Goal: Task Accomplishment & Management: Manage account settings

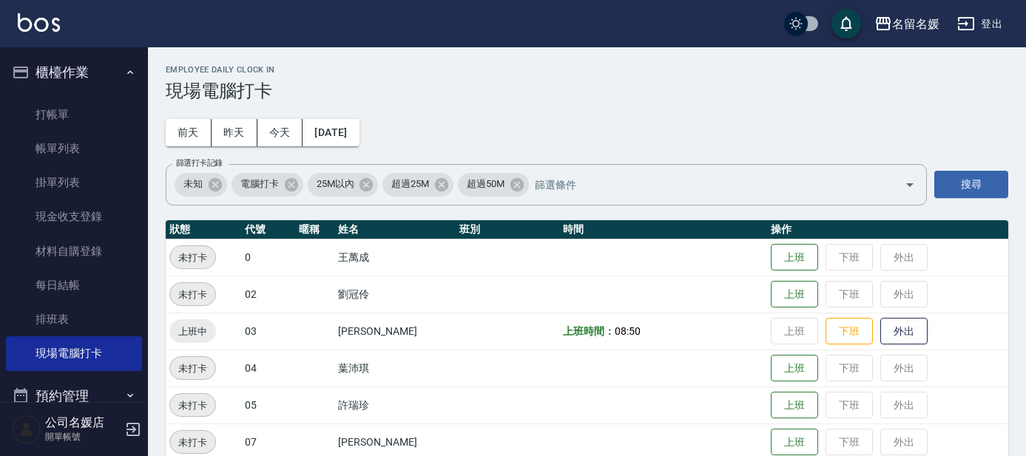
scroll to position [67, 0]
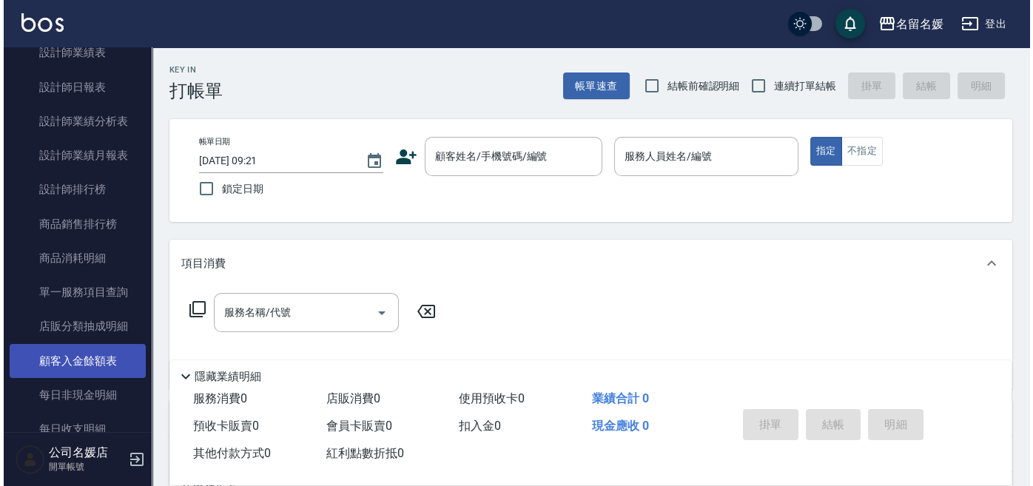
scroll to position [538, 0]
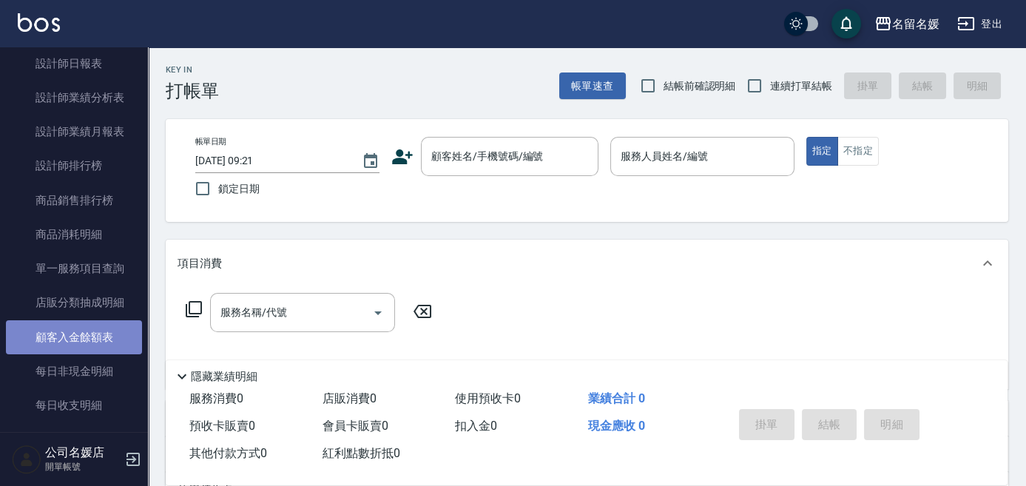
click at [112, 335] on link "顧客入金餘額表" at bounding box center [74, 337] width 136 height 34
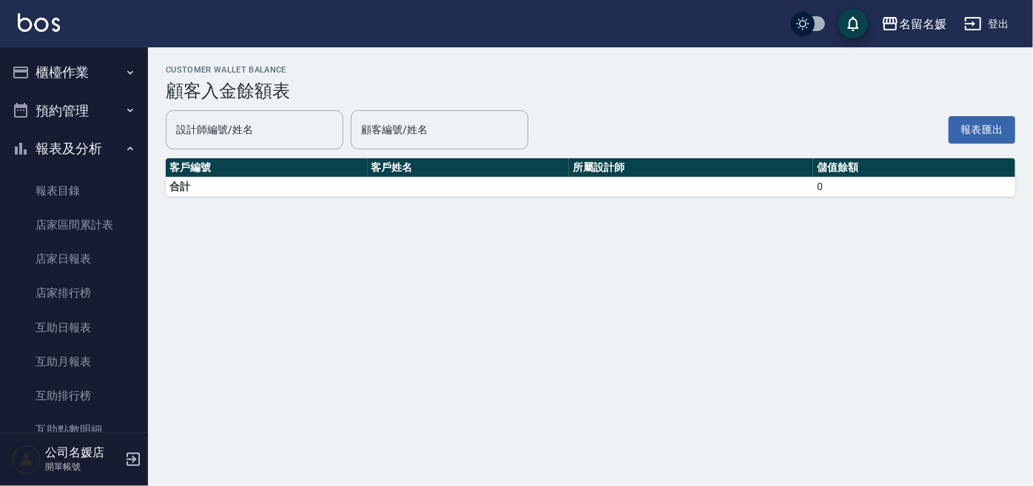
click at [104, 75] on button "櫃檯作業" at bounding box center [74, 72] width 136 height 38
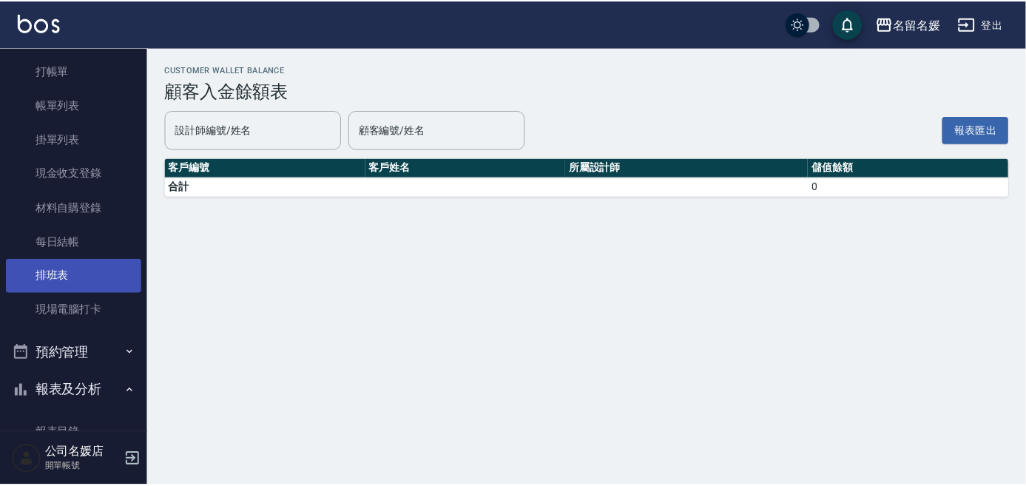
scroll to position [67, 0]
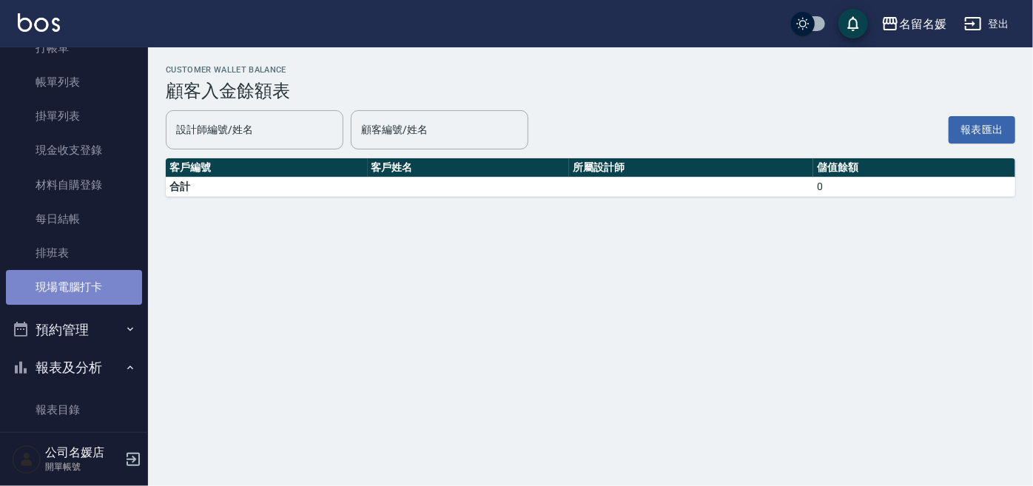
click at [76, 281] on link "現場電腦打卡" at bounding box center [74, 287] width 136 height 34
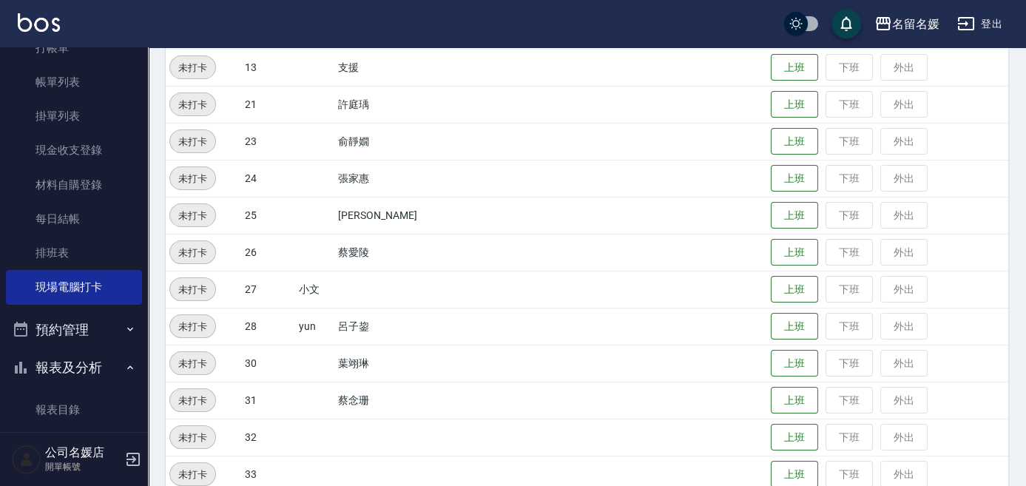
scroll to position [450, 0]
click at [564, 250] on td at bounding box center [663, 251] width 208 height 37
click at [787, 247] on button "上班" at bounding box center [794, 252] width 47 height 26
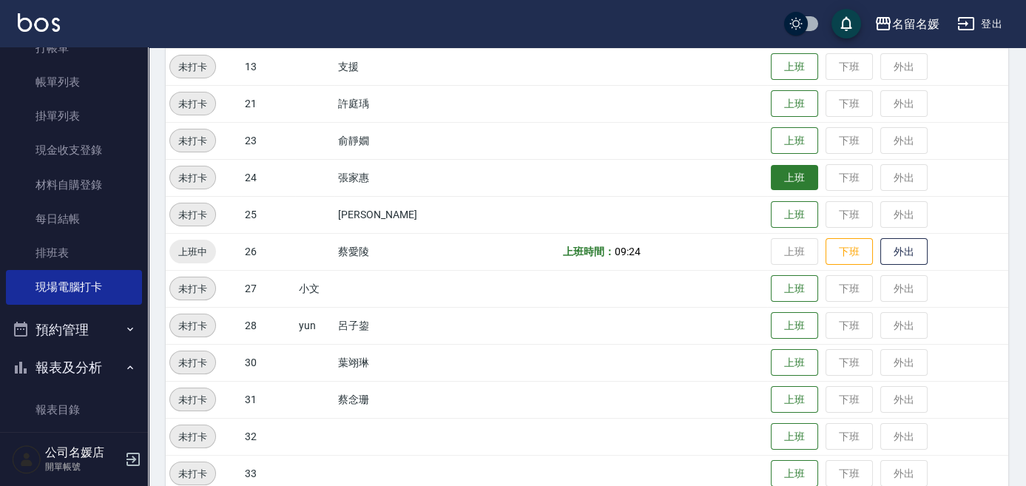
click at [793, 169] on button "上班" at bounding box center [794, 178] width 47 height 26
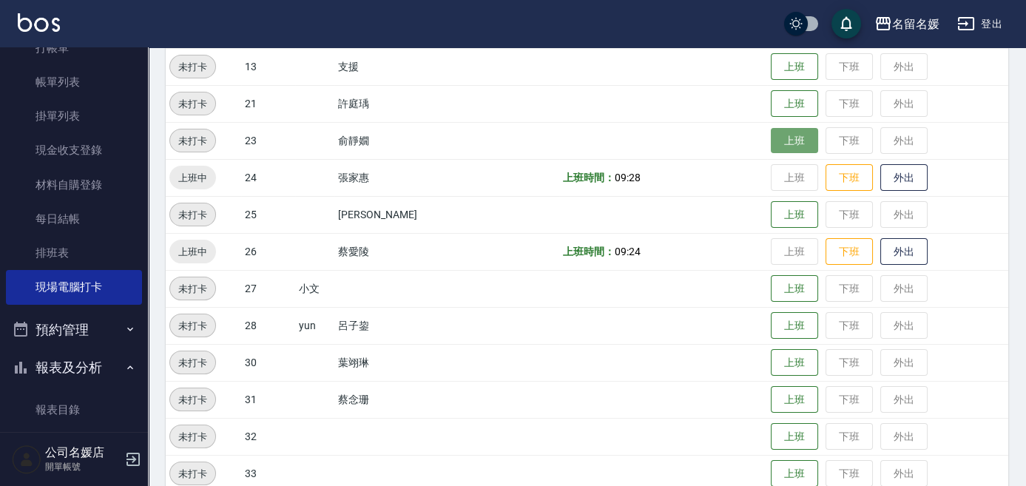
click at [789, 146] on button "上班" at bounding box center [794, 141] width 47 height 26
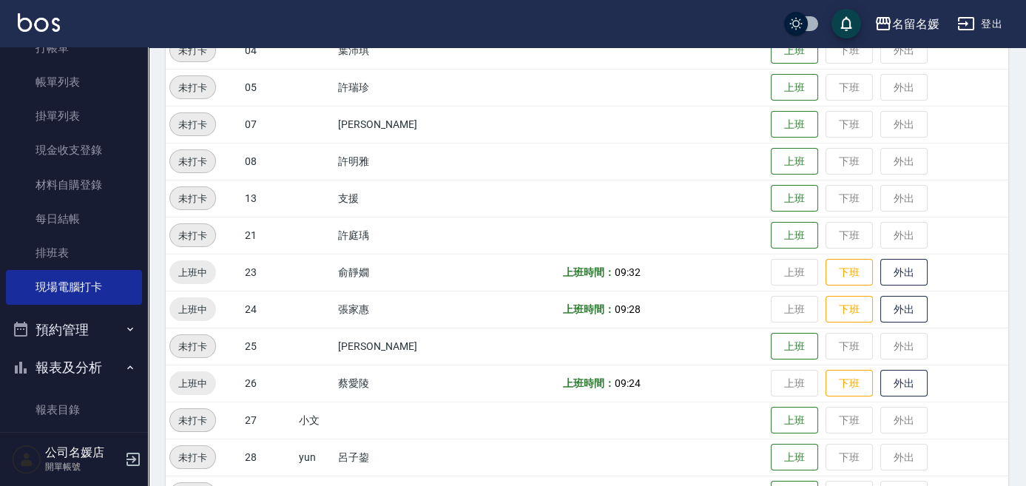
scroll to position [315, 0]
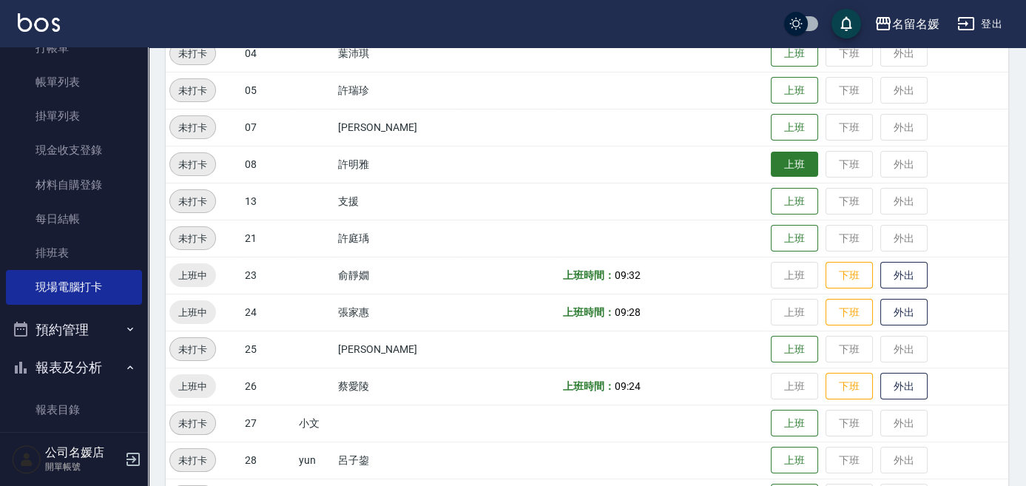
click at [784, 164] on button "上班" at bounding box center [794, 165] width 47 height 26
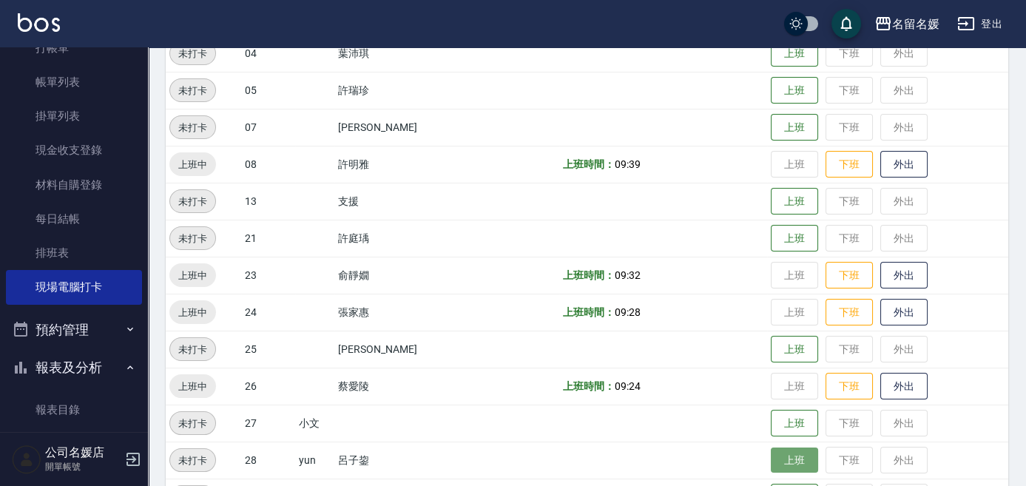
click at [772, 460] on button "上班" at bounding box center [794, 461] width 47 height 26
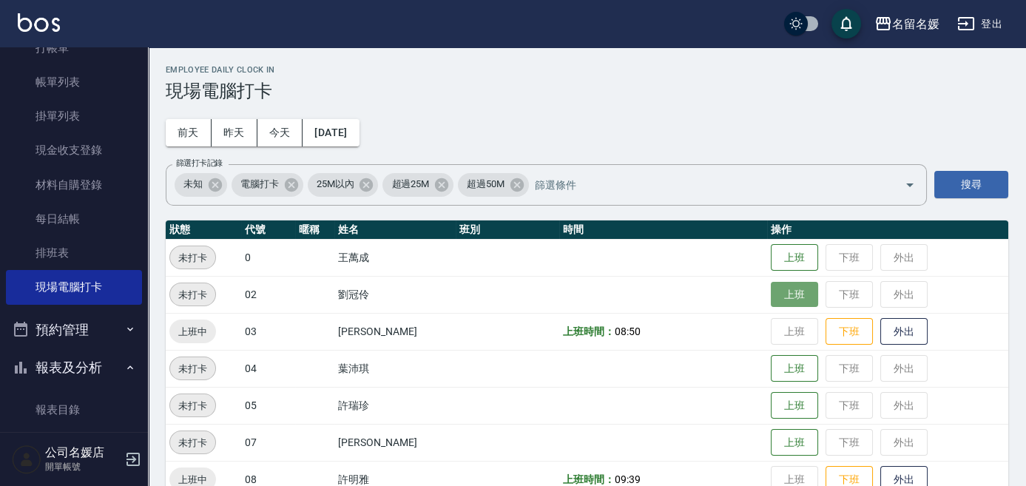
click at [791, 297] on button "上班" at bounding box center [794, 295] width 47 height 26
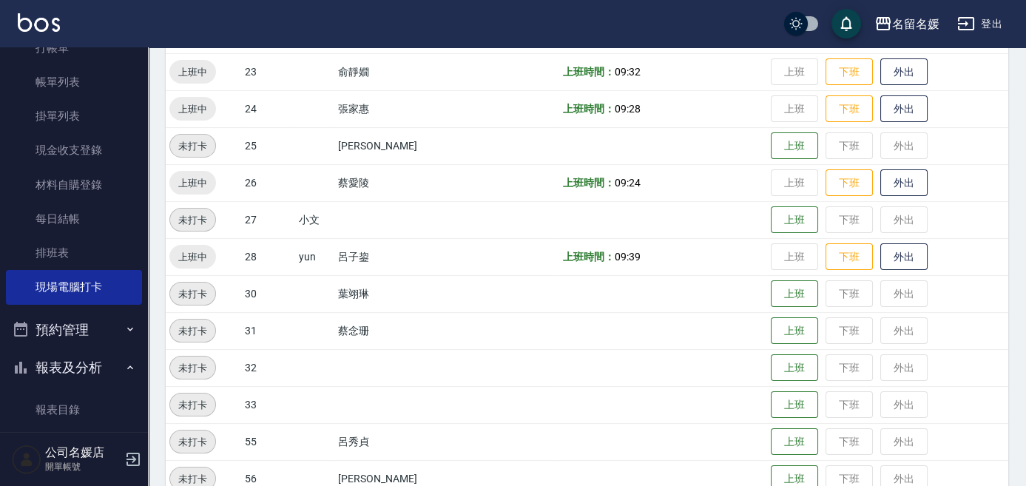
scroll to position [538, 0]
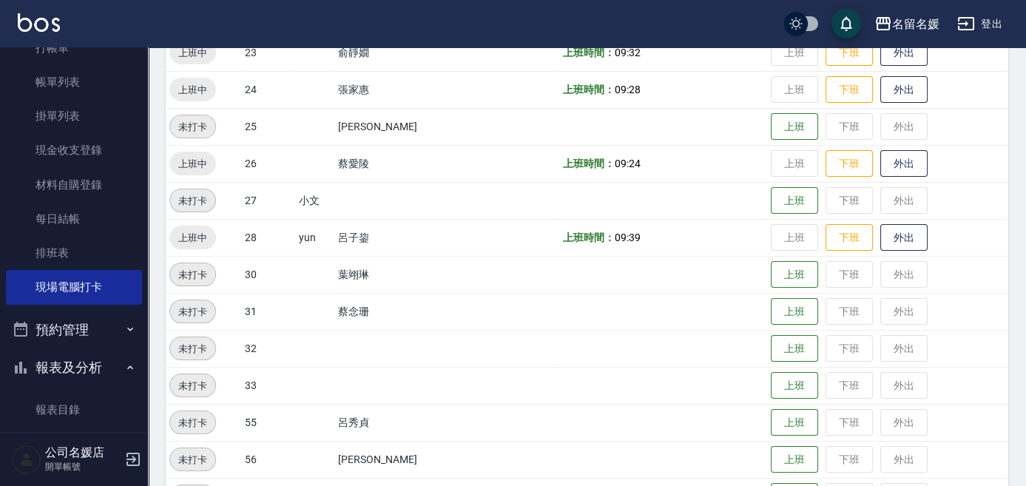
click at [729, 295] on td at bounding box center [663, 311] width 208 height 37
drag, startPoint x: 781, startPoint y: 288, endPoint x: 763, endPoint y: 297, distance: 20.8
click at [763, 297] on tbody "未打卡 0 王萬成 上班 下班 外出 上班中 02 劉冠伶 上班時間： 09:40 上班 下班 外出 上班中 03 蔡依芳 上班時間： 08:50 上班 下班…" at bounding box center [587, 108] width 843 height 814
click at [792, 301] on button "上班" at bounding box center [794, 312] width 47 height 26
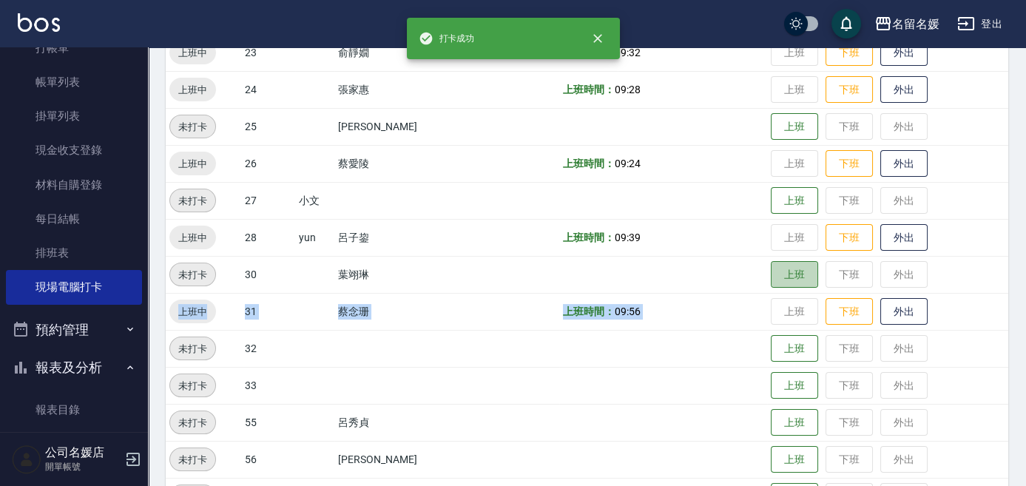
drag, startPoint x: 772, startPoint y: 285, endPoint x: 738, endPoint y: 323, distance: 51.3
click at [765, 293] on tbody "未打卡 0 王萬成 上班 下班 外出 上班中 02 劉冠伶 上班時間： 09:40 上班 下班 外出 上班中 03 蔡依芳 上班時間： 08:50 上班 下班…" at bounding box center [587, 108] width 843 height 814
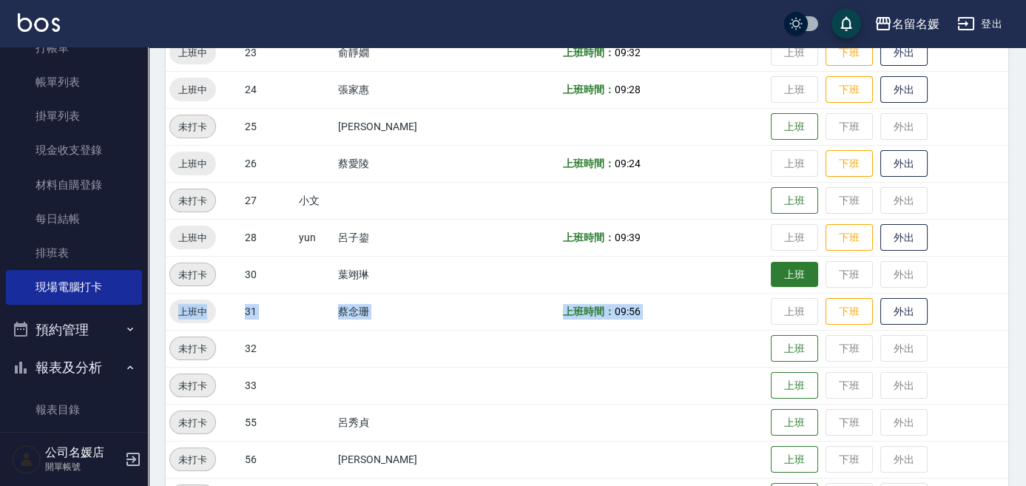
click at [793, 263] on button "上班" at bounding box center [794, 275] width 47 height 26
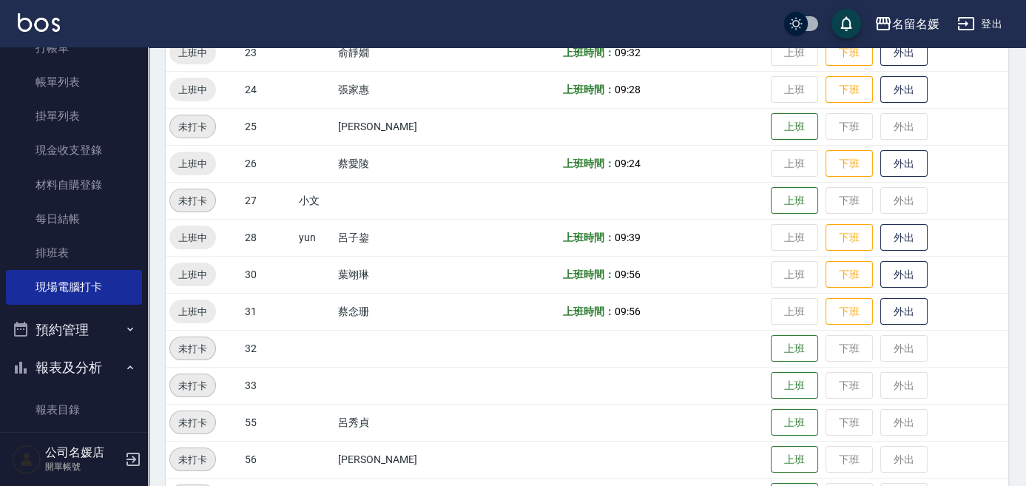
click at [479, 220] on td at bounding box center [508, 237] width 104 height 37
click at [38, 47] on link "打帳單" at bounding box center [74, 48] width 136 height 34
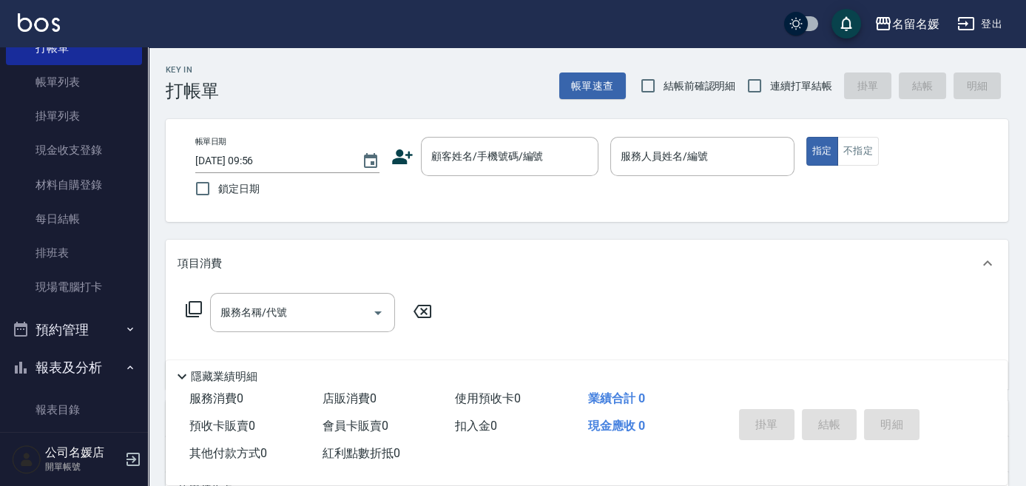
click at [0, 70] on nav "櫃檯作業 打帳單 帳單列表 掛單列表 現金收支登錄 材料自購登錄 每日結帳 排班表 現場電腦打卡 預約管理 預約管理 單日預約紀錄 單週預約紀錄 報表及分析 …" at bounding box center [74, 239] width 148 height 385
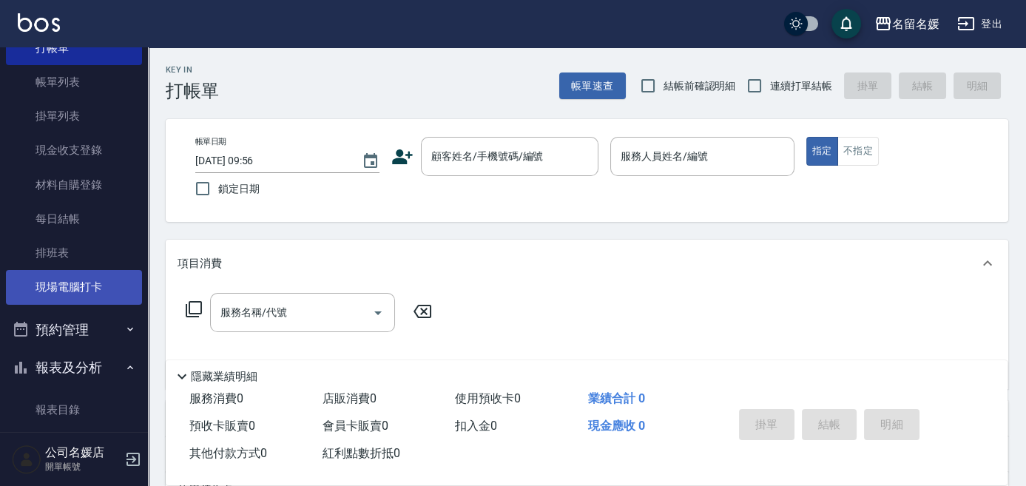
click at [77, 286] on link "現場電腦打卡" at bounding box center [74, 287] width 136 height 34
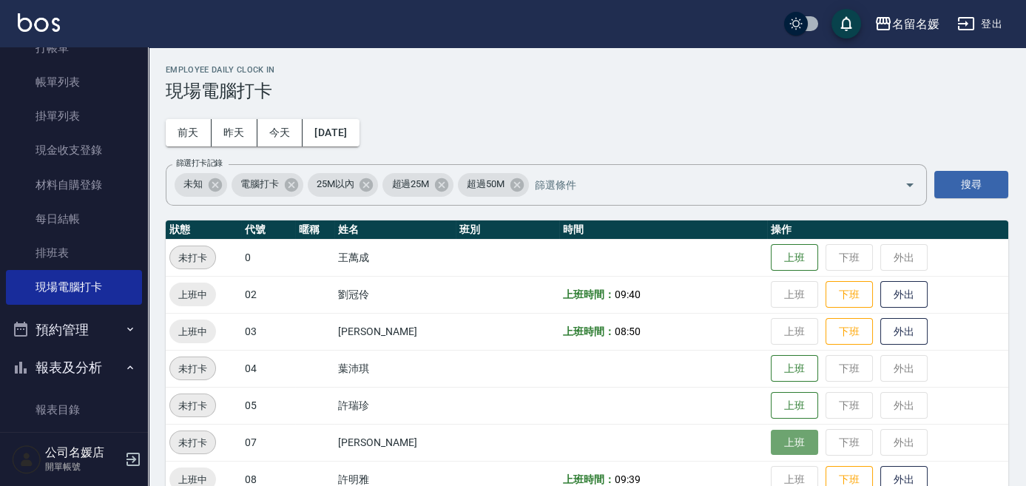
click at [781, 438] on button "上班" at bounding box center [794, 443] width 47 height 26
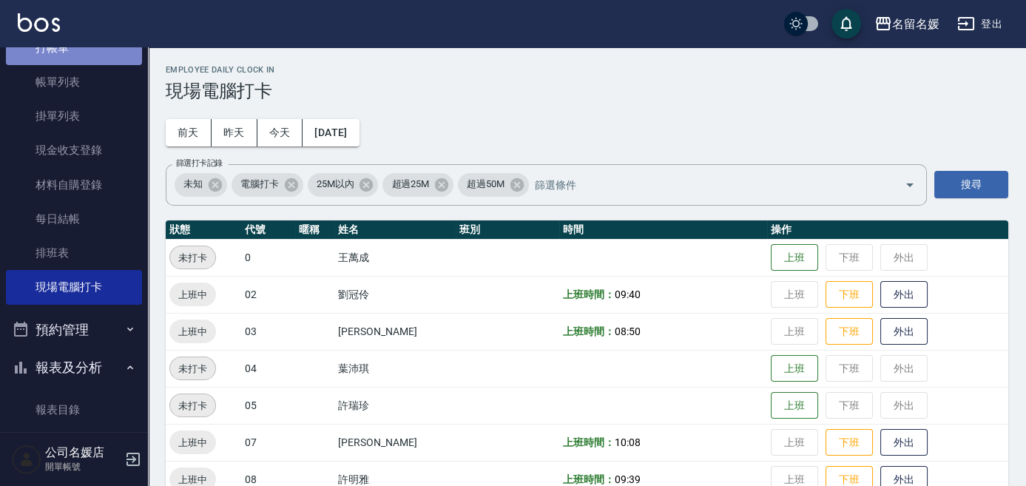
click at [102, 58] on link "打帳單" at bounding box center [74, 48] width 136 height 34
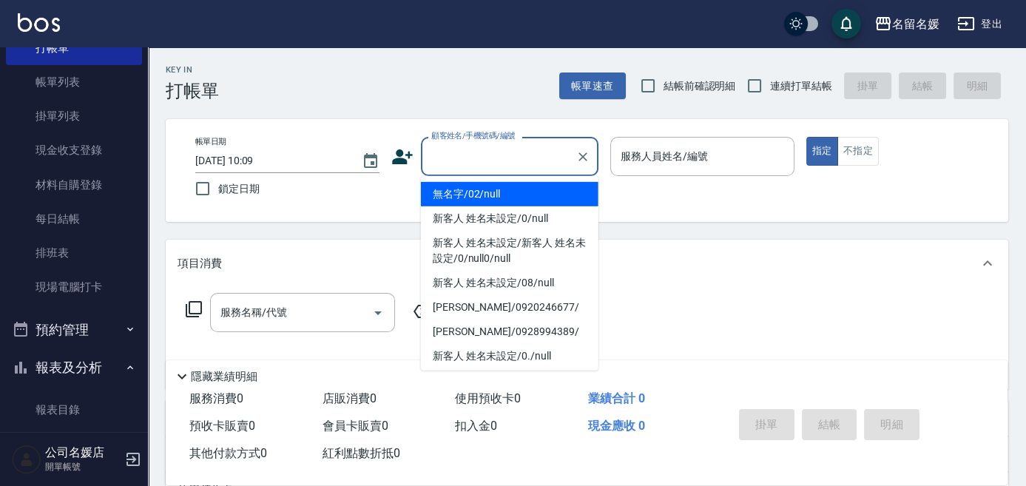
click at [459, 154] on input "顧客姓名/手機號碼/編號" at bounding box center [499, 157] width 142 height 26
click at [487, 198] on li "無名字/02/null" at bounding box center [510, 194] width 178 height 24
type input "無名字/02/null"
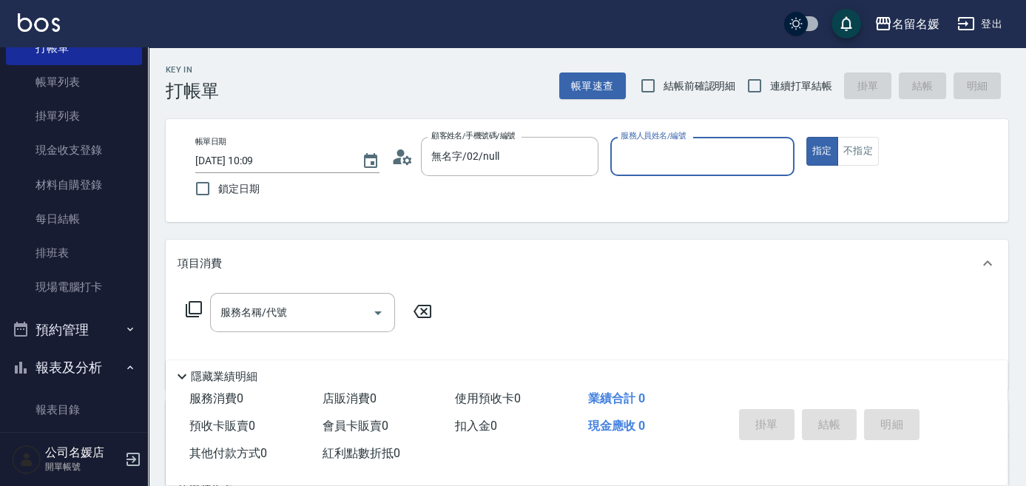
click at [635, 158] on input "服務人員姓名/編號" at bounding box center [702, 157] width 171 height 26
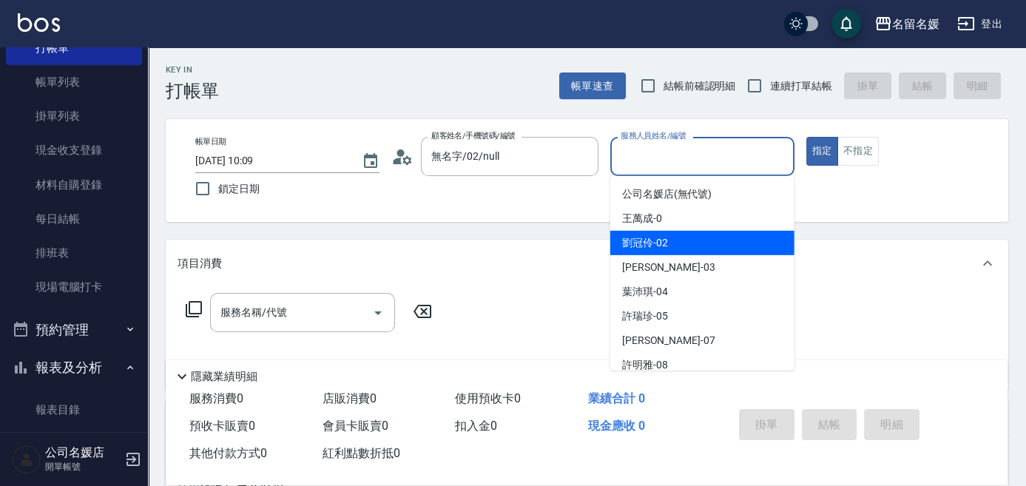
click at [652, 246] on span "劉冠伶 -02" at bounding box center [645, 243] width 46 height 16
type input "劉冠伶-02"
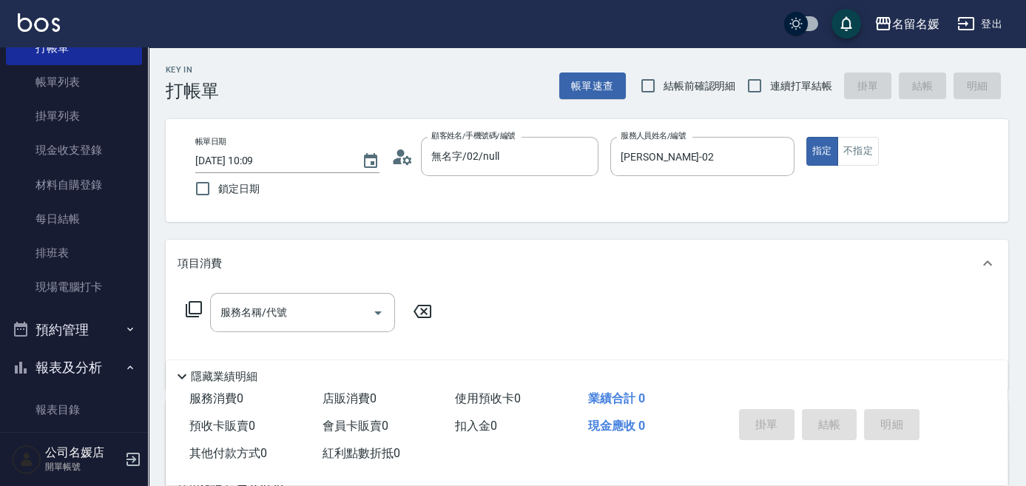
click at [196, 306] on icon at bounding box center [194, 309] width 18 height 18
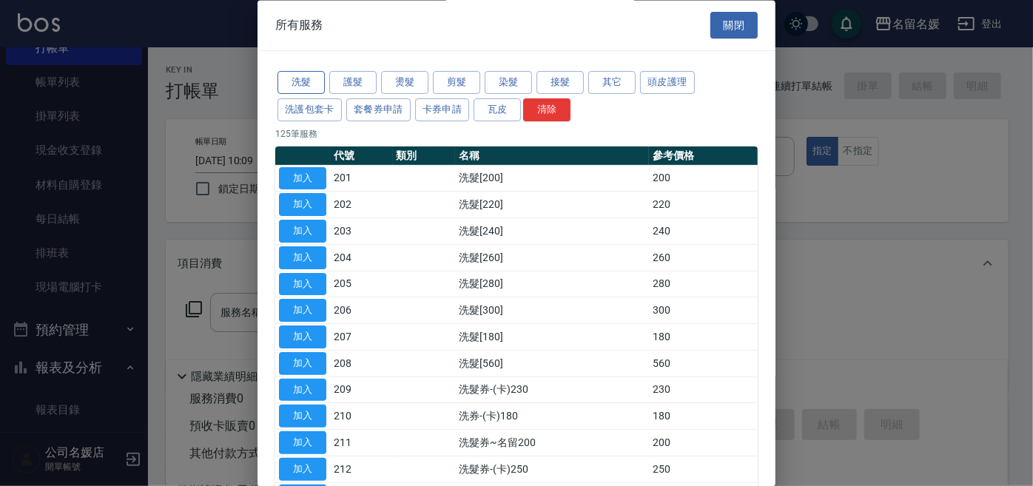
click at [314, 85] on button "洗髮" at bounding box center [300, 83] width 47 height 23
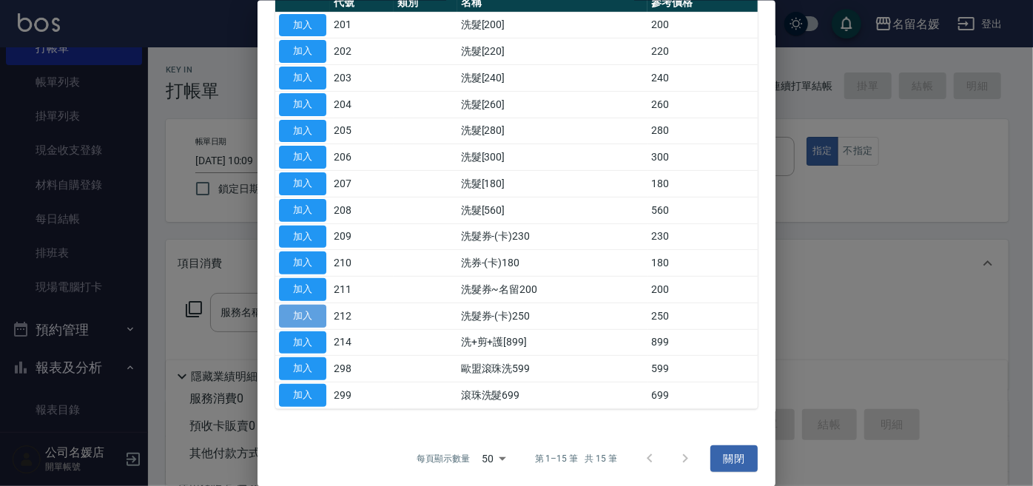
click at [308, 311] on button "加入" at bounding box center [302, 315] width 47 height 23
type input "洗髮券-(卡)250(212)"
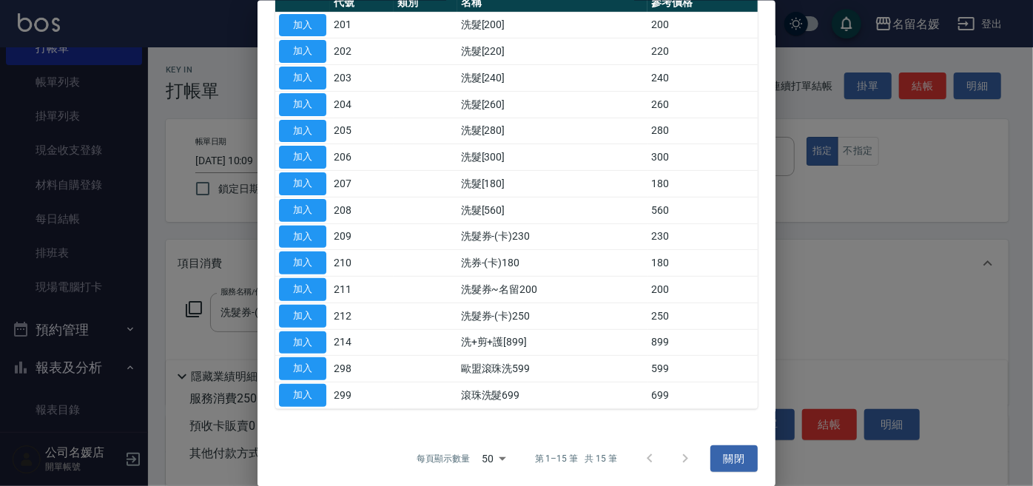
type input "舊有卡券"
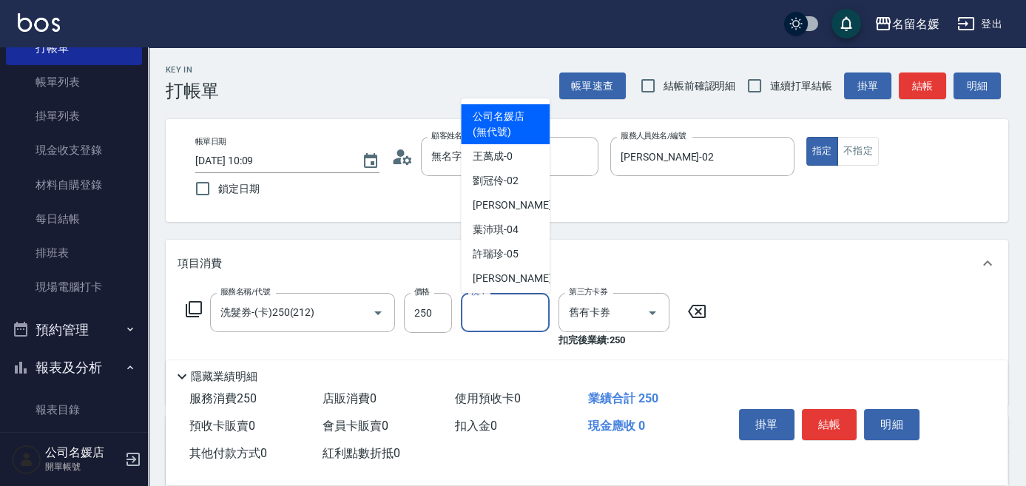
click at [482, 306] on div "洗-1 洗-1" at bounding box center [505, 312] width 89 height 39
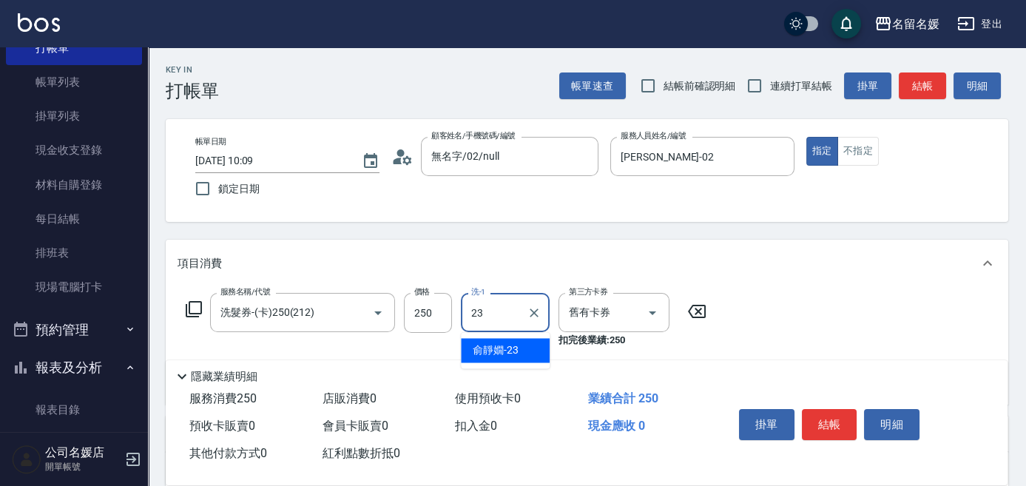
type input "俞靜嫺-23"
click at [189, 305] on icon at bounding box center [194, 309] width 16 height 16
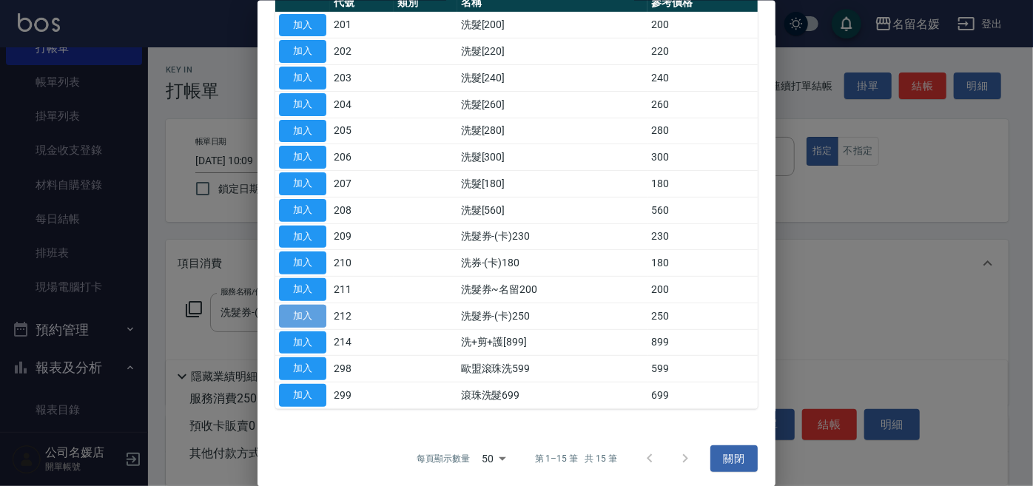
click at [291, 311] on button "加入" at bounding box center [302, 315] width 47 height 23
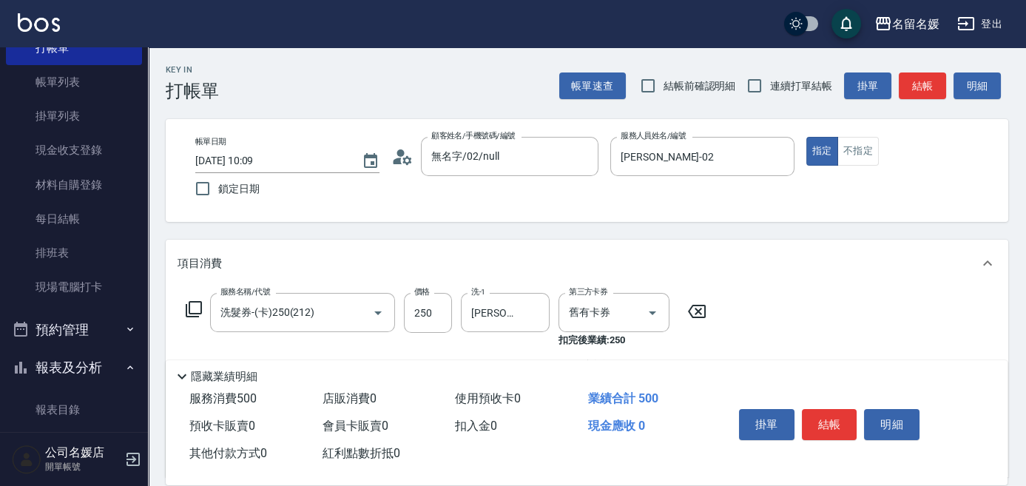
scroll to position [201, 0]
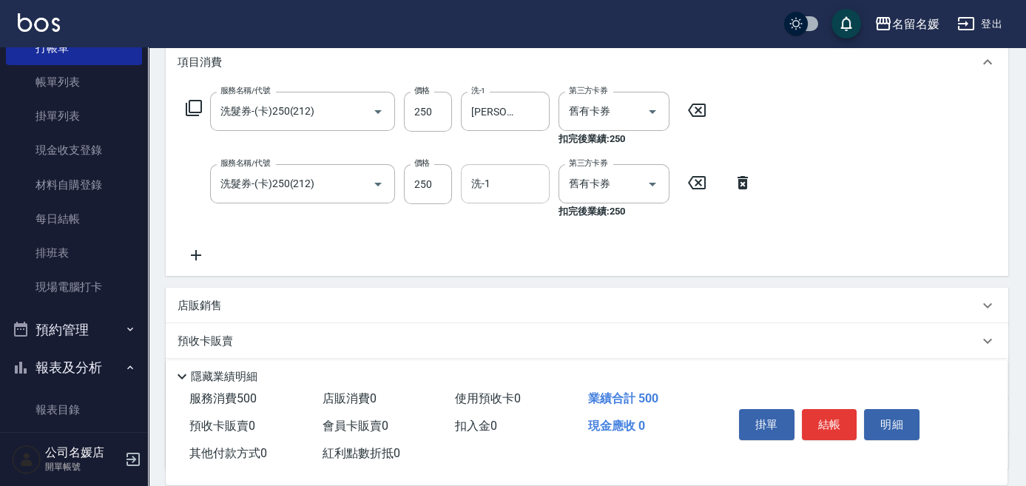
click at [490, 184] on input "洗-1" at bounding box center [505, 184] width 75 height 26
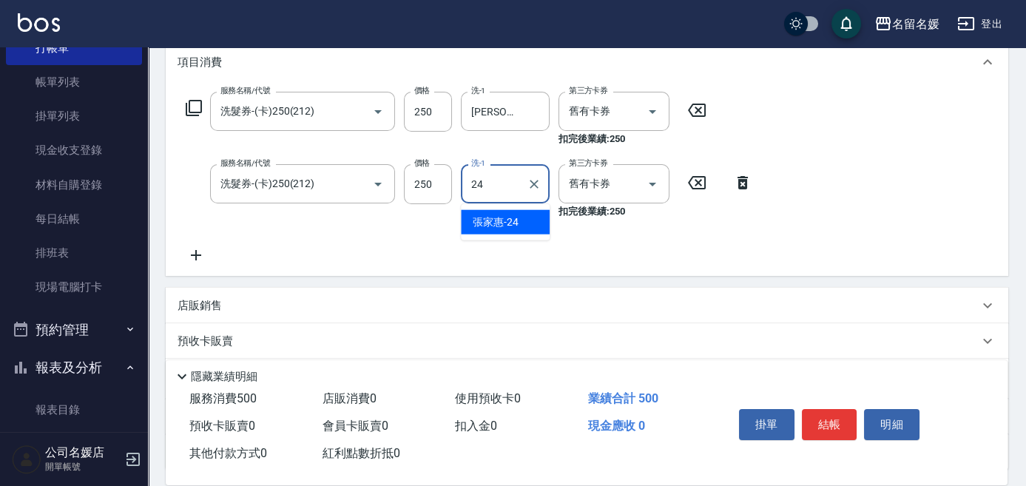
type input "張家惠-24"
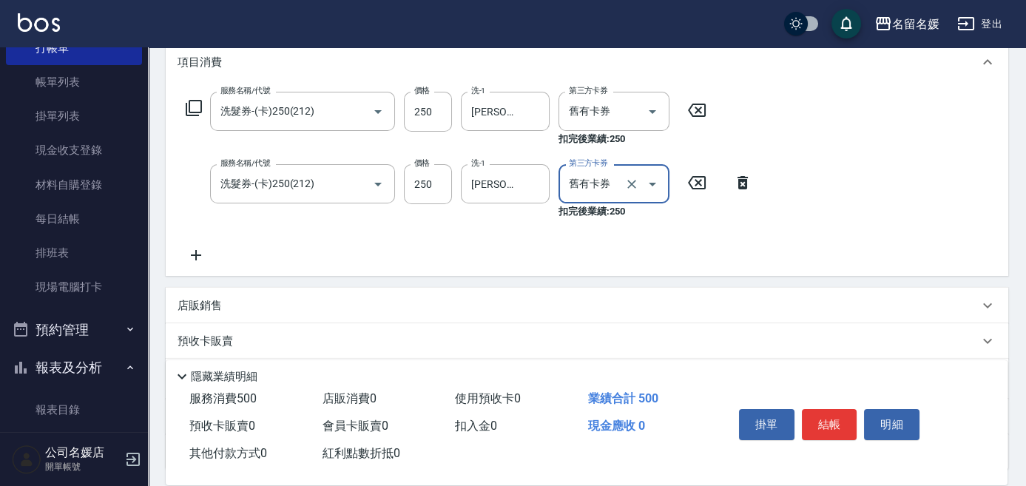
click at [843, 429] on button "結帳" at bounding box center [829, 424] width 55 height 31
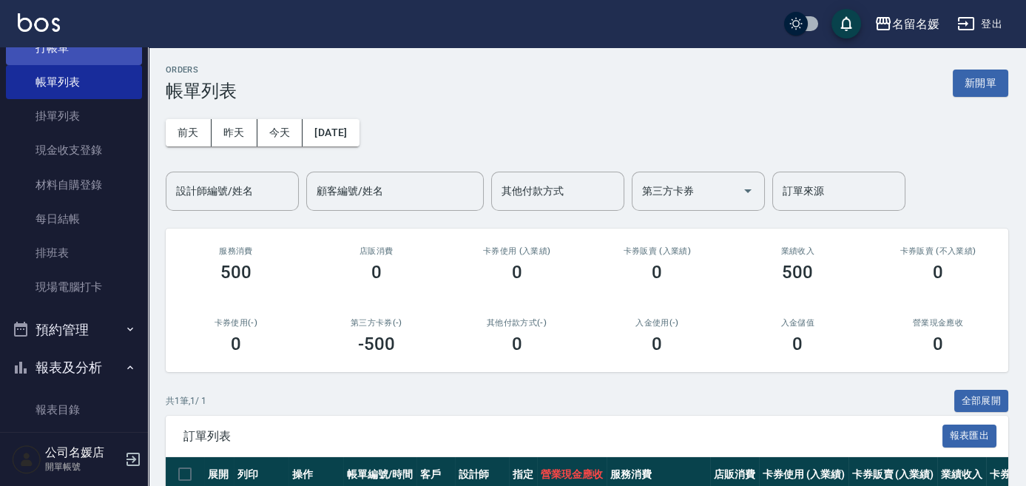
click at [64, 47] on link "打帳單" at bounding box center [74, 48] width 136 height 34
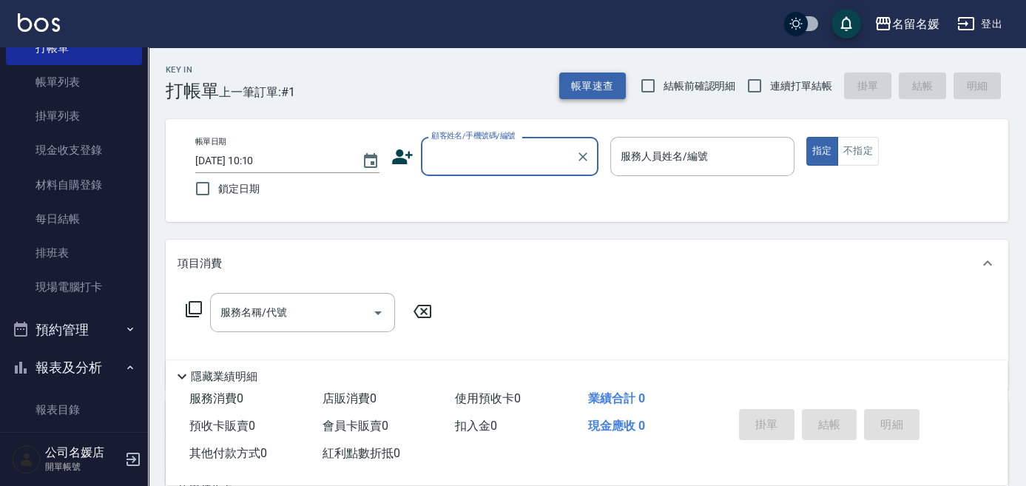
click at [596, 87] on button "帳單速查" at bounding box center [592, 85] width 67 height 27
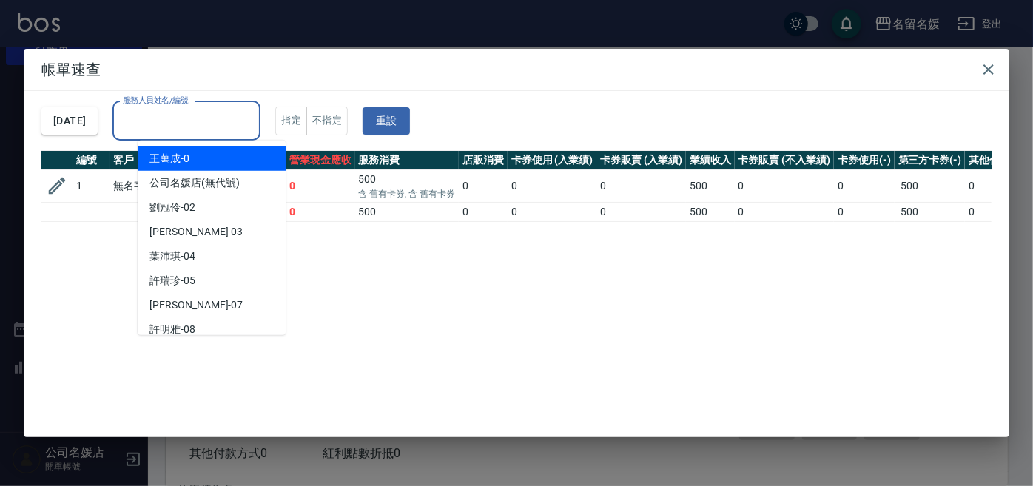
click at [209, 107] on div "服務人員姓名/編號 服務人員姓名/編號" at bounding box center [186, 120] width 148 height 39
click at [992, 70] on icon "button" at bounding box center [988, 70] width 18 height 18
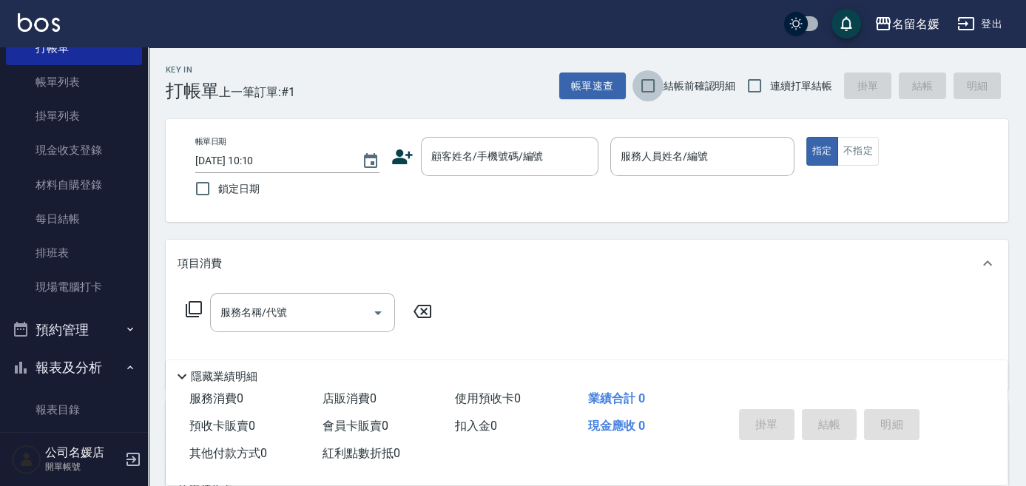
click at [657, 97] on input "結帳前確認明細" at bounding box center [648, 85] width 31 height 31
checkbox input "true"
click at [754, 88] on input "連續打單結帳" at bounding box center [754, 85] width 31 height 31
checkbox input "true"
click at [220, 186] on span "鎖定日期" at bounding box center [238, 189] width 41 height 16
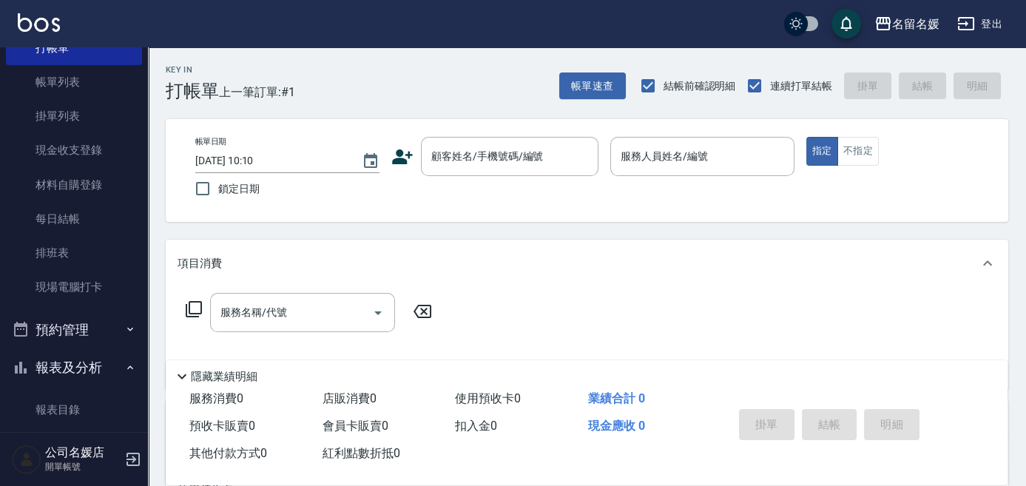
click at [218, 186] on input "鎖定日期" at bounding box center [202, 188] width 31 height 31
checkbox input "true"
click at [510, 169] on div "顧客姓名/手機號碼/編號" at bounding box center [510, 156] width 178 height 39
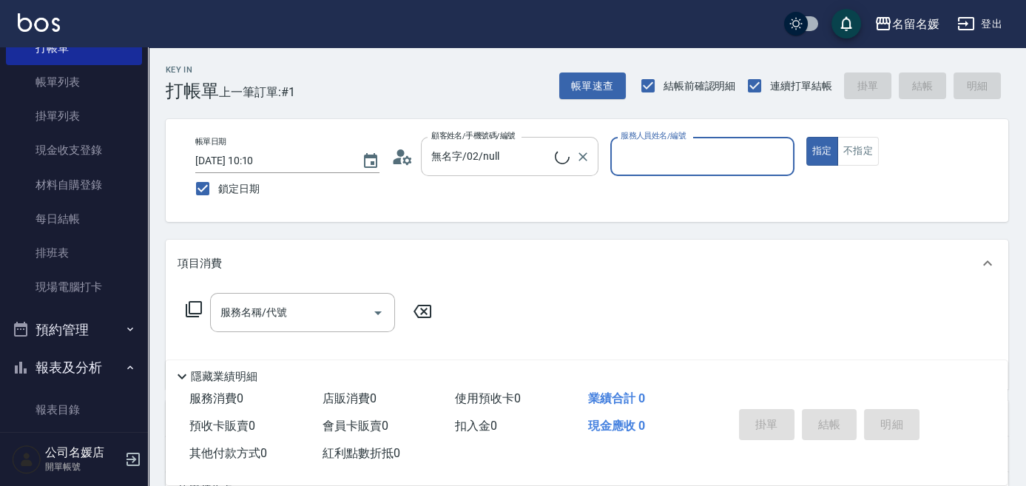
type input "新客人 姓名未設定/0/null"
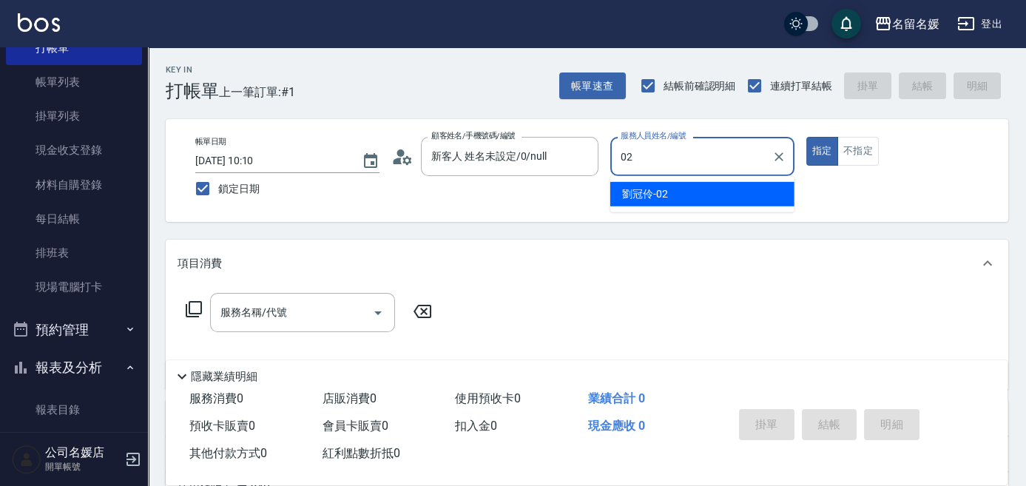
type input "02"
type button "true"
type input "劉冠伶-02"
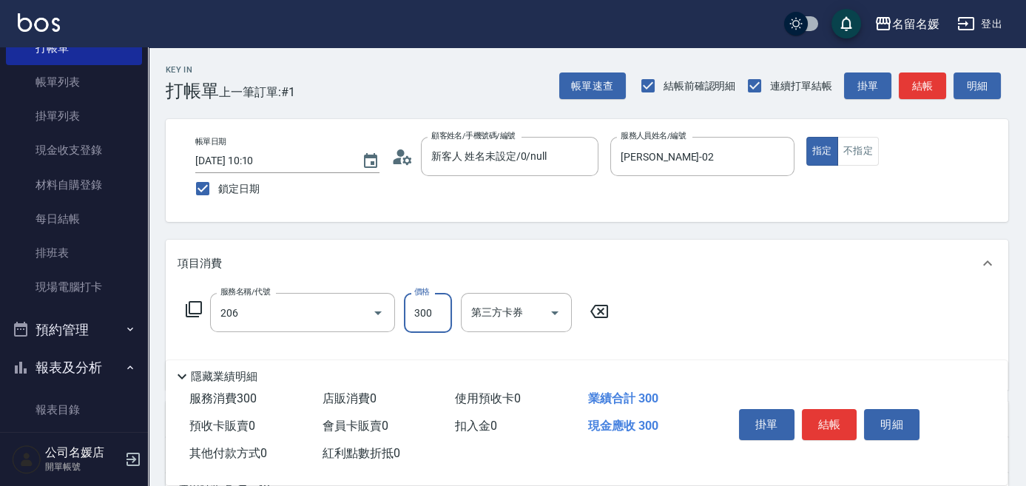
type input "洗髮[300](206)"
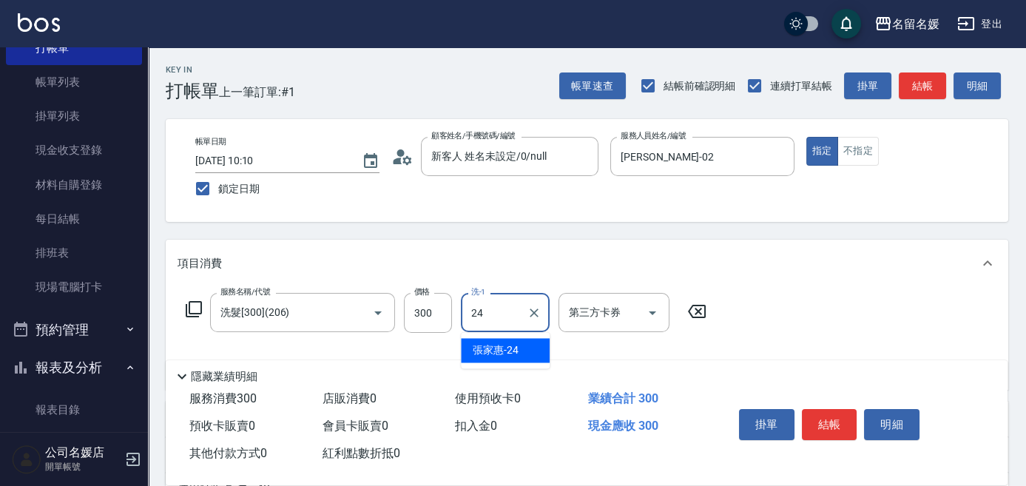
type input "張家惠-24"
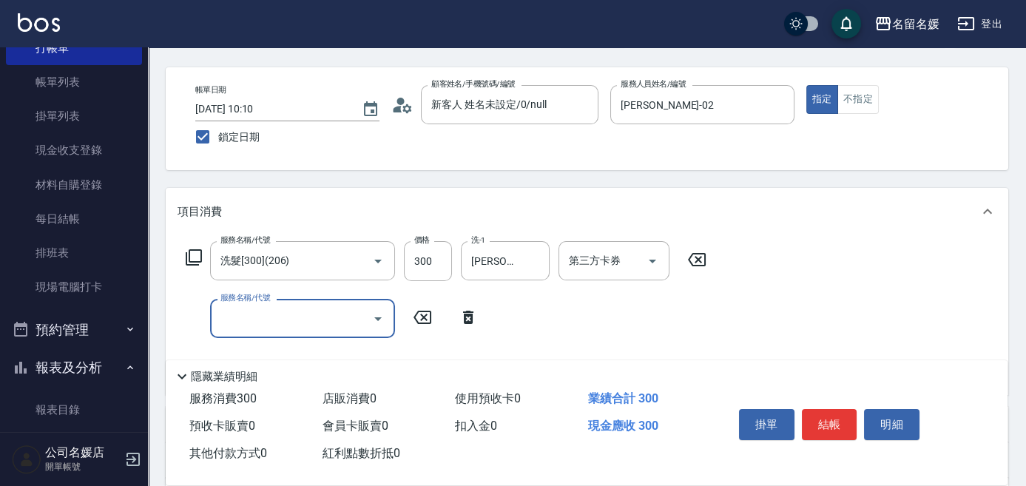
scroll to position [67, 0]
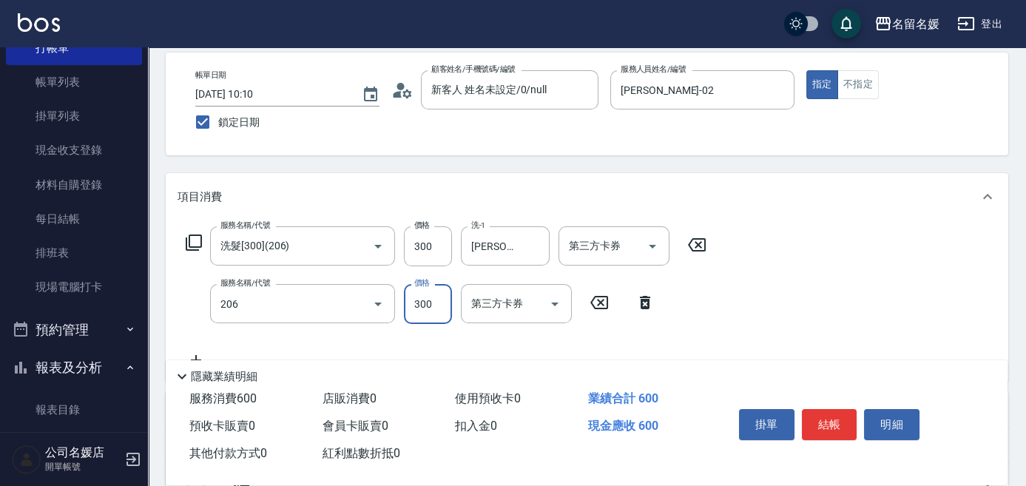
type input "洗髮[300](206)"
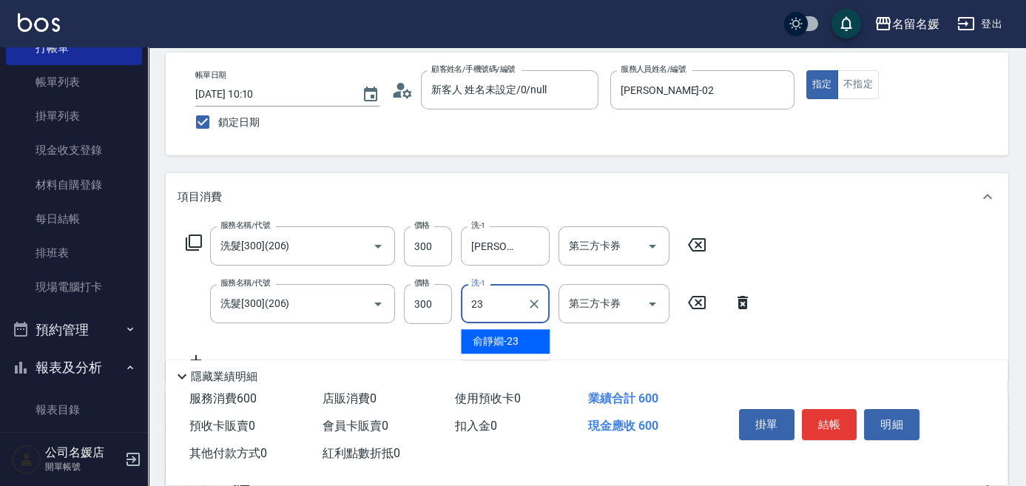
type input "俞靜嫺-23"
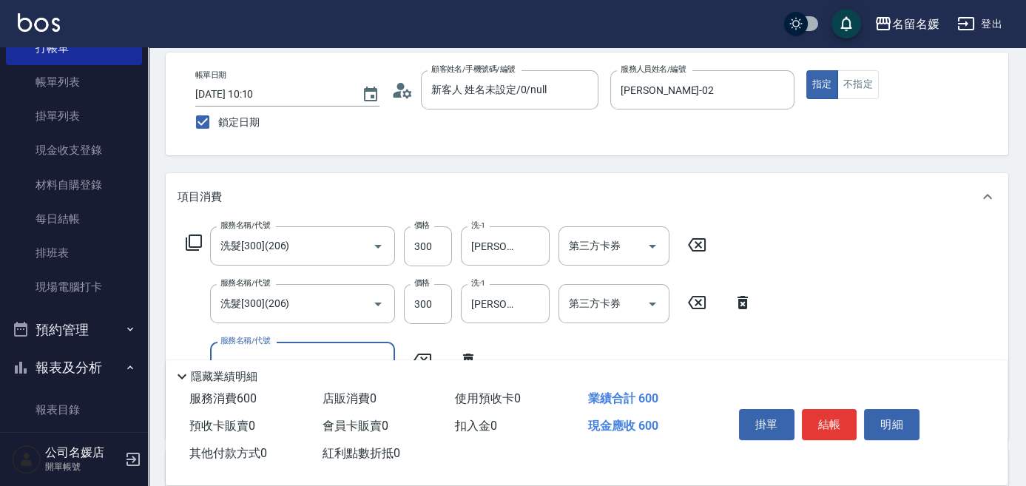
scroll to position [201, 0]
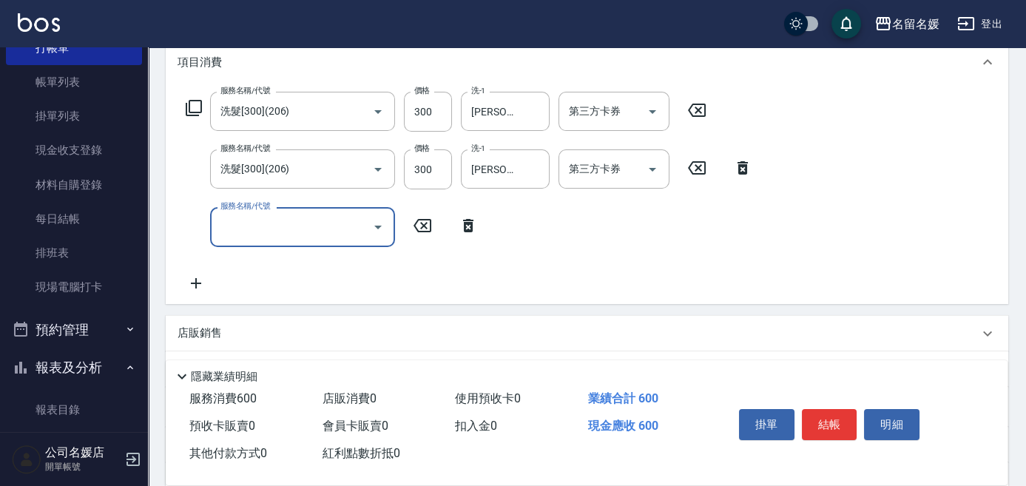
type input "6"
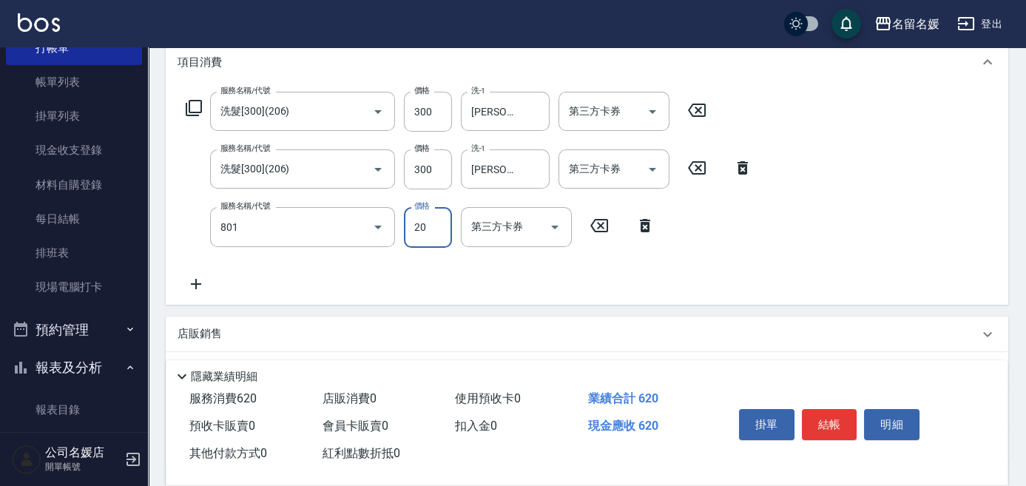
type input "潤絲(801)"
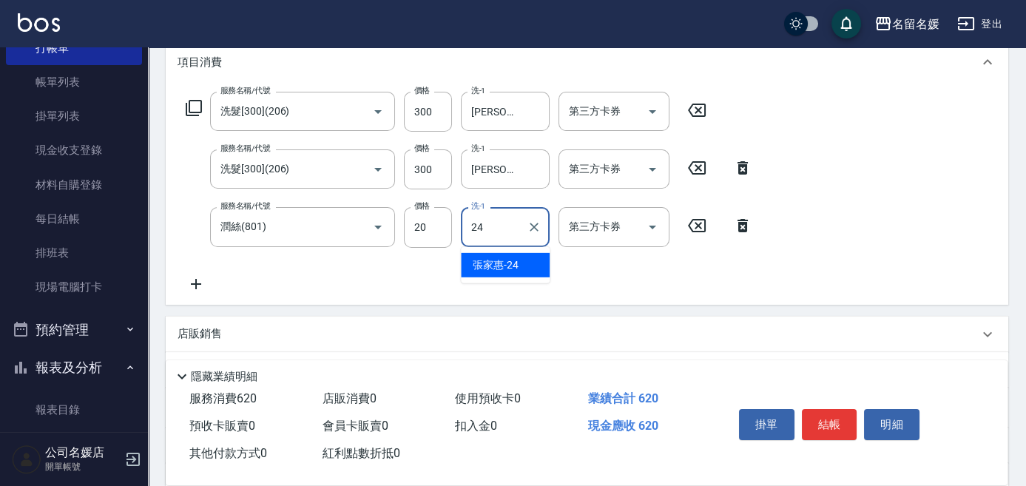
type input "張家惠-24"
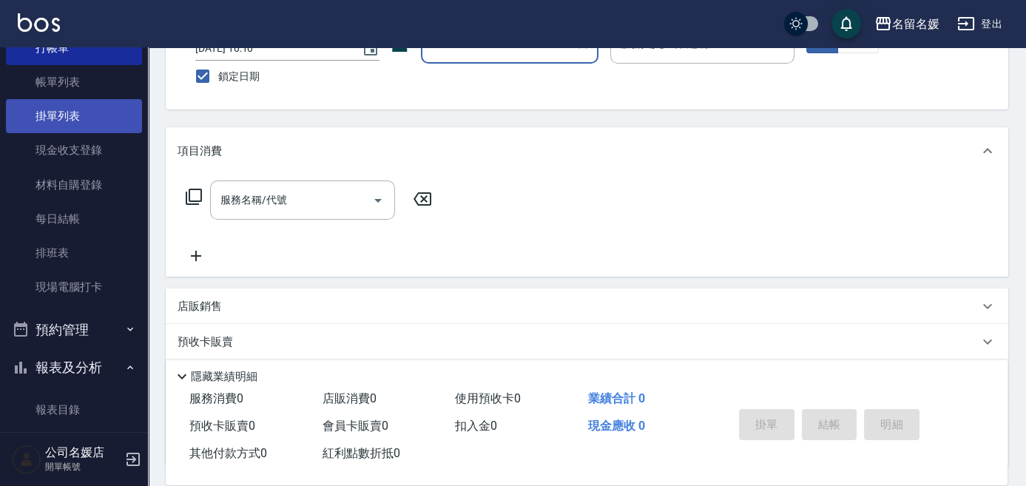
scroll to position [134, 0]
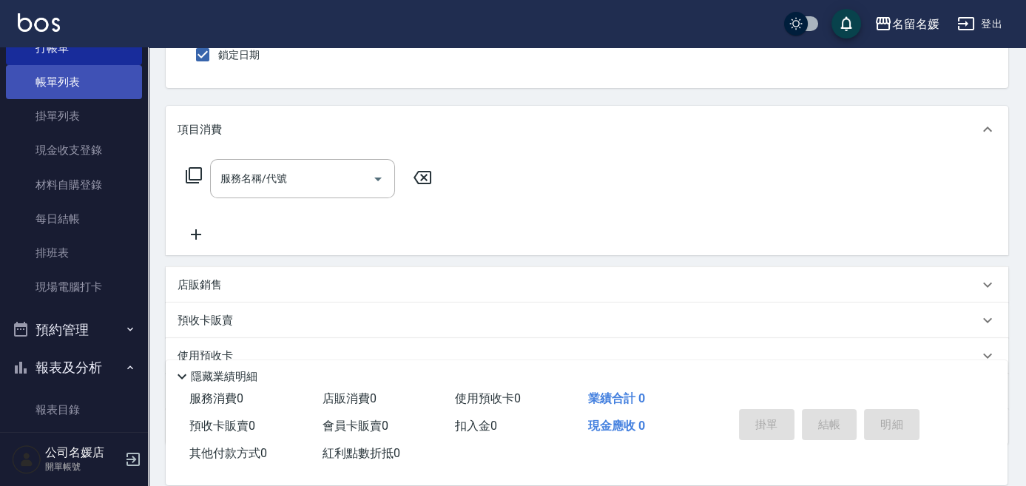
click at [113, 84] on link "帳單列表" at bounding box center [74, 82] width 136 height 34
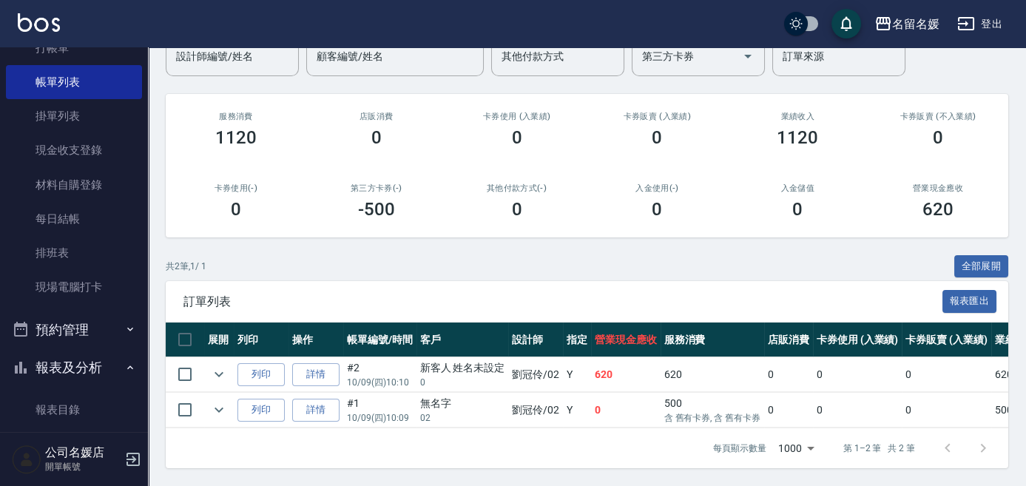
scroll to position [144, 0]
click at [217, 408] on icon "expand row" at bounding box center [219, 410] width 9 height 5
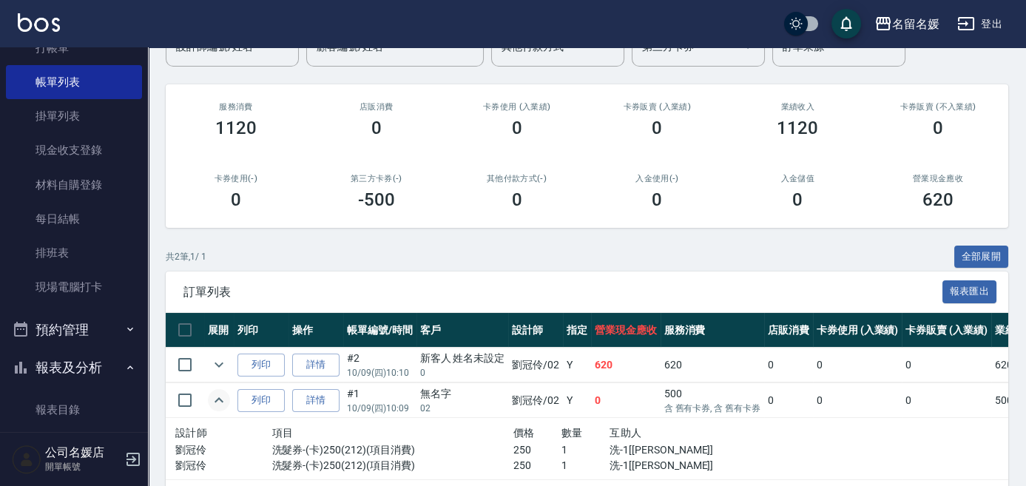
click at [210, 376] on td at bounding box center [219, 365] width 30 height 35
click at [215, 369] on icon "expand row" at bounding box center [219, 365] width 18 height 18
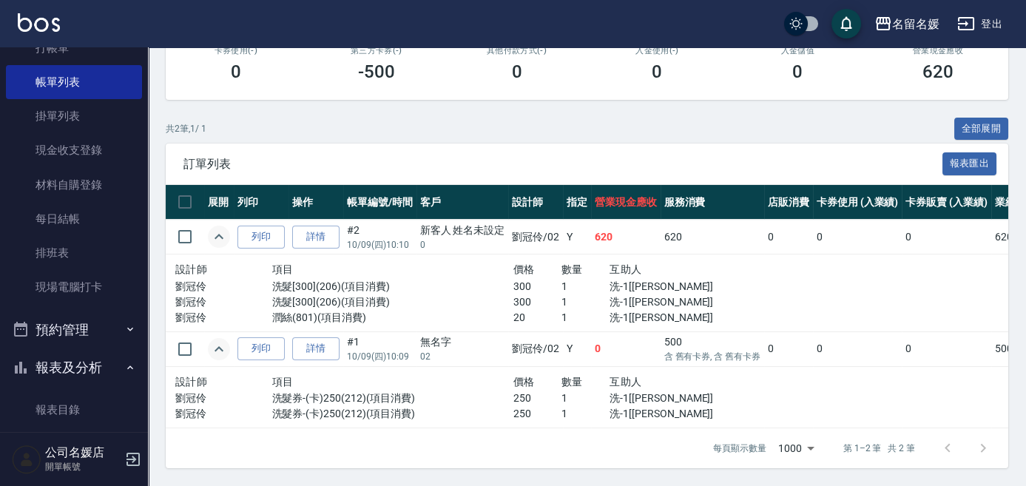
scroll to position [282, 0]
click at [65, 52] on link "打帳單" at bounding box center [74, 48] width 136 height 34
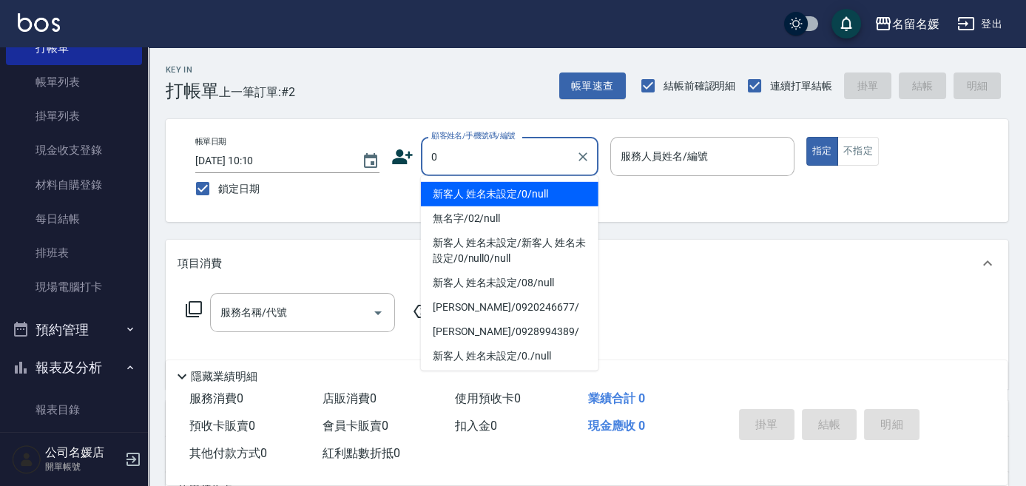
type input "0"
type input "08"
type input "新客人 姓名未設定/0/null"
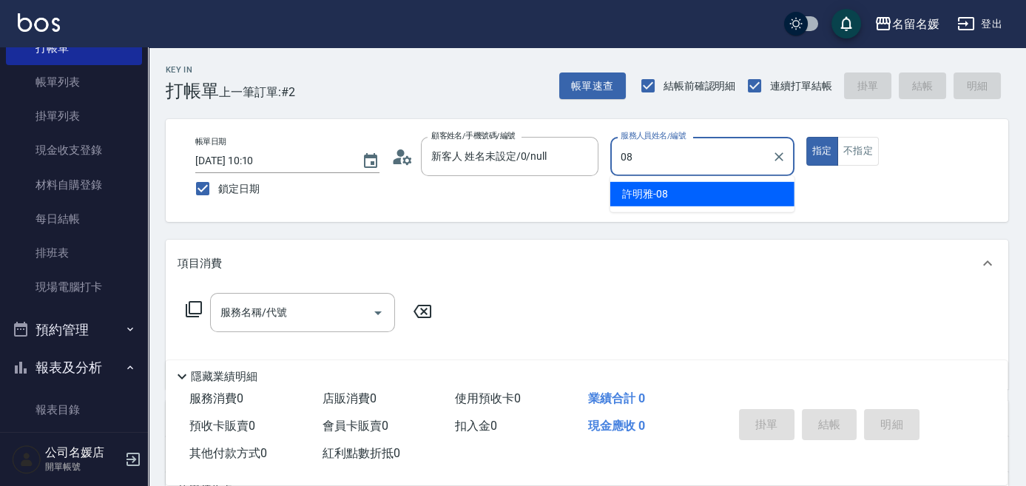
type input "08"
type button "true"
type input "許明雅-08"
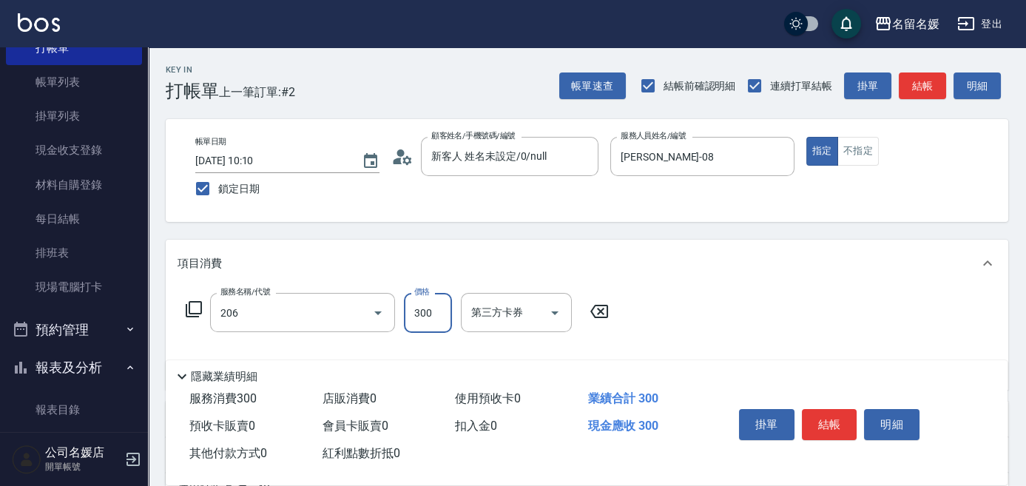
type input "洗髮[300](206)"
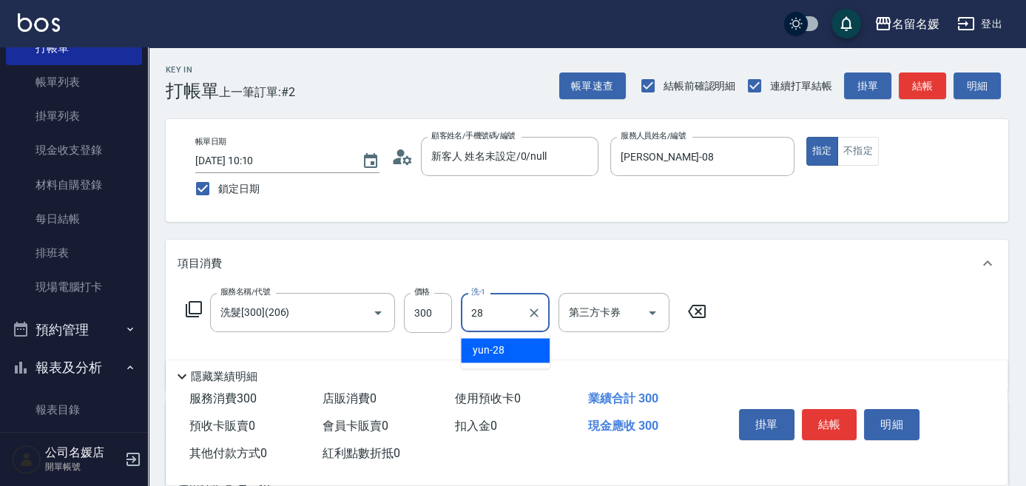
type input "yun-28"
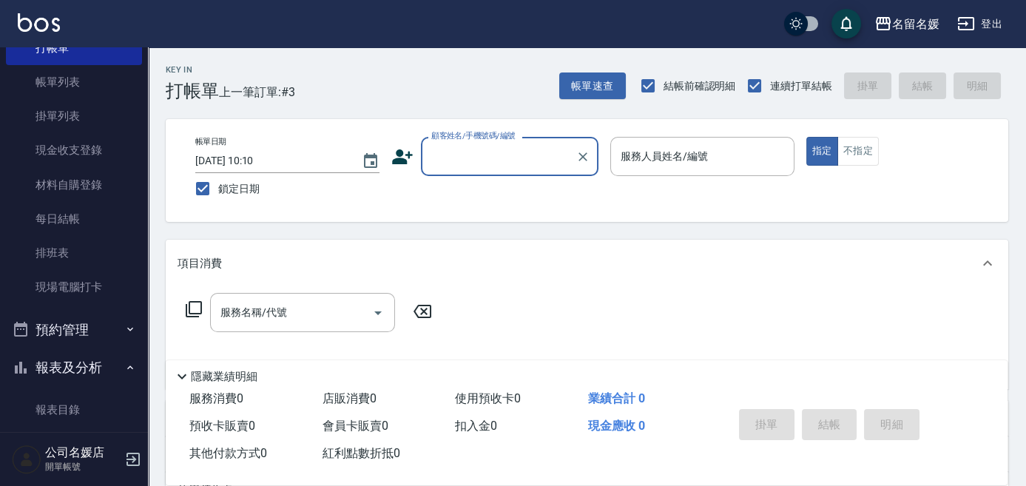
click at [516, 171] on div "顧客姓名/手機號碼/編號" at bounding box center [510, 156] width 178 height 39
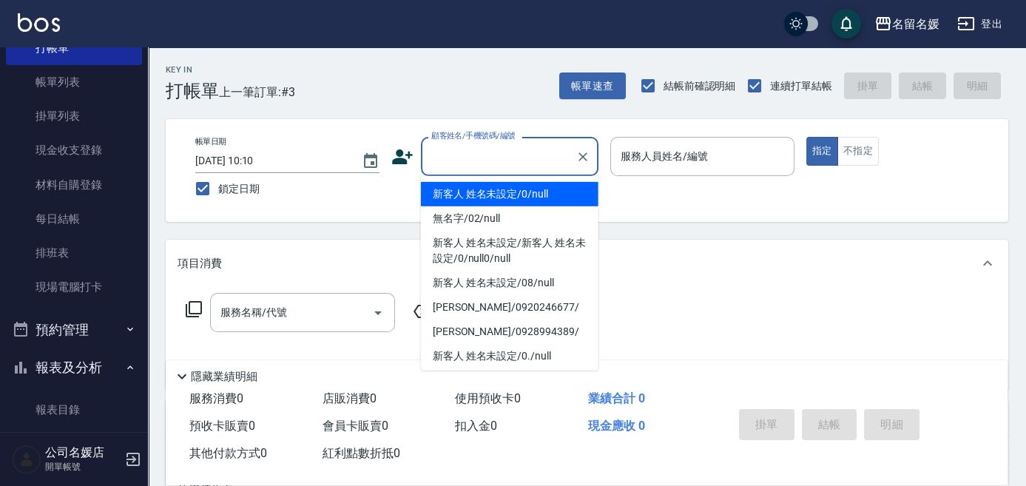
type input "新客人 姓名未設定/0/null"
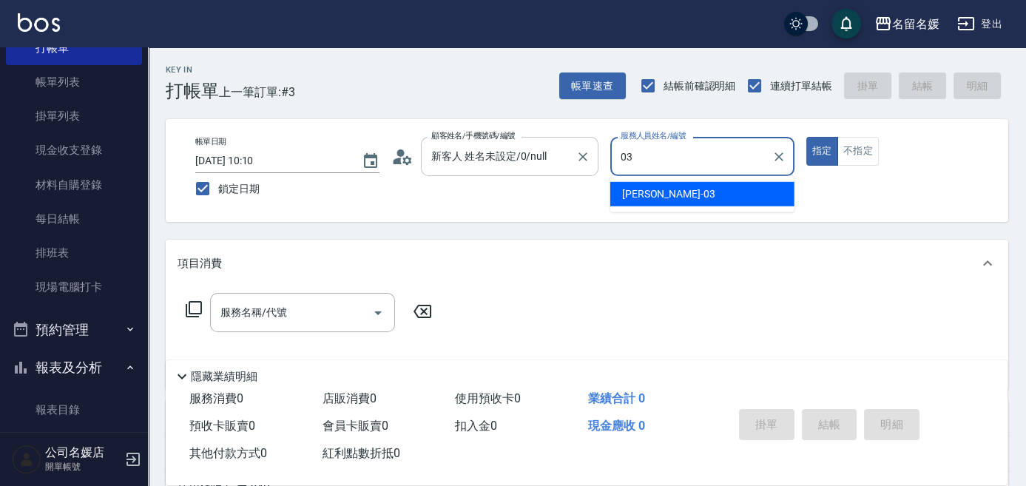
type input "蔡依芳-03"
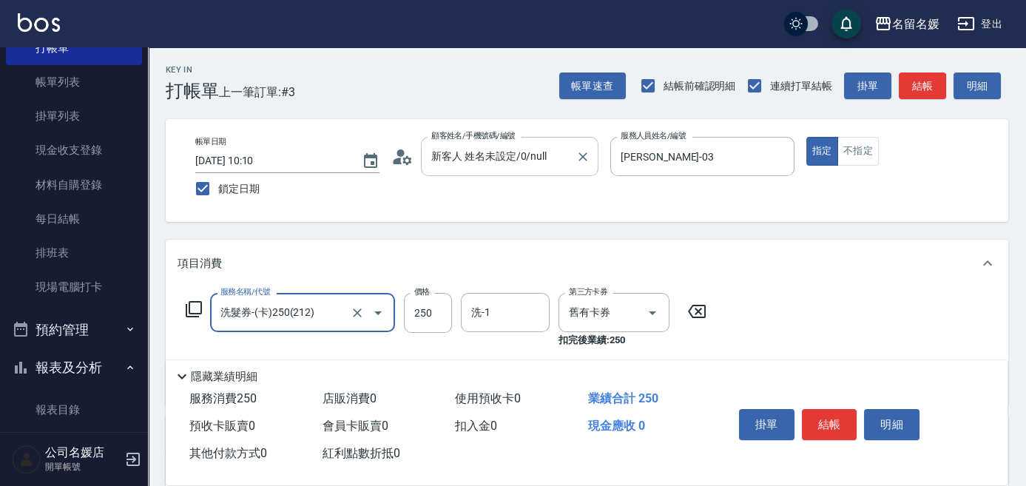
type input "洗髮券-(卡)250(212)"
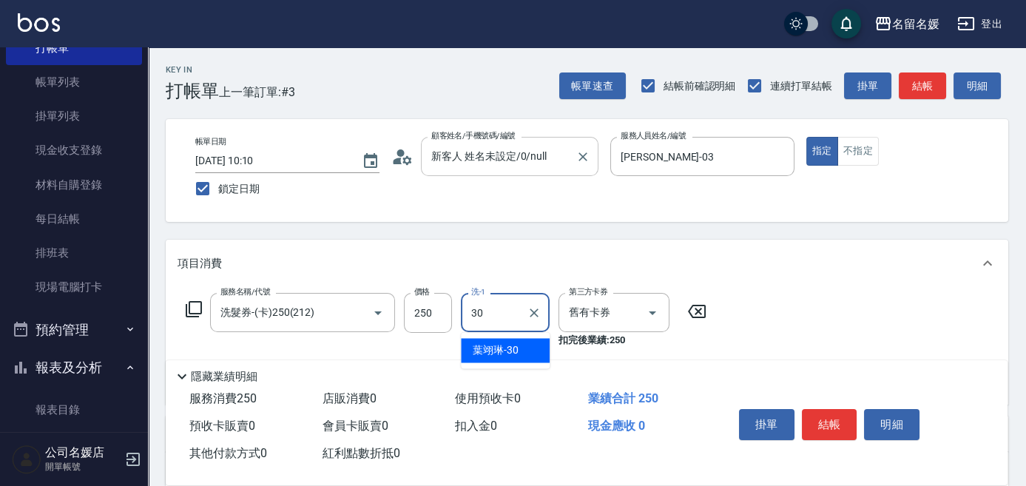
type input "葉翊琳-30"
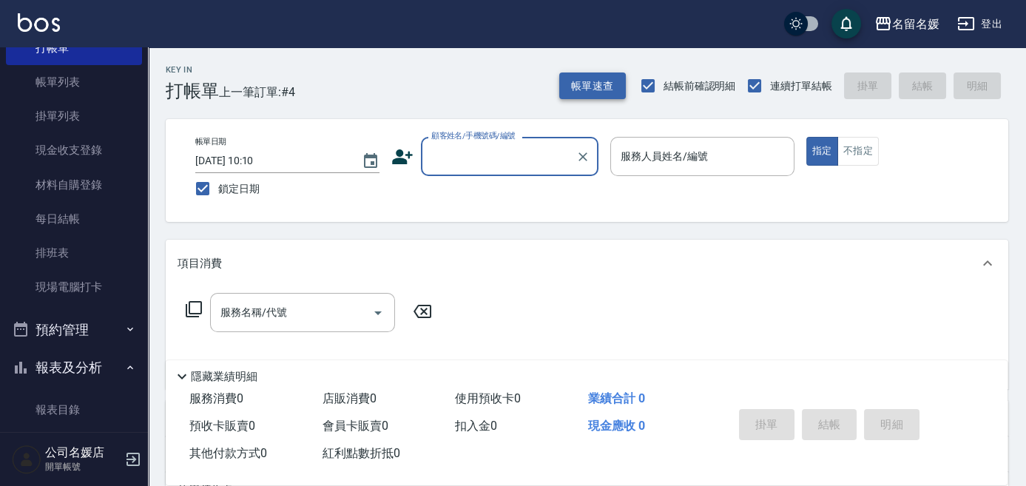
click at [601, 81] on button "帳單速查" at bounding box center [592, 85] width 67 height 27
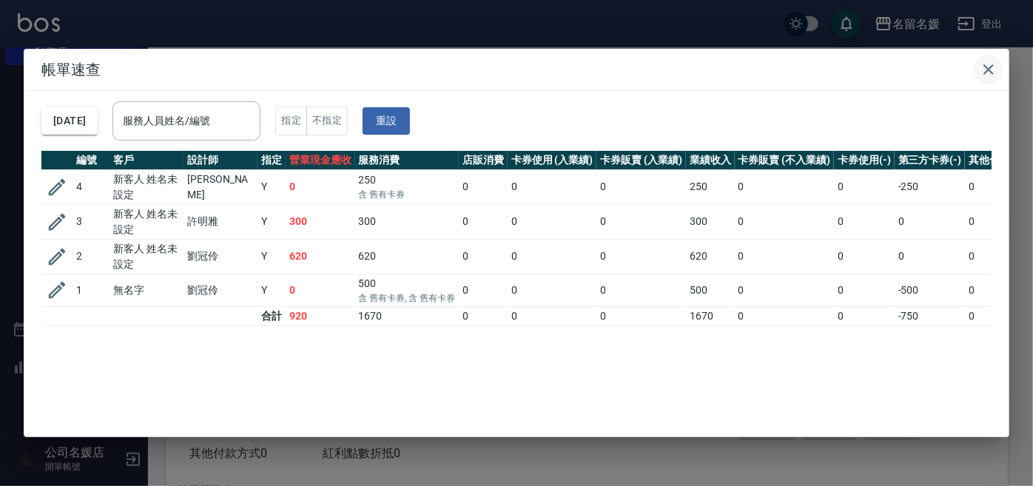
click at [994, 77] on icon "button" at bounding box center [988, 70] width 18 height 18
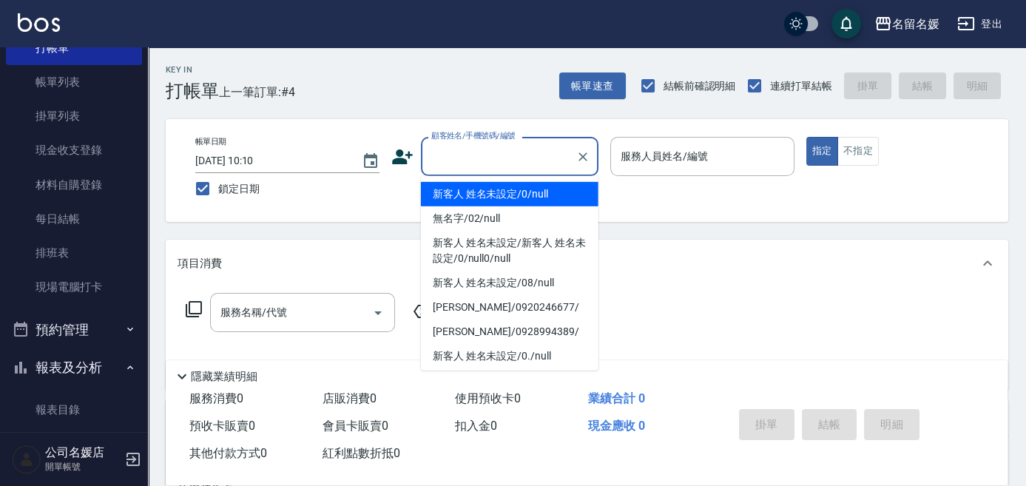
click at [492, 158] on input "顧客姓名/手機號碼/編號" at bounding box center [499, 157] width 142 height 26
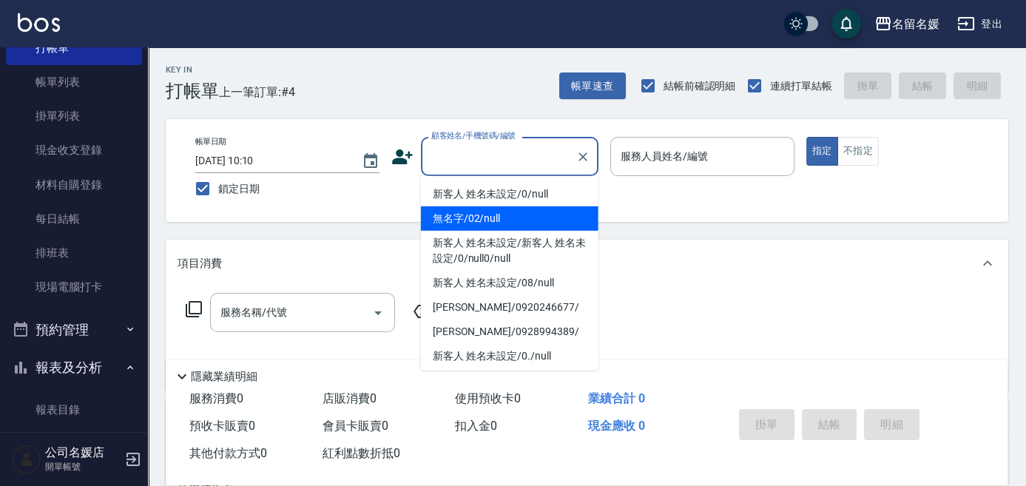
click at [521, 215] on li "無名字/02/null" at bounding box center [510, 218] width 178 height 24
click at [637, 158] on label "服務人員姓名/編號" at bounding box center [664, 156] width 87 height 15
click at [637, 158] on input "服務人員姓名/編號" at bounding box center [702, 157] width 171 height 26
type input "無名字/02/null"
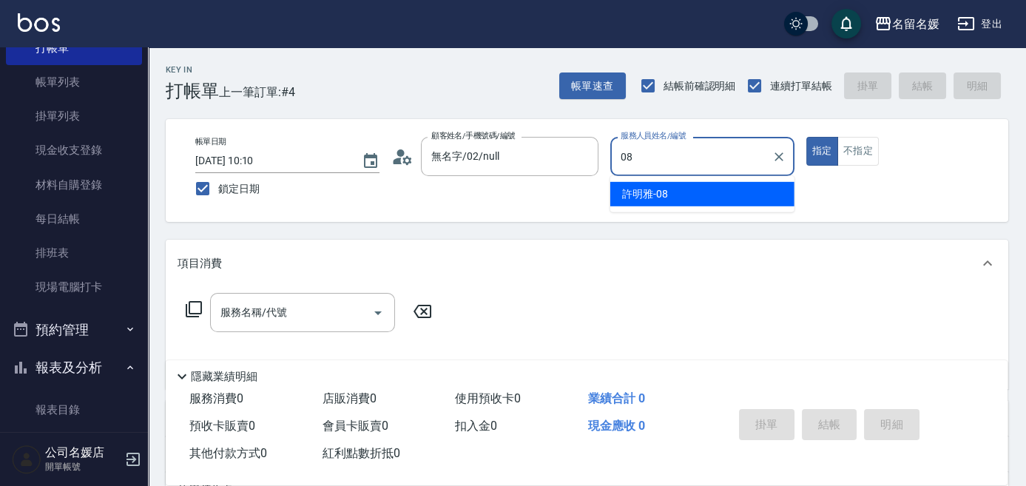
type input "許明雅-08"
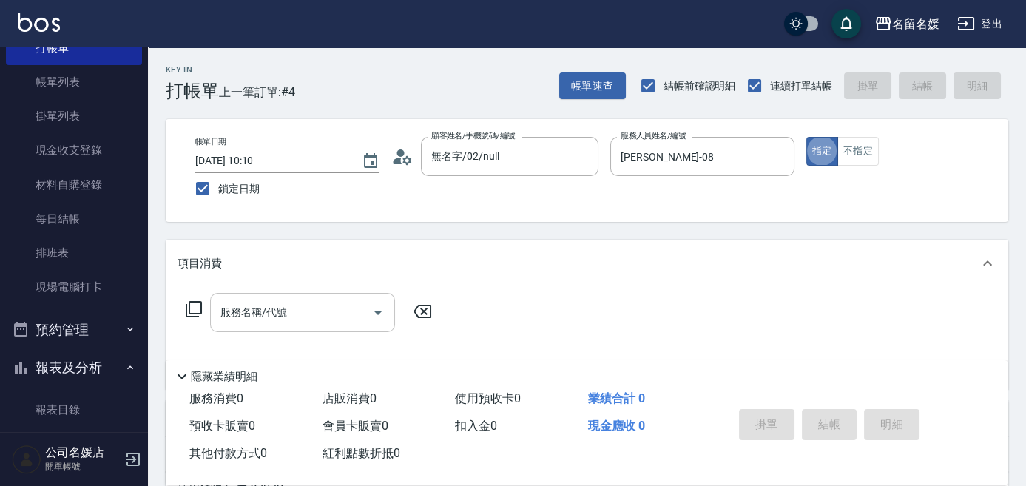
click at [304, 311] on input "服務名稱/代號" at bounding box center [291, 313] width 149 height 26
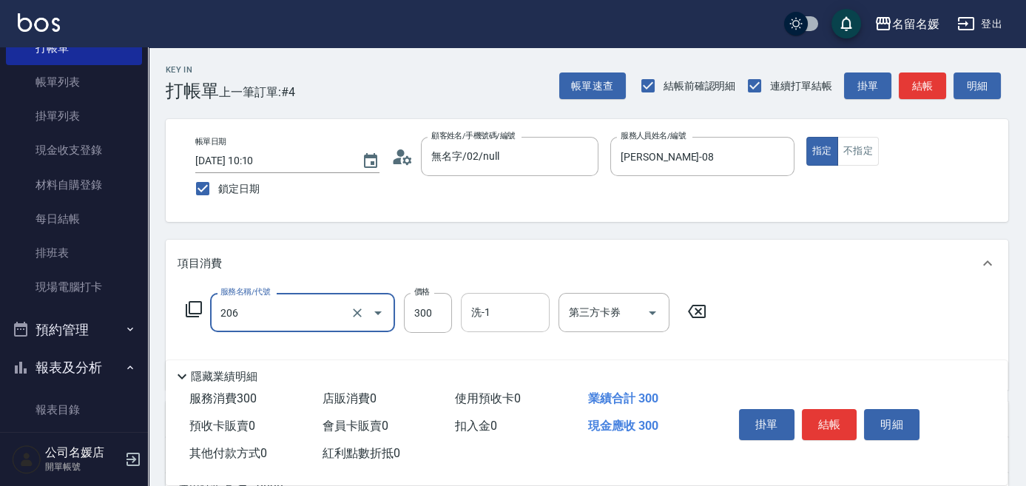
type input "洗髮[300](206)"
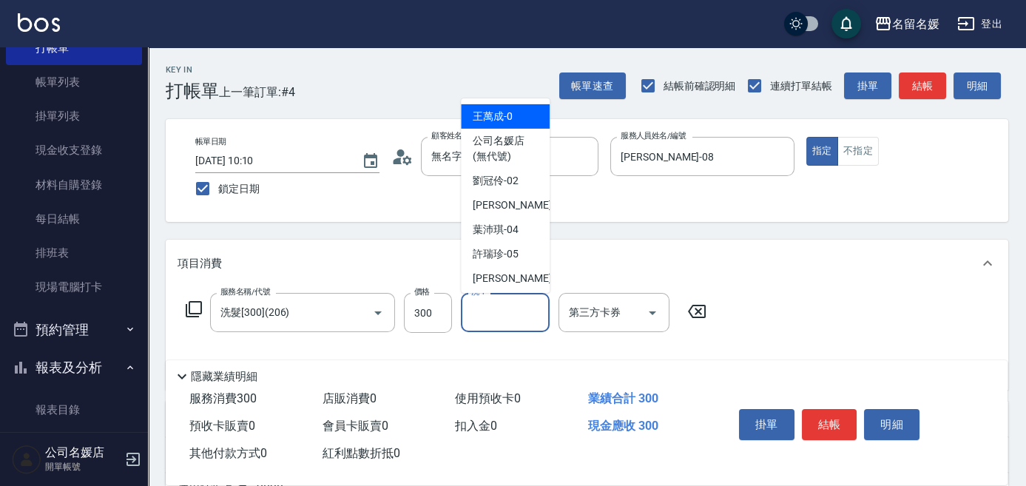
click at [499, 305] on input "洗-1" at bounding box center [505, 313] width 75 height 26
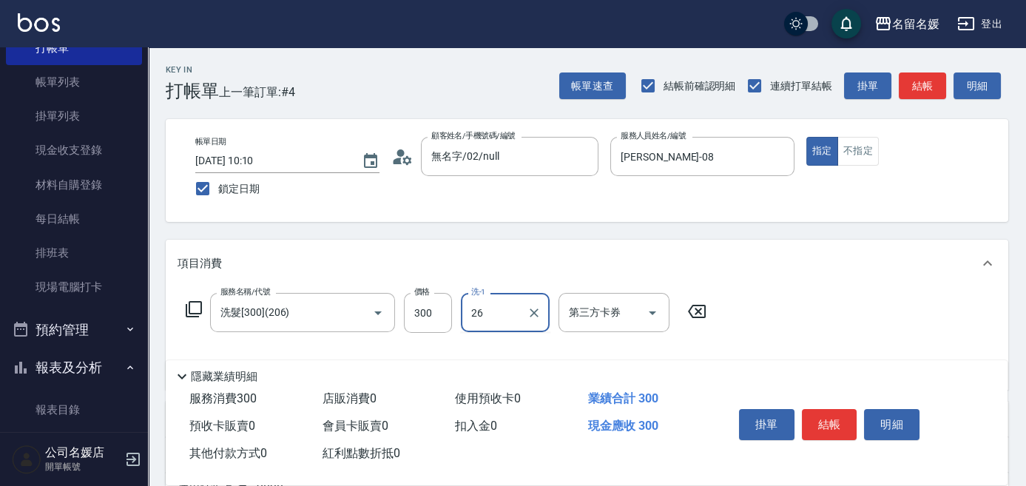
type input "蔡愛陵-26"
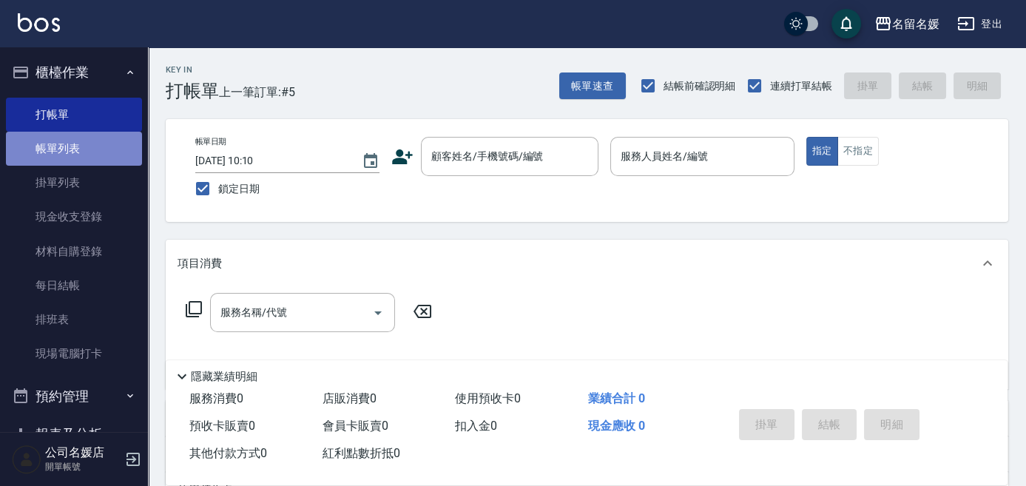
click at [101, 141] on link "帳單列表" at bounding box center [74, 149] width 136 height 34
click at [80, 132] on link "帳單列表" at bounding box center [74, 149] width 136 height 34
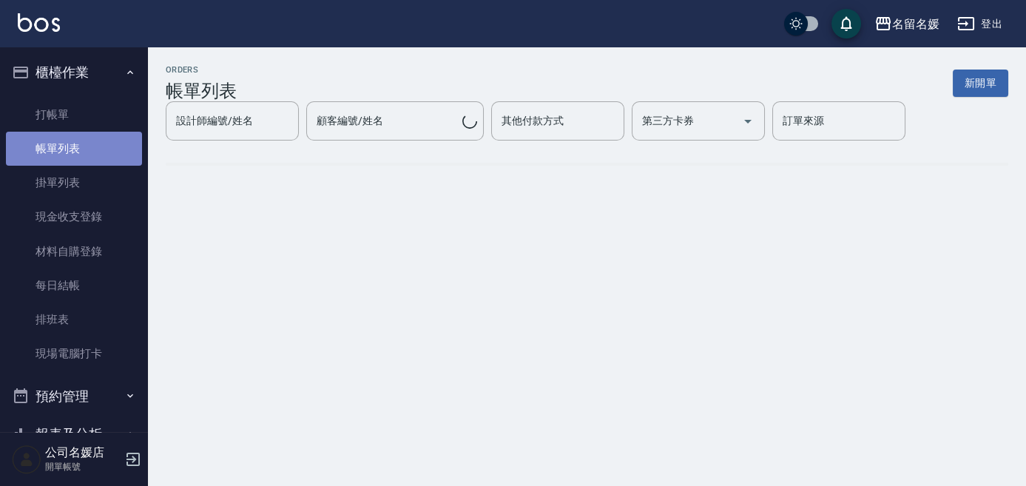
click at [80, 132] on link "帳單列表" at bounding box center [74, 149] width 136 height 34
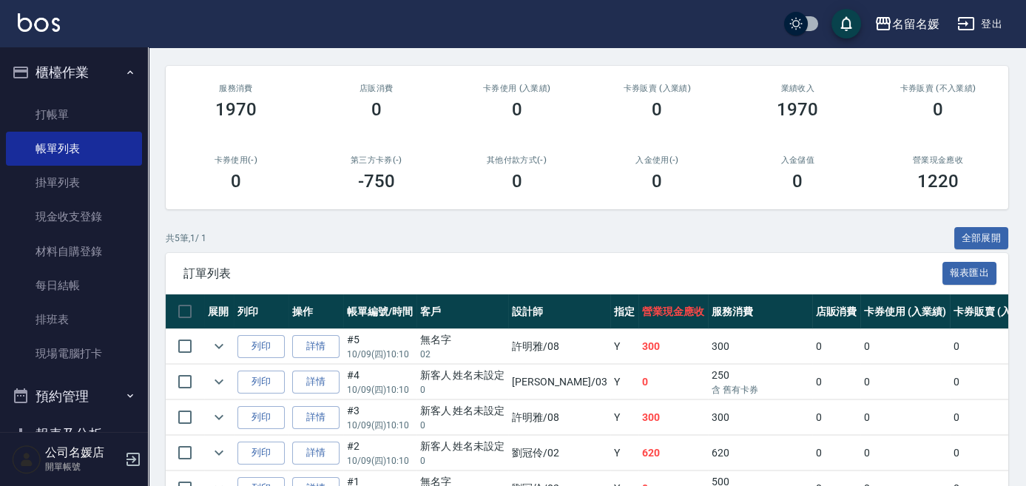
scroll to position [201, 0]
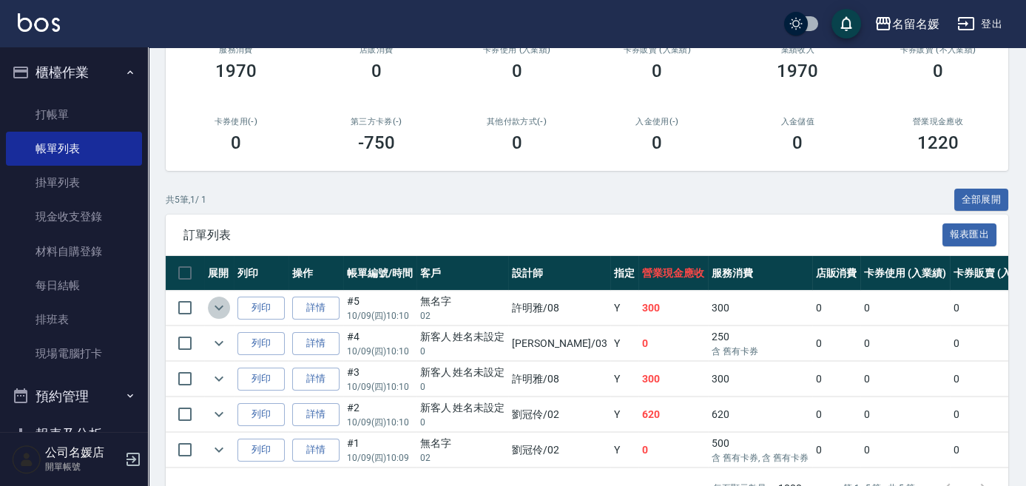
click at [220, 308] on icon "expand row" at bounding box center [219, 308] width 9 height 5
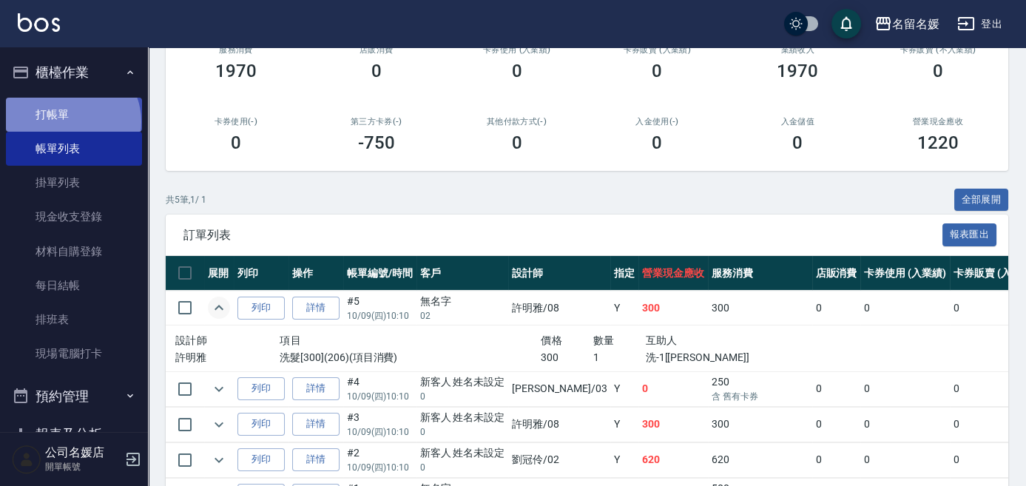
click at [71, 121] on link "打帳單" at bounding box center [74, 115] width 136 height 34
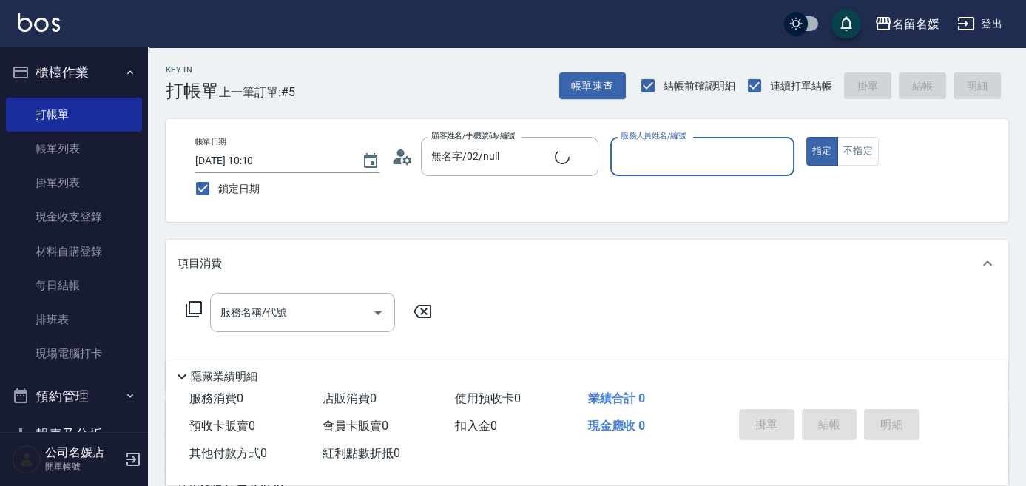
type input "新客人 姓名未設定/0/null"
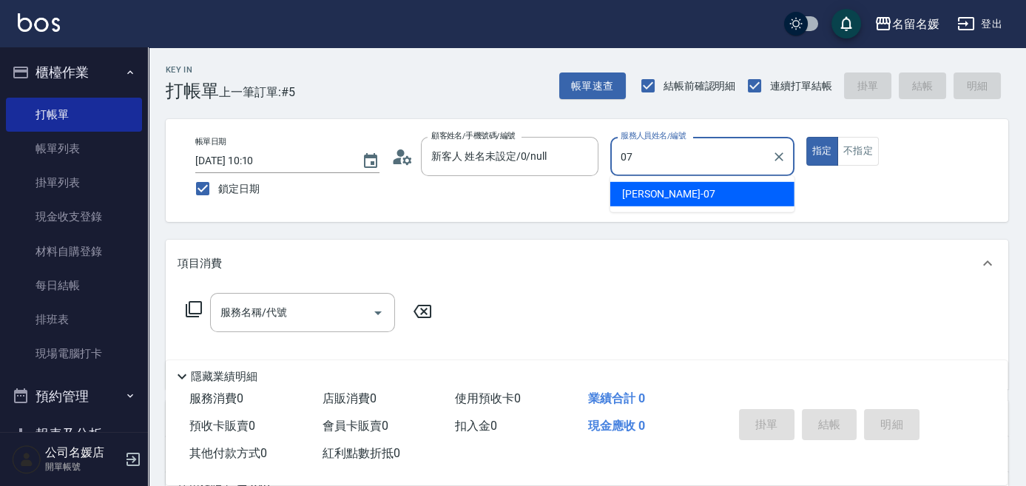
type input "07"
type button "true"
type input "廖佳惠-07"
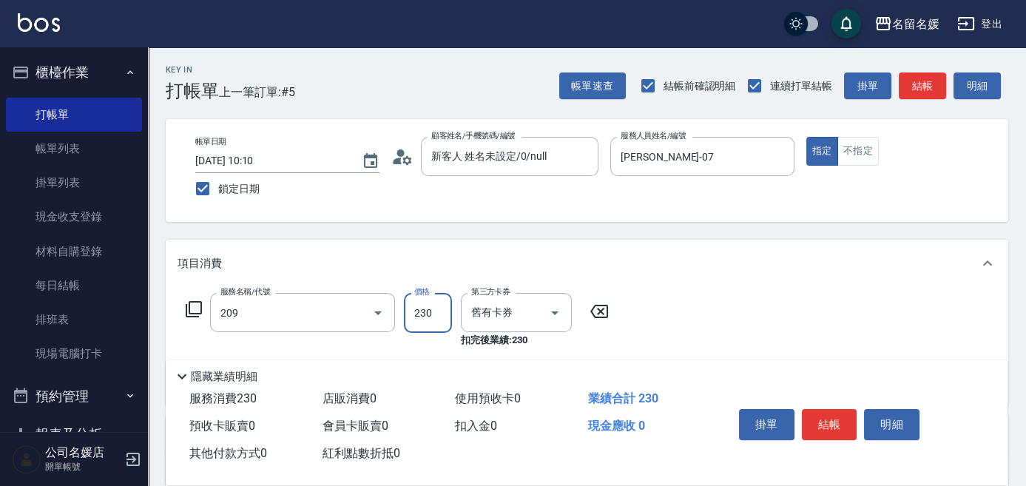
type input "洗髮券-(卡)230(209)"
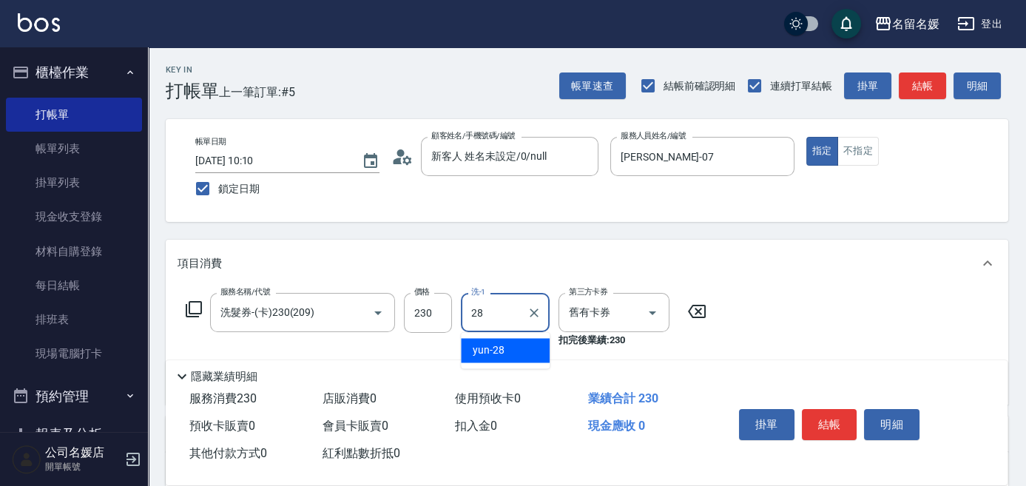
type input "yun-28"
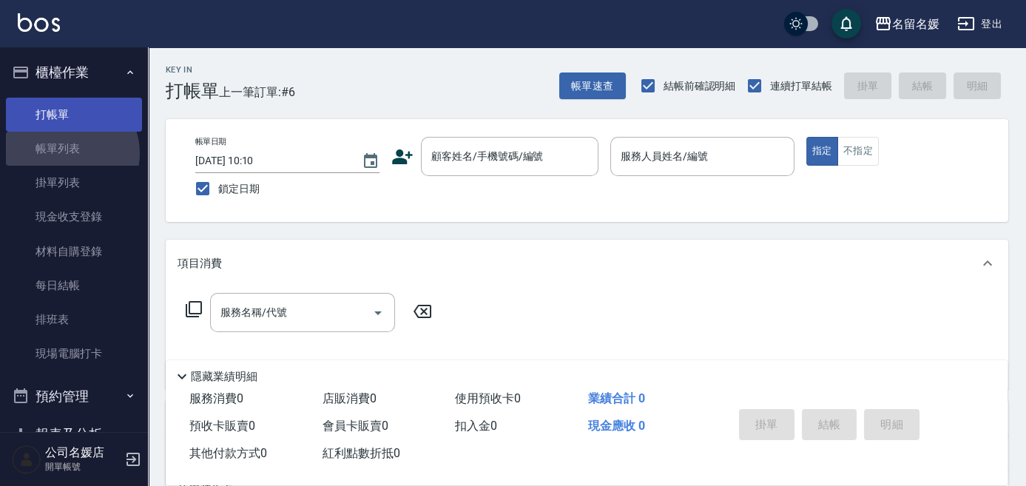
drag, startPoint x: 70, startPoint y: 153, endPoint x: 47, endPoint y: 109, distance: 49.3
click at [69, 153] on link "帳單列表" at bounding box center [74, 149] width 136 height 34
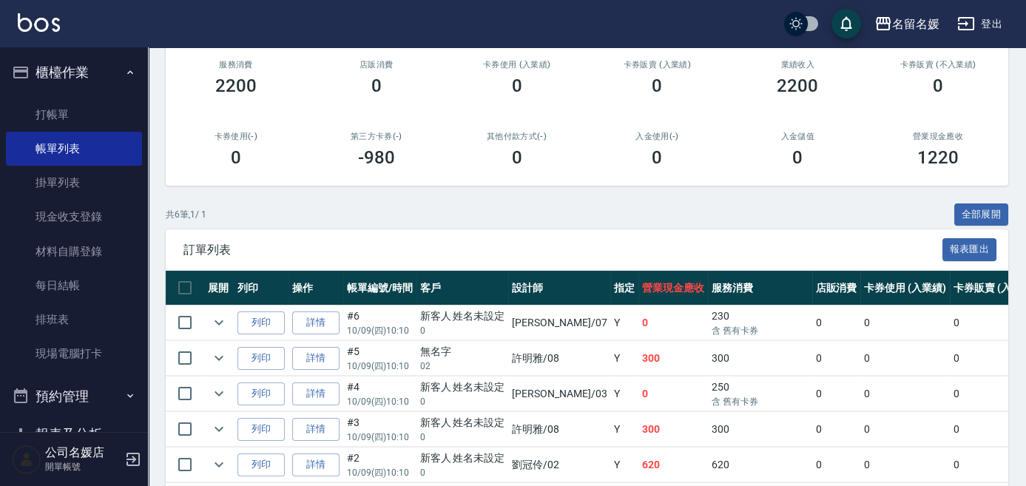
scroll to position [201, 0]
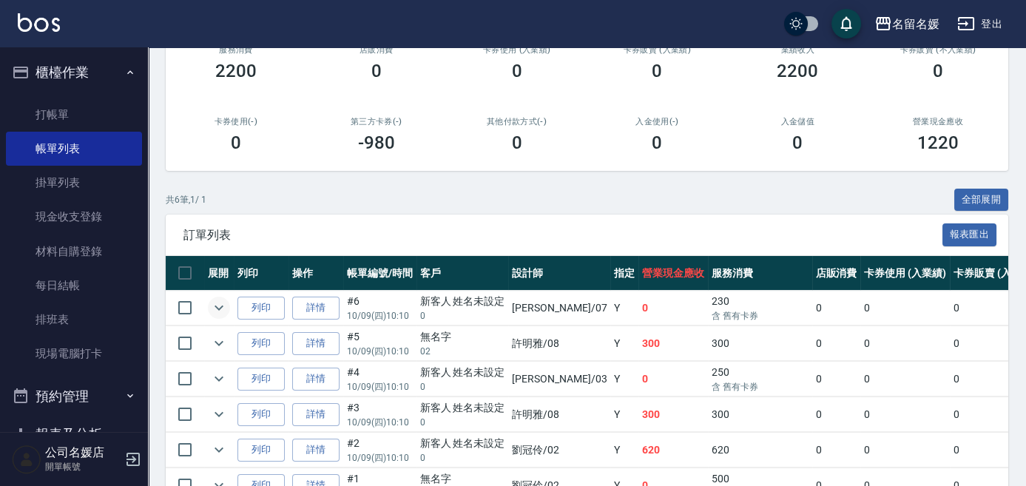
click at [217, 306] on icon "expand row" at bounding box center [219, 308] width 18 height 18
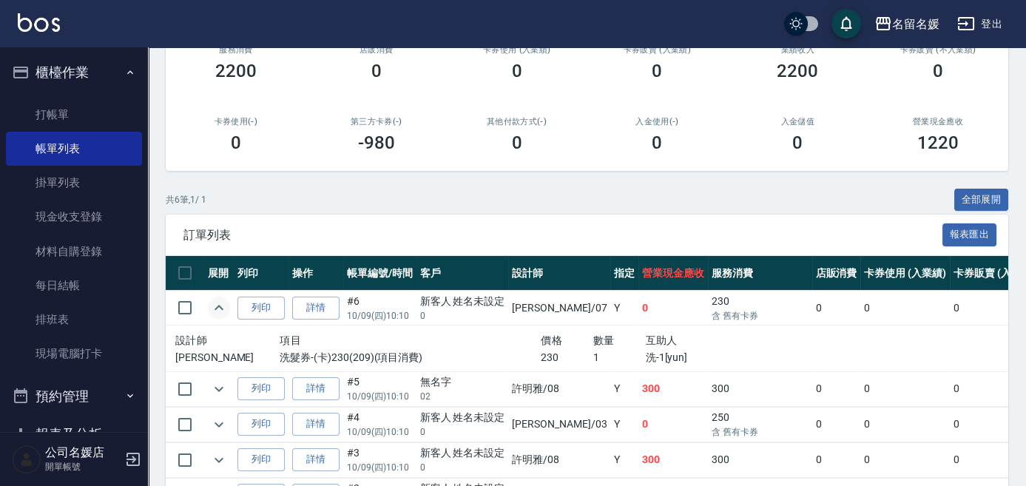
click at [217, 306] on icon "expand row" at bounding box center [219, 307] width 9 height 5
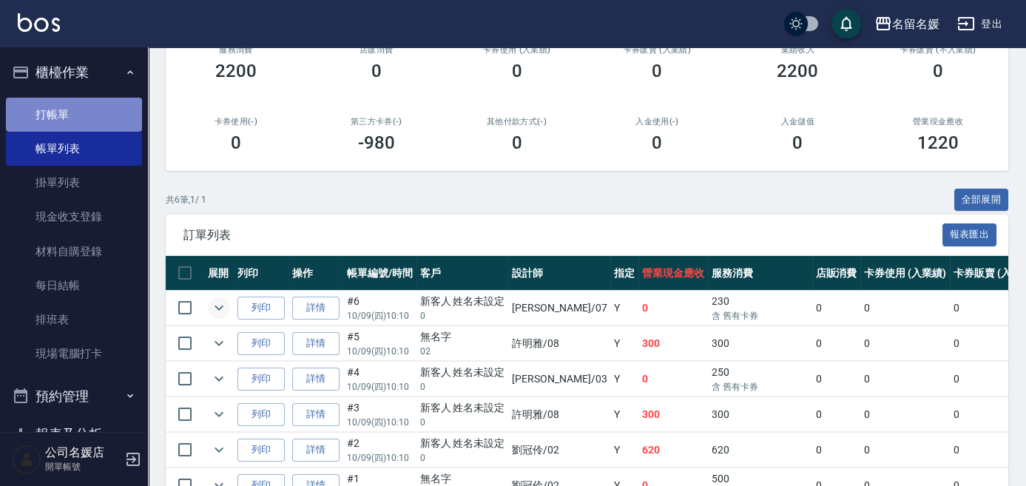
click at [105, 117] on link "打帳單" at bounding box center [74, 115] width 136 height 34
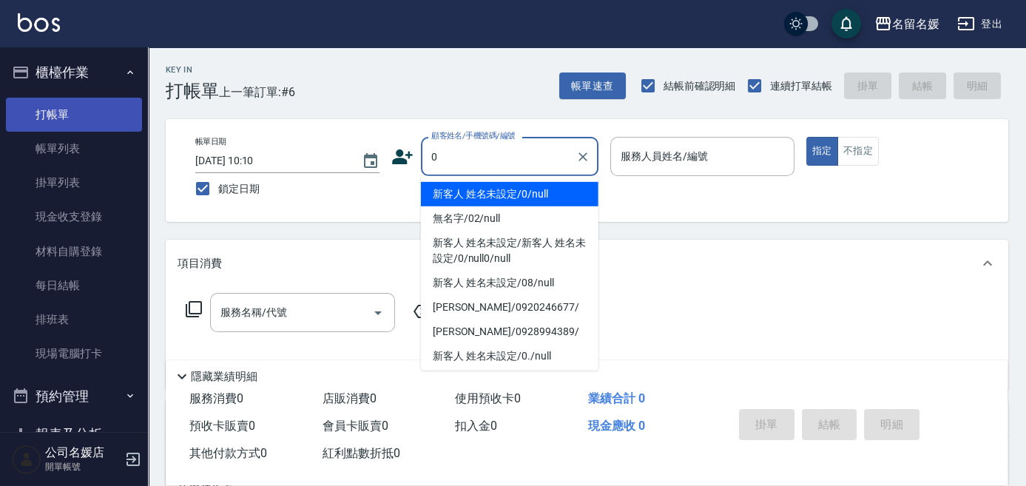
type input "新客人 姓名未設定/0/null"
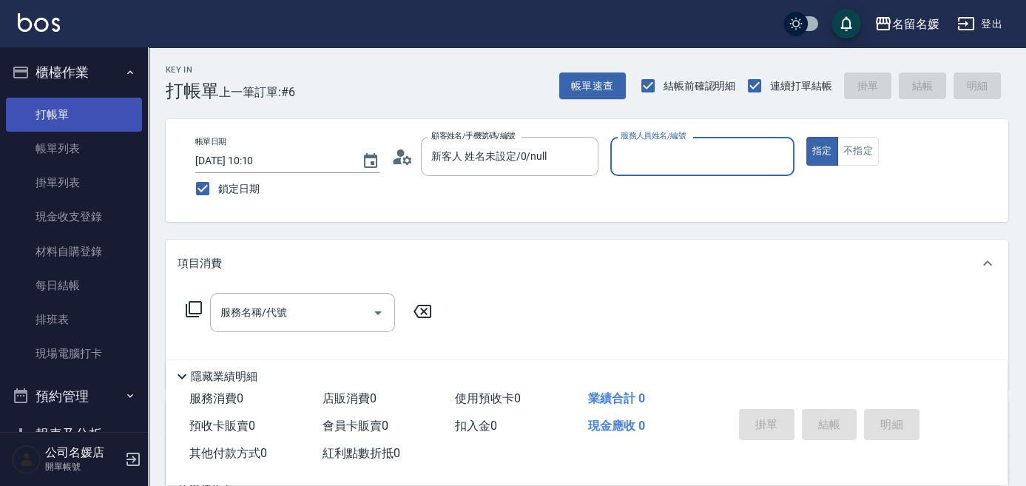
click at [806, 137] on button "指定" at bounding box center [822, 151] width 32 height 29
type button "true"
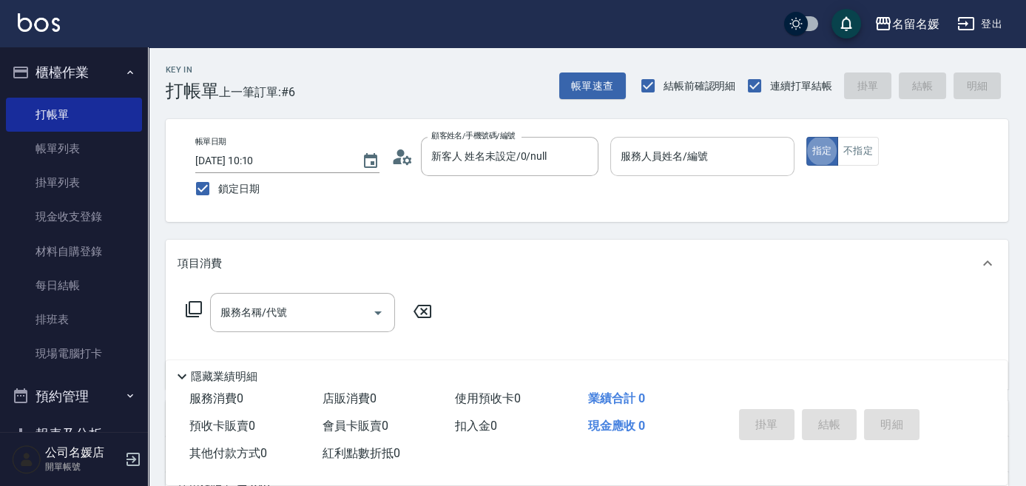
click at [628, 149] on div "服務人員姓名/編號 服務人員姓名/編號" at bounding box center [702, 156] width 184 height 39
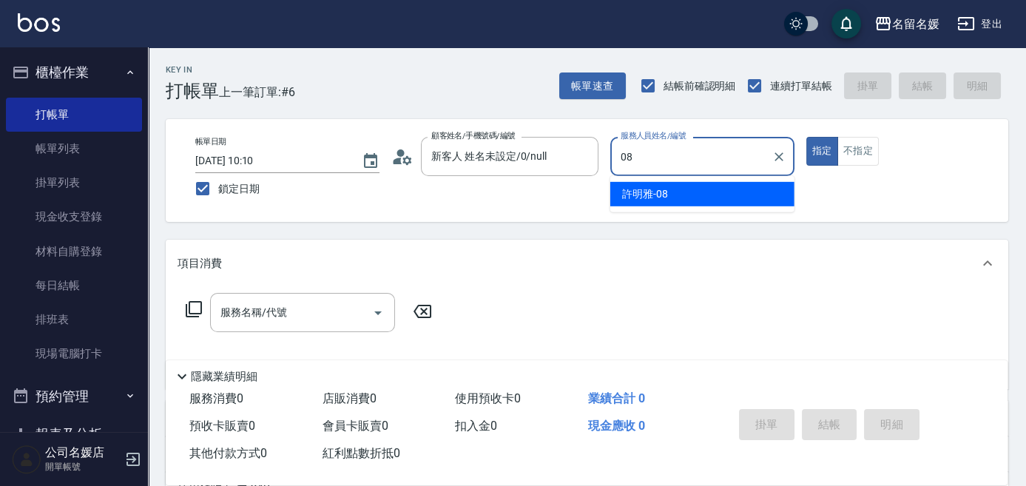
type input "許明雅-08"
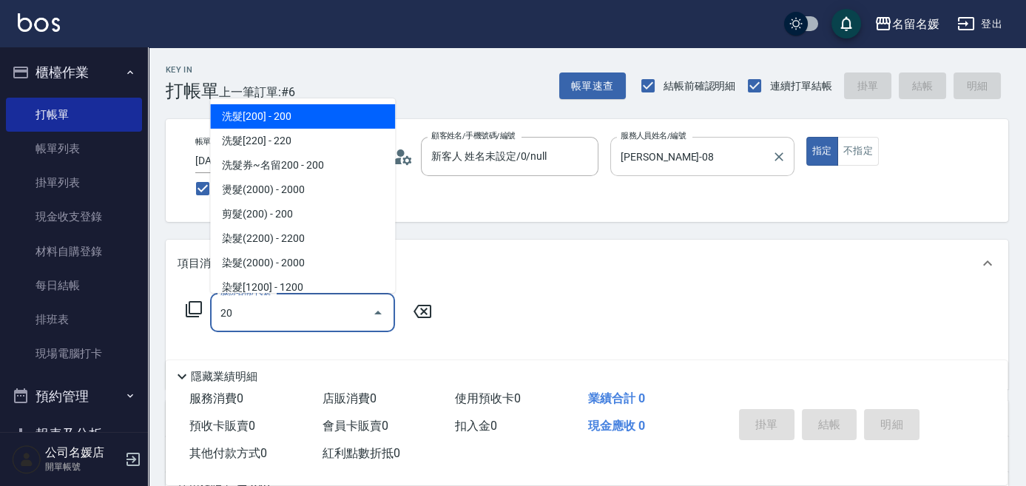
type input "206"
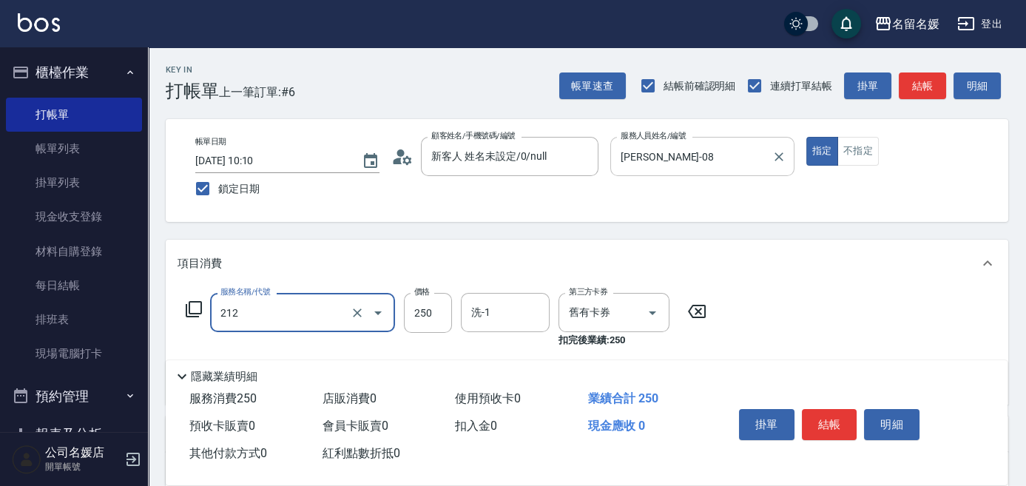
type input "洗髮券-(卡)250(212)"
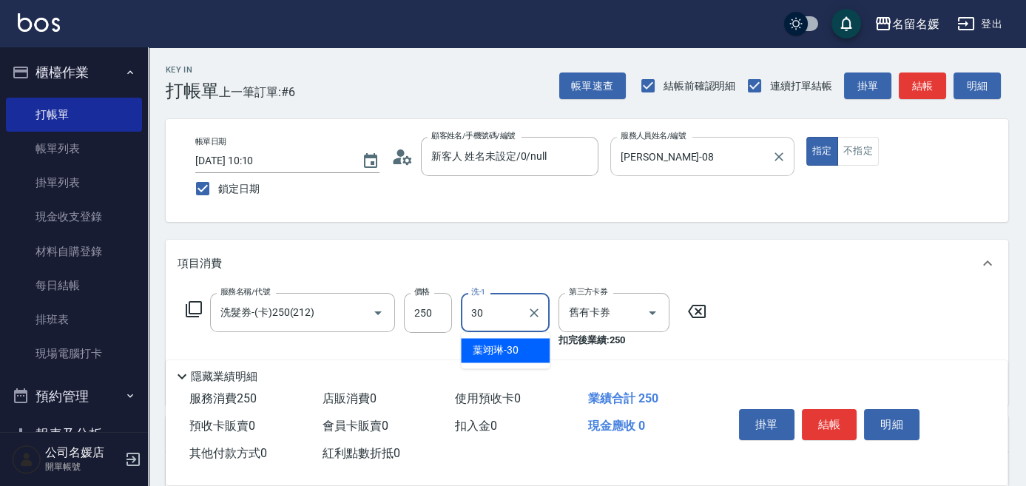
type input "葉翊琳-30"
click at [539, 308] on icon "Clear" at bounding box center [534, 313] width 15 height 15
type input "蔡念珊-31"
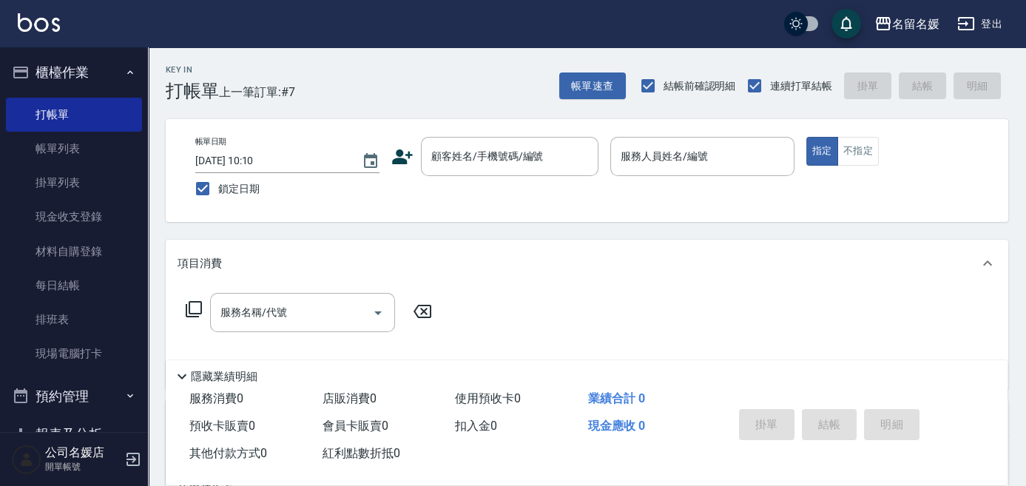
click at [276, 234] on div "Key In 打帳單 上一筆訂單:#7 帳單速查 結帳前確認明細 連續打單結帳 掛單 結帳 明細 帳單日期 2025/10/09 10:10 鎖定日期 顧客姓…" at bounding box center [587, 383] width 878 height 672
click at [391, 222] on div "Key In 打帳單 上一筆訂單:#7 帳單速查 結帳前確認明細 連續打單結帳 掛單 結帳 明細 帳單日期 2025/10/09 10:10 鎖定日期 顧客姓…" at bounding box center [587, 383] width 878 height 672
click at [490, 161] on input "顧客姓名/手機號碼/編號" at bounding box center [499, 157] width 142 height 26
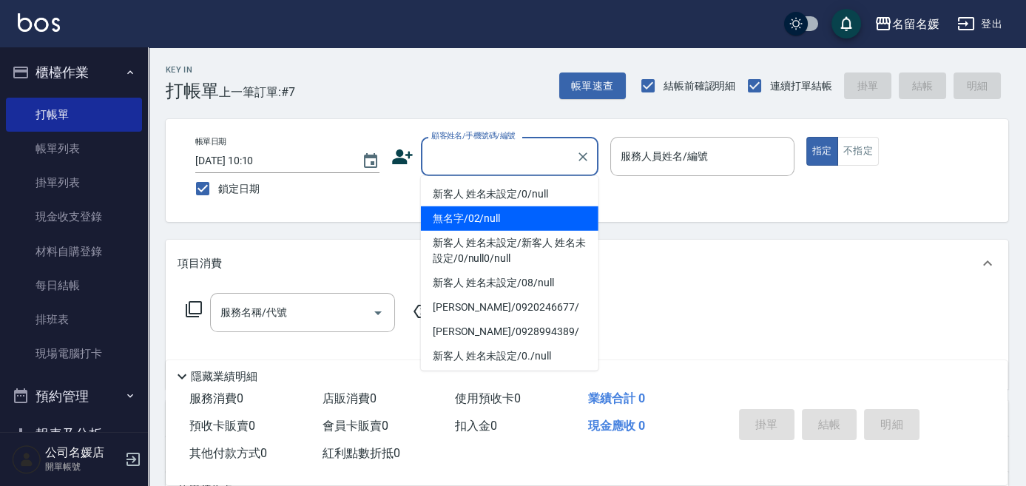
click at [476, 222] on li "無名字/02/null" at bounding box center [510, 218] width 178 height 24
type input "無名字/02/null"
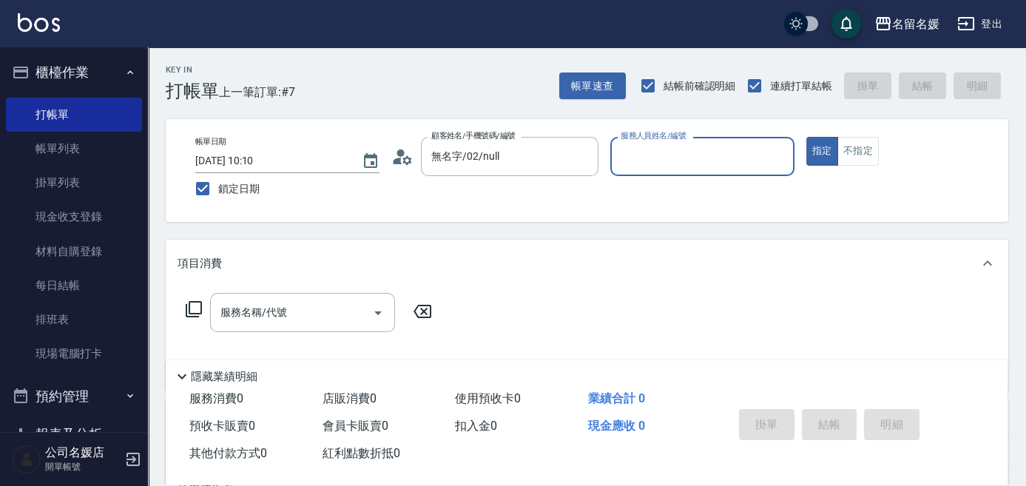
click at [674, 151] on div "服務人員姓名/編號 服務人員姓名/編號" at bounding box center [702, 156] width 184 height 39
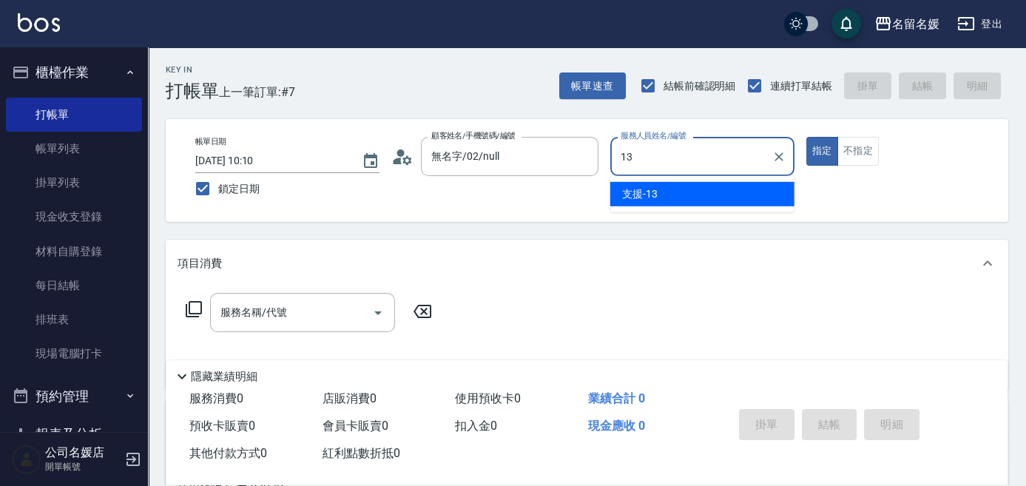
type input "支援-13"
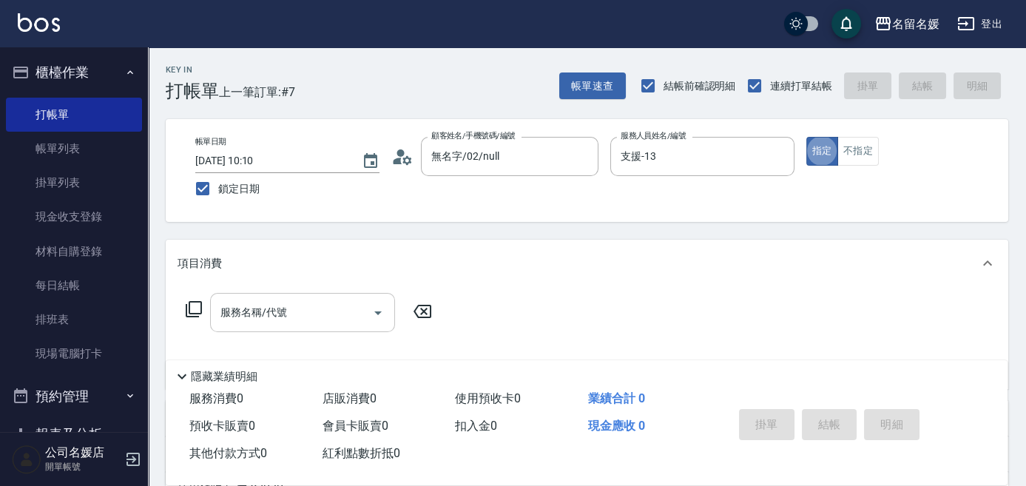
click at [320, 314] on input "服務名稱/代號" at bounding box center [291, 313] width 149 height 26
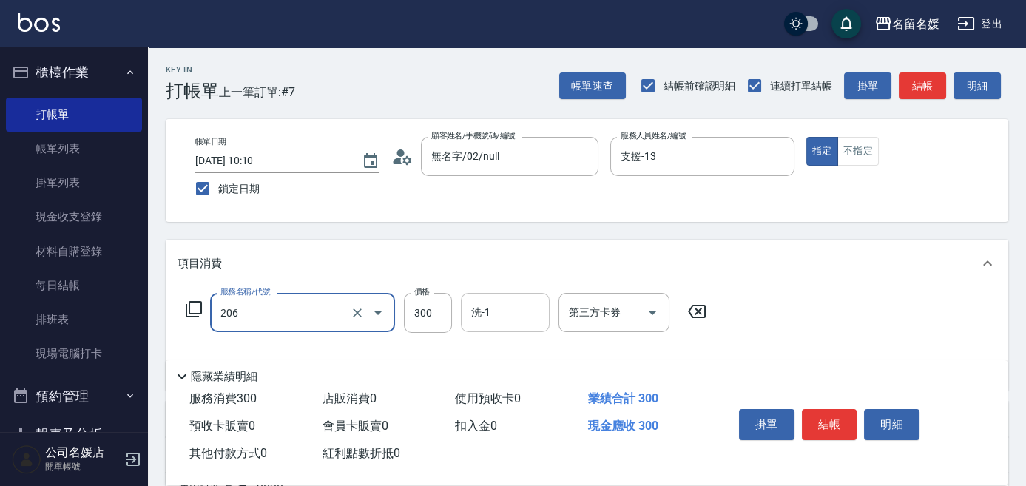
click at [511, 314] on input "洗-1" at bounding box center [505, 313] width 75 height 26
type input "洗髮[300](206)"
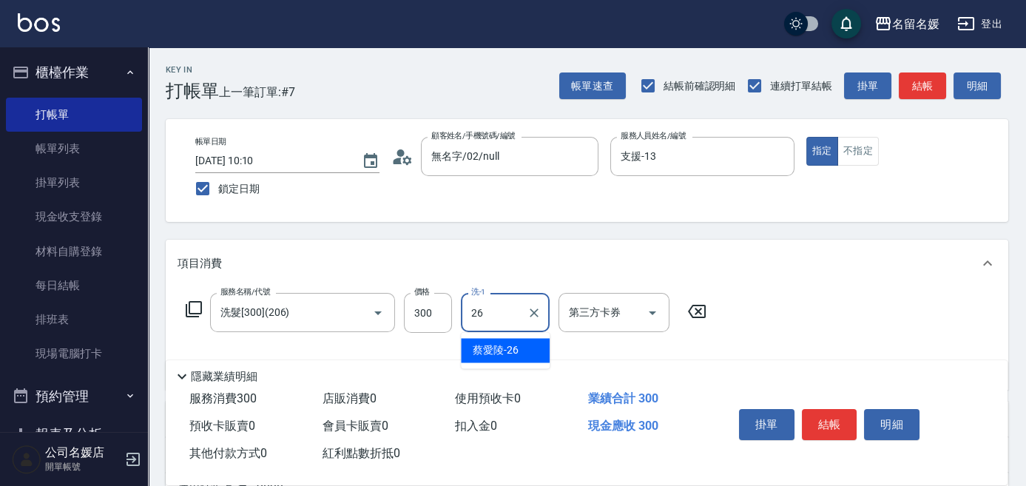
type input "蔡愛陵-26"
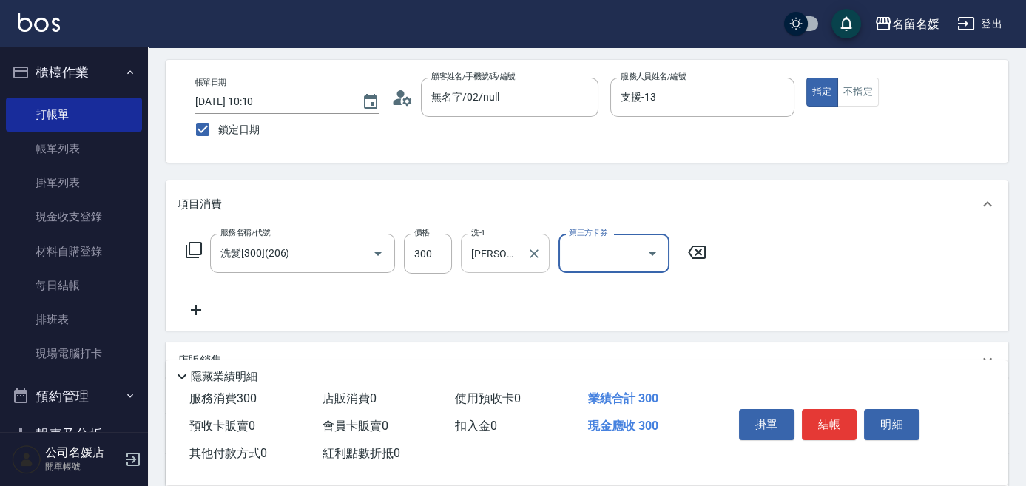
scroll to position [67, 0]
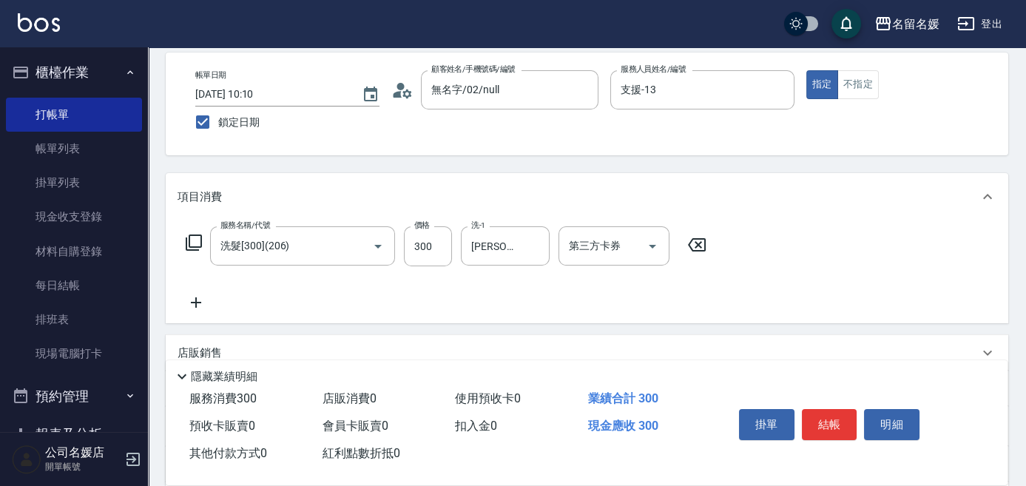
click at [202, 307] on icon at bounding box center [196, 303] width 37 height 18
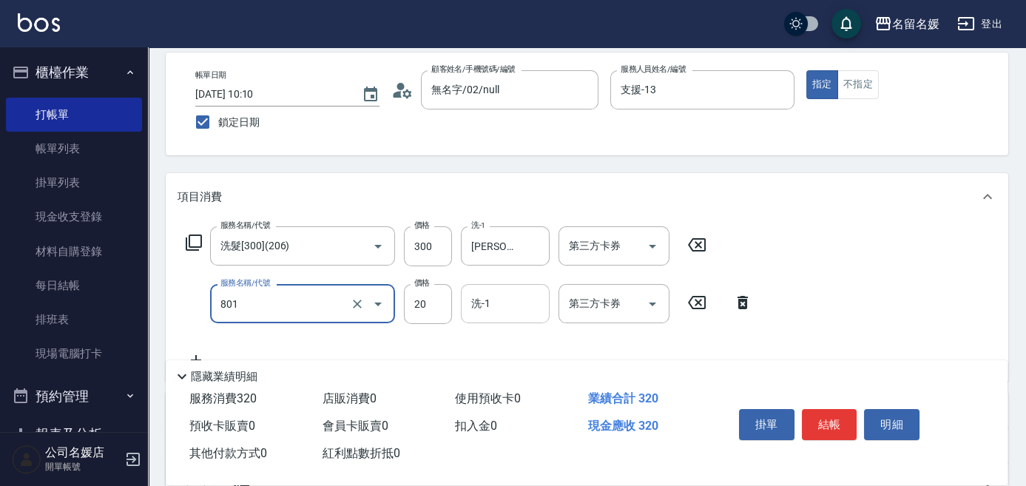
click at [505, 299] on input "洗-1" at bounding box center [505, 304] width 75 height 26
type input "潤絲(801)"
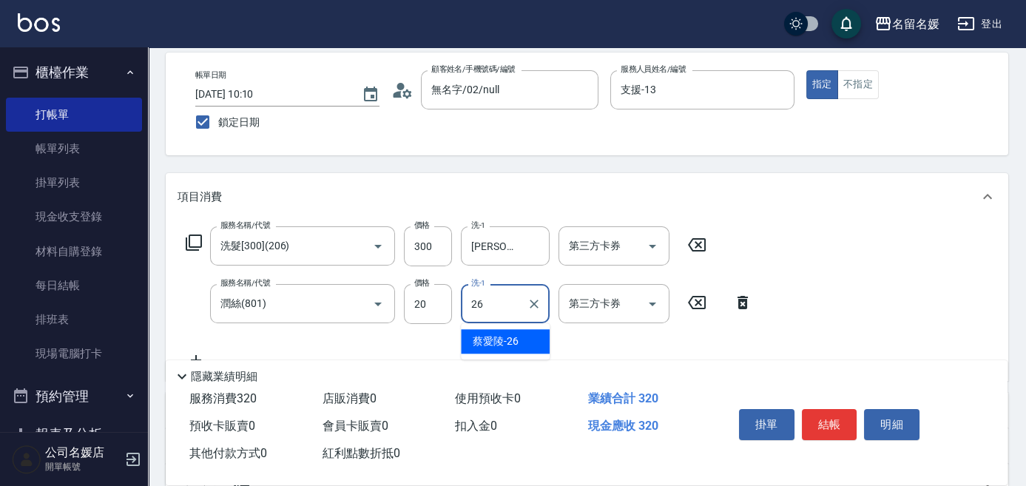
type input "蔡愛陵-26"
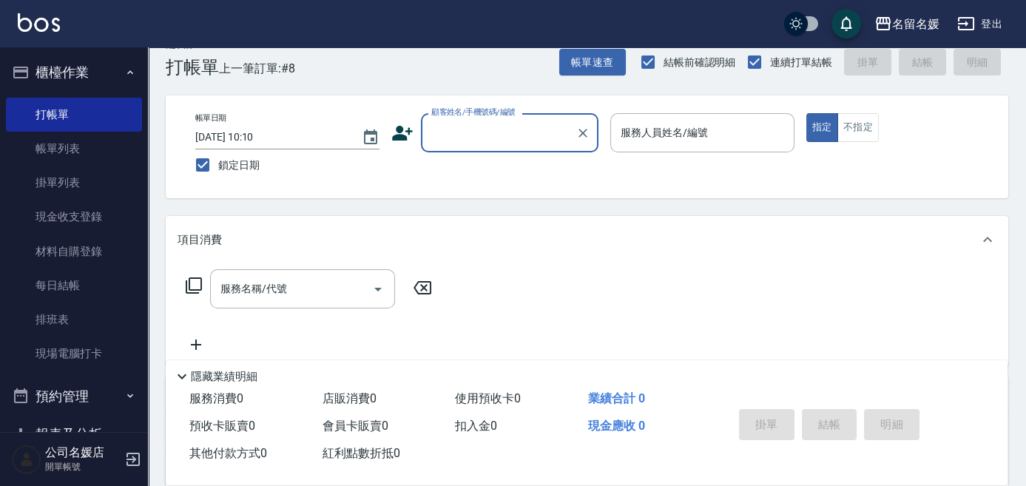
scroll to position [0, 0]
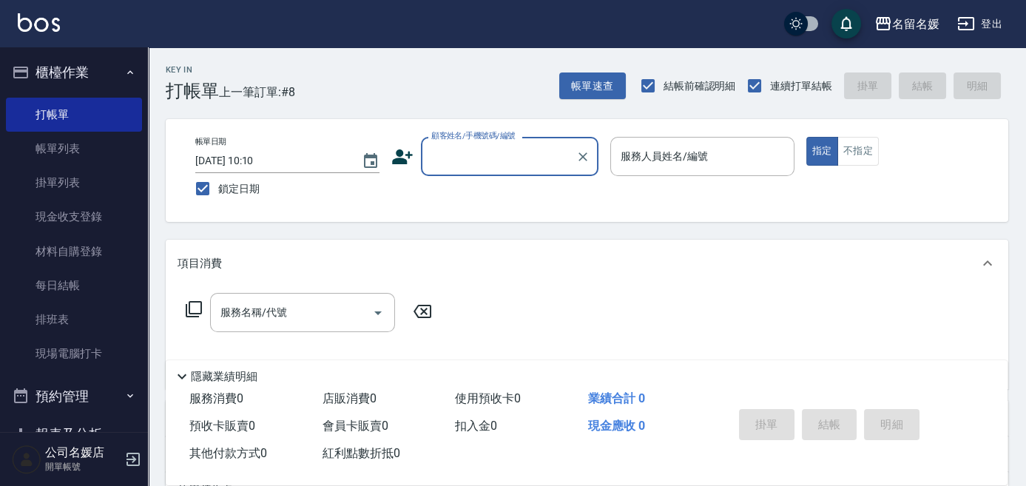
click at [501, 155] on input "顧客姓名/手機號碼/編號" at bounding box center [499, 157] width 142 height 26
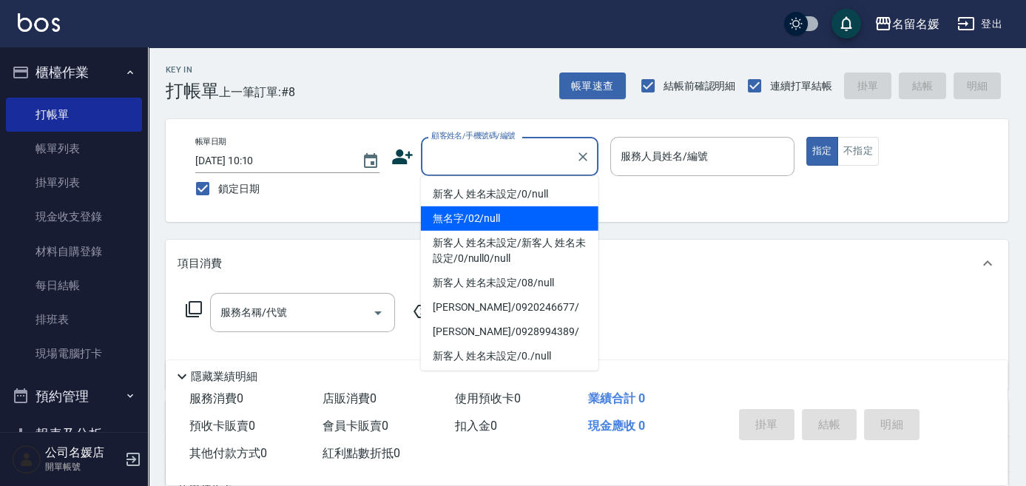
click at [507, 220] on li "無名字/02/null" at bounding box center [510, 218] width 178 height 24
type input "無名字/02/null"
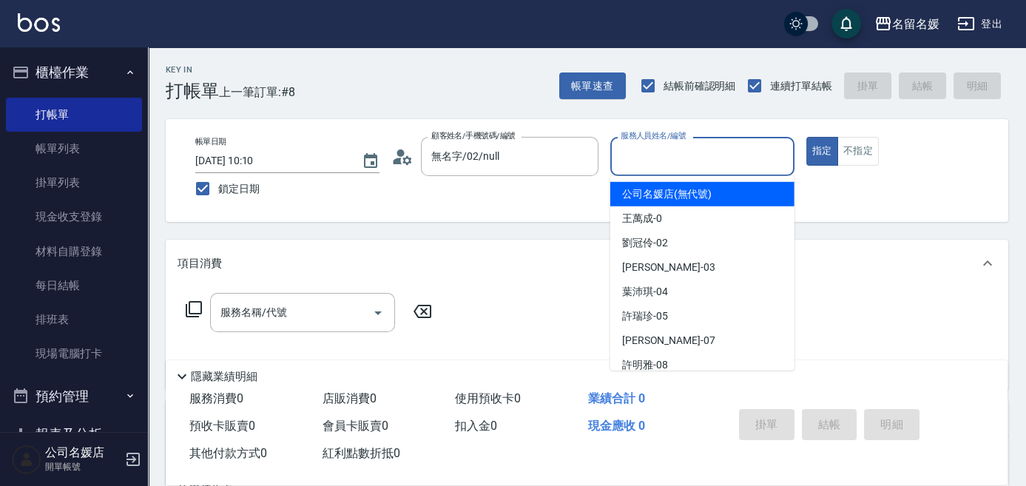
click at [722, 147] on input "服務人員姓名/編號" at bounding box center [702, 157] width 171 height 26
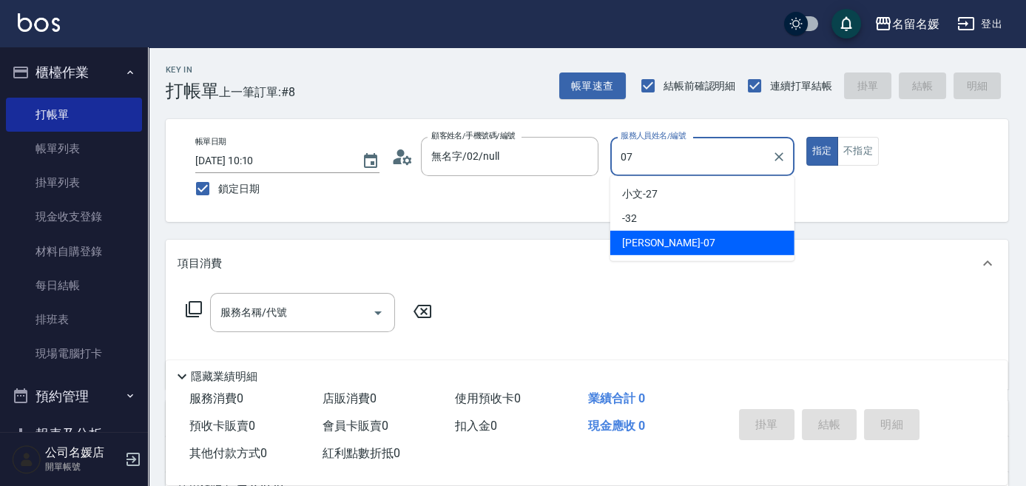
type input "廖佳惠-07"
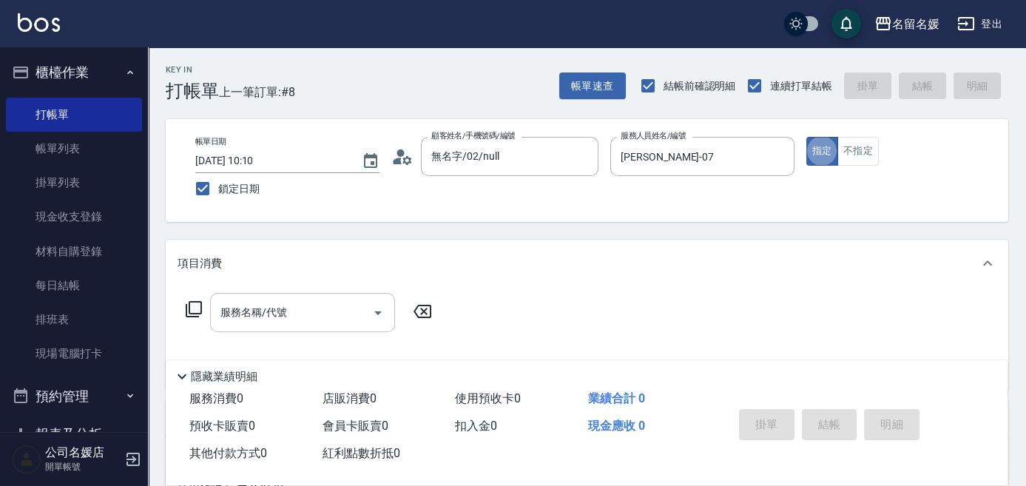
click at [329, 315] on input "服務名稱/代號" at bounding box center [291, 313] width 149 height 26
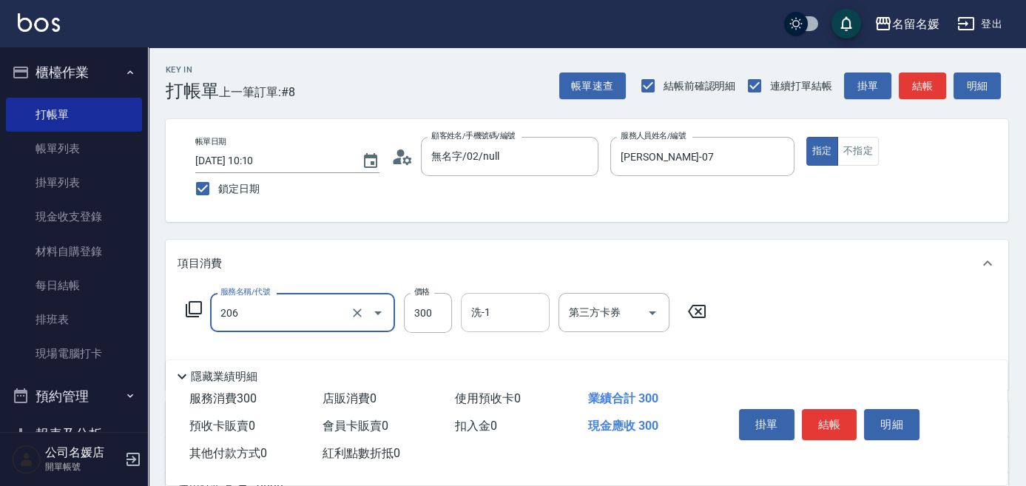
type input "洗髮[300](206)"
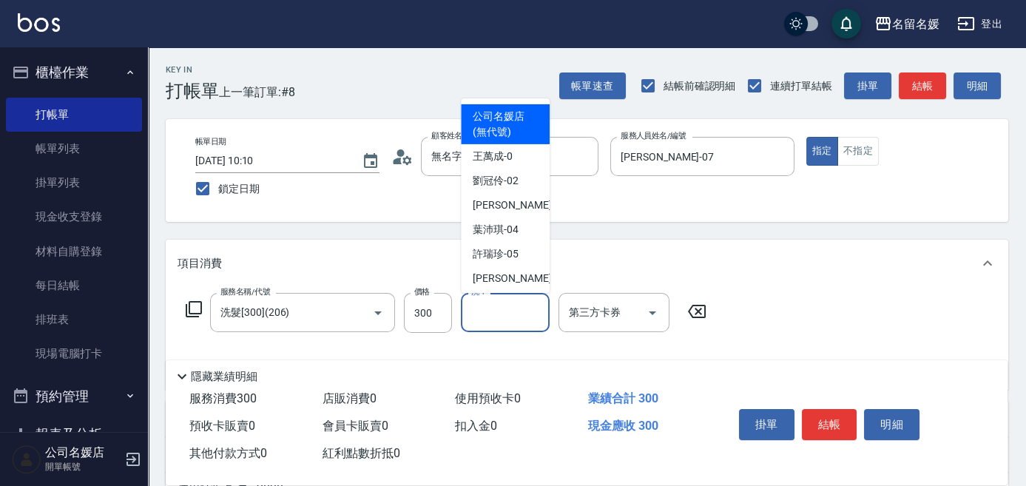
click at [534, 319] on input "洗-1" at bounding box center [505, 313] width 75 height 26
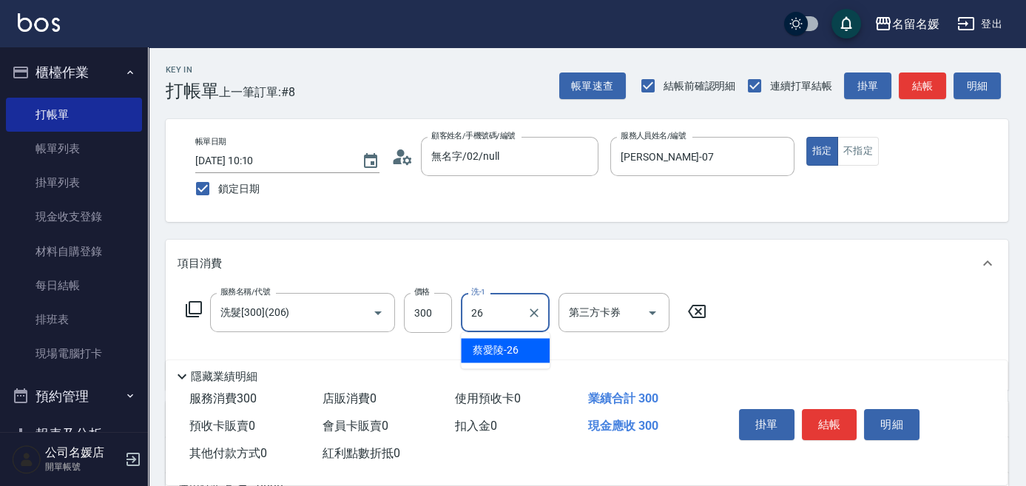
type input "蔡愛陵-26"
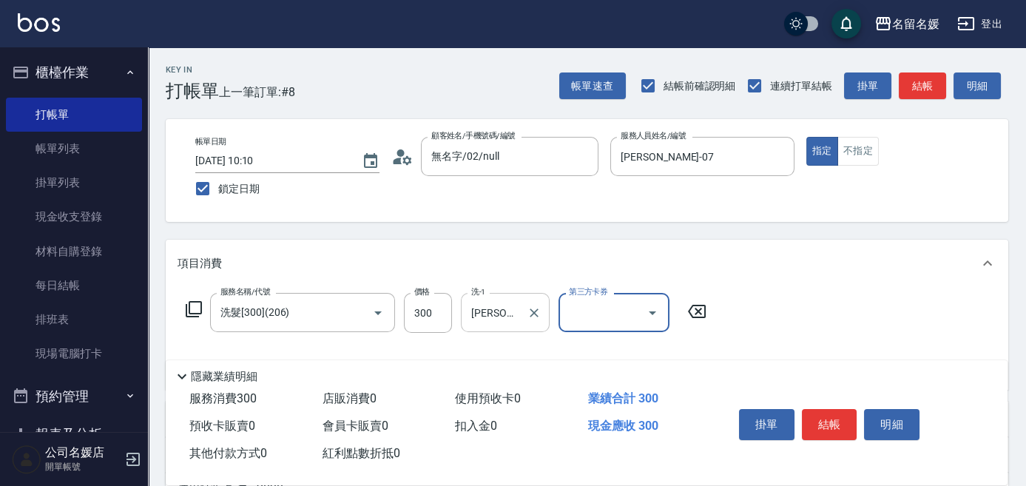
scroll to position [67, 0]
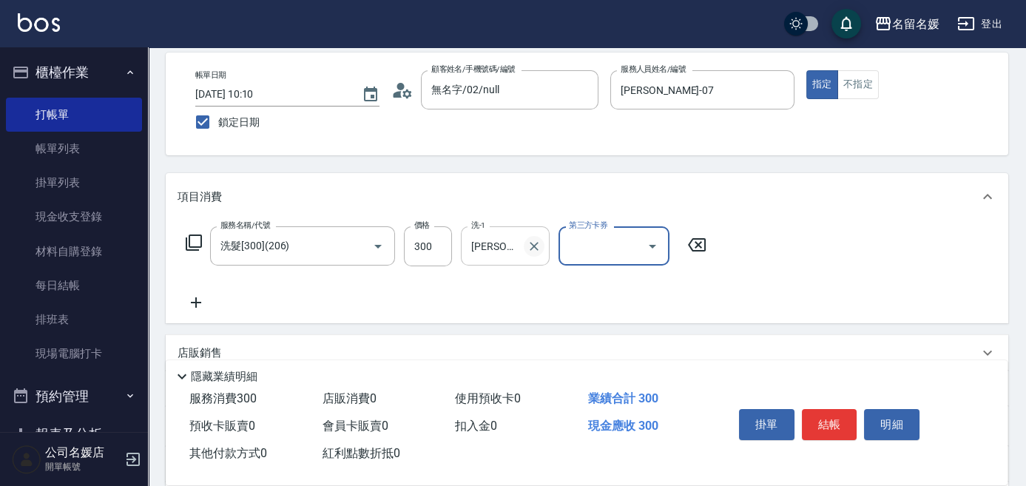
click at [536, 245] on icon "Clear" at bounding box center [534, 246] width 15 height 15
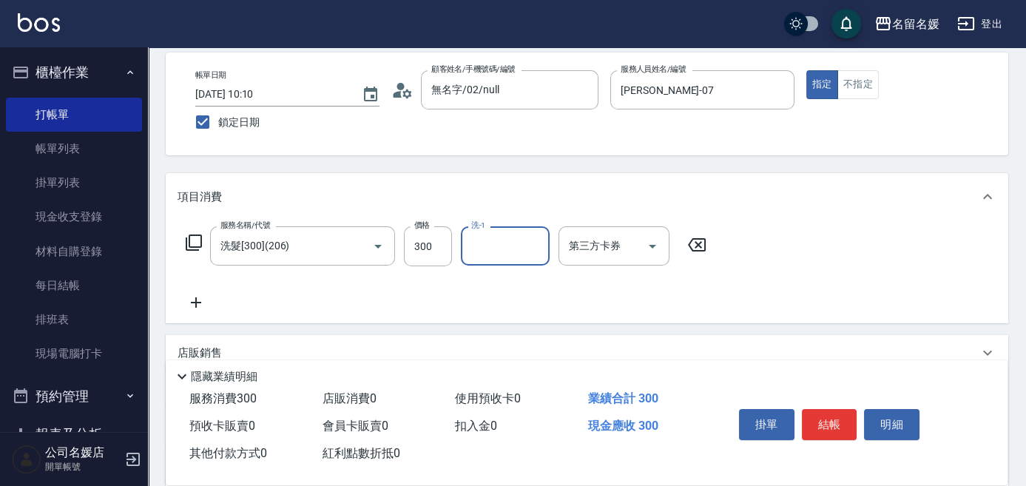
click at [503, 246] on input "洗-1" at bounding box center [505, 246] width 75 height 26
type input "俞靜嫺-23"
click at [197, 301] on icon at bounding box center [196, 302] width 10 height 10
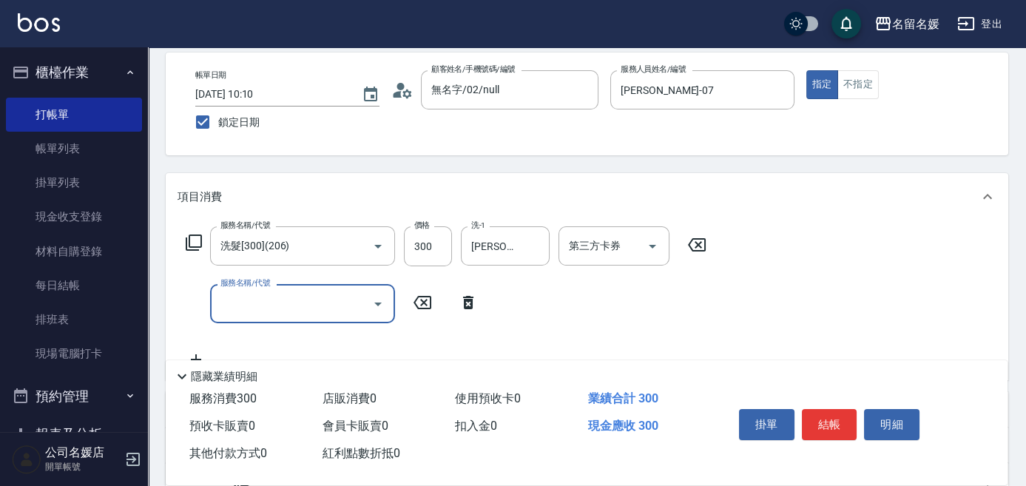
click at [217, 300] on input "服務名稱/代號" at bounding box center [291, 304] width 149 height 26
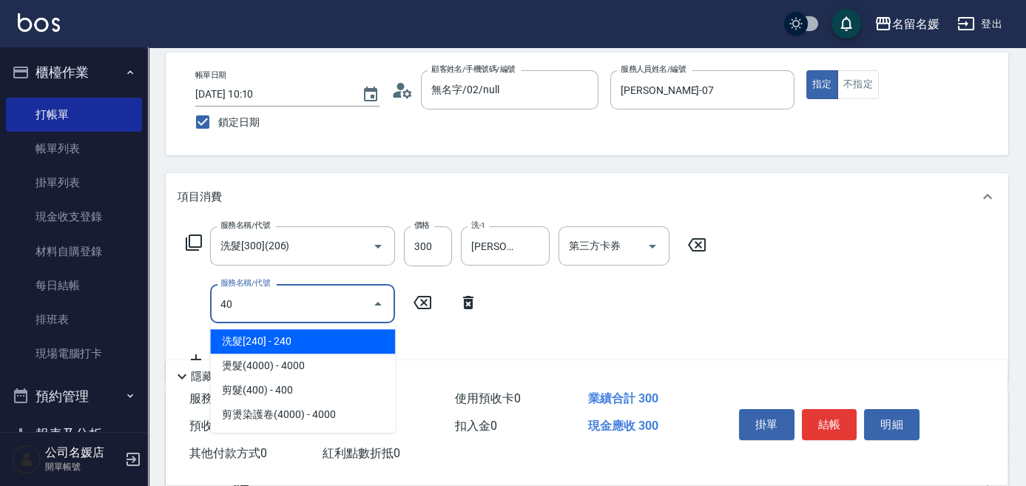
type input "408"
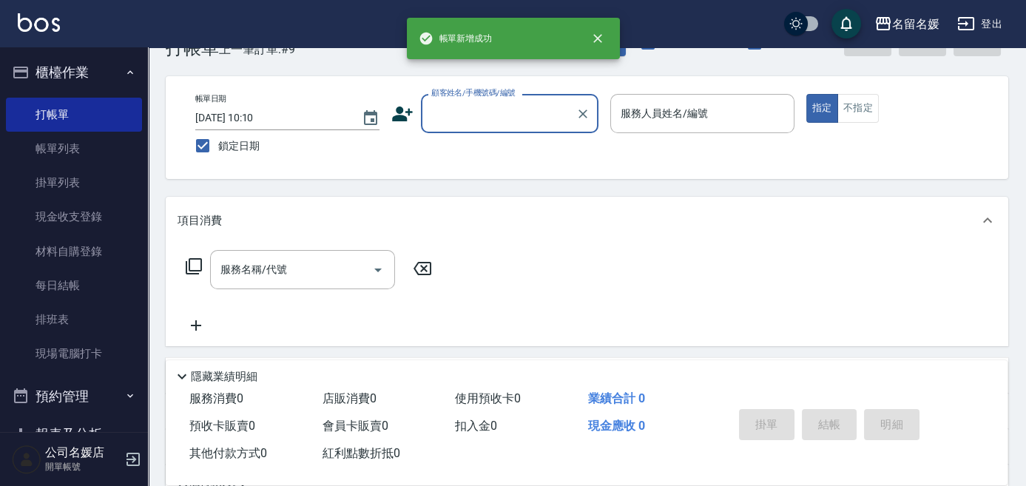
scroll to position [0, 0]
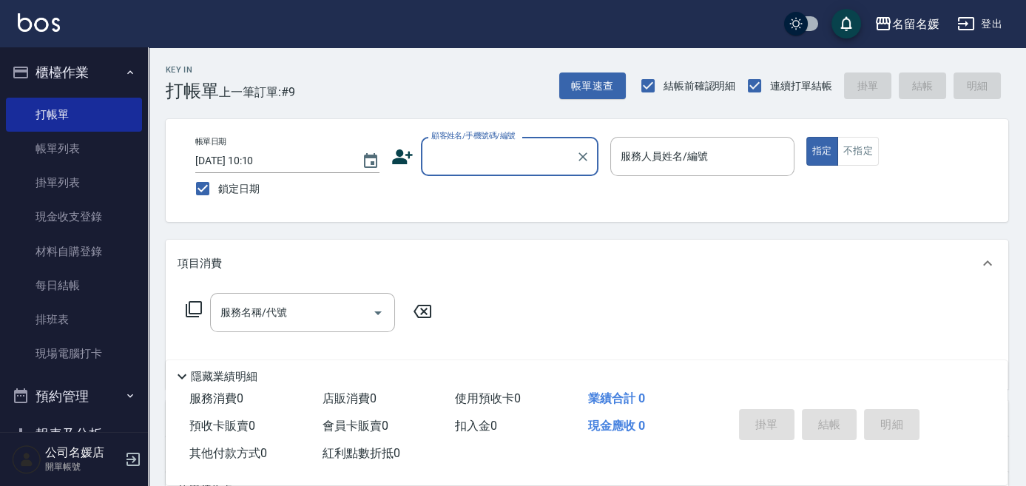
click at [491, 153] on input "顧客姓名/手機號碼/編號" at bounding box center [499, 157] width 142 height 26
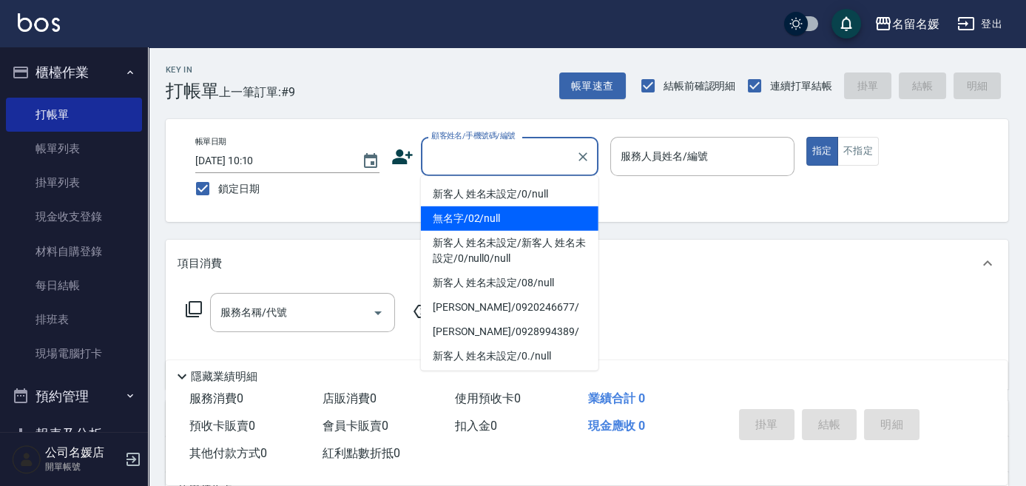
drag, startPoint x: 500, startPoint y: 220, endPoint x: 664, endPoint y: 163, distance: 173.8
click at [510, 215] on li "無名字/02/null" at bounding box center [510, 218] width 178 height 24
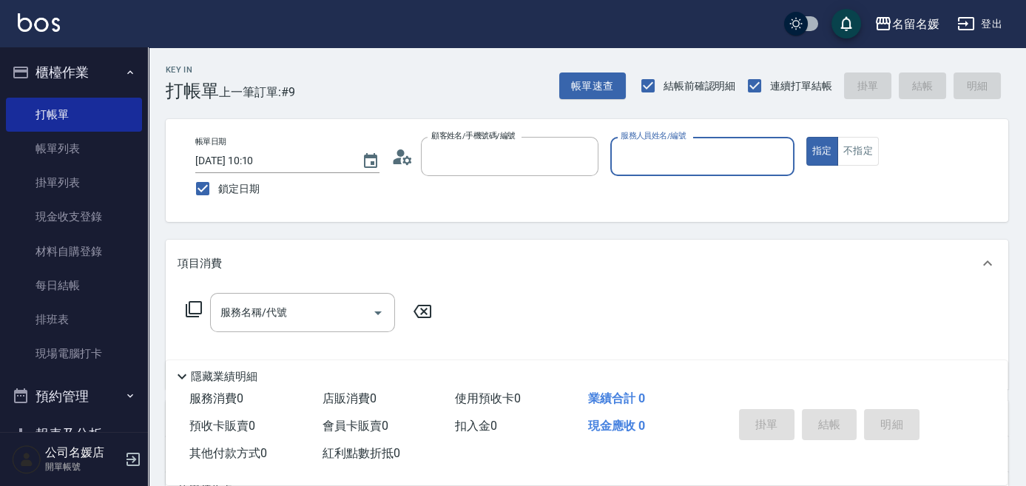
type input "無名字/02/null"
click at [664, 163] on input "服務人員姓名/編號" at bounding box center [702, 157] width 171 height 26
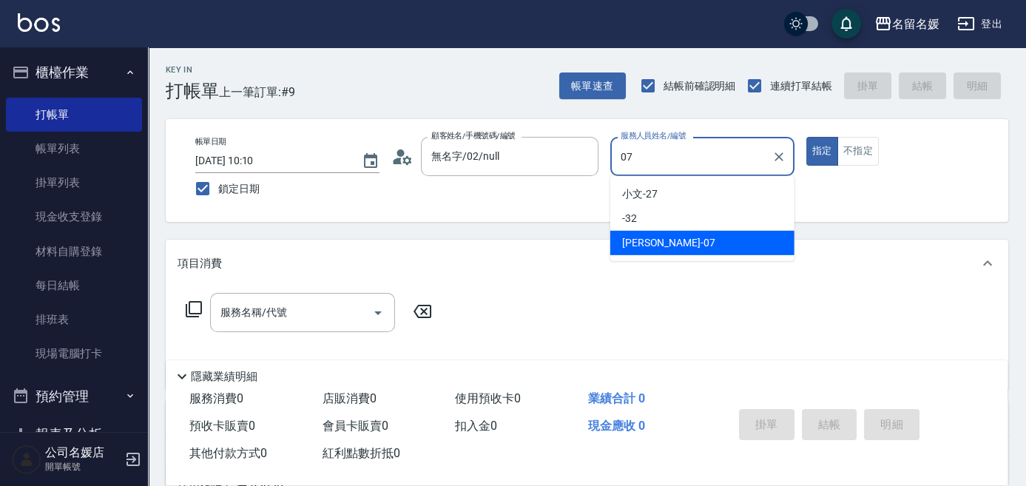
type input "廖佳惠-07"
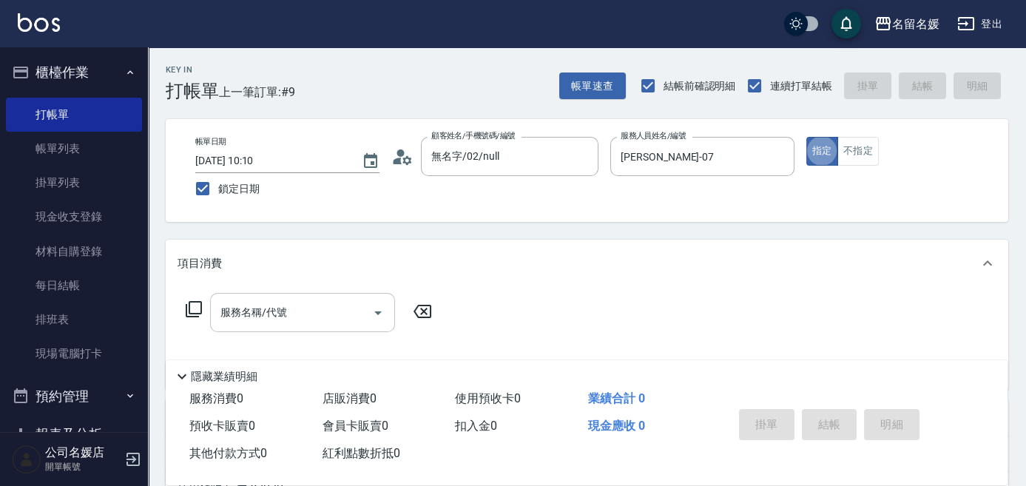
click at [287, 311] on input "服務名稱/代號" at bounding box center [291, 313] width 149 height 26
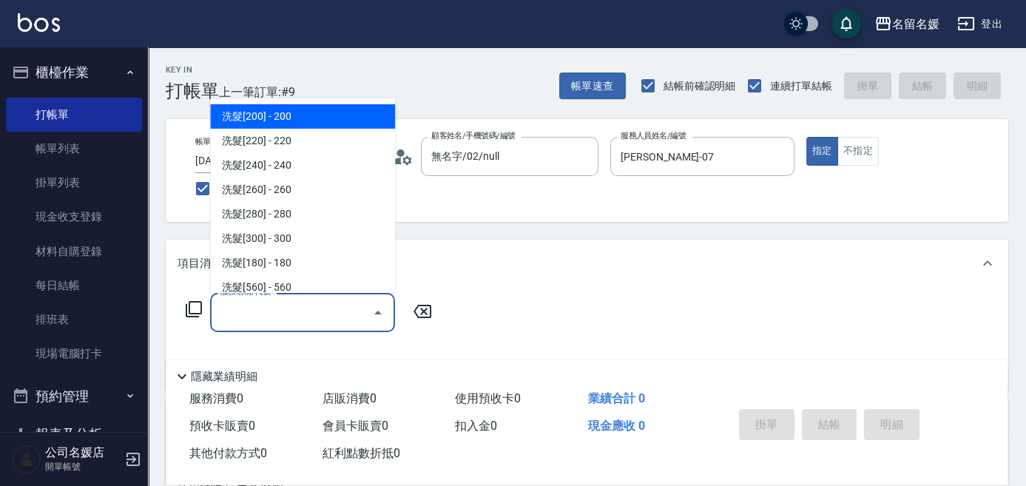
type input "0"
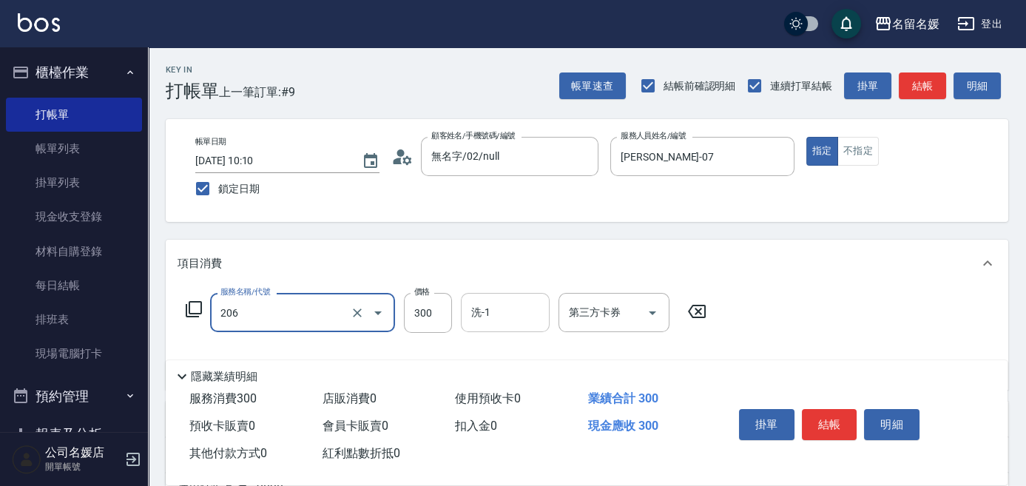
click at [485, 311] on div "洗-1 洗-1" at bounding box center [505, 312] width 89 height 39
type input "洗髮[300](206)"
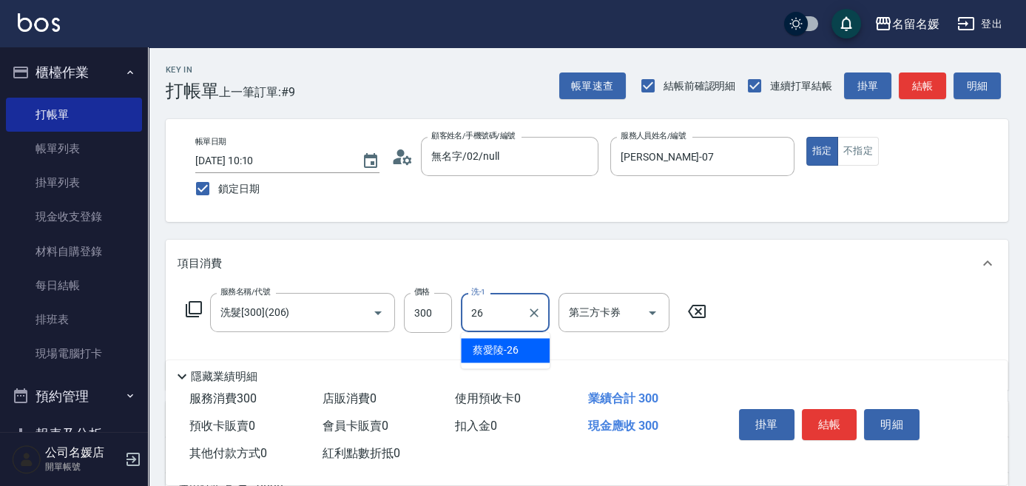
type input "蔡愛陵-26"
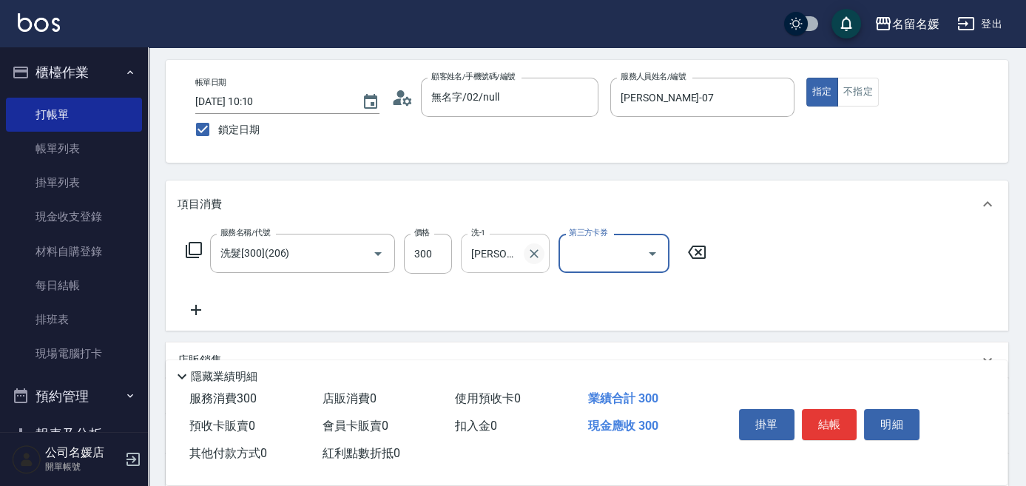
scroll to position [67, 0]
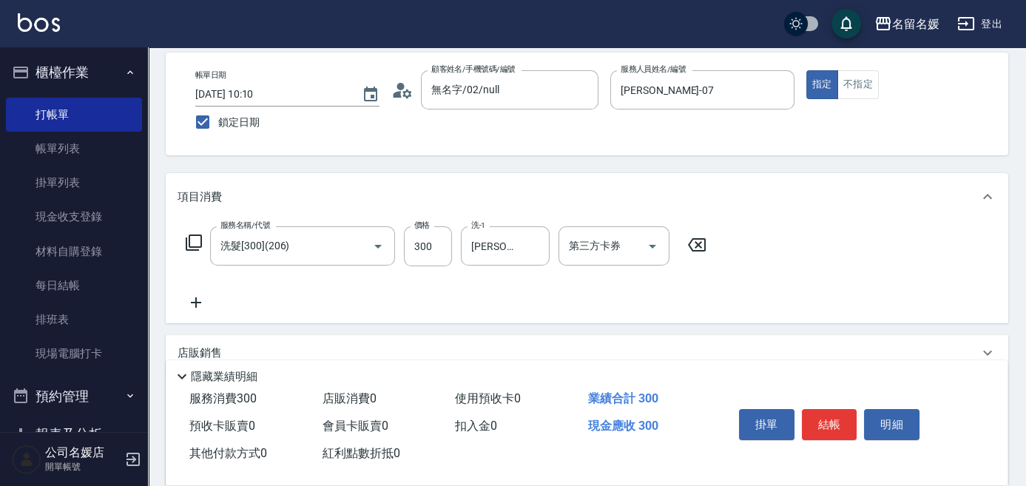
click at [195, 303] on icon at bounding box center [196, 302] width 10 height 10
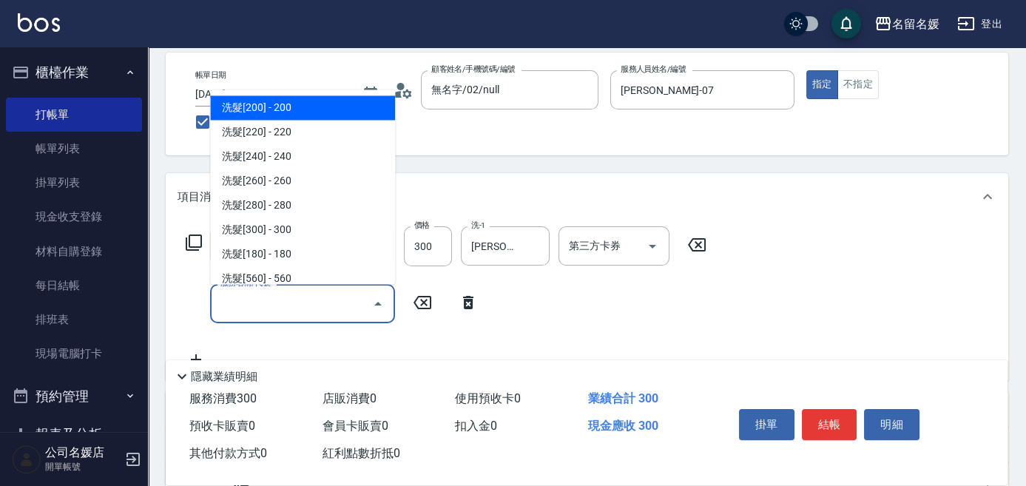
drag, startPoint x: 235, startPoint y: 305, endPoint x: 226, endPoint y: 303, distance: 8.3
click at [232, 305] on input "服務名稱/代號" at bounding box center [291, 304] width 149 height 26
type input "408"
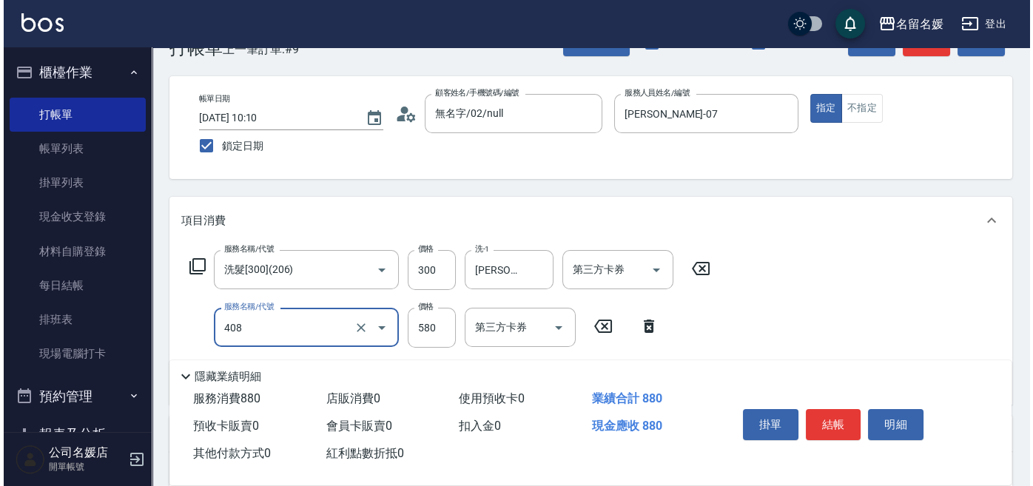
scroll to position [0, 0]
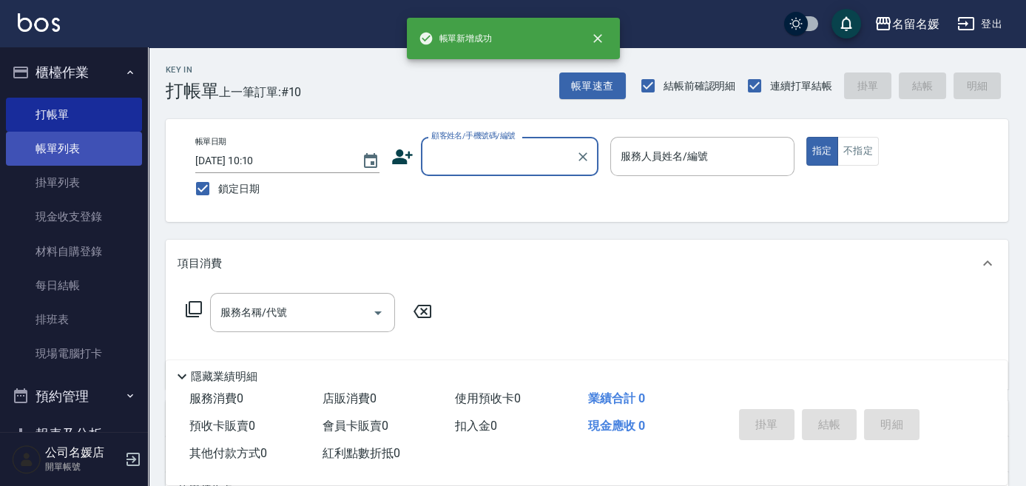
click at [83, 137] on link "帳單列表" at bounding box center [74, 149] width 136 height 34
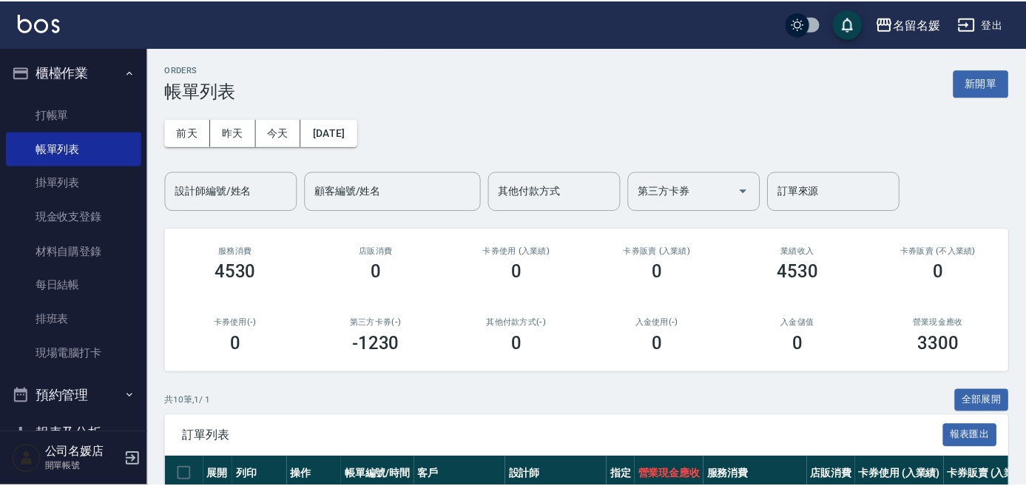
scroll to position [271, 0]
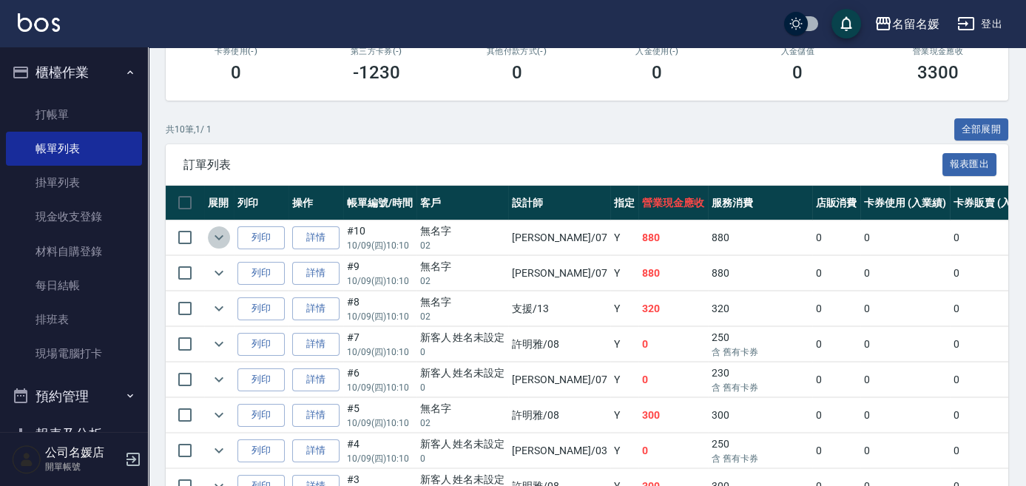
click at [209, 233] on button "expand row" at bounding box center [219, 237] width 22 height 22
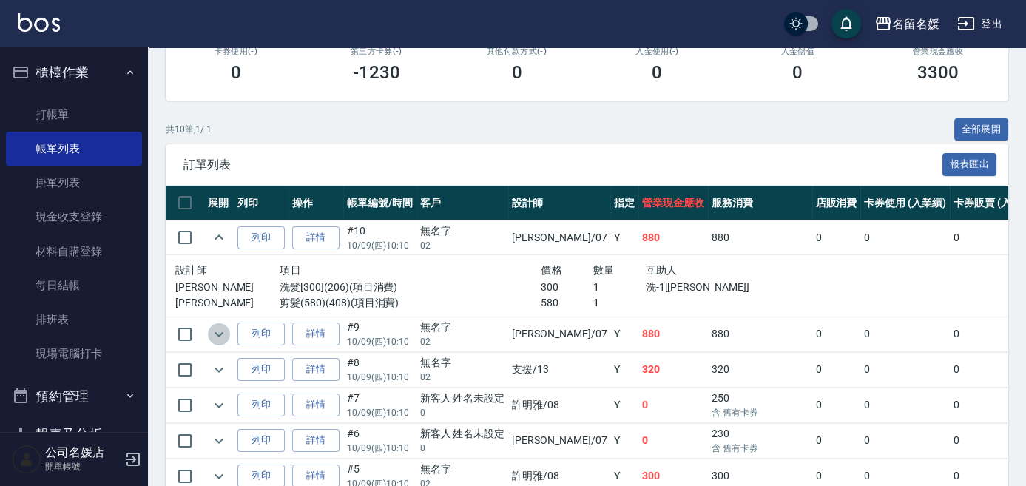
click at [214, 335] on icon "expand row" at bounding box center [219, 335] width 18 height 18
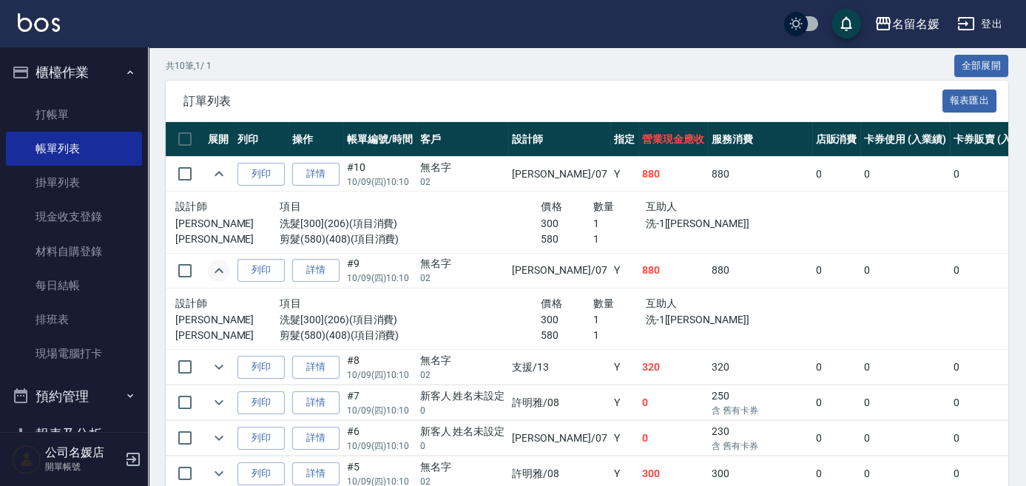
scroll to position [339, 0]
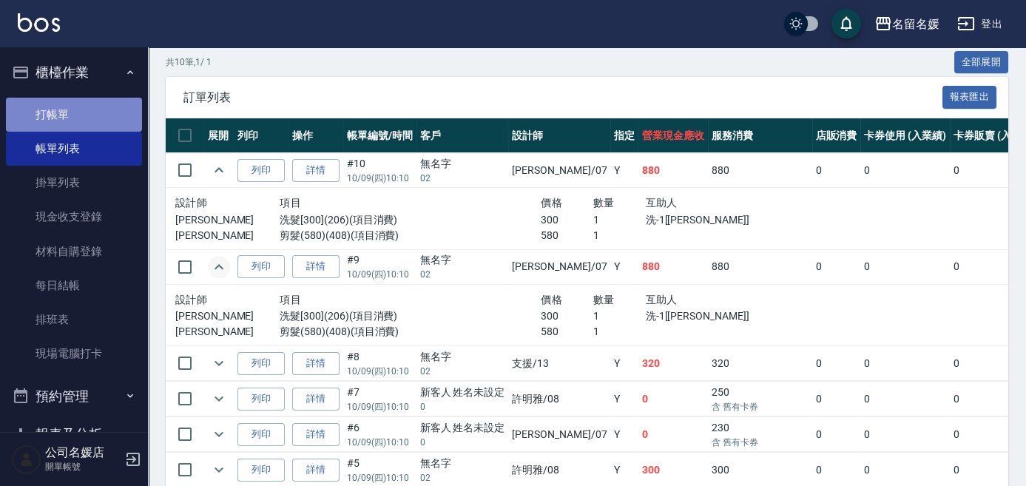
click at [84, 113] on link "打帳單" at bounding box center [74, 115] width 136 height 34
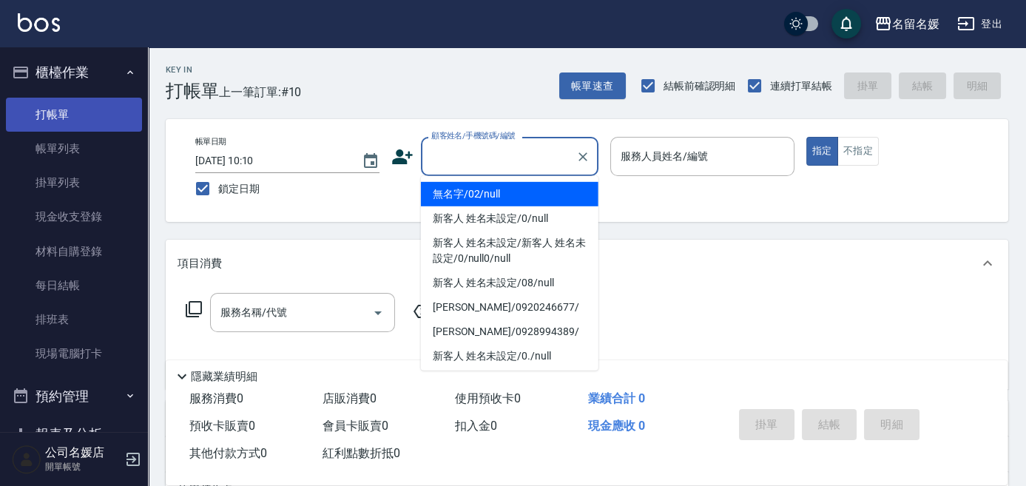
type input "0"
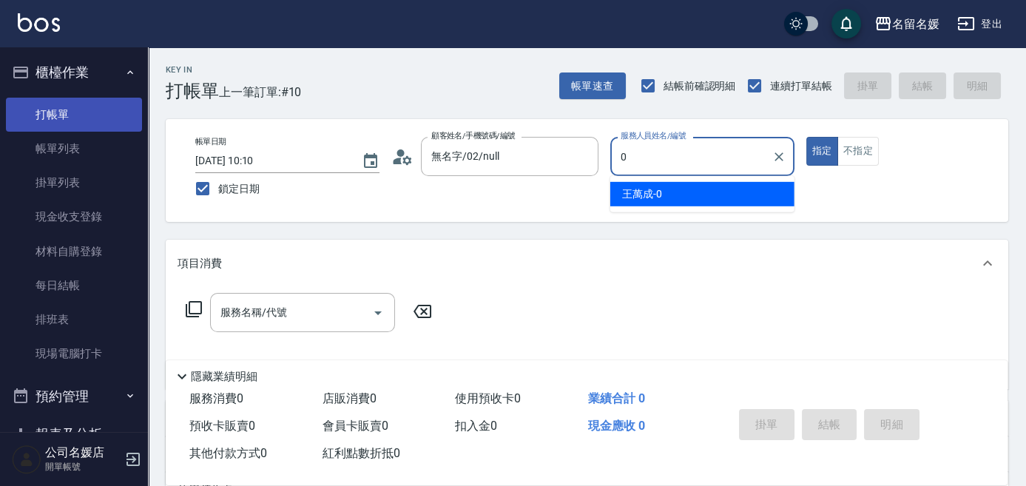
type input "無名字/02/null"
type input "07"
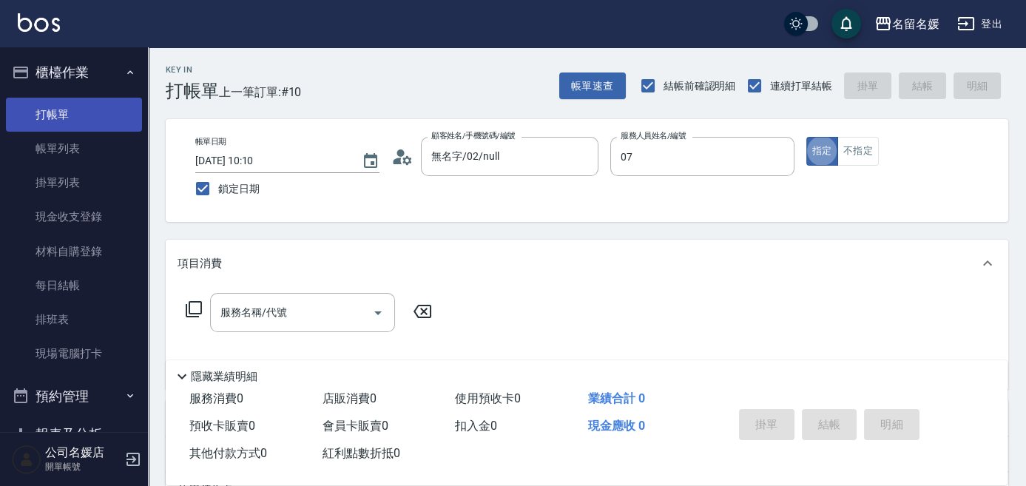
type button "true"
type input "廖佳惠-07"
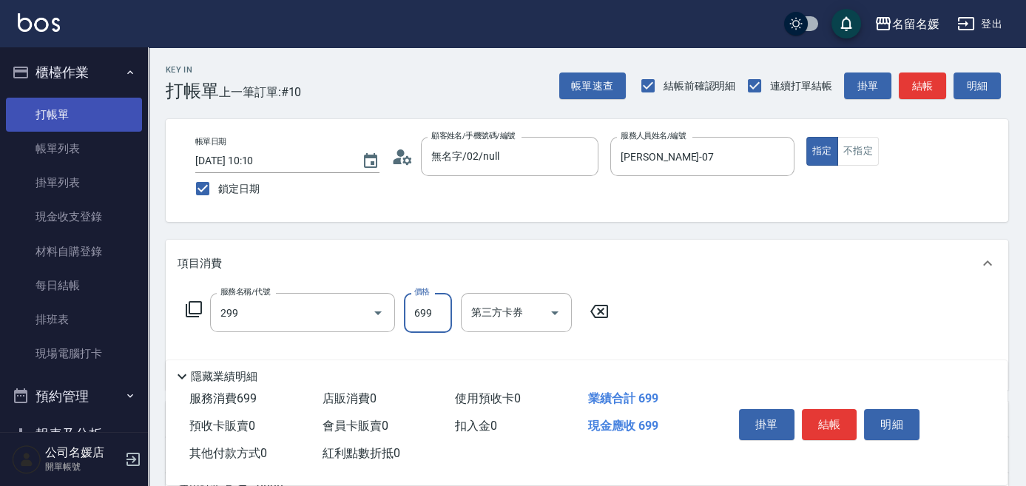
type input "滾珠洗髮699(299)"
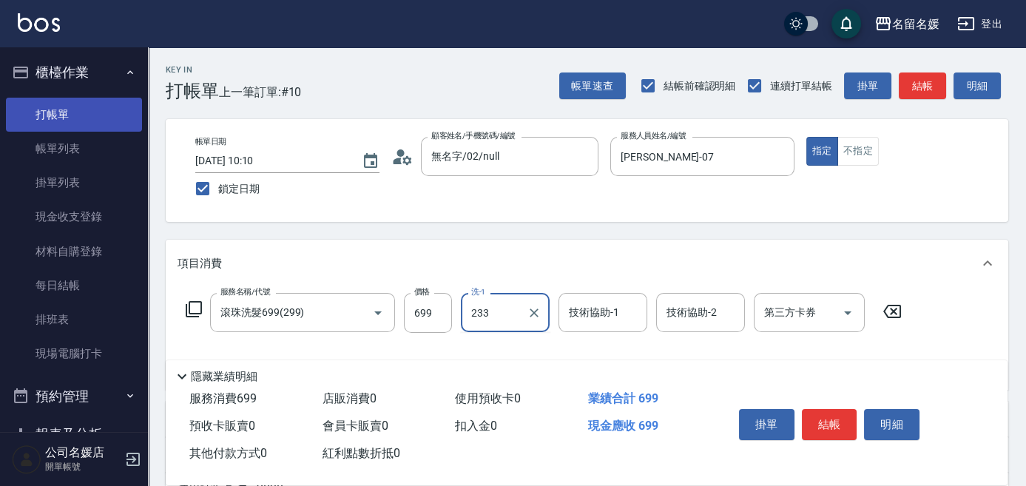
type input "233"
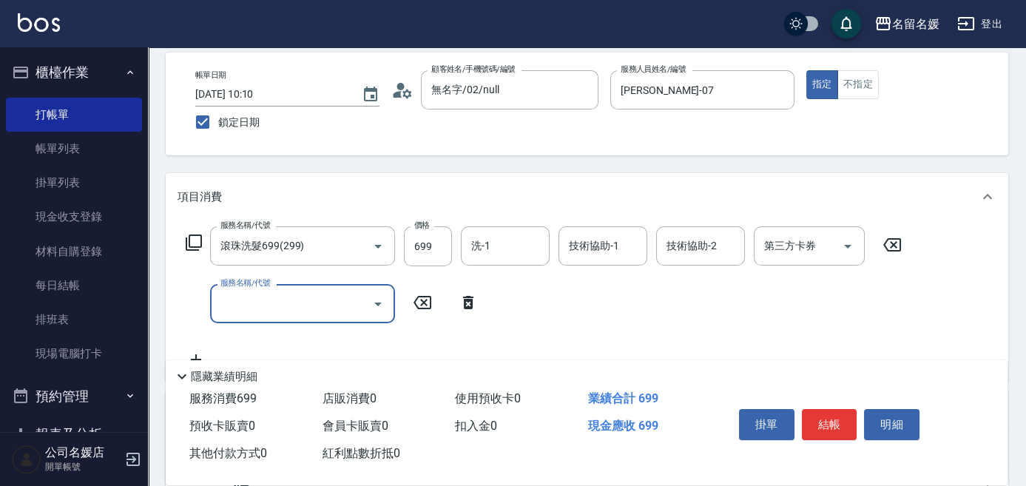
scroll to position [67, 0]
type input "6"
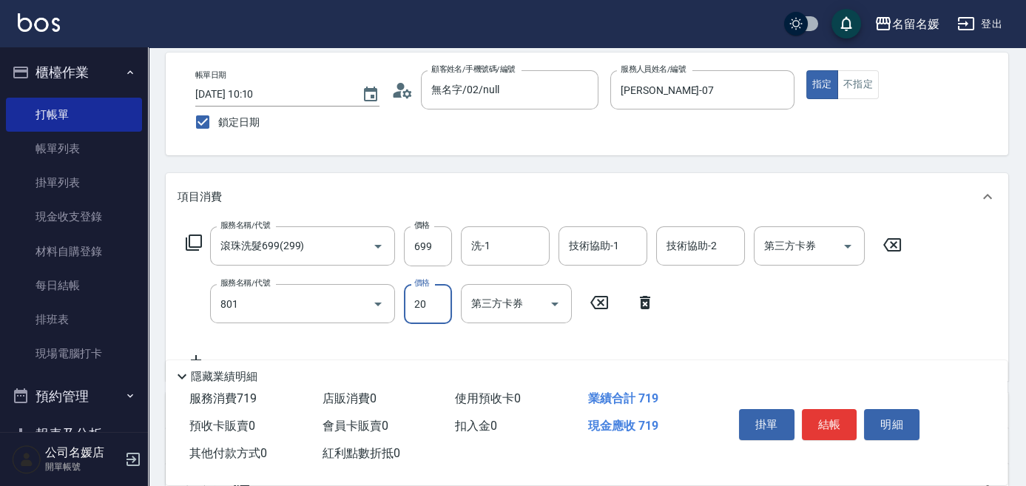
type input "潤絲(801)"
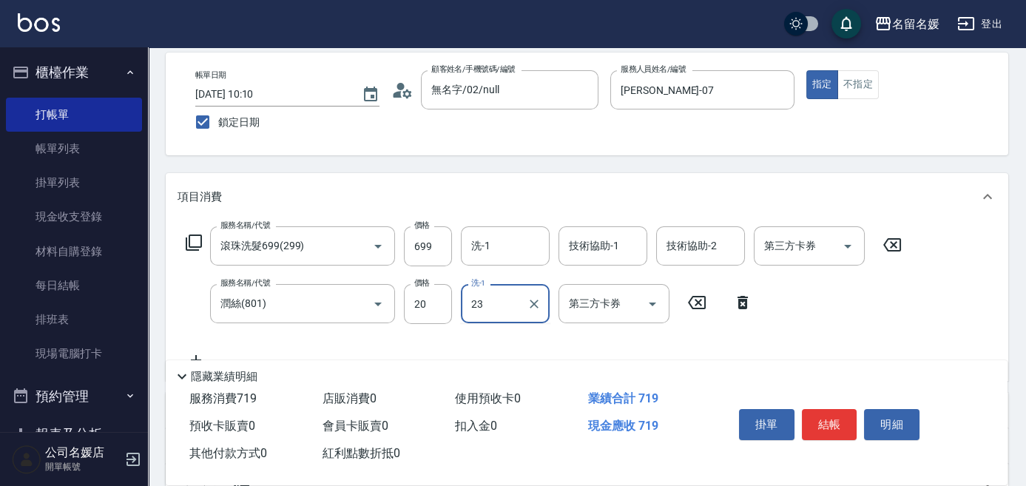
type input "俞靜嫺-23"
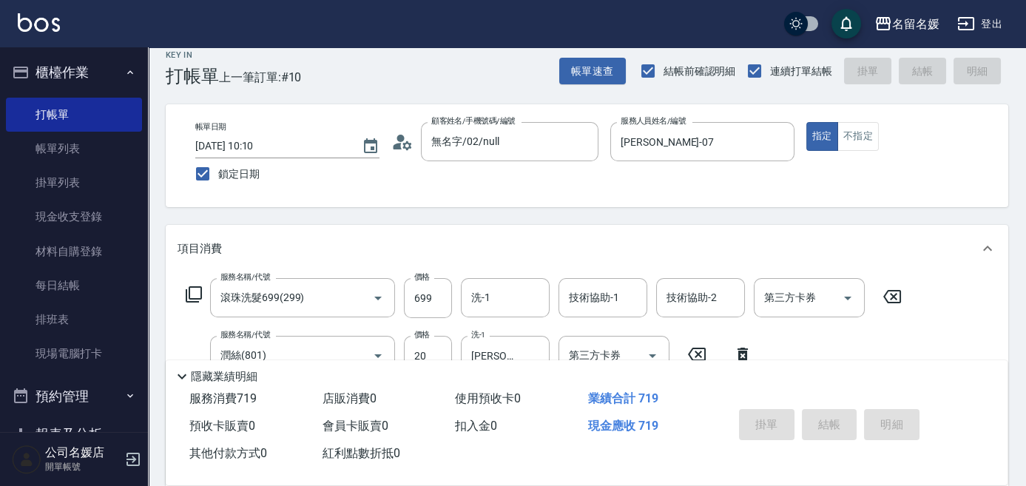
scroll to position [0, 0]
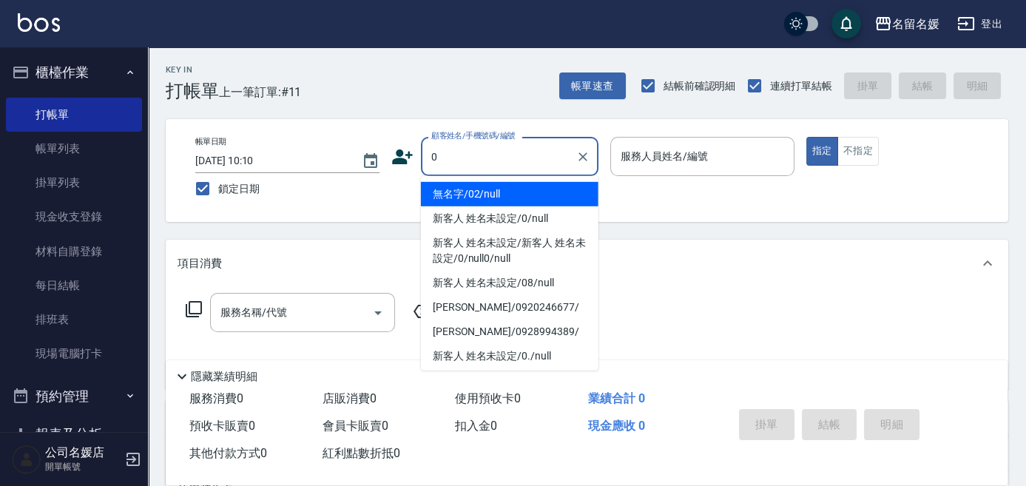
type input "0"
type input "07"
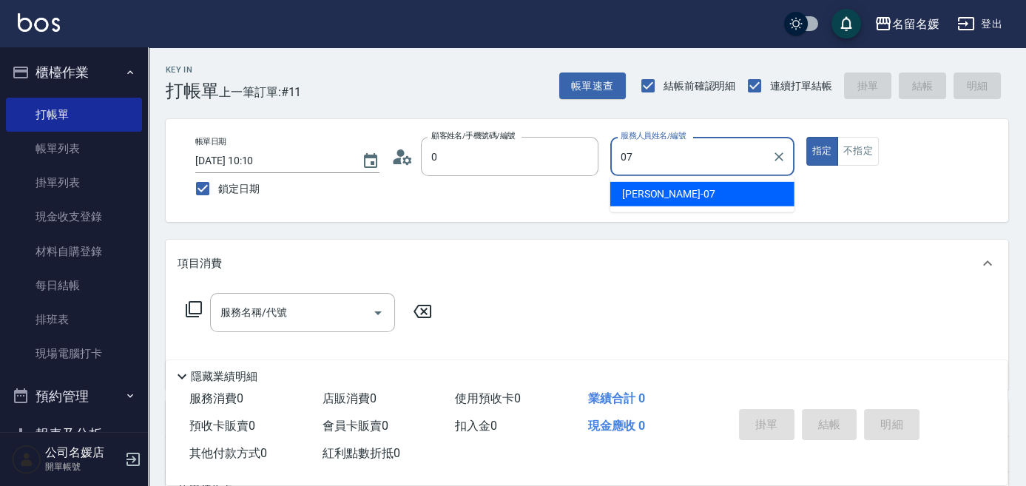
type input "無名字/02/null"
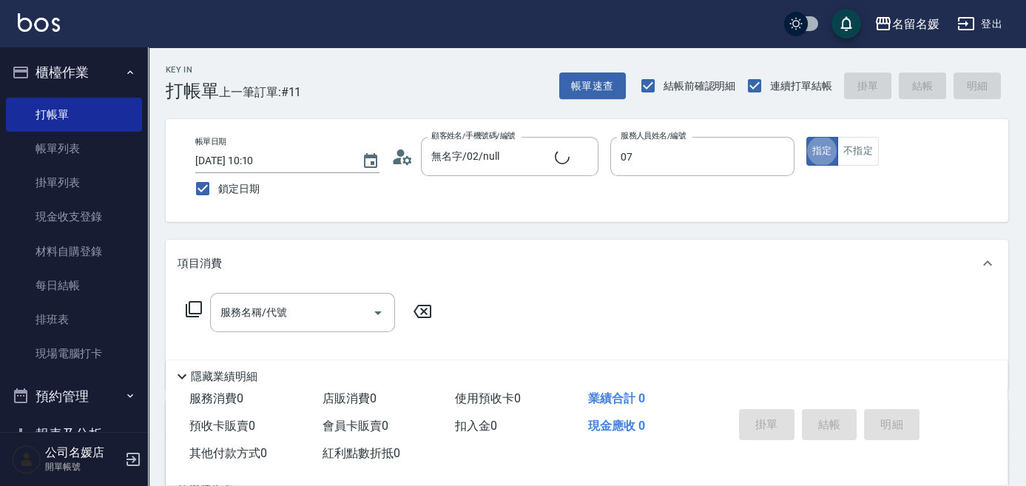
type input "廖佳惠-07"
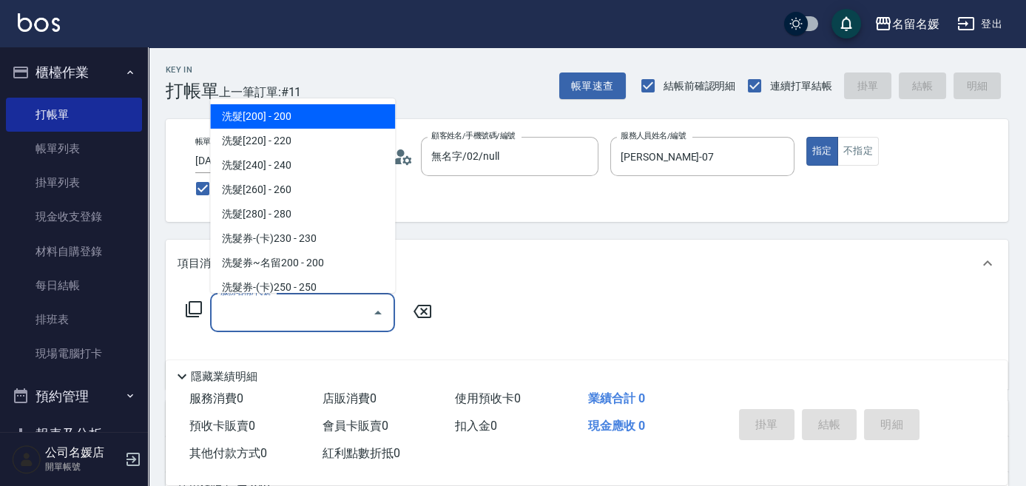
type input "新客人 姓名未設定/0/null"
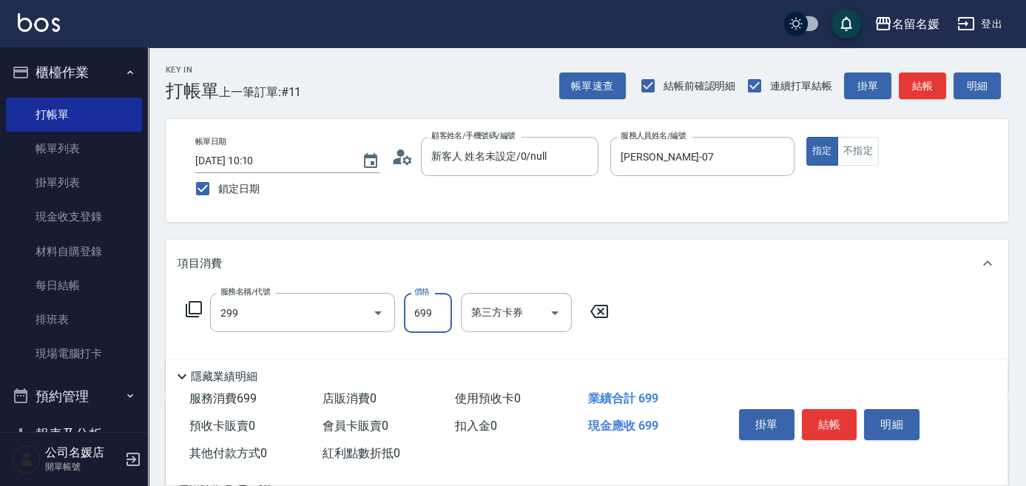
type input "滾珠洗髮699(299)"
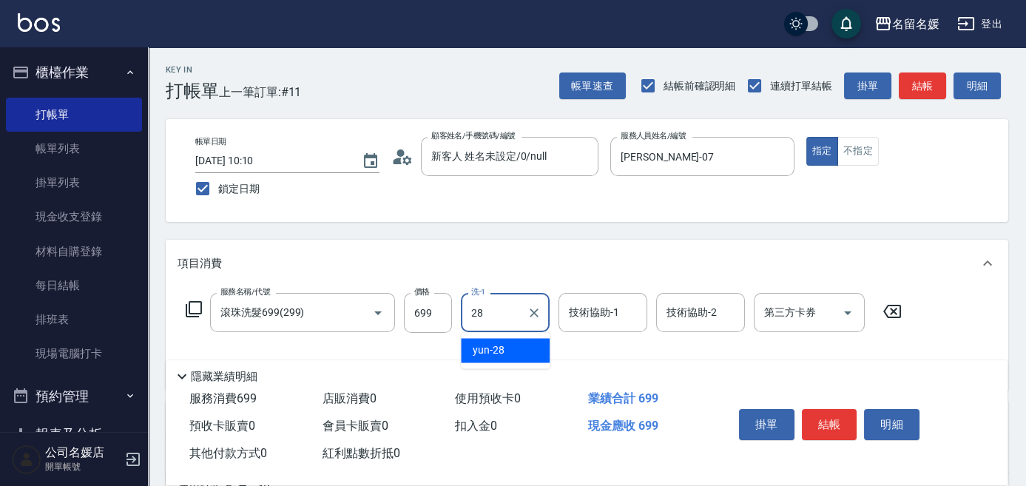
type input "yun-28"
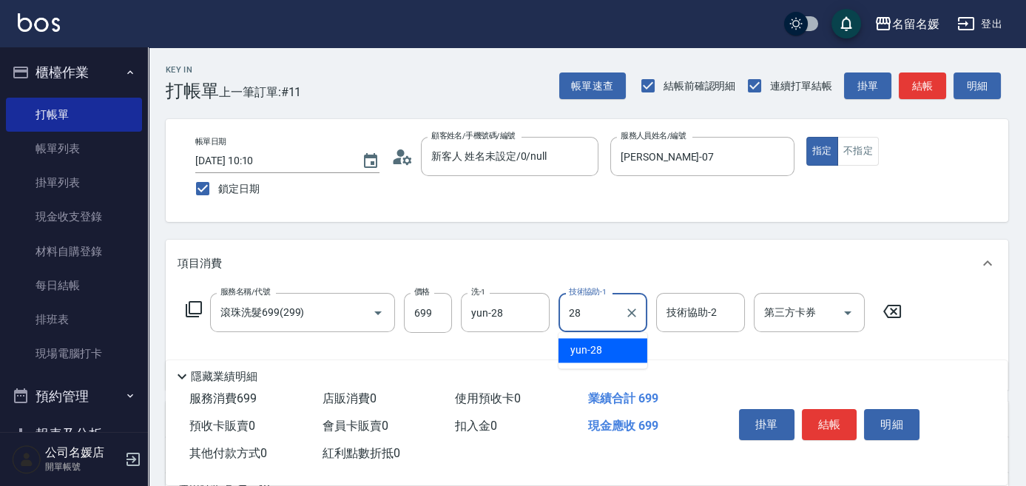
type input "yun-28"
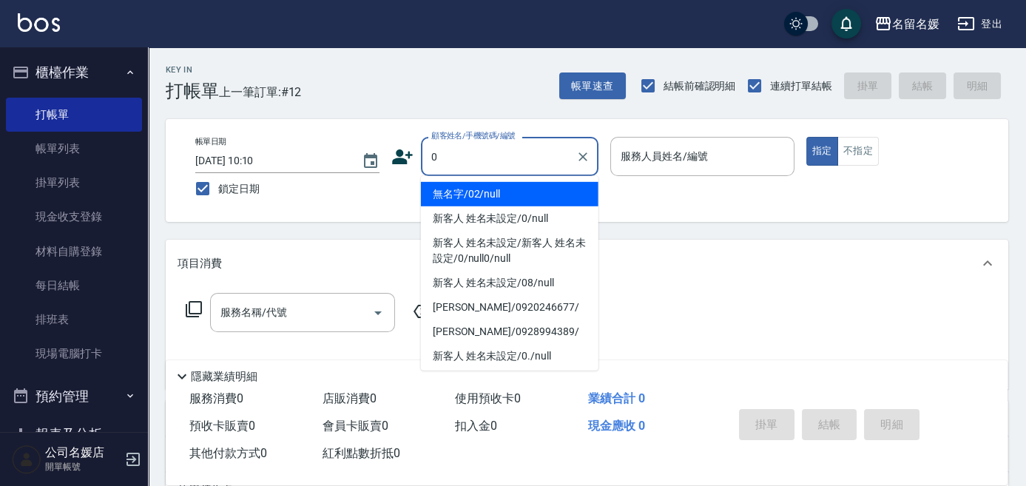
click at [806, 137] on button "指定" at bounding box center [822, 151] width 32 height 29
type input "無名字/02/null"
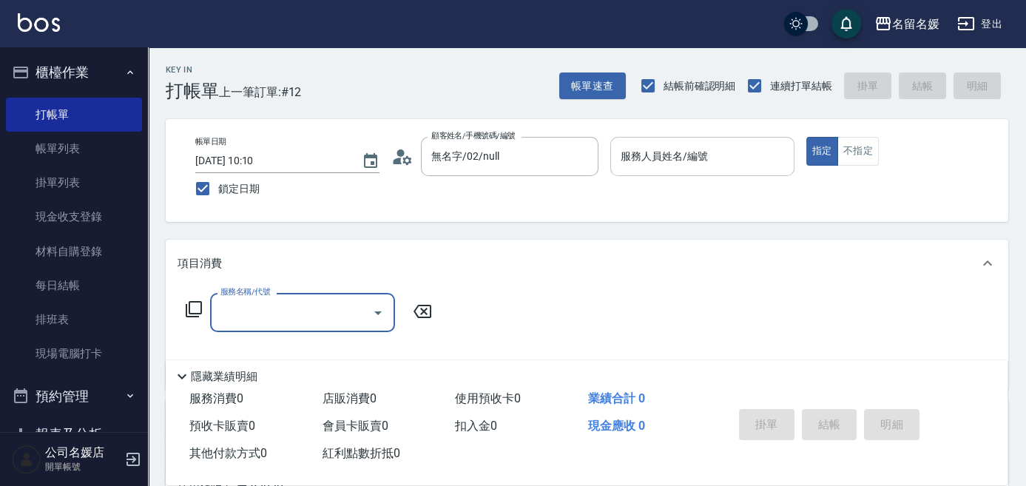
click at [722, 172] on div "服務人員姓名/編號" at bounding box center [702, 156] width 184 height 39
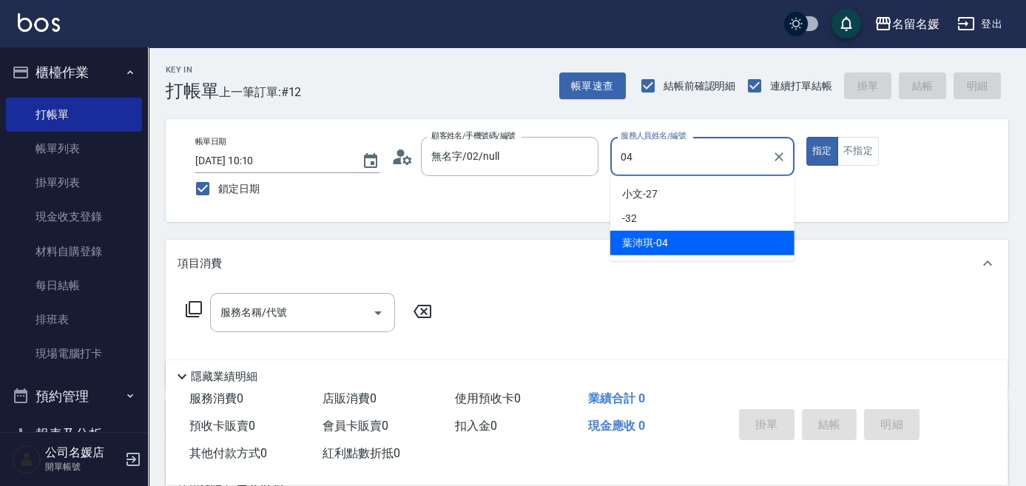
type input "葉沛琪-04"
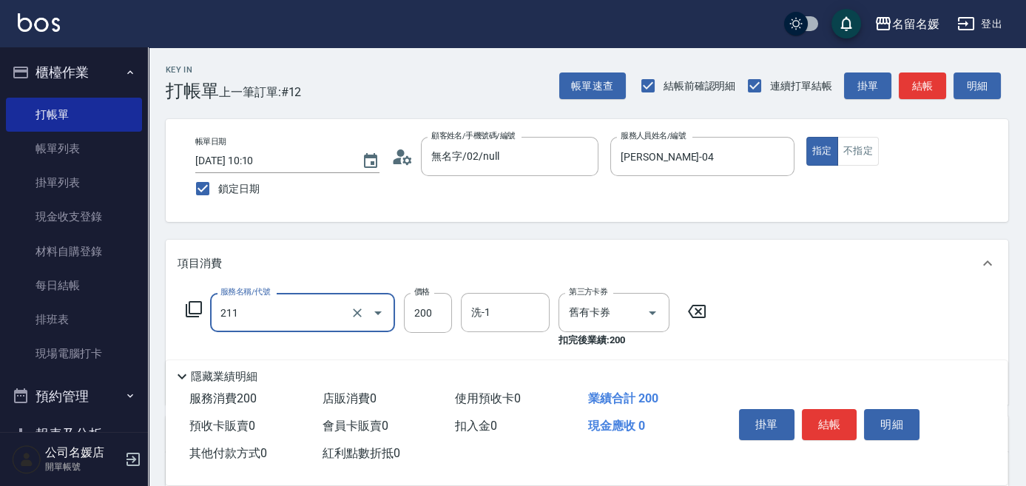
type input "洗髮券~名留200(211)"
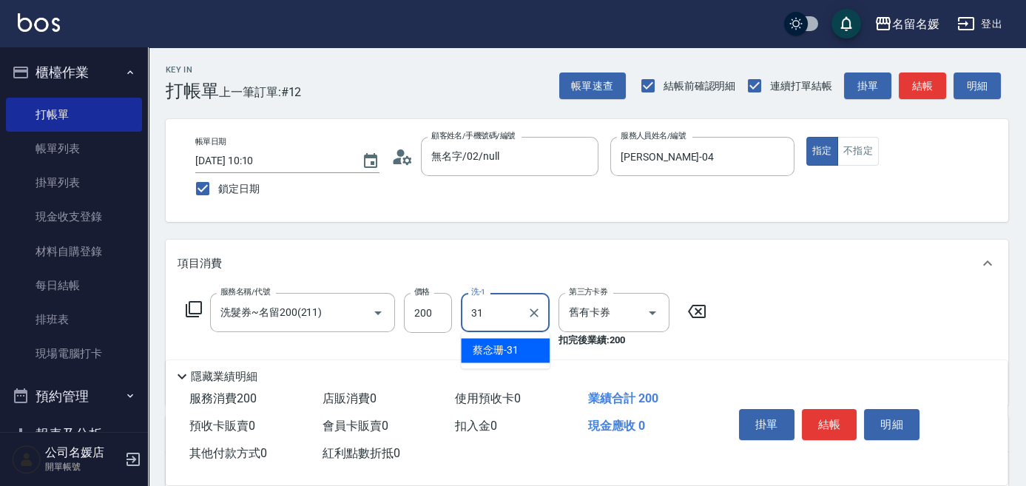
type input "蔡念珊-31"
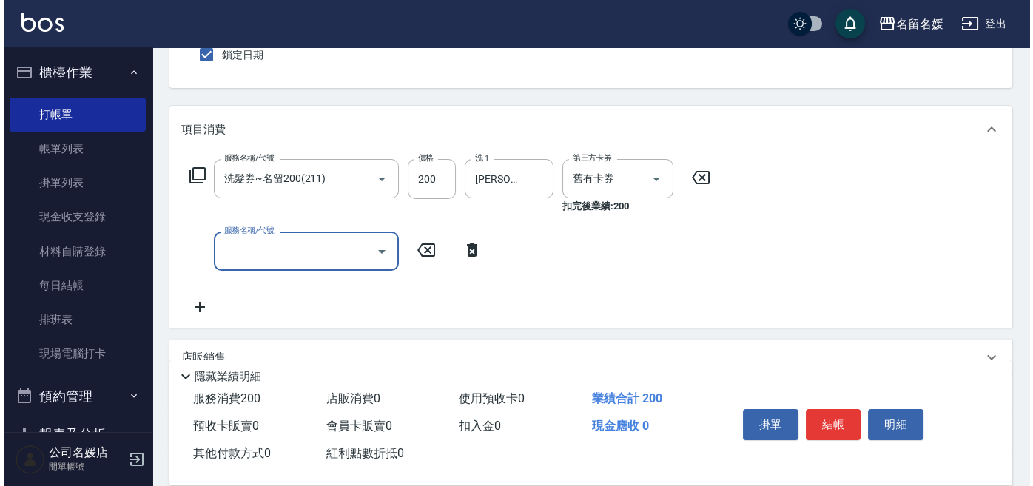
scroll to position [201, 0]
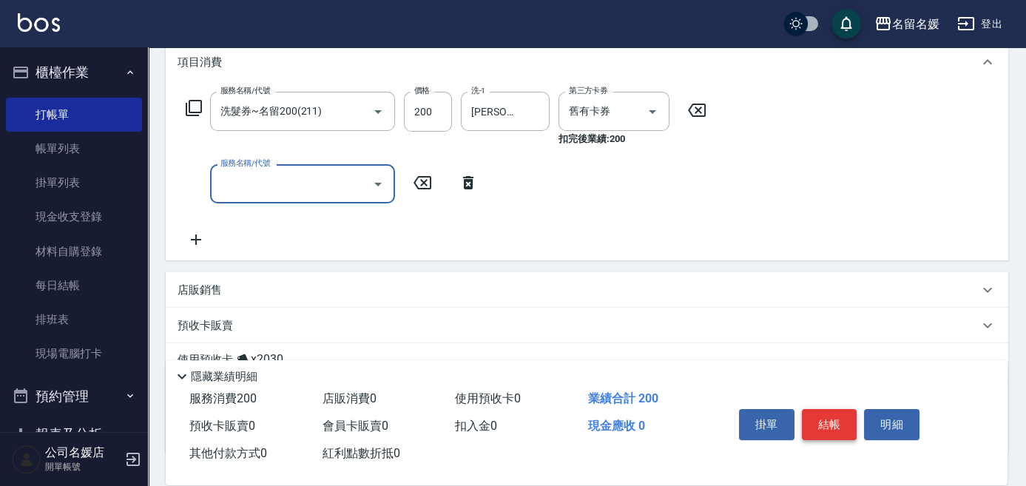
click at [831, 427] on button "結帳" at bounding box center [829, 424] width 55 height 31
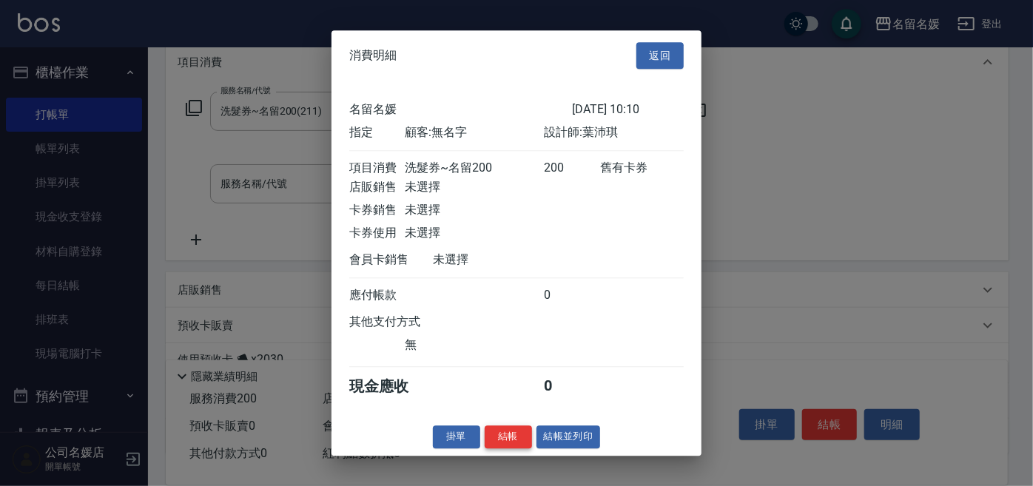
click at [522, 439] on button "結帳" at bounding box center [508, 436] width 47 height 23
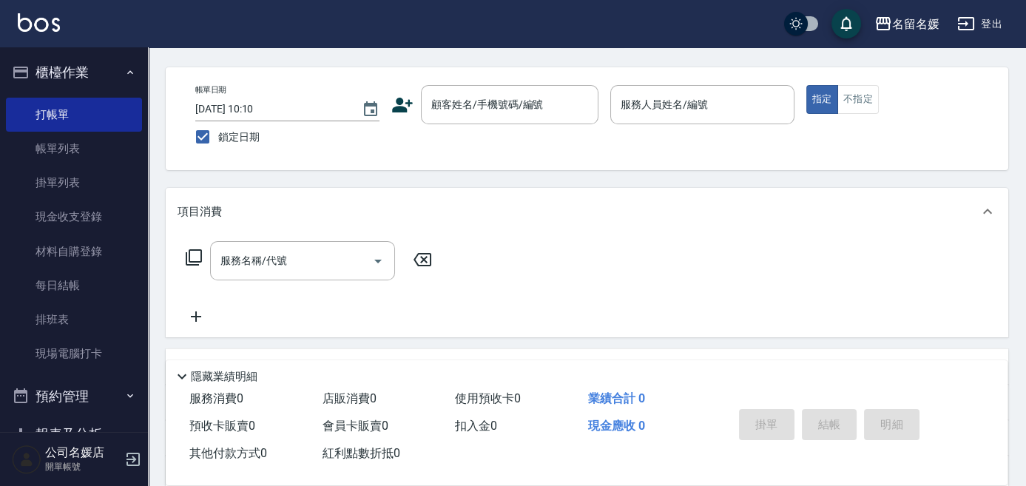
scroll to position [67, 0]
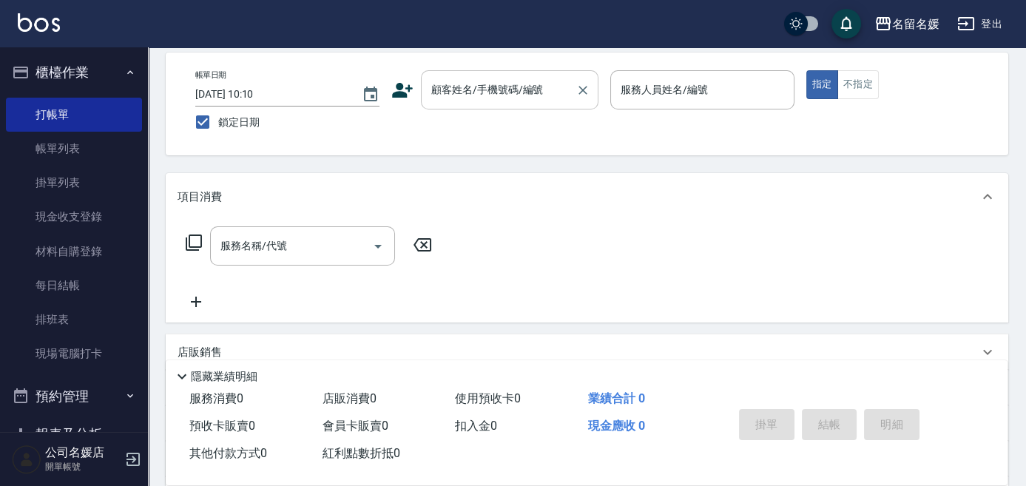
click at [498, 93] on input "顧客姓名/手機號碼/編號" at bounding box center [499, 90] width 142 height 26
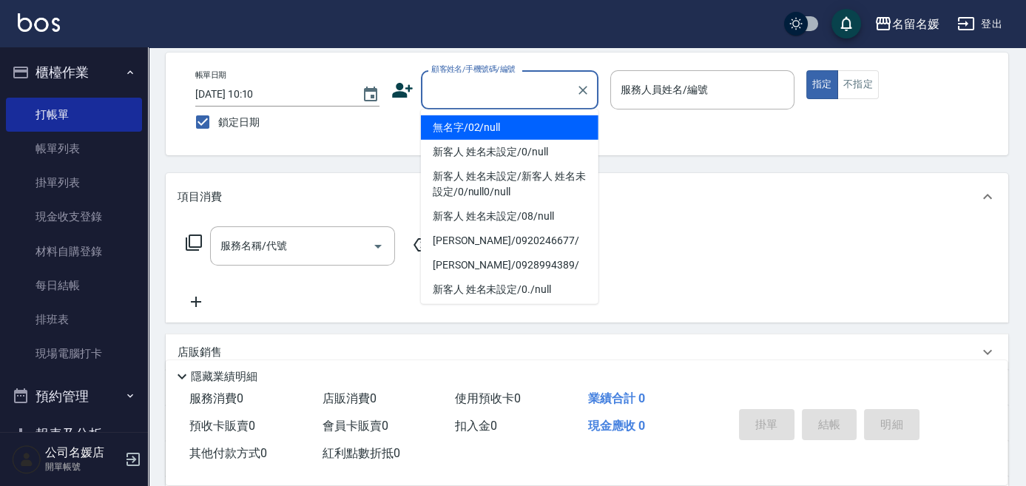
type input "無名字/02/null"
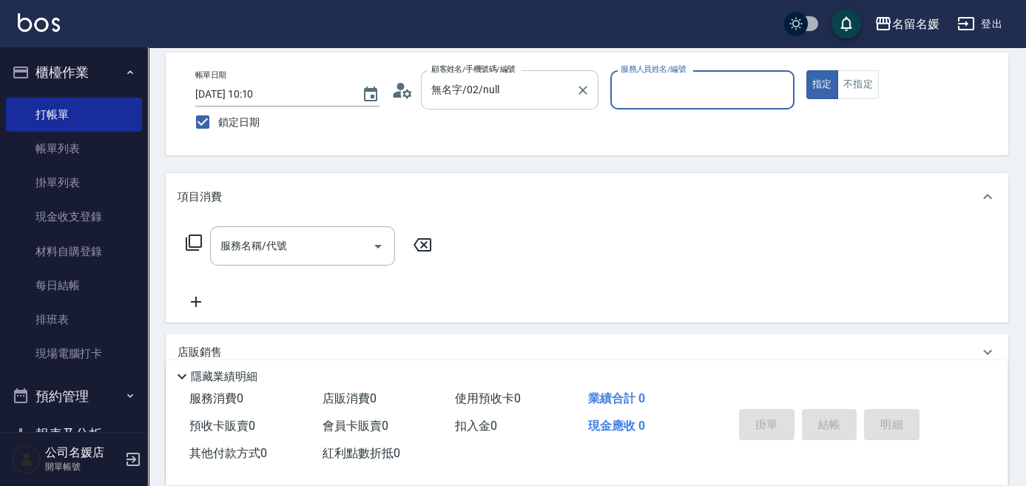
click at [806, 70] on button "指定" at bounding box center [822, 84] width 32 height 29
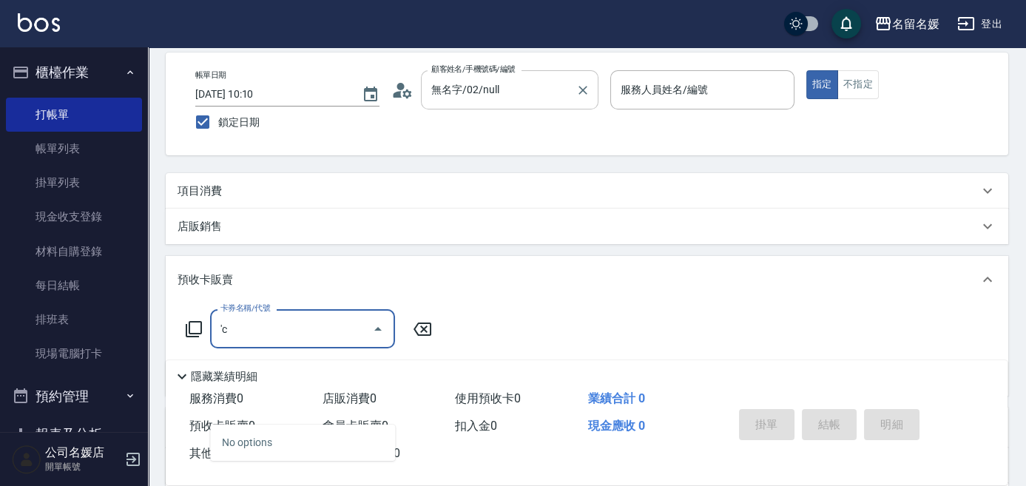
type input "'c"
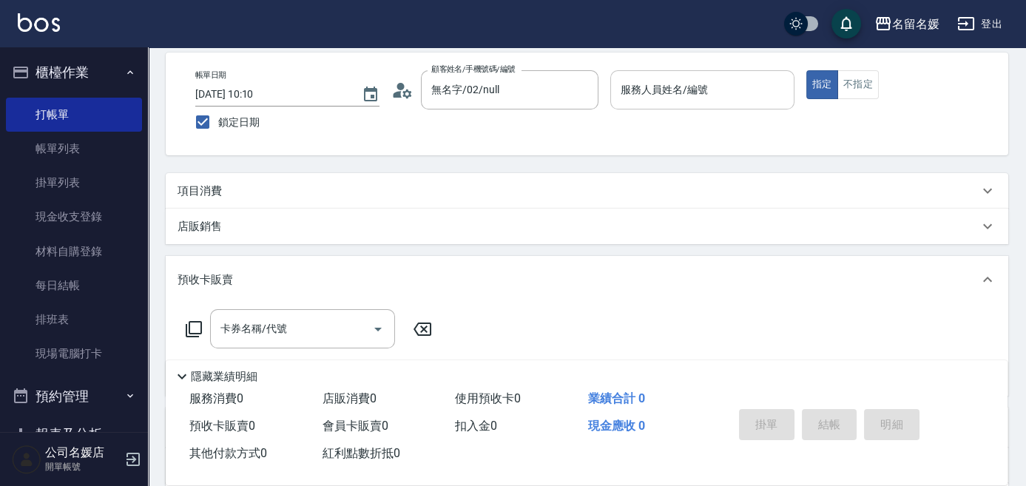
scroll to position [0, 0]
click at [676, 87] on div "服務人員姓名/編號 服務人員姓名/編號" at bounding box center [702, 89] width 184 height 39
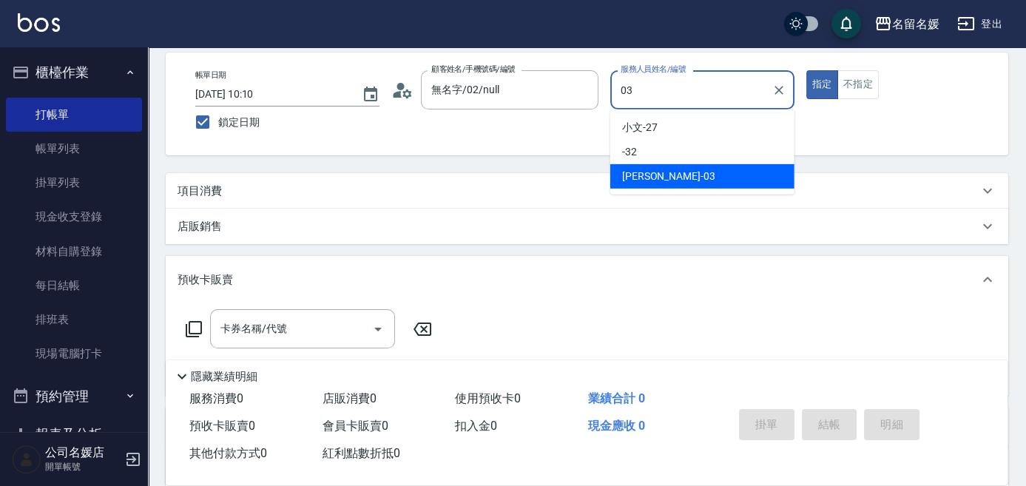
click at [637, 175] on span "蔡依芳 -03" at bounding box center [668, 177] width 93 height 16
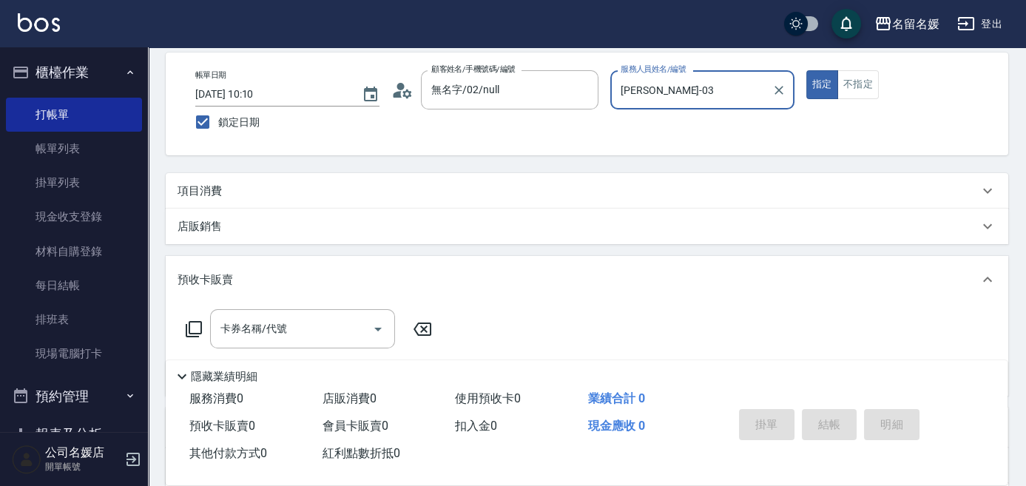
type input "蔡依芳-03"
click at [806, 70] on button "指定" at bounding box center [822, 84] width 32 height 29
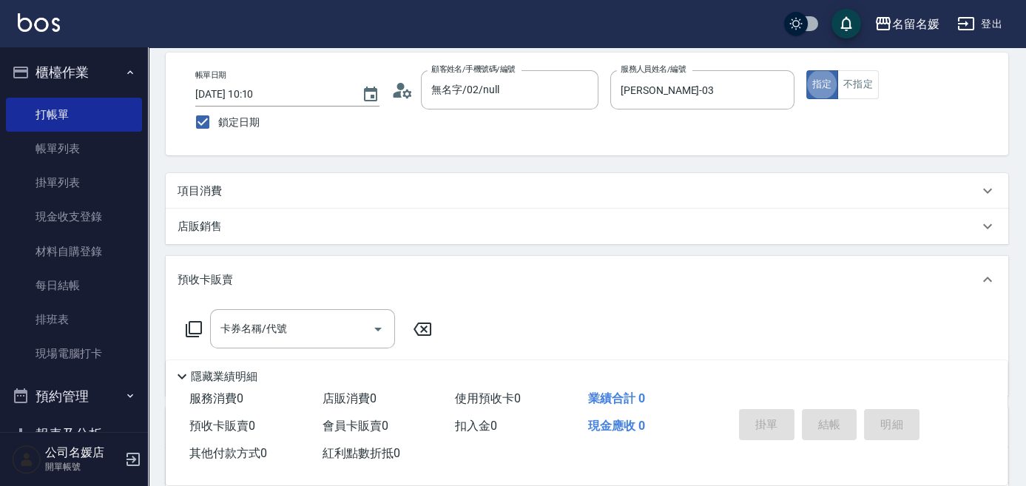
click at [806, 70] on button "指定" at bounding box center [822, 84] width 32 height 29
click at [300, 326] on input "卡券名稱/代號" at bounding box center [291, 329] width 149 height 26
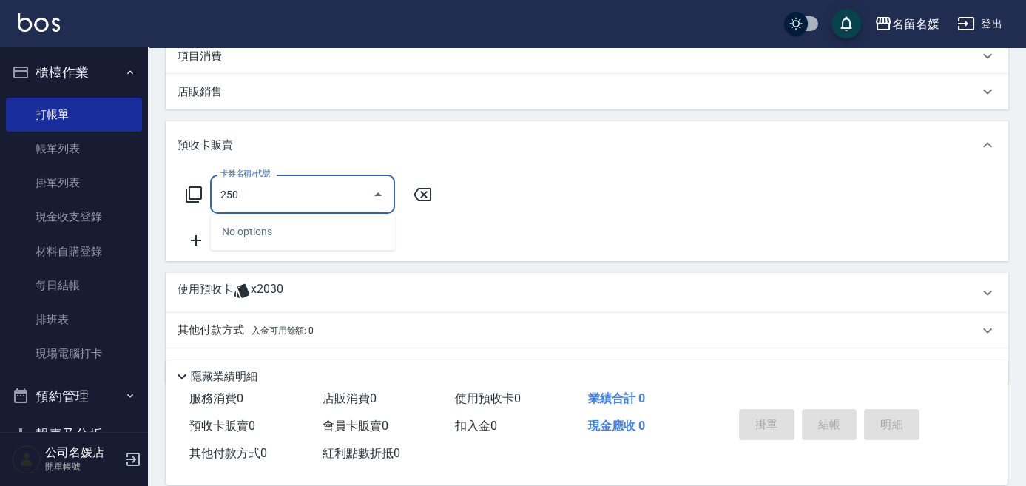
scroll to position [134, 0]
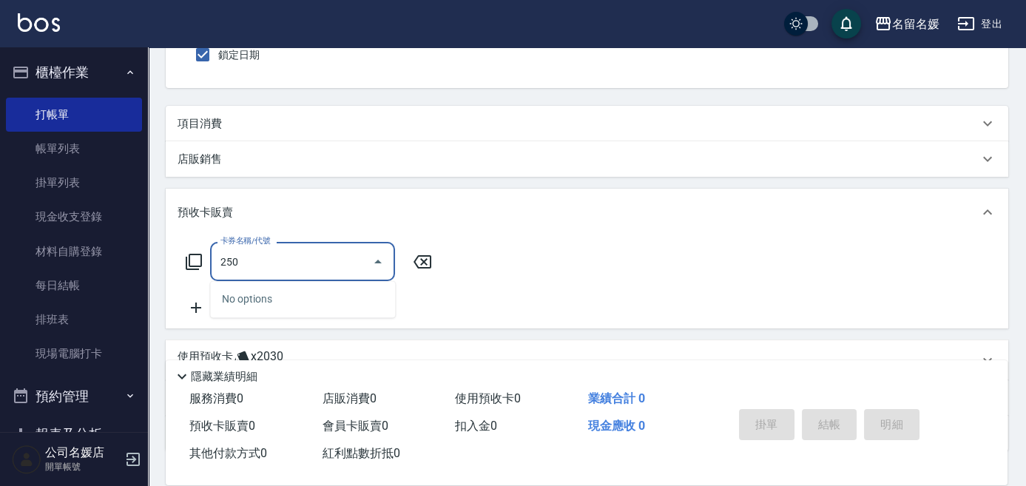
type input "250"
click at [247, 127] on div "項目消費" at bounding box center [578, 124] width 801 height 16
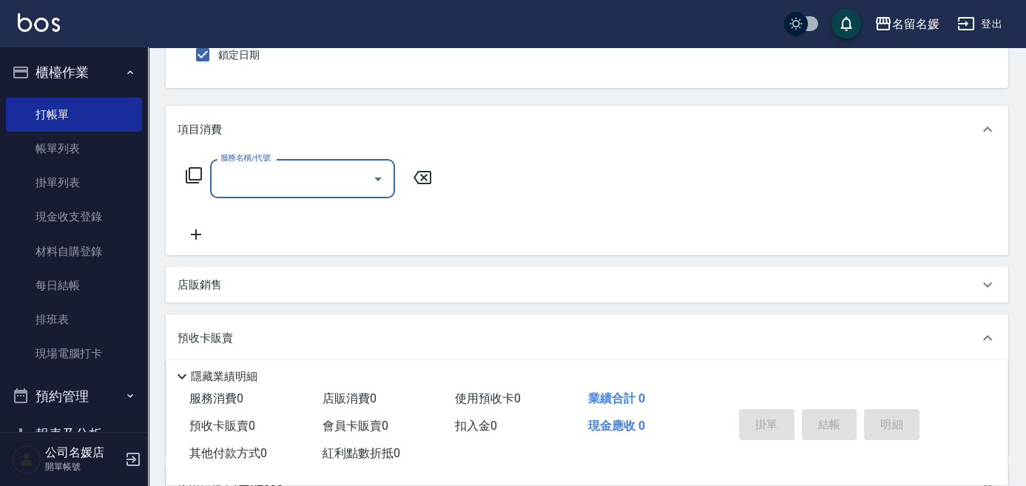
scroll to position [0, 0]
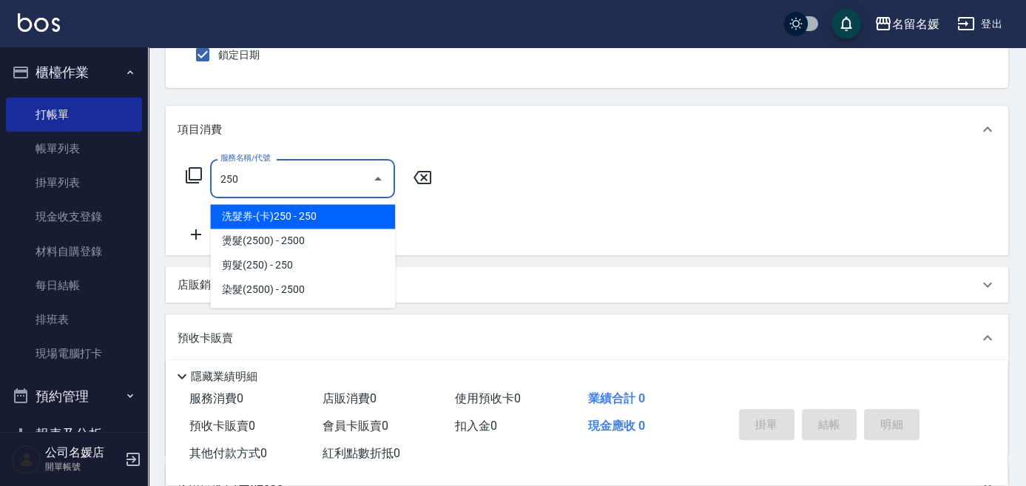
click at [331, 215] on span "洗髮券-(卡)250 - 250" at bounding box center [302, 216] width 185 height 24
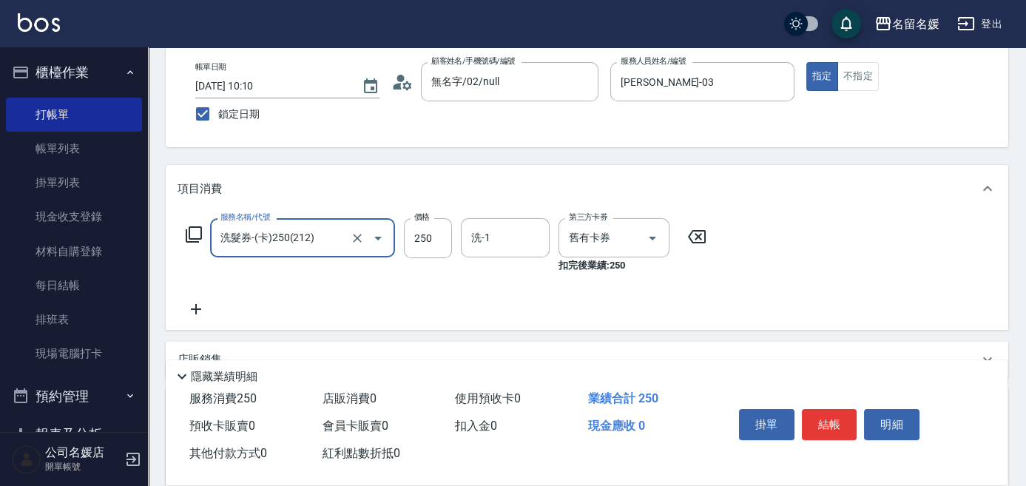
scroll to position [67, 0]
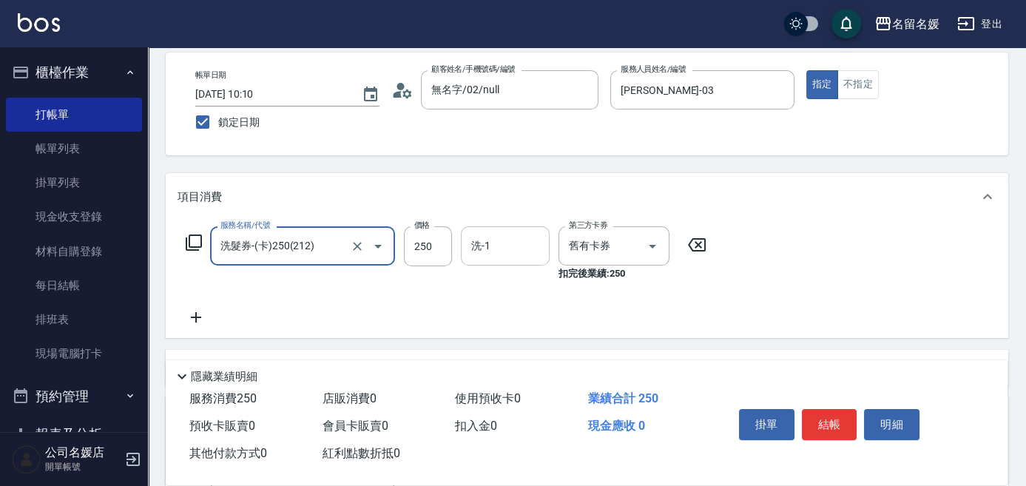
type input "洗髮券-(卡)250(212)"
click at [536, 249] on input "洗-1" at bounding box center [505, 246] width 75 height 26
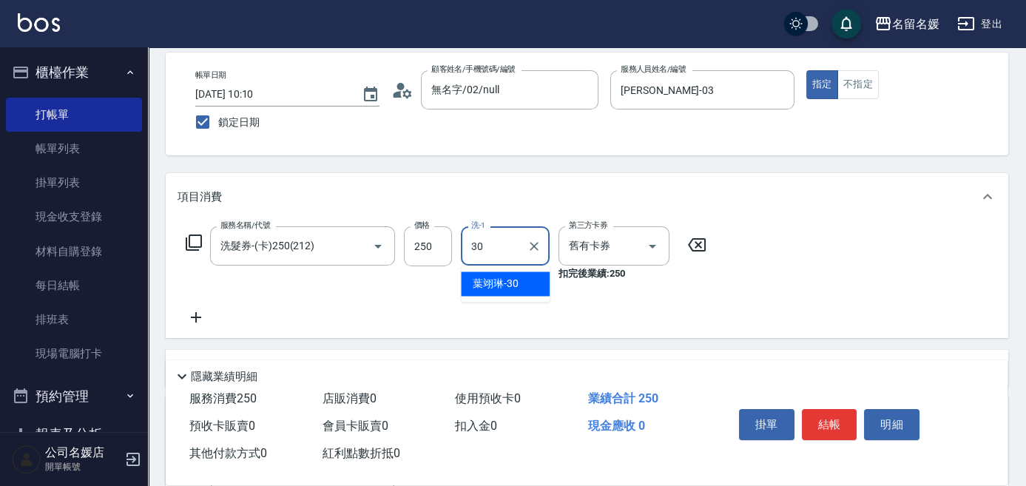
click at [473, 291] on div "葉翊琳 -30" at bounding box center [505, 283] width 89 height 24
type input "葉翊琳-30"
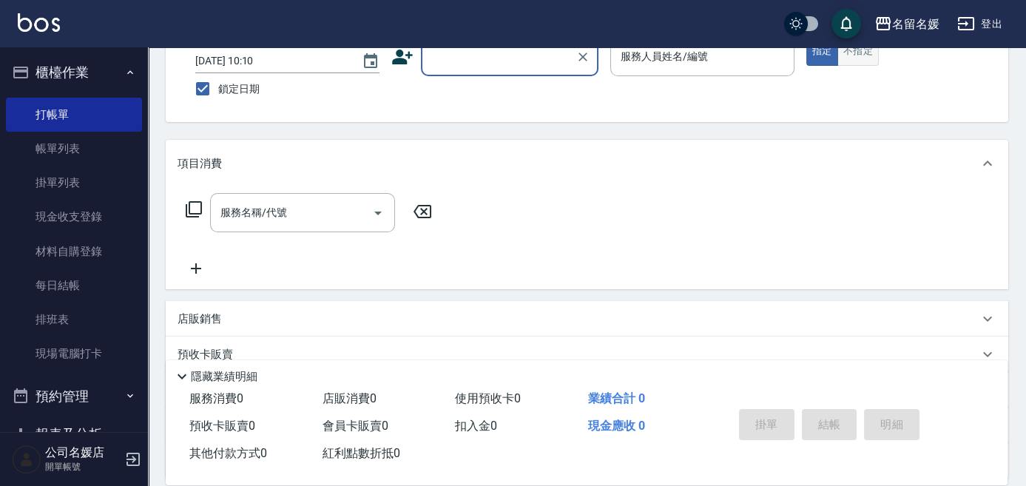
scroll to position [0, 0]
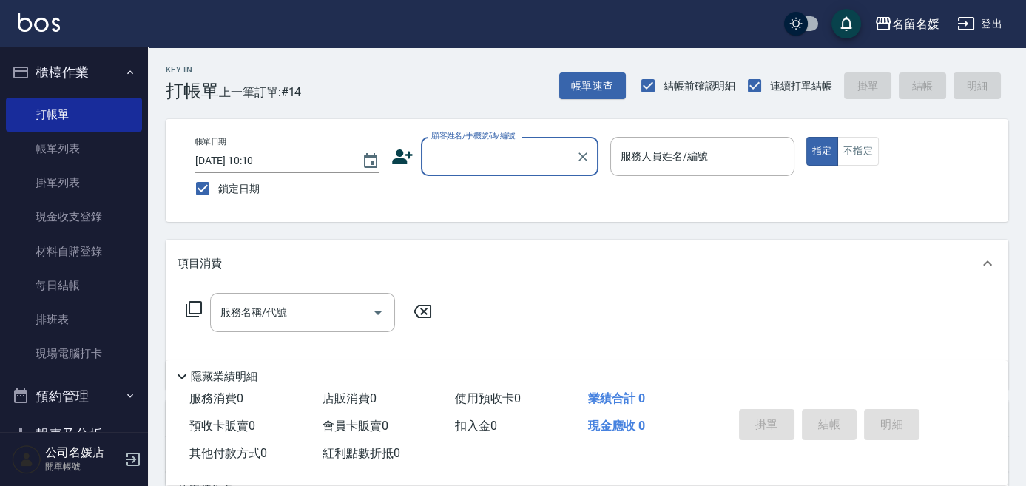
click at [499, 155] on input "顧客姓名/手機號碼/編號" at bounding box center [499, 157] width 142 height 26
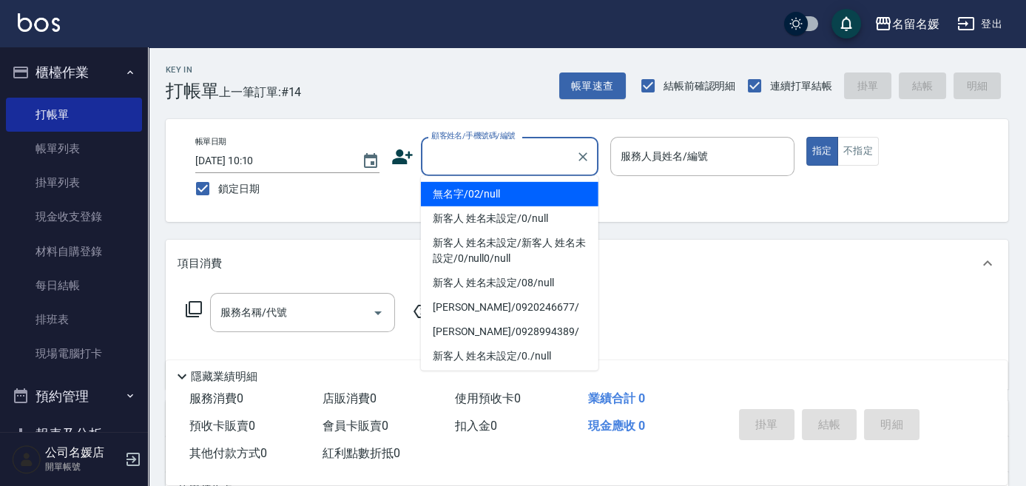
drag, startPoint x: 519, startPoint y: 196, endPoint x: 681, endPoint y: 158, distance: 167.1
click at [522, 195] on li "無名字/02/null" at bounding box center [510, 194] width 178 height 24
click at [681, 160] on label "服務人員姓名/編號" at bounding box center [664, 156] width 87 height 15
click at [681, 160] on input "服務人員姓名/編號" at bounding box center [702, 157] width 171 height 26
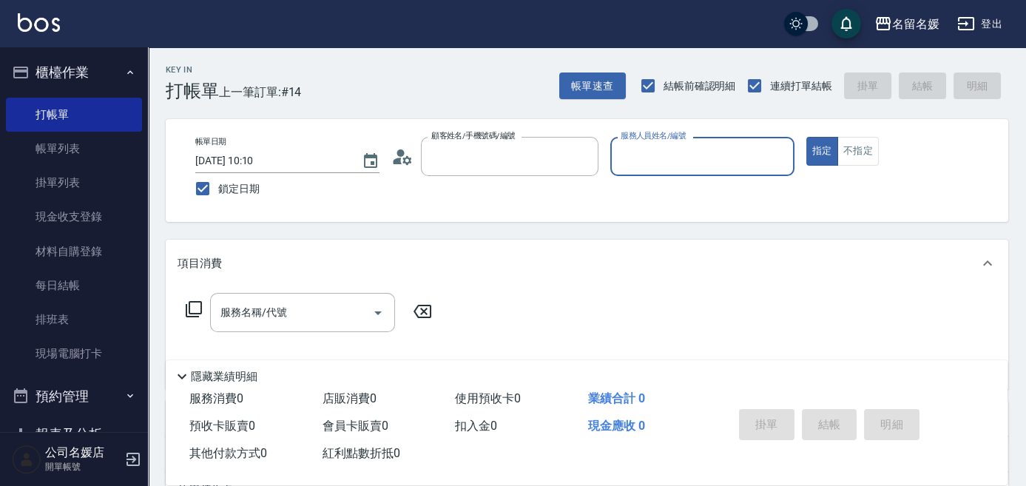
type input "無名字/02/null"
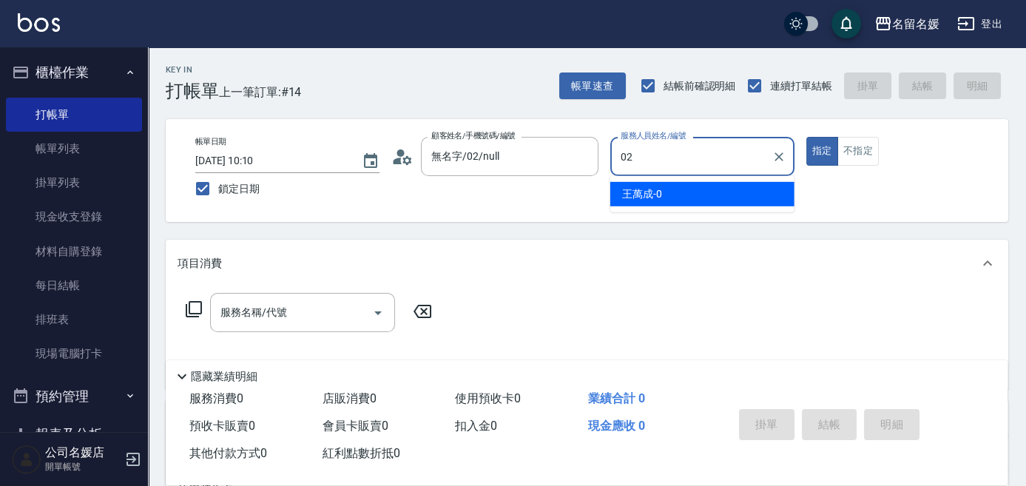
type input "劉冠伶-02"
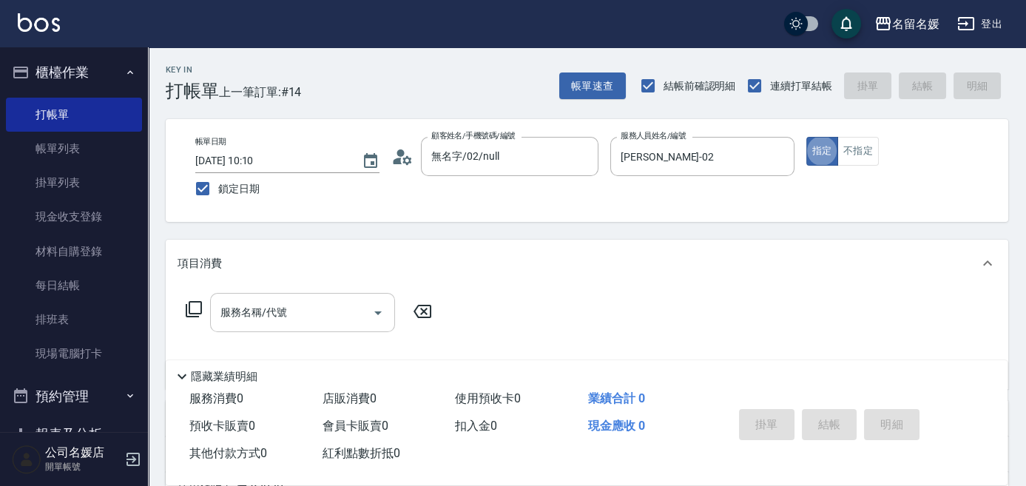
click at [282, 323] on input "服務名稱/代號" at bounding box center [291, 313] width 149 height 26
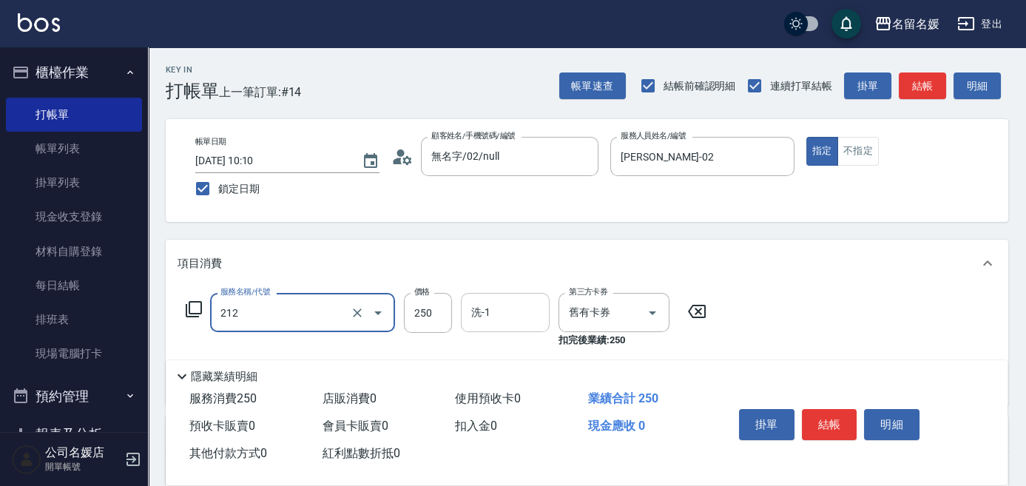
click at [495, 313] on input "洗-1" at bounding box center [505, 313] width 75 height 26
type input "洗髮券-(卡)250(212)"
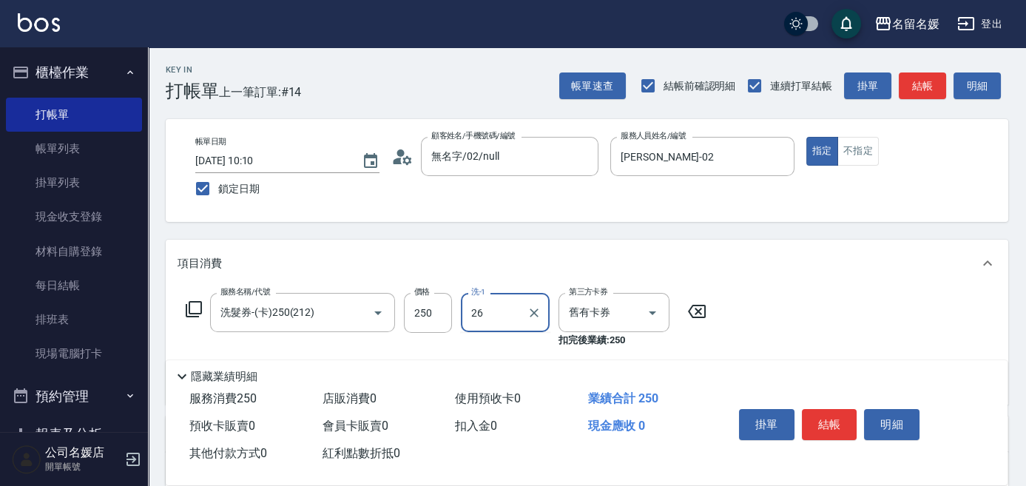
type input "蔡愛陵-26"
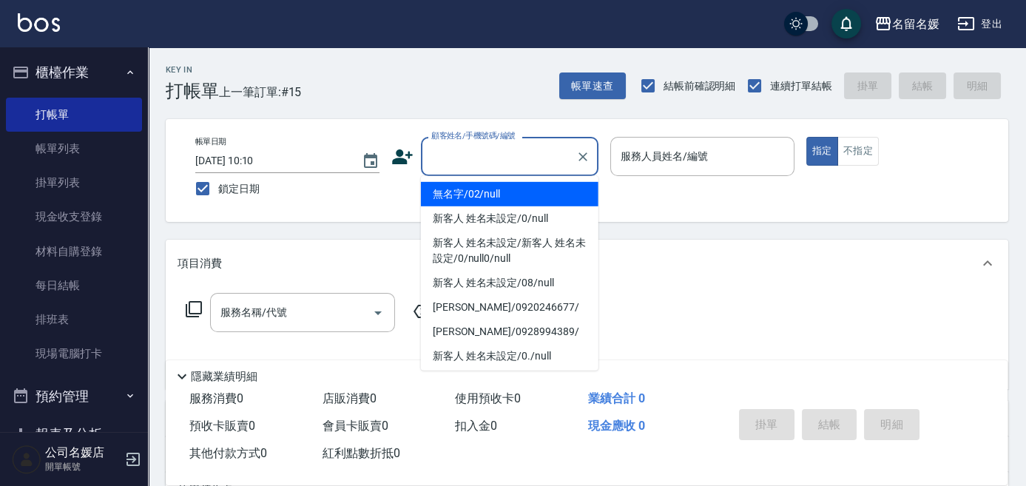
click at [519, 160] on input "顧客姓名/手機號碼/編號" at bounding box center [499, 157] width 142 height 26
click at [510, 186] on li "無名字/02/null" at bounding box center [510, 194] width 178 height 24
type input "無名字/02/null"
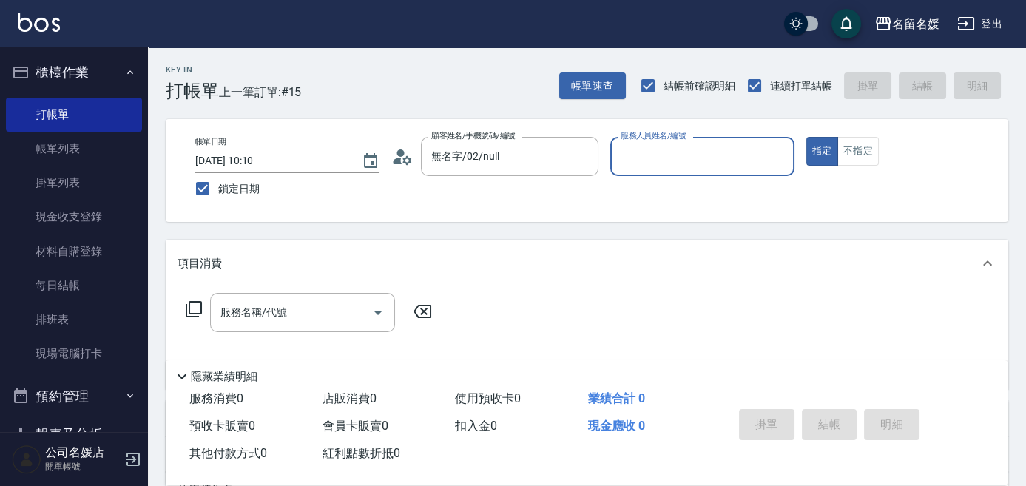
click at [667, 163] on div "服務人員姓名/編號 服務人員姓名/編號" at bounding box center [702, 156] width 184 height 39
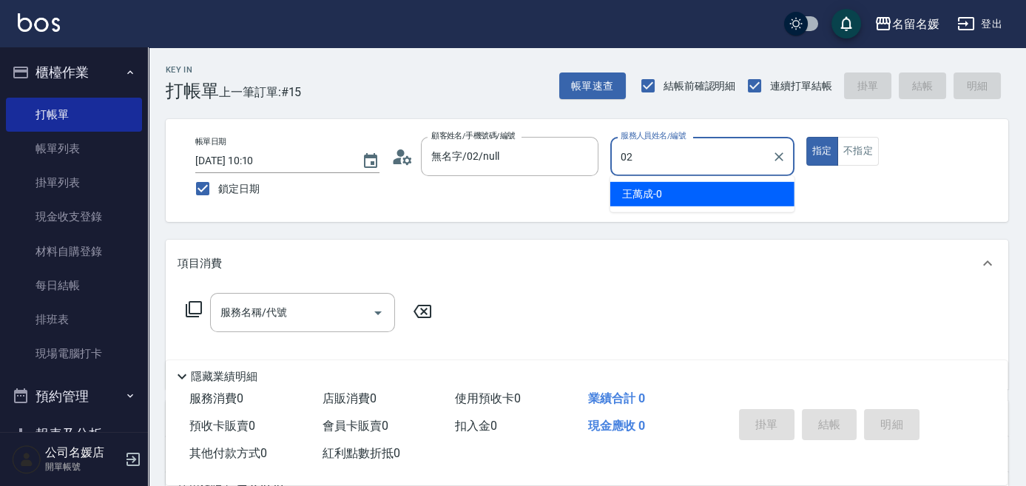
type input "劉冠伶-02"
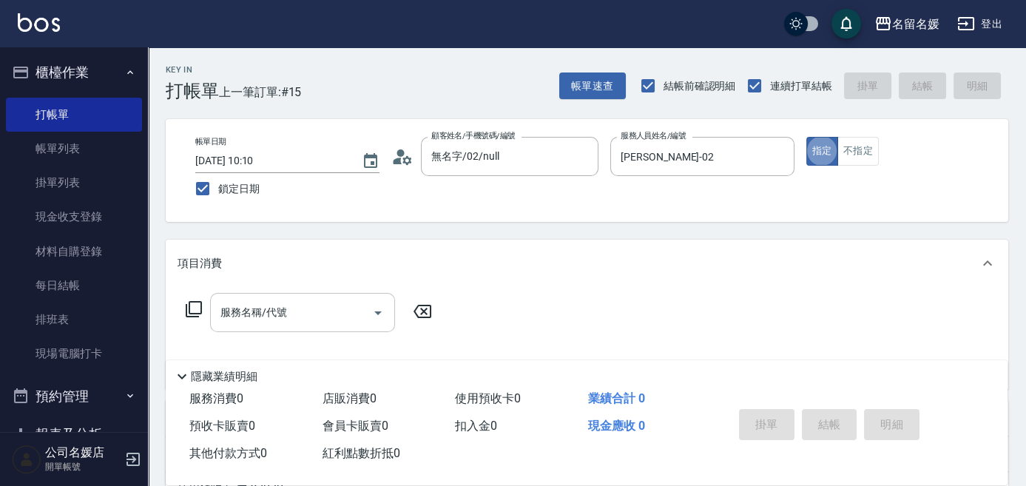
click at [340, 306] on input "服務名稱/代號" at bounding box center [291, 313] width 149 height 26
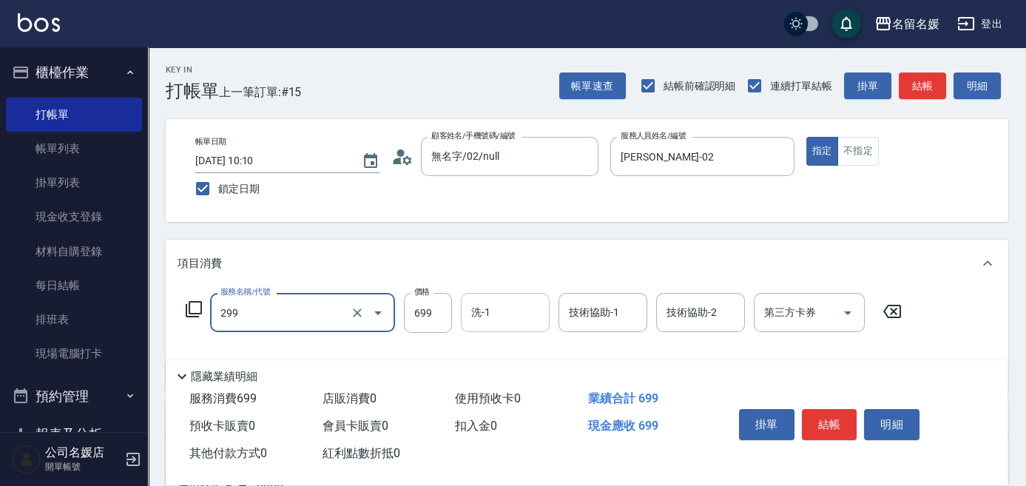
click at [510, 305] on input "洗-1" at bounding box center [505, 313] width 75 height 26
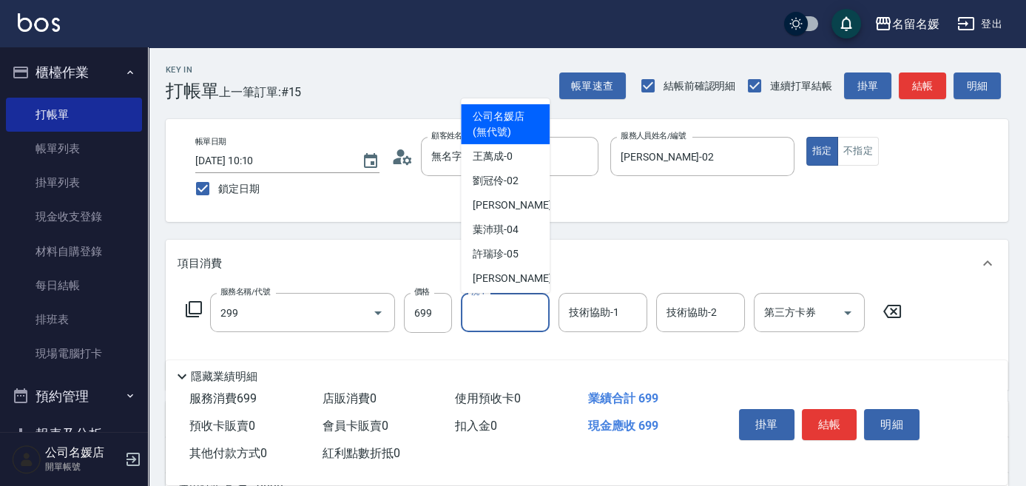
type input "滾珠洗髮699(299)"
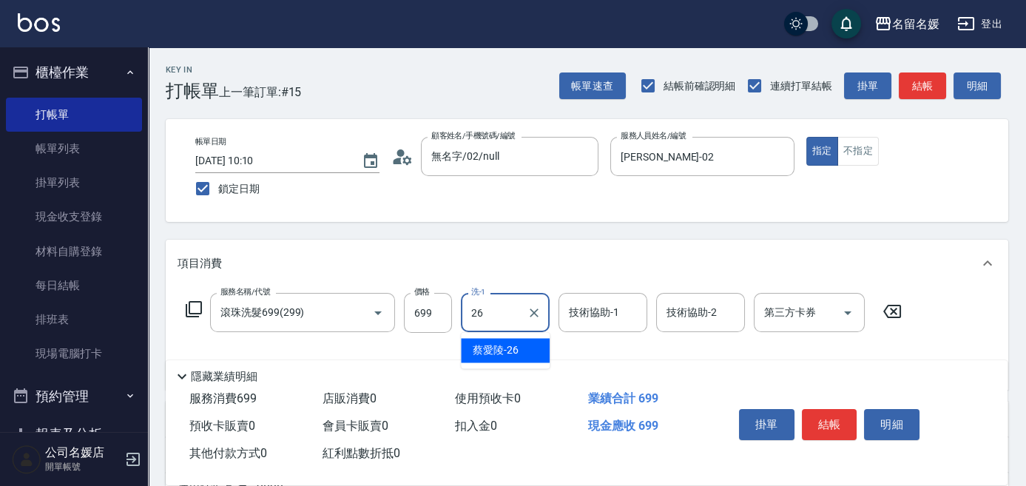
type input "蔡愛陵-26"
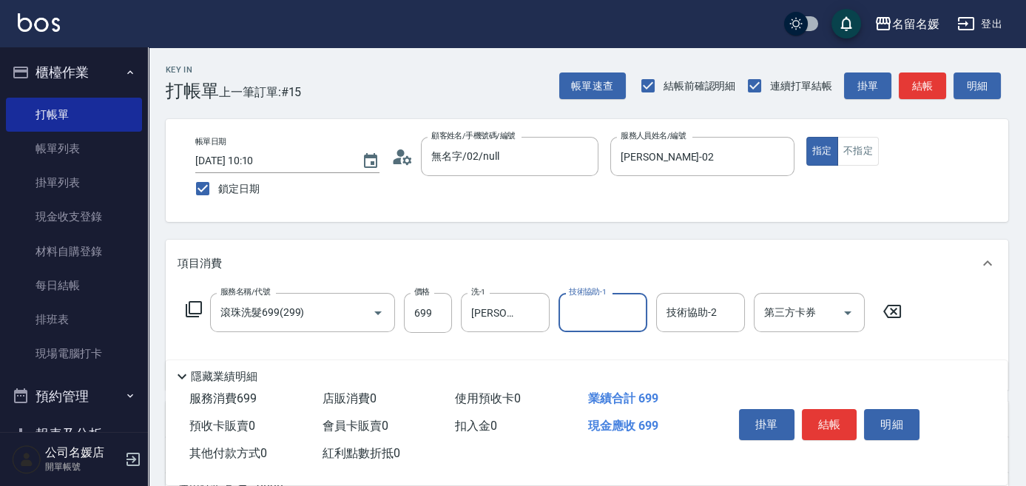
click at [583, 327] on div "技術協助-1" at bounding box center [603, 312] width 89 height 39
type input "蔡愛陵-26"
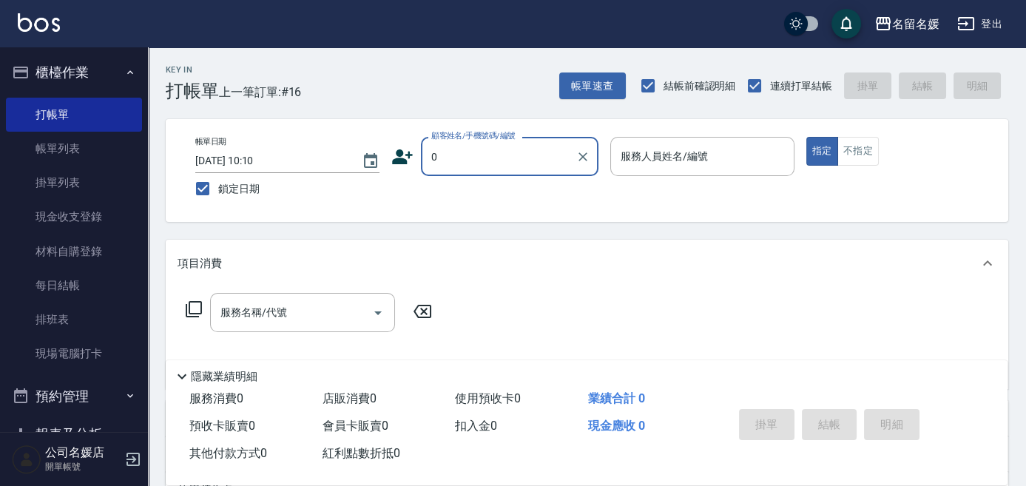
click at [806, 137] on button "指定" at bounding box center [822, 151] width 32 height 29
type input "無名字/02/null"
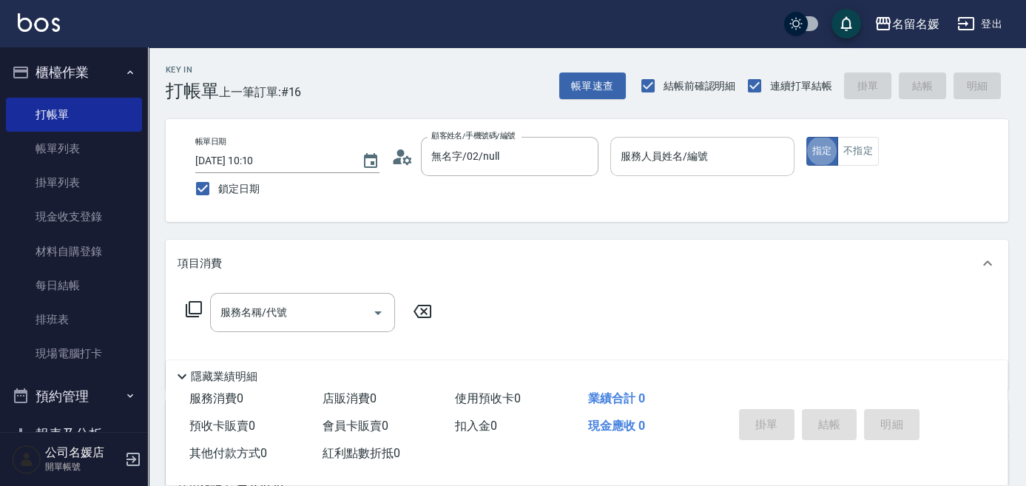
click at [672, 170] on div "服務人員姓名/編號" at bounding box center [702, 156] width 184 height 39
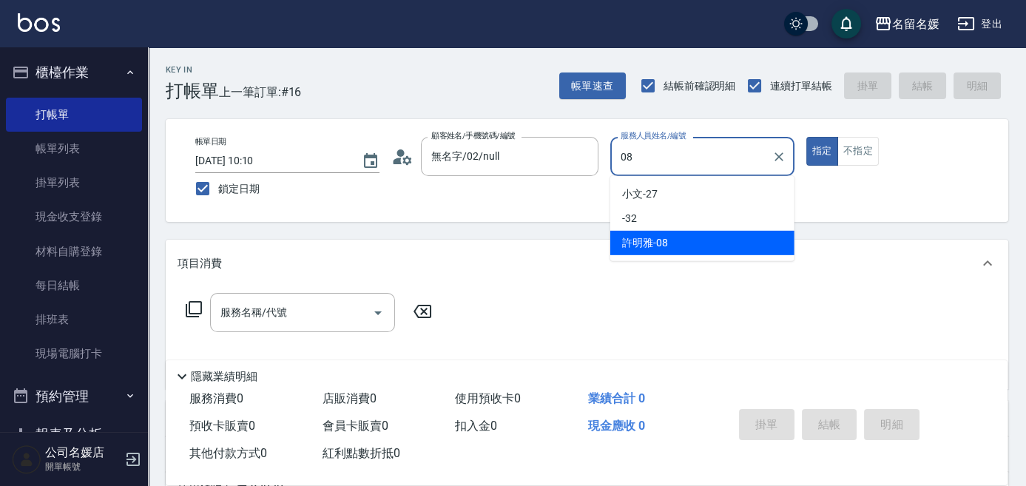
type input "許明雅-08"
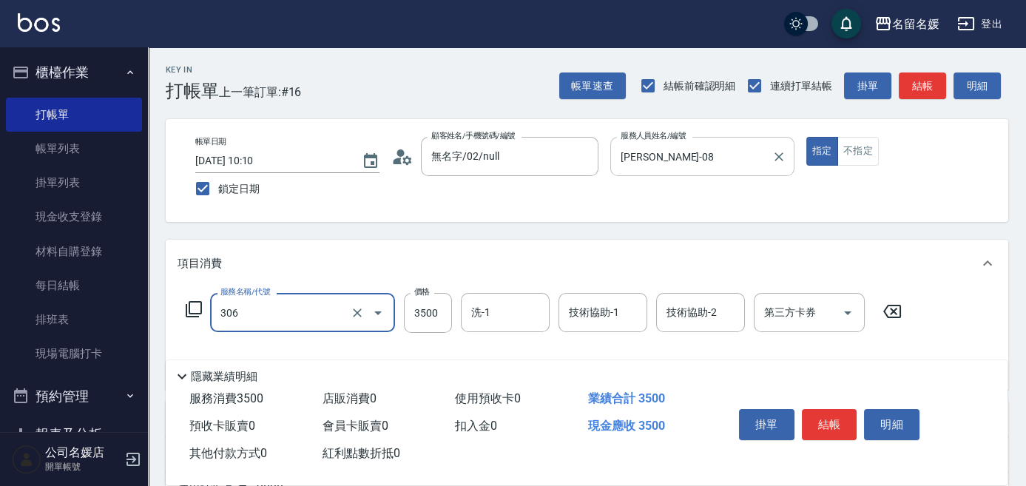
type input "燙髮(3500)(306)"
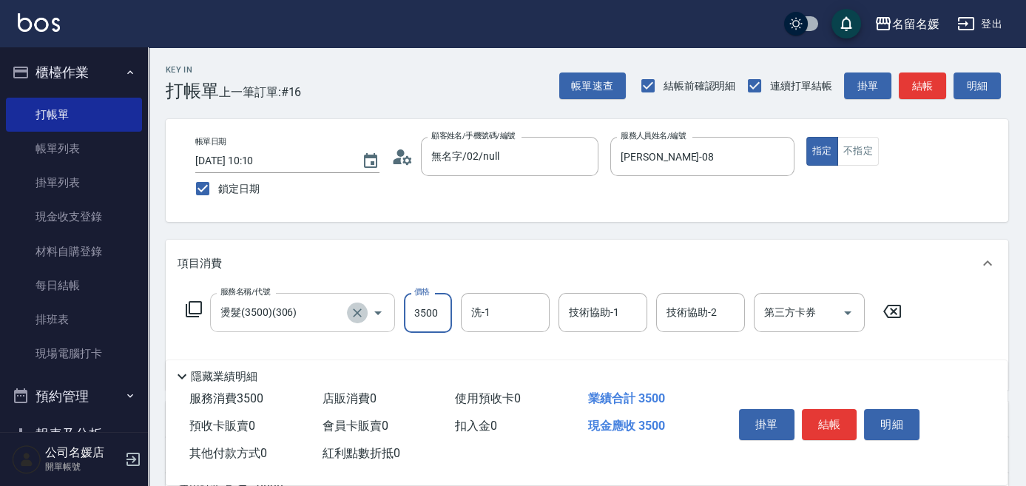
click at [353, 316] on icon "Clear" at bounding box center [357, 313] width 15 height 15
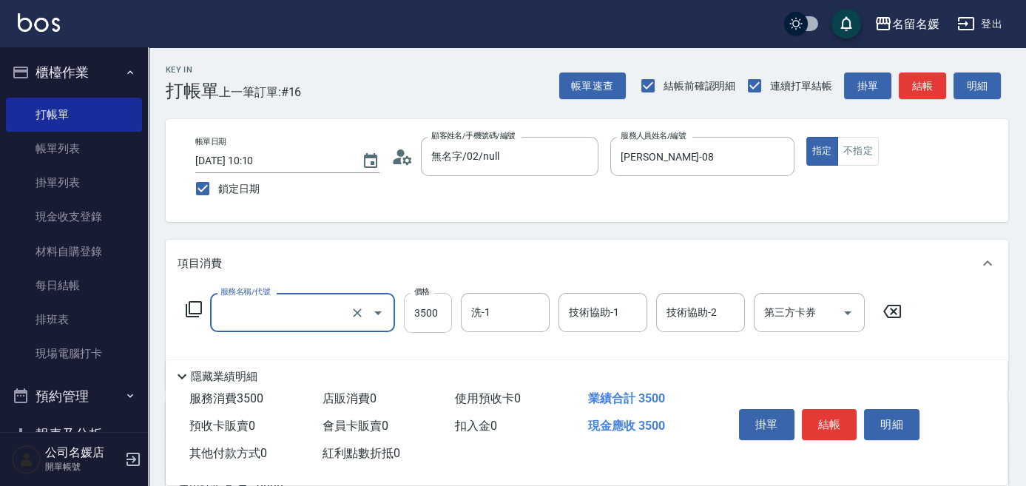
click at [441, 314] on input "3500" at bounding box center [428, 313] width 48 height 40
type input "燙髮(3500)(306)"
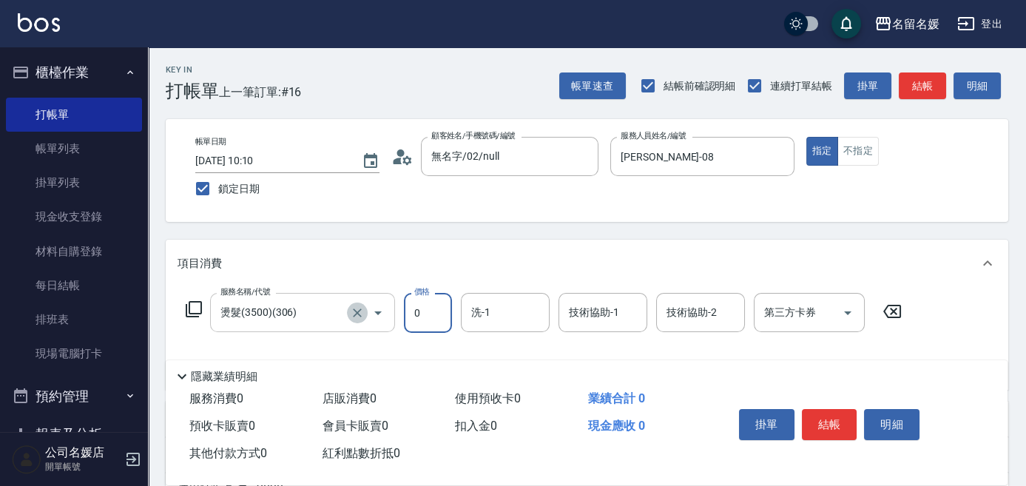
click at [353, 314] on icon "Clear" at bounding box center [357, 313] width 15 height 15
type input "0"
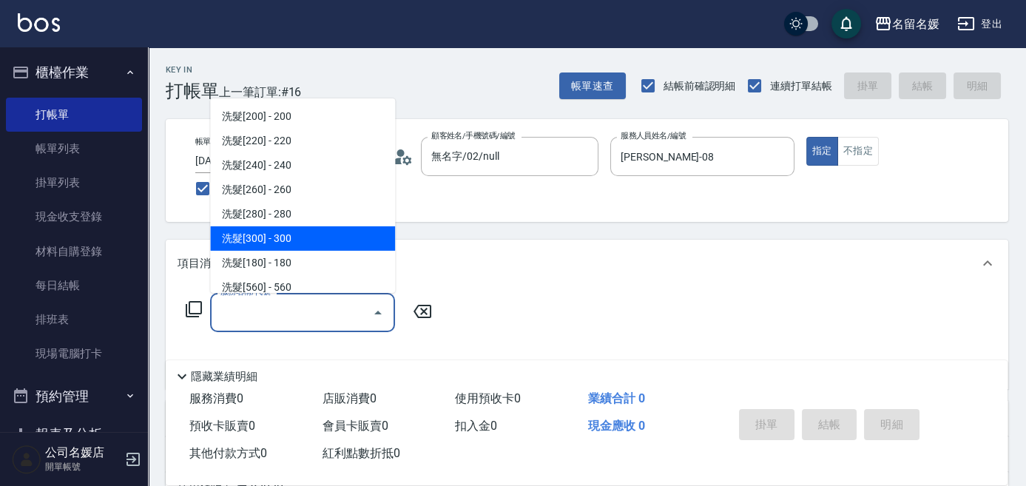
click at [181, 343] on div "服務名稱/代號 服務名稱/代號" at bounding box center [309, 335] width 263 height 84
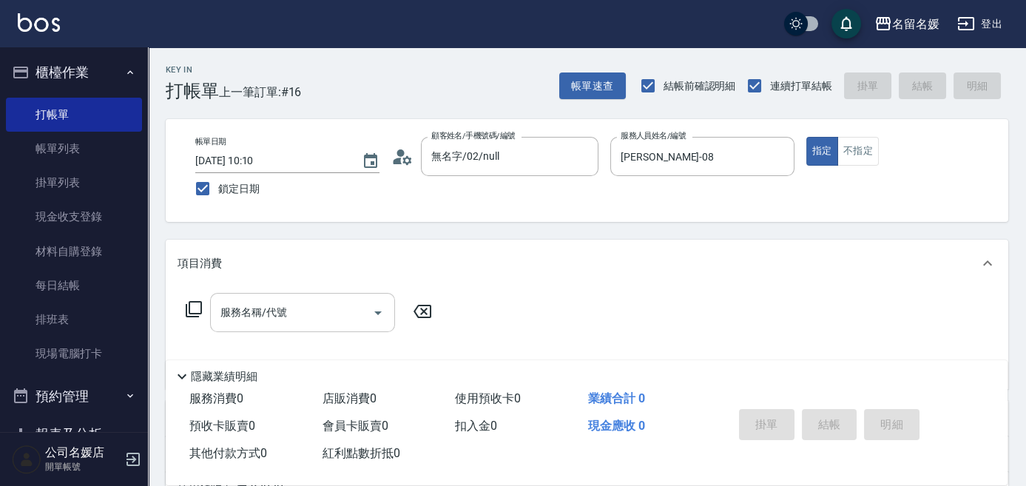
click at [237, 317] on div "服務名稱/代號 服務名稱/代號" at bounding box center [302, 312] width 185 height 39
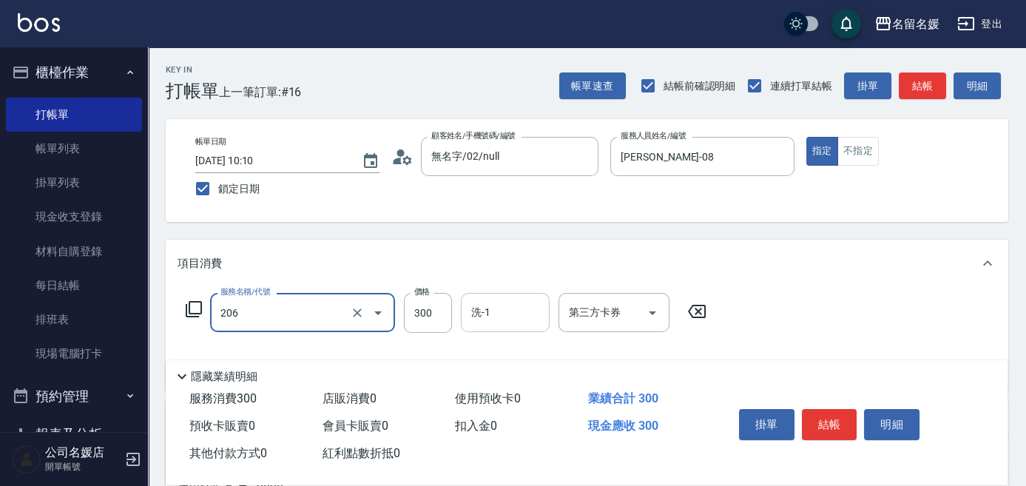
click at [496, 308] on input "洗-1" at bounding box center [505, 313] width 75 height 26
type input "洗髮[300](206)"
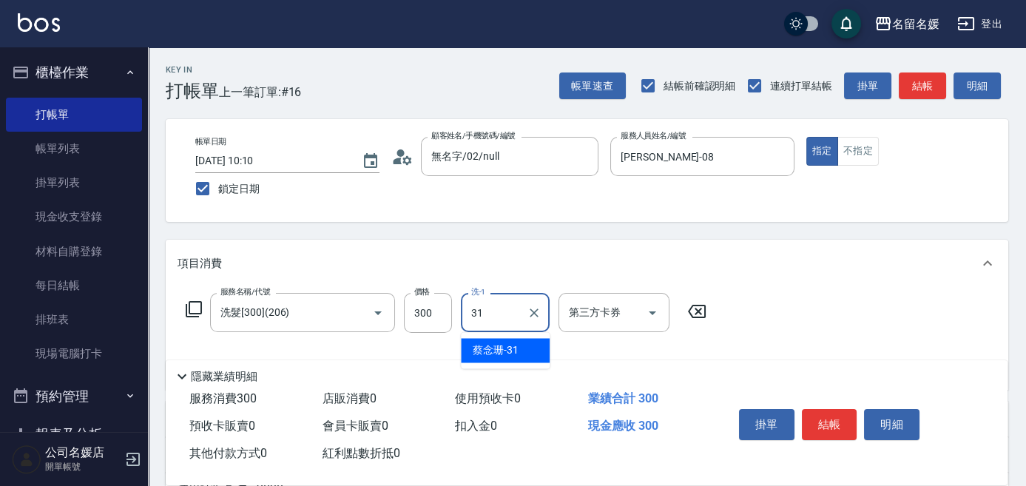
type input "蔡念珊-31"
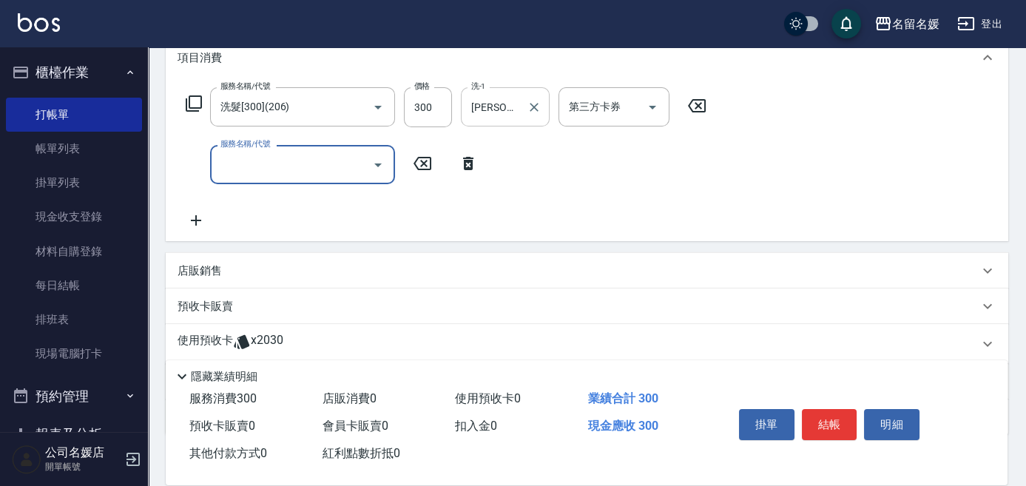
scroll to position [269, 0]
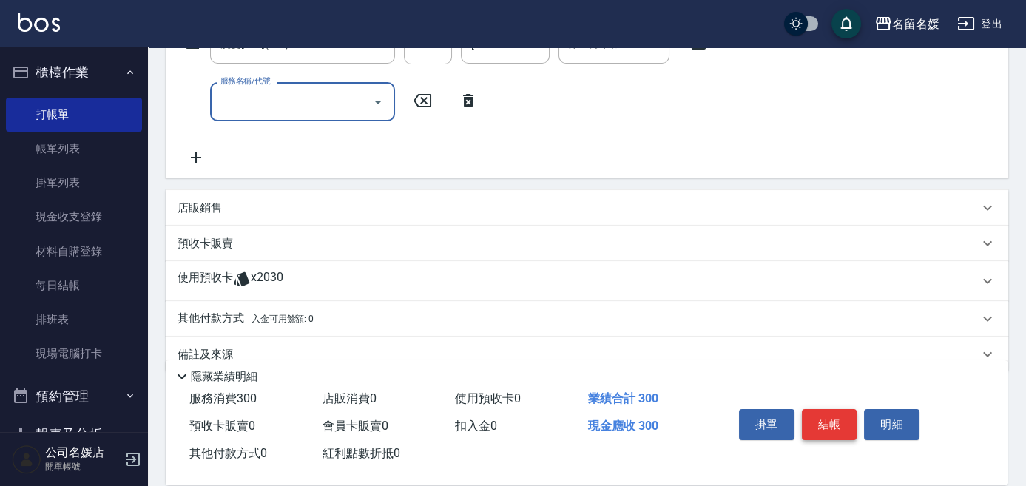
click at [830, 416] on button "結帳" at bounding box center [829, 424] width 55 height 31
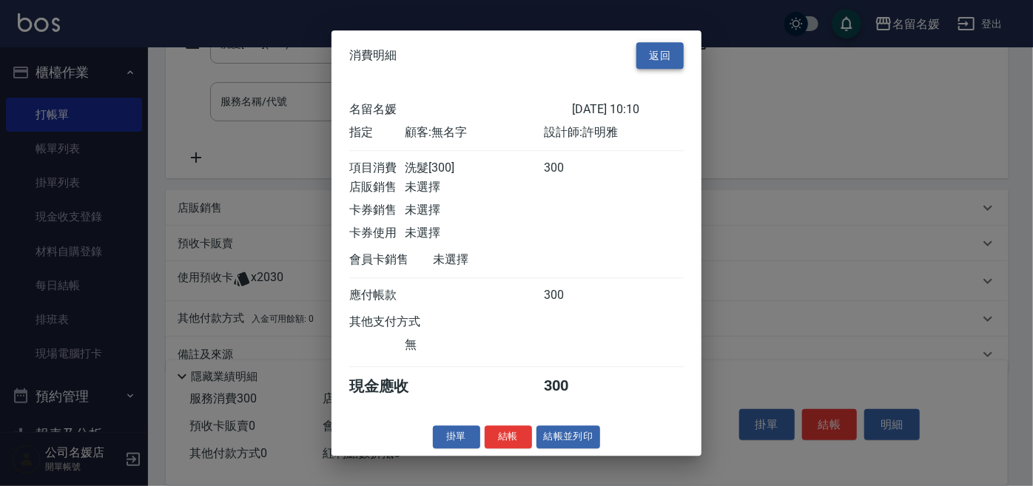
click at [672, 51] on button "返回" at bounding box center [659, 55] width 47 height 27
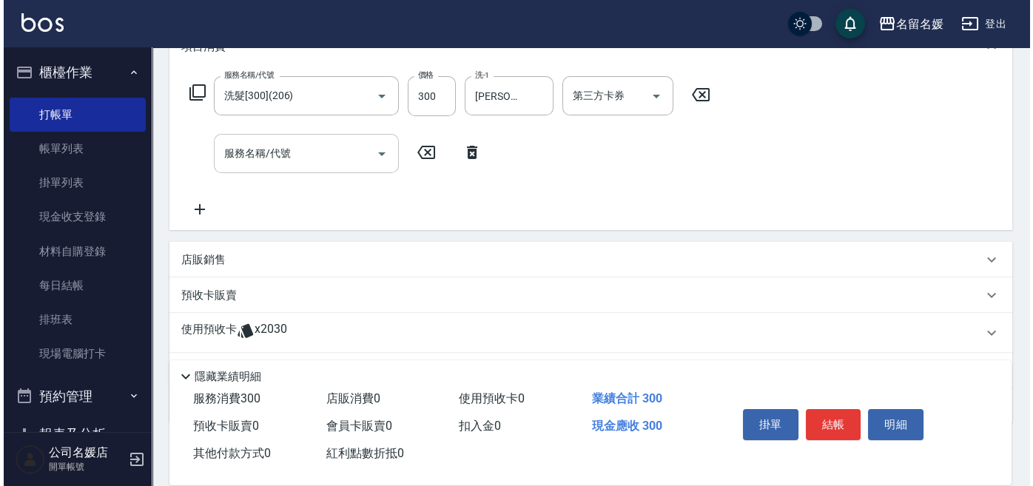
scroll to position [201, 0]
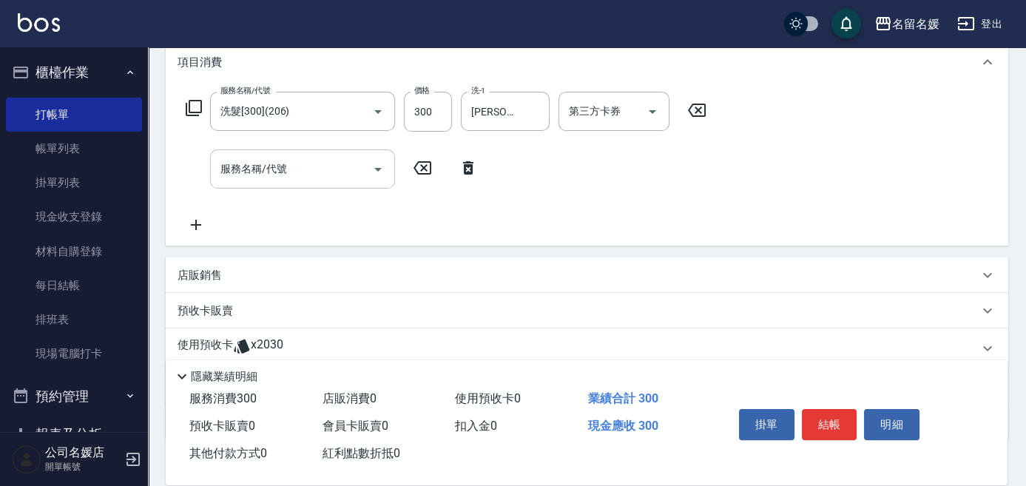
click at [270, 178] on input "服務名稱/代號" at bounding box center [291, 169] width 149 height 26
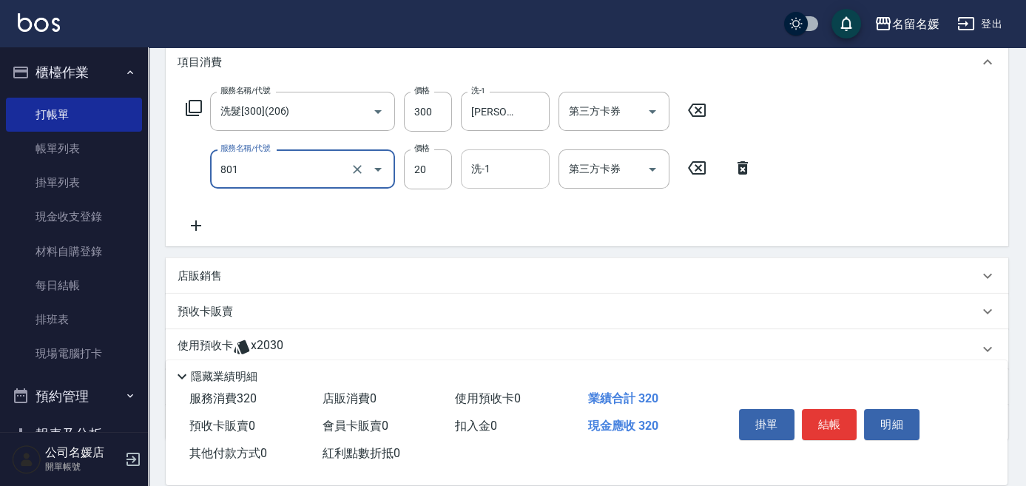
click at [506, 166] on input "洗-1" at bounding box center [505, 169] width 75 height 26
type input "潤絲(801)"
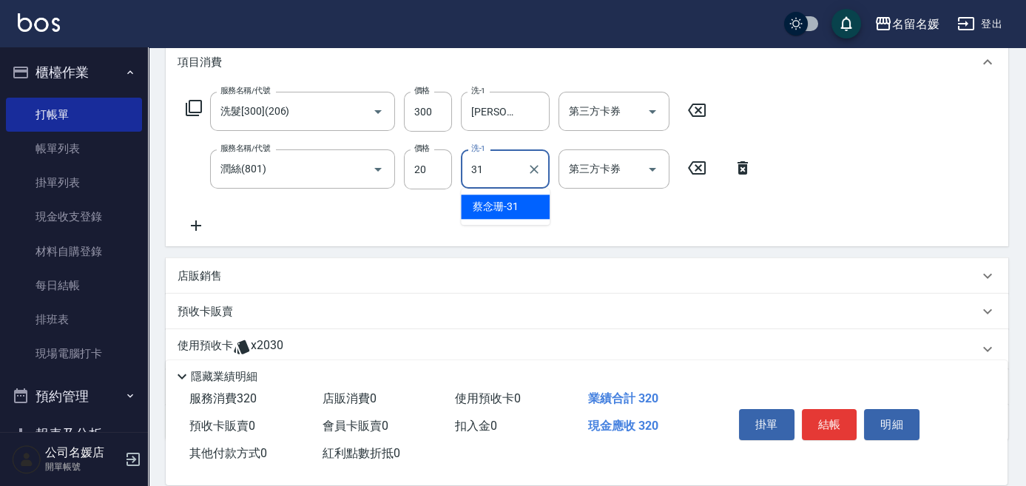
type input "蔡念珊-31"
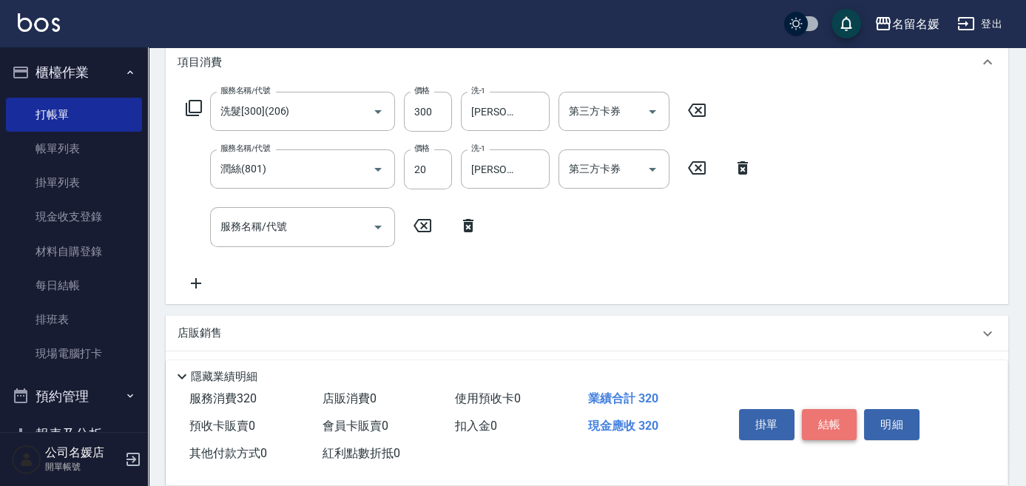
click at [839, 424] on button "結帳" at bounding box center [829, 424] width 55 height 31
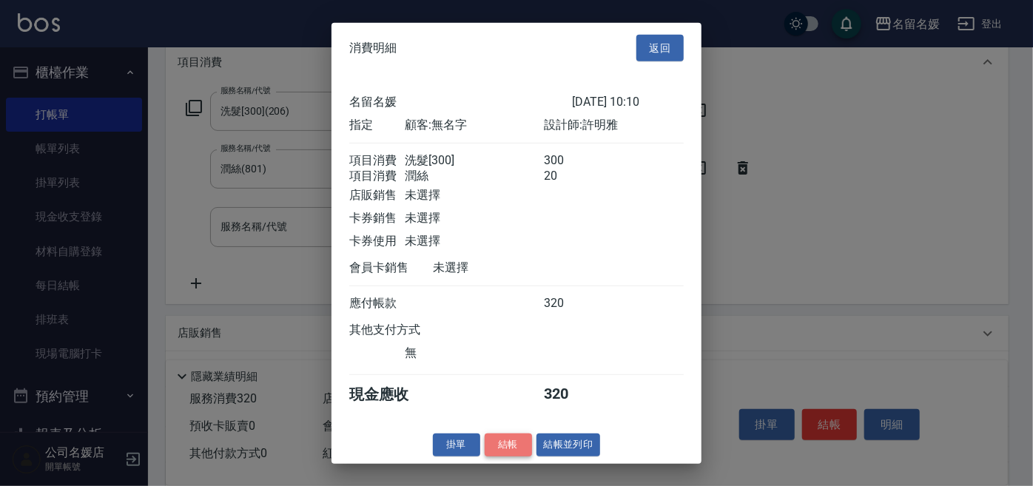
click at [512, 453] on button "結帳" at bounding box center [508, 445] width 47 height 23
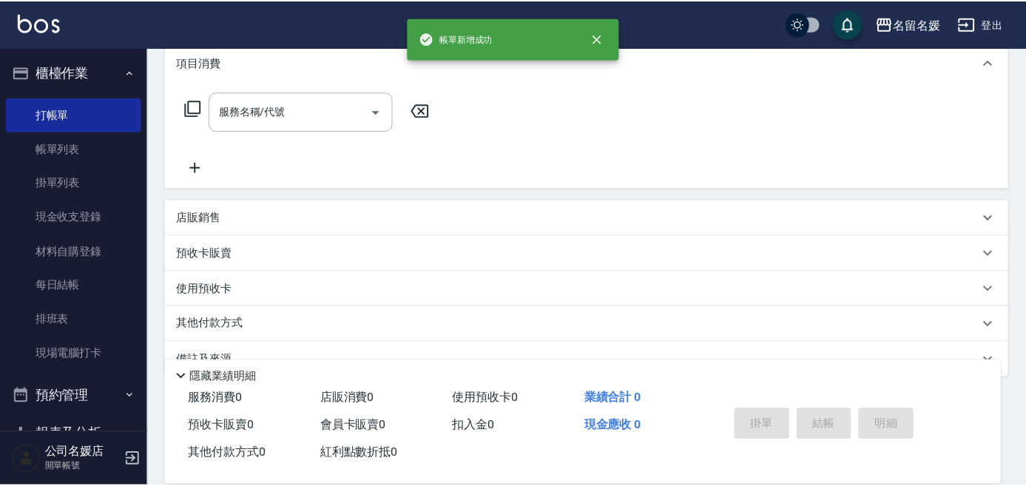
scroll to position [0, 0]
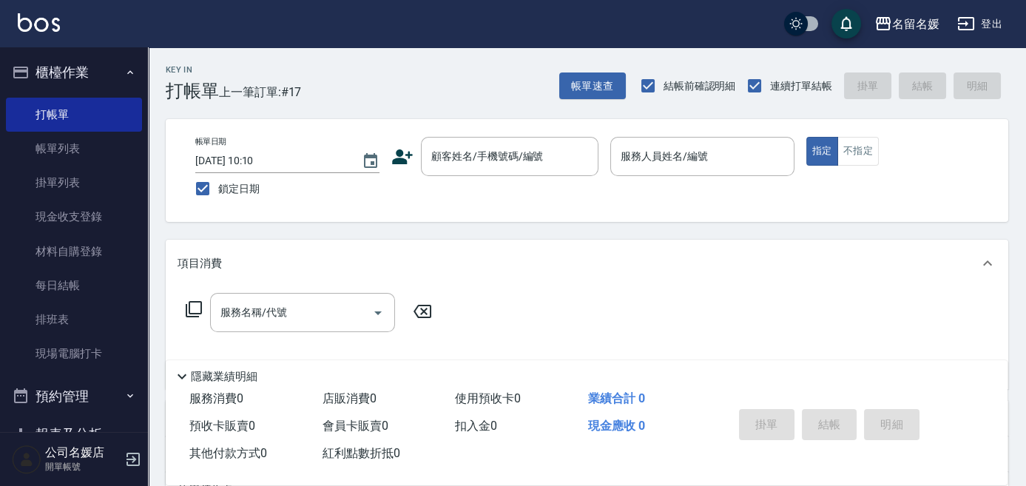
click at [472, 192] on div "帳單日期 2025/10/09 10:10 鎖定日期 顧客姓名/手機號碼/編號 顧客姓名/手機號碼/編號 服務人員姓名/編號 服務人員姓名/編號 指定 不指定" at bounding box center [586, 170] width 807 height 67
click at [478, 178] on div "帳單日期 2025/10/09 10:10 鎖定日期 顧客姓名/手機號碼/編號 顧客姓名/手機號碼/編號 服務人員姓名/編號 服務人員姓名/編號 指定 不指定" at bounding box center [586, 170] width 807 height 67
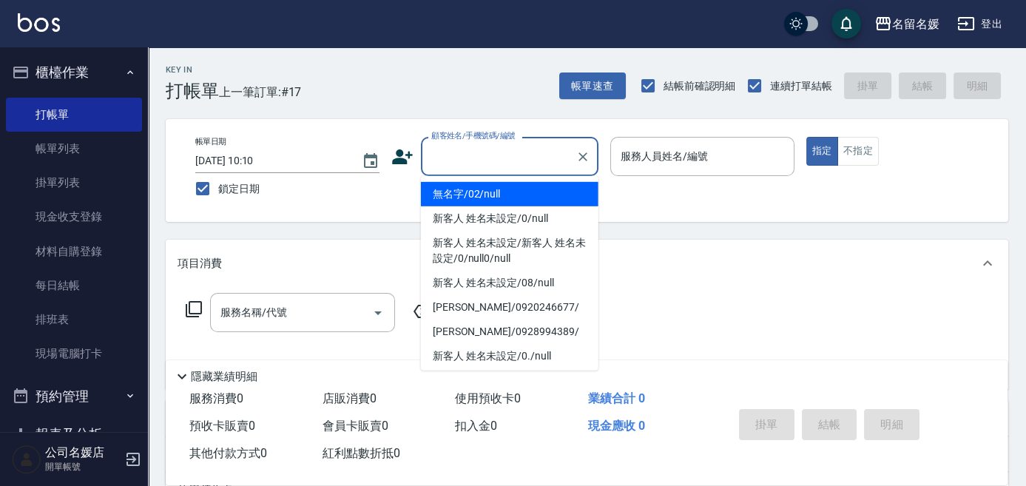
click at [481, 163] on input "顧客姓名/手機號碼/編號" at bounding box center [499, 157] width 142 height 26
type input "無名字/02/null"
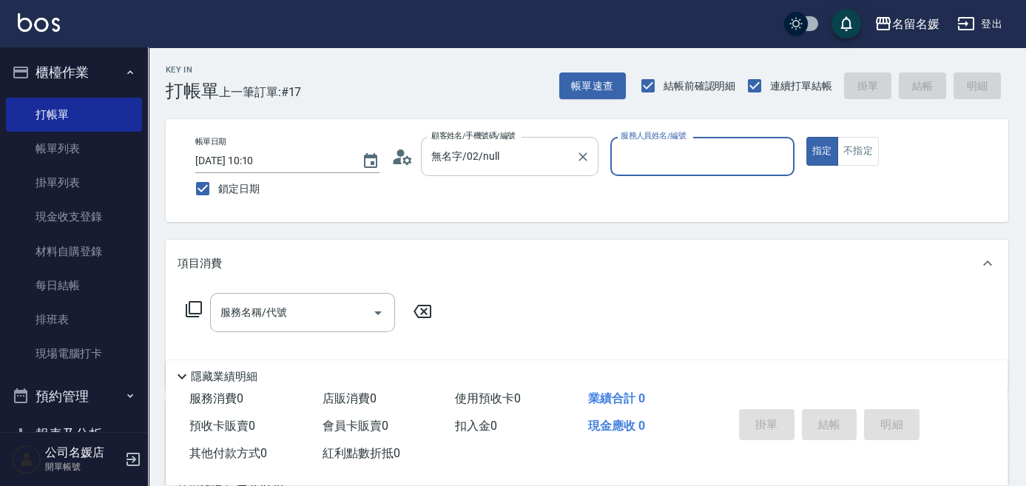
type input "0"
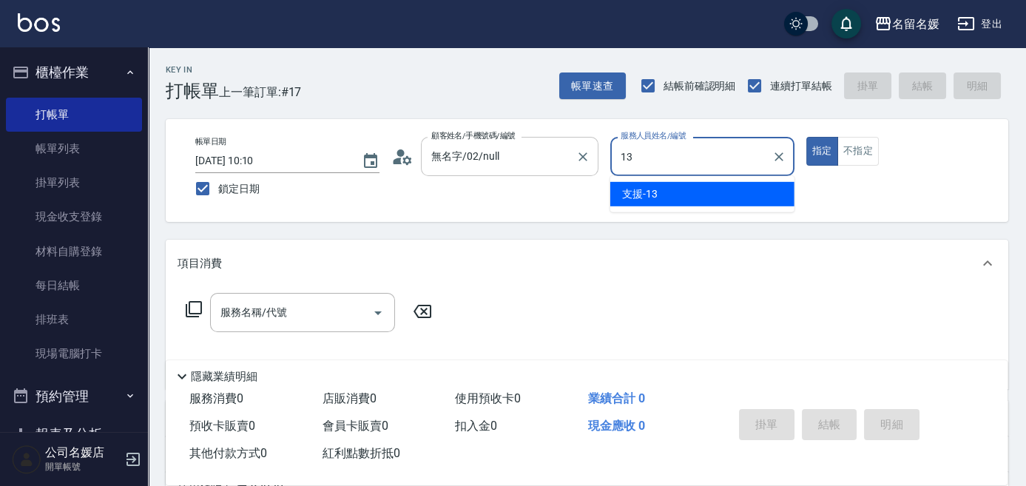
type input "支援-13"
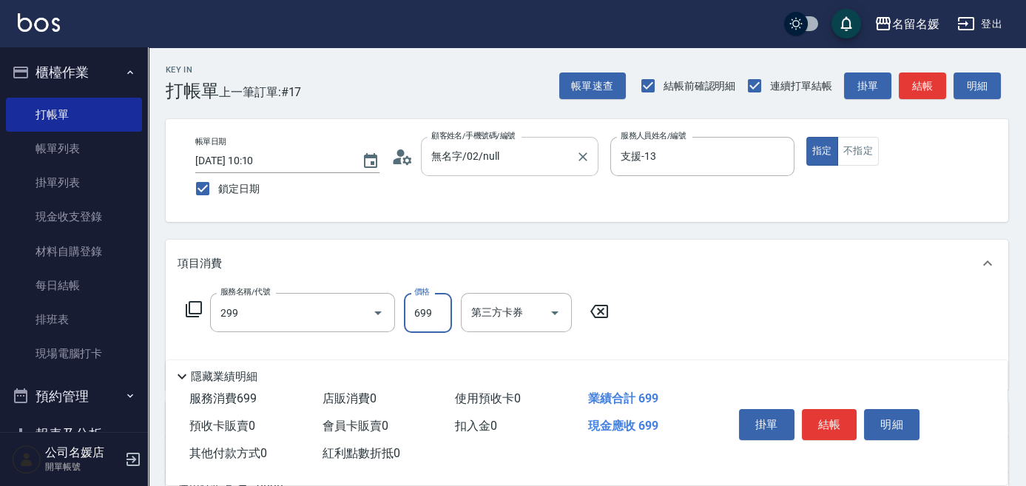
type input "滾珠洗髮699(299)"
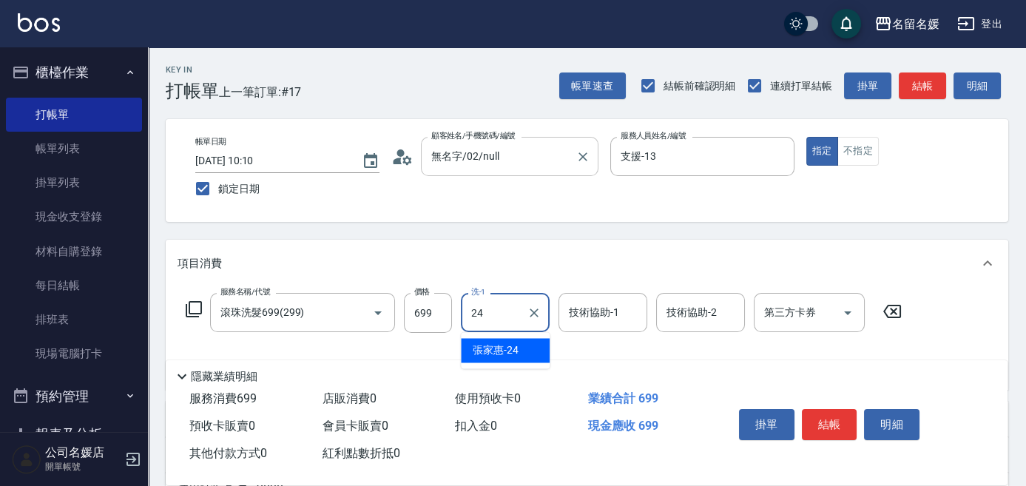
type input "2"
type input "\"
type input "yun-28"
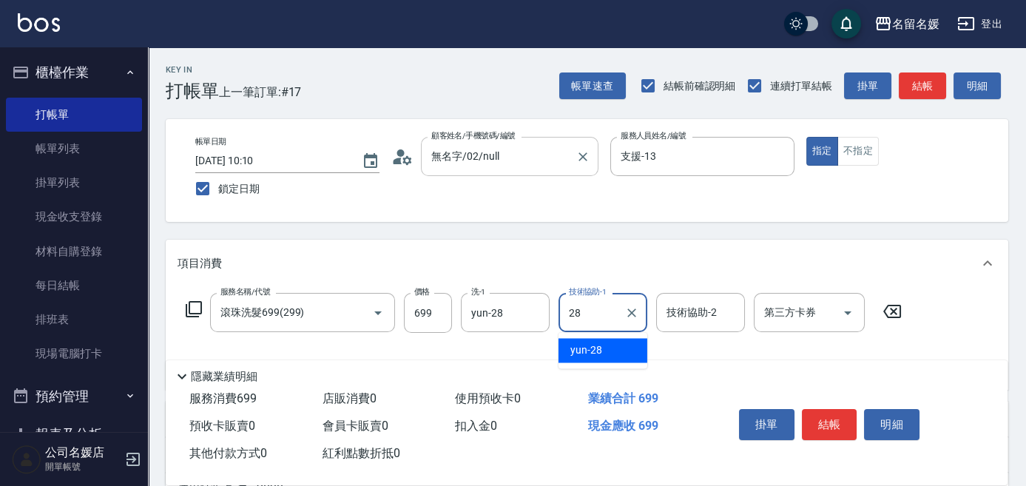
type input "yun-28"
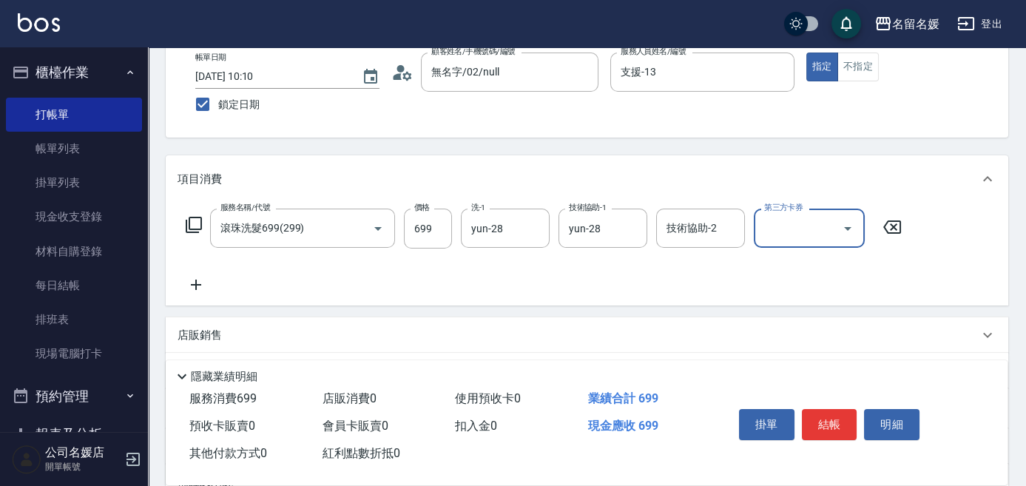
scroll to position [134, 0]
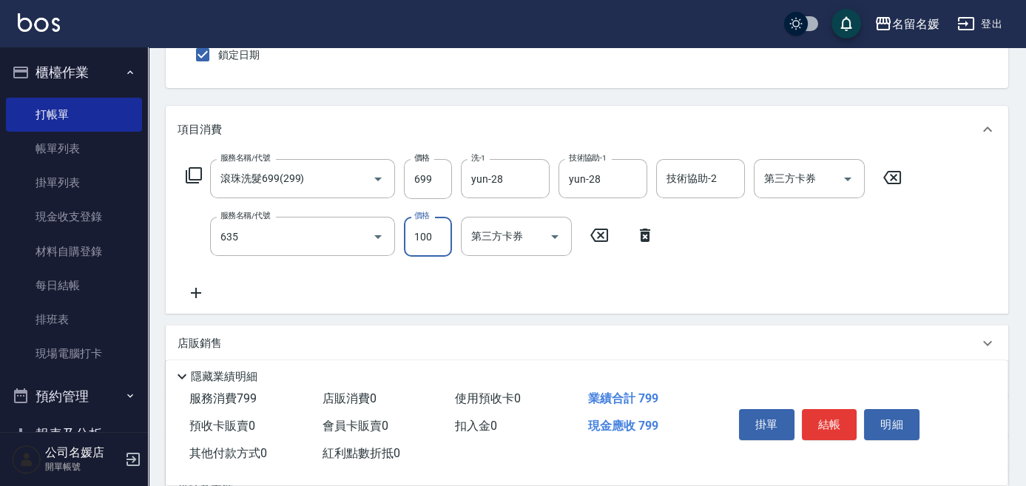
type input "煥彩.玻酸.晶膜.水療(635)"
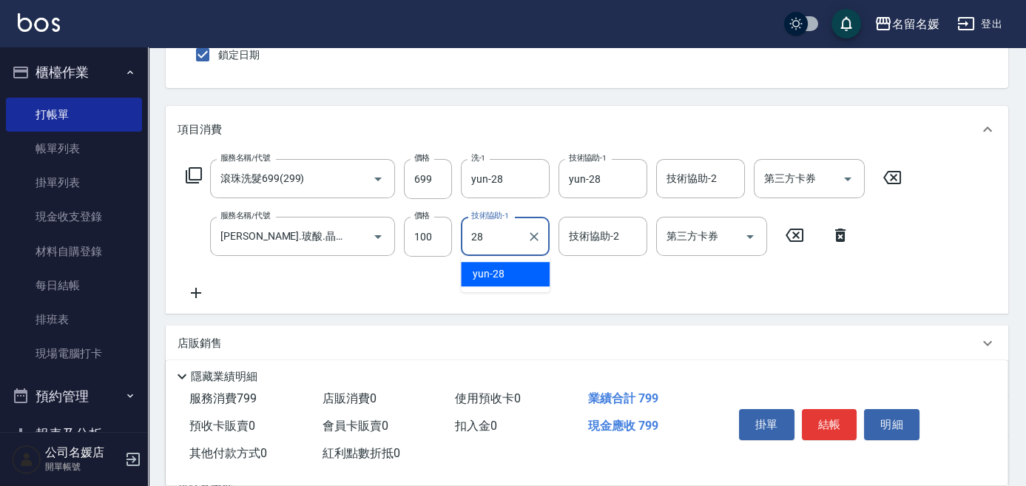
type input "yun-28"
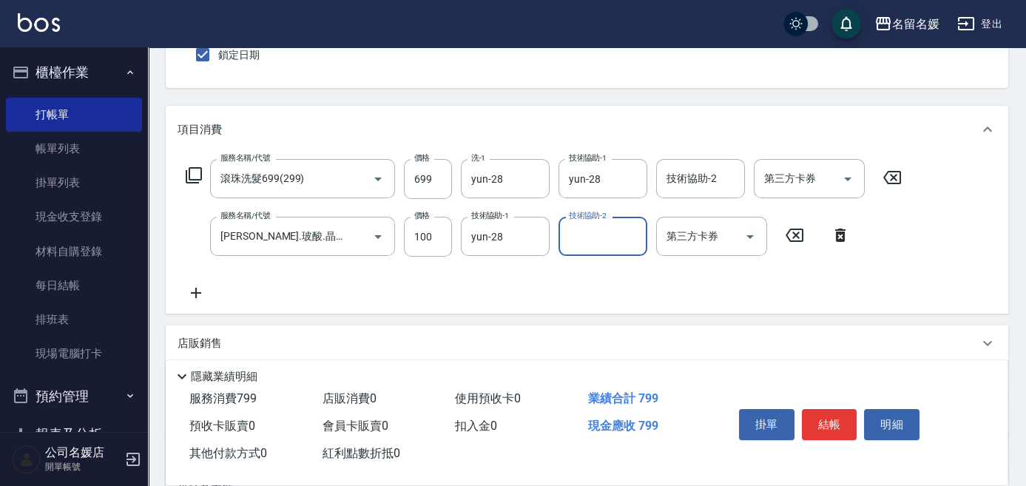
scroll to position [0, 0]
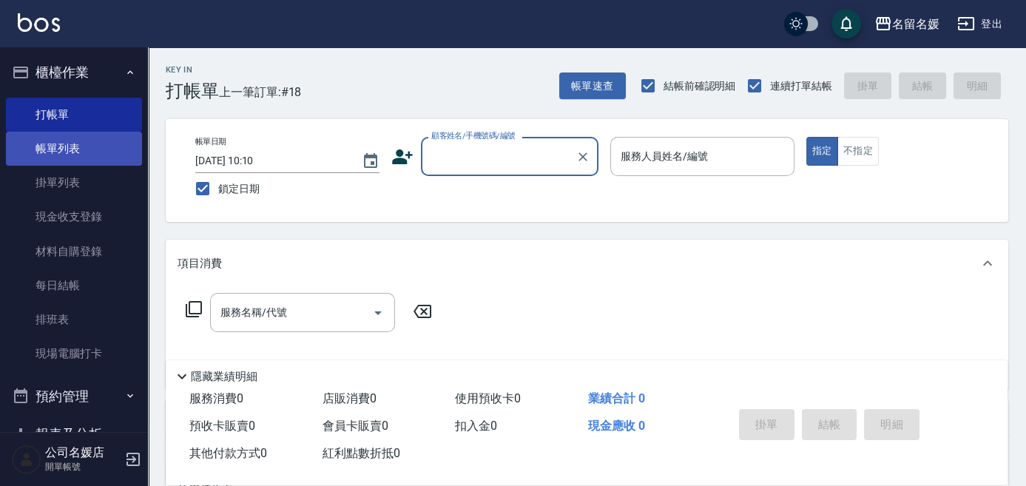
click at [67, 140] on link "帳單列表" at bounding box center [74, 149] width 136 height 34
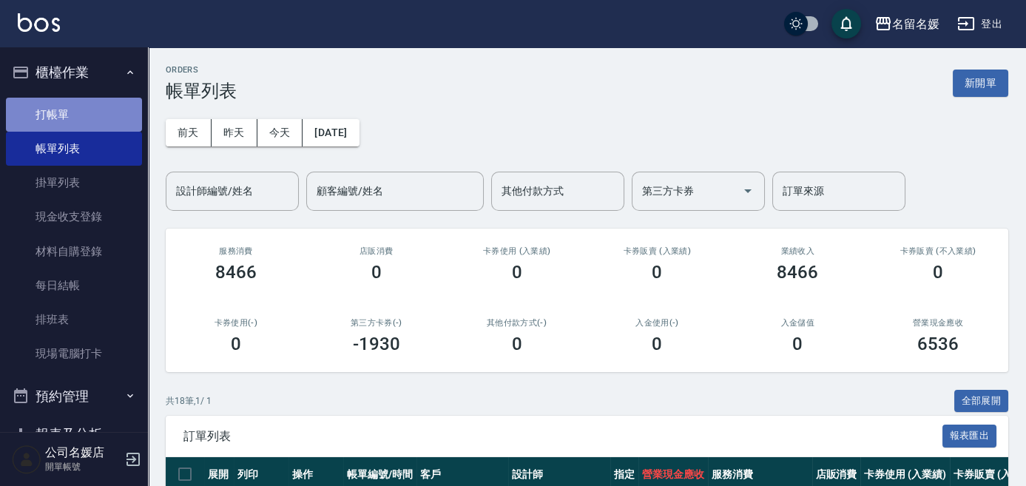
click at [94, 121] on link "打帳單" at bounding box center [74, 115] width 136 height 34
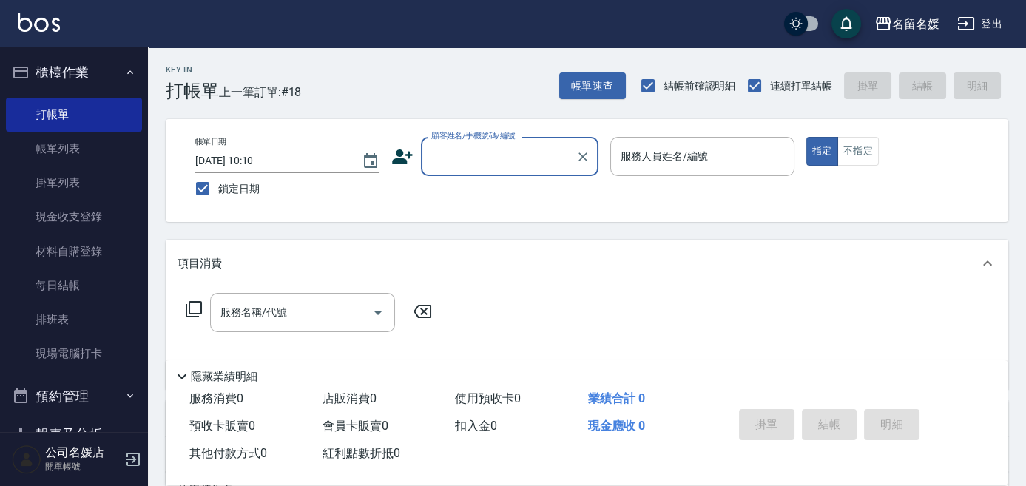
click at [489, 141] on label "顧客姓名/手機號碼/編號" at bounding box center [473, 135] width 84 height 11
click at [489, 144] on input "顧客姓名/手機號碼/編號" at bounding box center [499, 157] width 142 height 26
click at [482, 161] on input "顧客姓名/手機號碼/編號" at bounding box center [499, 157] width 142 height 26
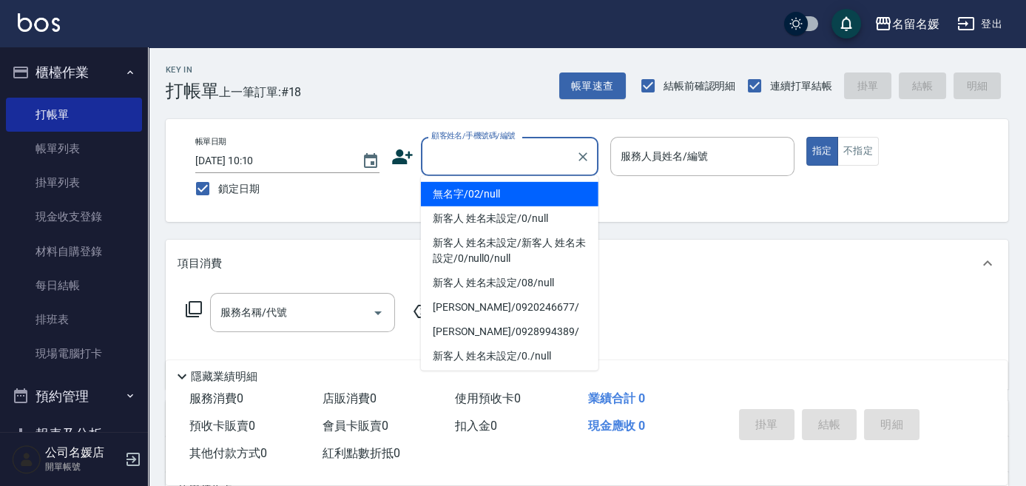
type input "0"
type input "無名字/02/null"
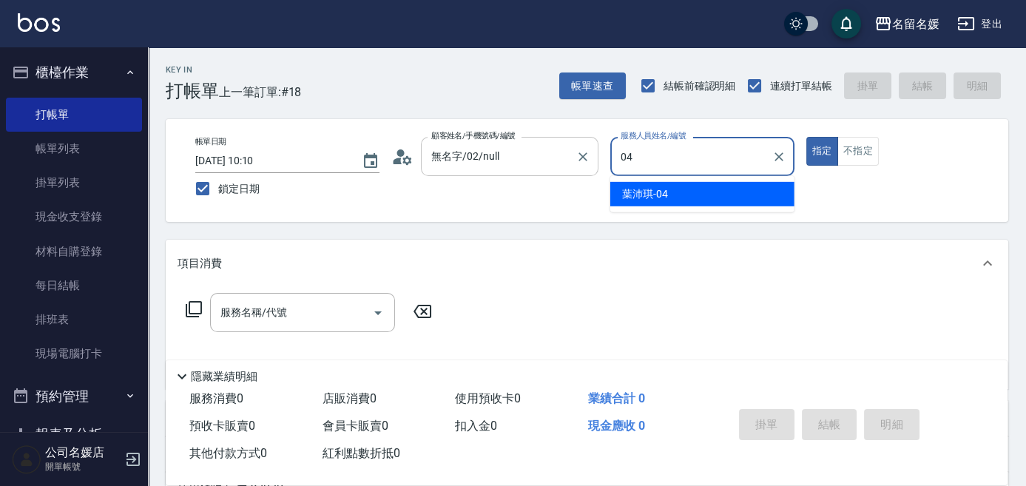
type input "04"
type button "true"
type input "葉沛琪-04"
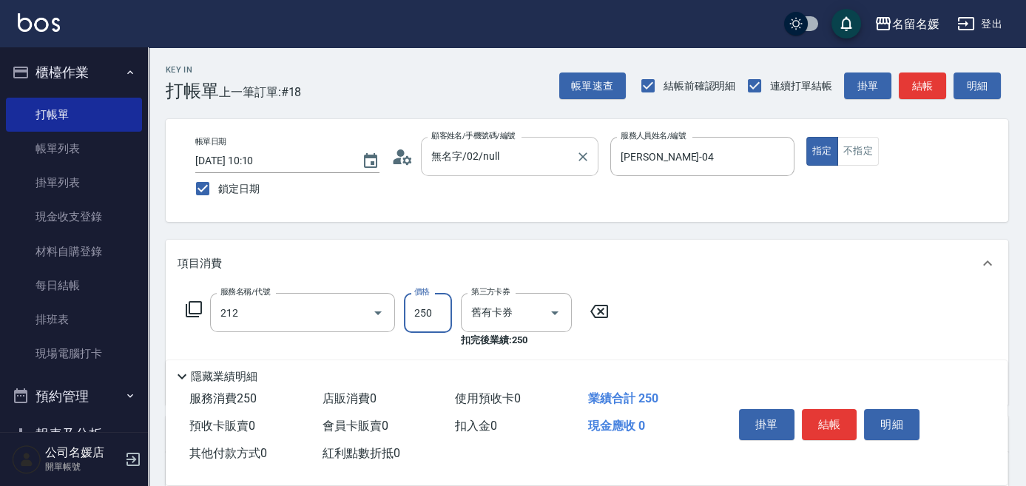
type input "洗髮券-(卡)250(212)"
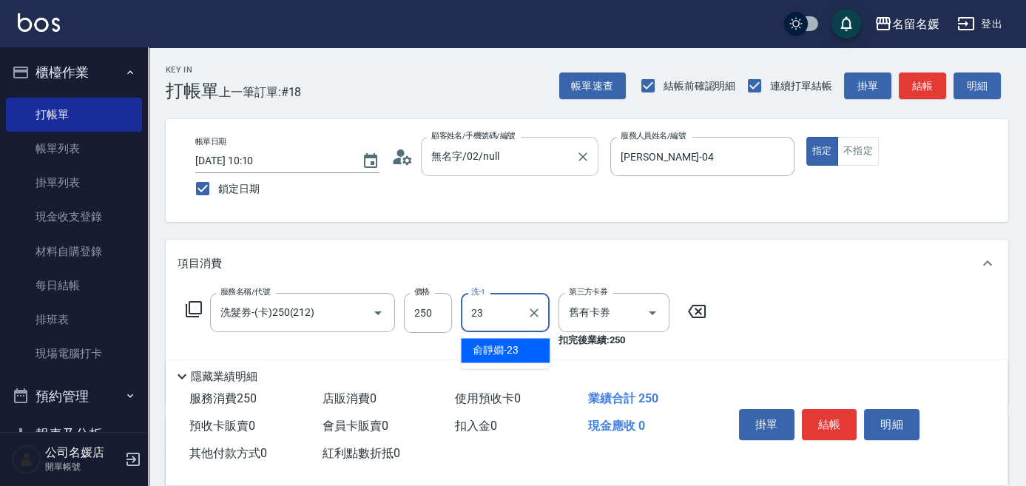
type input "俞靜嫺-23"
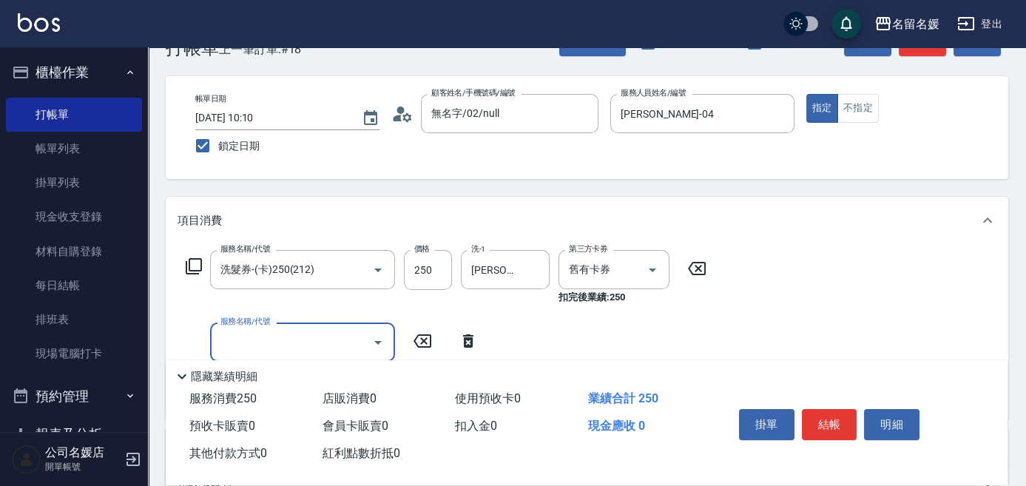
scroll to position [67, 0]
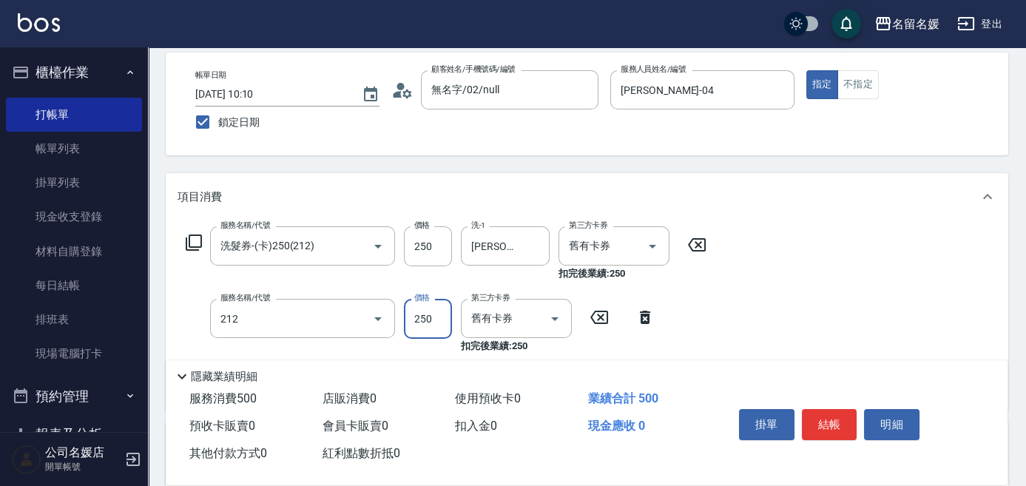
type input "洗髮券-(卡)250(212)"
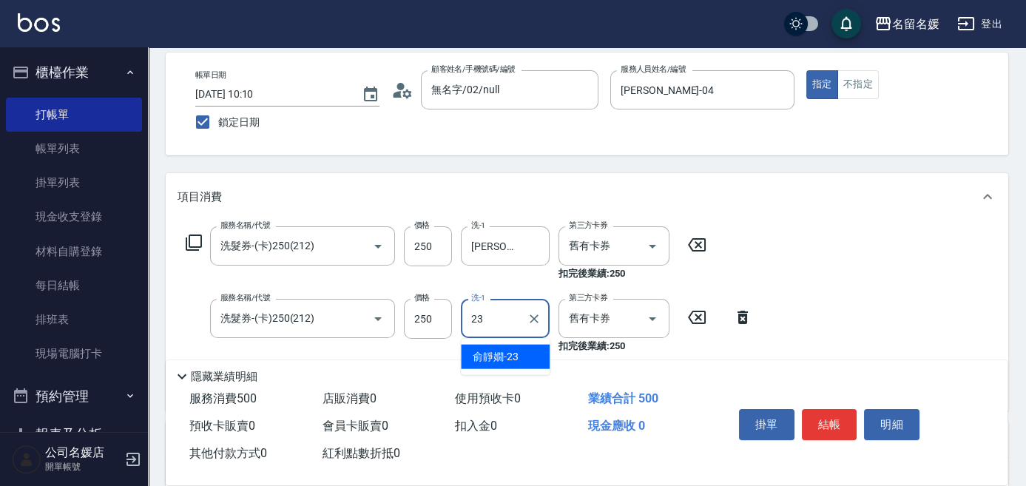
type input "俞靜嫺-23"
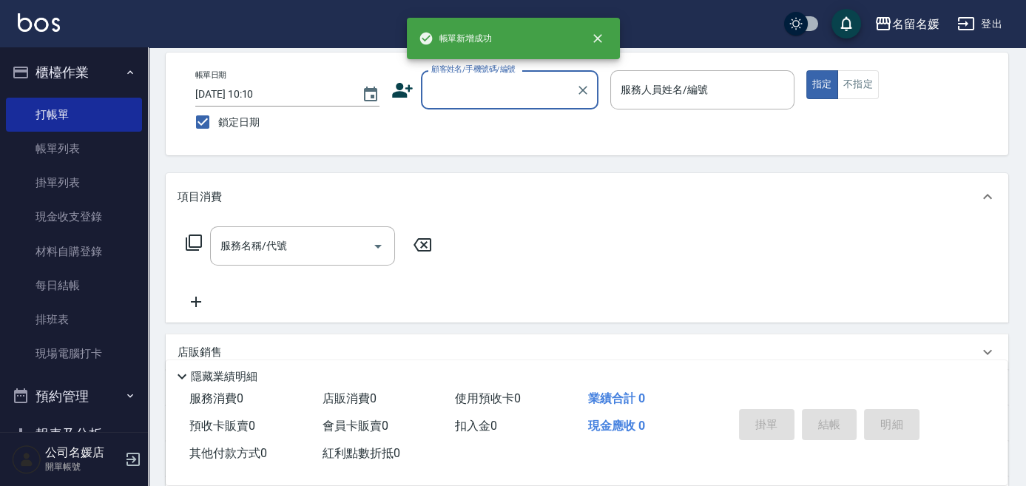
scroll to position [0, 0]
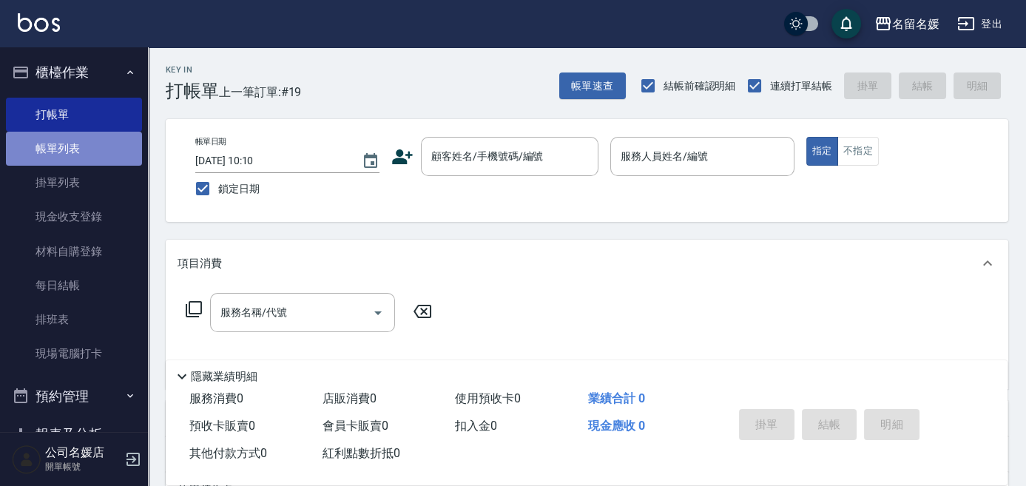
click at [82, 147] on link "帳單列表" at bounding box center [74, 149] width 136 height 34
click at [115, 151] on link "帳單列表" at bounding box center [74, 149] width 136 height 34
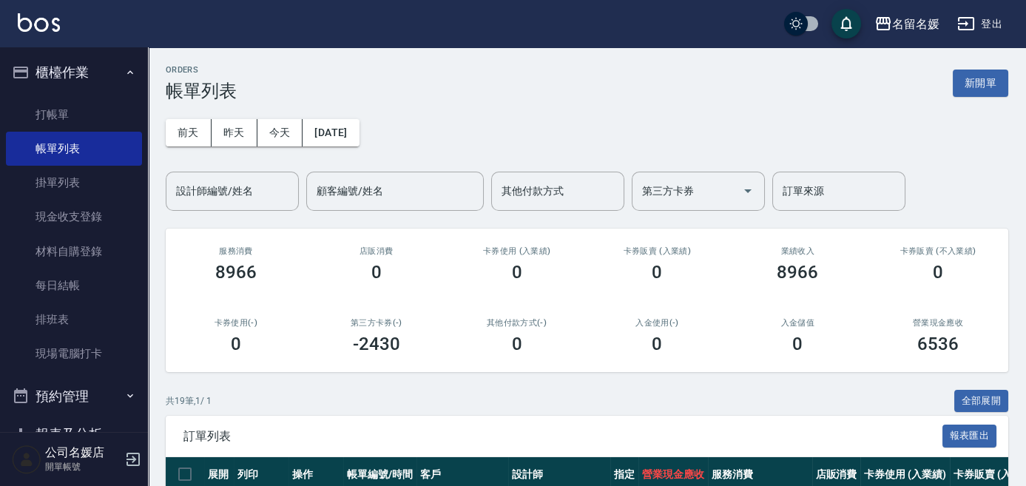
scroll to position [269, 0]
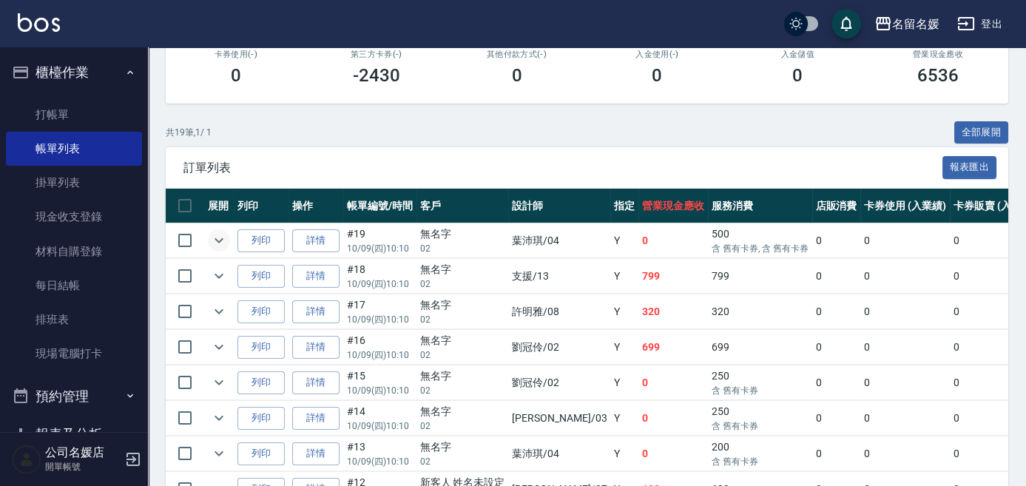
click at [219, 245] on icon "expand row" at bounding box center [219, 241] width 18 height 18
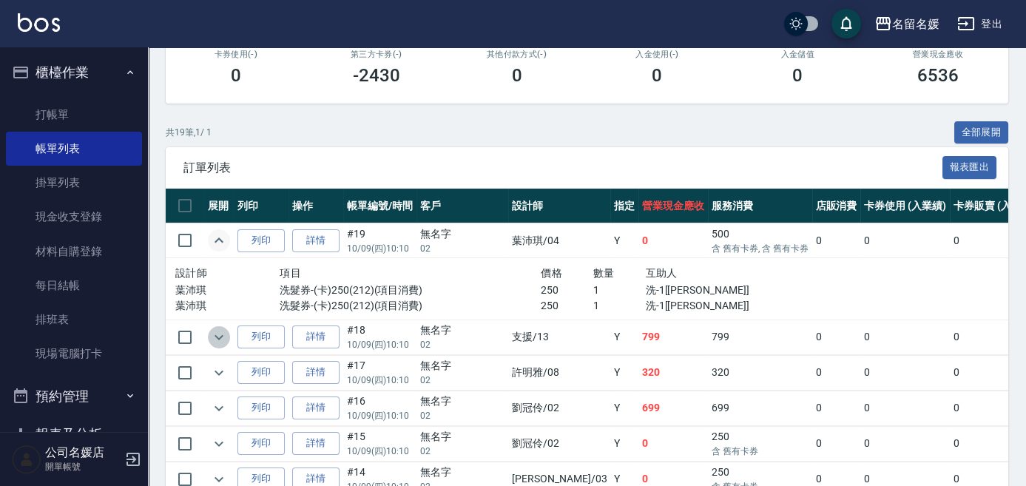
click at [220, 333] on icon "expand row" at bounding box center [219, 337] width 18 height 18
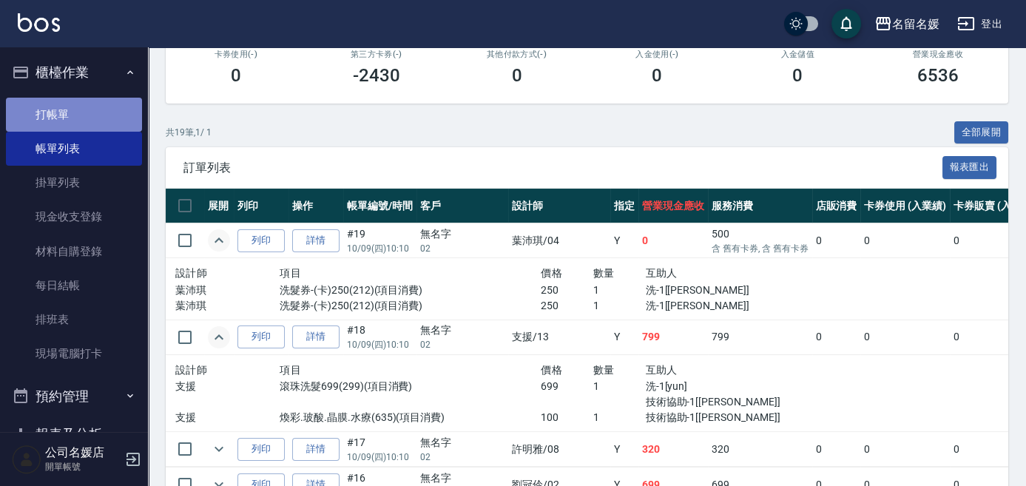
click at [98, 119] on link "打帳單" at bounding box center [74, 115] width 136 height 34
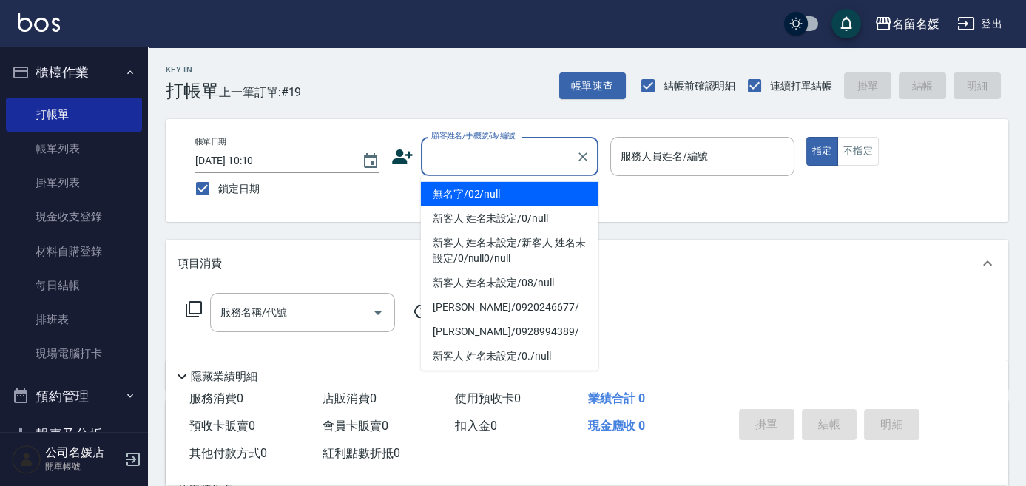
click at [469, 161] on input "顧客姓名/手機號碼/編號" at bounding box center [499, 157] width 142 height 26
click at [477, 193] on li "無名字/02/null" at bounding box center [510, 194] width 178 height 24
type input "無名字/02/null"
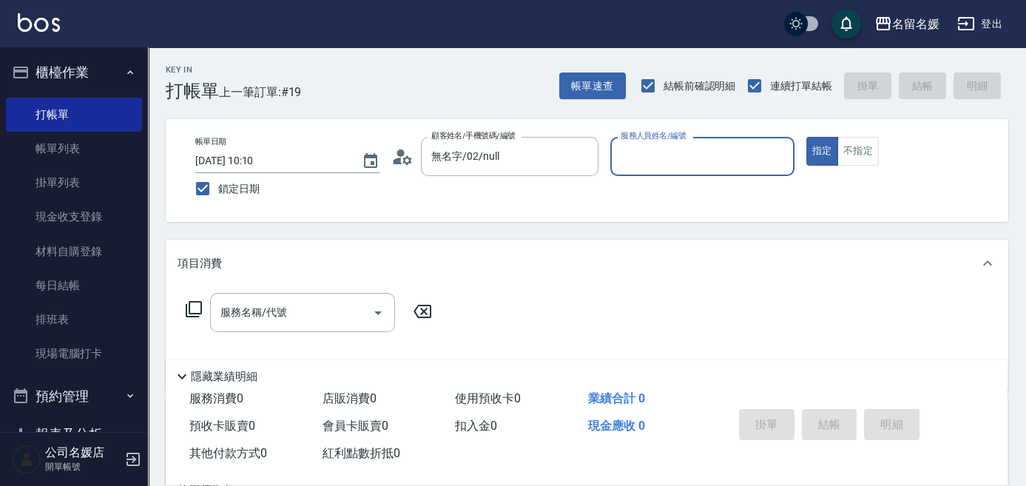
click at [672, 160] on input "服務人員姓名/編號" at bounding box center [702, 157] width 171 height 26
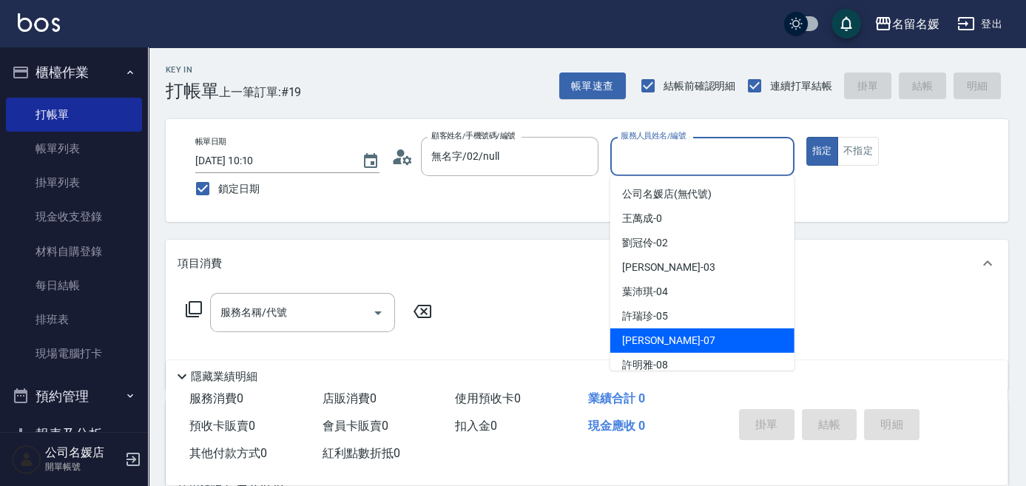
click at [676, 334] on div "廖佳惠 -07" at bounding box center [702, 340] width 184 height 24
type input "廖佳惠-07"
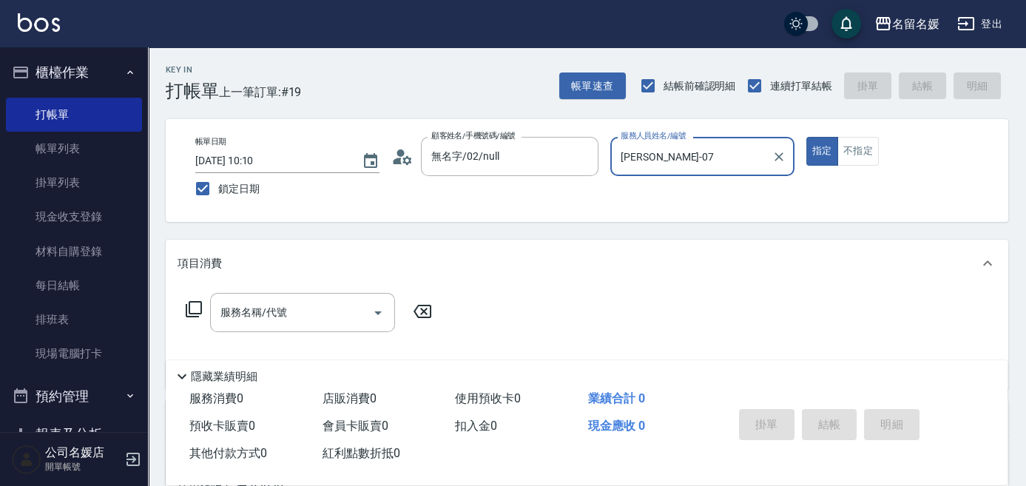
click at [187, 306] on icon at bounding box center [194, 309] width 18 height 18
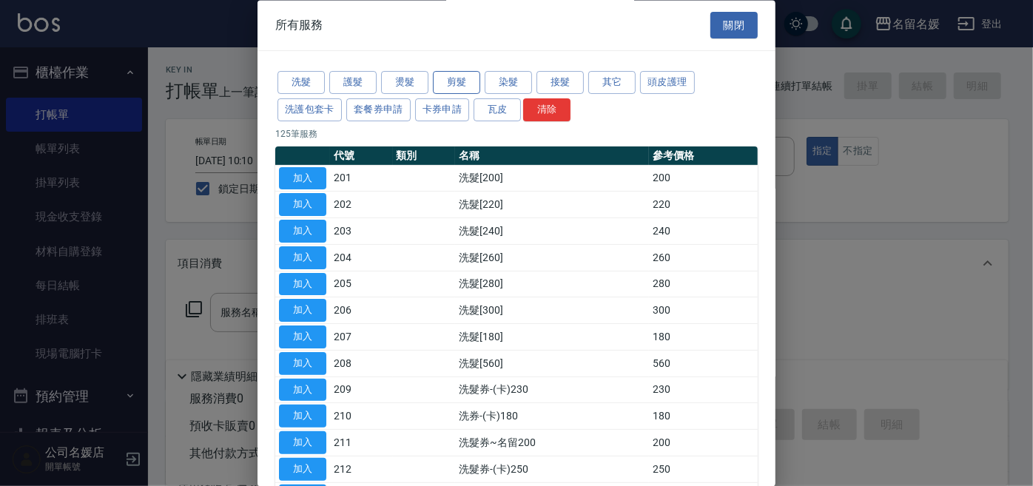
click at [463, 80] on button "剪髮" at bounding box center [456, 83] width 47 height 23
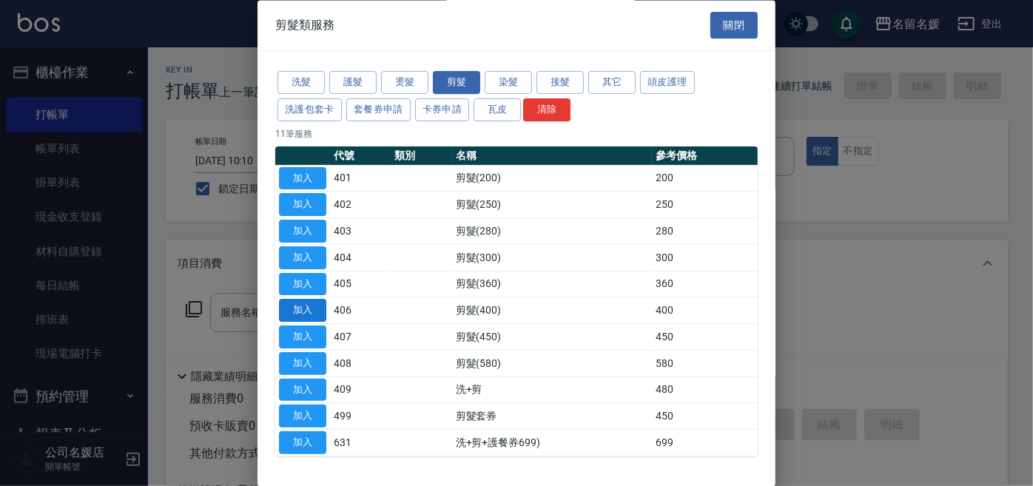
click at [303, 306] on button "加入" at bounding box center [302, 311] width 47 height 23
type input "剪髮(400)(406)"
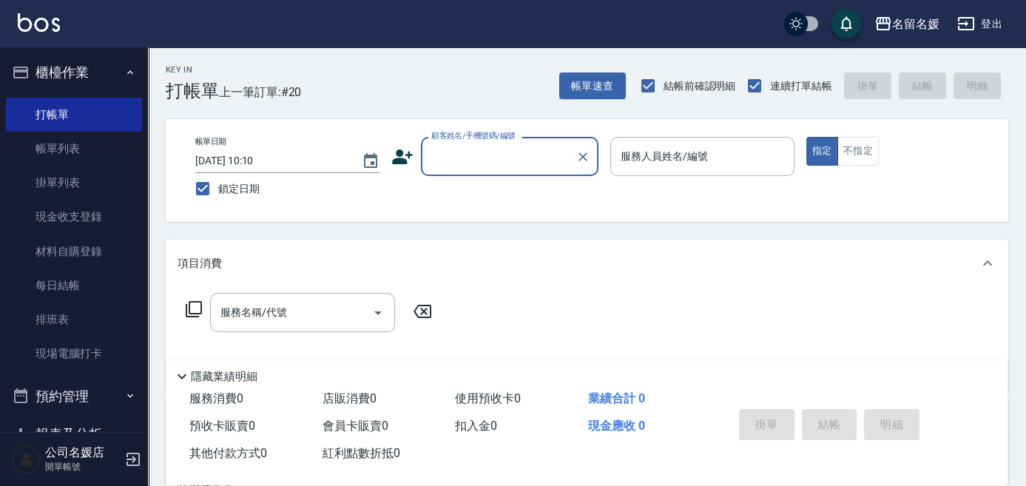
click at [474, 144] on input "顧客姓名/手機號碼/編號" at bounding box center [499, 157] width 142 height 26
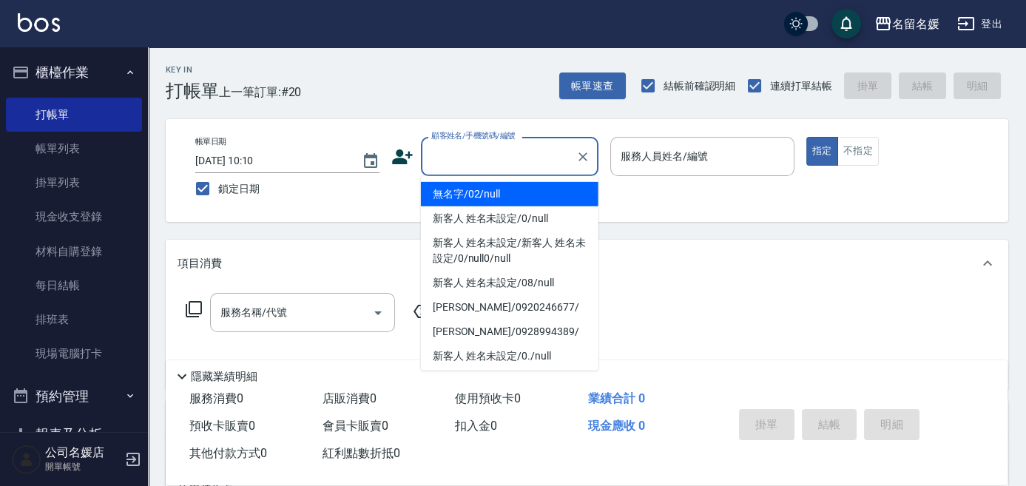
click at [468, 196] on li "無名字/02/null" at bounding box center [510, 194] width 178 height 24
type input "無名字/02/null"
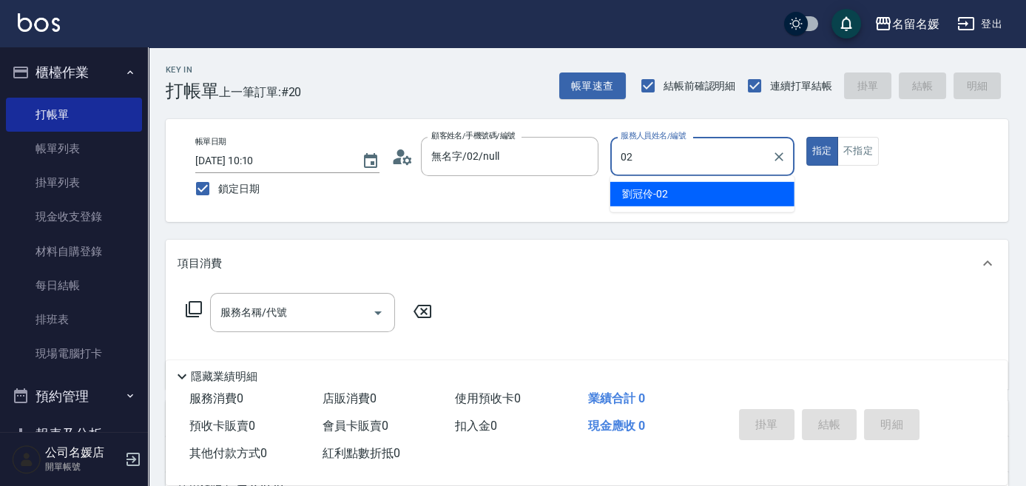
type input "02"
type button "true"
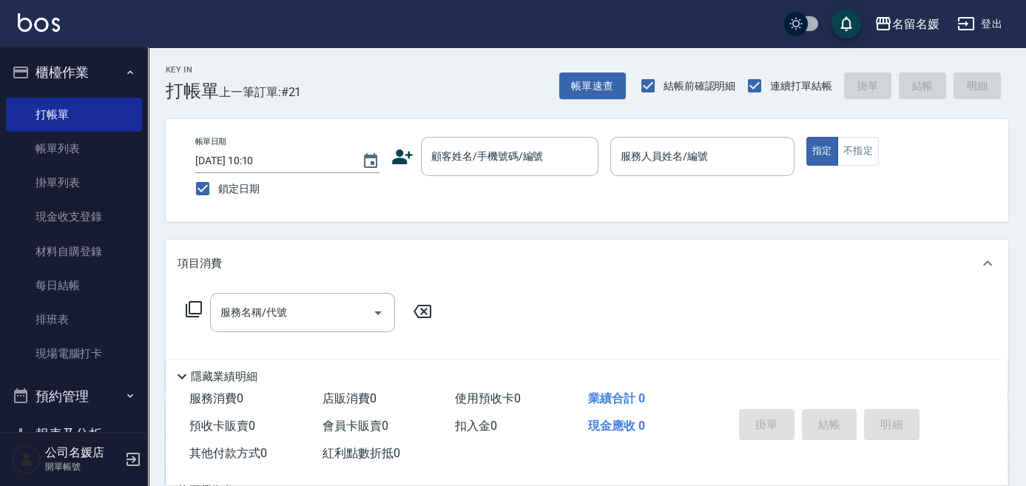
click at [185, 21] on div "名留名媛 登出" at bounding box center [513, 23] width 1026 height 47
click at [189, 22] on div "名留名媛 登出" at bounding box center [513, 23] width 1026 height 47
click at [219, 26] on div "名留名媛 登出" at bounding box center [513, 23] width 1026 height 47
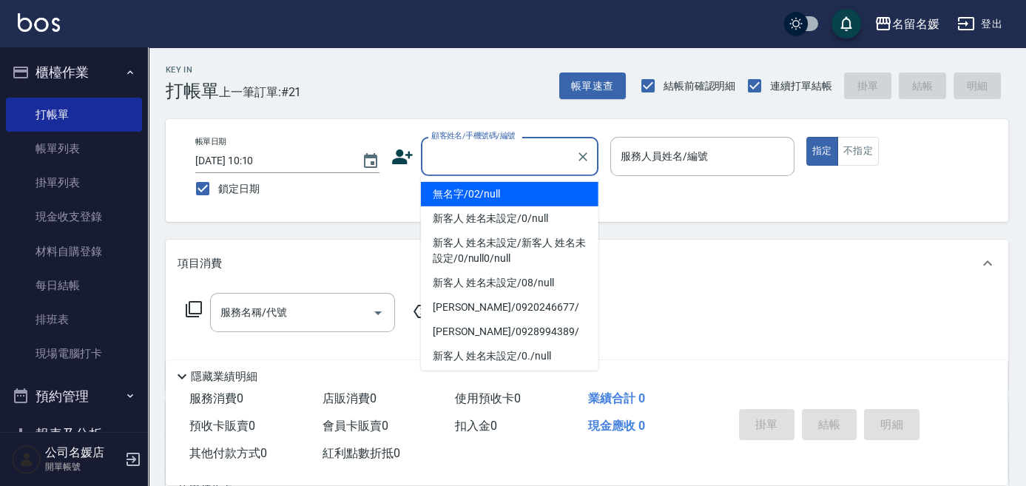
click at [485, 149] on div "顧客姓名/手機號碼/編號 顧客姓名/手機號碼/編號" at bounding box center [510, 156] width 178 height 39
click at [513, 198] on li "無名字/02/null" at bounding box center [510, 194] width 178 height 24
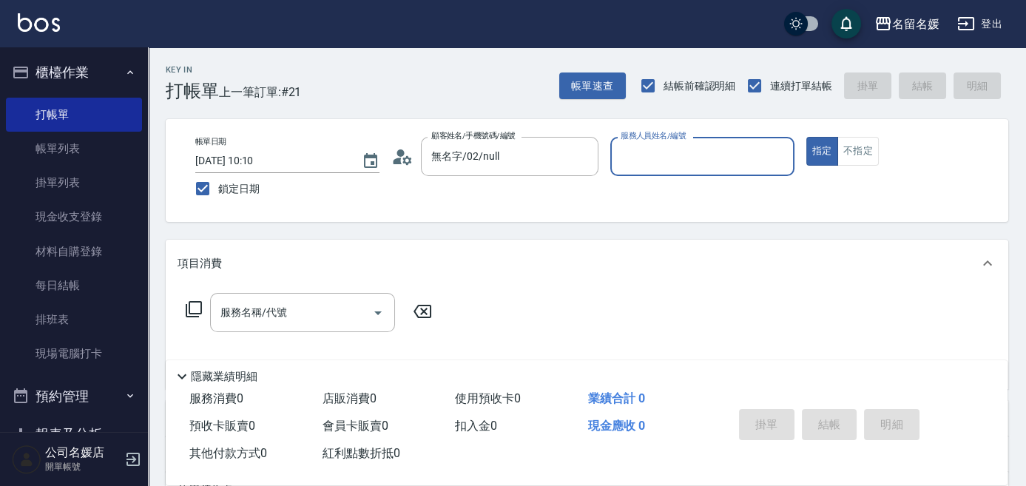
click at [643, 161] on div "服務人員姓名/編號 服務人員姓名/編號" at bounding box center [702, 156] width 184 height 39
click at [650, 151] on input "服務人員姓名/編號" at bounding box center [702, 157] width 171 height 26
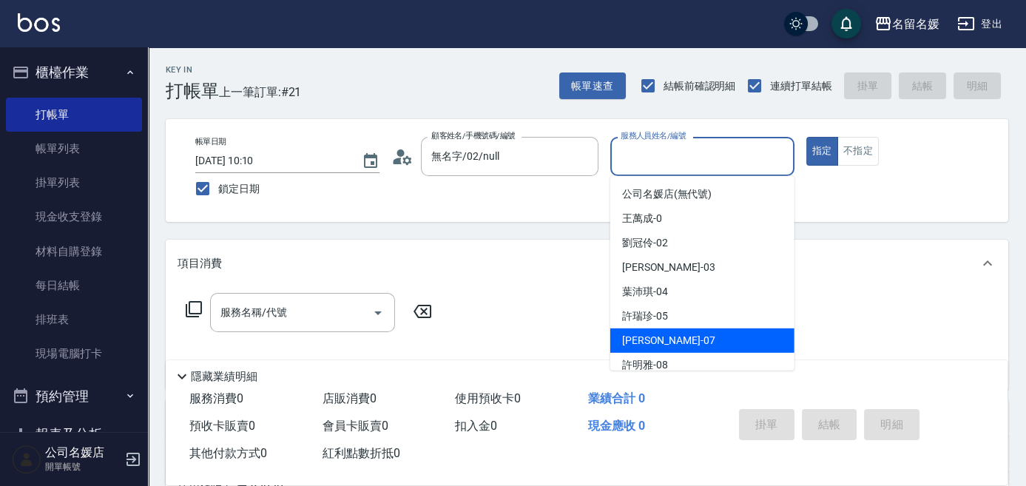
click at [687, 340] on div "廖佳惠 -07" at bounding box center [702, 340] width 184 height 24
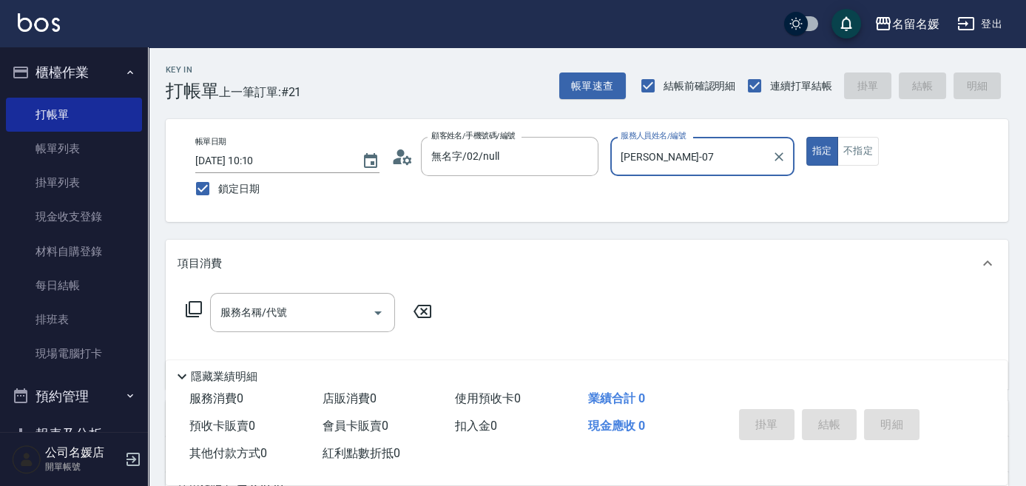
click at [183, 305] on div "服務名稱/代號 服務名稱/代號" at bounding box center [309, 312] width 263 height 39
click at [188, 306] on icon at bounding box center [194, 309] width 18 height 18
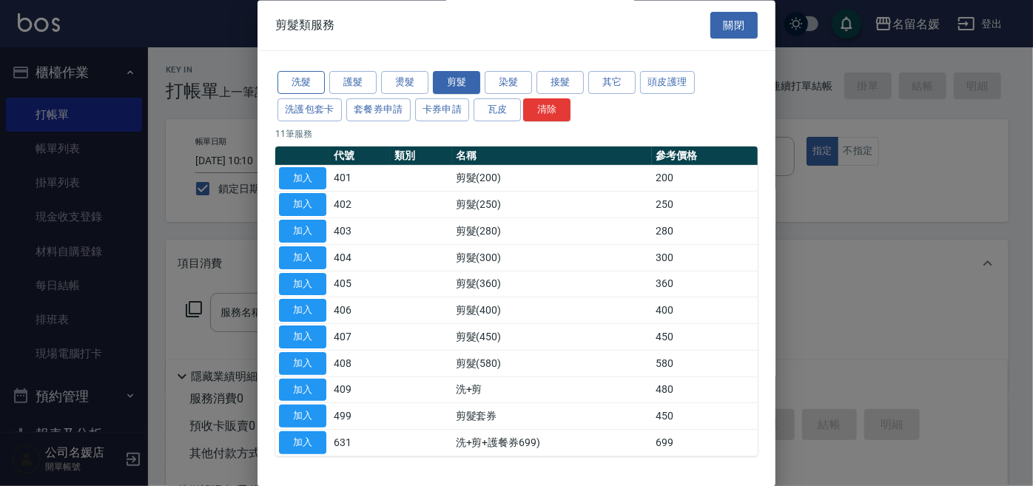
click at [300, 78] on button "洗髮" at bounding box center [300, 83] width 47 height 23
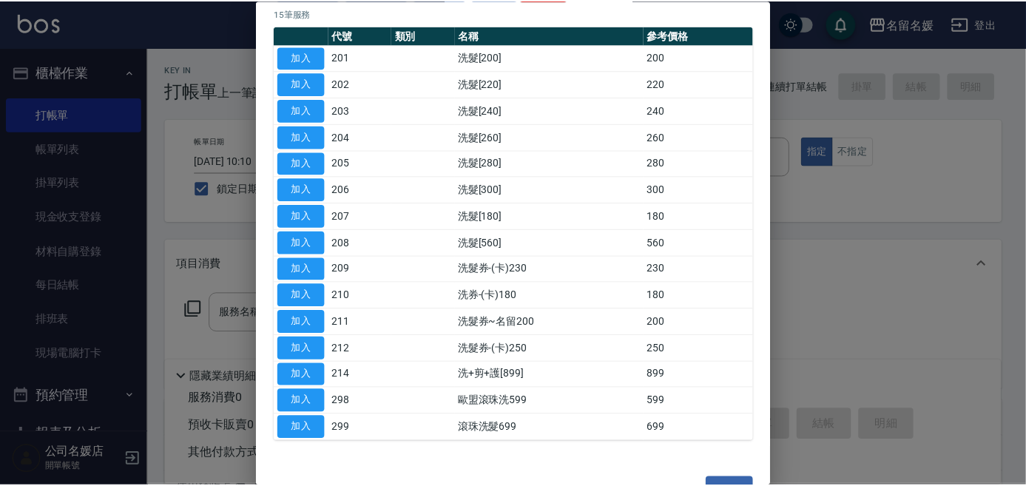
scroll to position [134, 0]
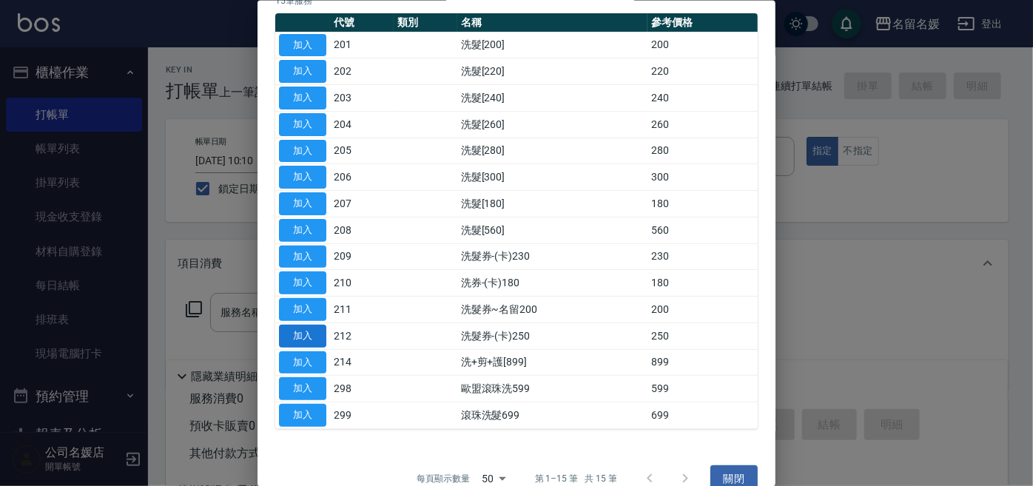
click at [310, 332] on button "加入" at bounding box center [302, 335] width 47 height 23
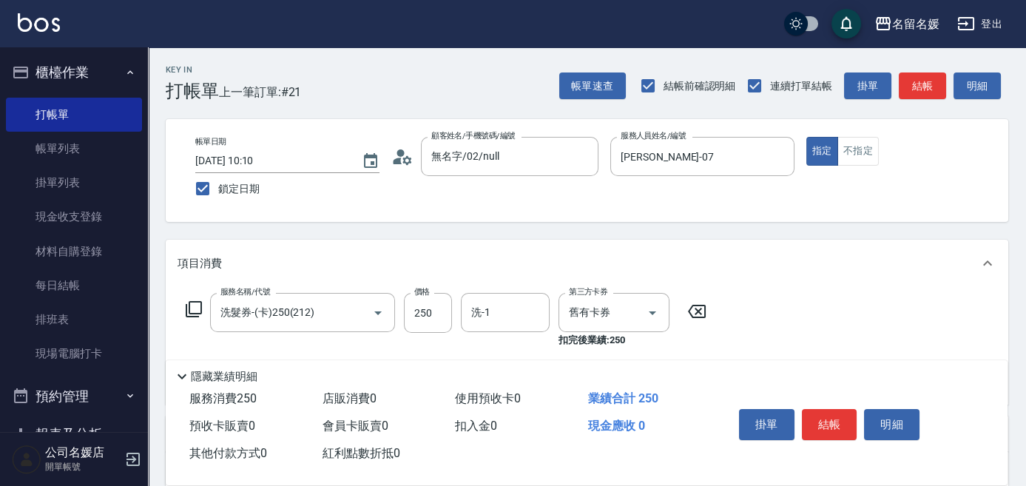
click at [490, 315] on div "洗-1 洗-1" at bounding box center [505, 312] width 89 height 39
drag, startPoint x: 496, startPoint y: 351, endPoint x: 536, endPoint y: 338, distance: 42.6
click at [499, 351] on span "廖佳惠 -07" at bounding box center [519, 351] width 93 height 16
click at [578, 317] on input "舊有卡券" at bounding box center [593, 313] width 56 height 26
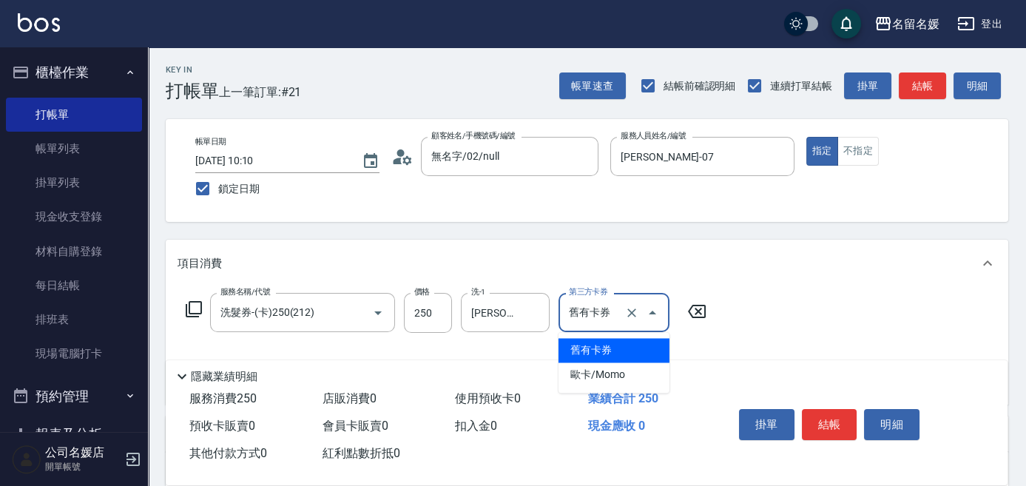
click at [611, 348] on span "舊有卡券" at bounding box center [614, 350] width 111 height 24
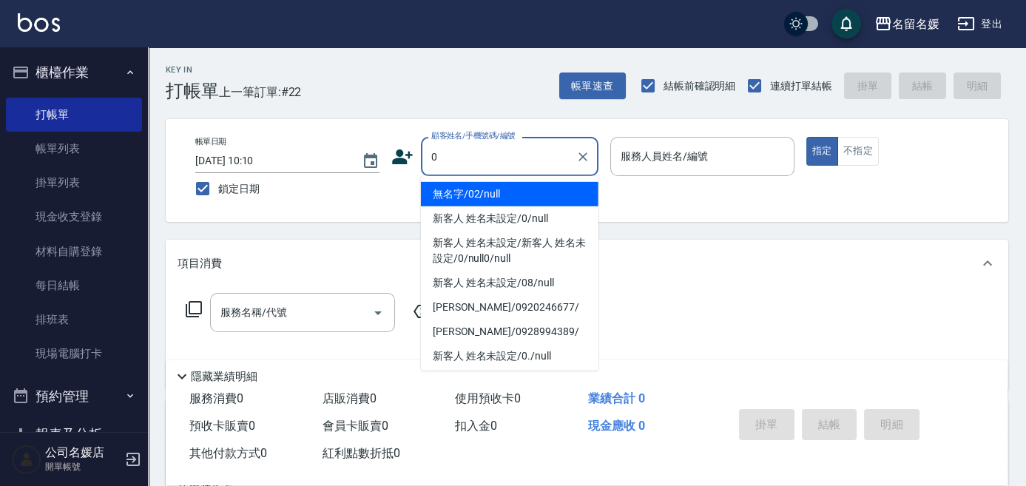
click at [806, 137] on button "指定" at bounding box center [822, 151] width 32 height 29
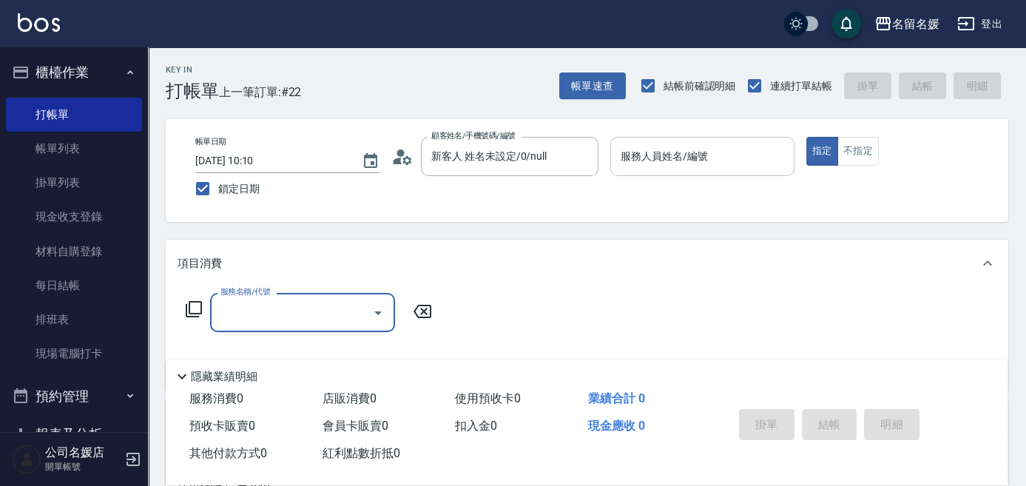
click at [741, 158] on input "服務人員姓名/編號" at bounding box center [702, 157] width 171 height 26
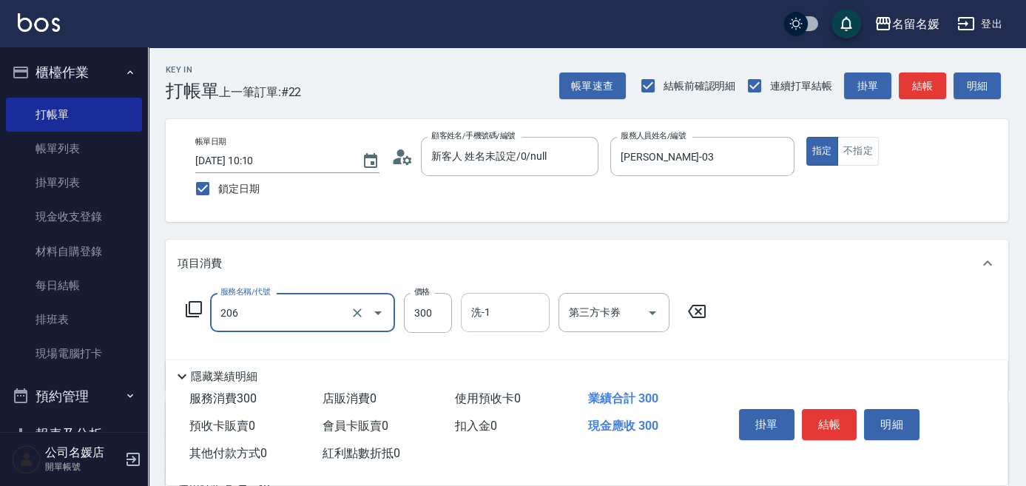
click at [470, 306] on input "洗-1" at bounding box center [505, 313] width 75 height 26
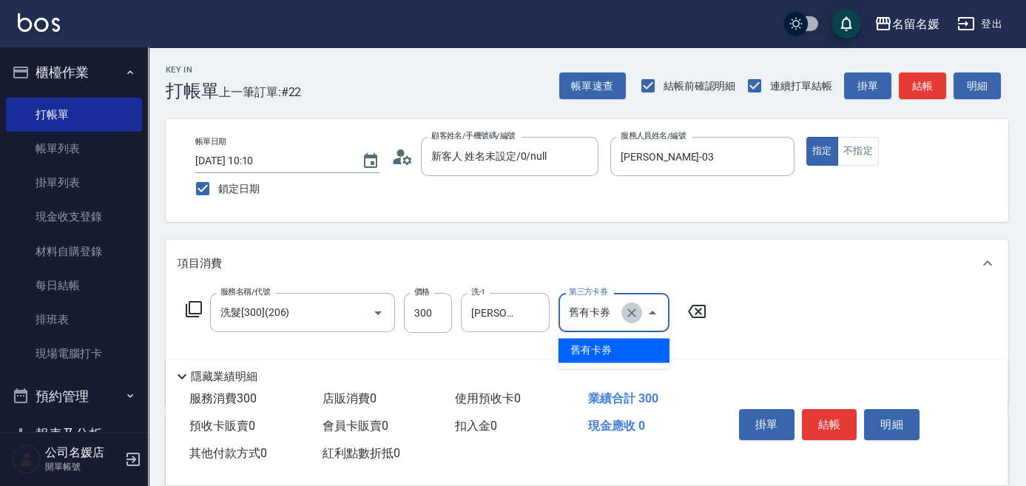
click at [635, 317] on icon "Clear" at bounding box center [631, 313] width 15 height 15
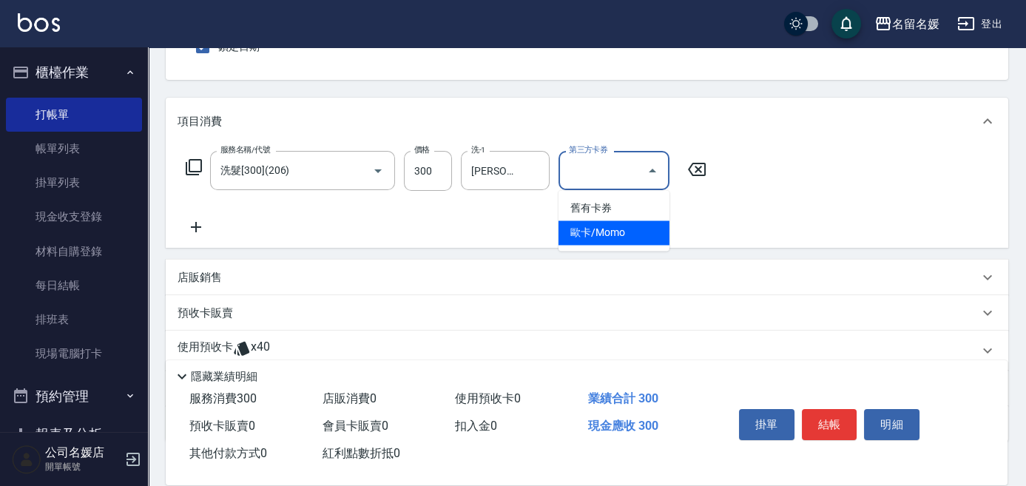
scroll to position [67, 0]
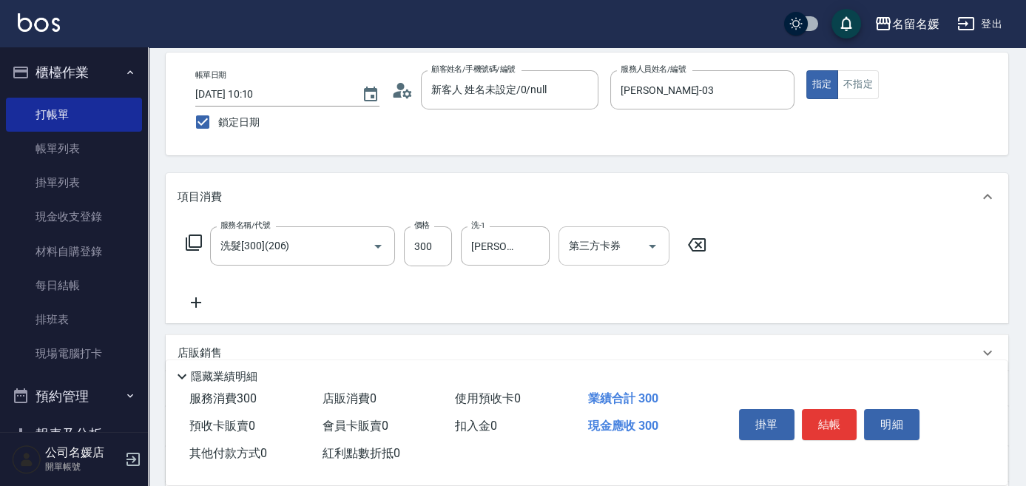
click at [196, 299] on icon at bounding box center [196, 302] width 10 height 10
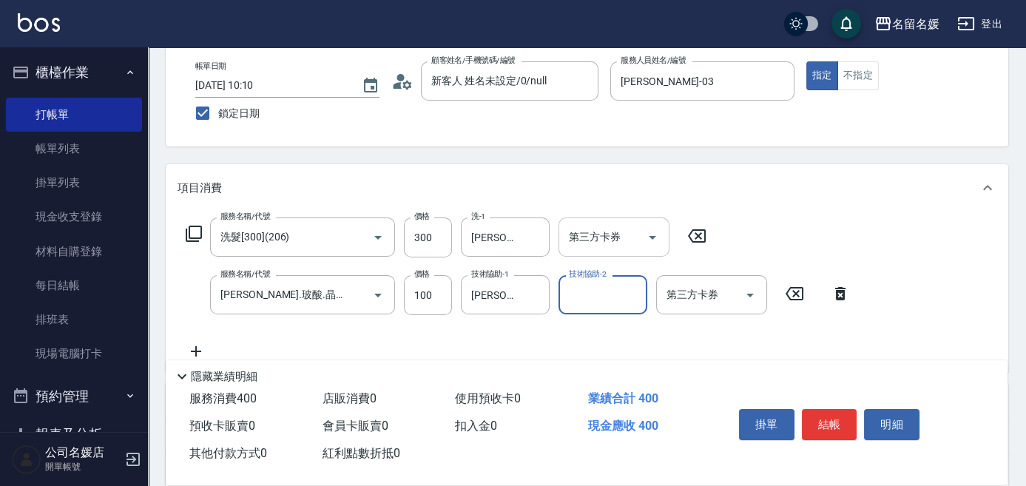
scroll to position [90, 0]
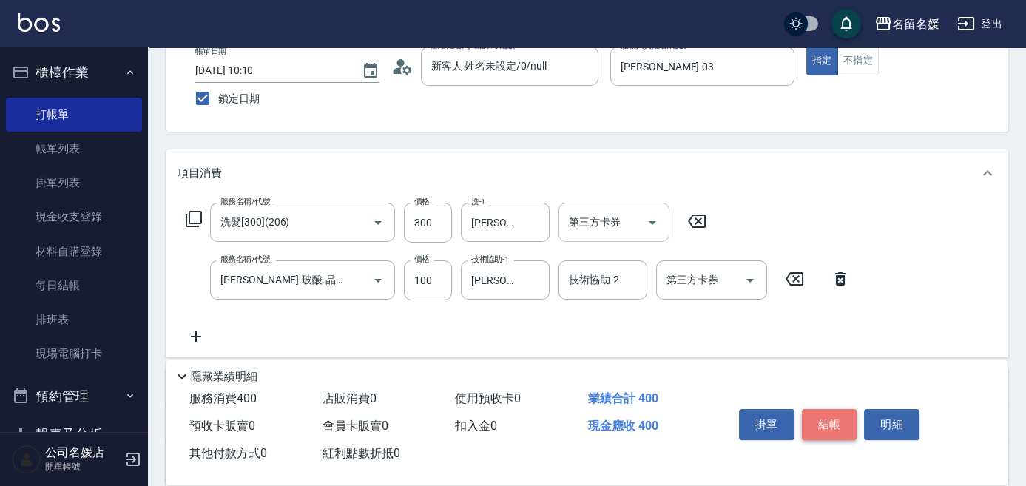
click at [822, 419] on button "結帳" at bounding box center [829, 424] width 55 height 31
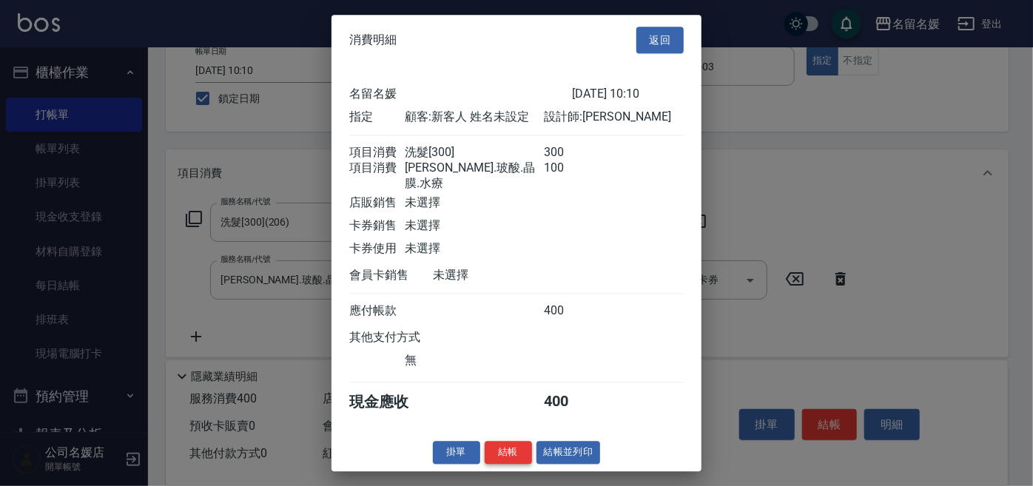
click at [519, 451] on button "結帳" at bounding box center [508, 452] width 47 height 23
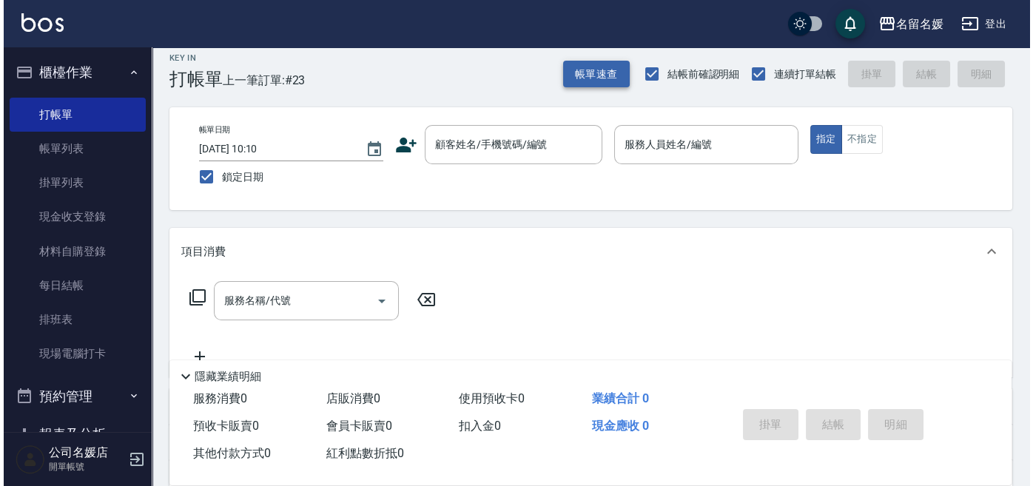
scroll to position [0, 0]
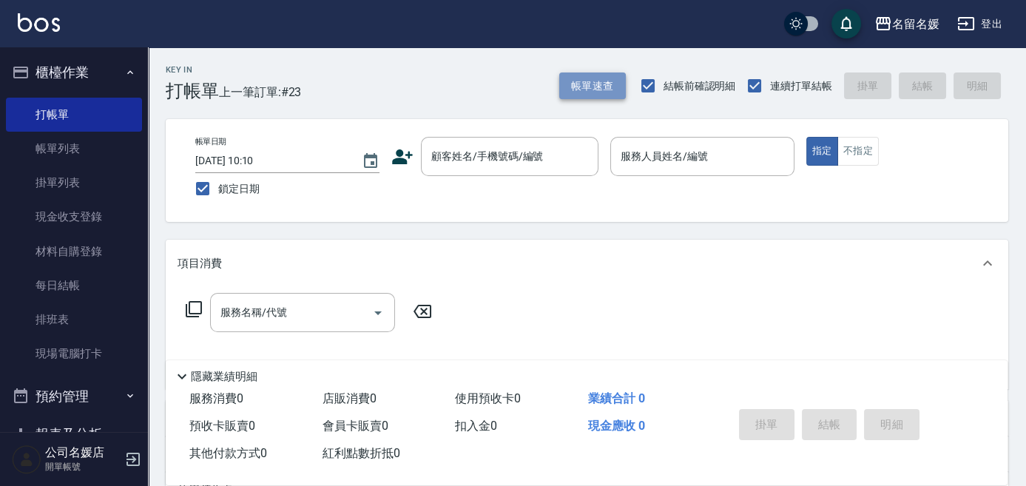
click at [581, 88] on button "帳單速查" at bounding box center [592, 85] width 67 height 27
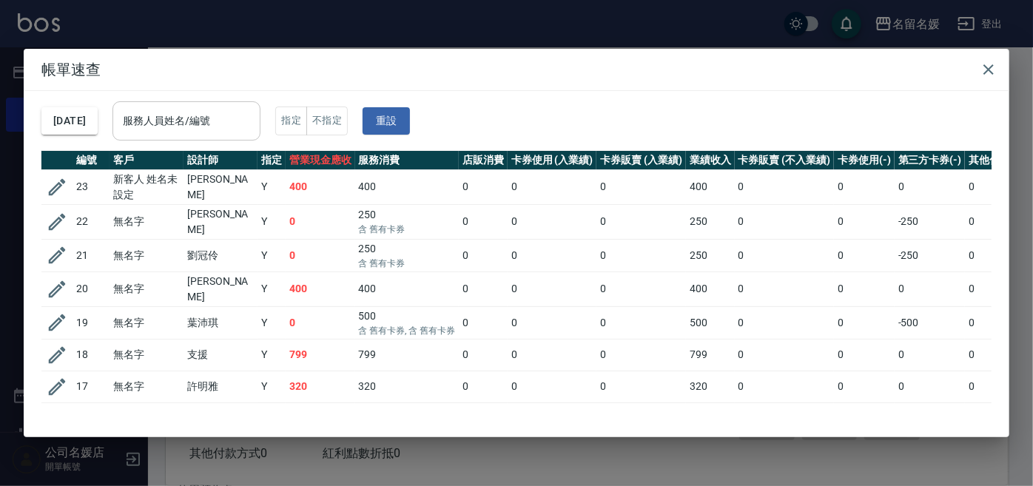
click at [215, 138] on div "服務人員姓名/編號" at bounding box center [186, 120] width 148 height 39
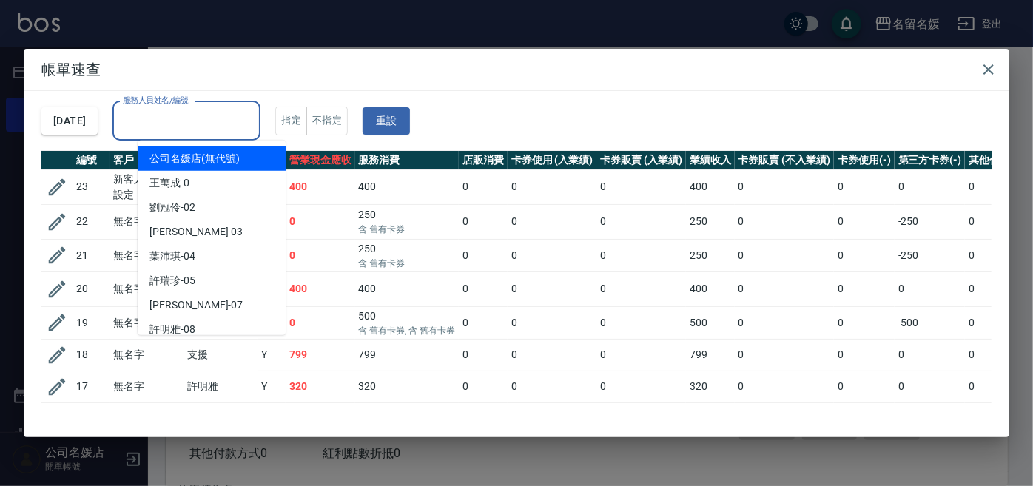
click at [220, 131] on input "服務人員姓名/編號" at bounding box center [186, 121] width 135 height 26
click at [230, 129] on input "服務人員姓名/編號" at bounding box center [186, 121] width 135 height 26
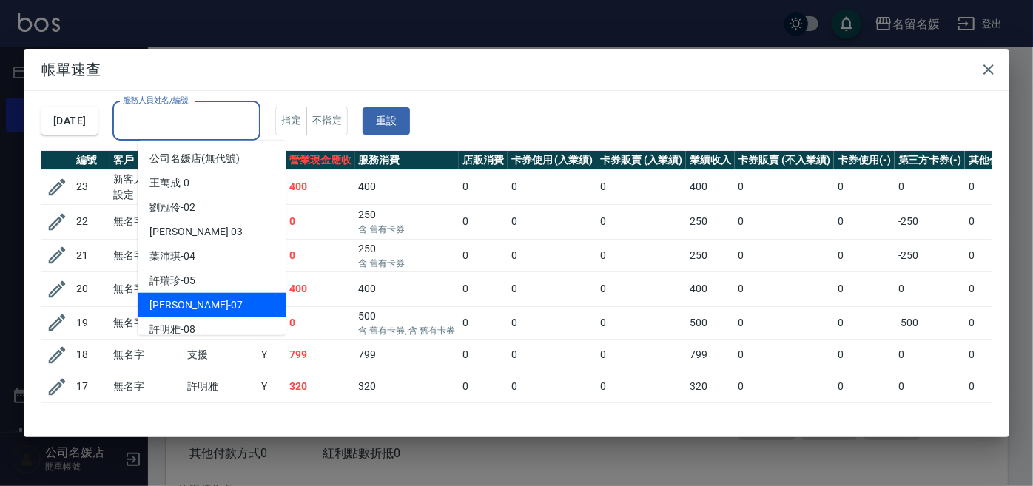
drag, startPoint x: 205, startPoint y: 294, endPoint x: 217, endPoint y: 289, distance: 13.6
click at [207, 294] on div "廖佳惠 -07" at bounding box center [212, 305] width 148 height 24
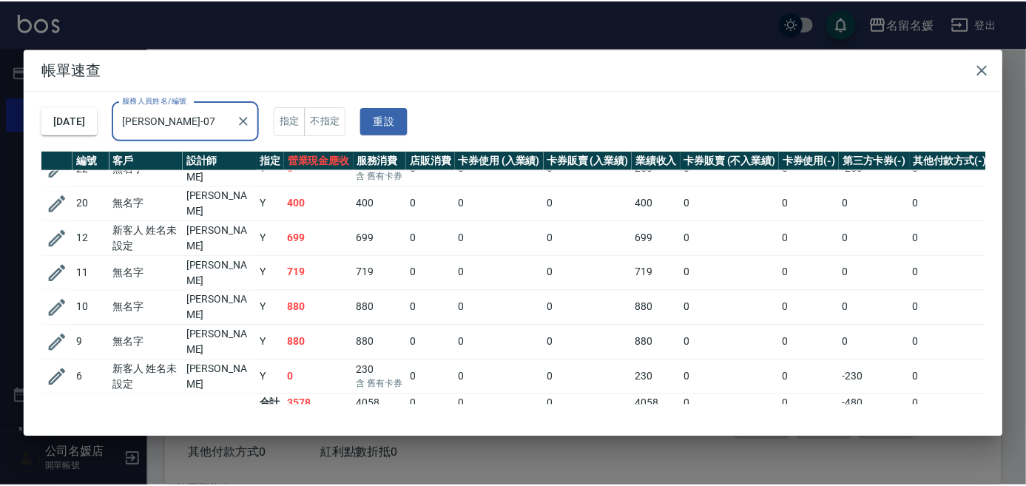
scroll to position [21, 0]
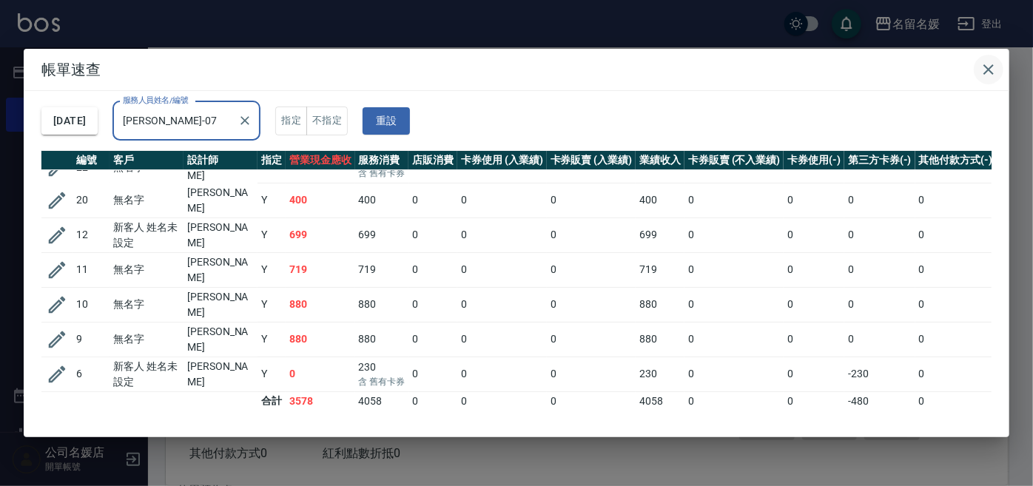
click at [989, 64] on icon "button" at bounding box center [988, 70] width 18 height 18
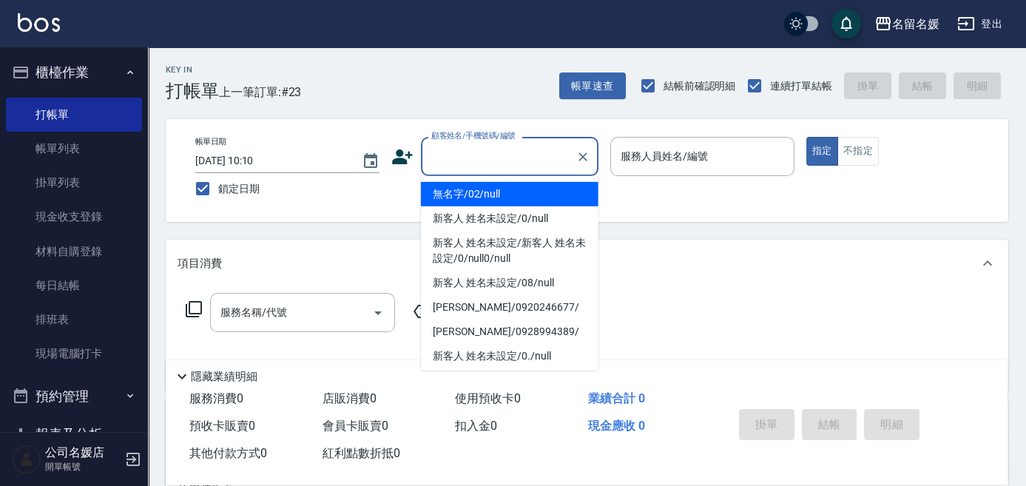
click at [530, 152] on div "顧客姓名/手機號碼/編號 顧客姓名/手機號碼/編號" at bounding box center [510, 156] width 178 height 39
drag, startPoint x: 521, startPoint y: 189, endPoint x: 666, endPoint y: 152, distance: 149.6
click at [521, 188] on li "無名字/02/null" at bounding box center [510, 194] width 178 height 24
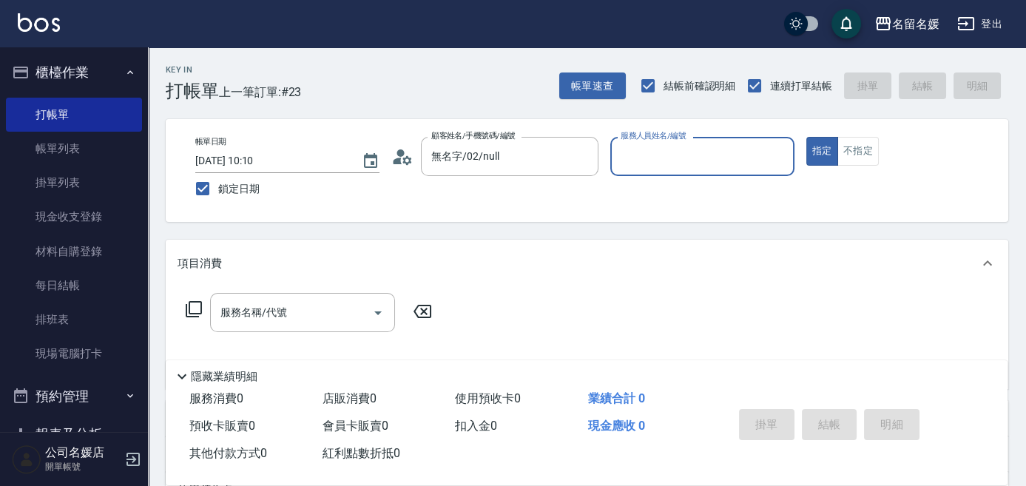
drag, startPoint x: 666, startPoint y: 152, endPoint x: 0, endPoint y: 453, distance: 730.7
click at [659, 141] on label "服務人員姓名/編號" at bounding box center [653, 135] width 65 height 11
click at [659, 157] on input "服務人員姓名/編號" at bounding box center [702, 157] width 171 height 26
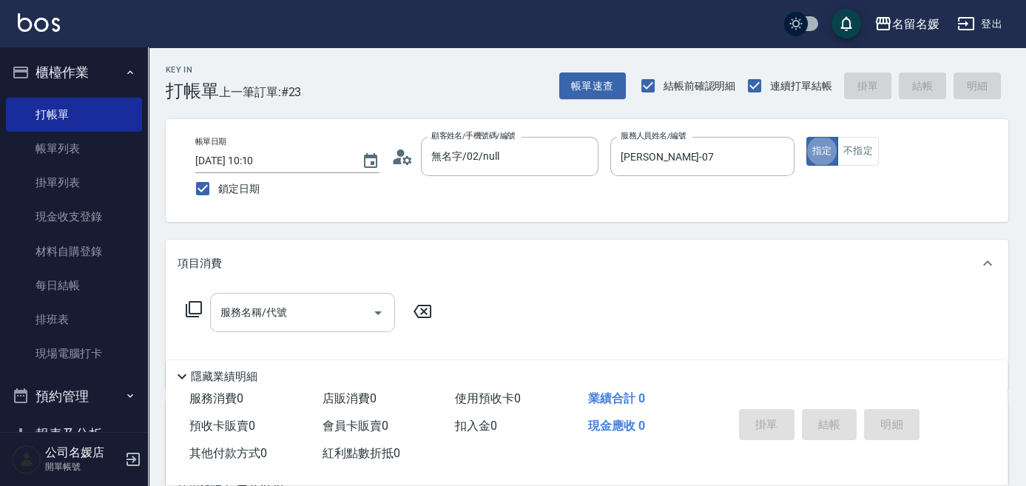
click at [335, 322] on input "服務名稱/代號" at bounding box center [291, 313] width 149 height 26
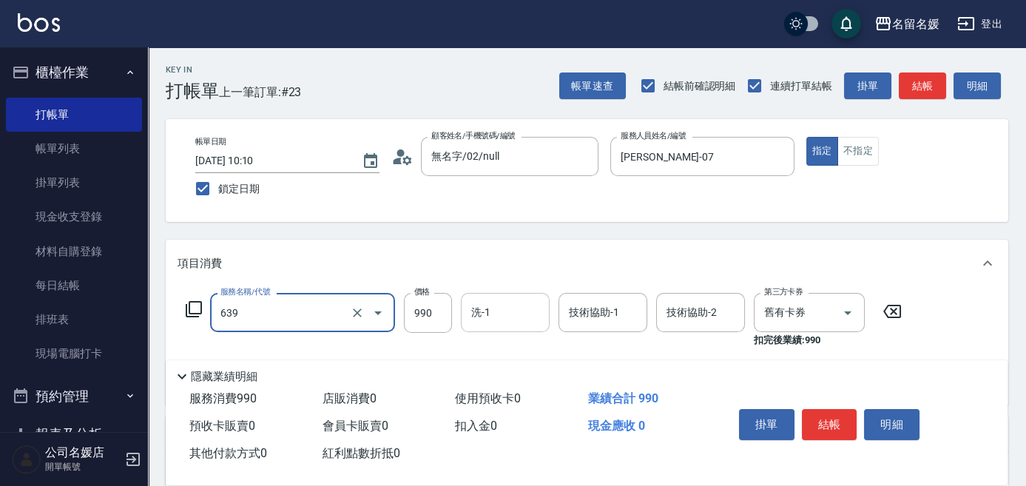
click at [515, 309] on input "洗-1" at bounding box center [505, 313] width 75 height 26
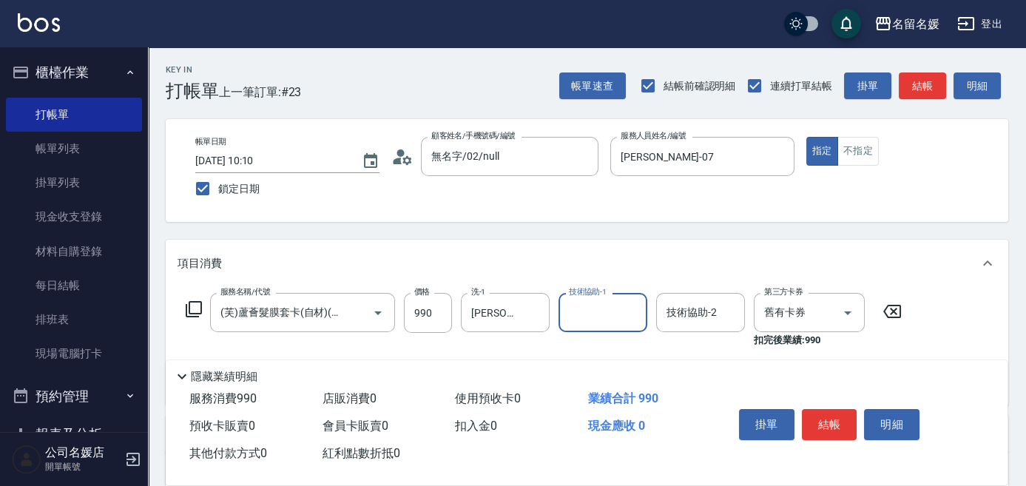
click at [613, 306] on input "技術協助-1" at bounding box center [602, 313] width 75 height 26
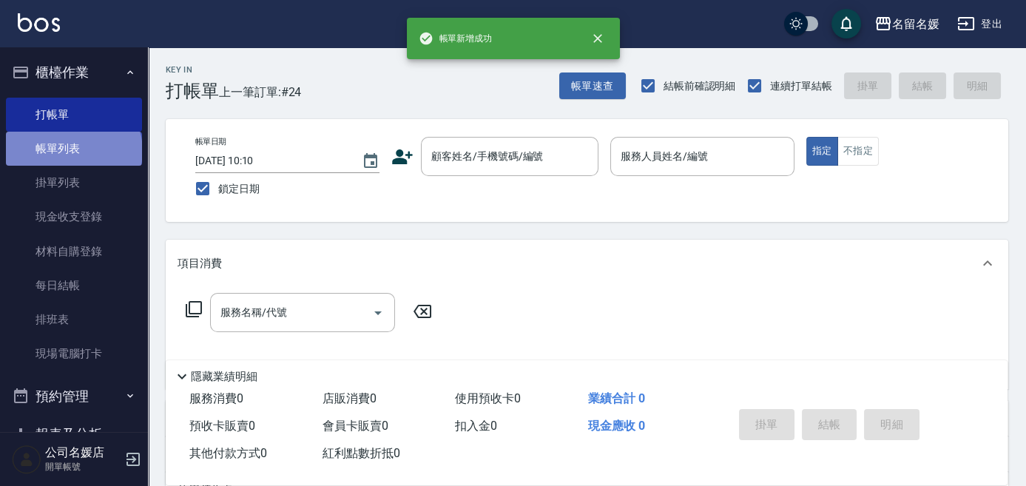
click at [72, 151] on link "帳單列表" at bounding box center [74, 149] width 136 height 34
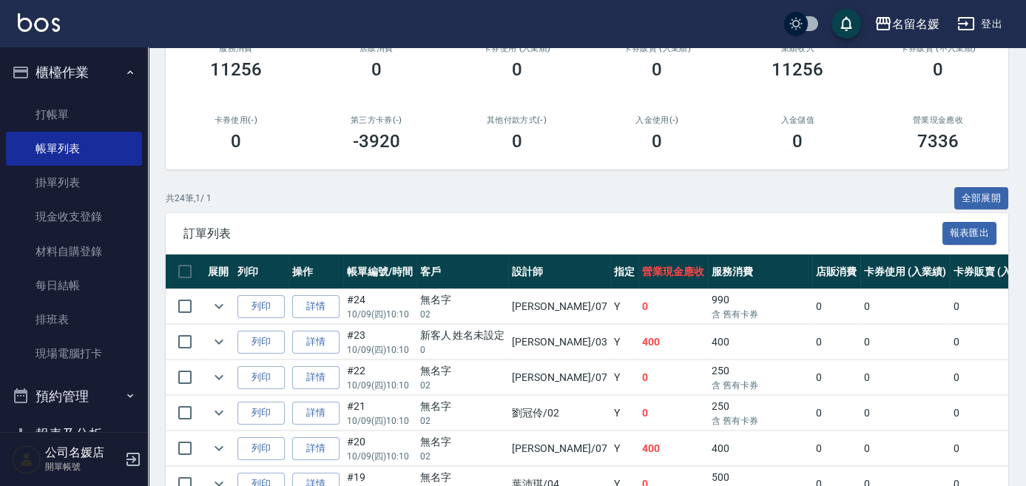
scroll to position [269, 0]
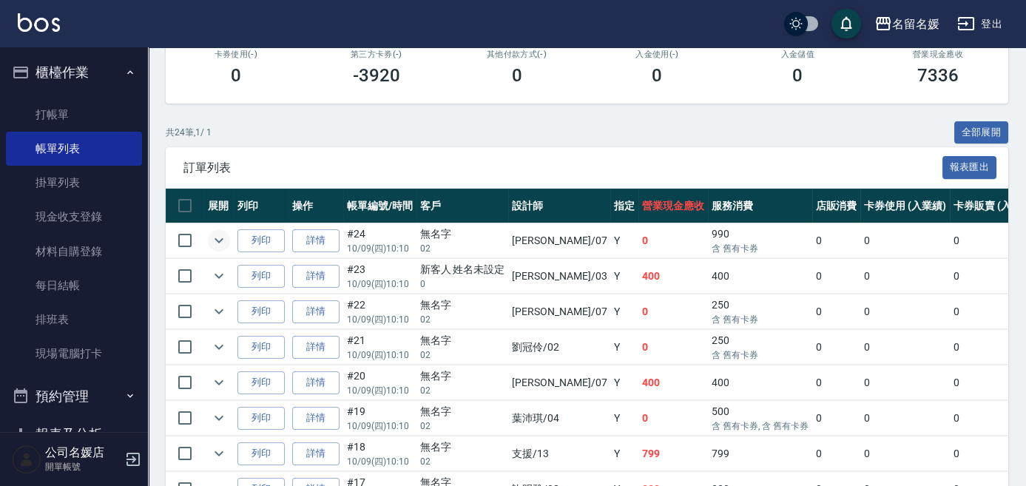
click at [219, 243] on icon "expand row" at bounding box center [219, 241] width 18 height 18
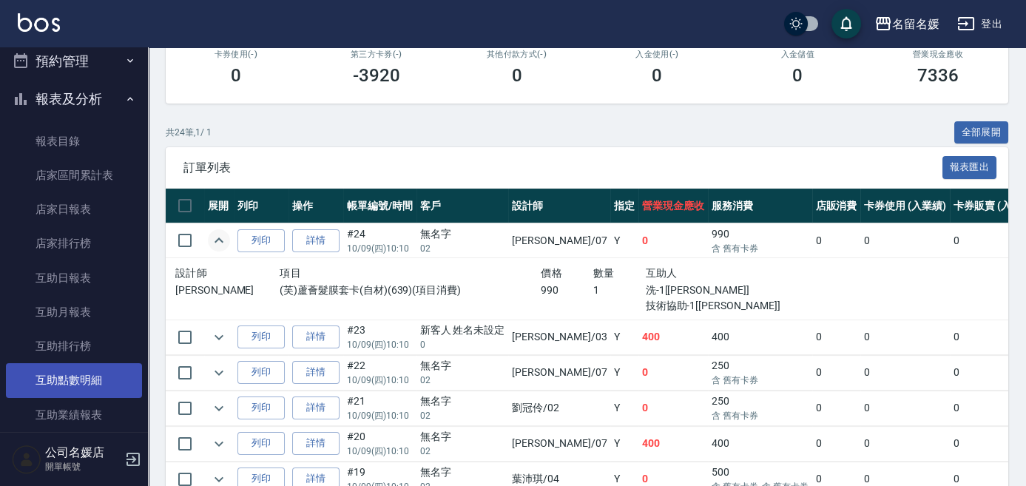
scroll to position [336, 0]
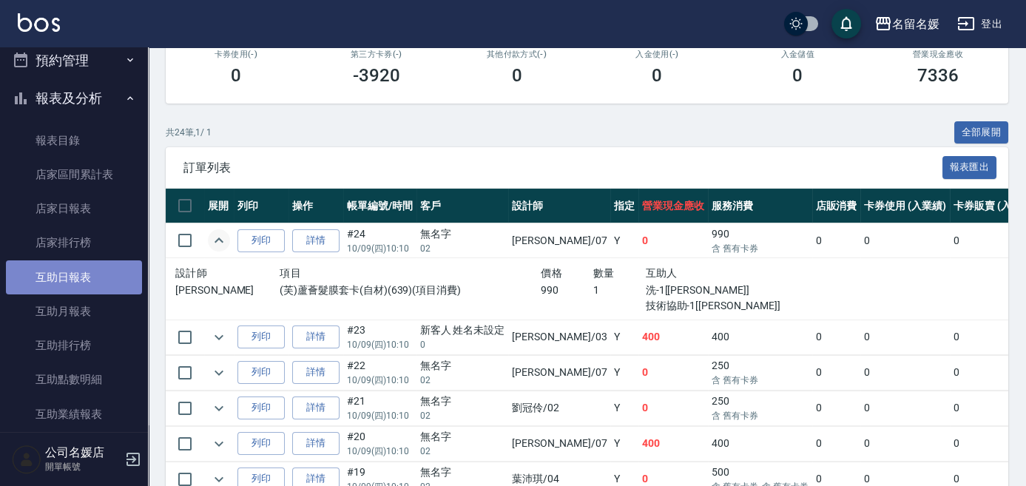
click at [106, 269] on link "互助日報表" at bounding box center [74, 277] width 136 height 34
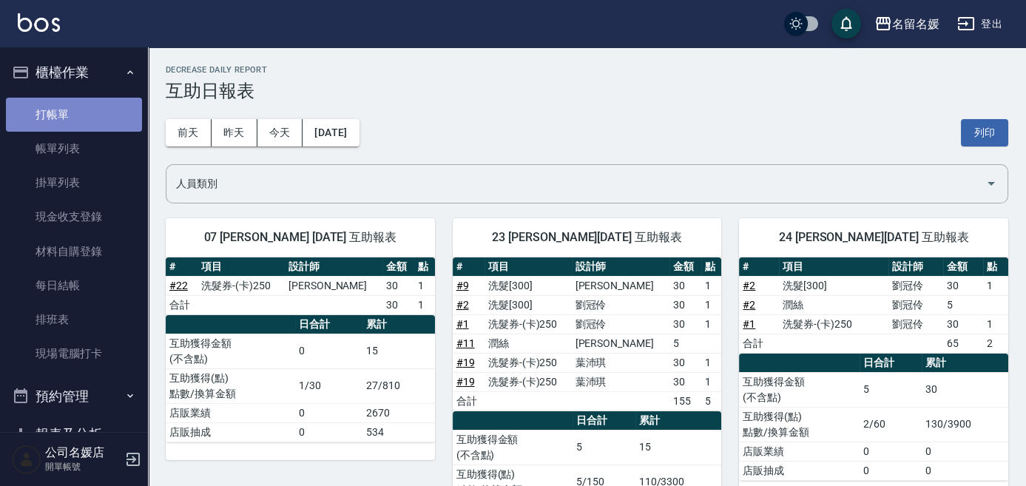
click at [97, 115] on link "打帳單" at bounding box center [74, 115] width 136 height 34
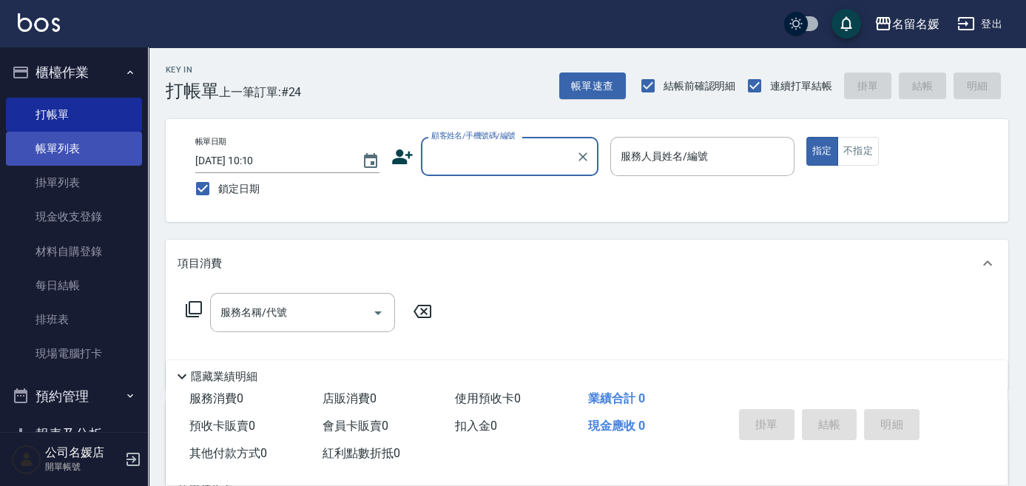
click at [103, 155] on link "帳單列表" at bounding box center [74, 149] width 136 height 34
click at [75, 142] on link "帳單列表" at bounding box center [74, 149] width 136 height 34
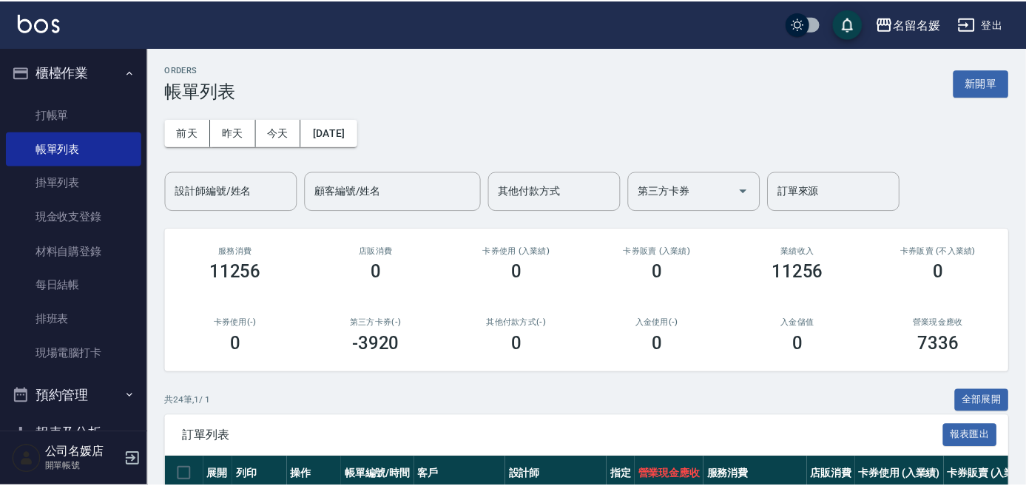
scroll to position [538, 0]
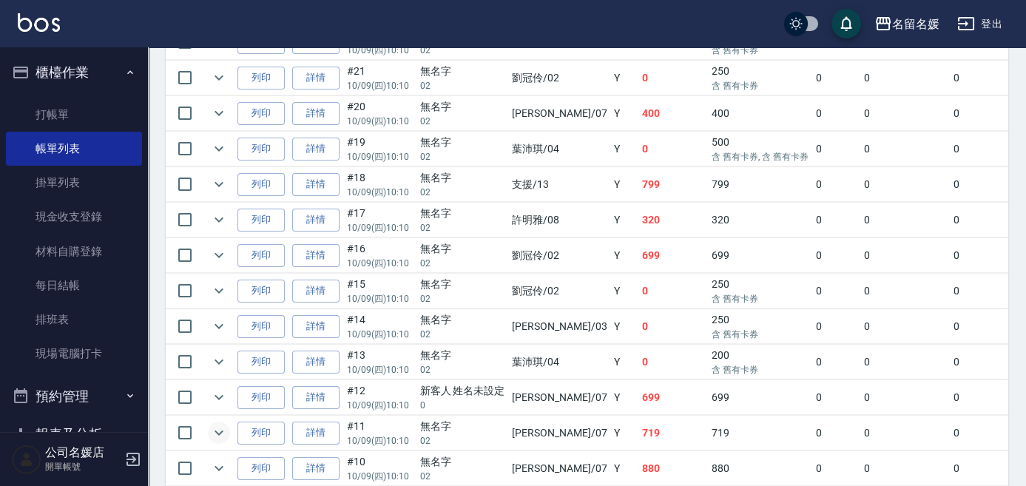
click at [217, 424] on icon "expand row" at bounding box center [219, 433] width 18 height 18
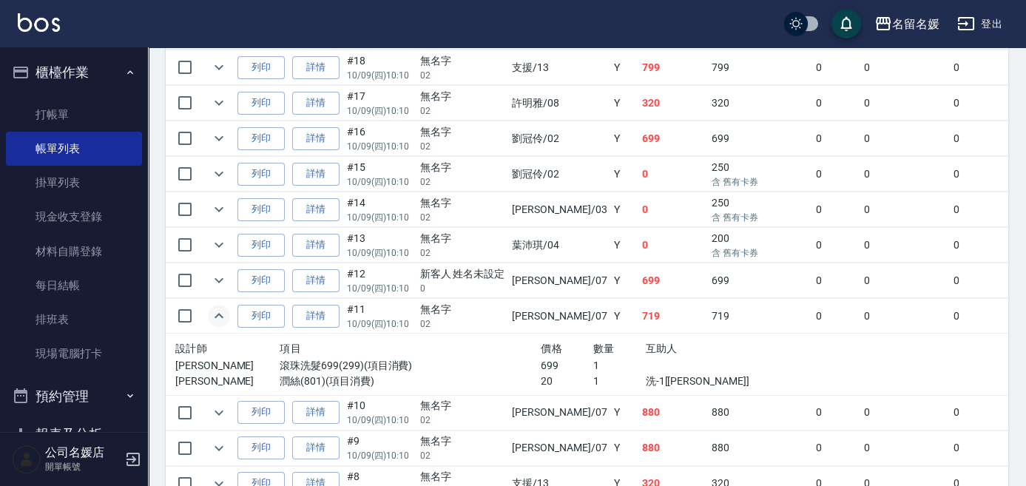
scroll to position [672, 0]
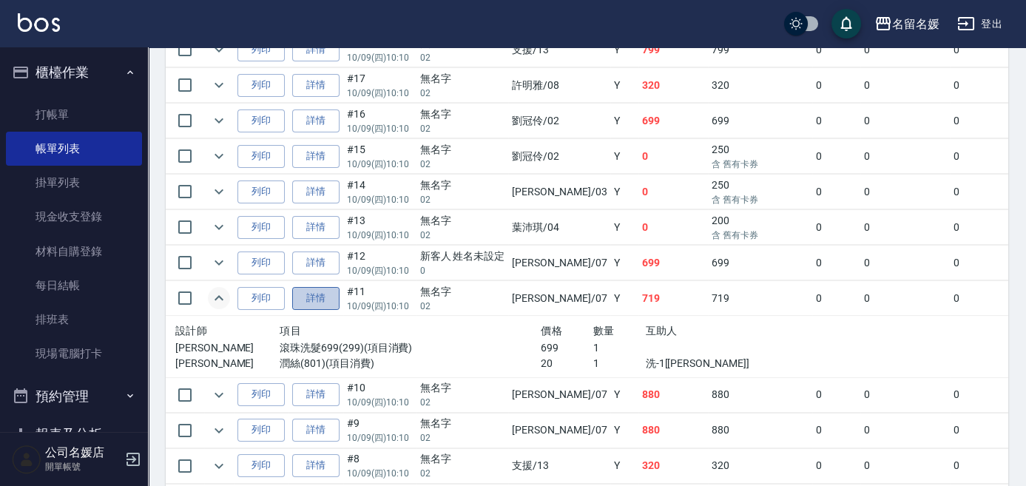
click at [308, 292] on link "詳情" at bounding box center [315, 298] width 47 height 23
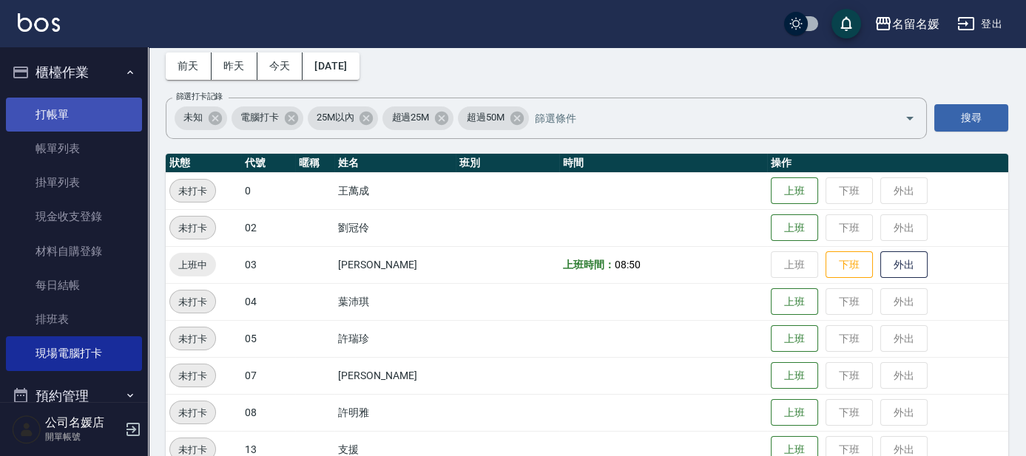
scroll to position [67, 0]
click at [114, 113] on link "打帳單" at bounding box center [74, 115] width 136 height 34
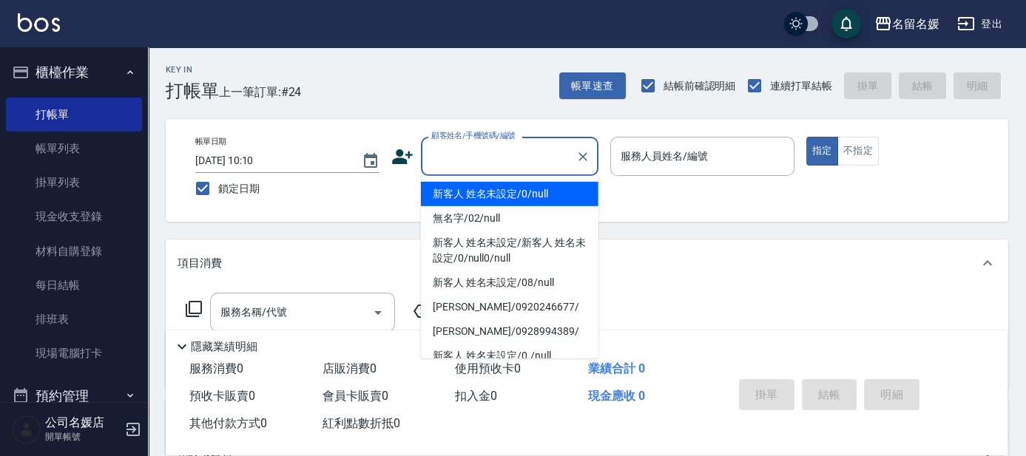
click at [499, 156] on input "顧客姓名/手機號碼/編號" at bounding box center [499, 157] width 142 height 26
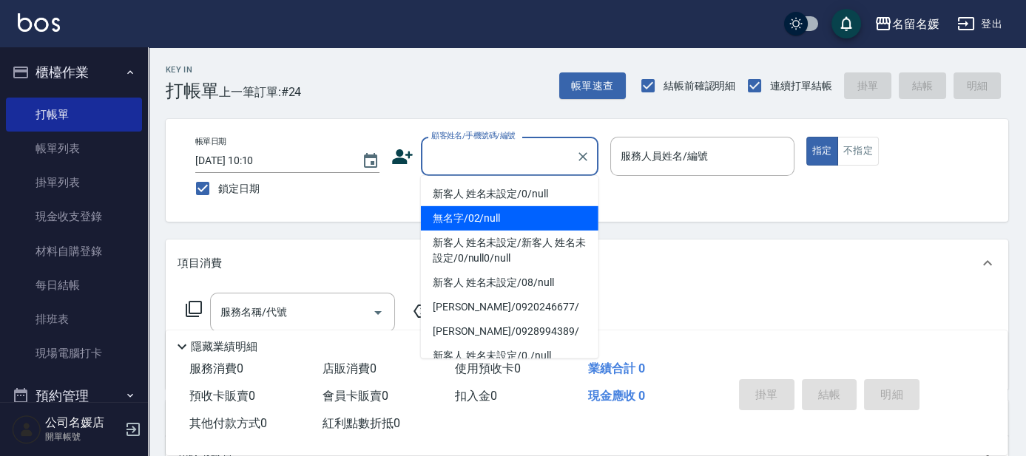
click at [544, 214] on li "無名字/02/null" at bounding box center [510, 218] width 178 height 24
type input "無名字/02/null"
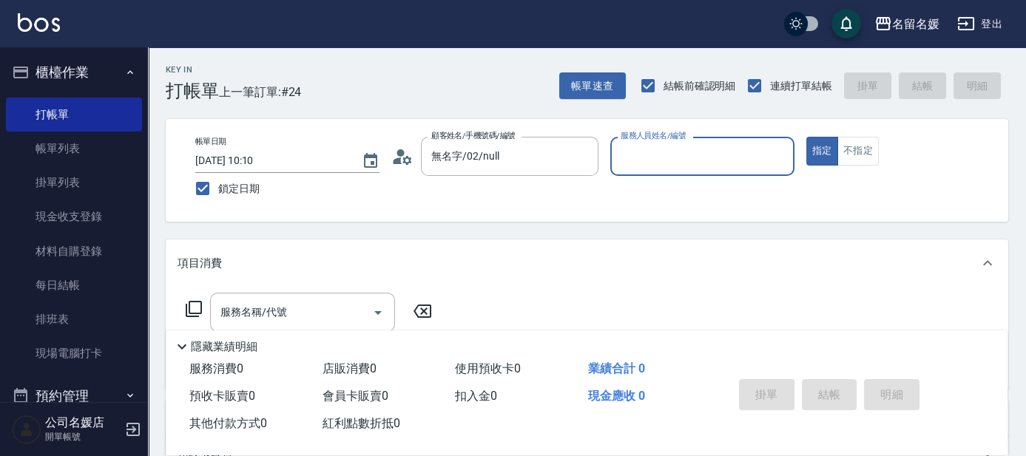
drag, startPoint x: 632, startPoint y: 136, endPoint x: 644, endPoint y: 144, distance: 14.0
click at [633, 136] on label "服務人員姓名/編號" at bounding box center [653, 135] width 65 height 11
click at [633, 144] on input "服務人員姓名/編號" at bounding box center [702, 157] width 171 height 26
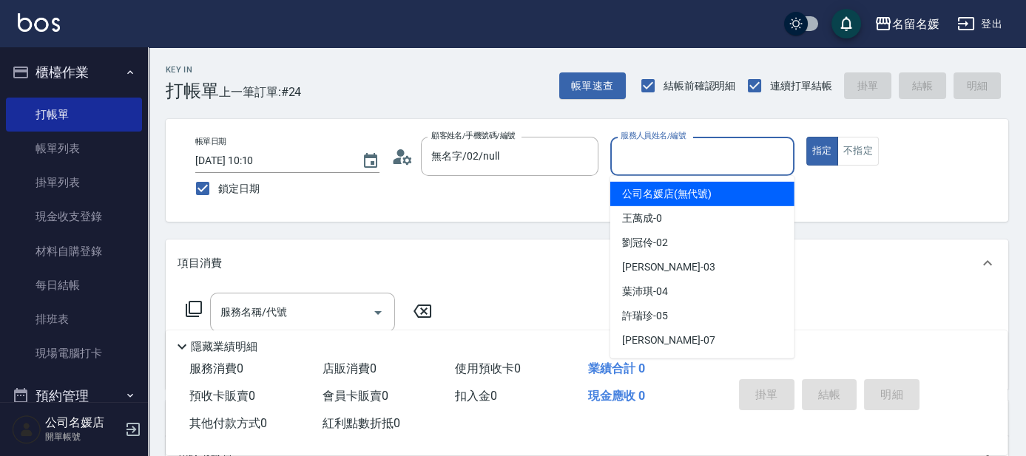
click at [645, 146] on input "服務人員姓名/編號" at bounding box center [702, 157] width 171 height 26
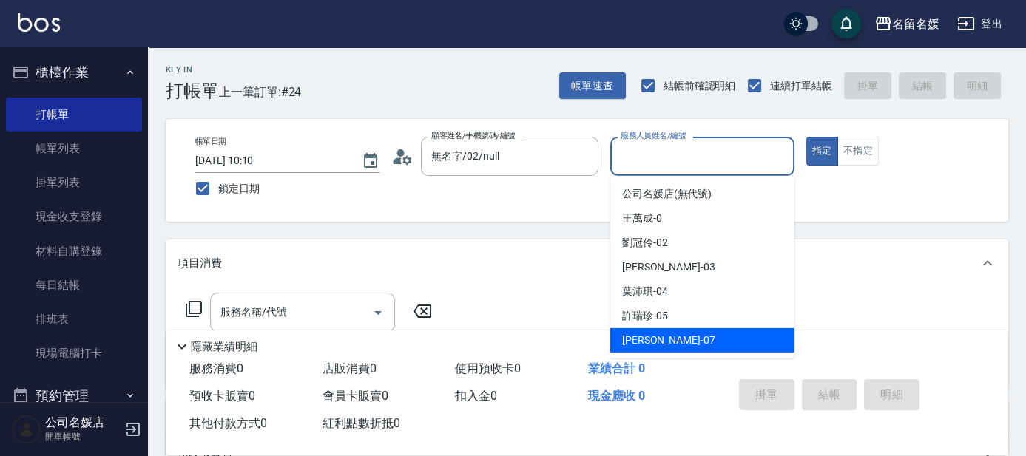
click at [692, 334] on div "廖佳惠 -07" at bounding box center [702, 340] width 184 height 24
type input "廖佳惠-07"
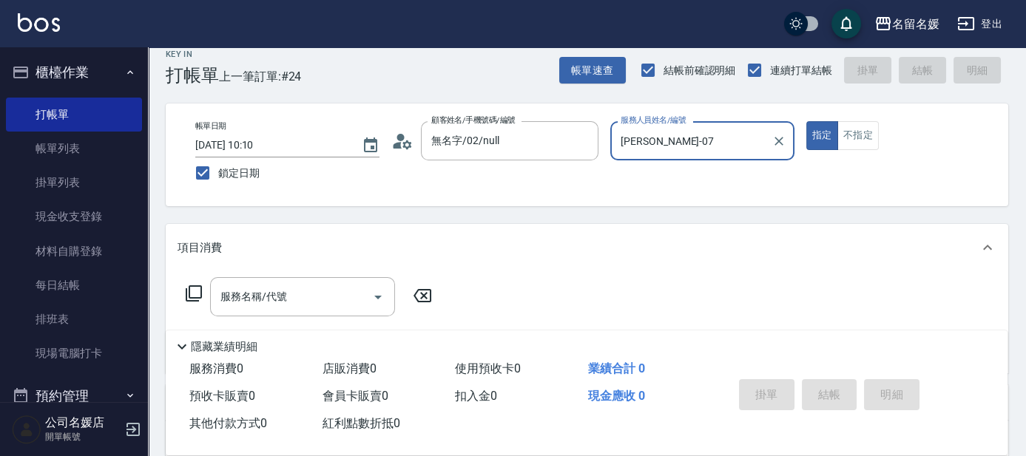
scroll to position [67, 0]
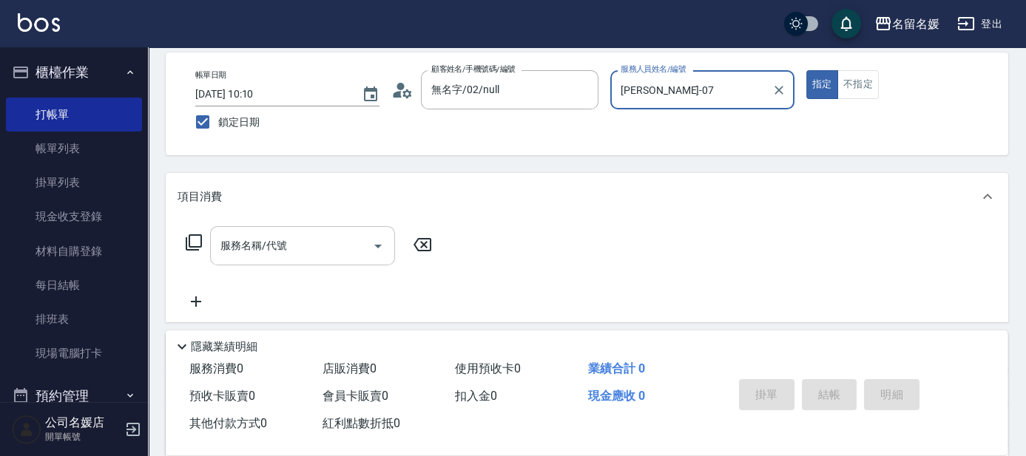
click at [289, 231] on div "服務名稱/代號" at bounding box center [302, 245] width 185 height 39
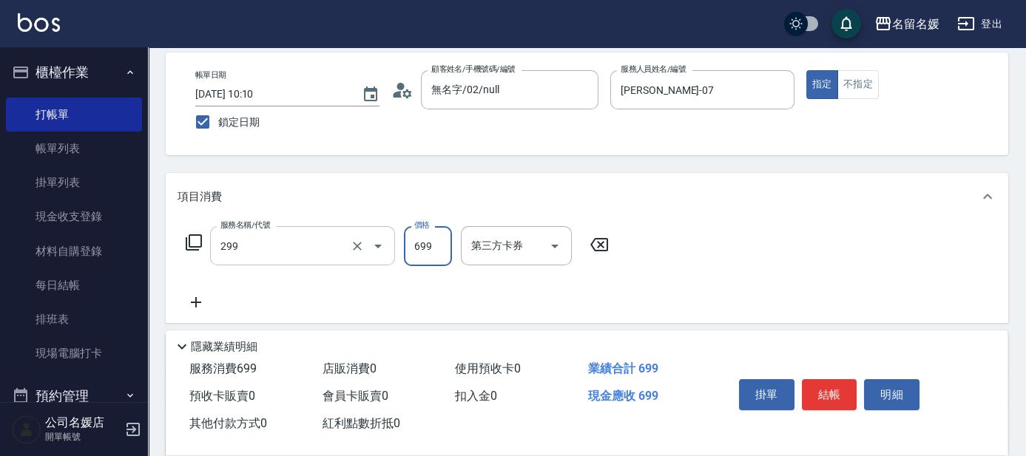
type input "滾珠洗髮699(299)"
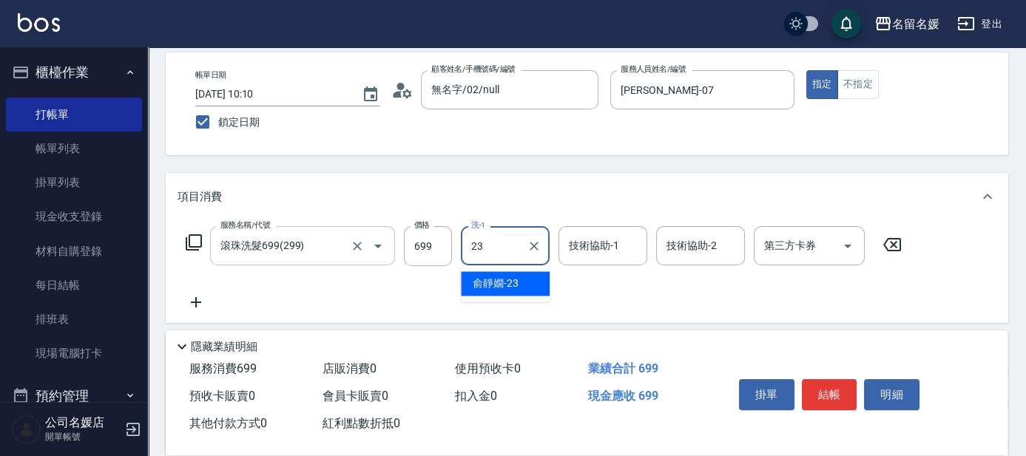
type input "俞靜嫺-23"
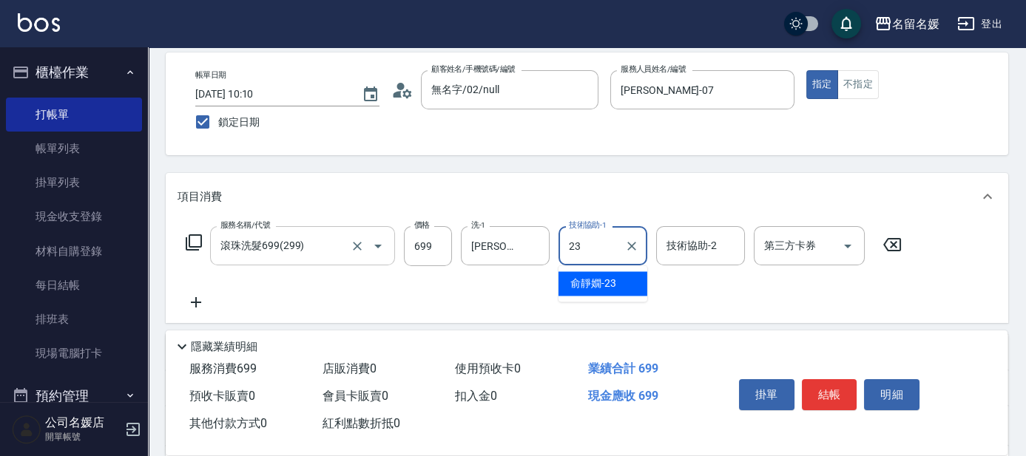
type input "俞靜嫺-23"
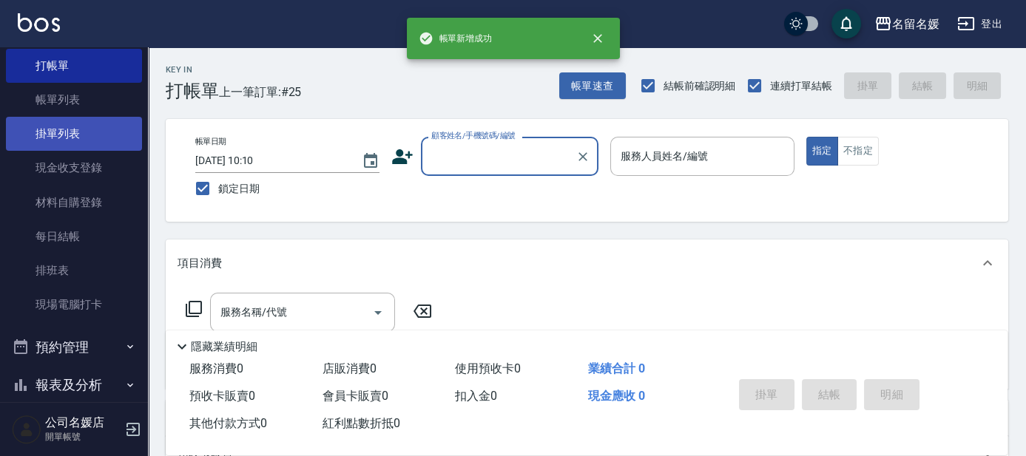
scroll to position [183, 0]
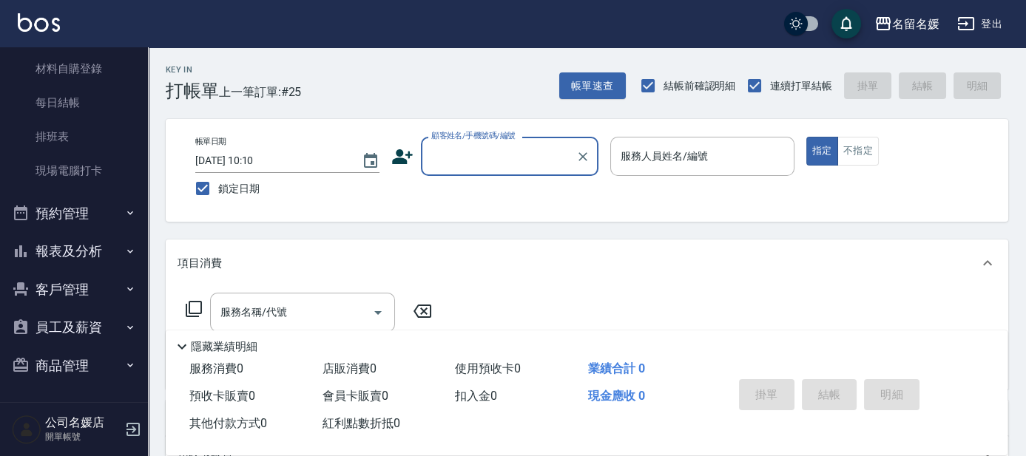
click at [104, 245] on button "報表及分析" at bounding box center [74, 251] width 136 height 38
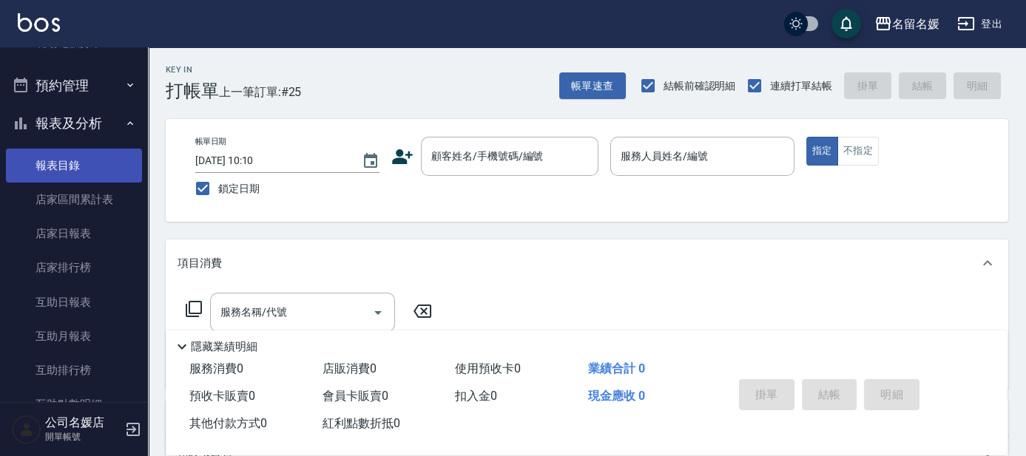
scroll to position [317, 0]
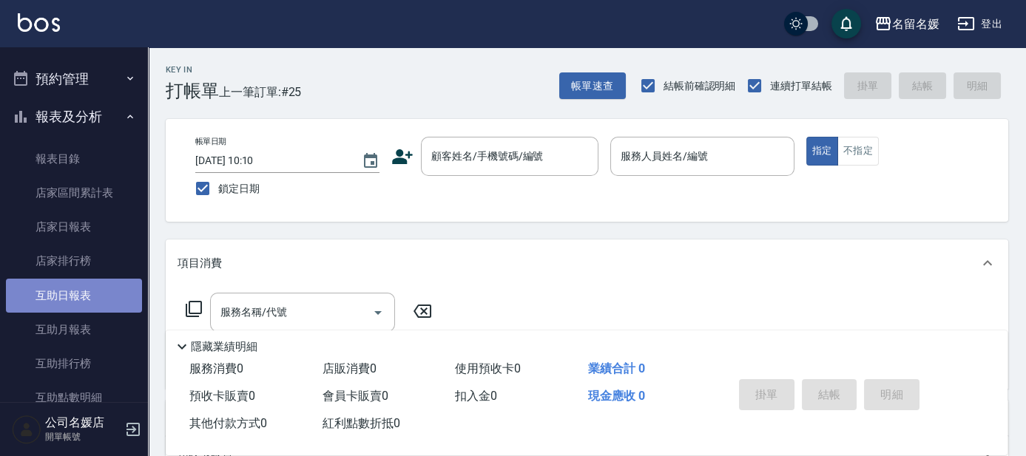
click at [105, 305] on link "互助日報表" at bounding box center [74, 296] width 136 height 34
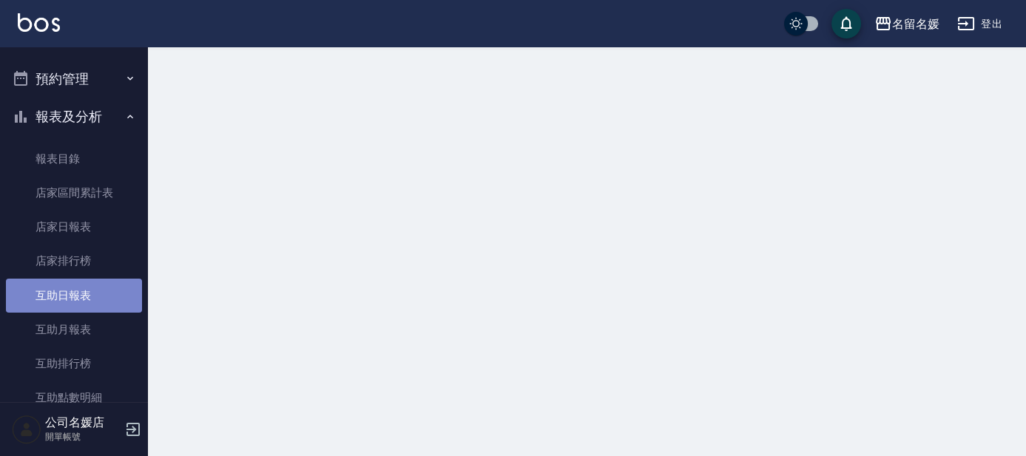
click at [105, 305] on link "互助日報表" at bounding box center [74, 296] width 136 height 34
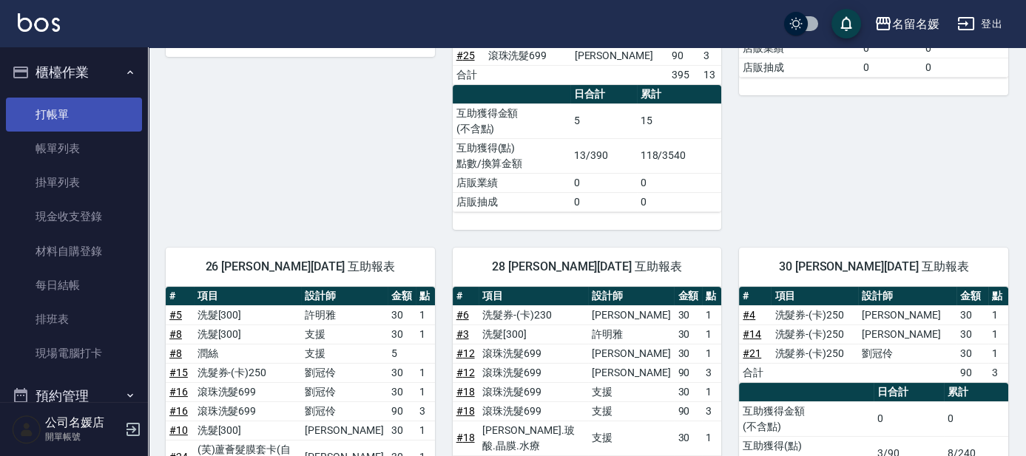
click at [75, 109] on link "打帳單" at bounding box center [74, 115] width 136 height 34
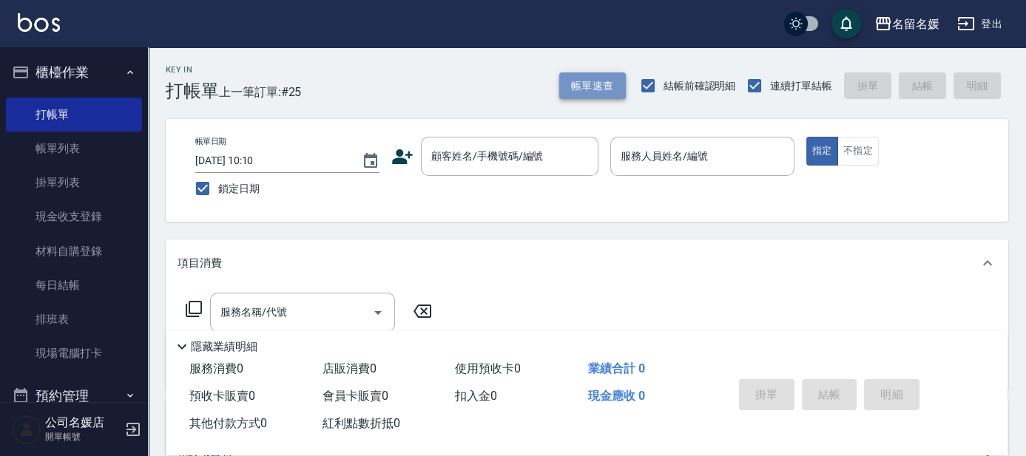
click at [613, 92] on button "帳單速查" at bounding box center [592, 85] width 67 height 27
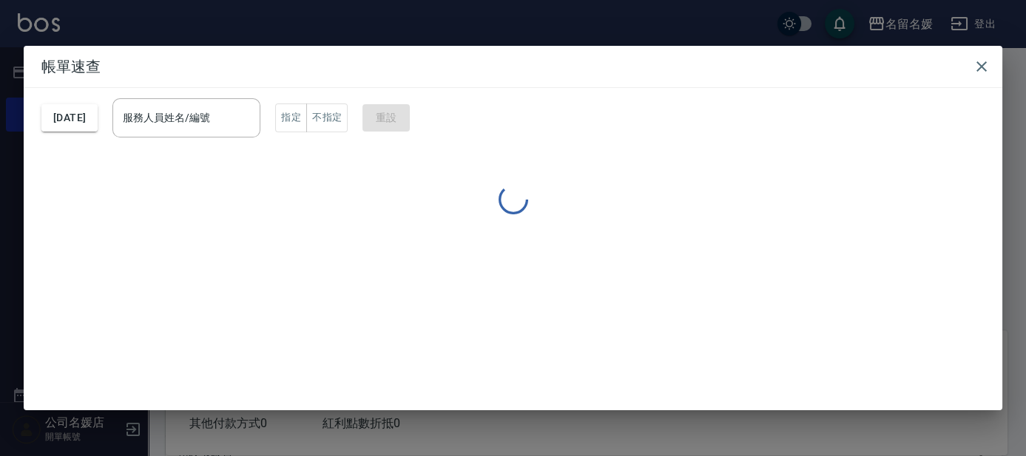
click at [613, 92] on div "2025/10/09 服務人員姓名/編號 服務人員姓名/編號 指定 不指定 重設" at bounding box center [512, 118] width 943 height 60
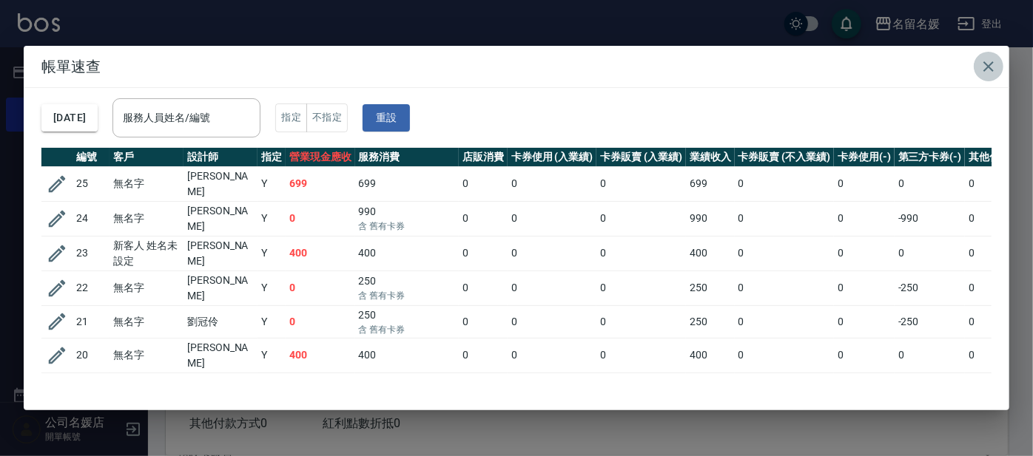
click at [990, 65] on icon "button" at bounding box center [988, 67] width 18 height 18
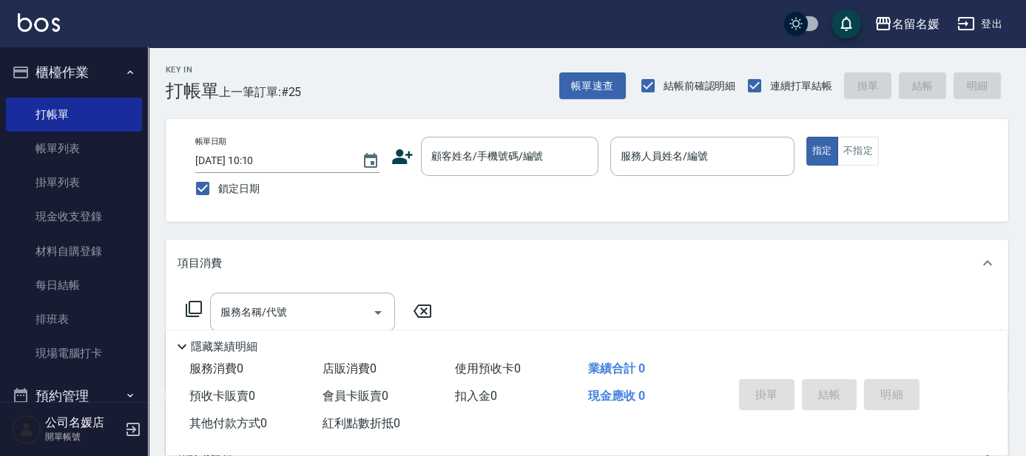
click at [0, 153] on nav "櫃檯作業 打帳單 帳單列表 掛單列表 現金收支登錄 材料自購登錄 每日結帳 排班表 現場電腦打卡 預約管理 預約管理 單日預約紀錄 單週預約紀錄 報表及分析 …" at bounding box center [74, 224] width 148 height 355
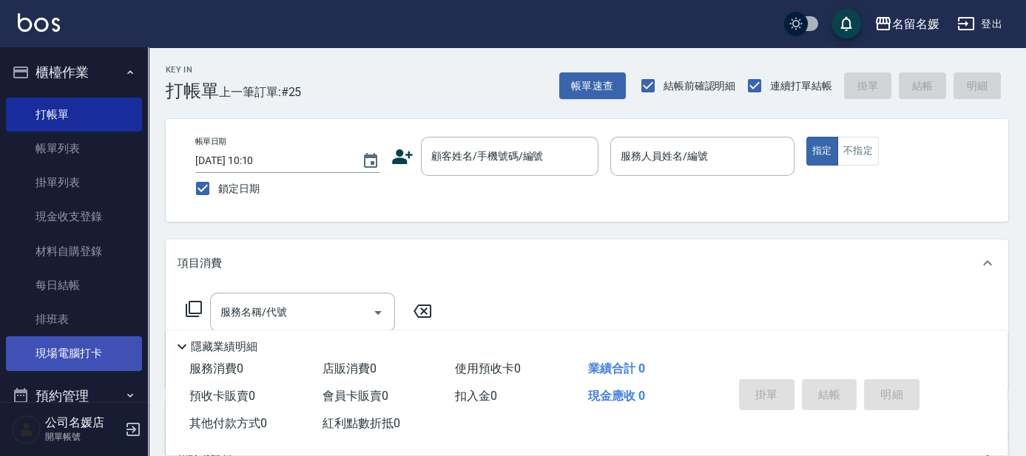
click at [47, 360] on link "現場電腦打卡" at bounding box center [74, 354] width 136 height 34
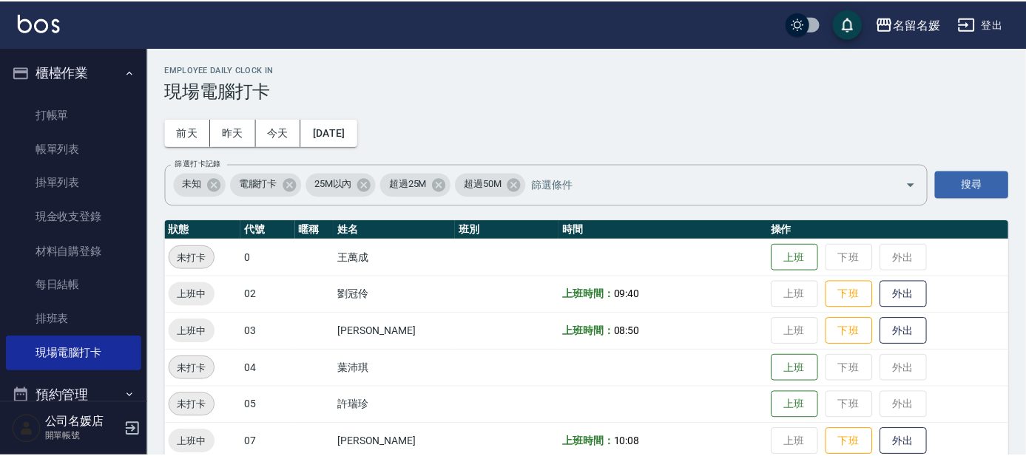
scroll to position [614, 0]
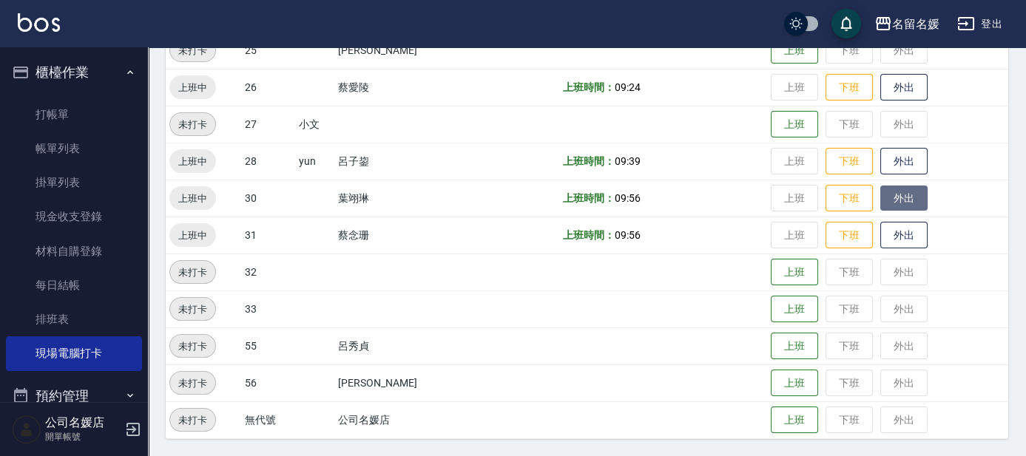
click at [889, 198] on button "外出" at bounding box center [903, 199] width 47 height 26
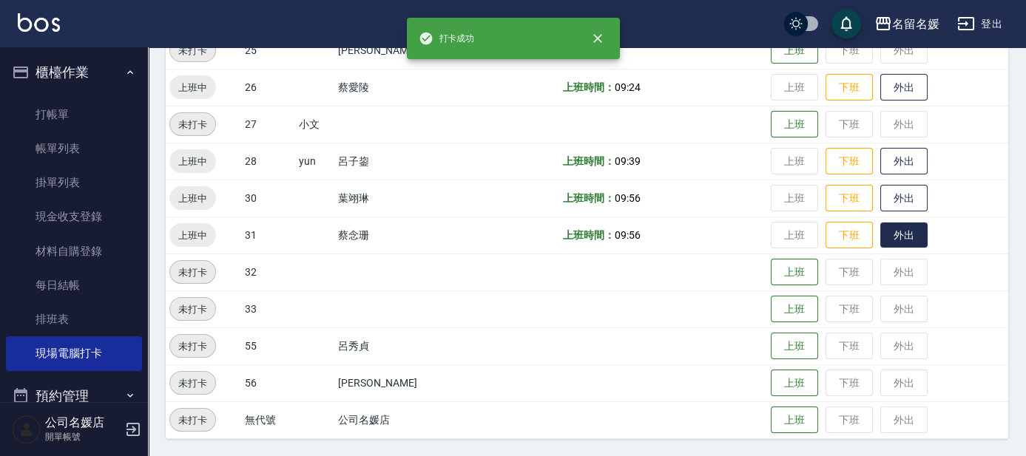
click at [892, 233] on button "外出" at bounding box center [903, 236] width 47 height 26
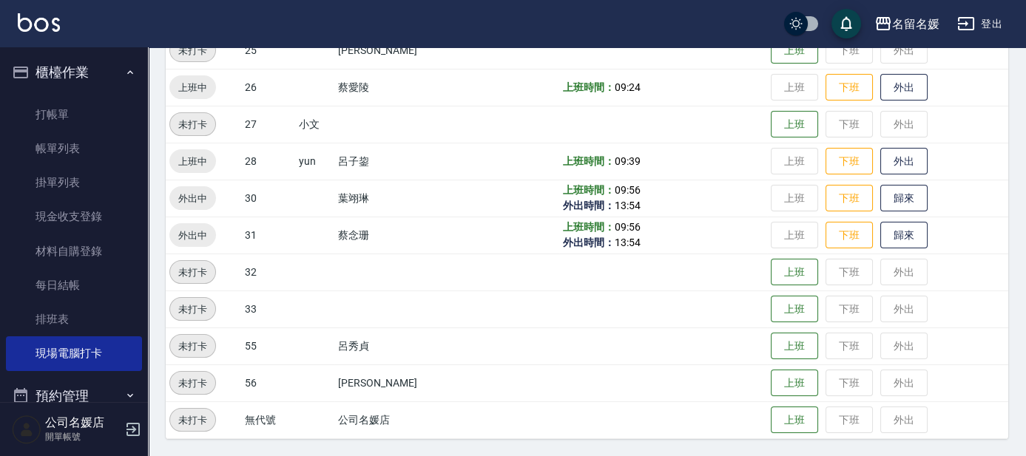
scroll to position [547, 0]
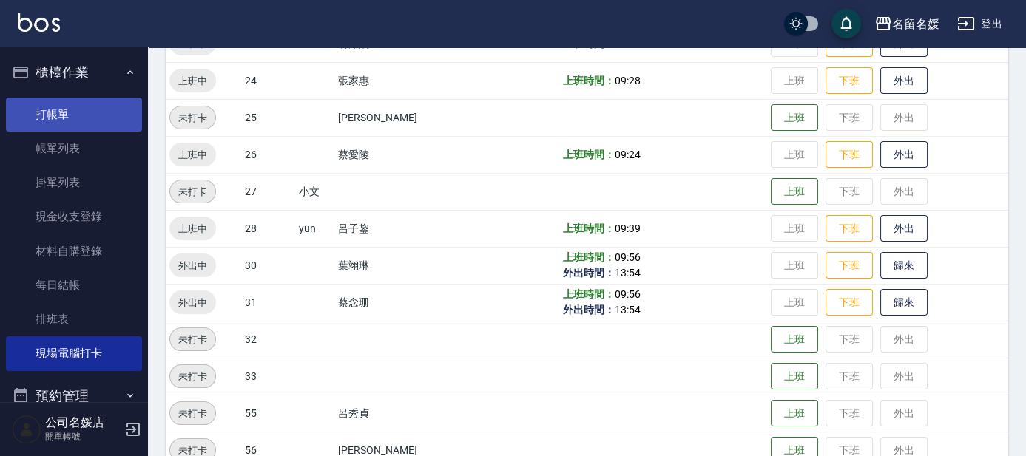
click at [77, 120] on link "打帳單" at bounding box center [74, 115] width 136 height 34
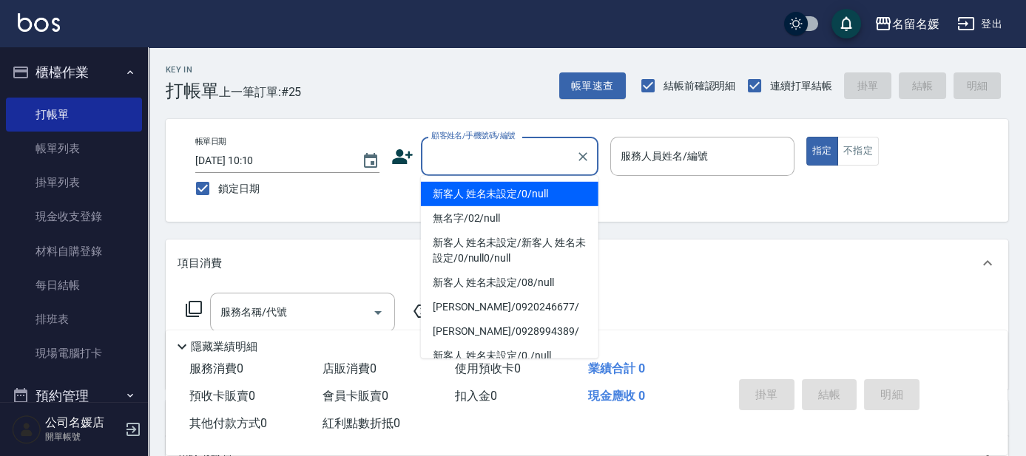
click at [453, 144] on input "顧客姓名/手機號碼/編號" at bounding box center [499, 157] width 142 height 26
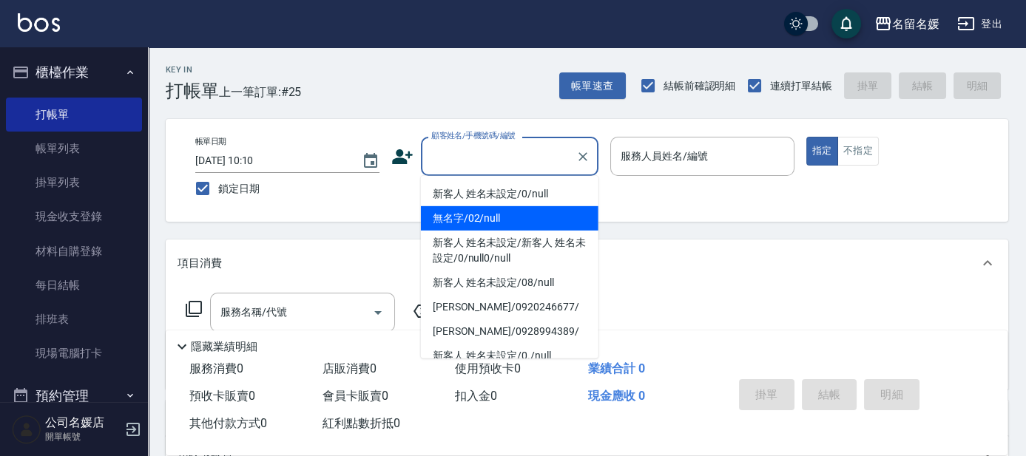
click at [510, 217] on li "無名字/02/null" at bounding box center [510, 218] width 178 height 24
type input "無名字/02/null"
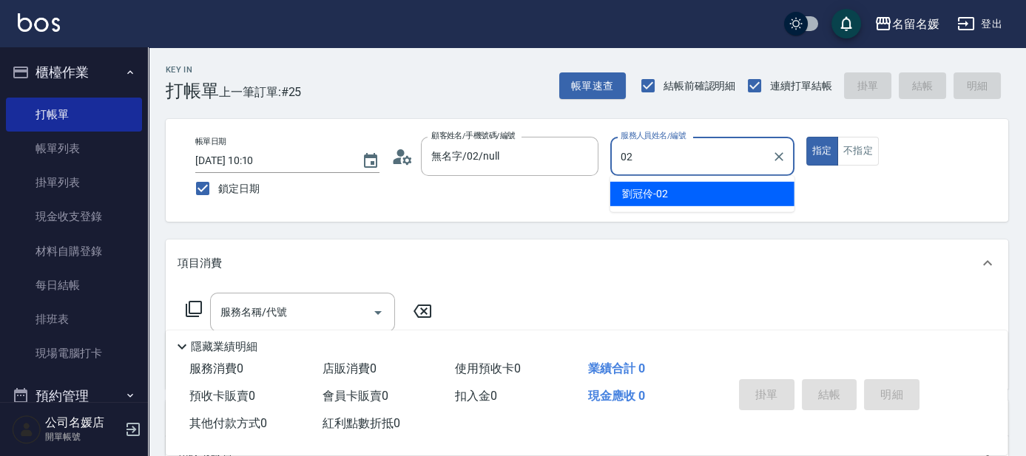
type input "02"
type button "true"
type input "劉冠伶-02"
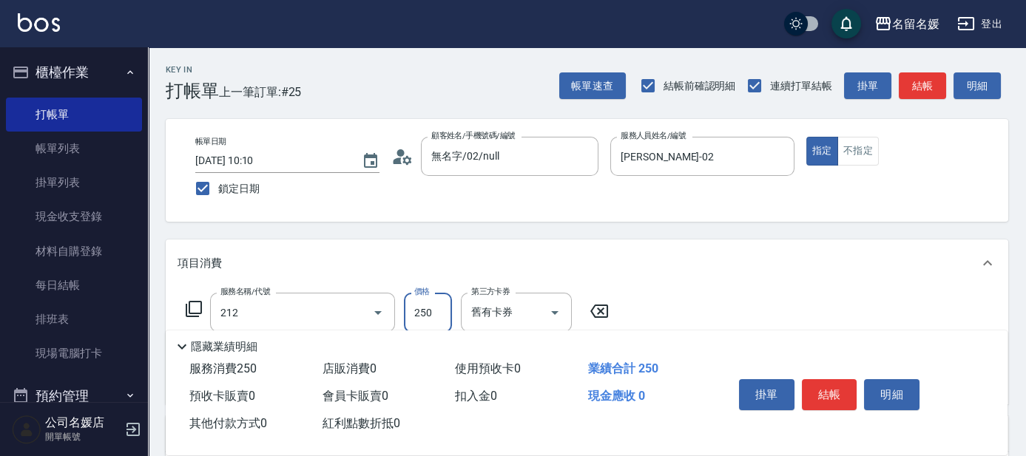
type input "洗髮券-(卡)250(212)"
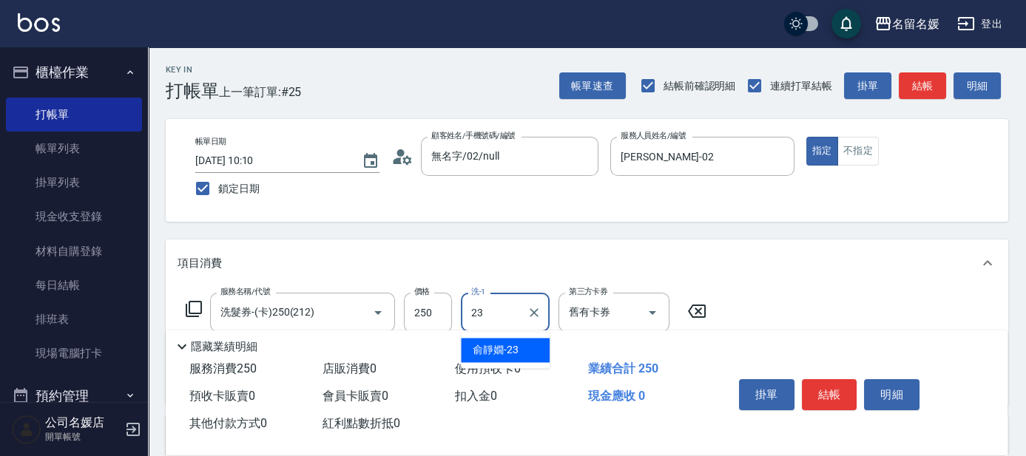
type input "俞靜嫺-23"
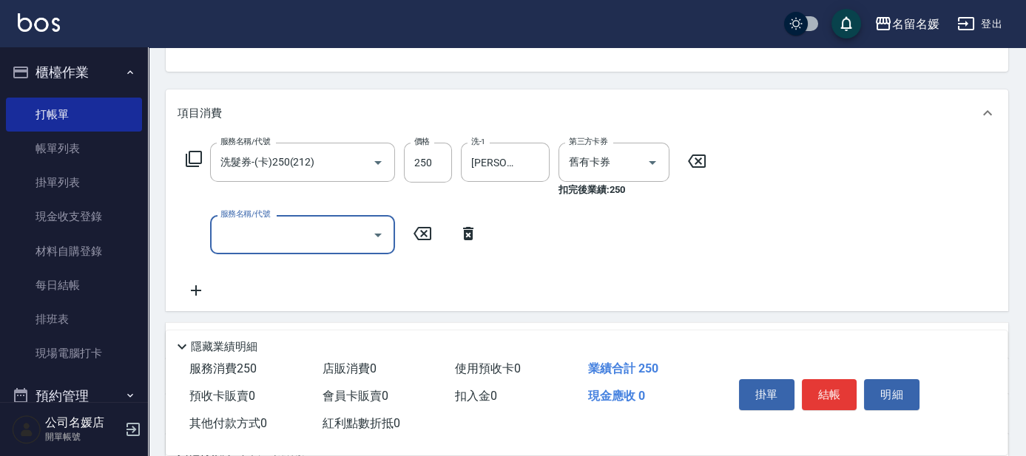
scroll to position [134, 0]
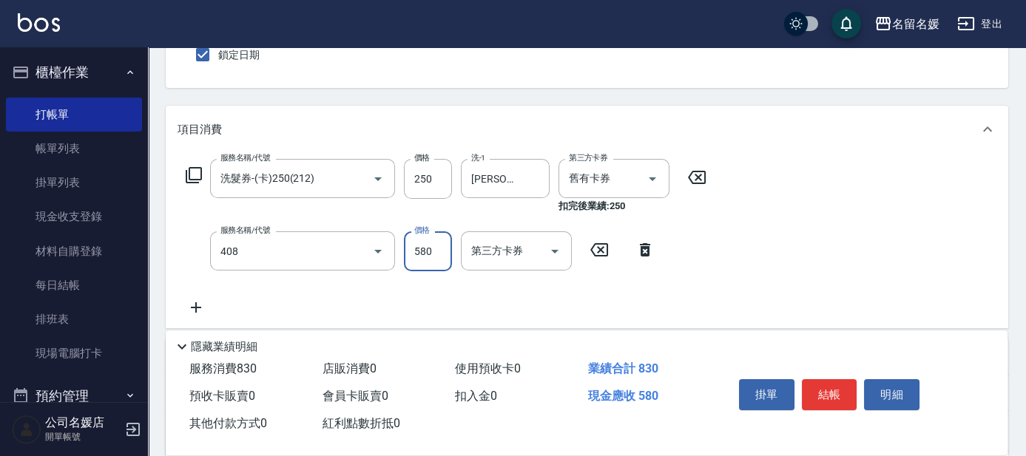
type input "剪髮(580)(408)"
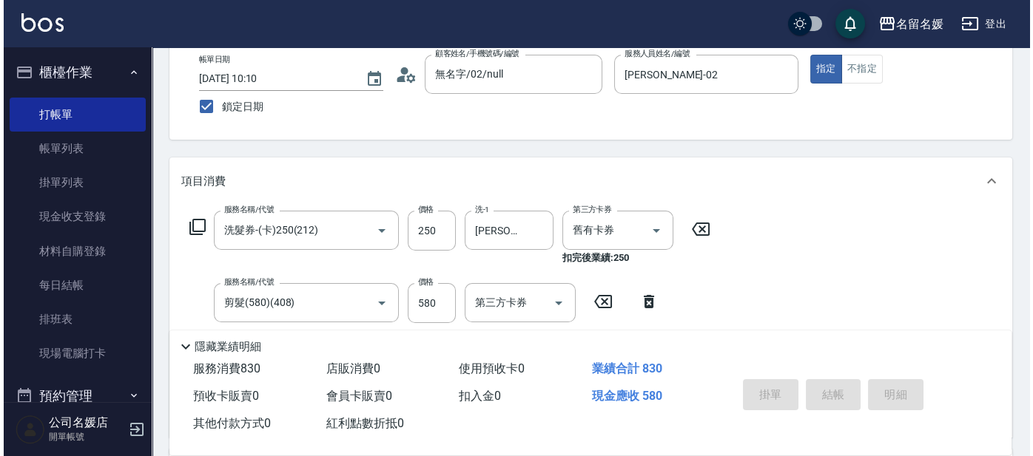
scroll to position [0, 0]
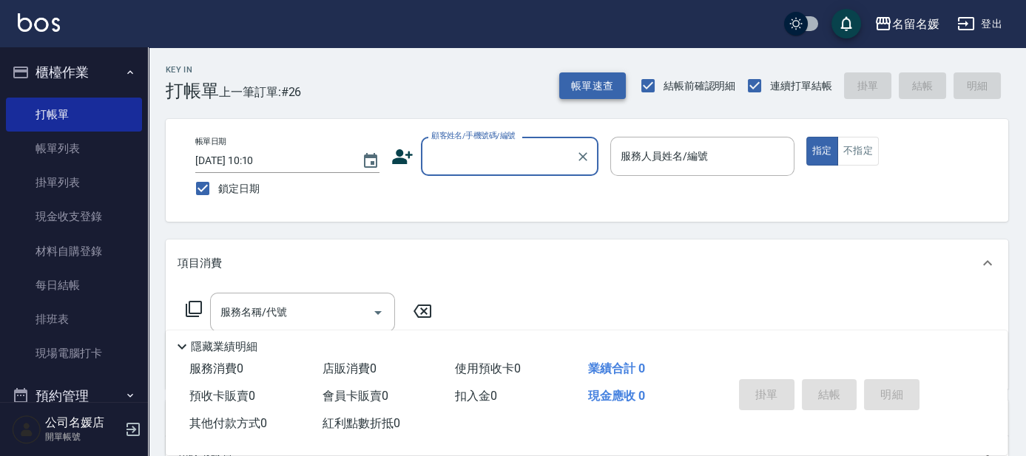
click at [607, 93] on button "帳單速查" at bounding box center [592, 85] width 67 height 27
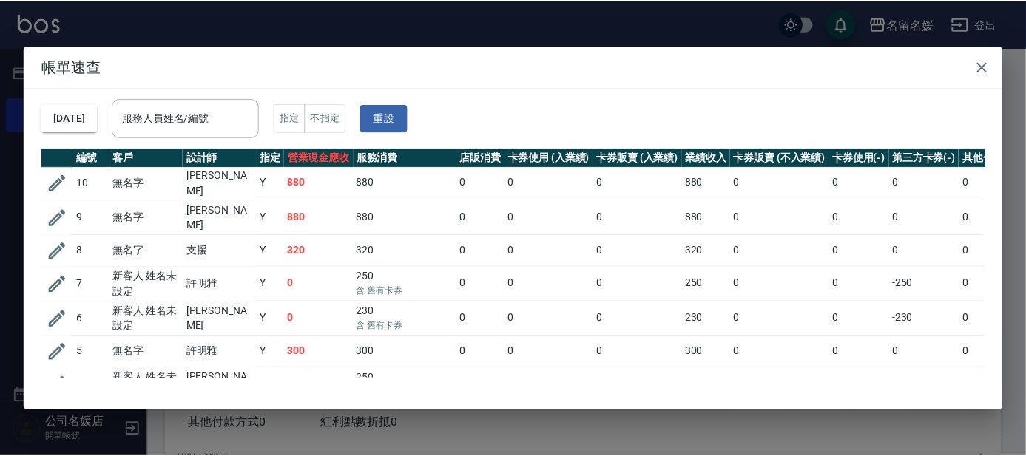
scroll to position [667, 0]
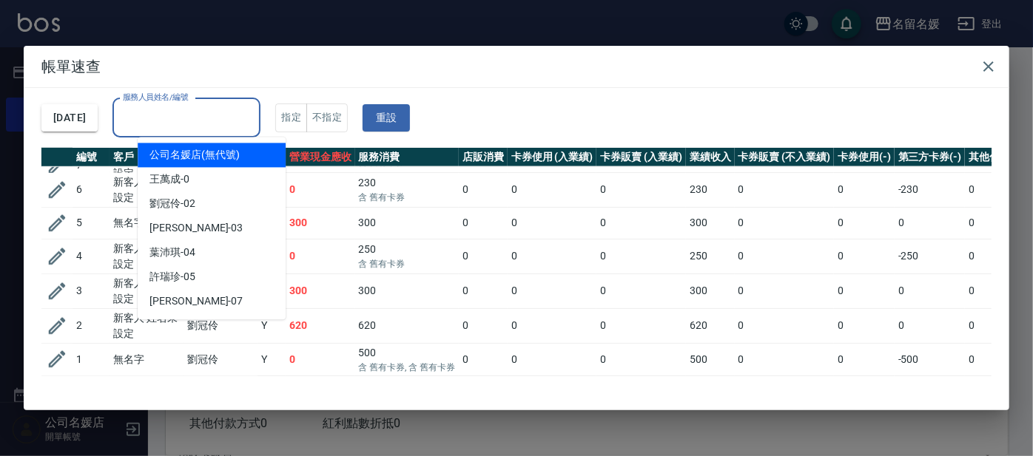
click at [191, 121] on div "服務人員姓名/編號 服務人員姓名/編號" at bounding box center [186, 117] width 148 height 39
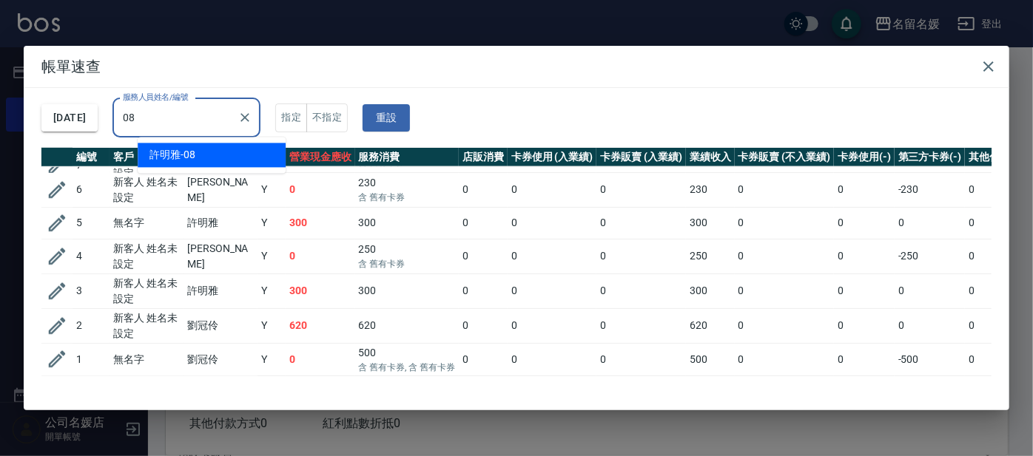
click at [205, 157] on div "許明雅 -08" at bounding box center [212, 155] width 148 height 24
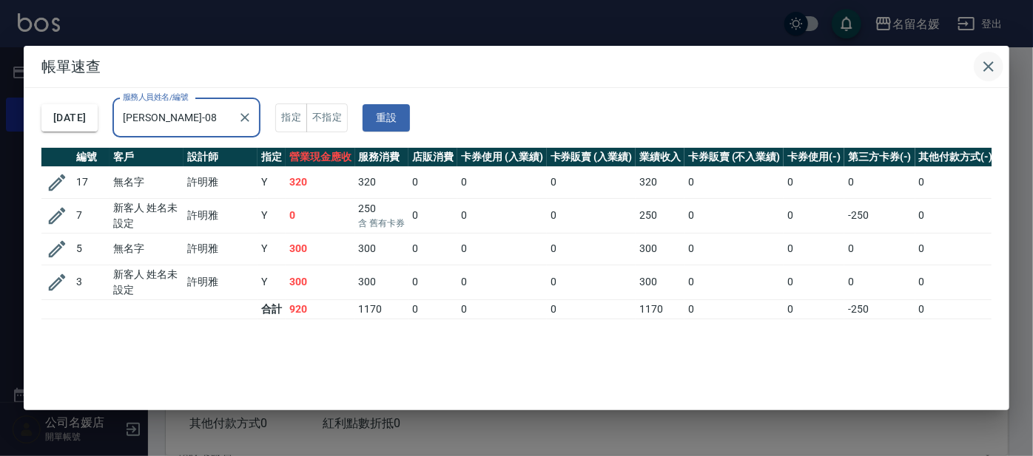
type input "許明雅-08"
click at [984, 65] on icon "button" at bounding box center [988, 67] width 18 height 18
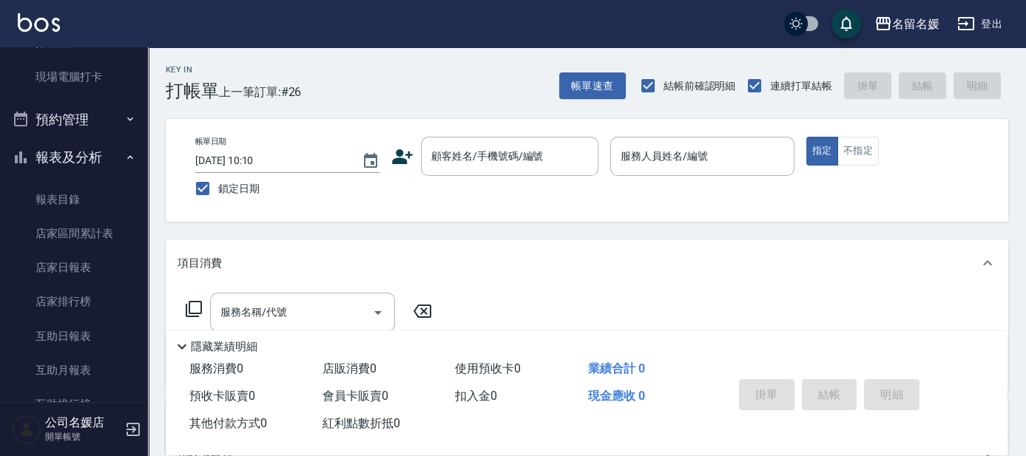
scroll to position [302, 0]
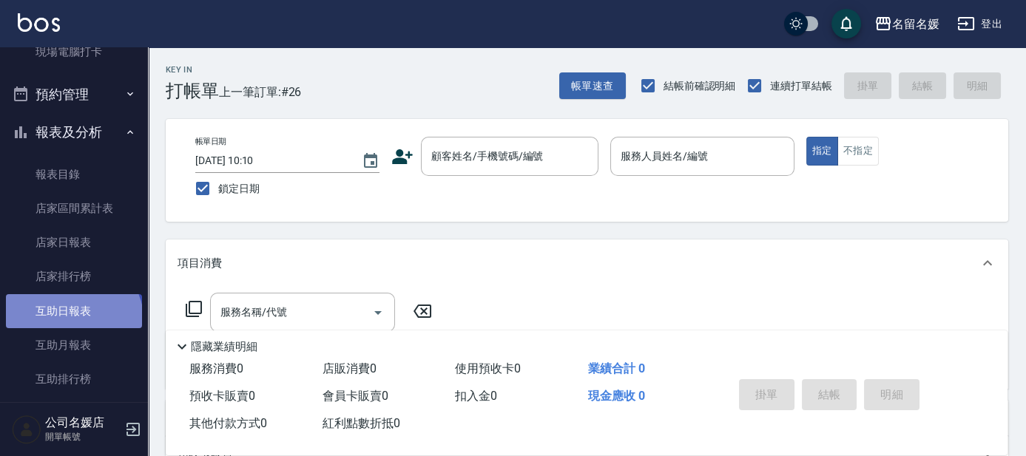
click at [71, 323] on link "互助日報表" at bounding box center [74, 311] width 136 height 34
click at [71, 316] on link "互助日報表" at bounding box center [74, 311] width 136 height 34
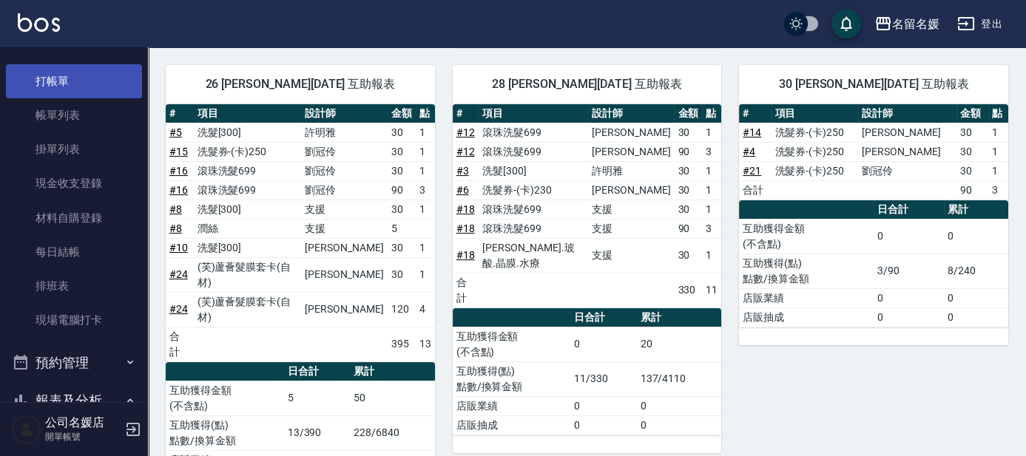
scroll to position [33, 0]
click at [72, 85] on link "打帳單" at bounding box center [74, 81] width 136 height 34
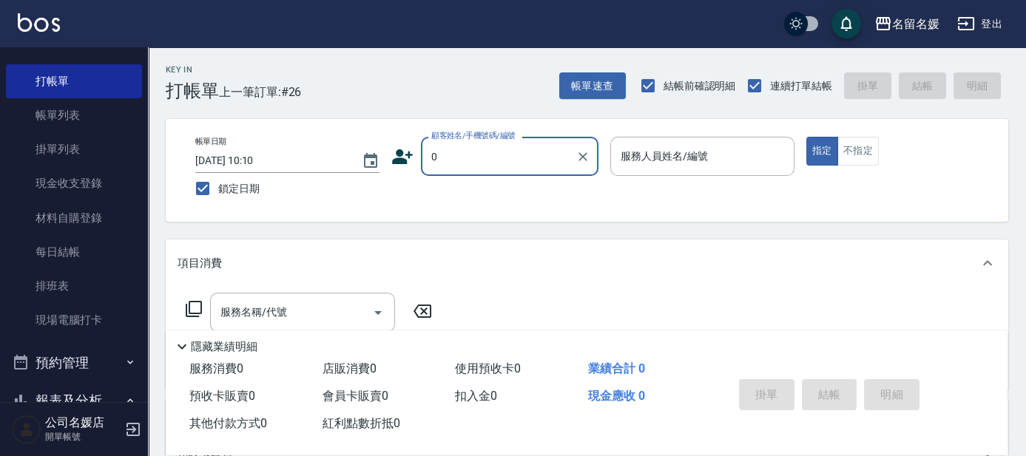
type input "0"
type input "無名字/02/null"
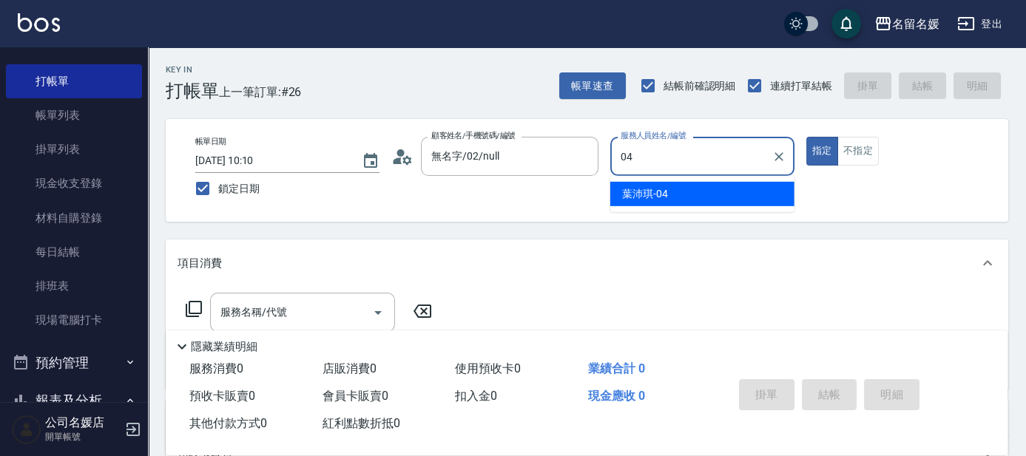
type input "04"
type button "true"
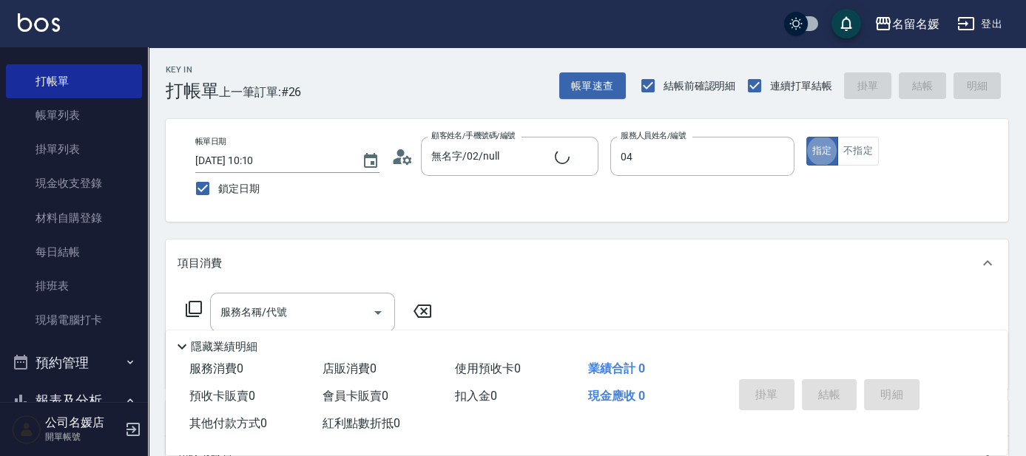
type input "葉沛琪-04"
type input "新客人 姓名未設定/0/null"
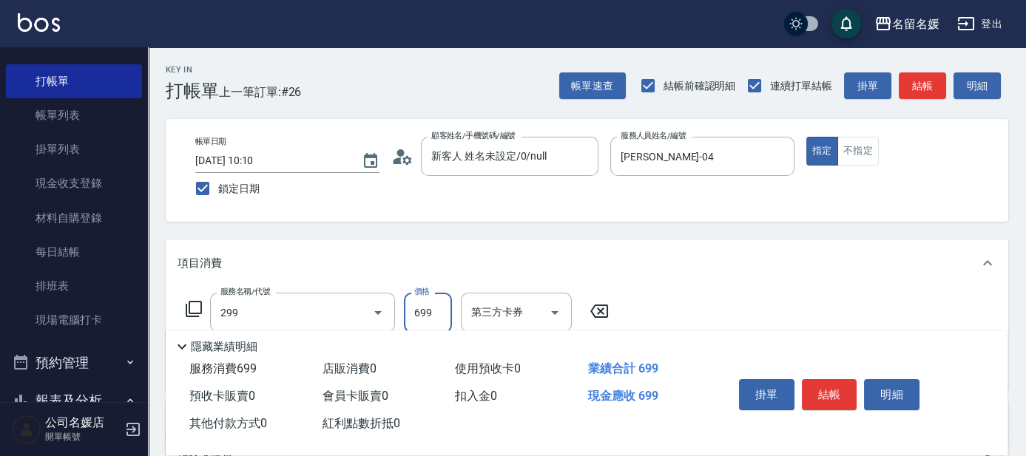
type input "滾珠洗髮699(299)"
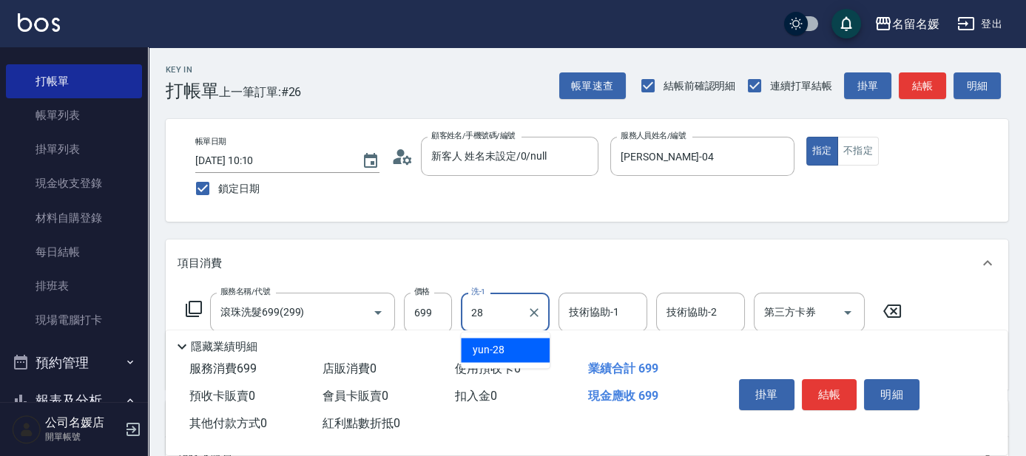
type input "yun-28"
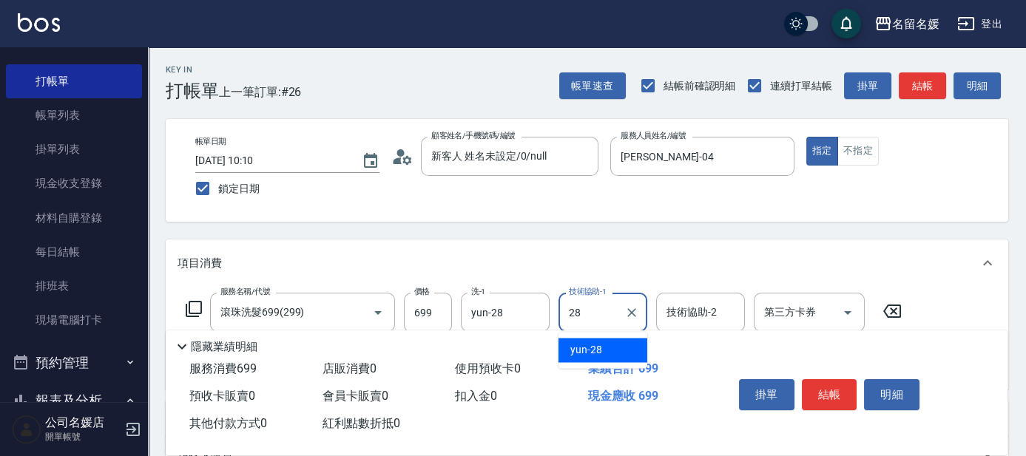
type input "yun-28"
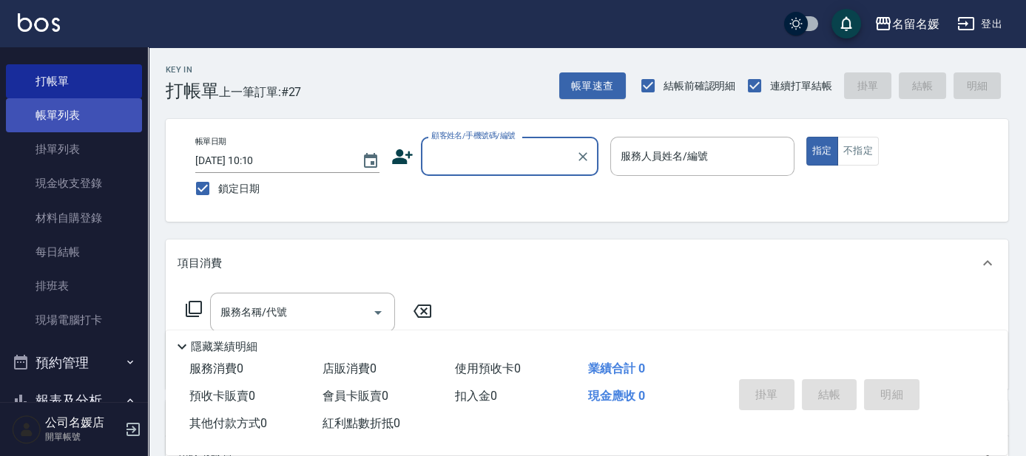
click at [55, 118] on link "帳單列表" at bounding box center [74, 115] width 136 height 34
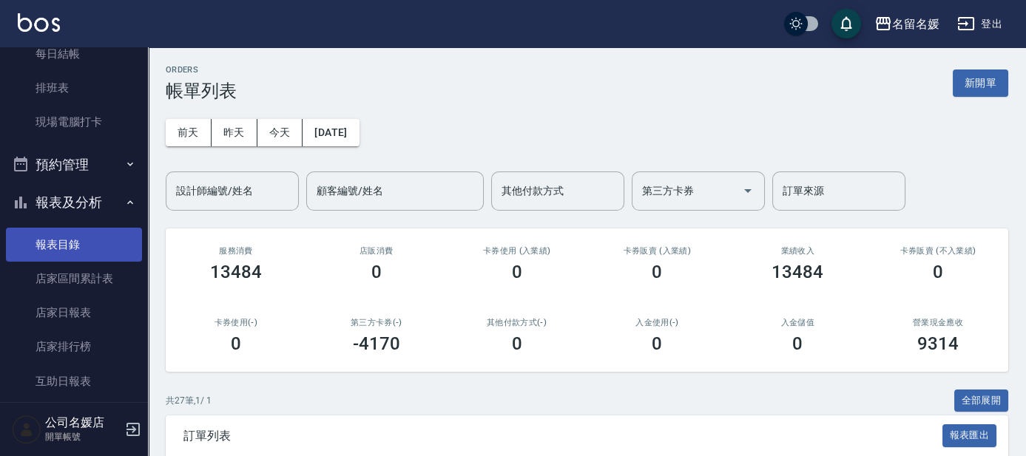
scroll to position [235, 0]
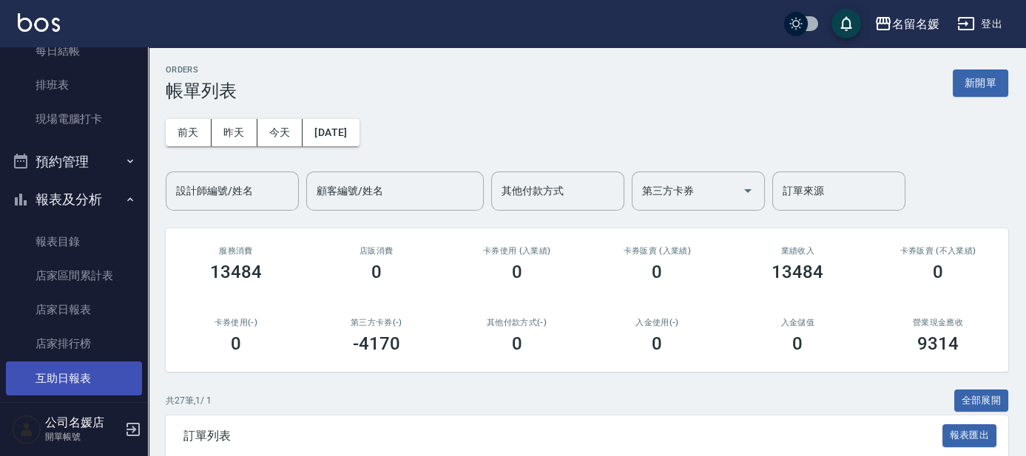
click at [61, 387] on link "互助日報表" at bounding box center [74, 379] width 136 height 34
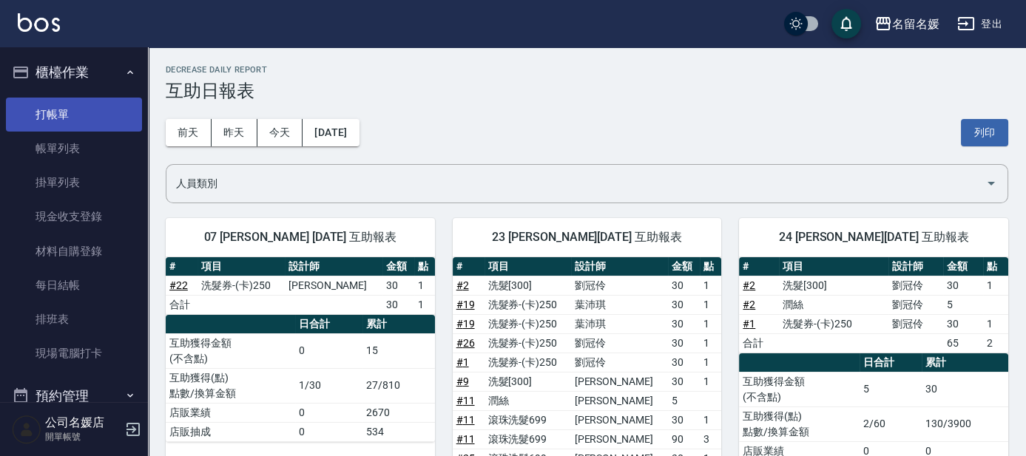
click at [32, 115] on link "打帳單" at bounding box center [74, 115] width 136 height 34
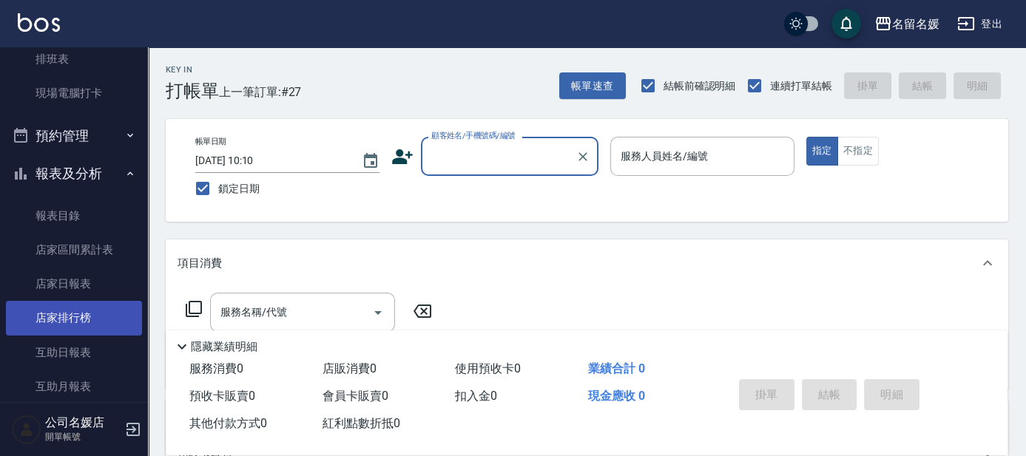
scroll to position [269, 0]
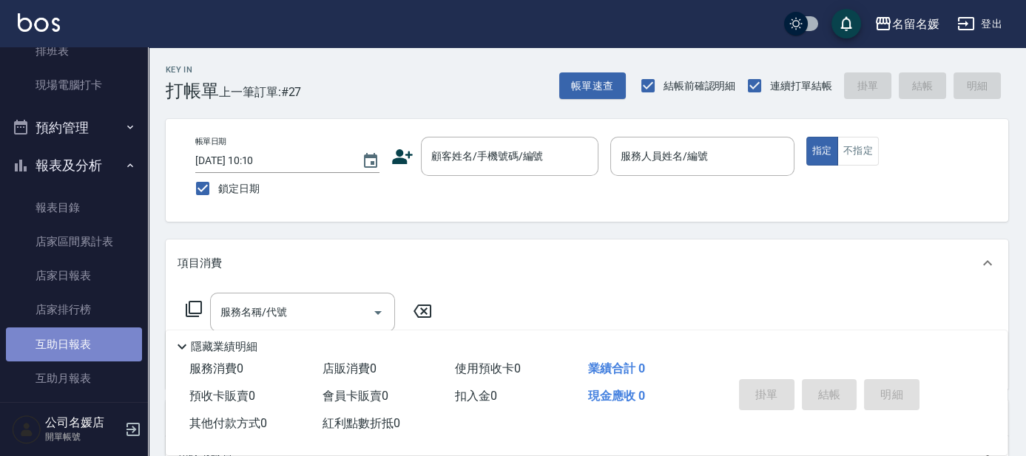
click at [95, 345] on link "互助日報表" at bounding box center [74, 345] width 136 height 34
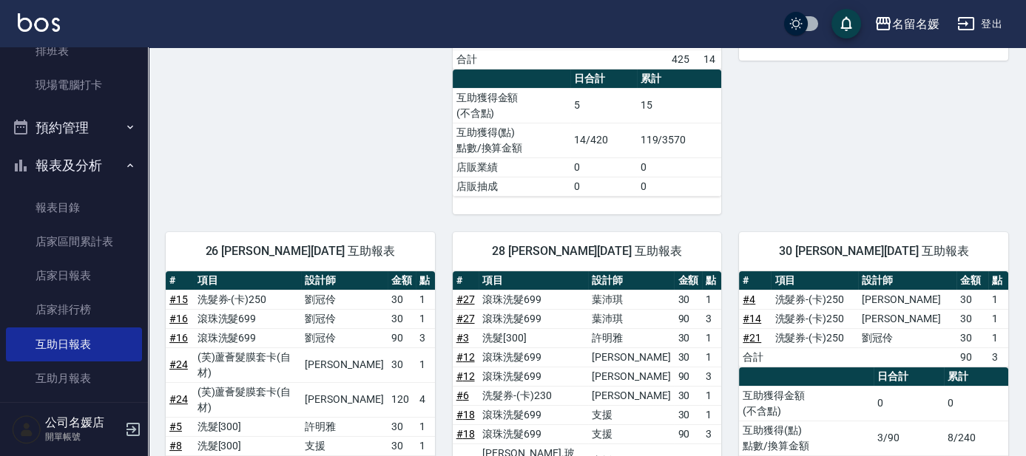
scroll to position [470, 0]
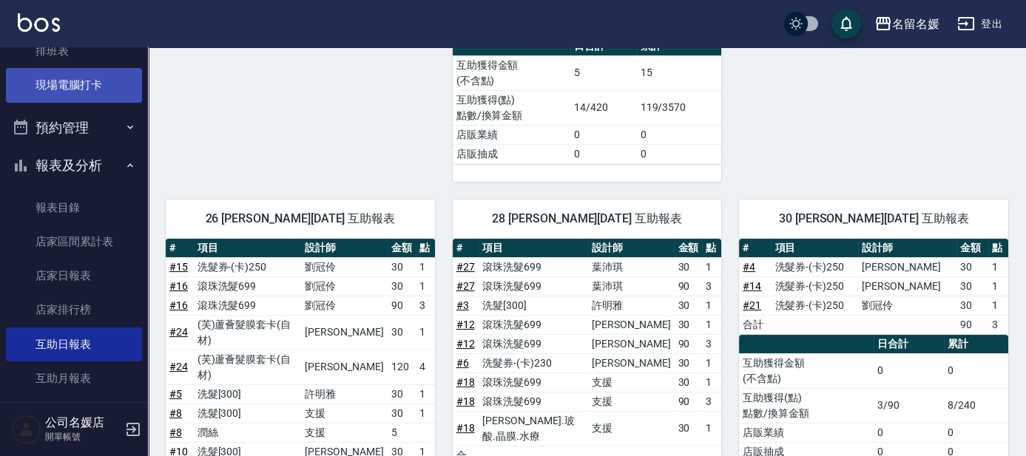
click at [116, 81] on link "現場電腦打卡" at bounding box center [74, 85] width 136 height 34
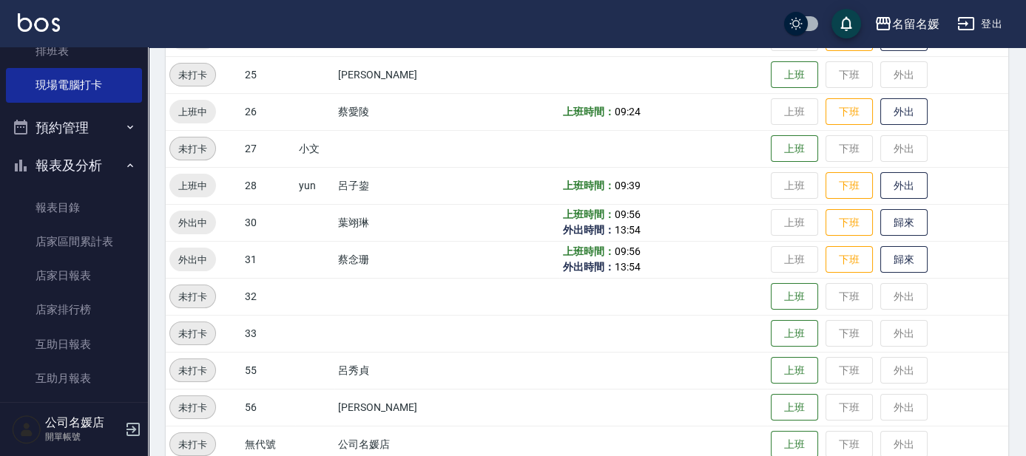
scroll to position [605, 0]
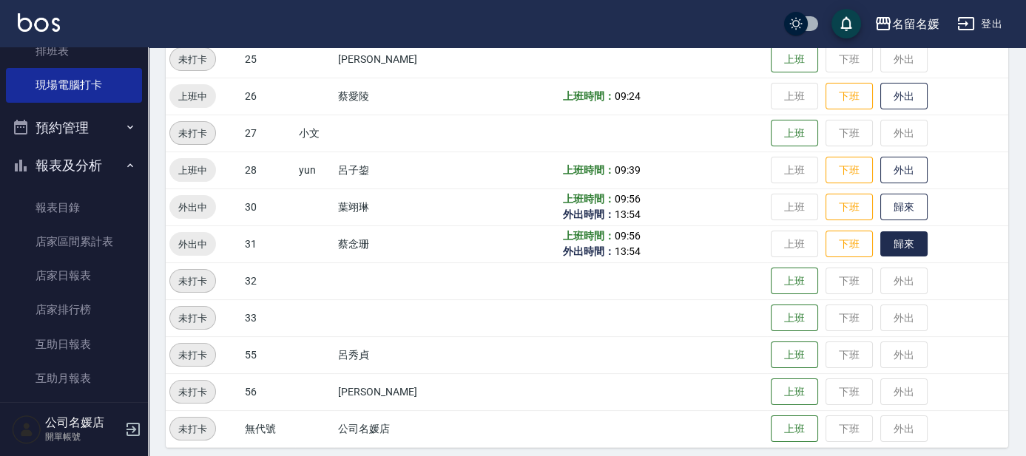
click at [897, 249] on button "歸來" at bounding box center [903, 245] width 47 height 26
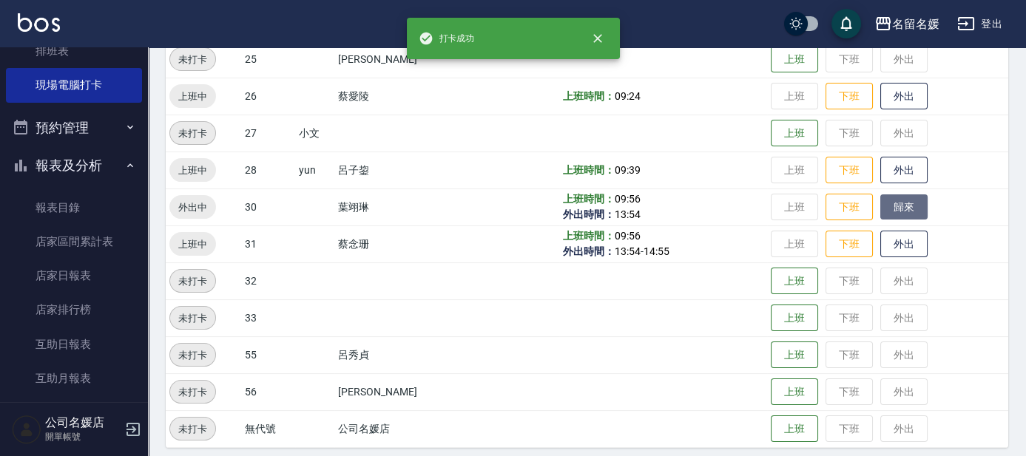
click at [891, 214] on button "歸來" at bounding box center [903, 208] width 47 height 26
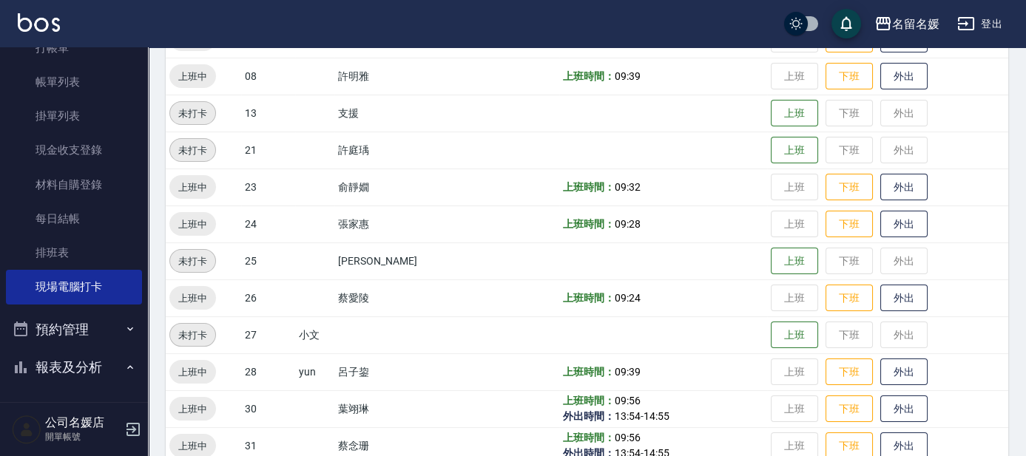
scroll to position [0, 0]
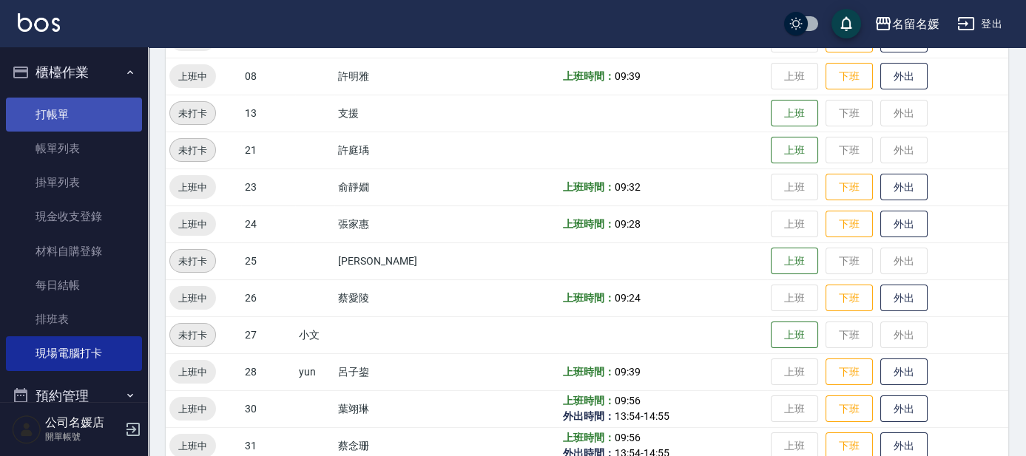
click at [62, 111] on link "打帳單" at bounding box center [74, 115] width 136 height 34
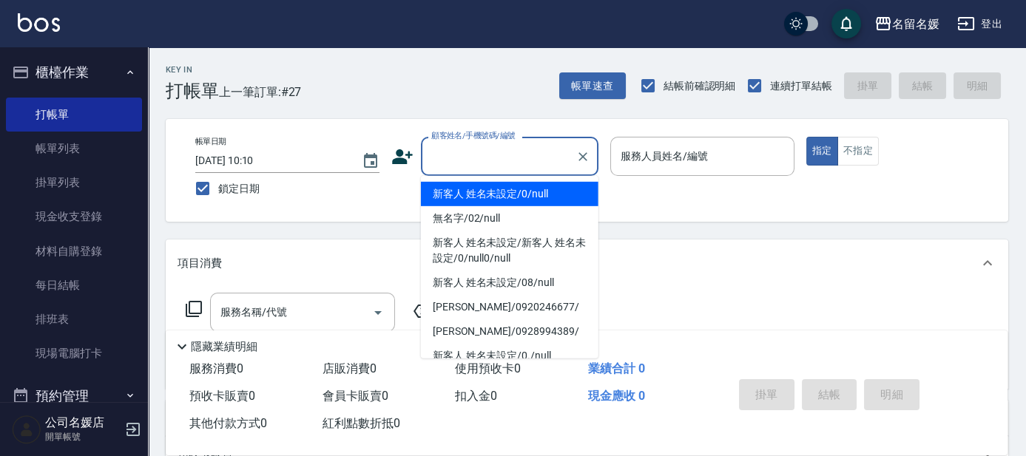
click at [474, 156] on input "顧客姓名/手機號碼/編號" at bounding box center [499, 157] width 142 height 26
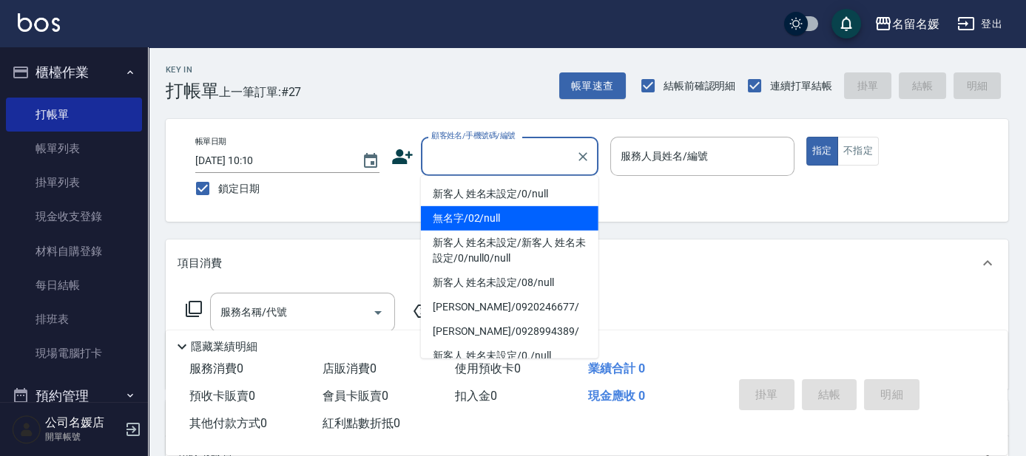
click at [485, 217] on li "無名字/02/null" at bounding box center [510, 218] width 178 height 24
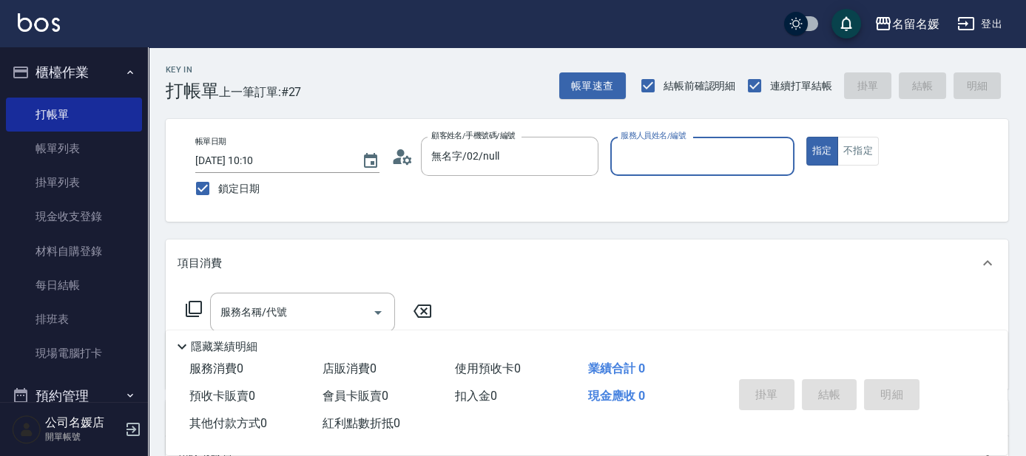
type input "無名字/02/null"
click at [680, 150] on div "服務人員姓名/編號 服務人員姓名/編號" at bounding box center [702, 156] width 184 height 39
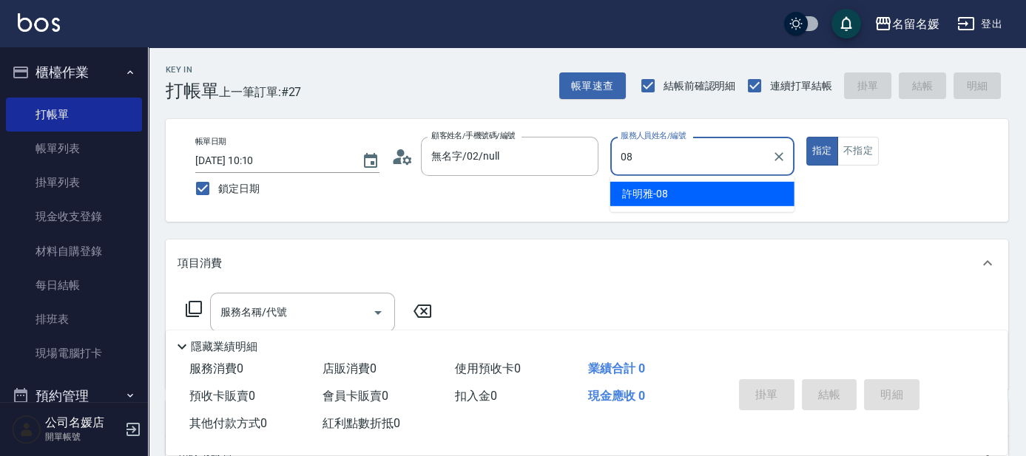
click at [723, 189] on div "許明雅 -08" at bounding box center [702, 194] width 184 height 24
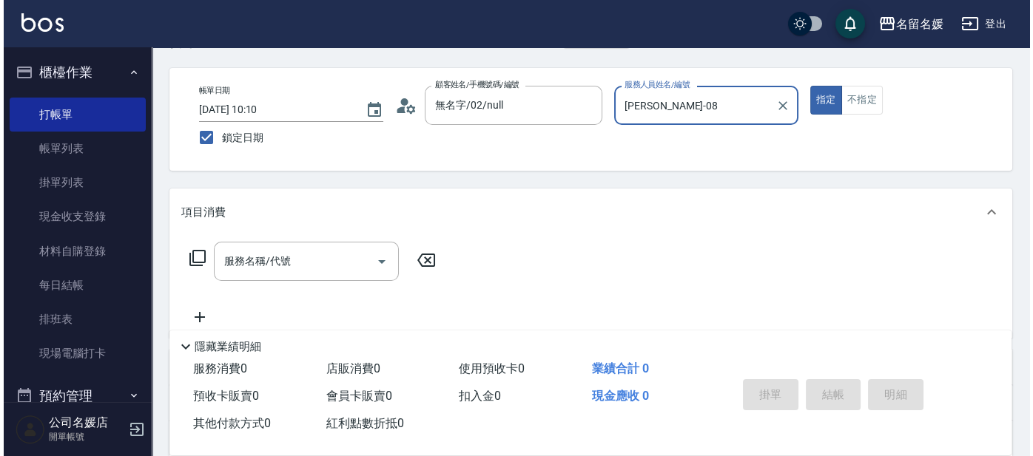
scroll to position [134, 0]
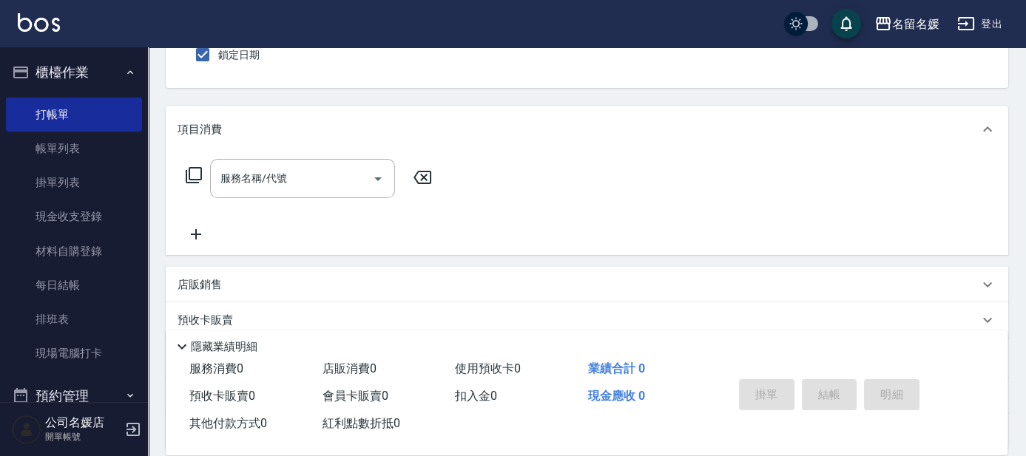
type input "許明雅-08"
click at [195, 174] on icon at bounding box center [194, 175] width 18 height 18
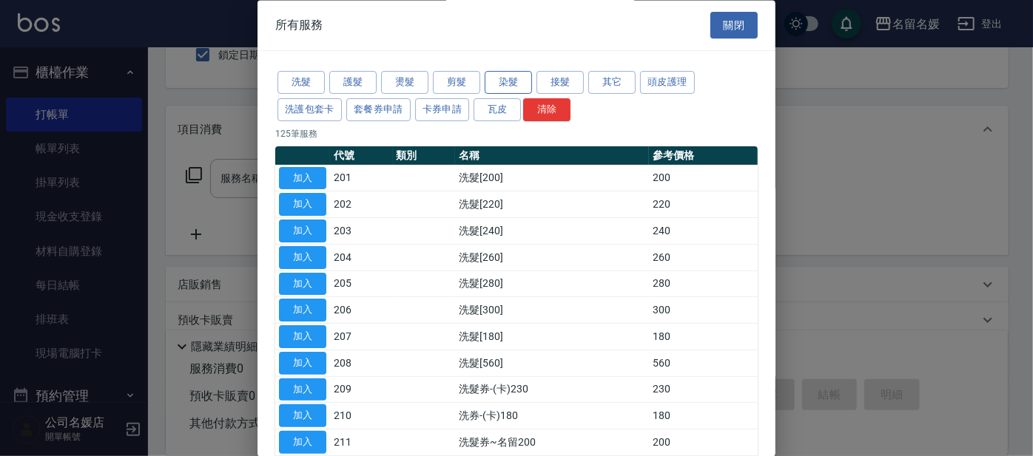
click at [501, 83] on button "染髮" at bounding box center [508, 83] width 47 height 23
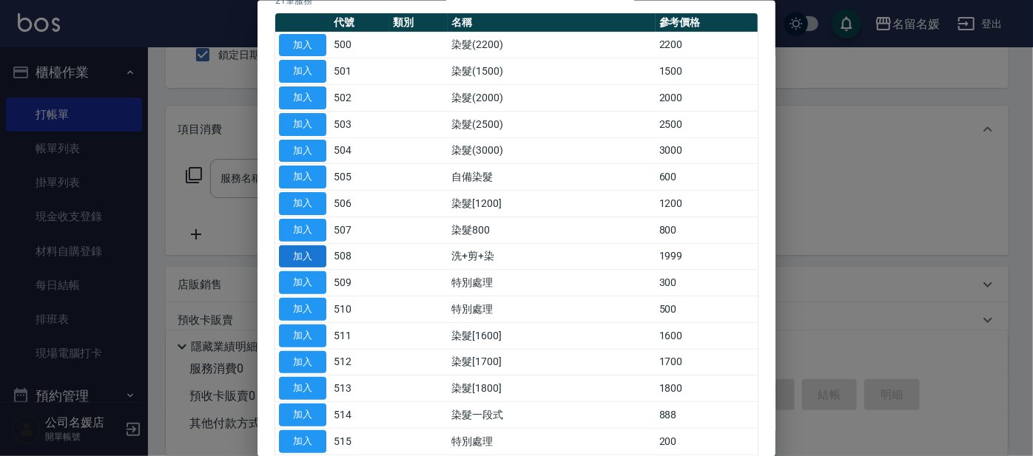
click at [307, 248] on button "加入" at bounding box center [302, 256] width 47 height 23
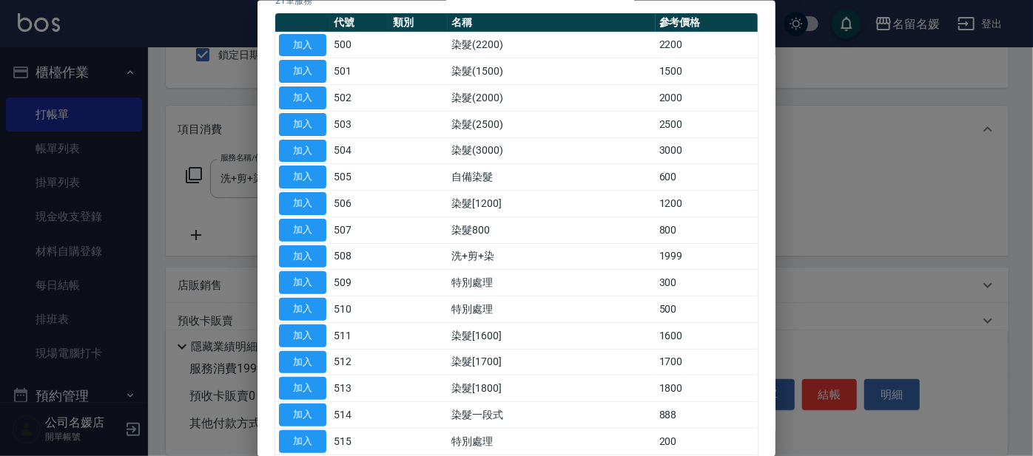
type input "洗+剪+染(508)"
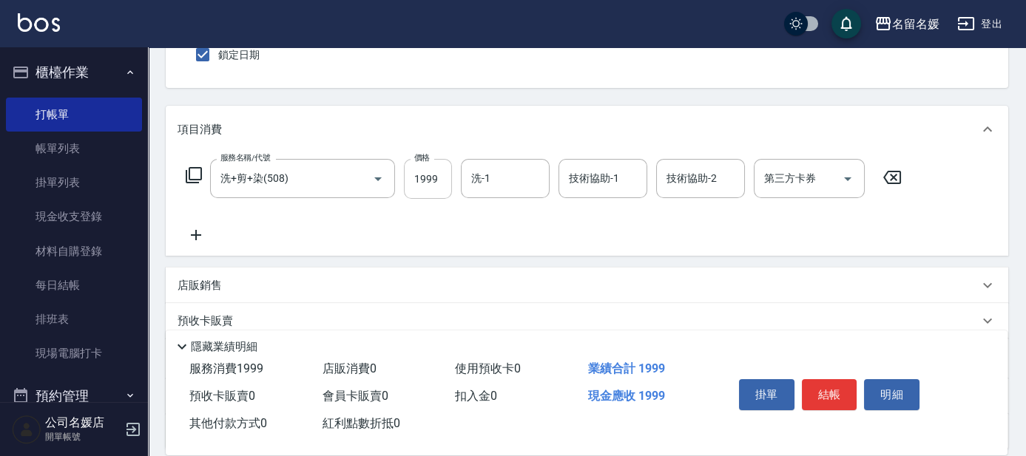
click at [442, 176] on input "1999" at bounding box center [428, 179] width 48 height 40
type input "2500"
click at [510, 176] on input "洗-1" at bounding box center [505, 179] width 75 height 26
click at [512, 217] on span "蔡愛陵 -26" at bounding box center [496, 217] width 46 height 16
type input "蔡愛陵-26"
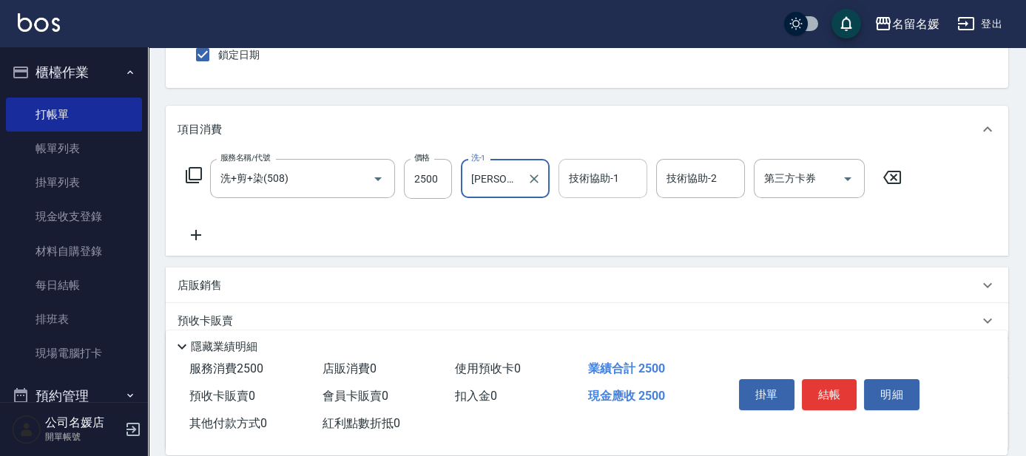
click at [580, 172] on div "技術協助-1 技術協助-1" at bounding box center [603, 178] width 89 height 39
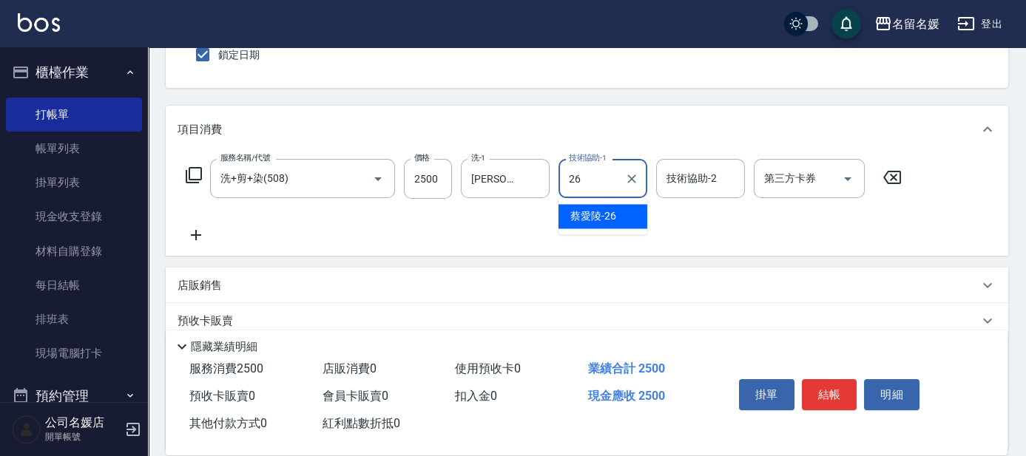
click at [595, 210] on span "蔡愛陵 -26" at bounding box center [593, 217] width 46 height 16
type input "蔡愛陵-26"
click at [198, 233] on icon at bounding box center [196, 235] width 37 height 18
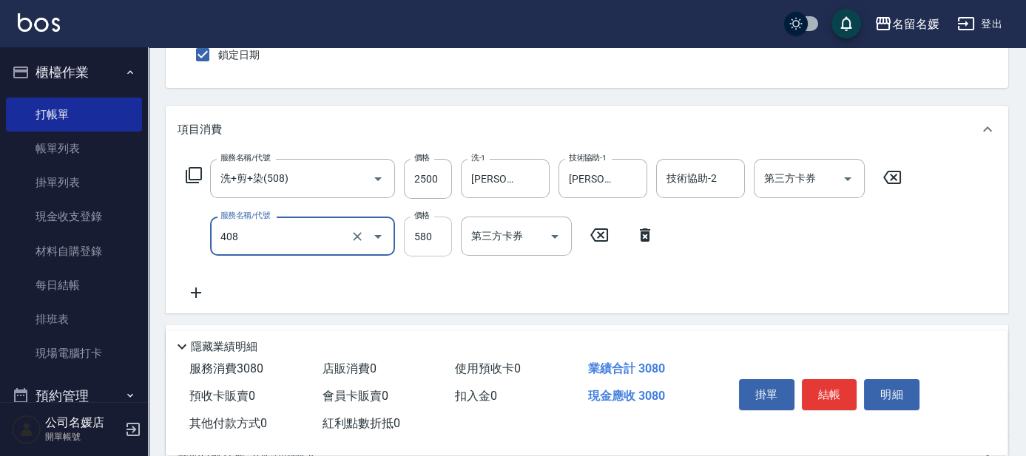
click at [439, 233] on input "580" at bounding box center [428, 237] width 48 height 40
type input "剪髮(580)(408)"
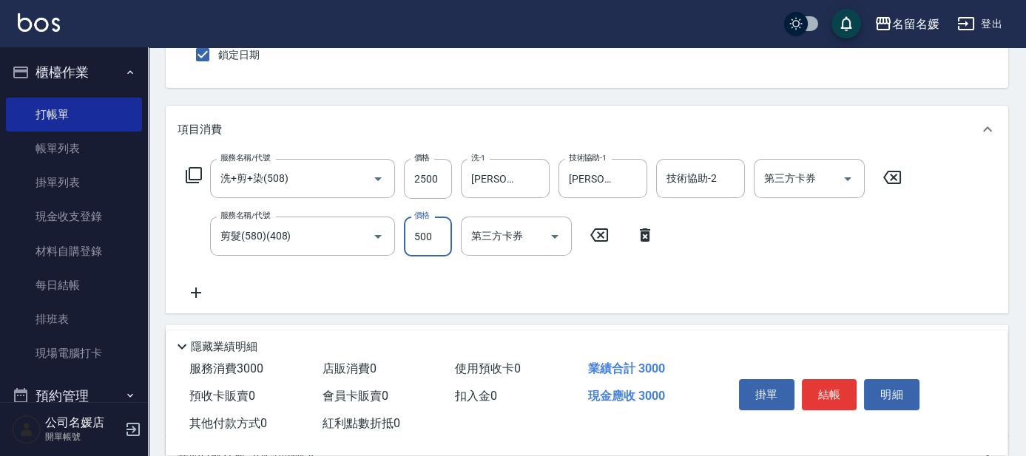
type input "500"
click at [192, 295] on icon at bounding box center [196, 293] width 37 height 18
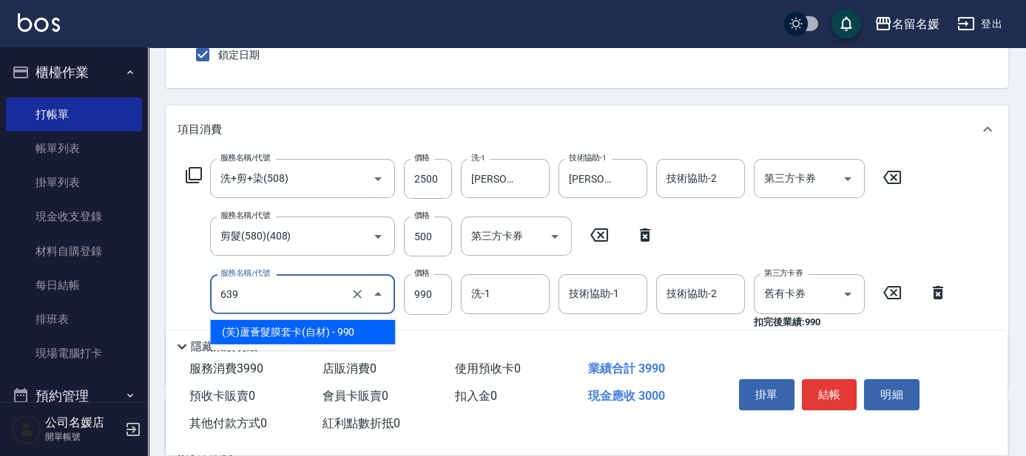
drag, startPoint x: 278, startPoint y: 297, endPoint x: 271, endPoint y: 342, distance: 44.9
click at [278, 304] on input "639" at bounding box center [282, 294] width 130 height 26
click at [280, 339] on span "(芙)蘆薈髮膜套卡(自材) - 990" at bounding box center [302, 332] width 185 height 24
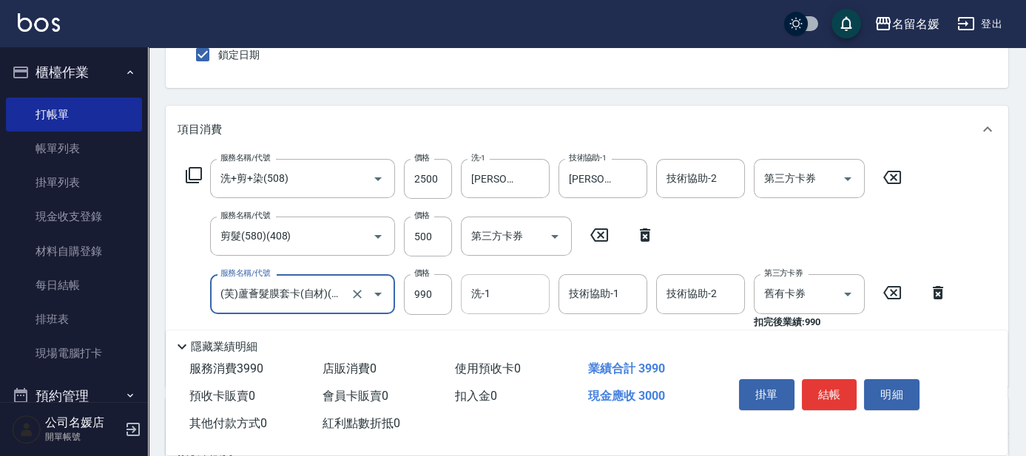
type input "(芙)蘆薈髮膜套卡(自材)(639)"
click at [499, 291] on input "洗-1" at bounding box center [505, 294] width 75 height 26
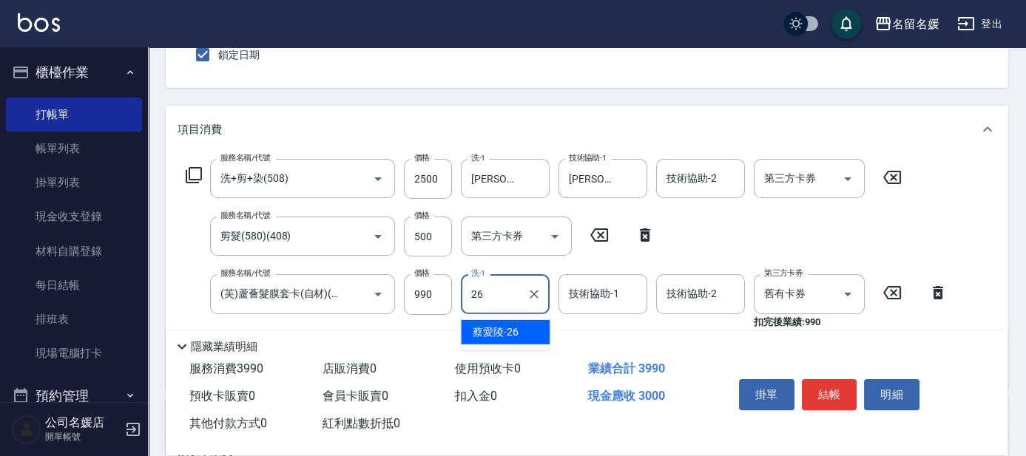
click at [513, 336] on span "蔡愛陵 -26" at bounding box center [496, 333] width 46 height 16
type input "蔡愛陵-26"
click at [598, 292] on div "技術協助-1 技術協助-1" at bounding box center [603, 293] width 89 height 39
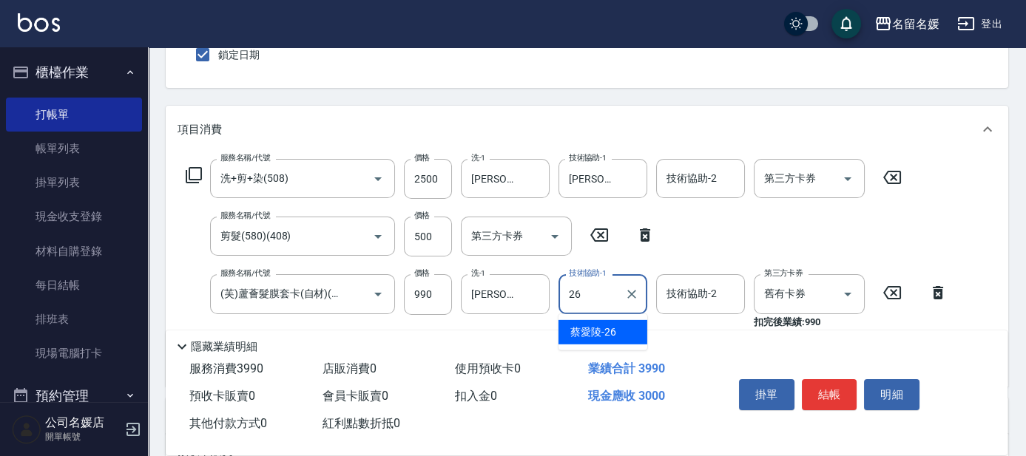
click at [617, 331] on div "蔡愛陵 -26" at bounding box center [603, 332] width 89 height 24
type input "蔡愛陵-26"
click at [834, 393] on button "結帳" at bounding box center [829, 395] width 55 height 31
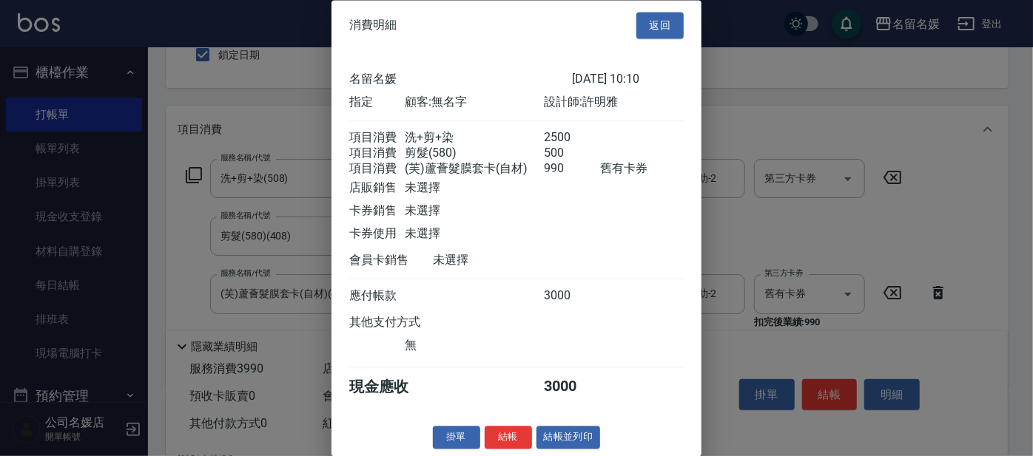
click at [503, 446] on div "消費明細 返回 名留名媛 2025/10/09 10:10 指定 顧客: 無名字 設計師: 許明雅 項目消費 洗+剪+染 2500 項目消費 剪髮(580) …" at bounding box center [516, 228] width 370 height 456
click at [514, 448] on button "結帳" at bounding box center [508, 438] width 47 height 23
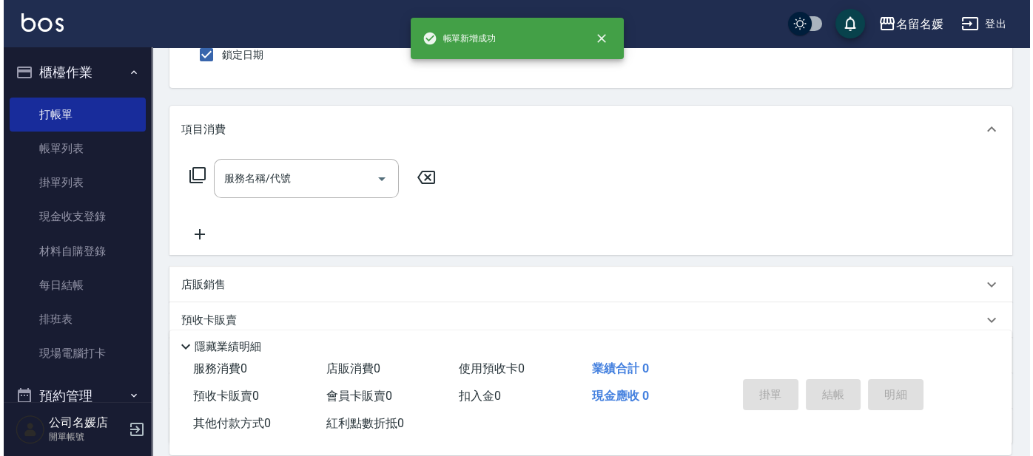
scroll to position [0, 0]
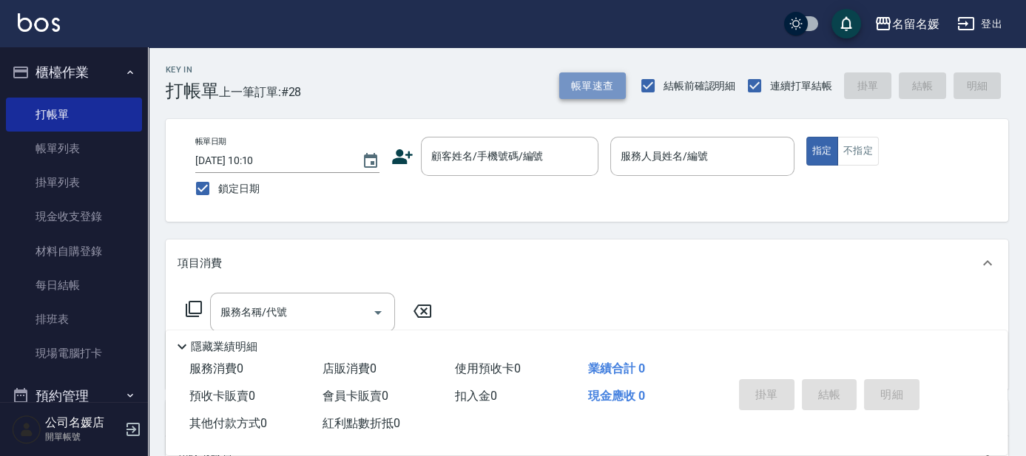
click at [593, 77] on button "帳單速查" at bounding box center [592, 85] width 67 height 27
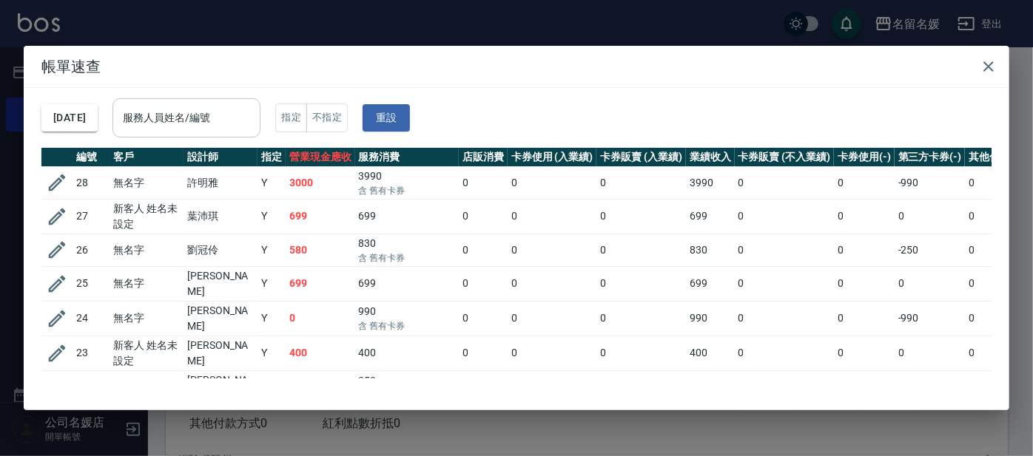
click at [236, 111] on input "服務人員姓名/編號" at bounding box center [186, 118] width 135 height 26
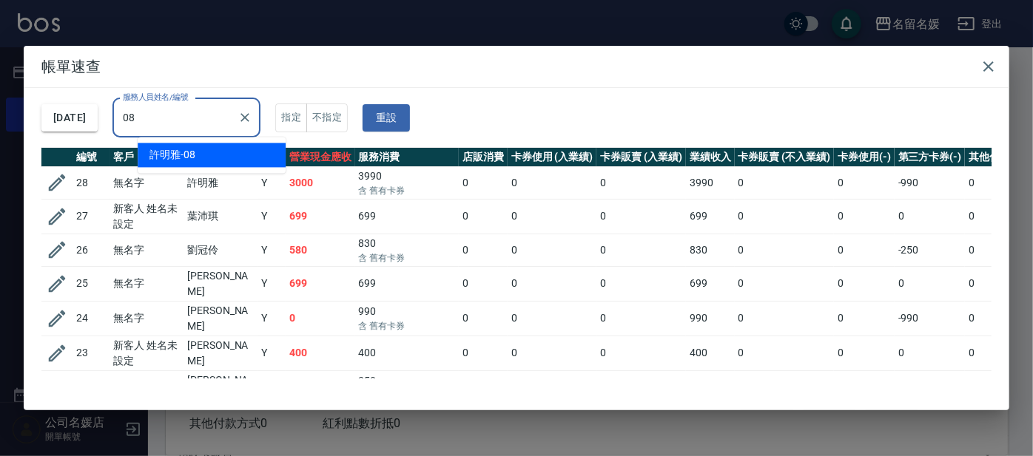
click at [249, 149] on div "許明雅 -08" at bounding box center [212, 155] width 148 height 24
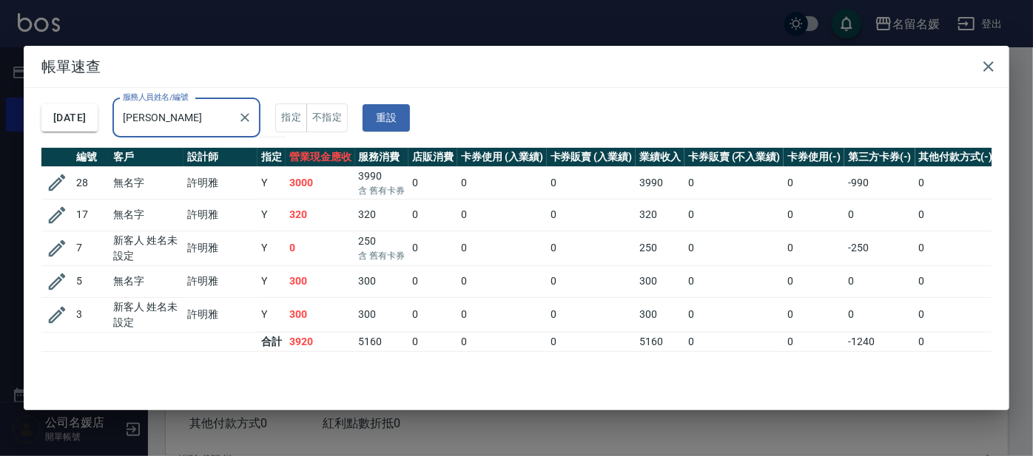
type input "許"
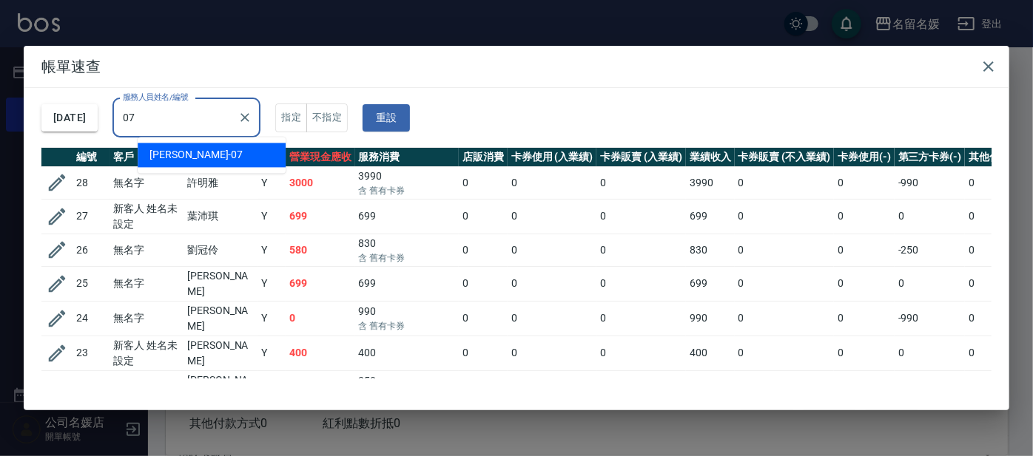
click at [214, 150] on div "廖佳惠 -07" at bounding box center [212, 155] width 148 height 24
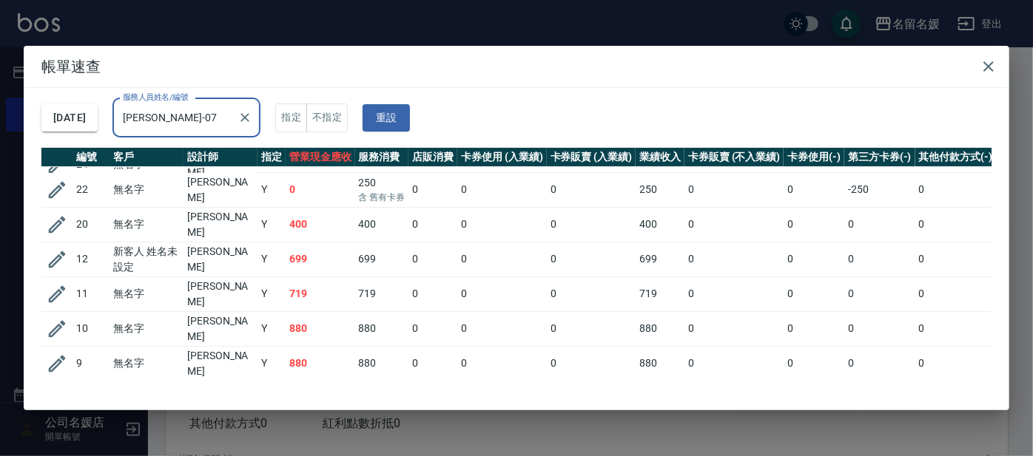
scroll to position [110, 0]
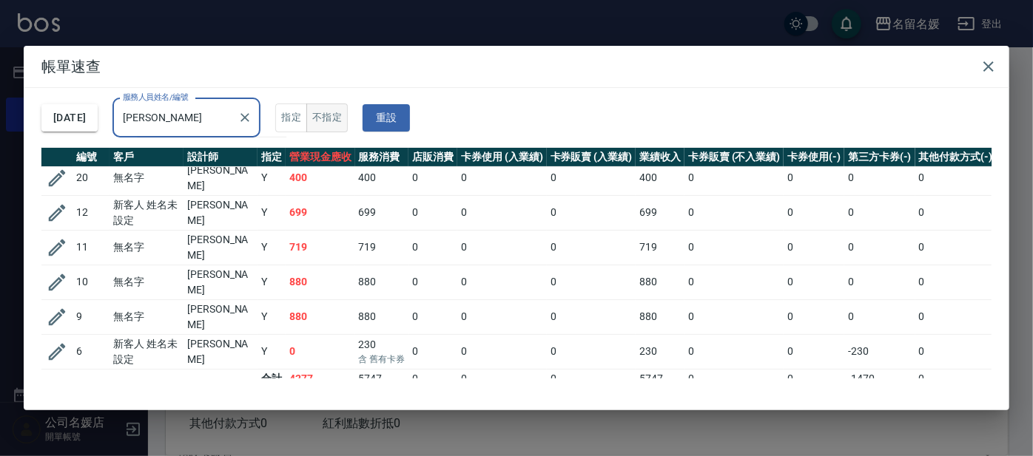
type input "廖"
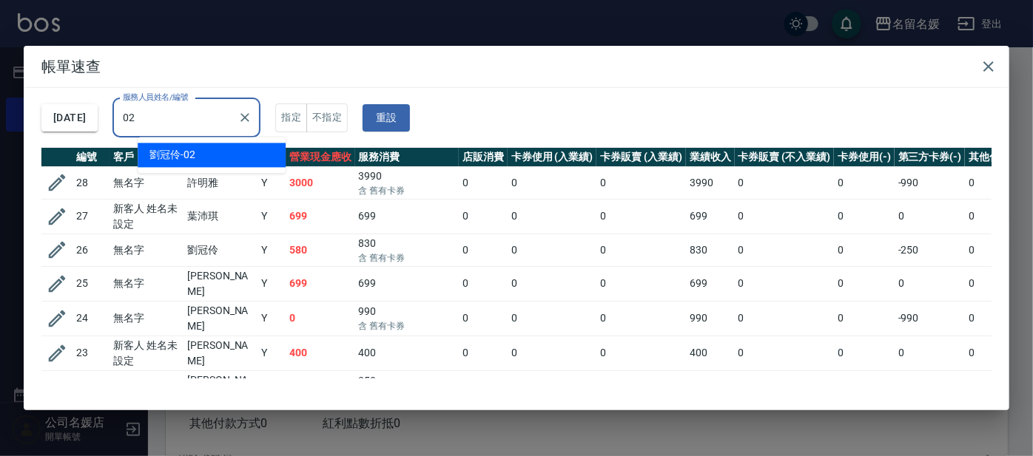
click at [239, 160] on div "劉冠伶 -02" at bounding box center [212, 155] width 148 height 24
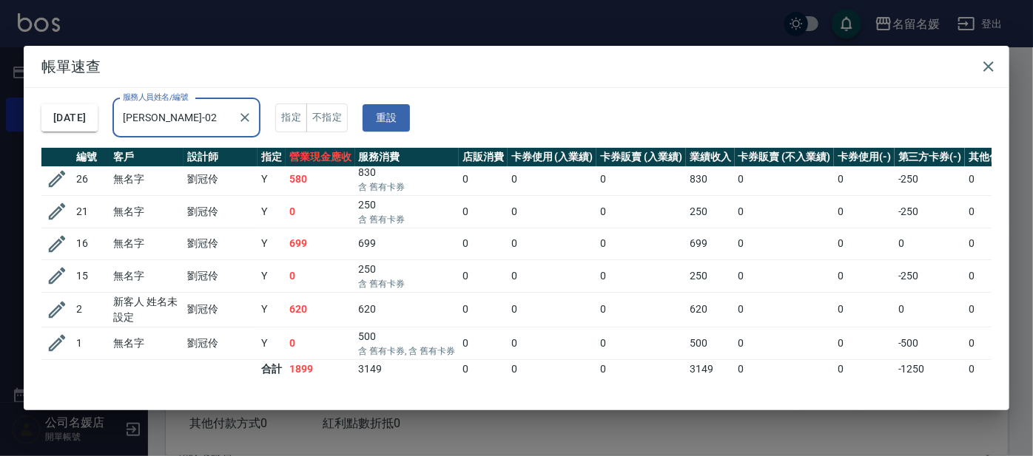
scroll to position [13, 0]
type input "劉冠伶-02"
click at [985, 65] on icon "button" at bounding box center [988, 67] width 18 height 18
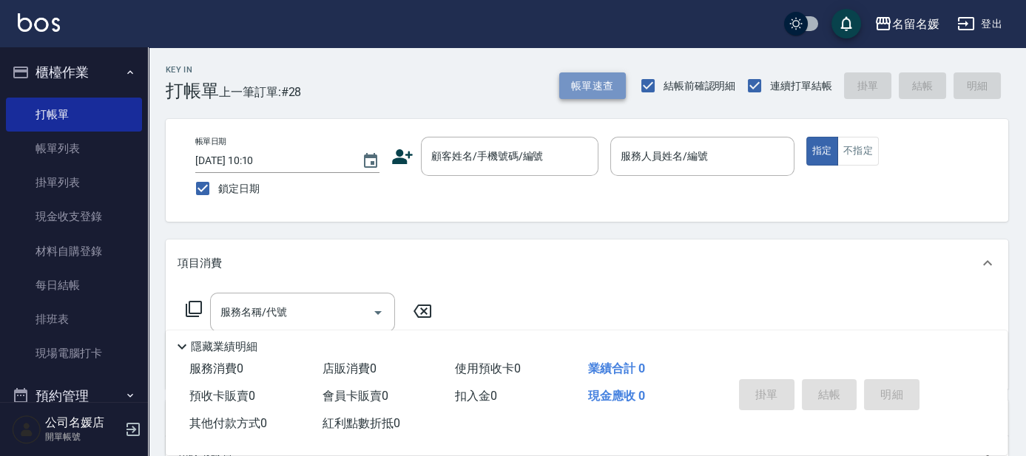
click at [611, 90] on button "帳單速查" at bounding box center [592, 85] width 67 height 27
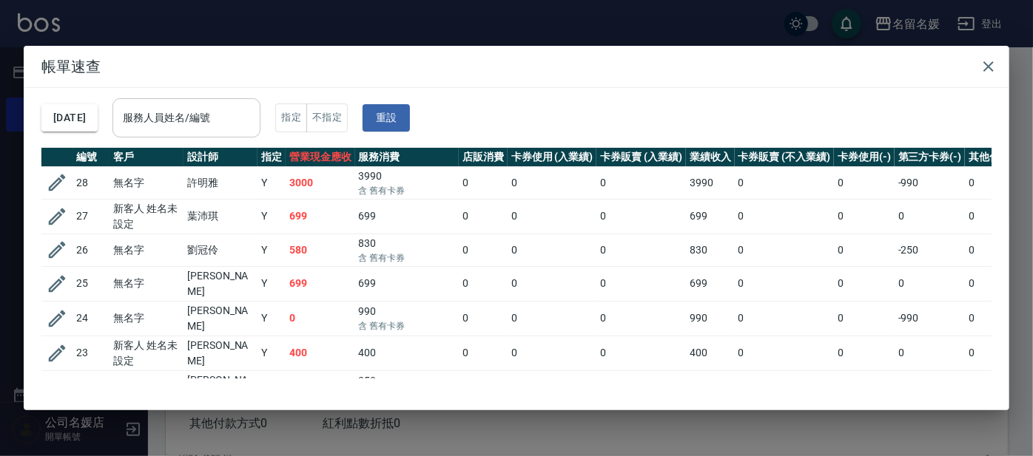
click at [223, 117] on input "服務人員姓名/編號" at bounding box center [186, 118] width 135 height 26
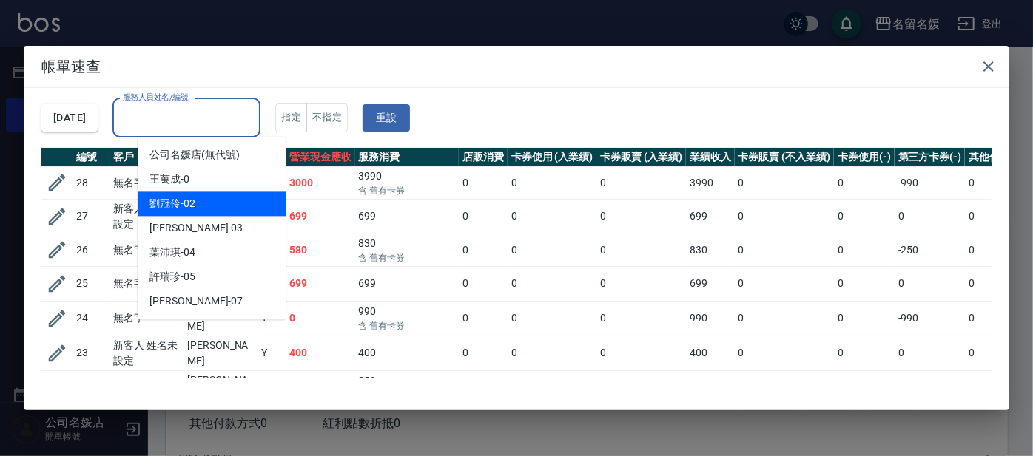
click at [187, 201] on span "劉冠伶 -02" at bounding box center [172, 204] width 46 height 16
type input "劉冠伶-02"
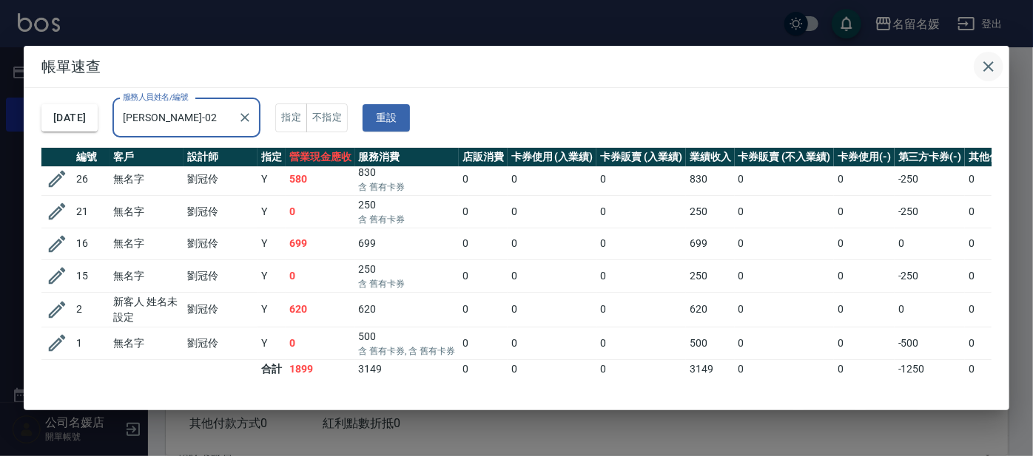
click at [988, 66] on icon "button" at bounding box center [988, 66] width 10 height 10
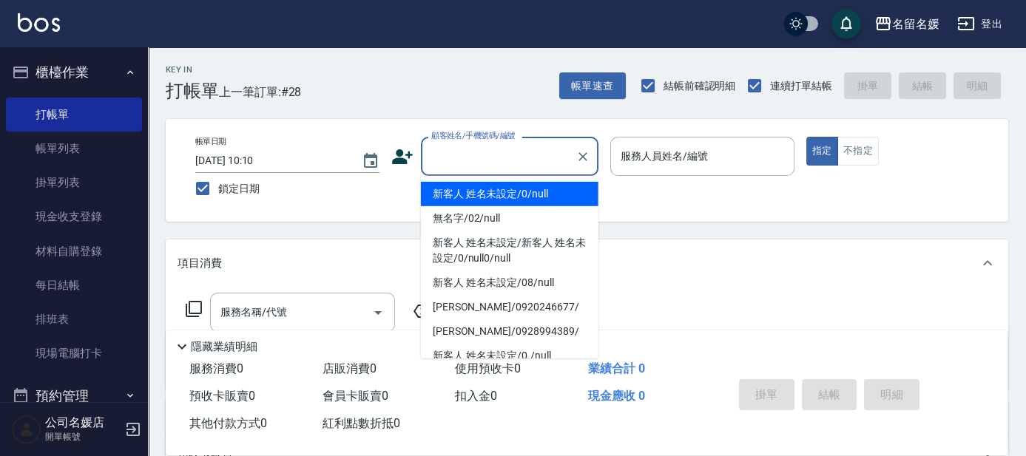
click at [490, 155] on input "顧客姓名/手機號碼/編號" at bounding box center [499, 157] width 142 height 26
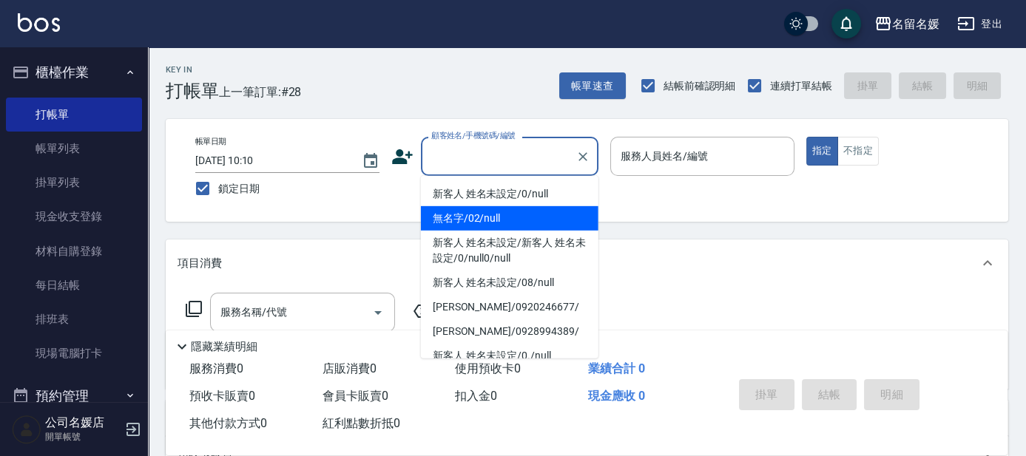
click at [482, 216] on li "無名字/02/null" at bounding box center [510, 218] width 178 height 24
type input "無名字/02/null"
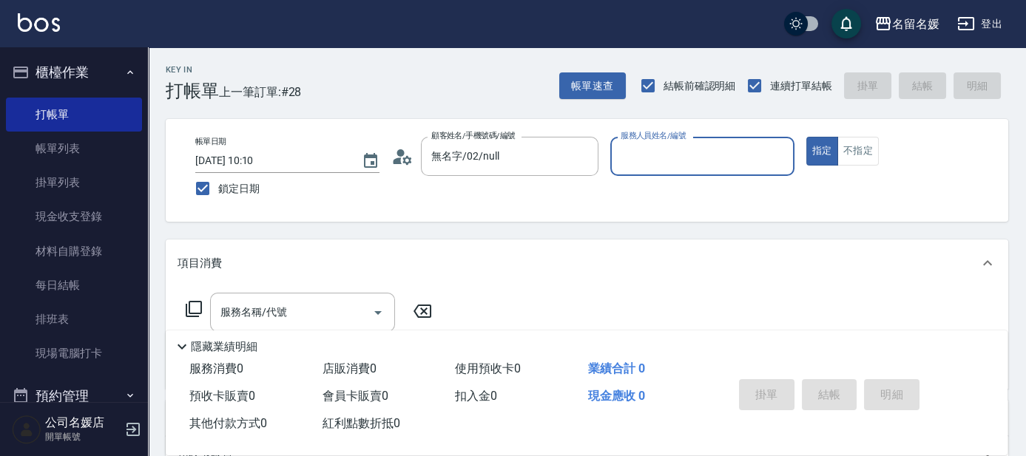
click at [652, 149] on input "服務人員姓名/編號" at bounding box center [702, 157] width 171 height 26
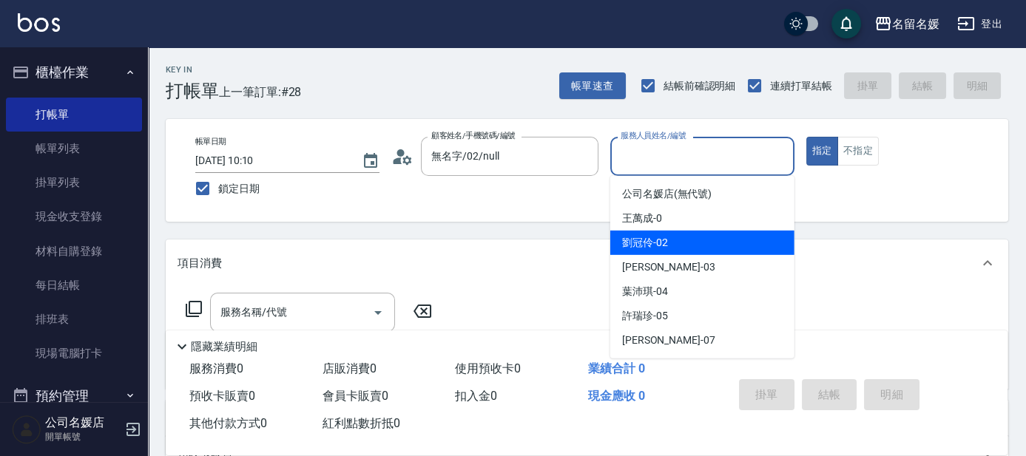
click at [649, 246] on span "劉冠伶 -02" at bounding box center [645, 243] width 46 height 16
type input "劉冠伶-02"
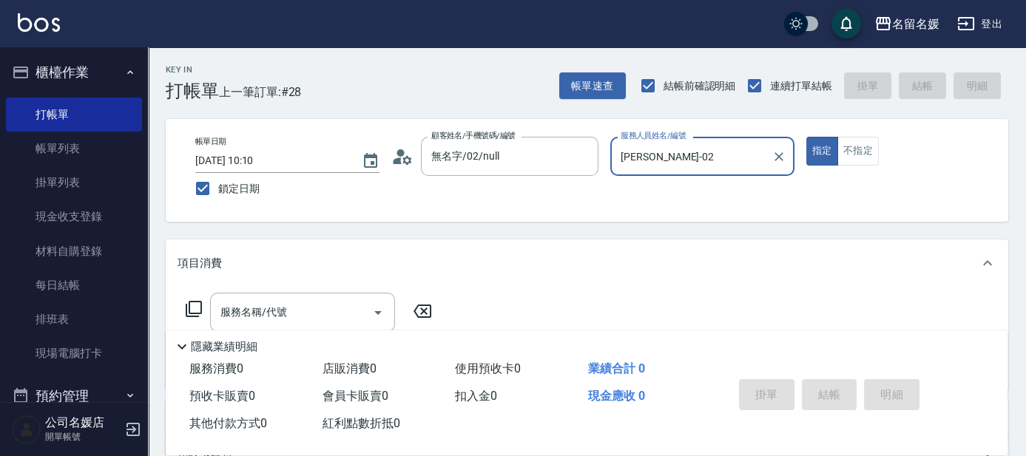
click at [199, 308] on icon at bounding box center [194, 309] width 18 height 18
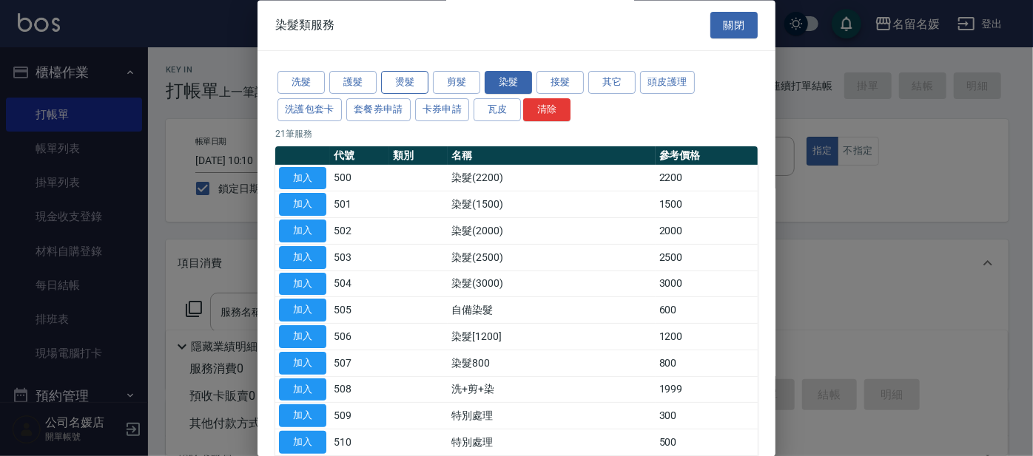
click at [407, 81] on button "燙髮" at bounding box center [404, 83] width 47 height 23
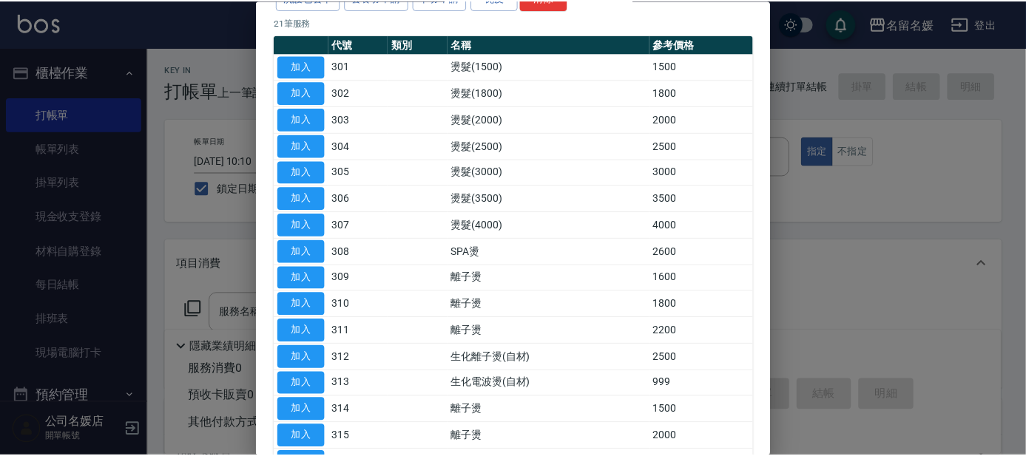
scroll to position [134, 0]
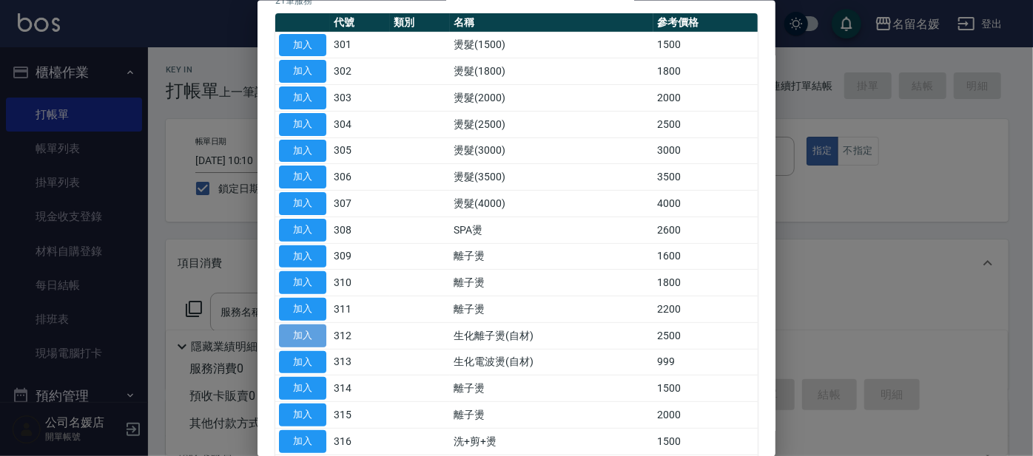
click at [302, 331] on button "加入" at bounding box center [302, 335] width 47 height 23
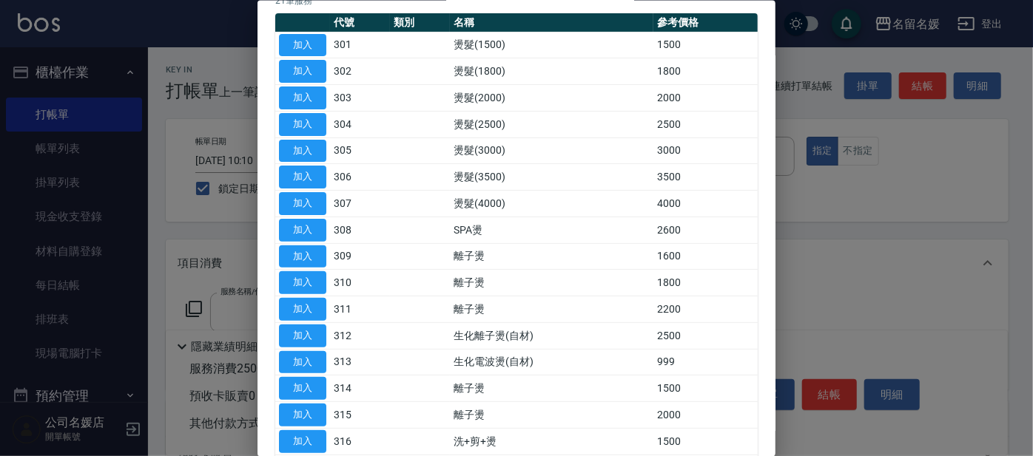
type input "生化離子燙(自材)(312)"
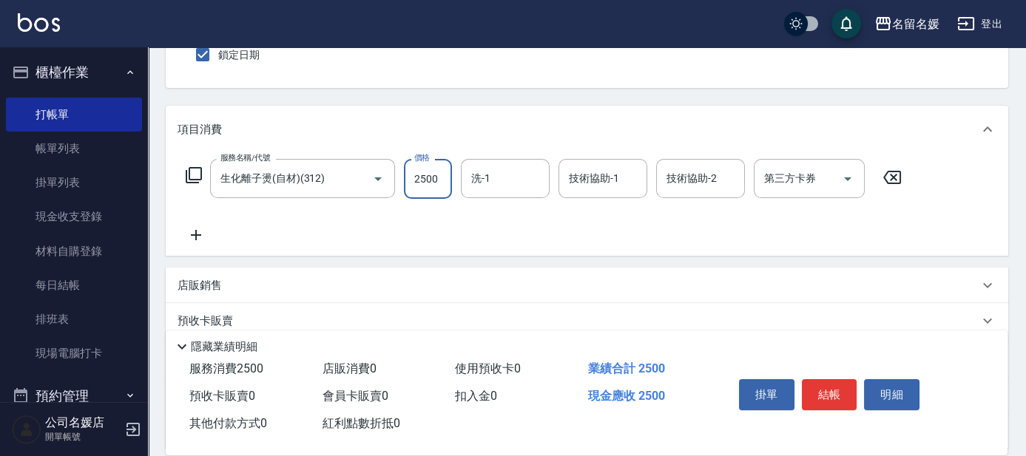
click at [442, 173] on input "2500" at bounding box center [428, 179] width 48 height 40
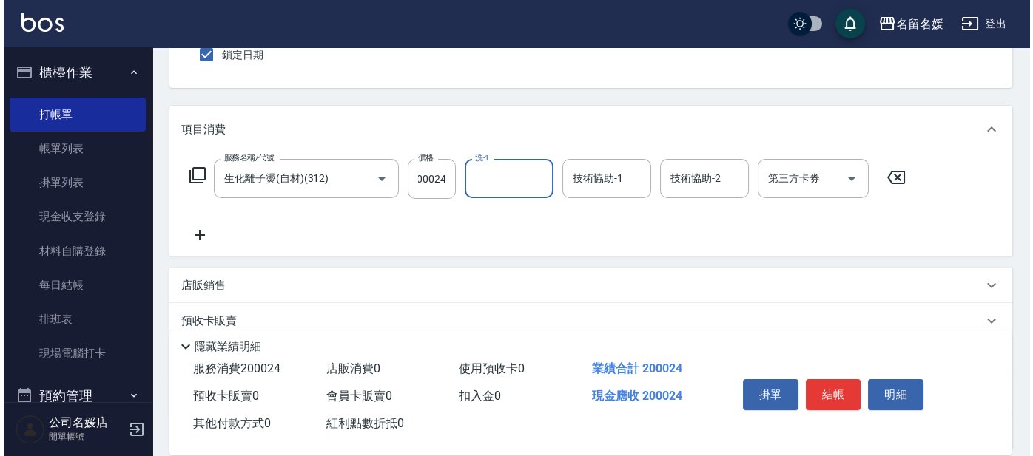
scroll to position [0, 0]
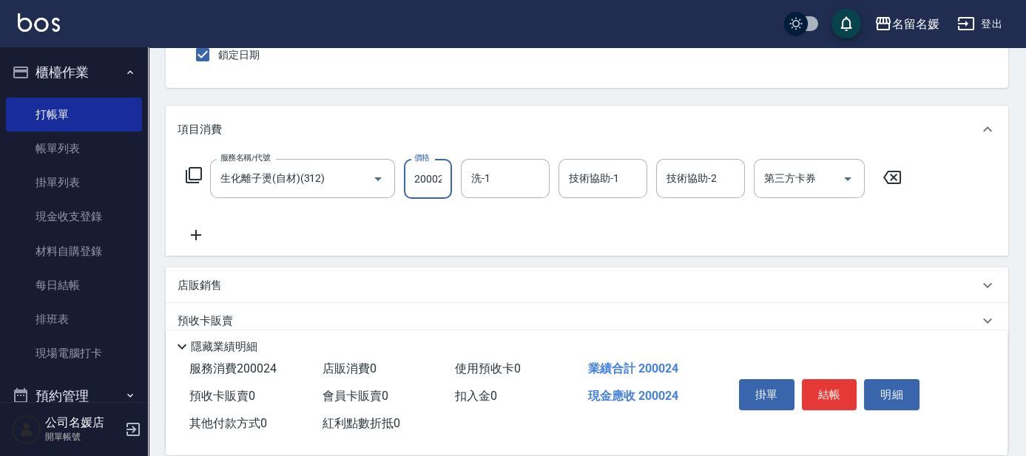
click at [445, 180] on input "200024" at bounding box center [428, 179] width 48 height 40
type input "2000"
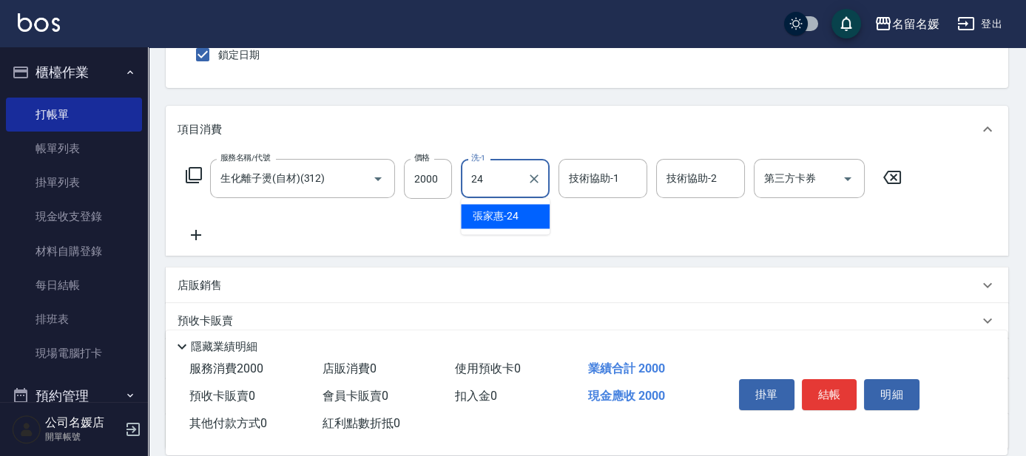
type input "張家惠-24"
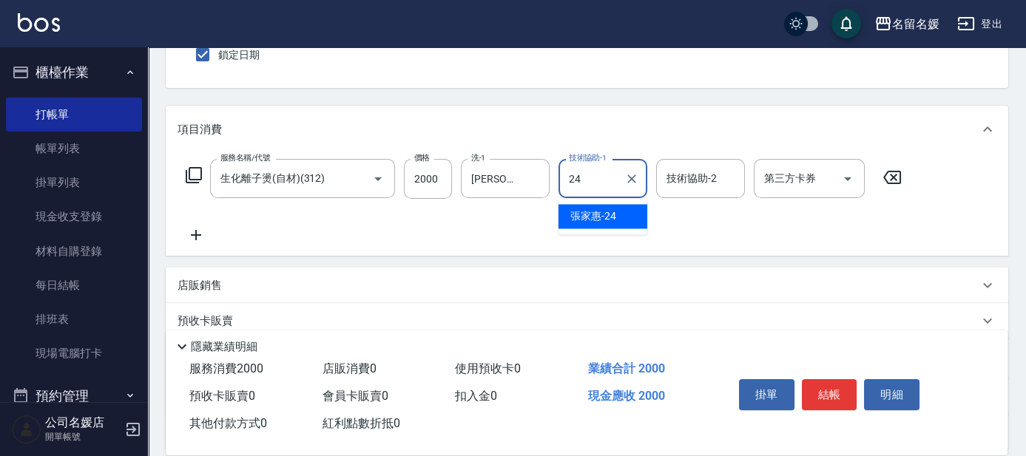
type input "張家惠-24"
click at [193, 175] on icon at bounding box center [194, 175] width 18 height 18
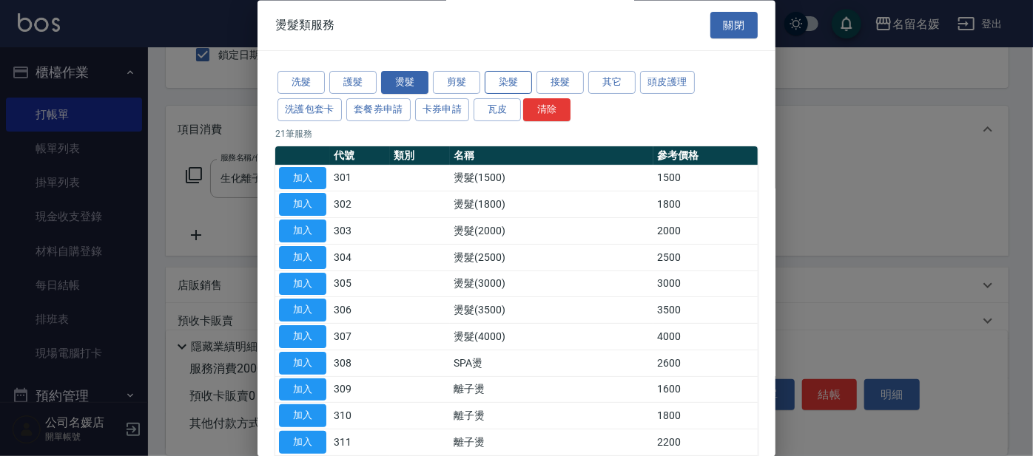
click at [515, 81] on button "染髮" at bounding box center [508, 83] width 47 height 23
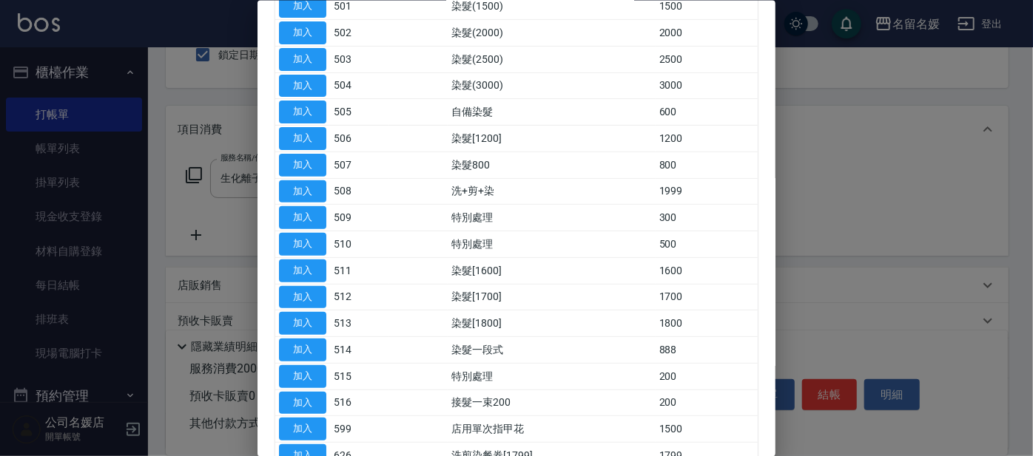
scroll to position [201, 0]
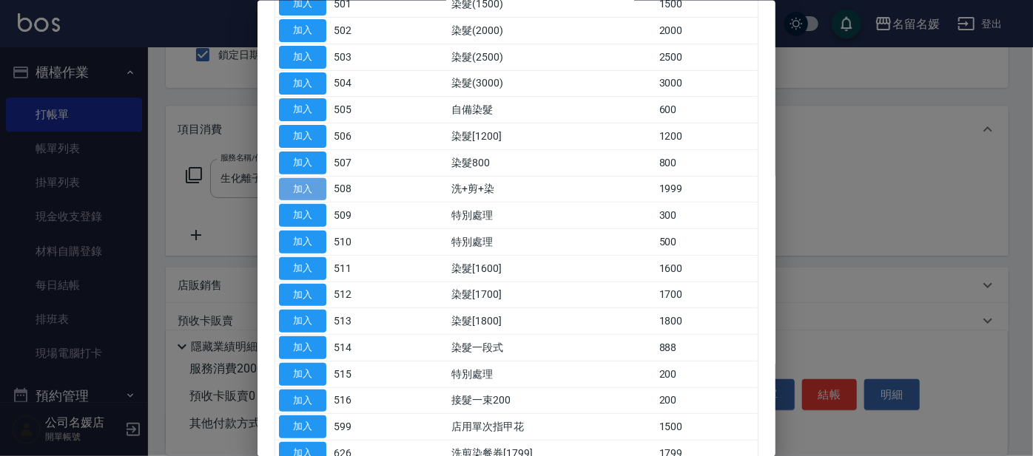
click at [315, 186] on button "加入" at bounding box center [302, 189] width 47 height 23
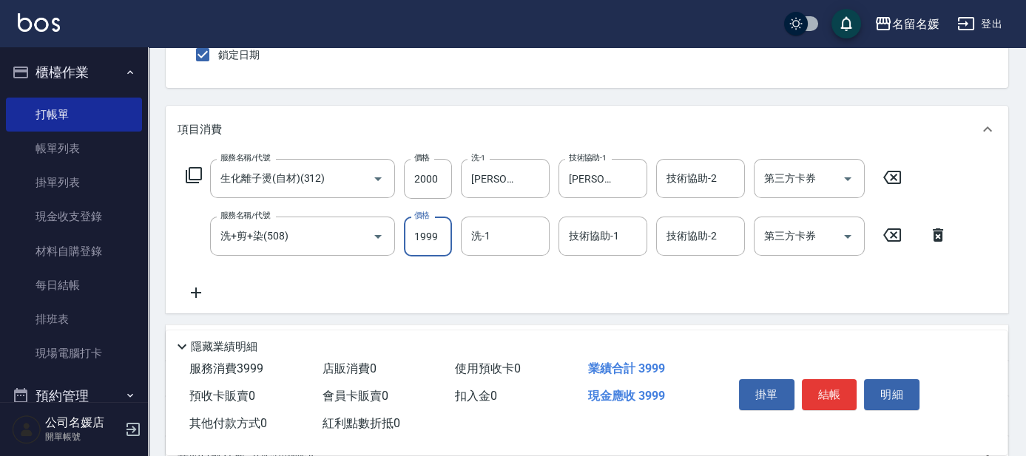
click at [423, 235] on input "1999" at bounding box center [428, 237] width 48 height 40
type input "2400"
click at [485, 239] on input "洗-1" at bounding box center [505, 236] width 75 height 26
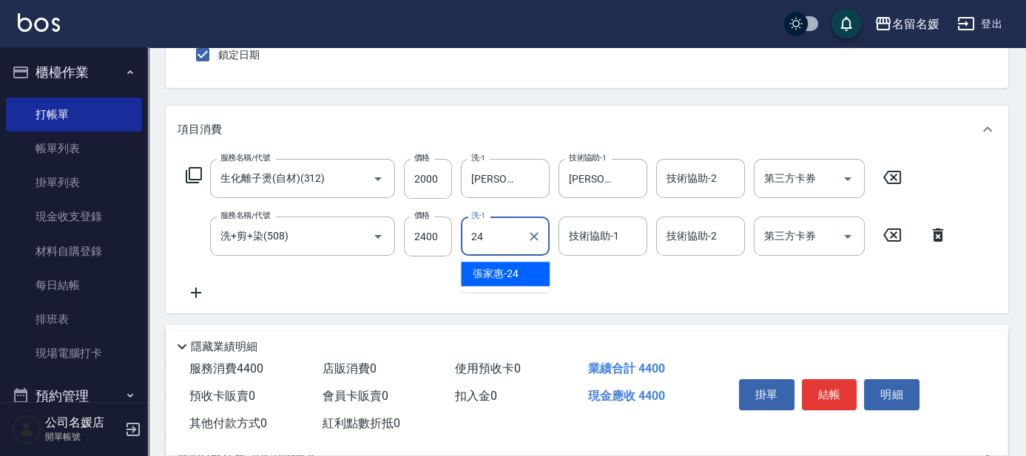
type input "張家惠-24"
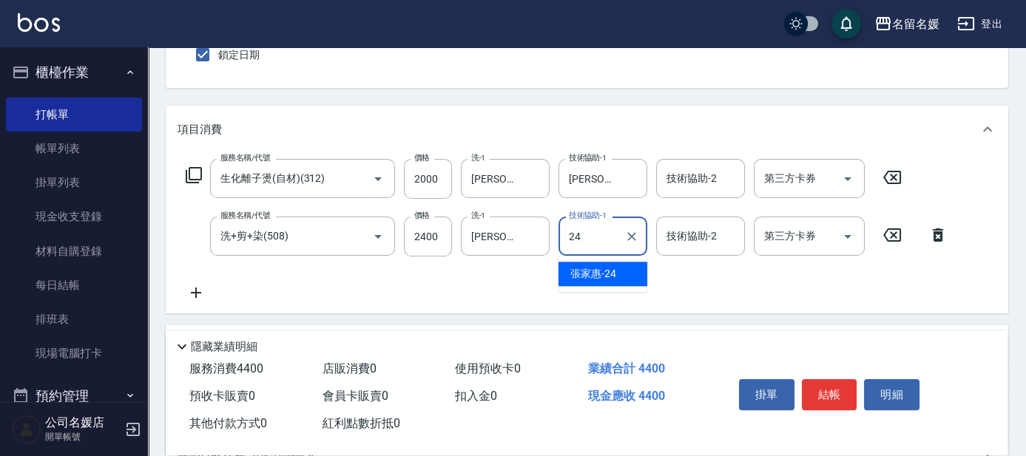
type input "張家惠-24"
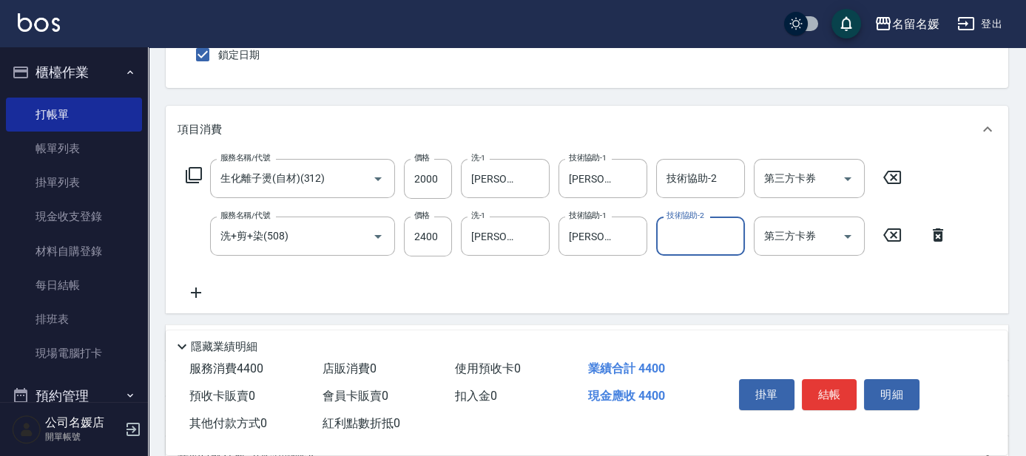
click at [194, 176] on icon at bounding box center [194, 175] width 18 height 18
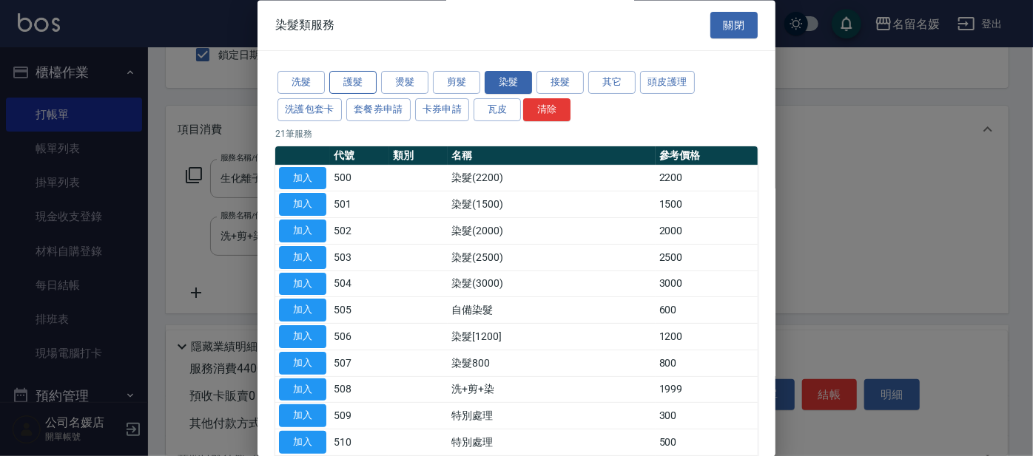
click at [360, 83] on button "護髮" at bounding box center [352, 83] width 47 height 23
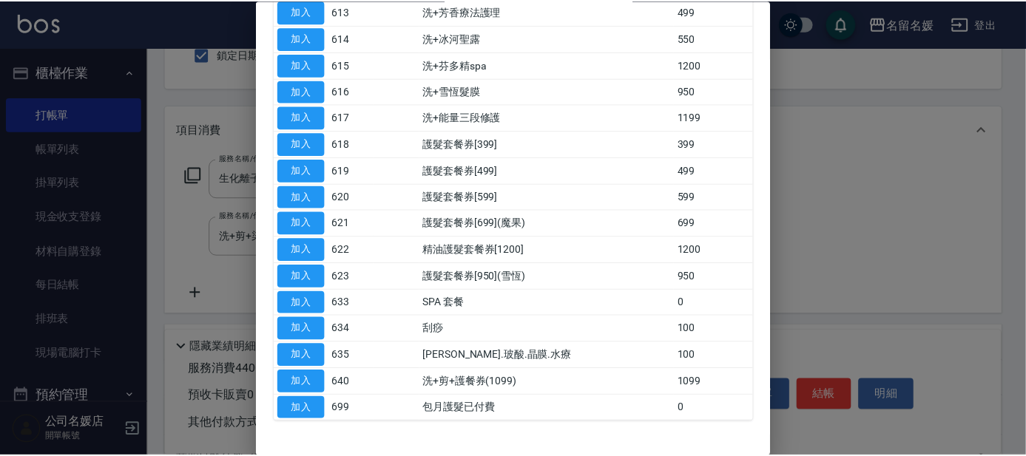
scroll to position [538, 0]
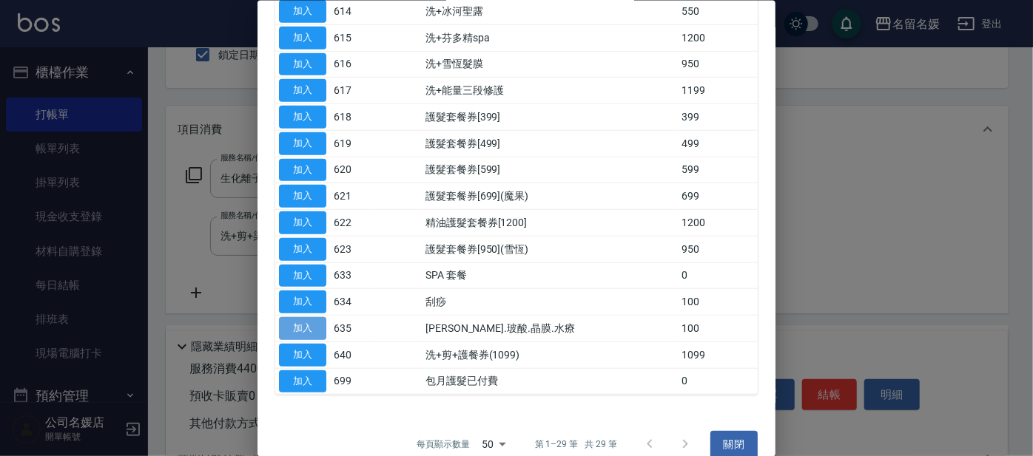
click at [285, 320] on button "加入" at bounding box center [302, 328] width 47 height 23
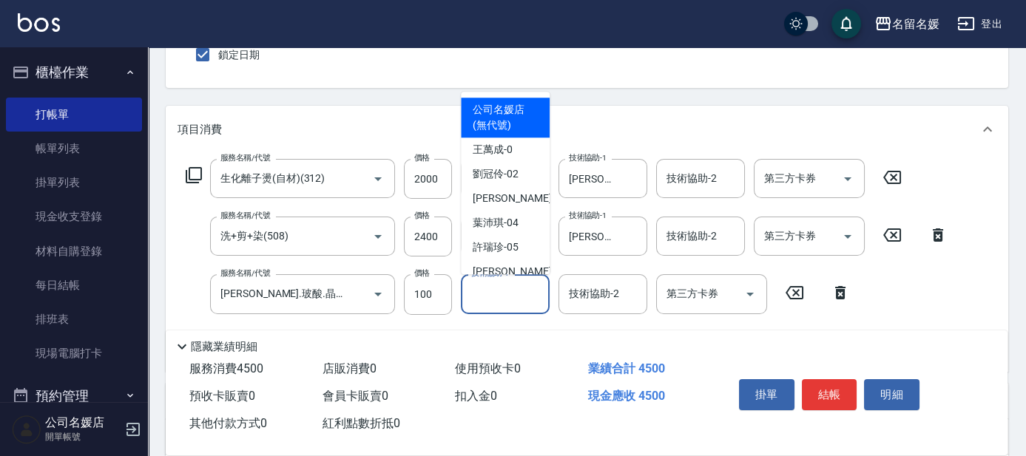
click at [498, 302] on input "技術協助-1" at bounding box center [505, 294] width 75 height 26
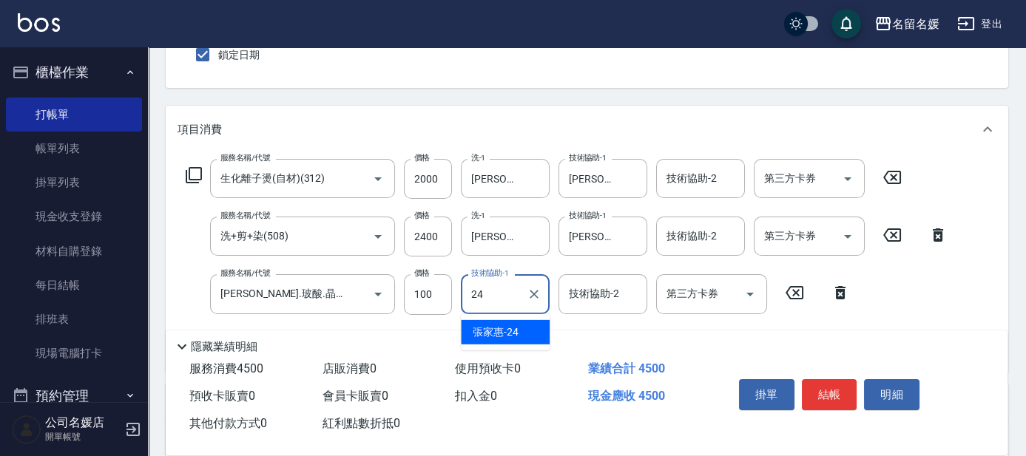
type input "張家惠-24"
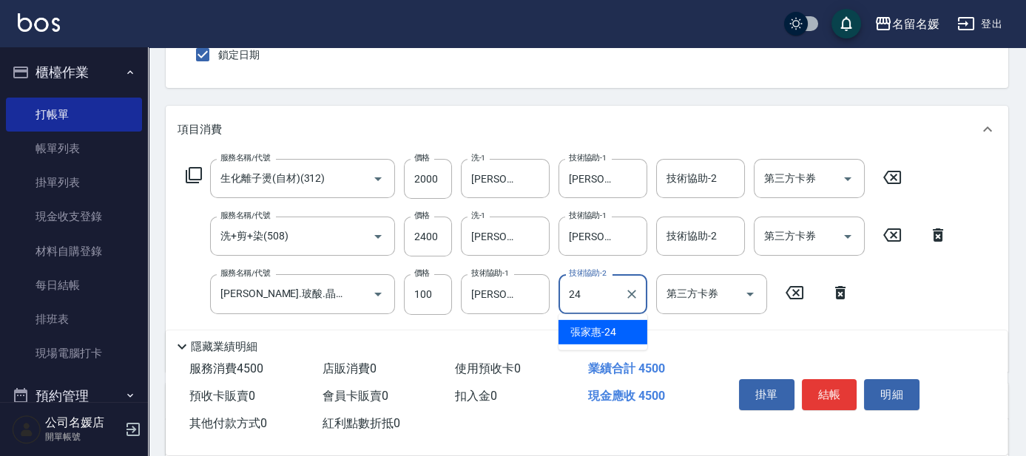
type input "張家惠-24"
click at [197, 173] on icon at bounding box center [194, 175] width 18 height 18
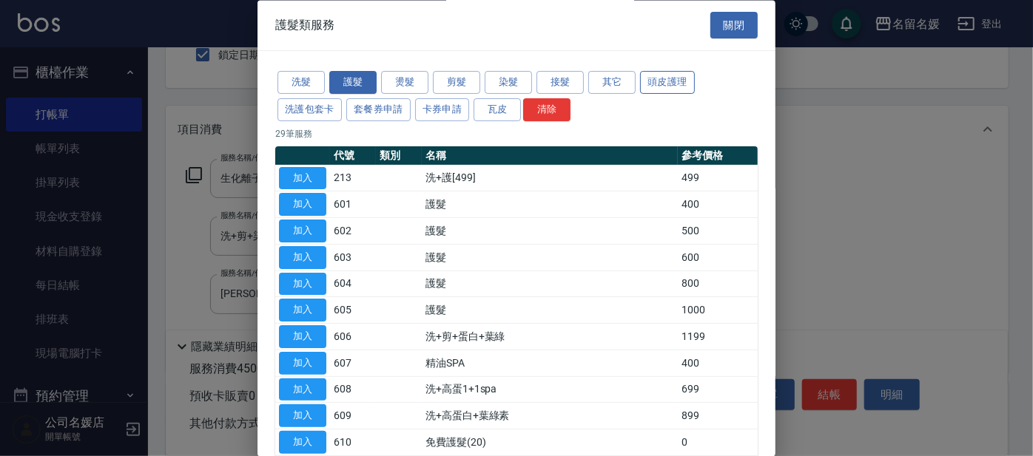
click at [645, 77] on button "頭皮護理" at bounding box center [667, 83] width 55 height 23
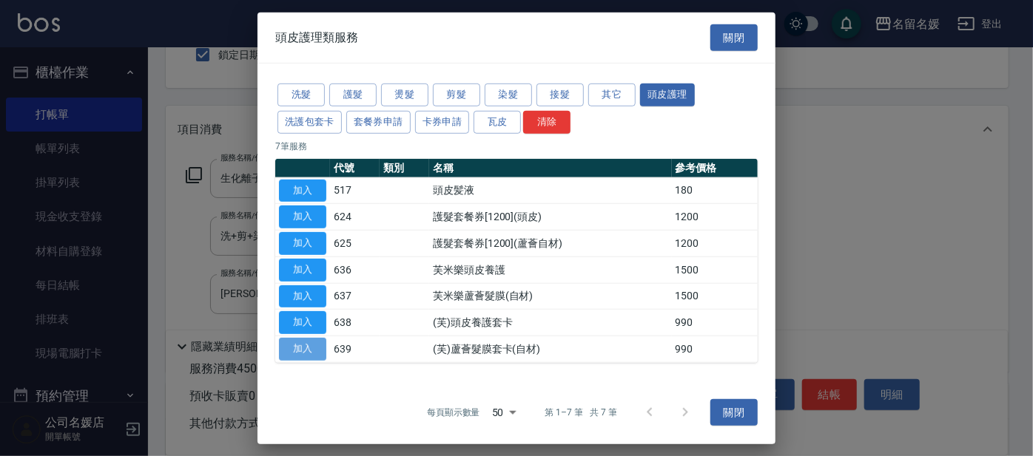
click at [296, 344] on button "加入" at bounding box center [302, 349] width 47 height 23
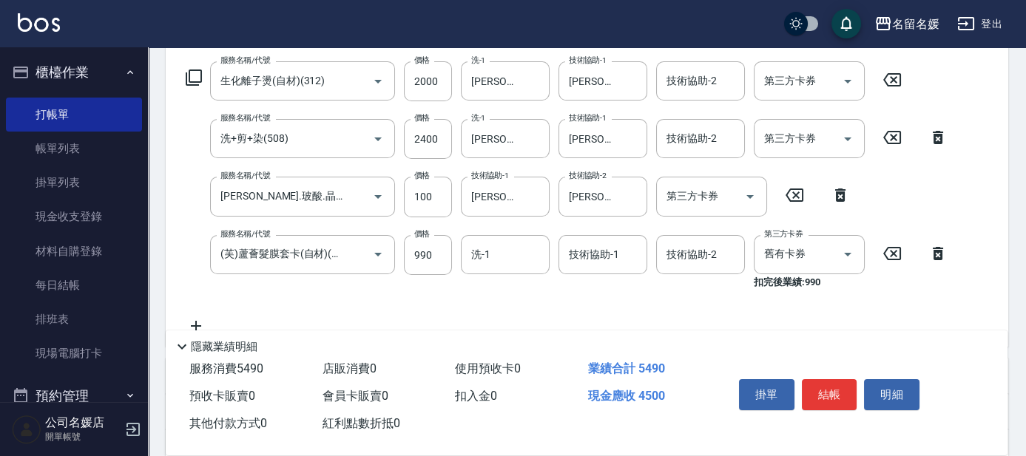
scroll to position [269, 0]
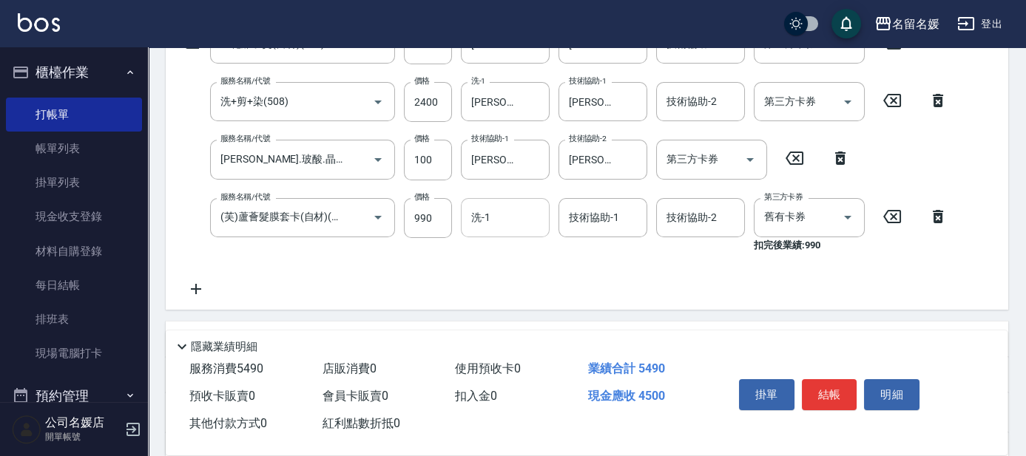
click at [481, 210] on div "洗-1 洗-1" at bounding box center [505, 217] width 89 height 39
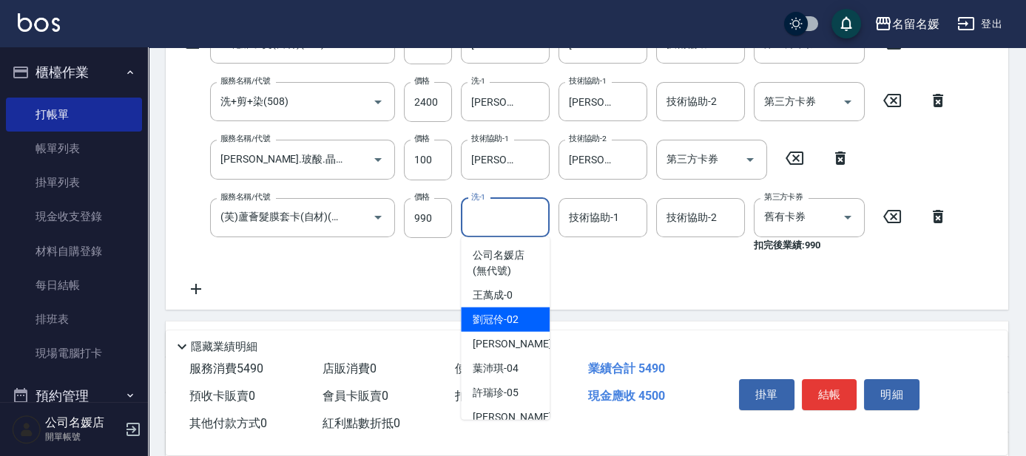
click at [495, 314] on span "劉冠伶 -02" at bounding box center [496, 320] width 46 height 16
type input "劉冠伶-02"
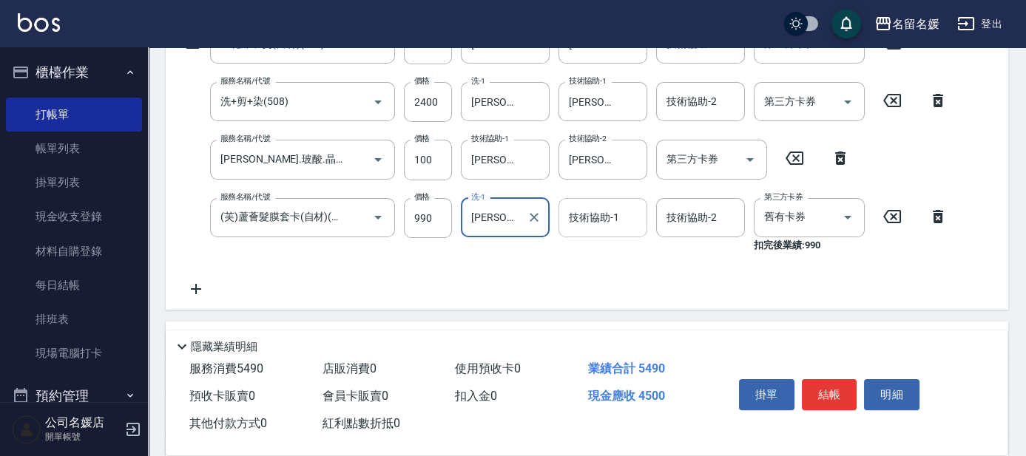
click at [596, 223] on div "技術協助-1 技術協助-1" at bounding box center [603, 217] width 89 height 39
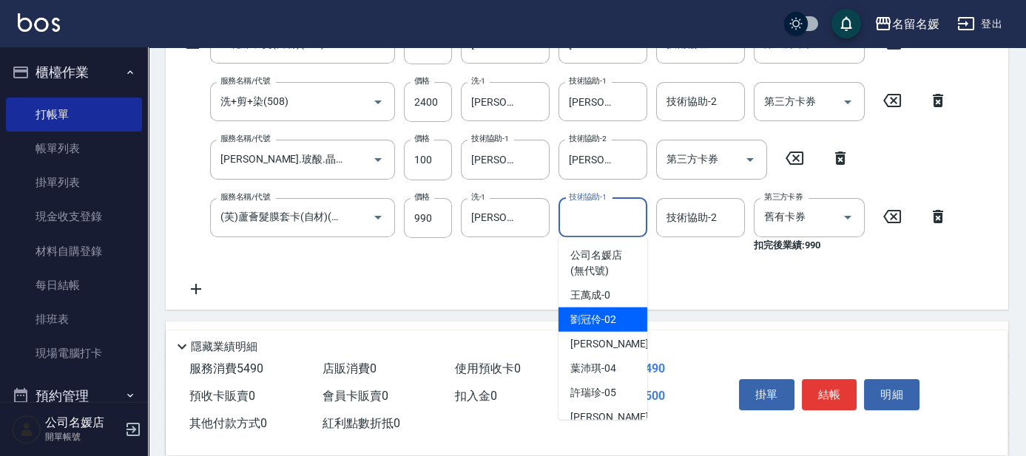
click at [592, 319] on span "劉冠伶 -02" at bounding box center [593, 320] width 46 height 16
type input "劉冠伶-02"
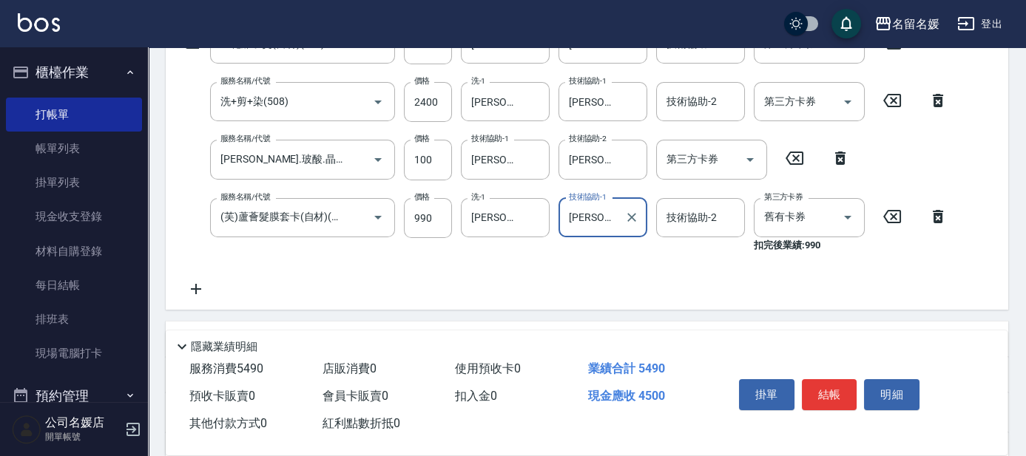
scroll to position [201, 0]
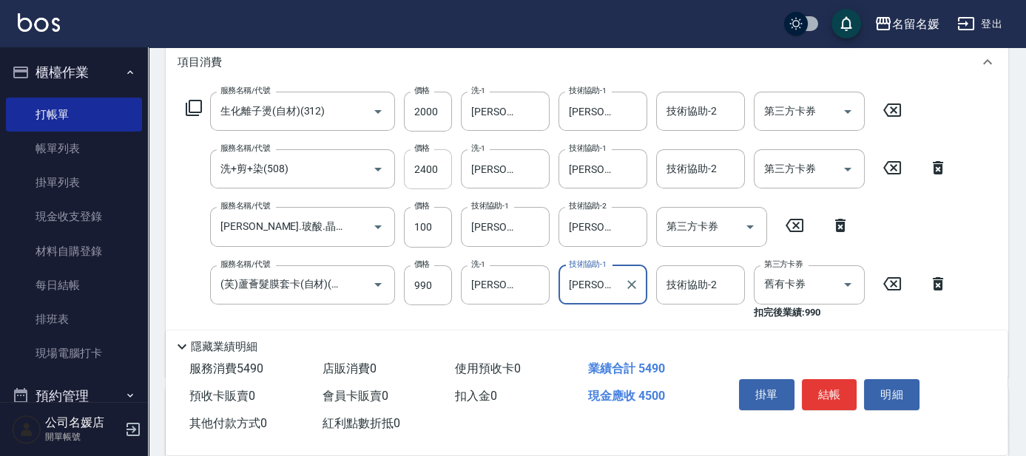
click at [420, 170] on input "2400" at bounding box center [428, 169] width 48 height 40
click at [418, 166] on input "2400" at bounding box center [428, 169] width 48 height 40
type input "1400"
click at [187, 104] on icon at bounding box center [194, 108] width 18 height 18
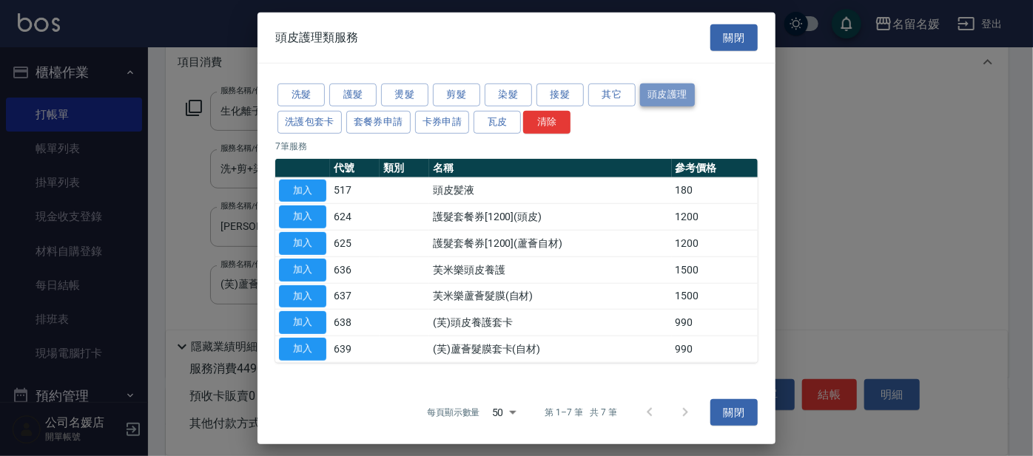
click at [674, 92] on button "頭皮護理" at bounding box center [667, 95] width 55 height 23
click at [312, 348] on button "加入" at bounding box center [302, 349] width 47 height 23
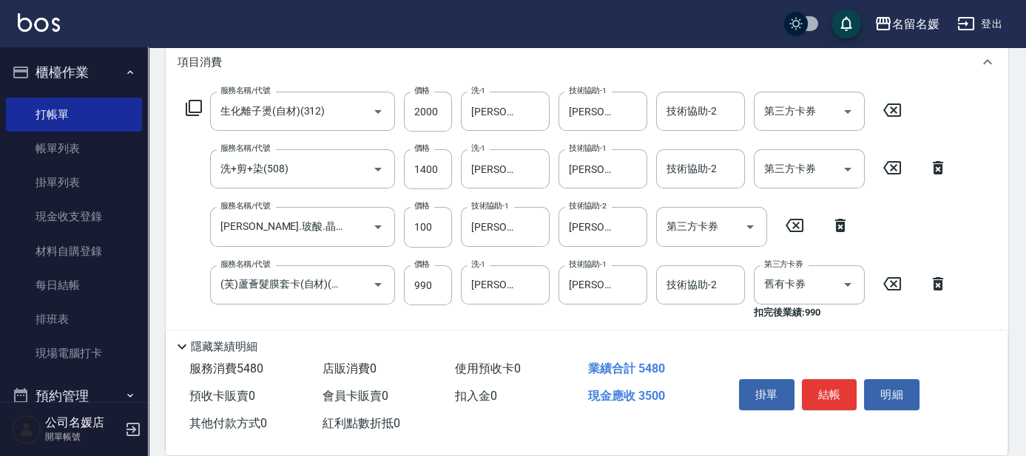
scroll to position [336, 0]
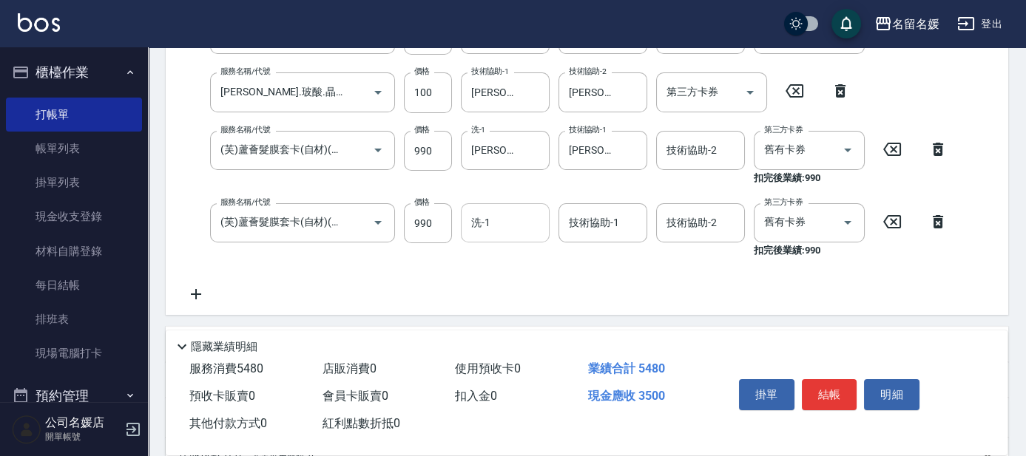
click at [502, 227] on input "洗-1" at bounding box center [505, 223] width 75 height 26
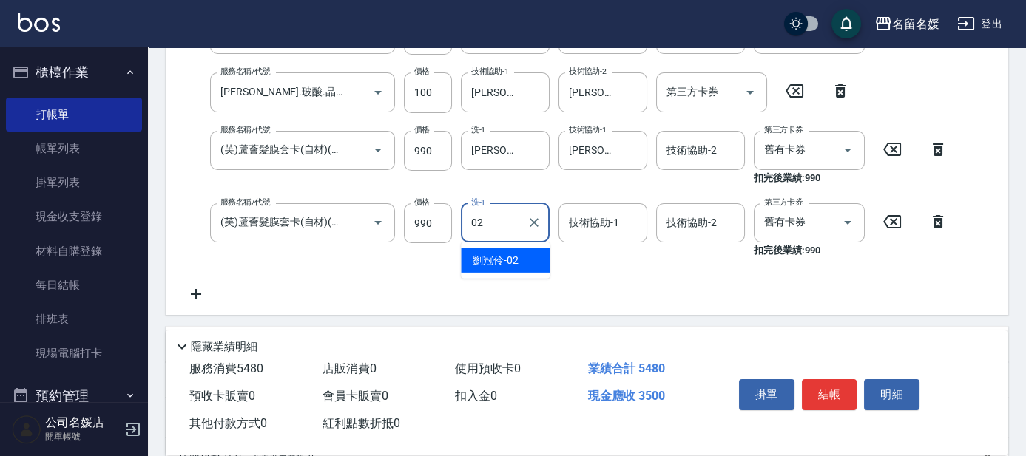
type input "劉冠伶-02"
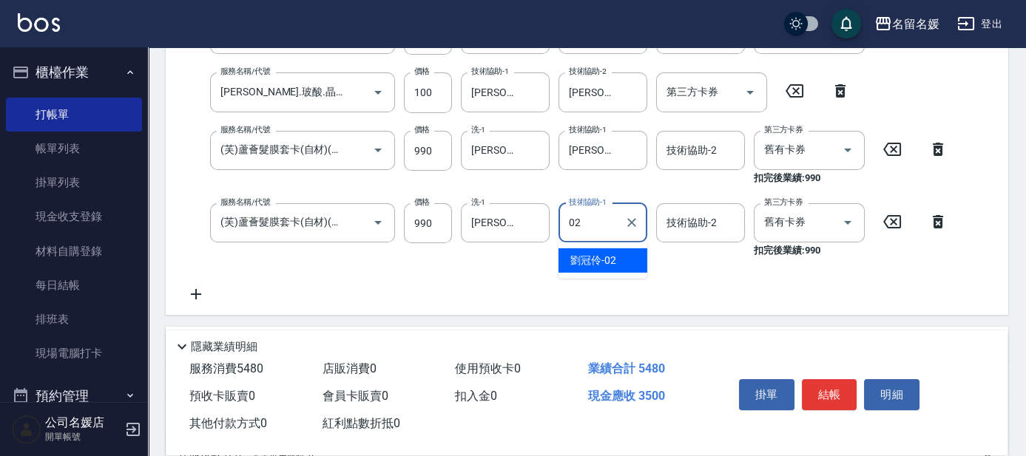
type input "劉冠伶-02"
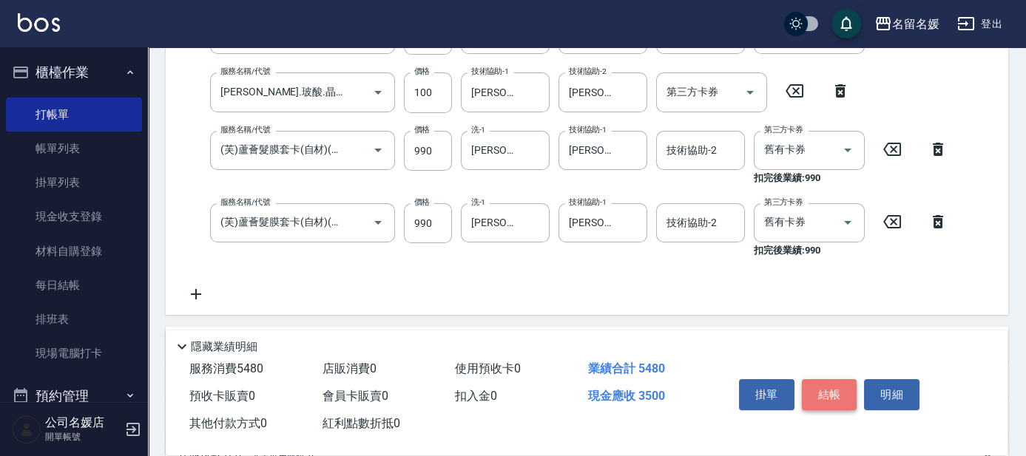
click at [821, 384] on button "結帳" at bounding box center [829, 395] width 55 height 31
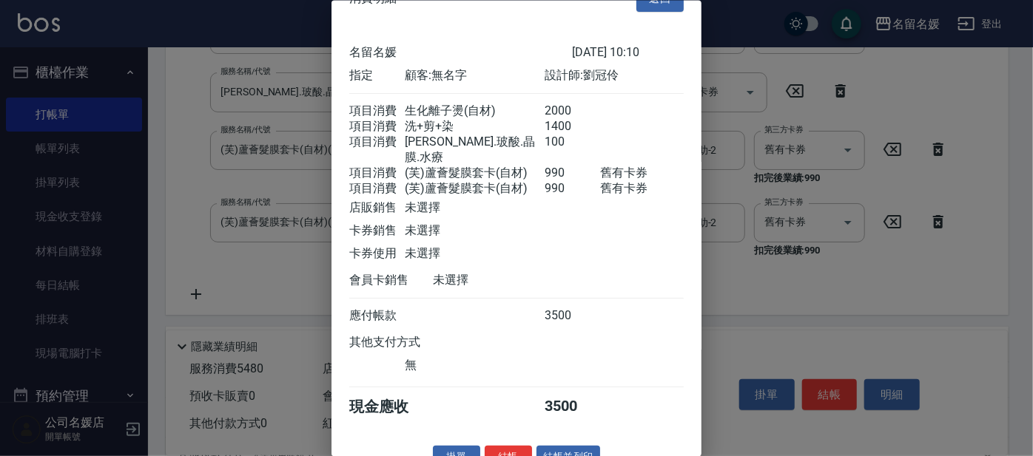
scroll to position [55, 0]
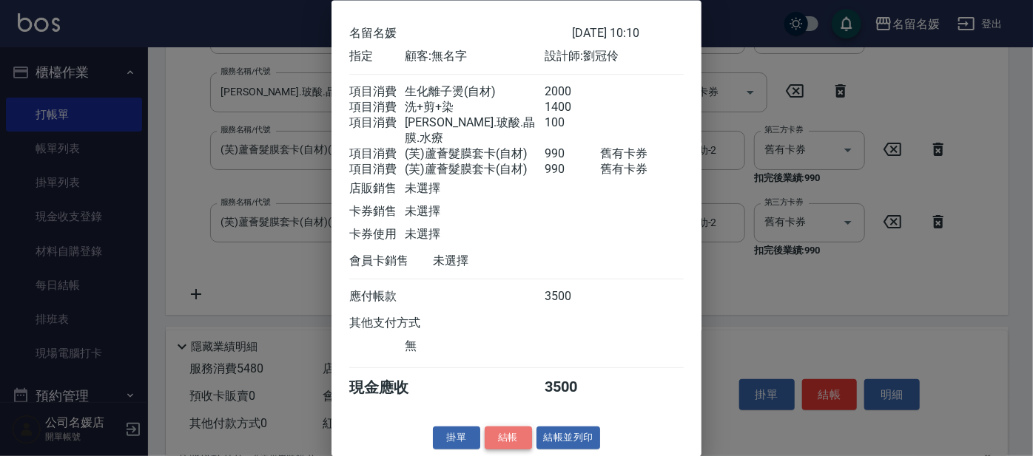
click at [499, 439] on button "結帳" at bounding box center [508, 438] width 47 height 23
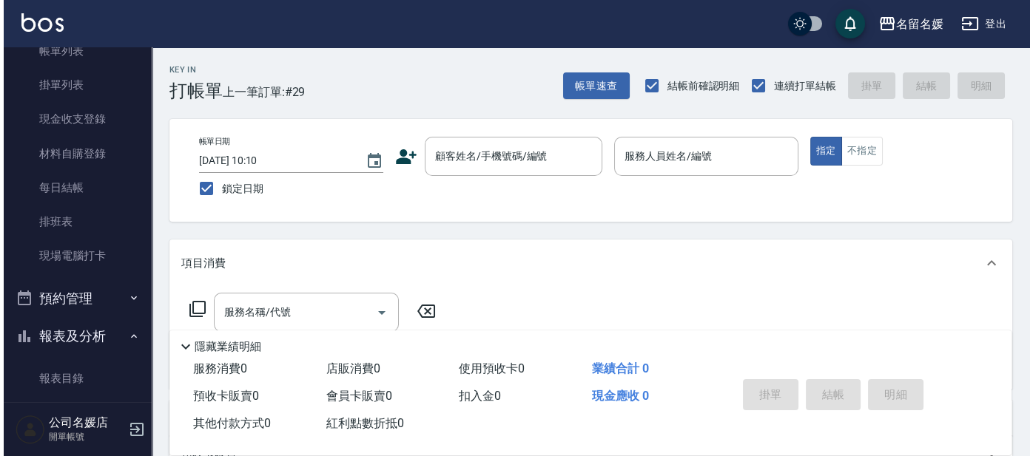
scroll to position [0, 0]
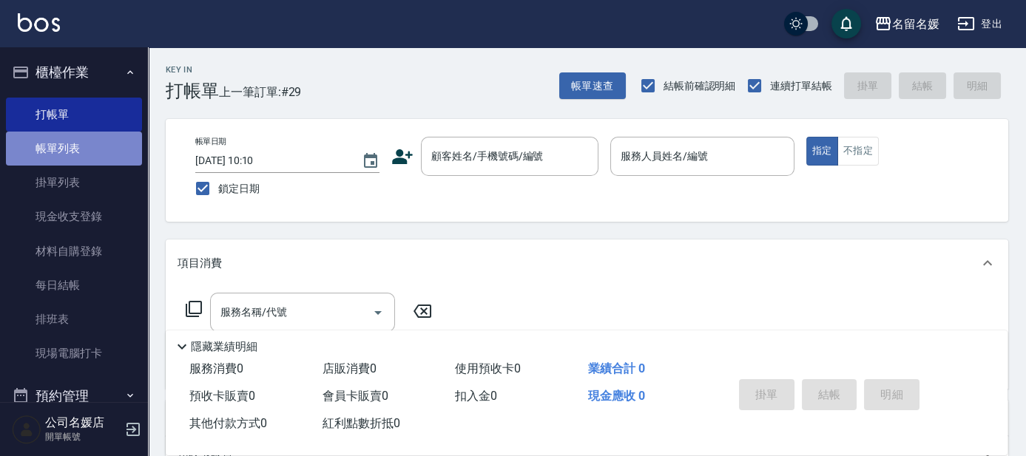
click at [89, 154] on link "帳單列表" at bounding box center [74, 149] width 136 height 34
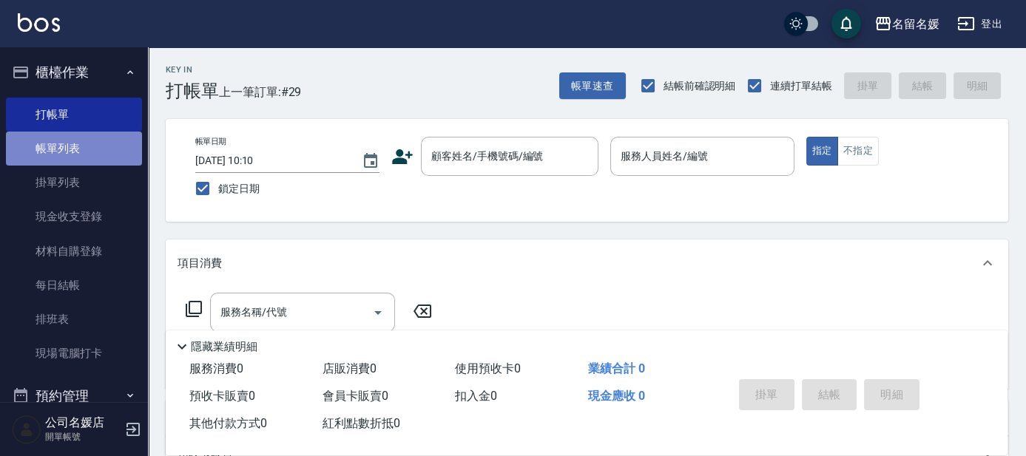
click at [89, 154] on link "帳單列表" at bounding box center [74, 149] width 136 height 34
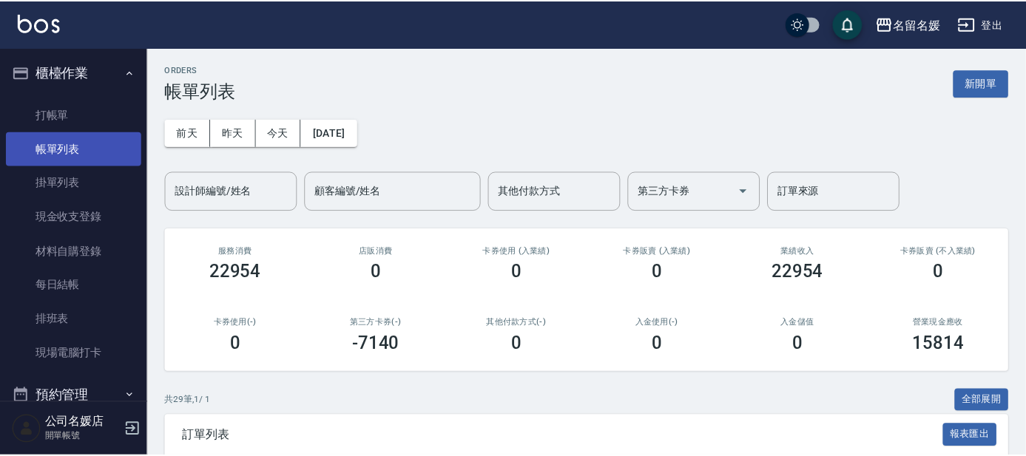
scroll to position [269, 0]
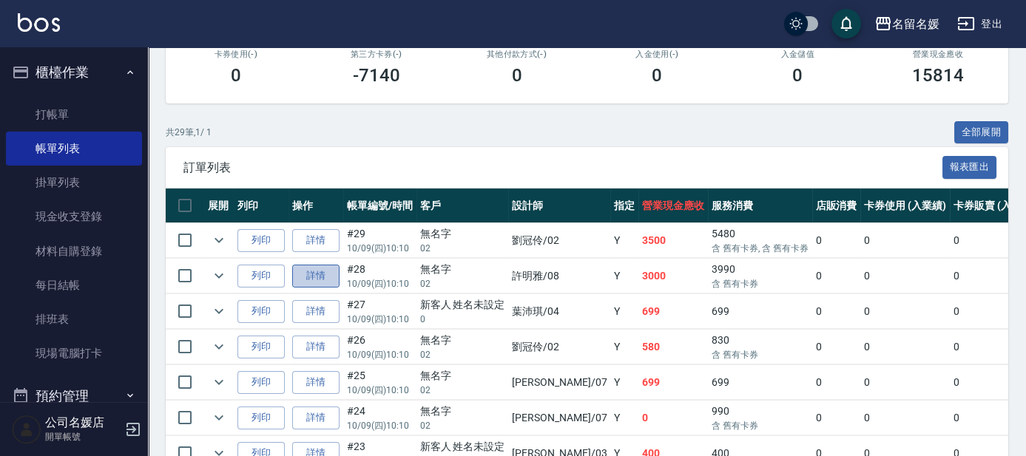
click at [323, 272] on link "詳情" at bounding box center [315, 276] width 47 height 23
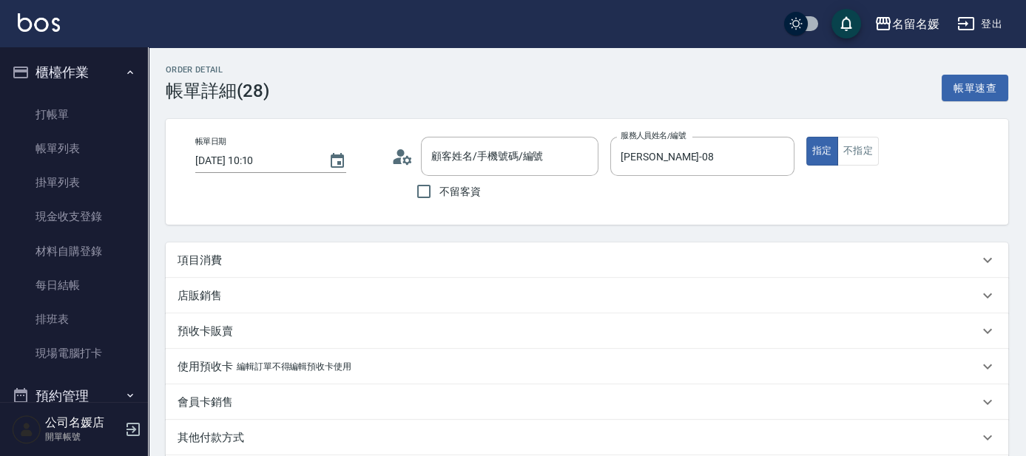
type input "2025/10/09 10:10"
type input "許明雅-08"
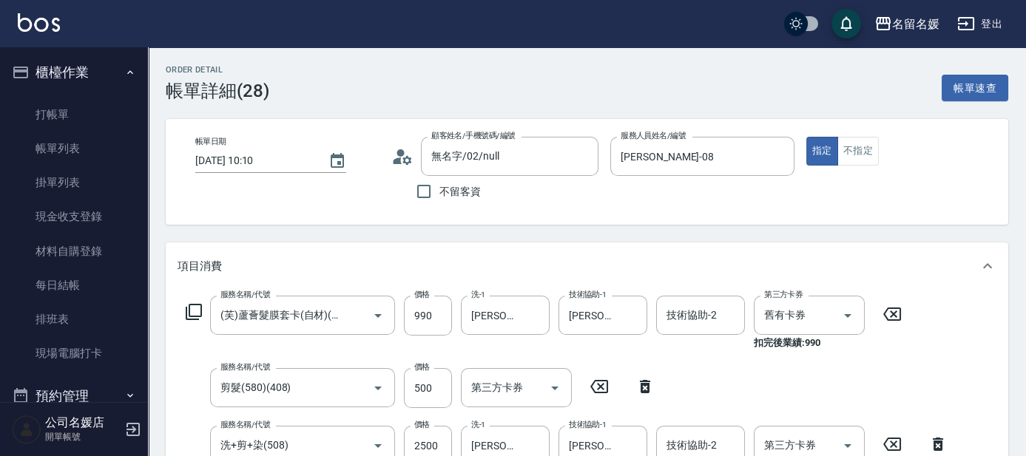
type input "無名字/02/null"
type input "(芙)蘆薈髮膜套卡(自材)(639)"
type input "剪髮(580)(408)"
type input "洗+剪+染(508)"
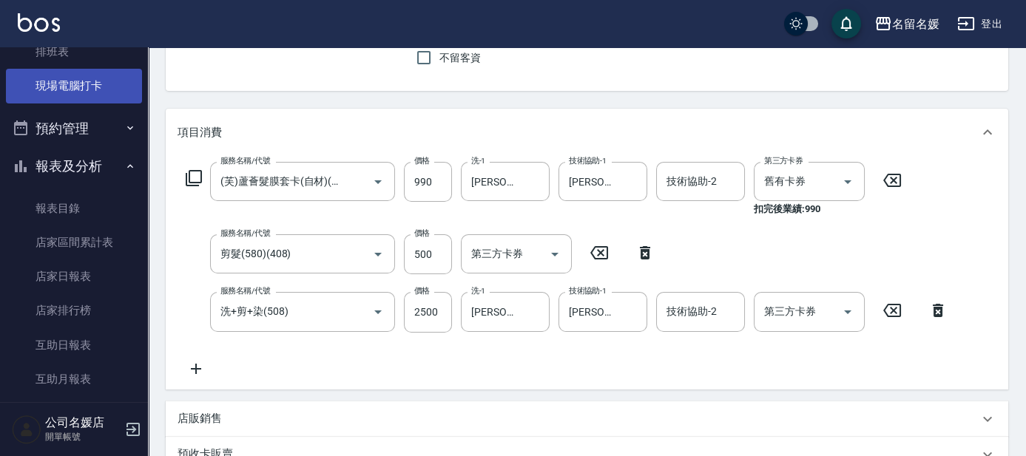
scroll to position [336, 0]
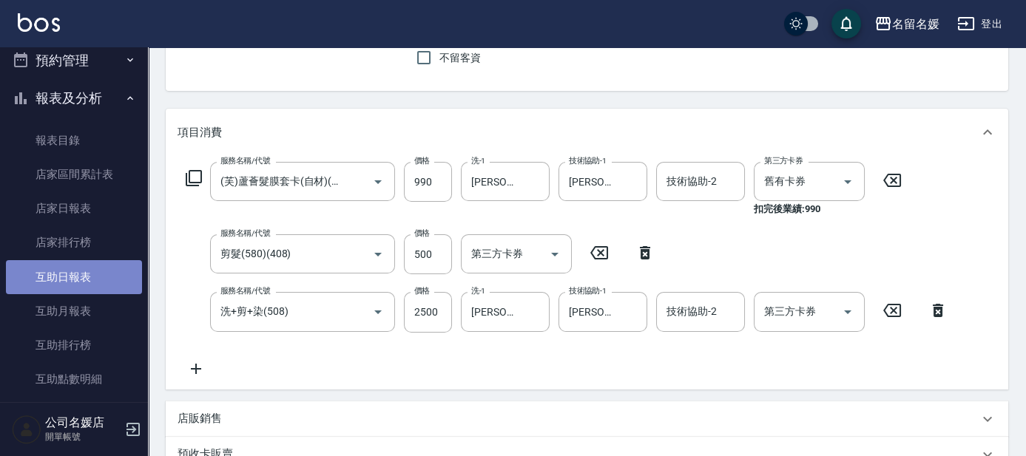
click at [95, 274] on link "互助日報表" at bounding box center [74, 277] width 136 height 34
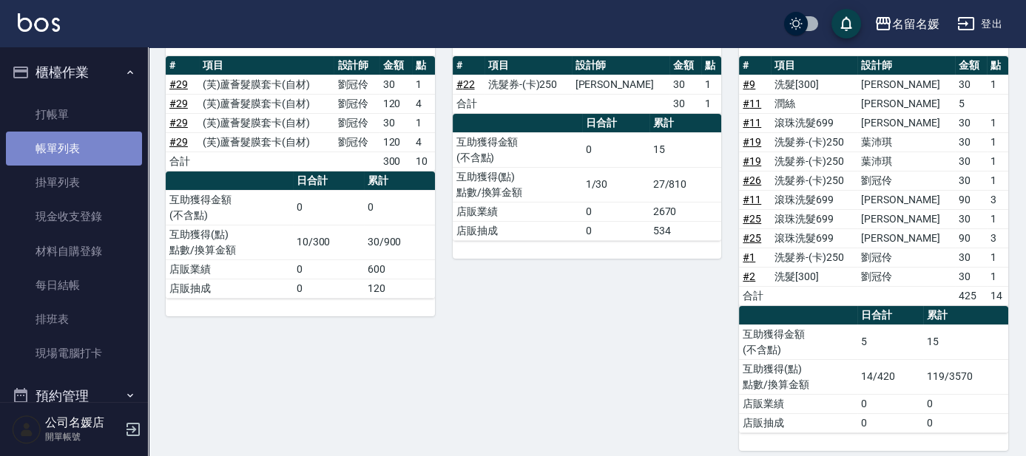
click at [91, 144] on link "帳單列表" at bounding box center [74, 149] width 136 height 34
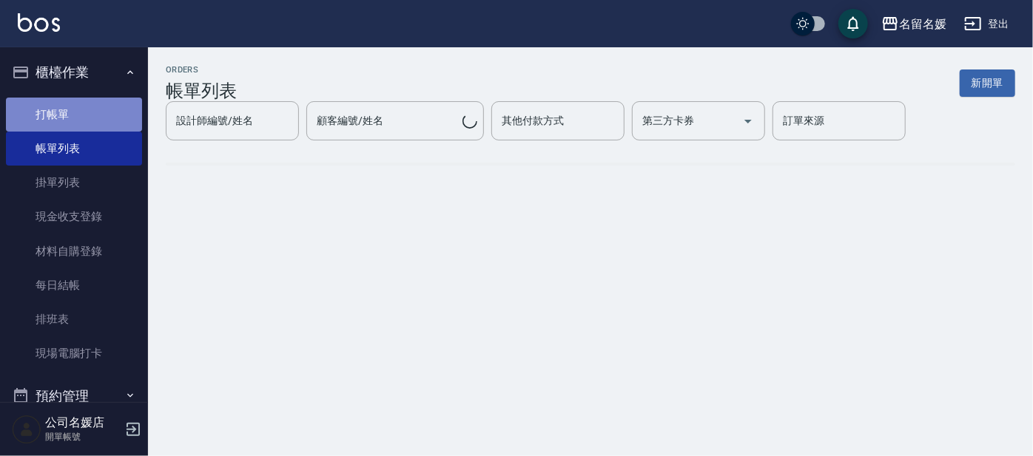
click at [91, 116] on link "打帳單" at bounding box center [74, 115] width 136 height 34
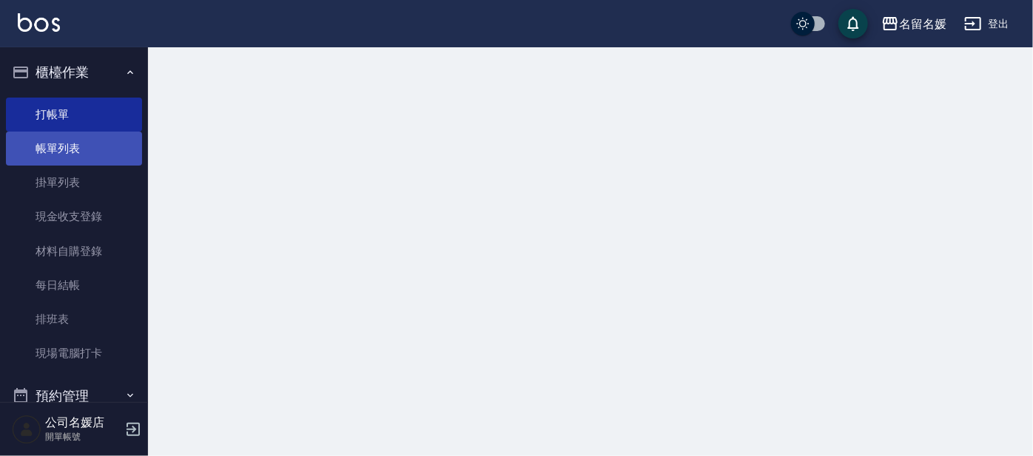
click at [82, 149] on link "帳單列表" at bounding box center [74, 149] width 136 height 34
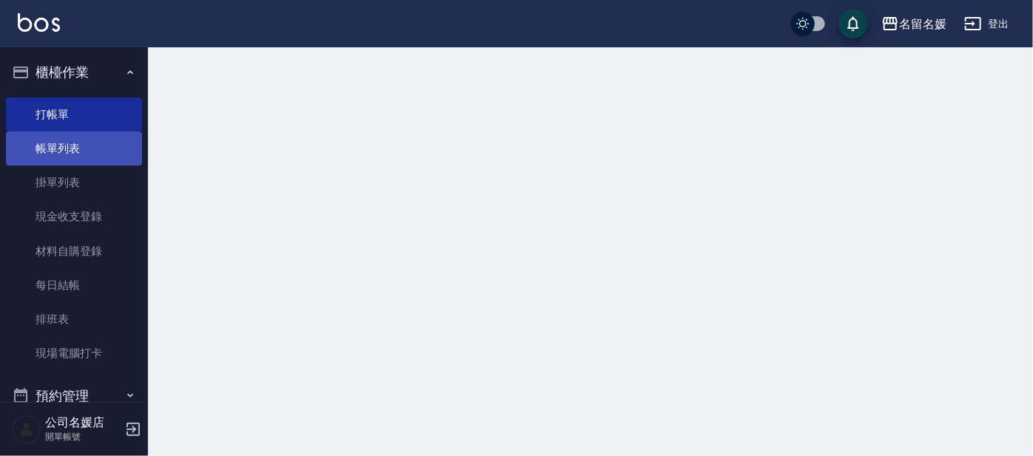
click at [82, 149] on link "帳單列表" at bounding box center [74, 149] width 136 height 34
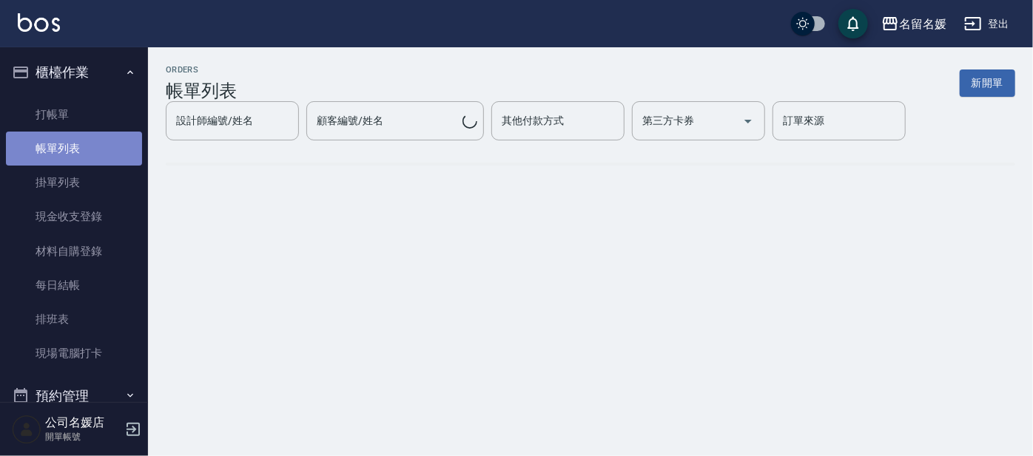
click at [82, 149] on link "帳單列表" at bounding box center [74, 149] width 136 height 34
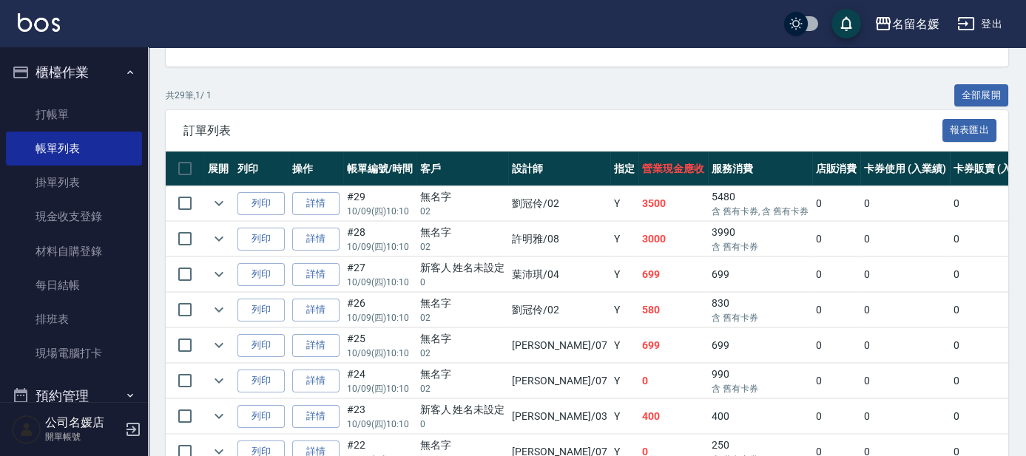
scroll to position [269, 0]
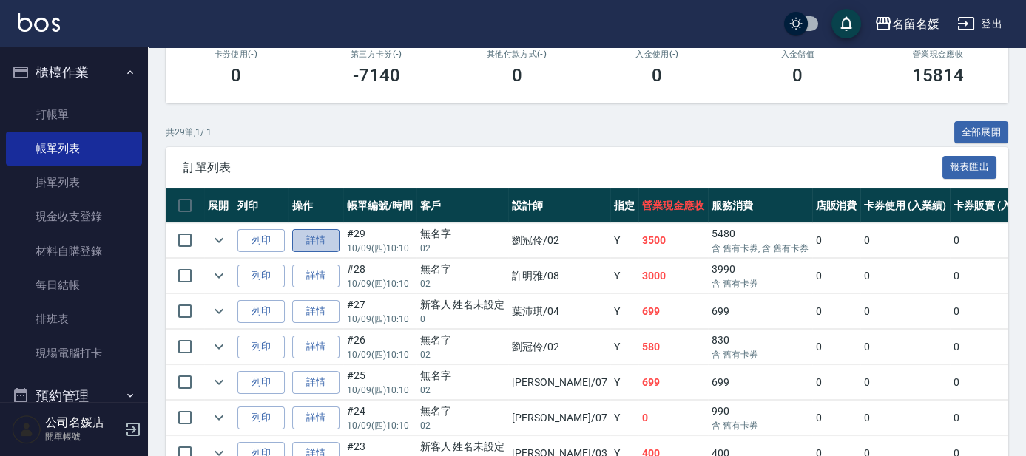
click at [306, 235] on link "詳情" at bounding box center [315, 240] width 47 height 23
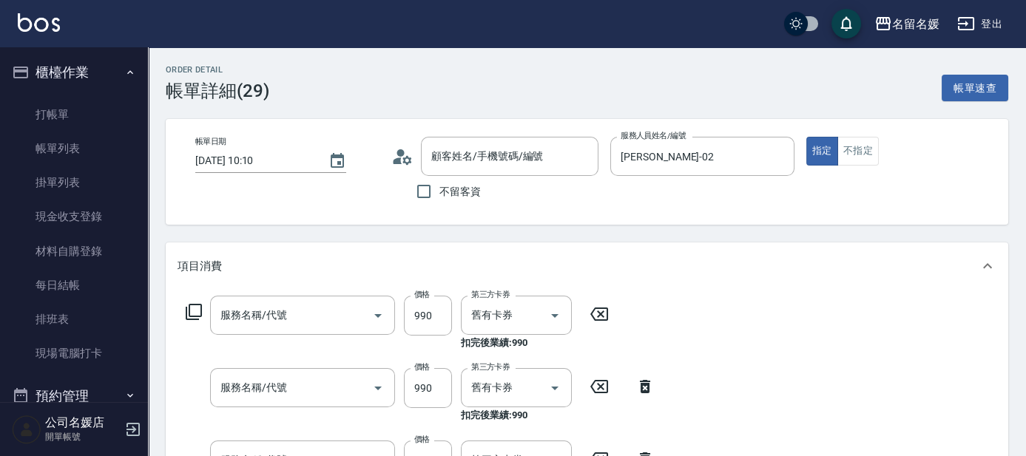
type input "2025/10/09 10:10"
type input "劉冠伶-02"
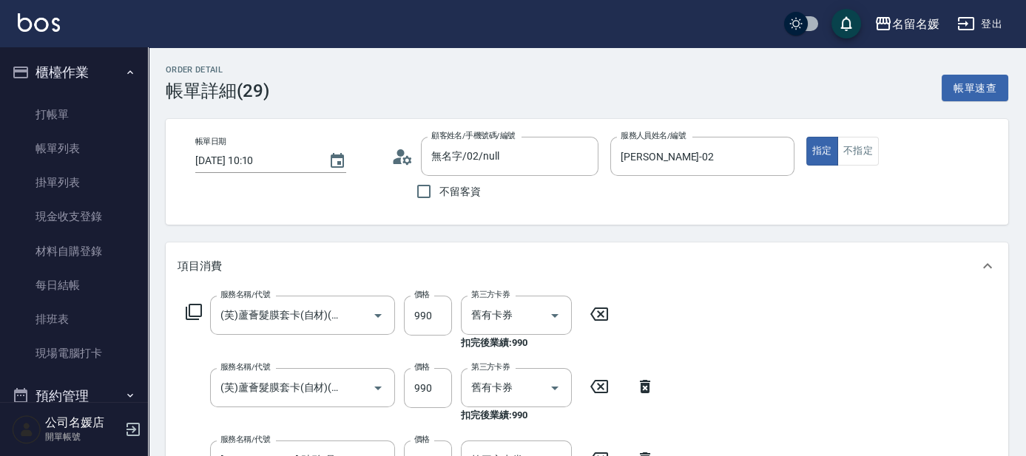
type input "無名字/02/null"
type input "(芙)蘆薈髮膜套卡(自材)(639)"
type input "煥彩.玻酸.晶膜.水療(635)"
type input "洗+剪+染(508)"
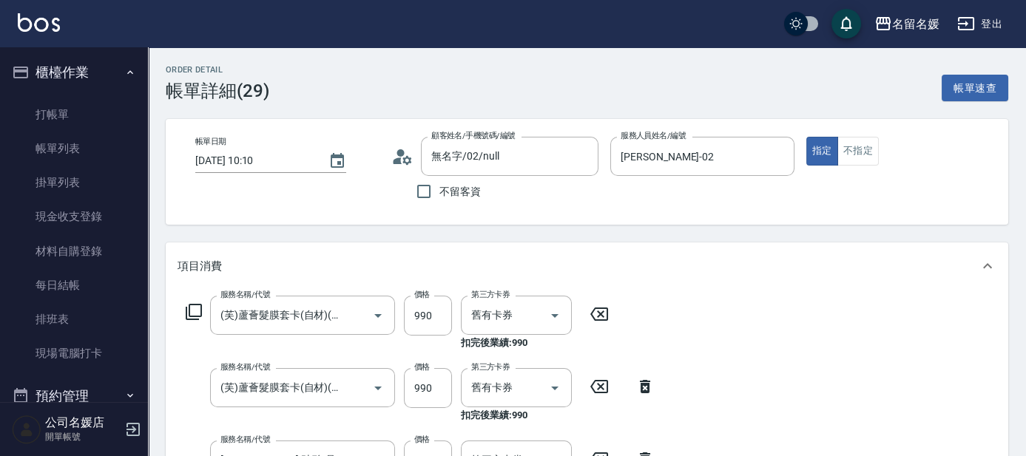
type input "生化離子燙(自材)(312)"
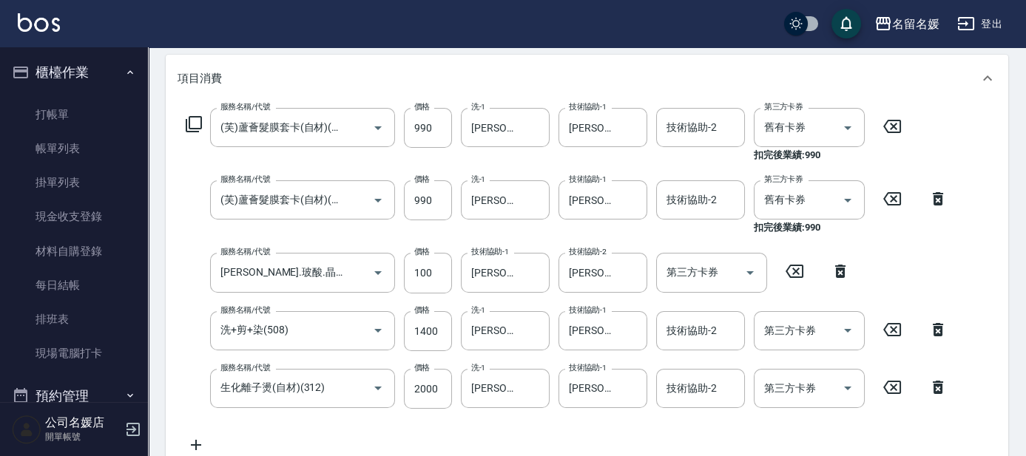
scroll to position [201, 0]
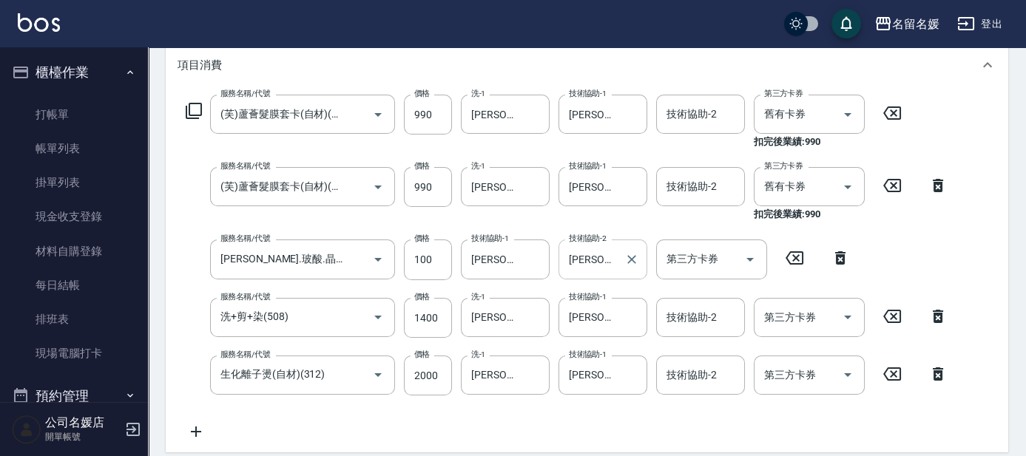
click at [631, 262] on icon "Clear" at bounding box center [631, 259] width 15 height 15
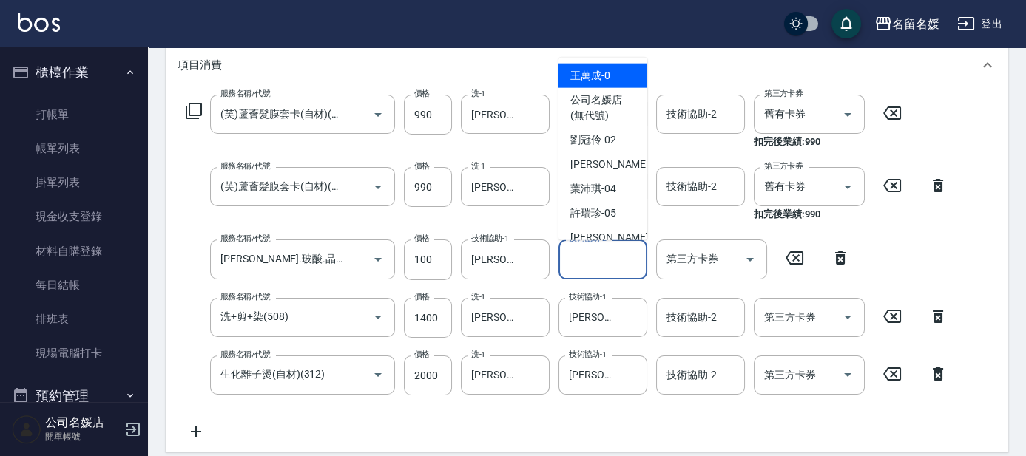
click at [631, 262] on input "技術協助-2" at bounding box center [602, 259] width 75 height 26
click at [881, 225] on div "Order detail 帳單詳細 (29) 帳單速查 帳單日期 2025/10/09 10:10 顧客姓名/手機號碼/編號 無名字/02/null 顧客姓名…" at bounding box center [513, 315] width 1026 height 1032
click at [882, 229] on div "Order detail 帳單詳細 (29) 帳單速查 帳單日期 2025/10/09 10:10 顧客姓名/手機號碼/編號 無名字/02/null 顧客姓名…" at bounding box center [513, 315] width 1026 height 1032
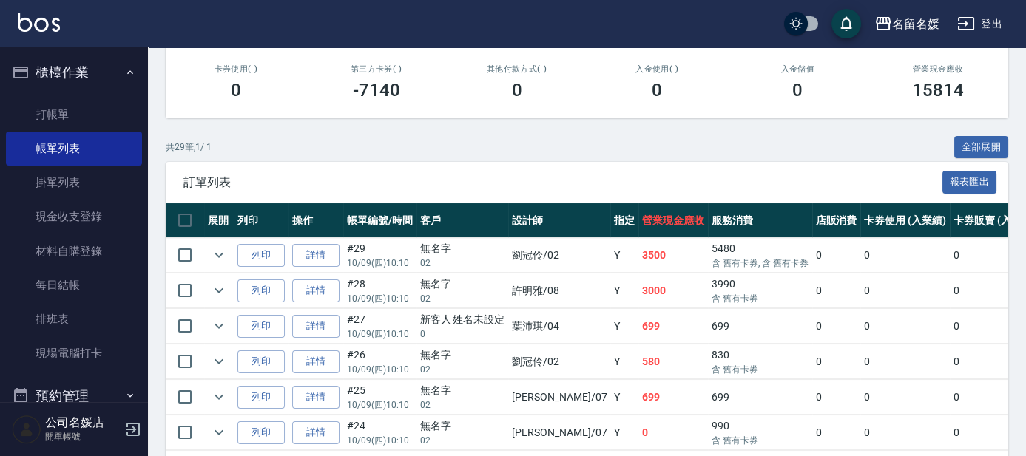
scroll to position [269, 0]
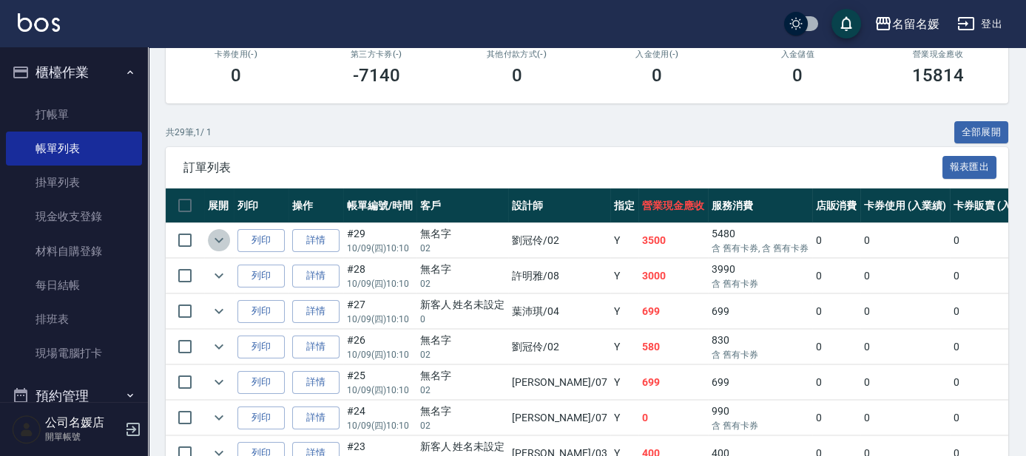
click at [215, 243] on icon "expand row" at bounding box center [219, 241] width 18 height 18
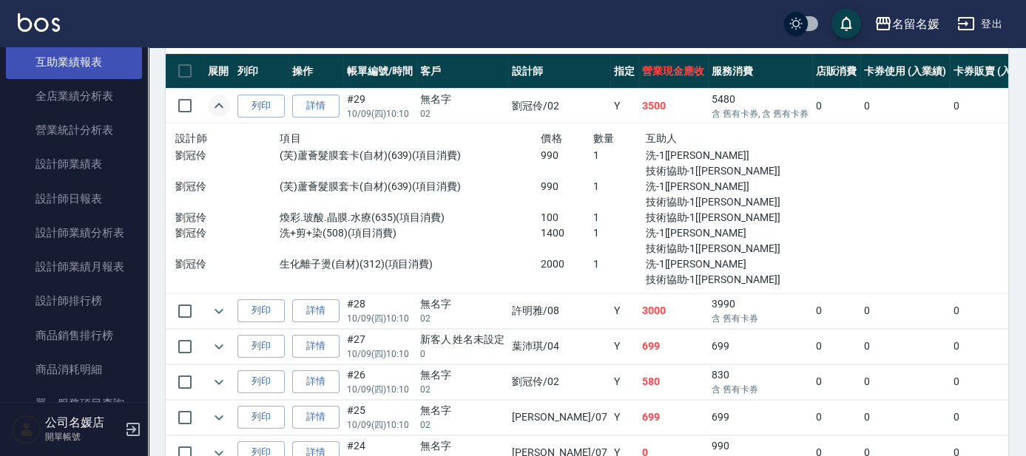
scroll to position [740, 0]
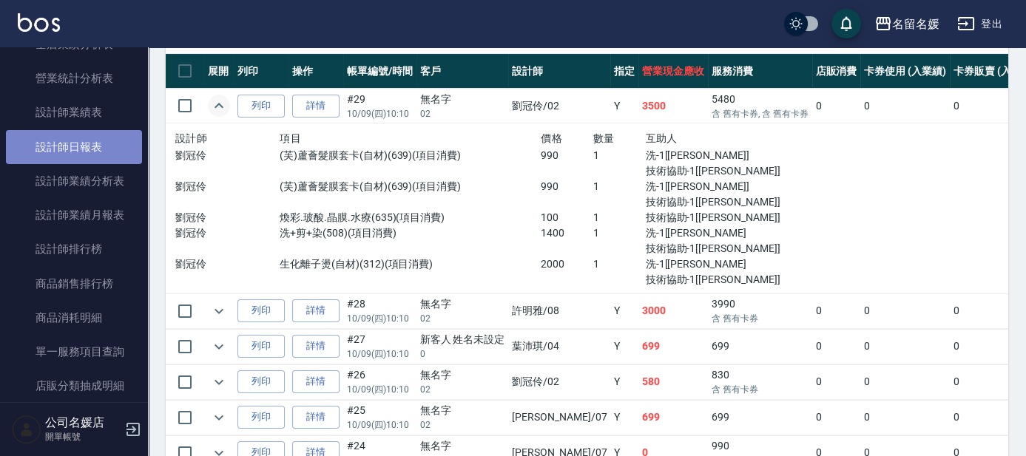
click at [109, 145] on link "設計師日報表" at bounding box center [74, 147] width 136 height 34
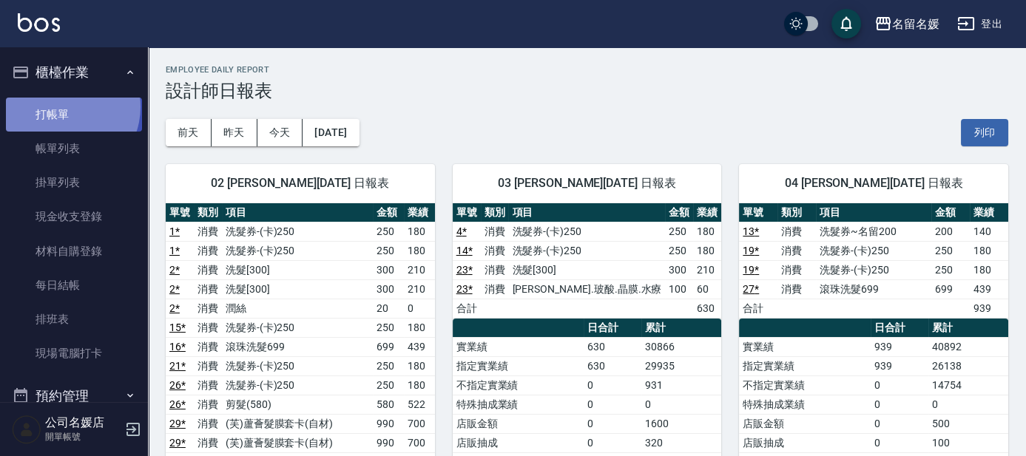
click at [61, 107] on link "打帳單" at bounding box center [74, 115] width 136 height 34
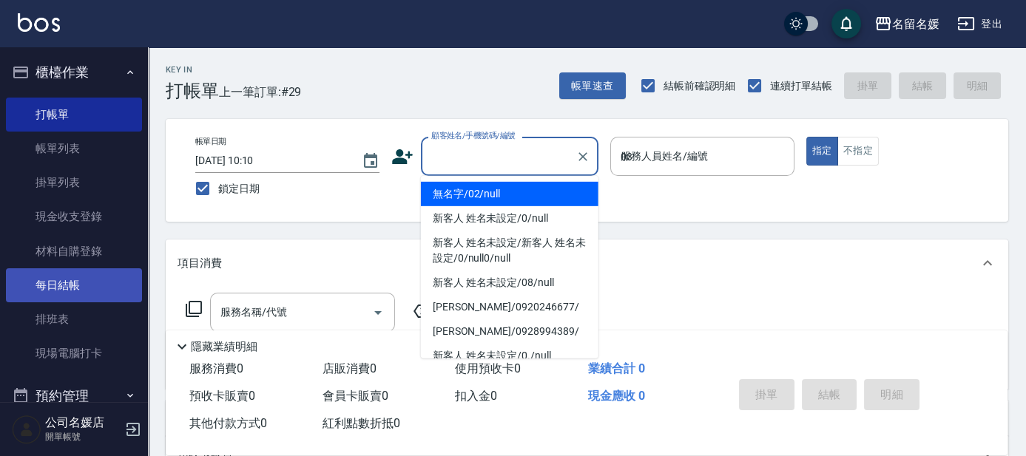
type input "03"
type button "true"
type input "無名字/02/null"
type input "蔡依芳-03"
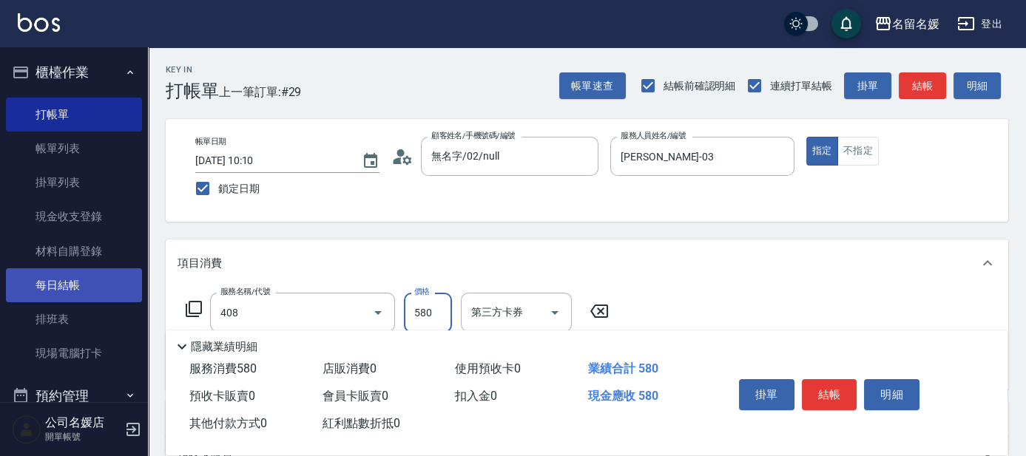
type input "剪髮(580)(408)"
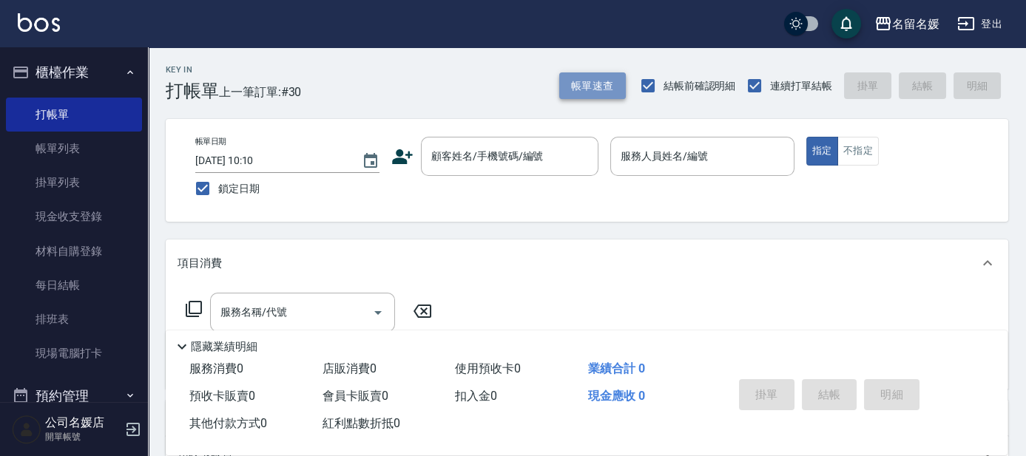
click at [604, 87] on button "帳單速查" at bounding box center [592, 85] width 67 height 27
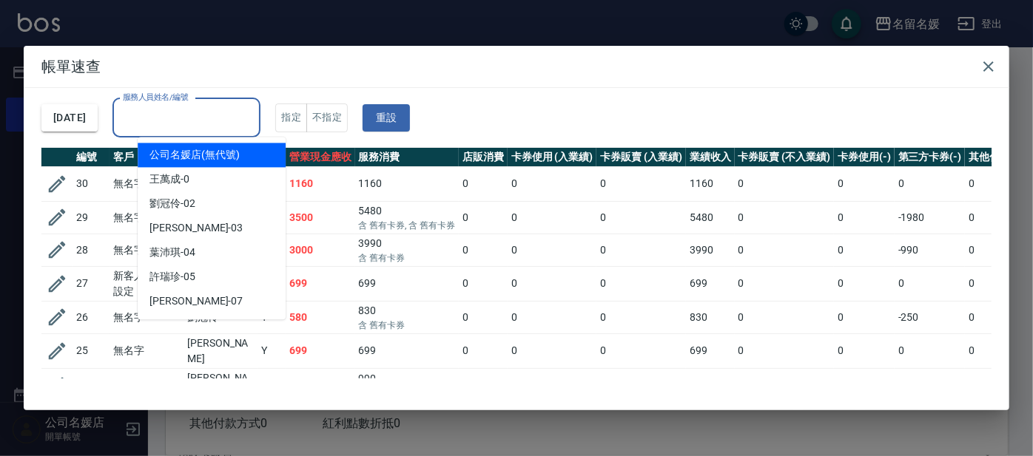
click at [232, 118] on input "服務人員姓名/編號" at bounding box center [186, 118] width 135 height 26
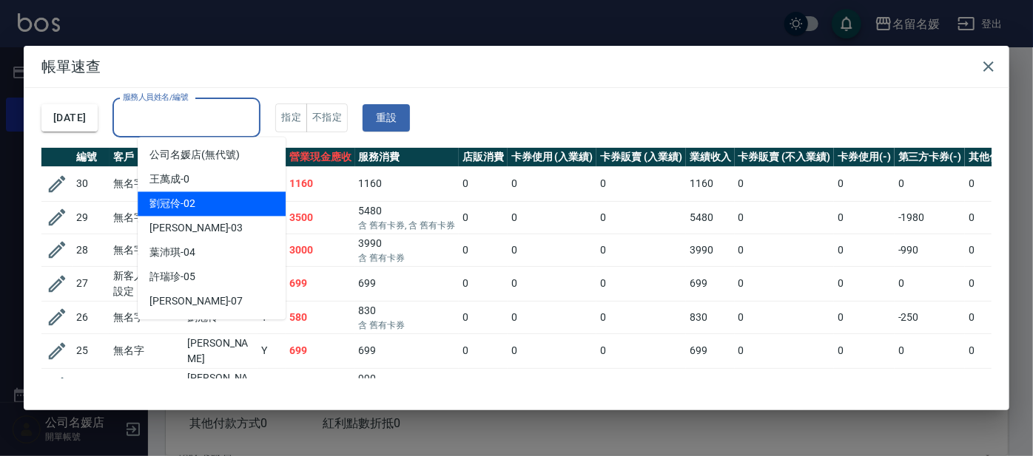
click at [210, 198] on div "劉冠伶 -02" at bounding box center [212, 204] width 148 height 24
type input "劉冠伶-02"
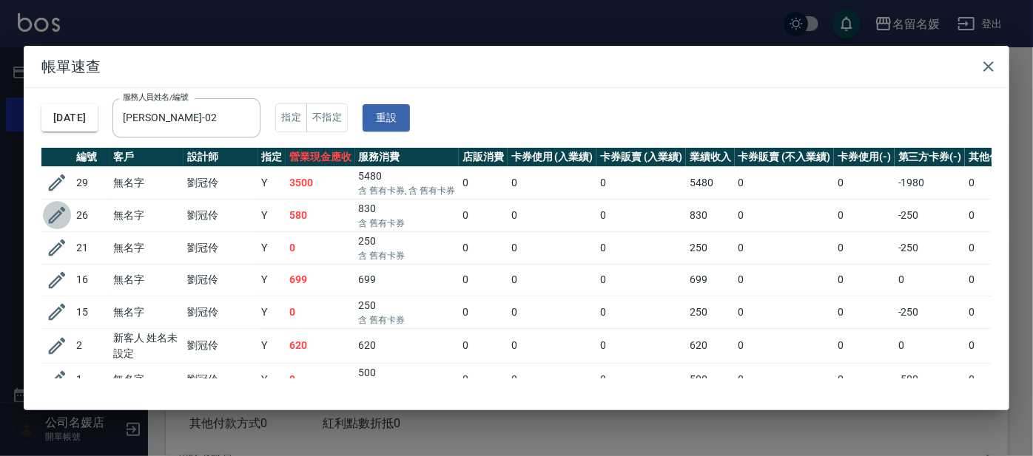
click at [56, 213] on icon "button" at bounding box center [57, 215] width 17 height 17
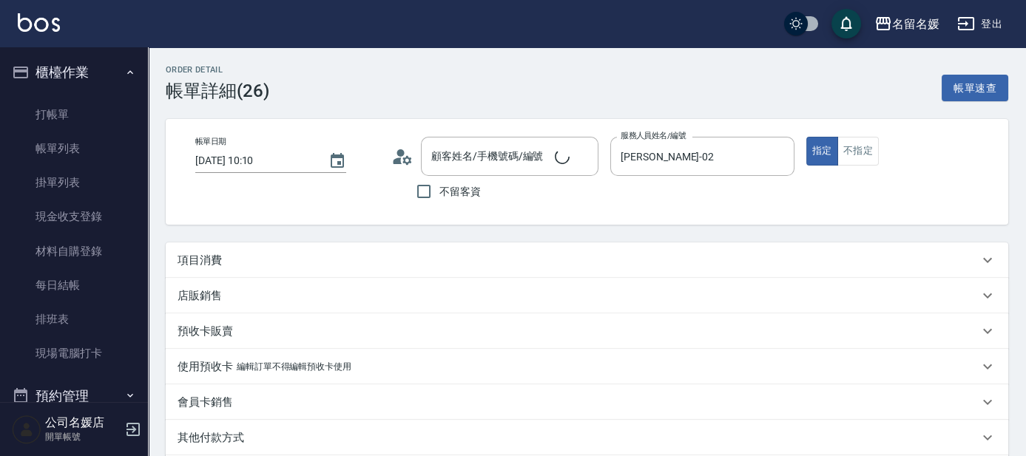
type input "2025/10/09 10:10"
type input "劉冠伶-02"
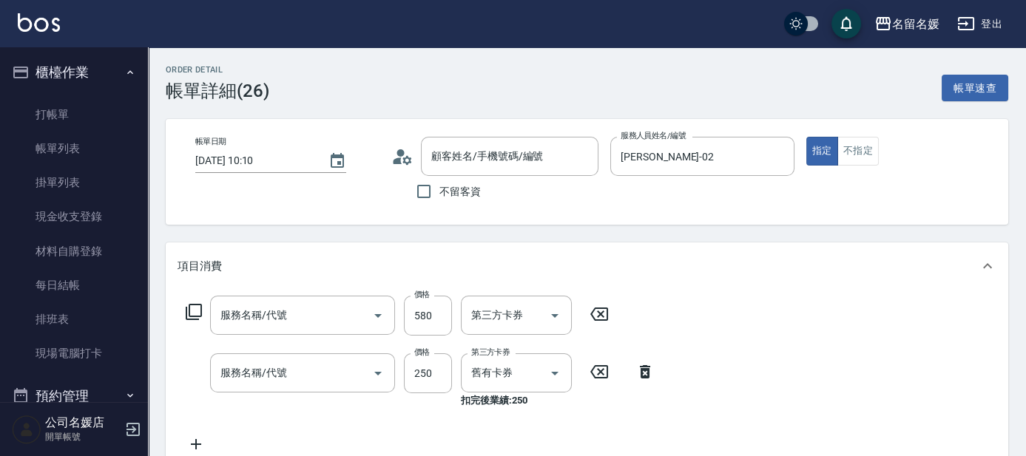
type input "無名字/02/null"
type input "剪髮(580)(408)"
type input "洗髮券-(卡)250(212)"
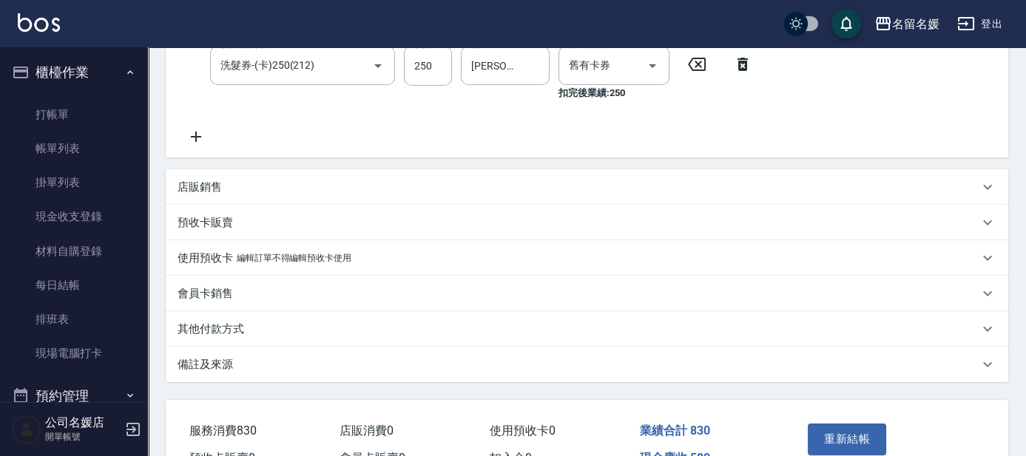
scroll to position [336, 0]
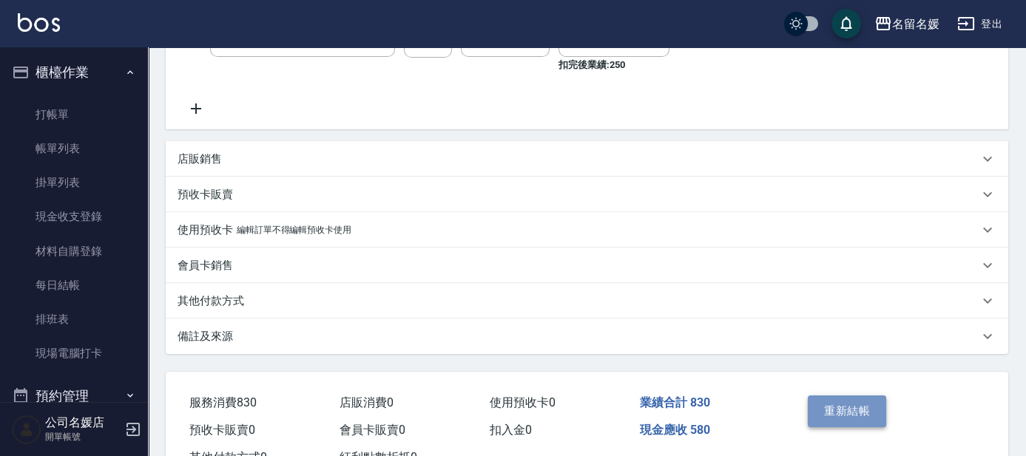
click at [846, 408] on button "重新結帳" at bounding box center [847, 411] width 78 height 31
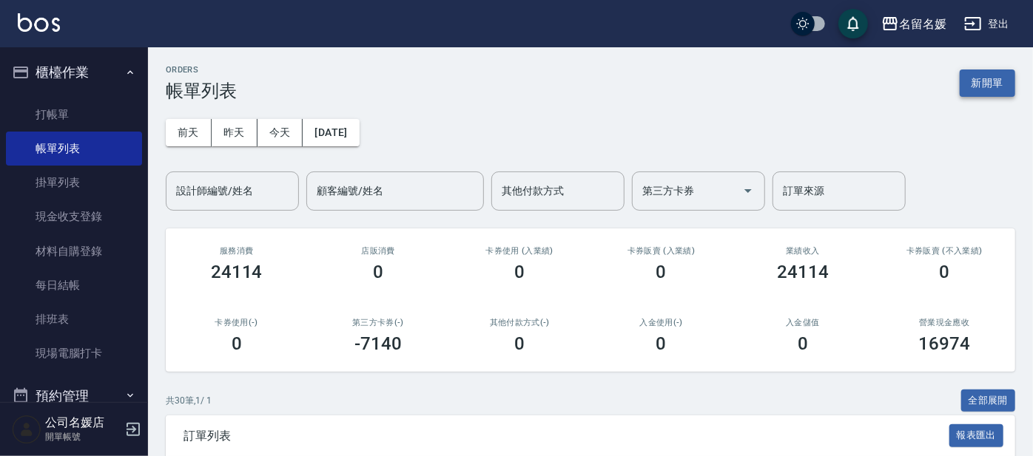
click at [971, 81] on button "新開單" at bounding box center [986, 83] width 55 height 27
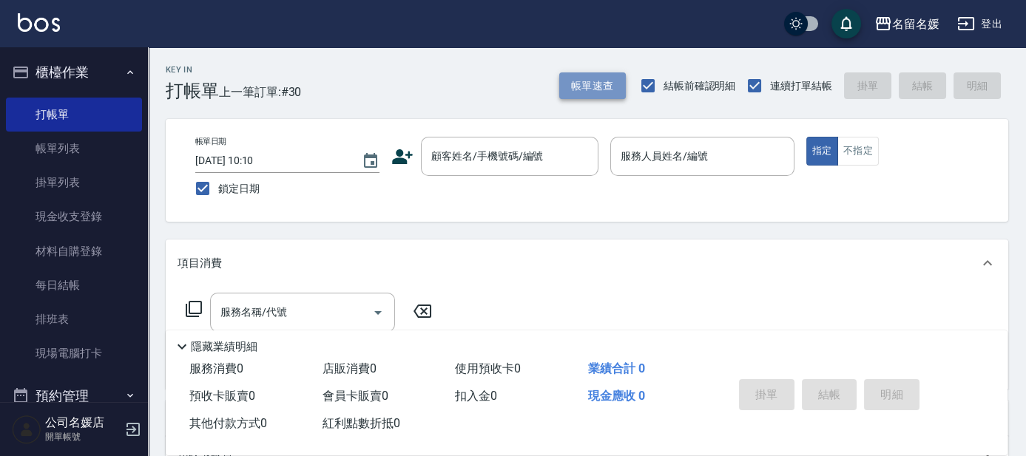
click at [601, 87] on button "帳單速查" at bounding box center [592, 85] width 67 height 27
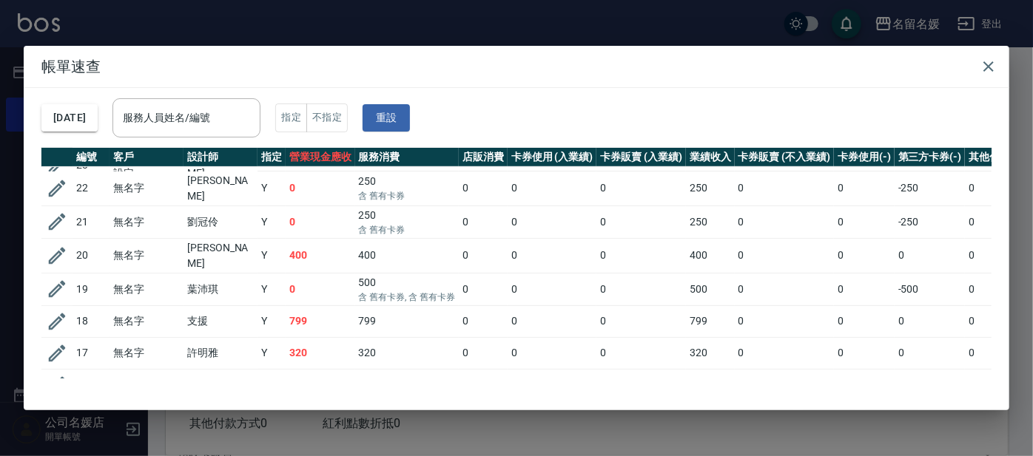
scroll to position [269, 0]
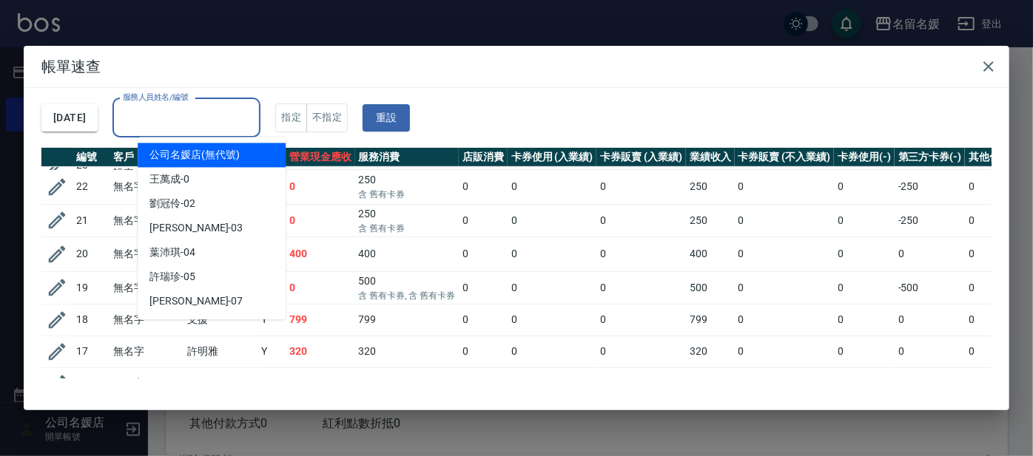
click at [182, 115] on input "服務人員姓名/編號" at bounding box center [186, 118] width 135 height 26
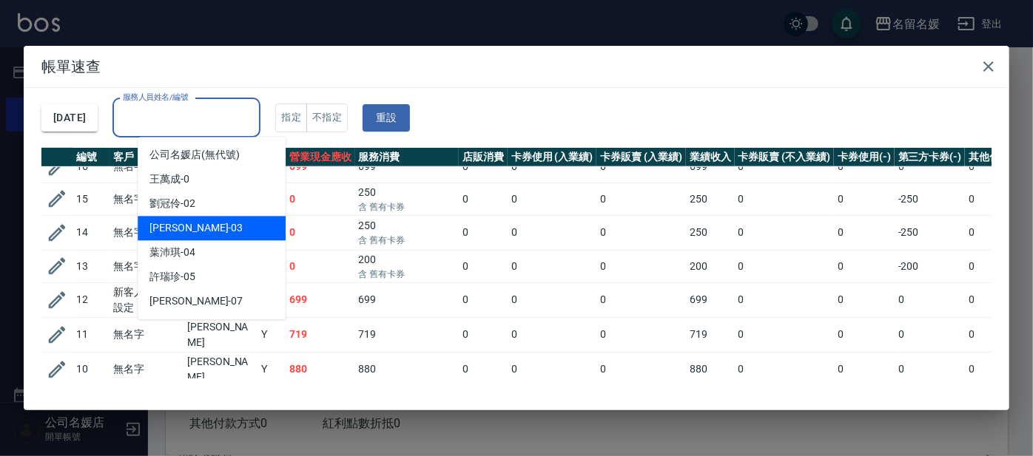
scroll to position [470, 0]
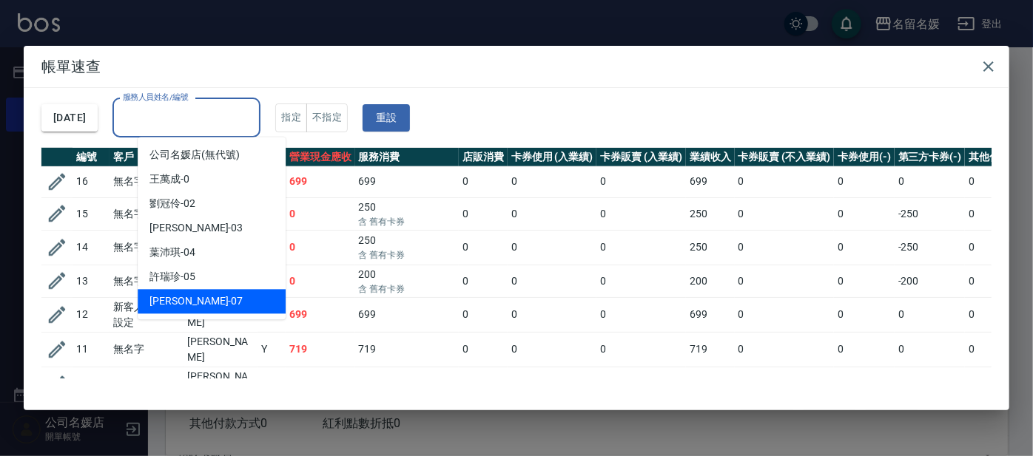
click at [209, 294] on div "廖佳惠 -07" at bounding box center [212, 301] width 148 height 24
type input "廖佳惠-07"
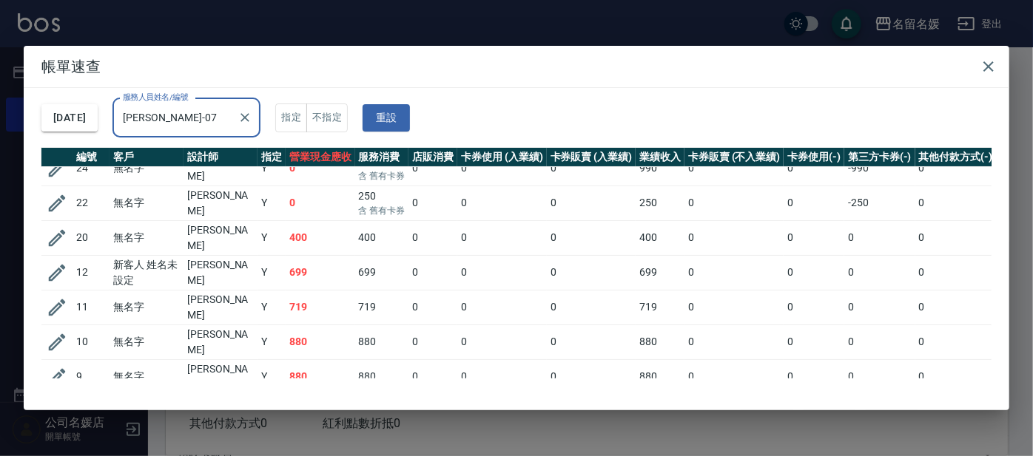
scroll to position [110, 0]
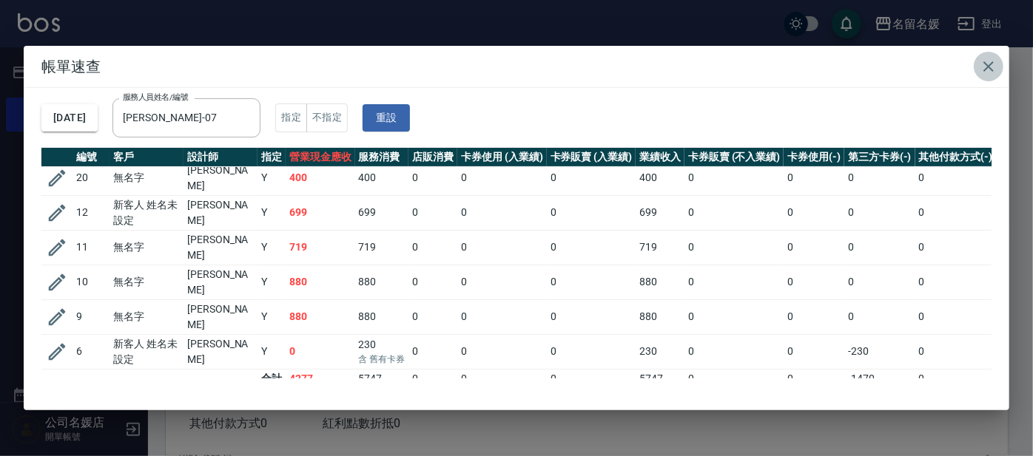
click at [985, 66] on icon "button" at bounding box center [988, 67] width 18 height 18
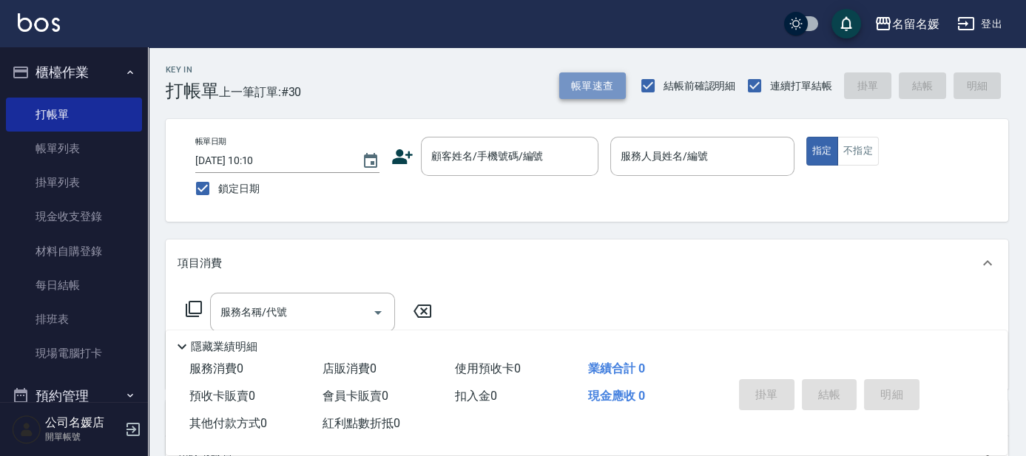
click at [586, 88] on button "帳單速查" at bounding box center [592, 85] width 67 height 27
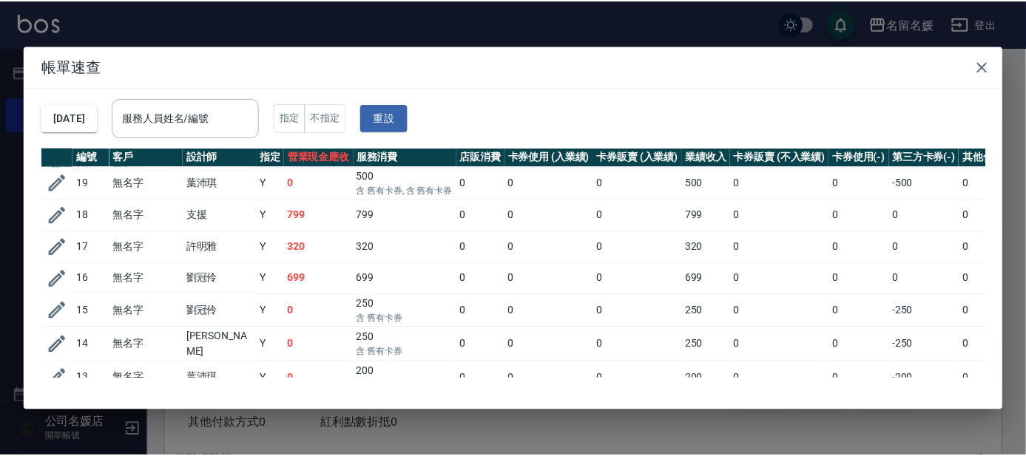
scroll to position [470, 0]
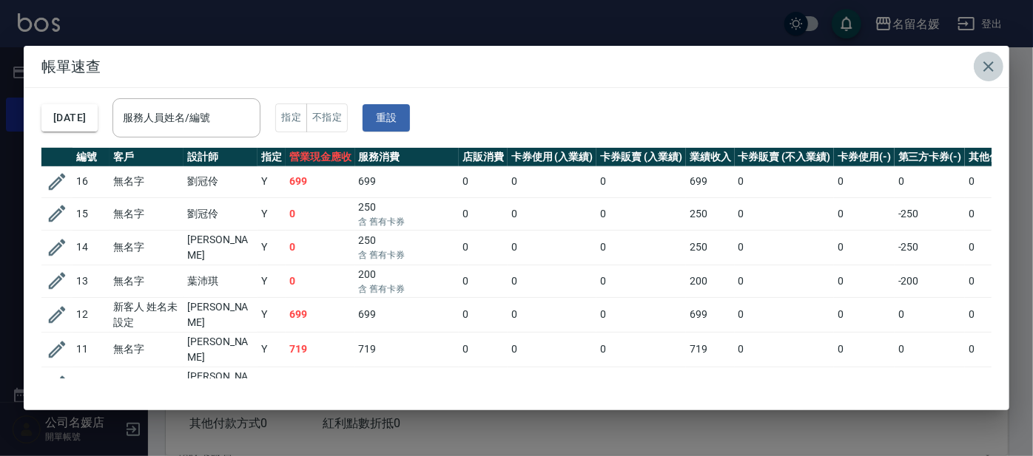
drag, startPoint x: 985, startPoint y: 61, endPoint x: 778, endPoint y: 32, distance: 209.1
click at [982, 61] on icon "button" at bounding box center [988, 67] width 18 height 18
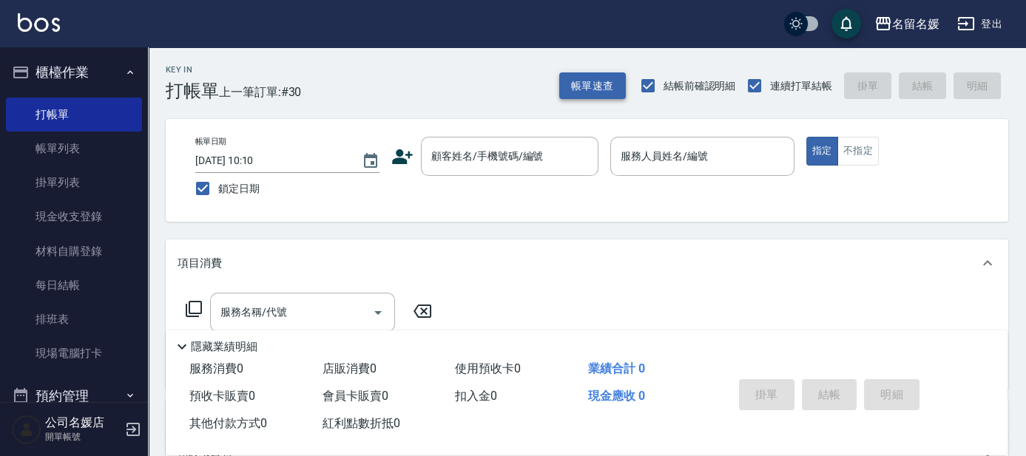
click at [596, 87] on button "帳單速查" at bounding box center [592, 85] width 67 height 27
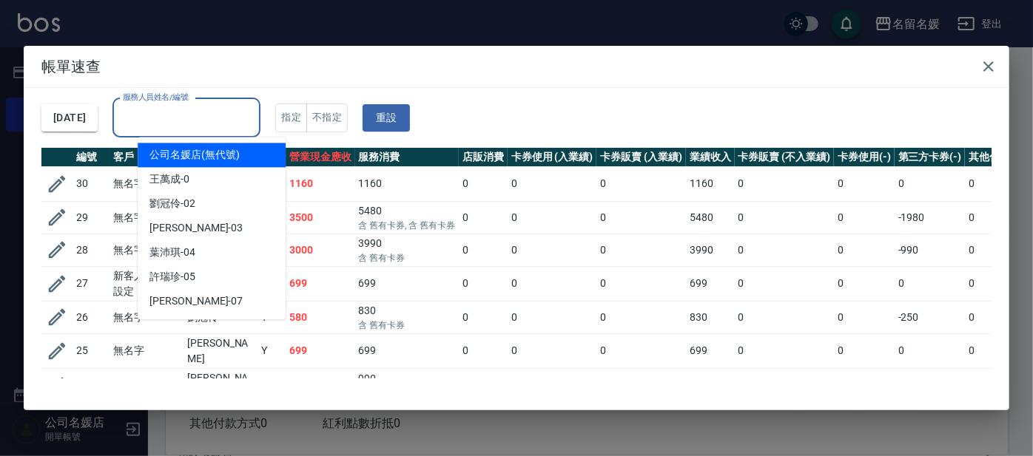
click at [194, 121] on input "服務人員姓名/編號" at bounding box center [186, 118] width 135 height 26
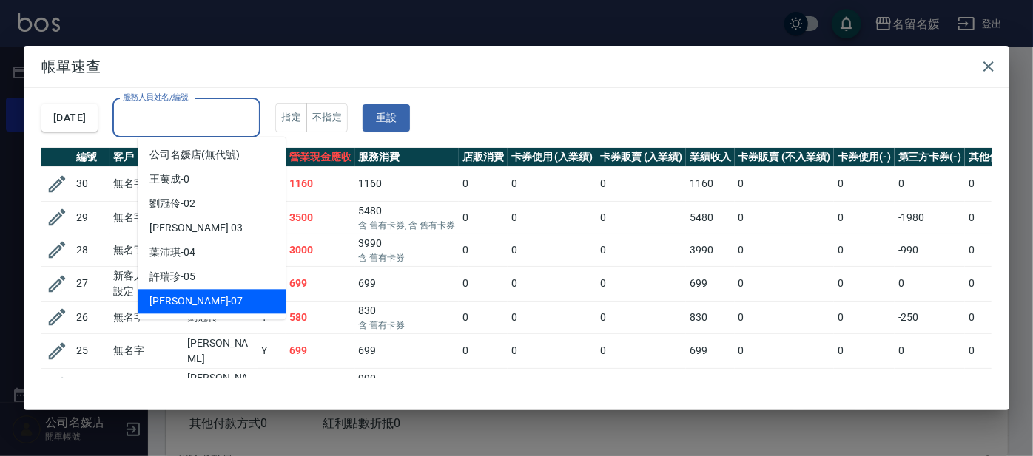
click at [207, 300] on div "廖佳惠 -07" at bounding box center [212, 301] width 148 height 24
type input "廖佳惠-07"
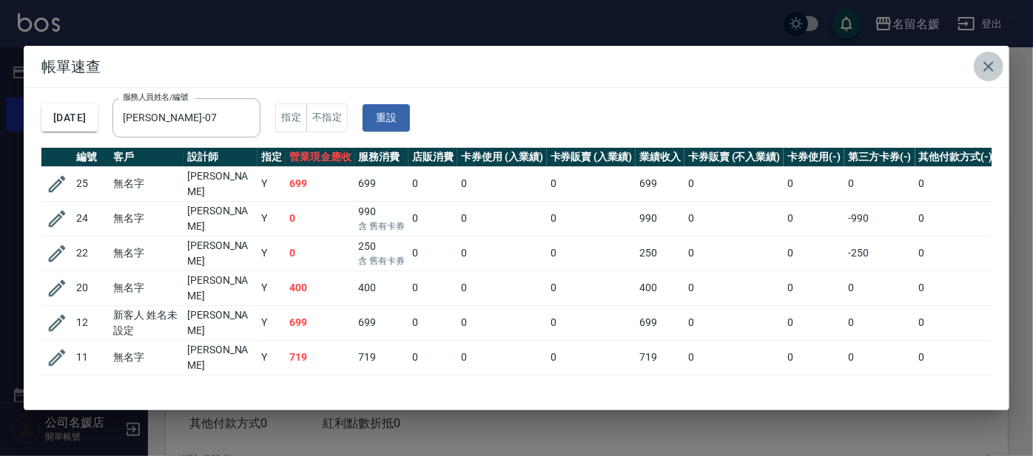
click at [986, 64] on icon "button" at bounding box center [988, 66] width 10 height 10
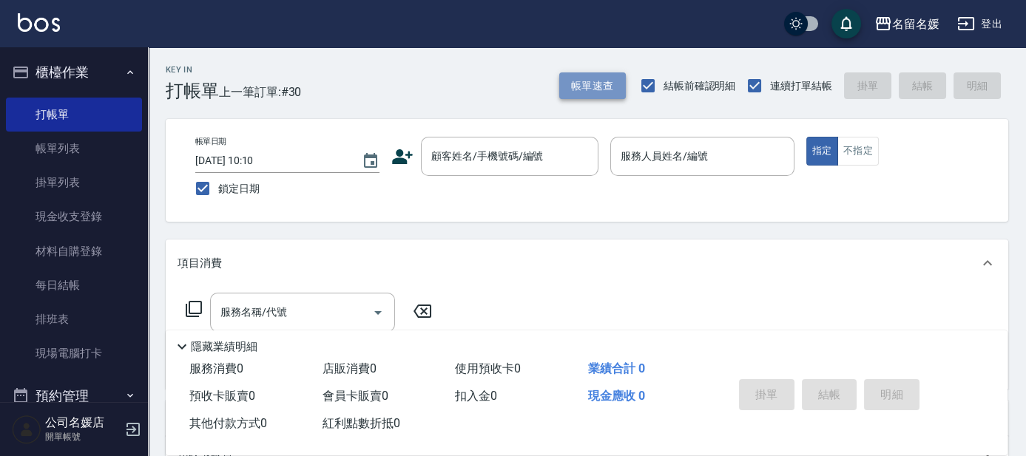
click at [587, 89] on button "帳單速查" at bounding box center [592, 85] width 67 height 27
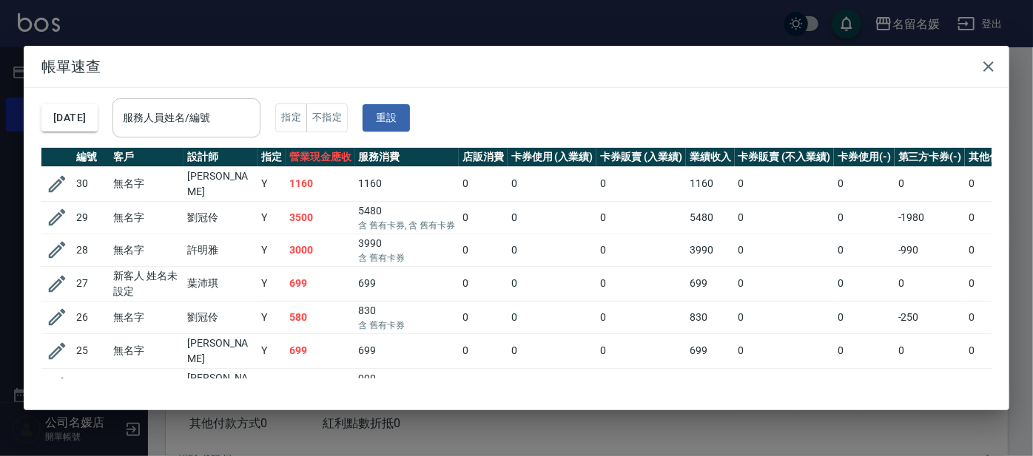
click at [203, 114] on input "服務人員姓名/編號" at bounding box center [186, 118] width 135 height 26
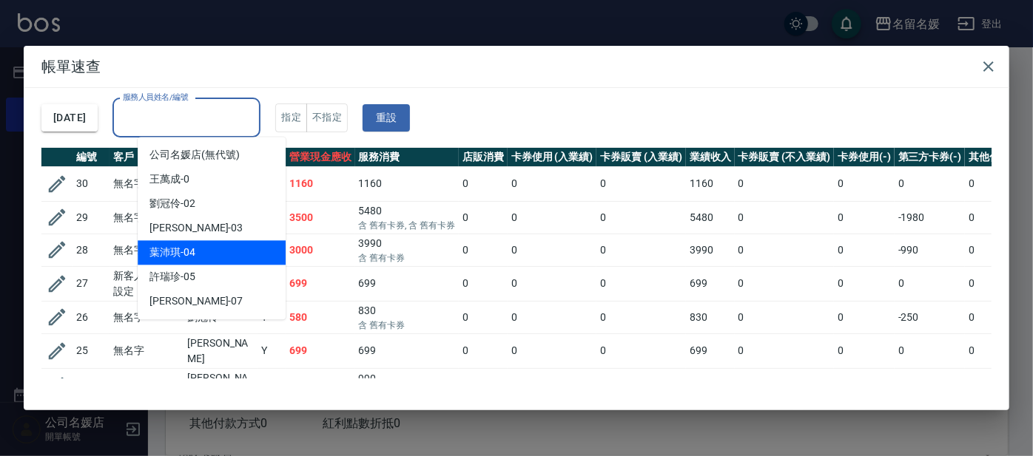
click at [217, 246] on div "葉沛琪 -04" at bounding box center [212, 252] width 148 height 24
type input "葉沛琪-04"
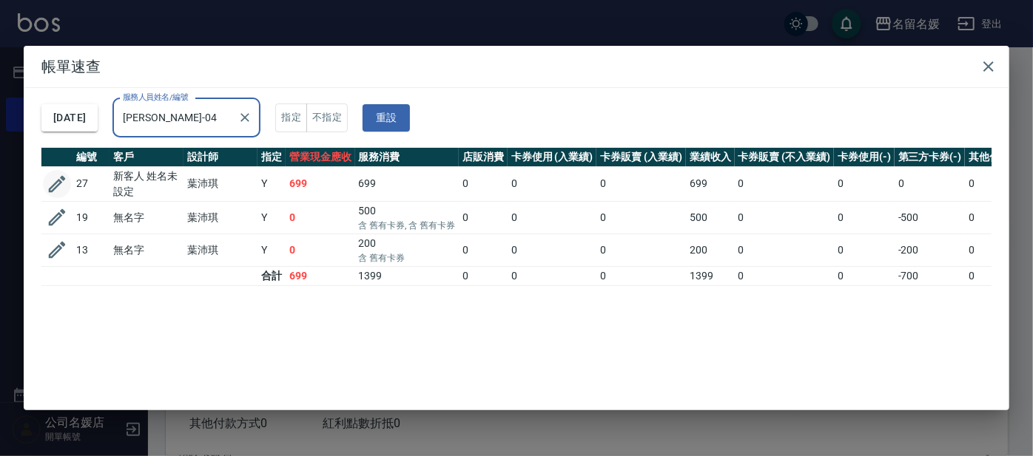
click at [51, 182] on icon "button" at bounding box center [57, 184] width 22 height 22
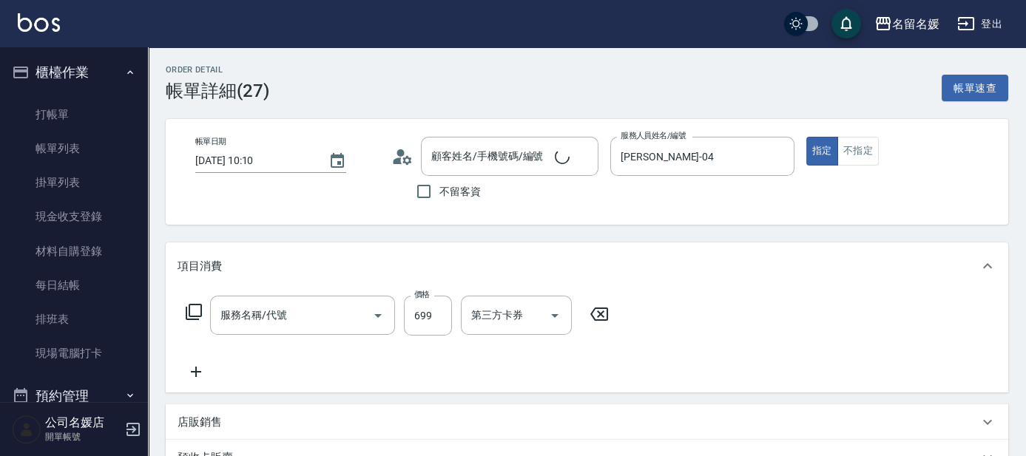
type input "2025/10/09 10:10"
type input "葉沛琪-04"
type input "新客人 姓名未設定/0/null"
type input "滾珠洗髮699(299)"
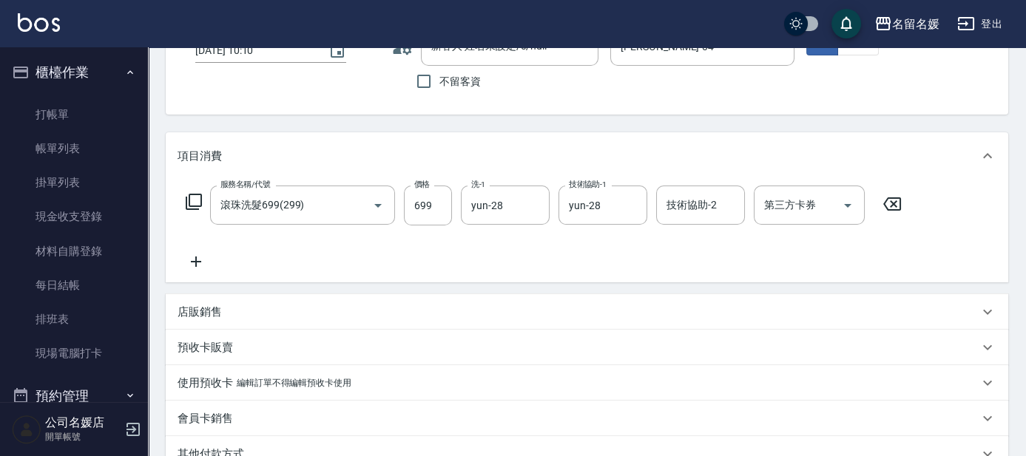
scroll to position [269, 0]
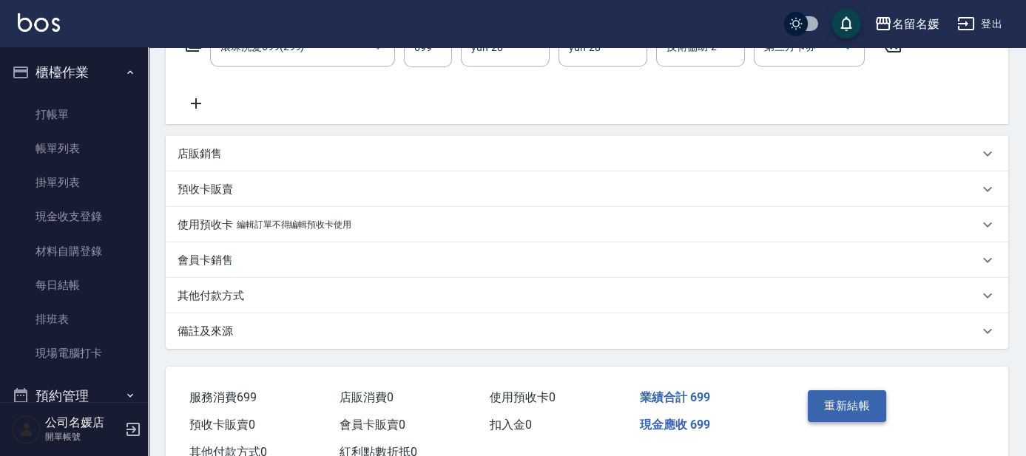
click at [843, 397] on button "重新結帳" at bounding box center [847, 406] width 78 height 31
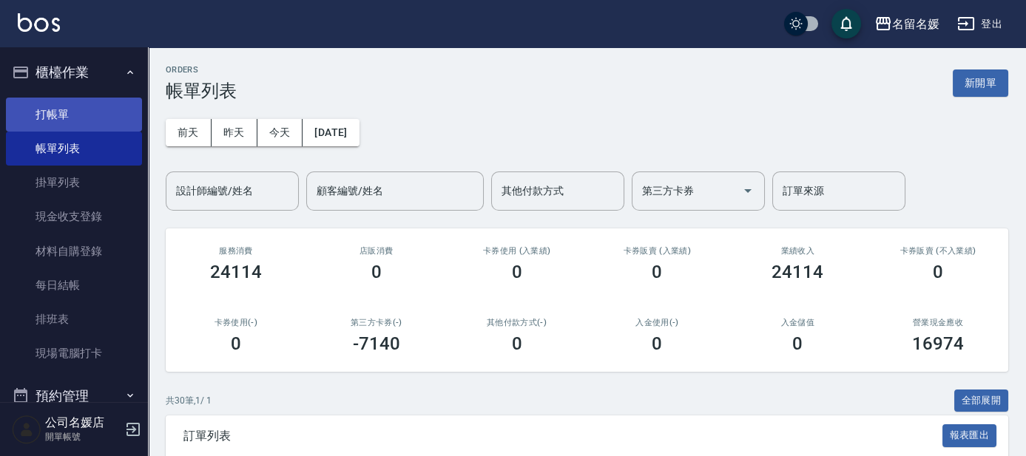
click at [92, 120] on link "打帳單" at bounding box center [74, 115] width 136 height 34
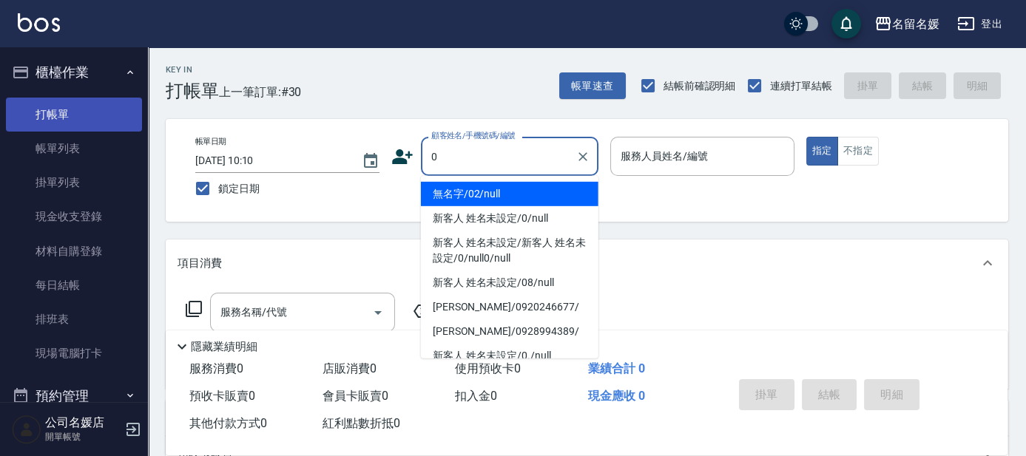
type input "0"
type input "07"
type input "無名字/02/null"
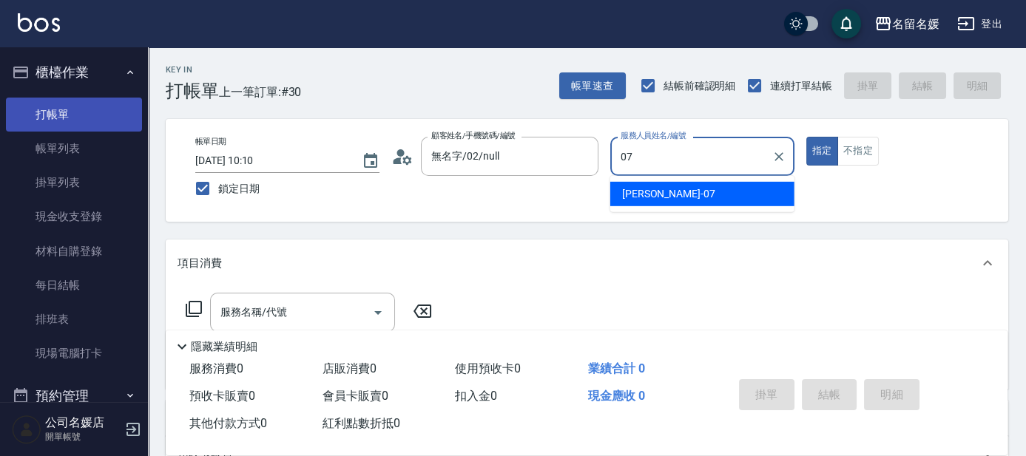
type input "07"
type button "true"
type input "廖佳惠-07"
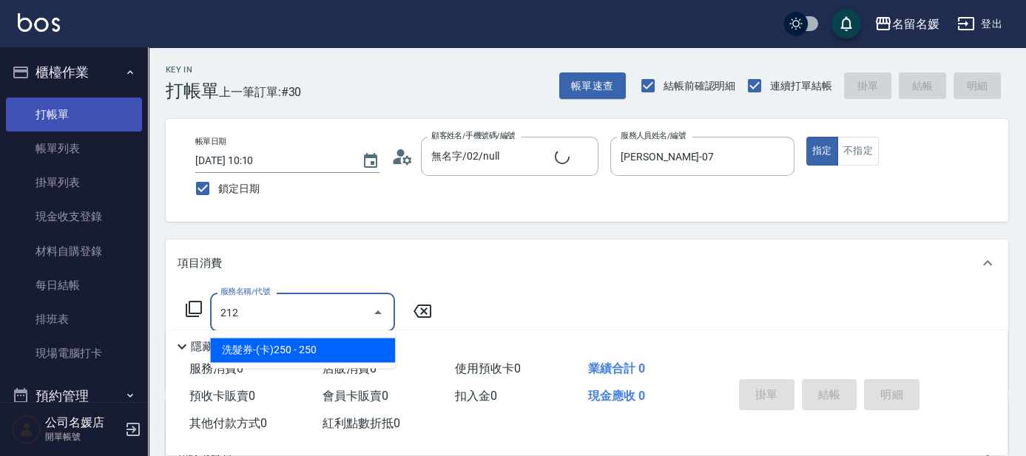
type input "212"
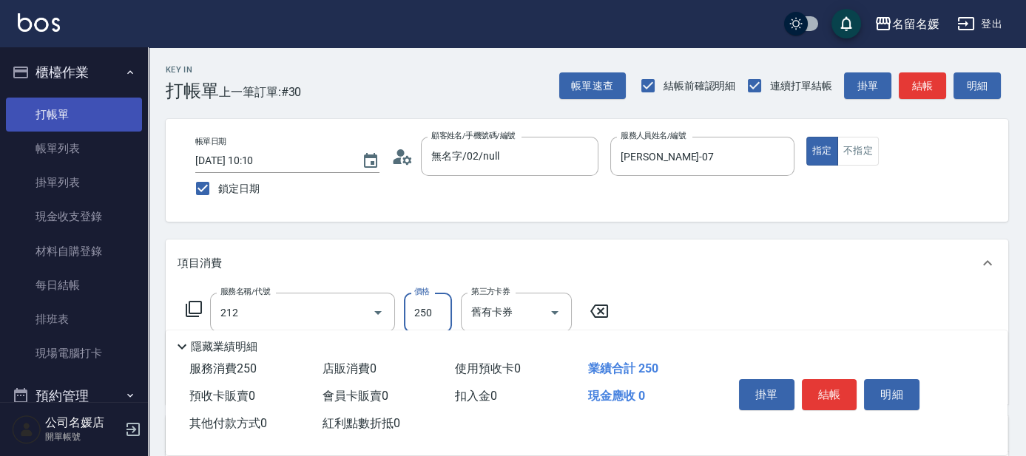
type input "新客人 姓名未設定/0/null"
type input "洗髮券-(卡)250(212)"
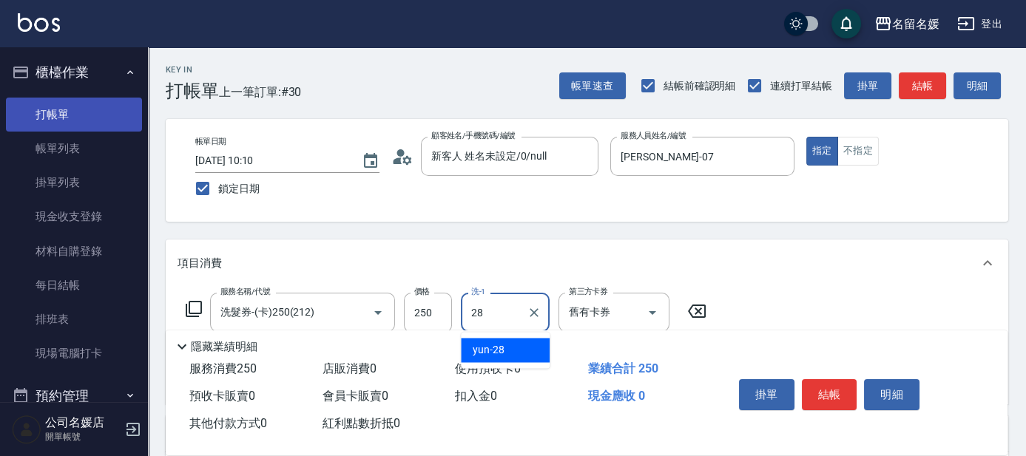
type input "yun-28"
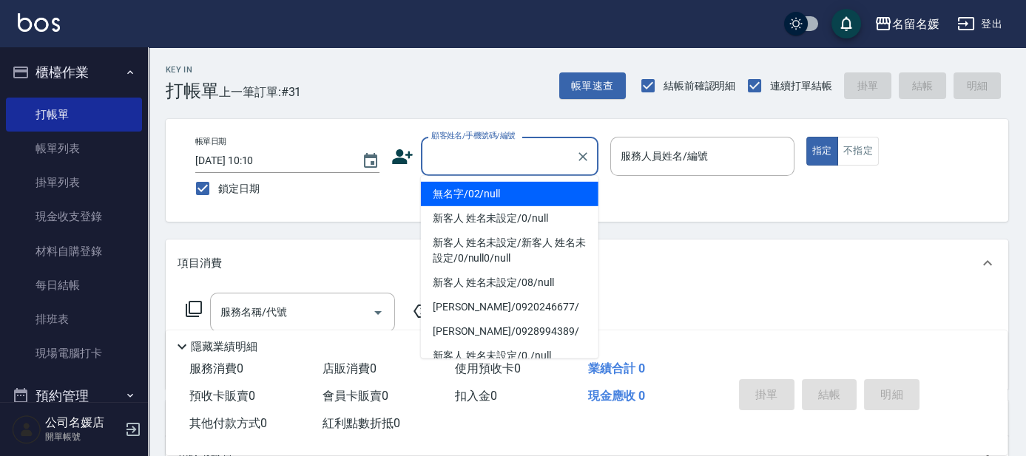
click at [456, 162] on input "顧客姓名/手機號碼/編號" at bounding box center [499, 157] width 142 height 26
click at [490, 189] on li "無名字/02/null" at bounding box center [510, 194] width 178 height 24
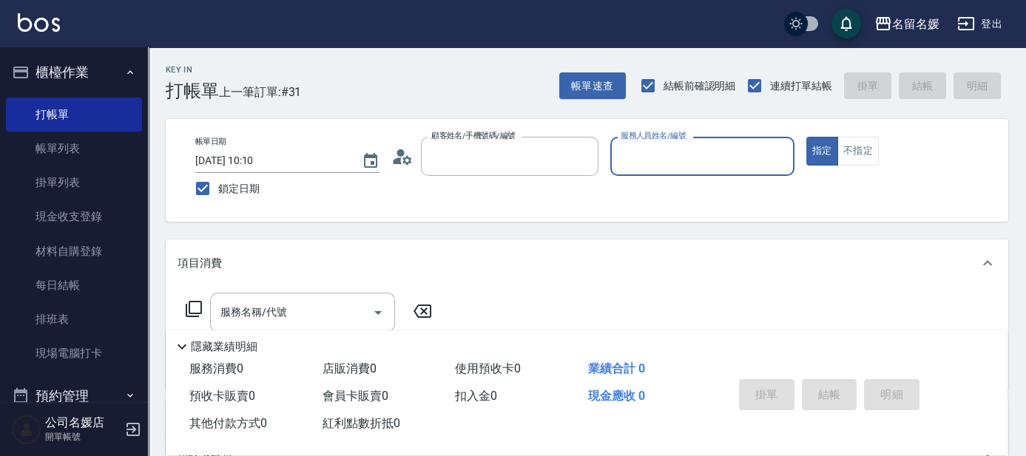
type input "無名字/02/null"
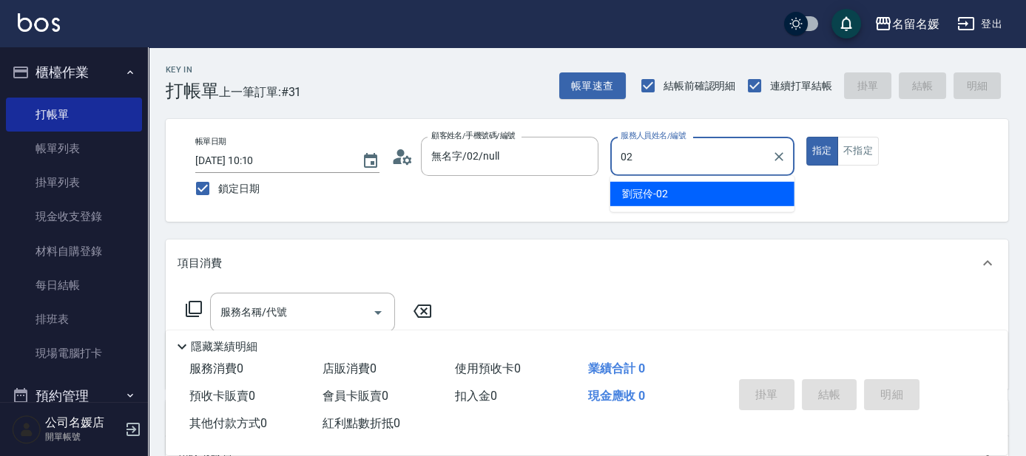
type input "劉冠伶-02"
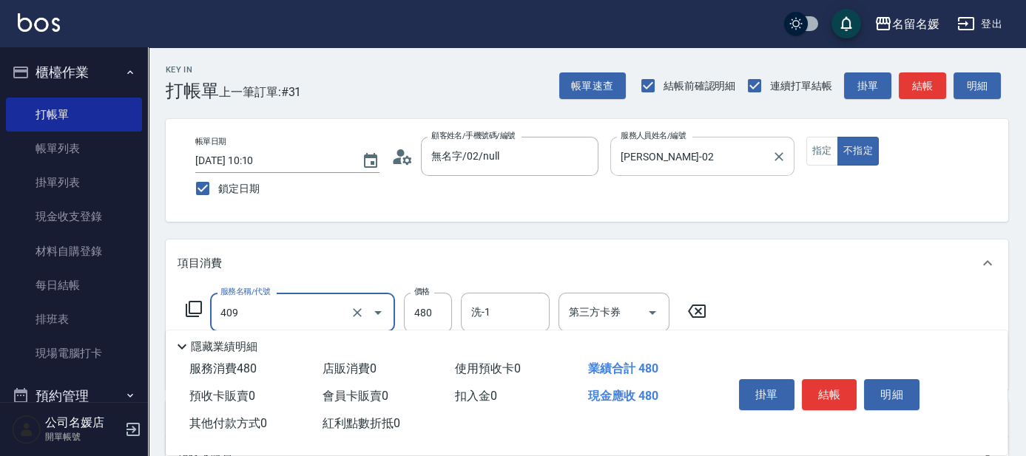
type input "洗+剪(409)"
type input "580"
type input "2"
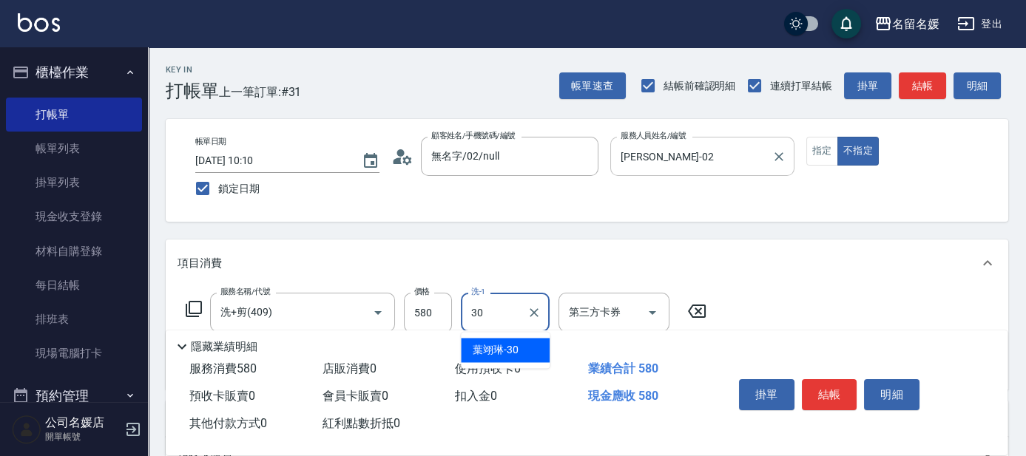
type input "葉翊琳-30"
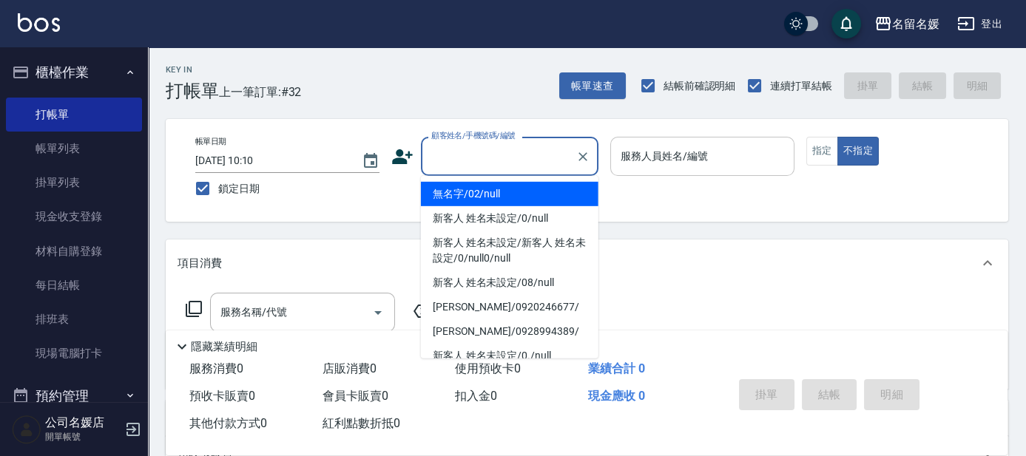
type input "0"
type input "無名字/02/null"
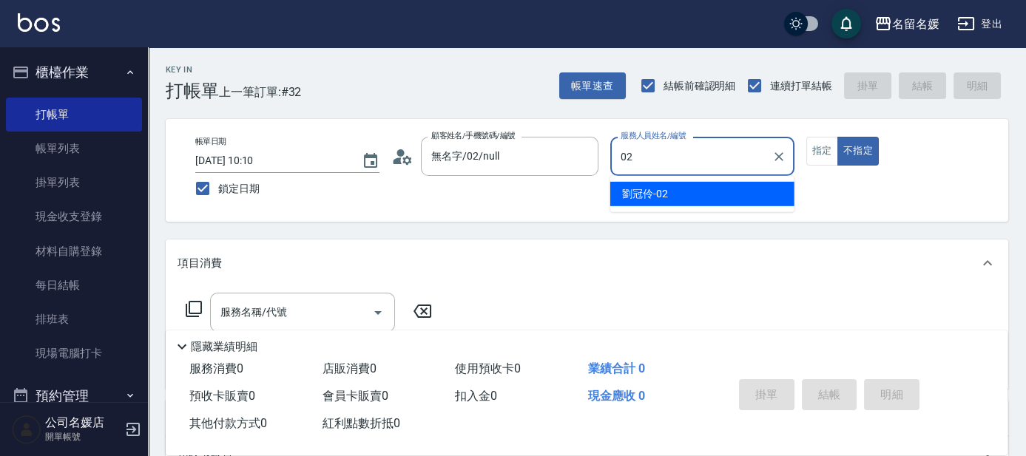
type input "02"
type button "false"
type input "劉冠伶-02"
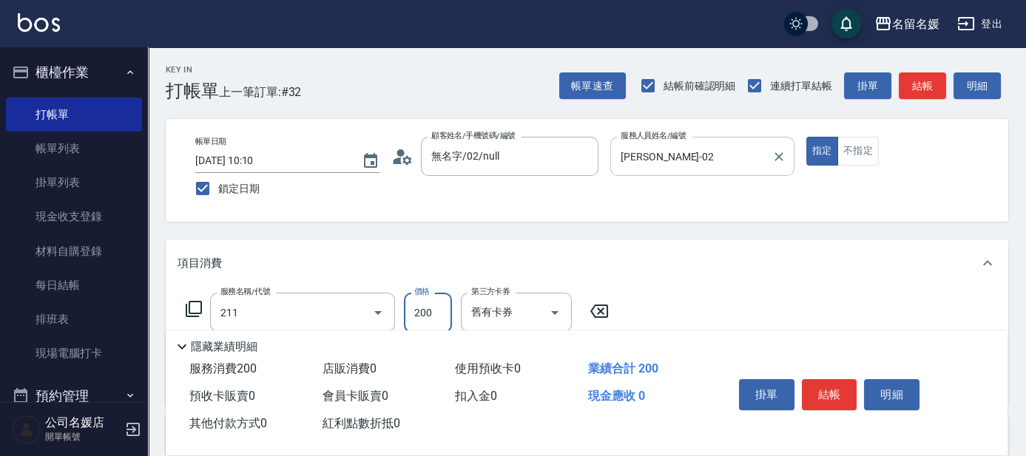
type input "洗髮券~名留200(211)"
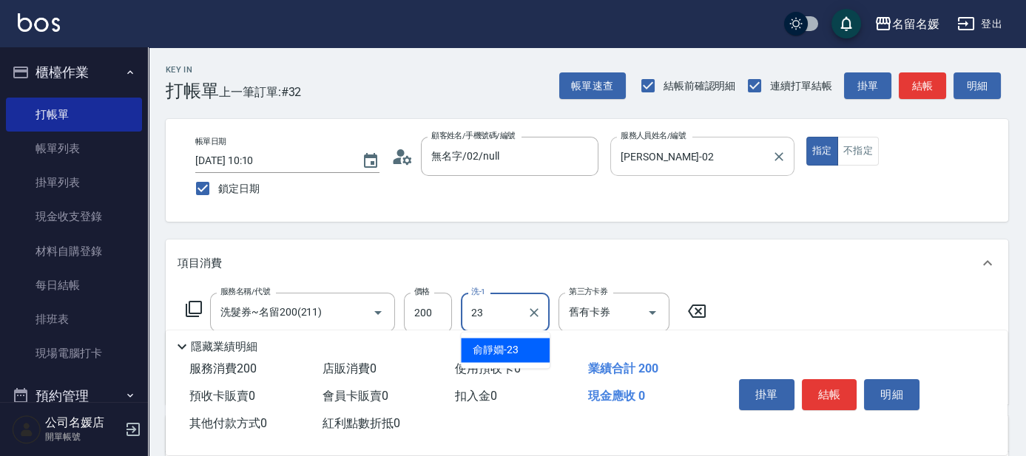
type input "俞靜嫺-23"
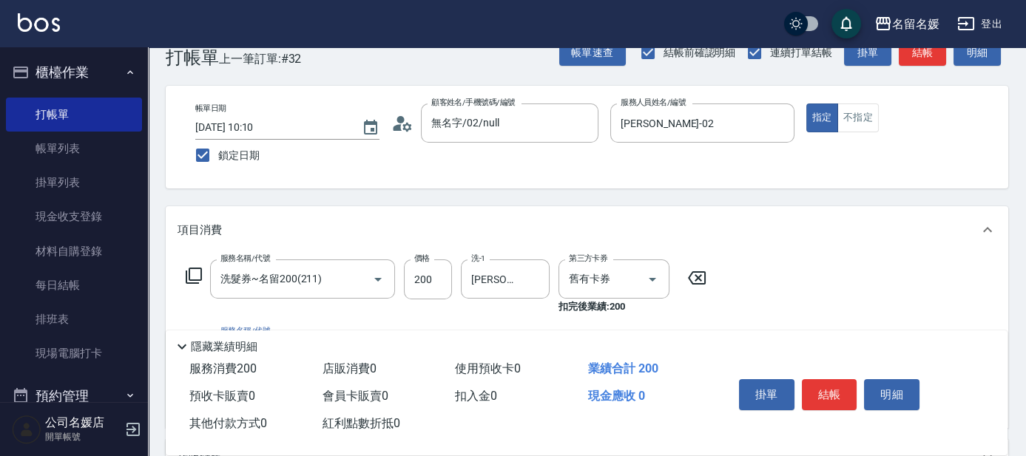
scroll to position [67, 0]
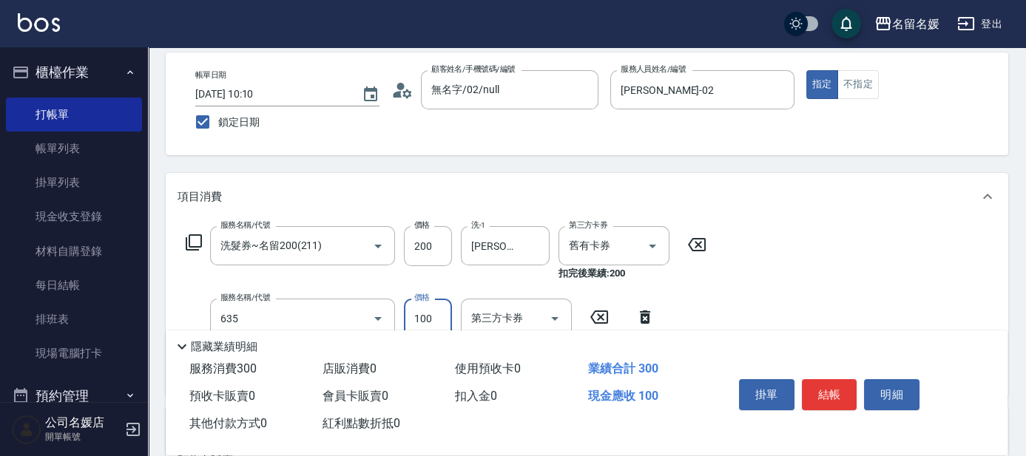
type input "煥彩.玻酸.晶膜.水療(635)"
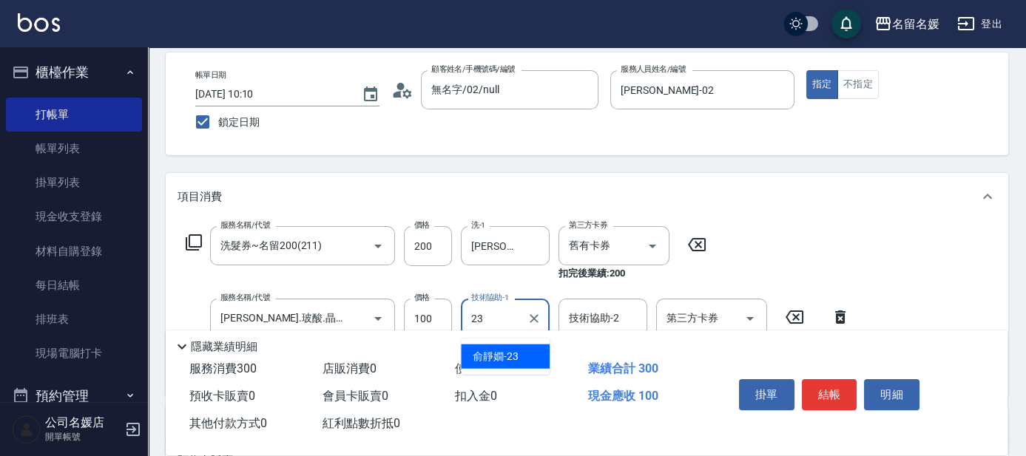
type input "俞靜嫺-23"
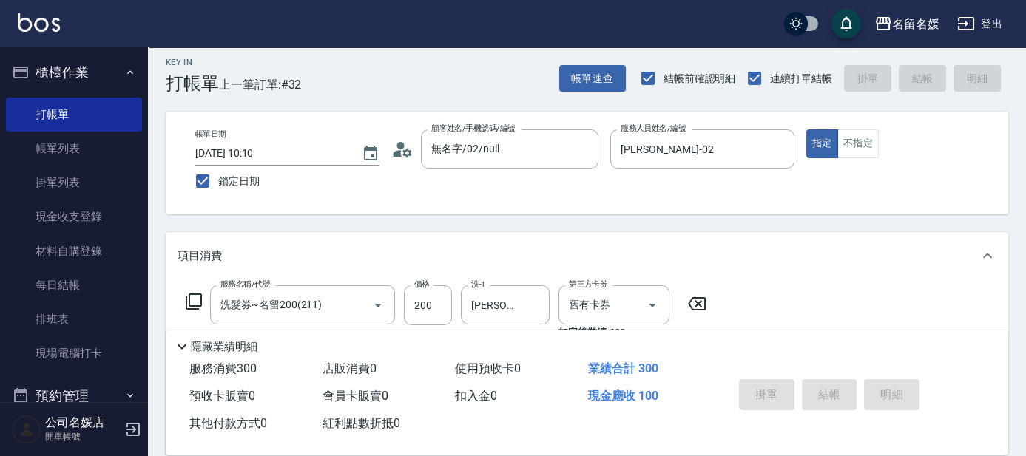
scroll to position [0, 0]
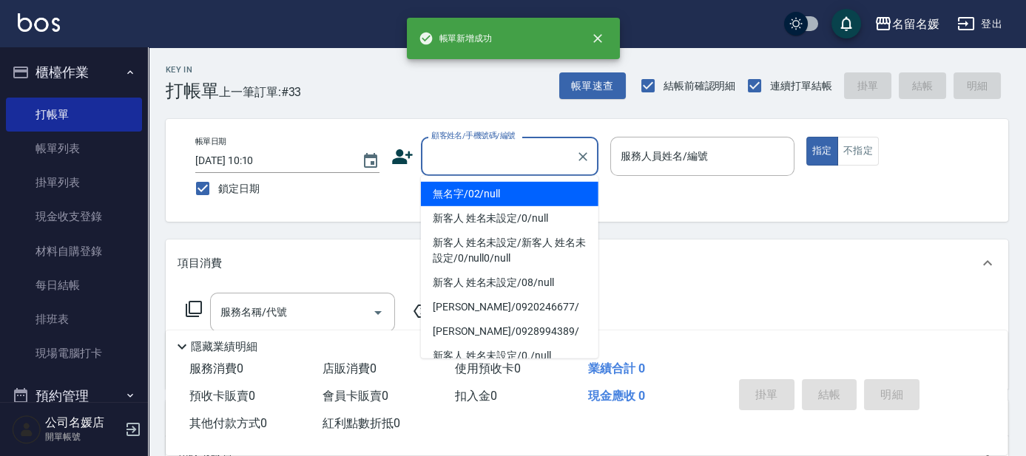
type input "0"
type input "無名字/02/null"
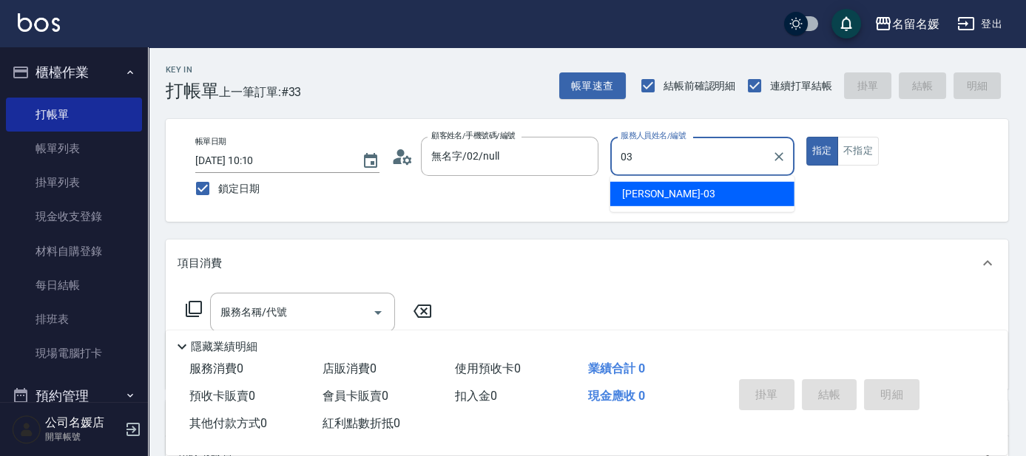
type input "蔡依芳-03"
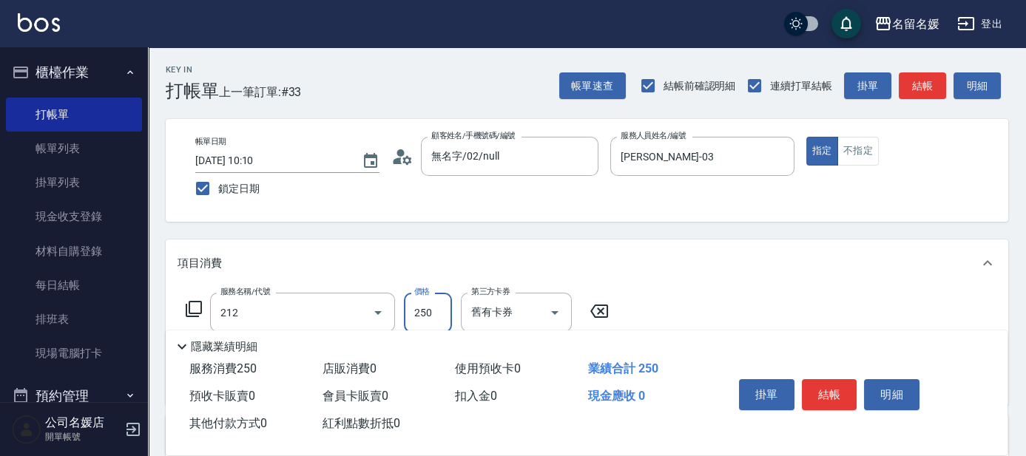
type input "洗髮券-(卡)250(212)"
type input "250"
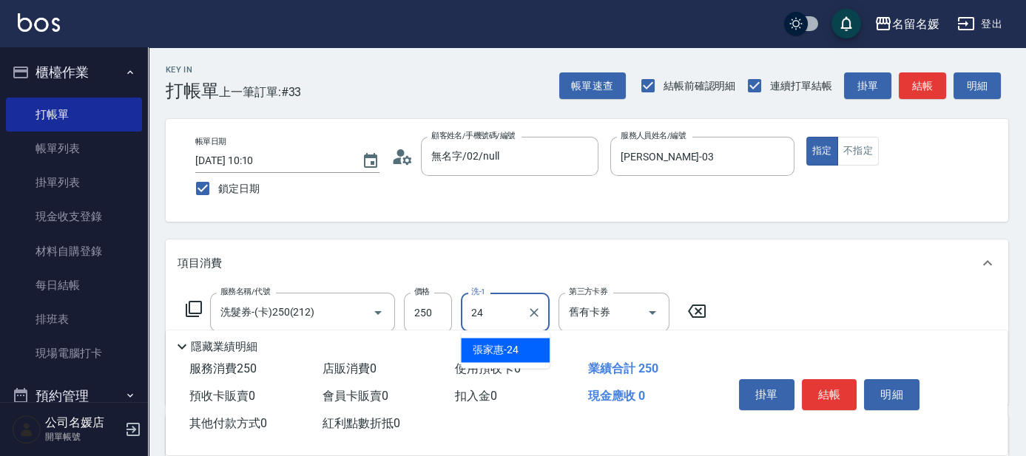
type input "張家惠-24"
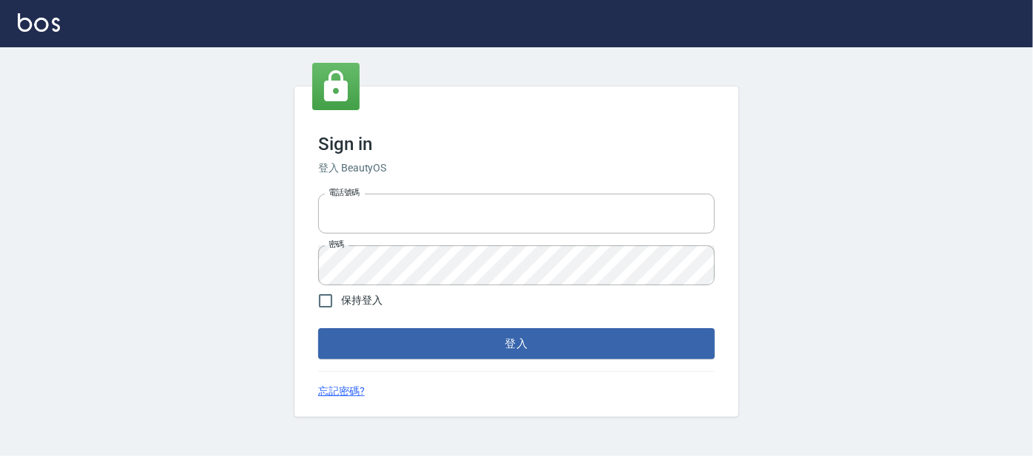
type input "0227605235"
click at [345, 298] on span "保持登入" at bounding box center [361, 301] width 41 height 16
click at [341, 298] on input "保持登入" at bounding box center [325, 301] width 31 height 31
checkbox input "true"
click at [345, 340] on button "登入" at bounding box center [516, 343] width 397 height 31
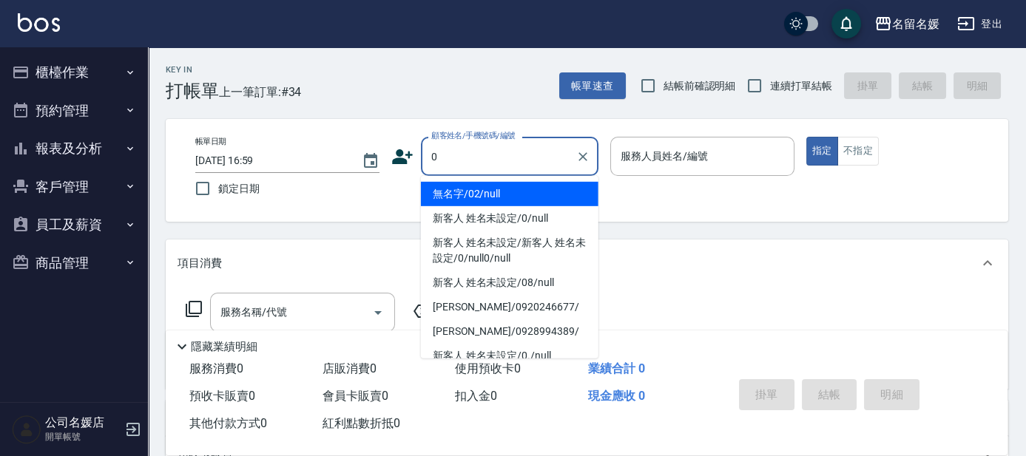
type input "0"
click at [806, 137] on button "指定" at bounding box center [822, 151] width 32 height 29
type button "true"
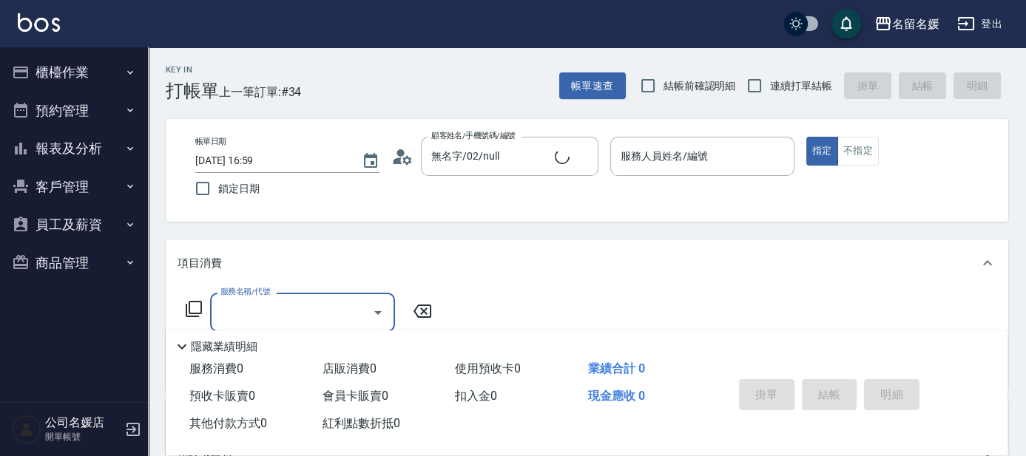
type input "新客人 姓名未設定/0/null"
click at [657, 158] on div "服務人員姓名/編號 服務人員姓名/編號" at bounding box center [702, 156] width 184 height 39
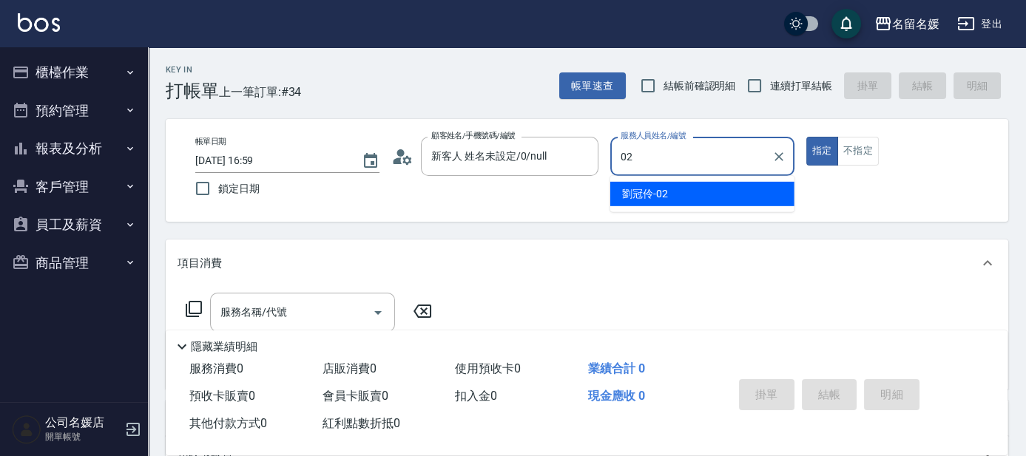
type input "劉冠伶-02"
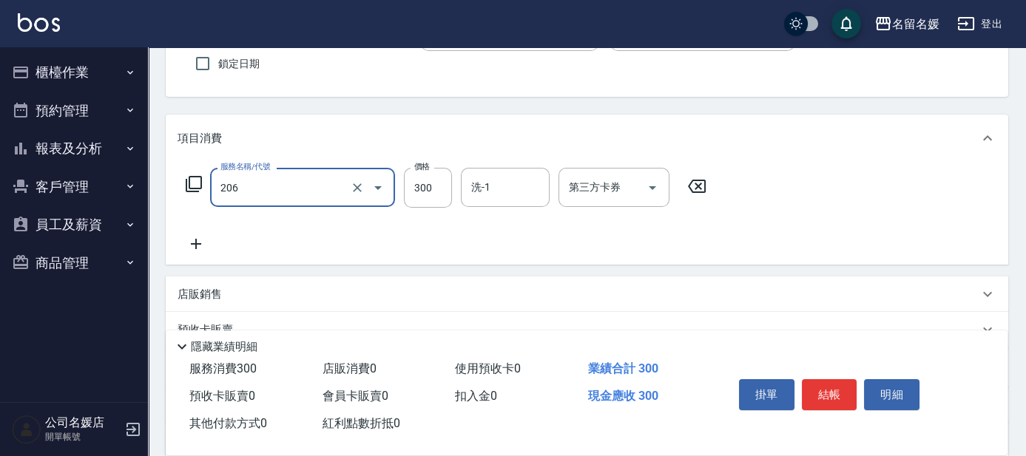
scroll to position [134, 0]
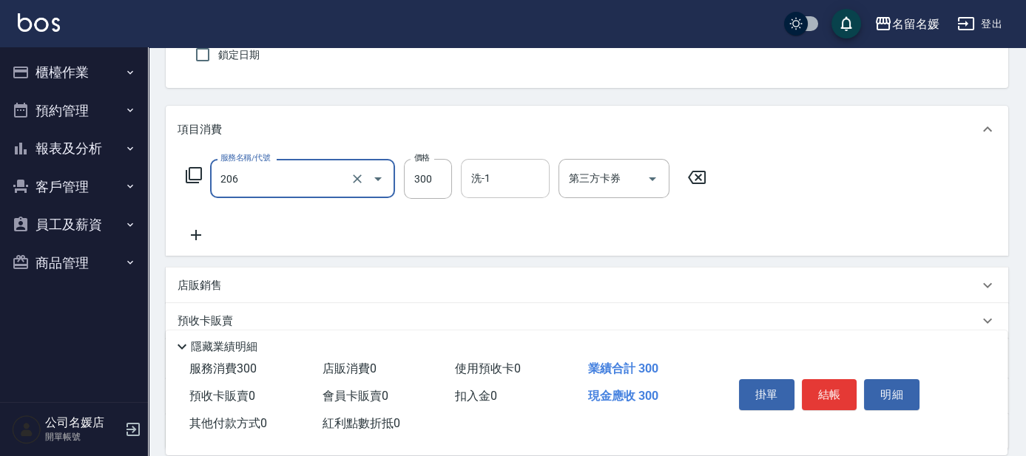
click at [501, 178] on input "洗-1" at bounding box center [505, 179] width 75 height 26
type input "洗髮[300](206)"
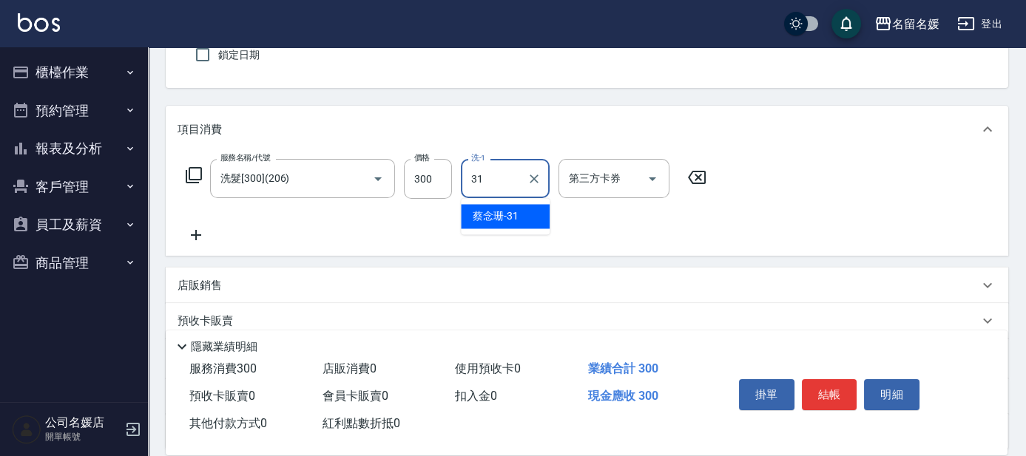
type input "蔡念珊-31"
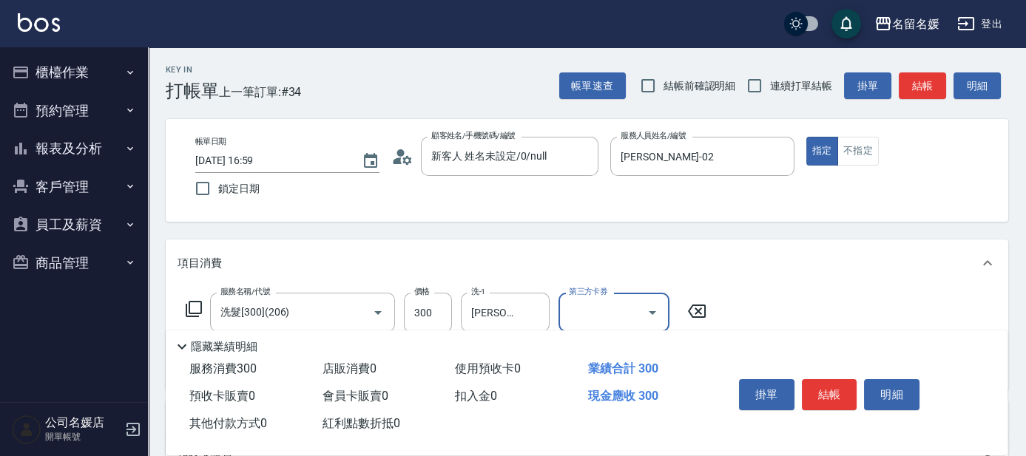
scroll to position [67, 0]
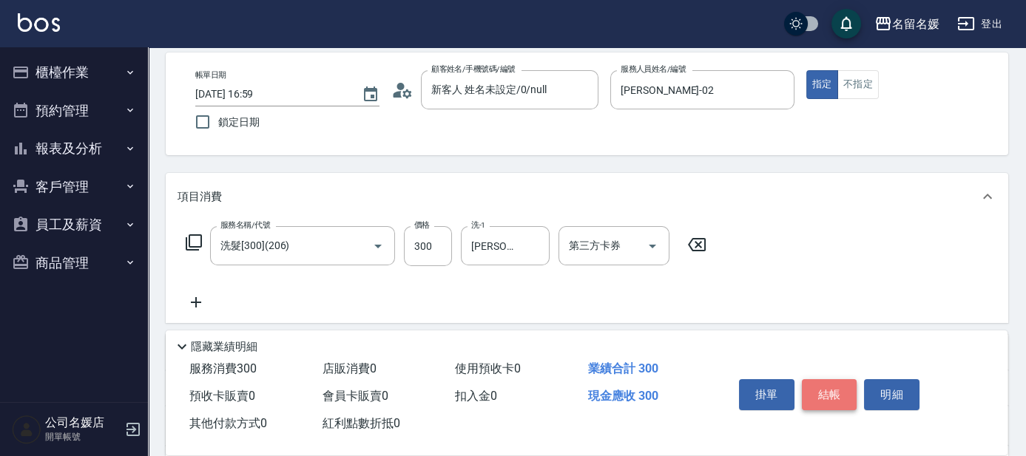
click at [842, 391] on button "結帳" at bounding box center [829, 395] width 55 height 31
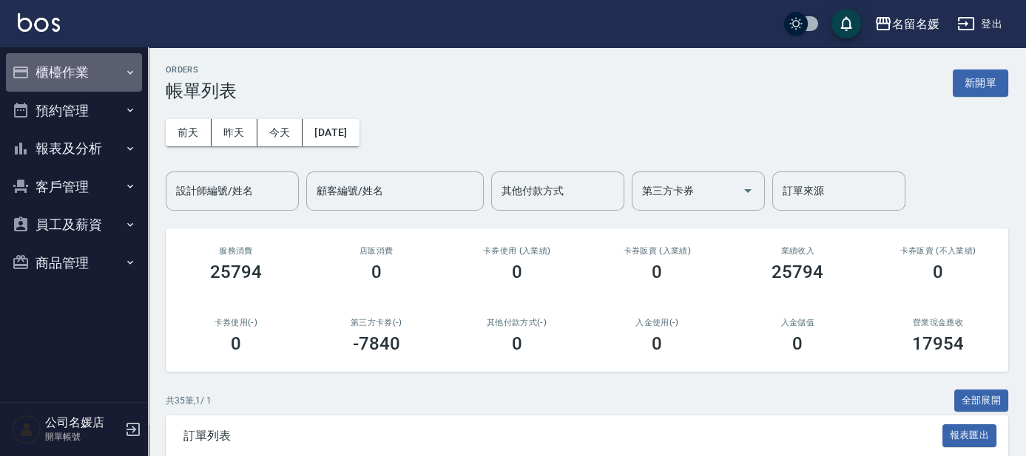
click at [52, 68] on button "櫃檯作業" at bounding box center [74, 72] width 136 height 38
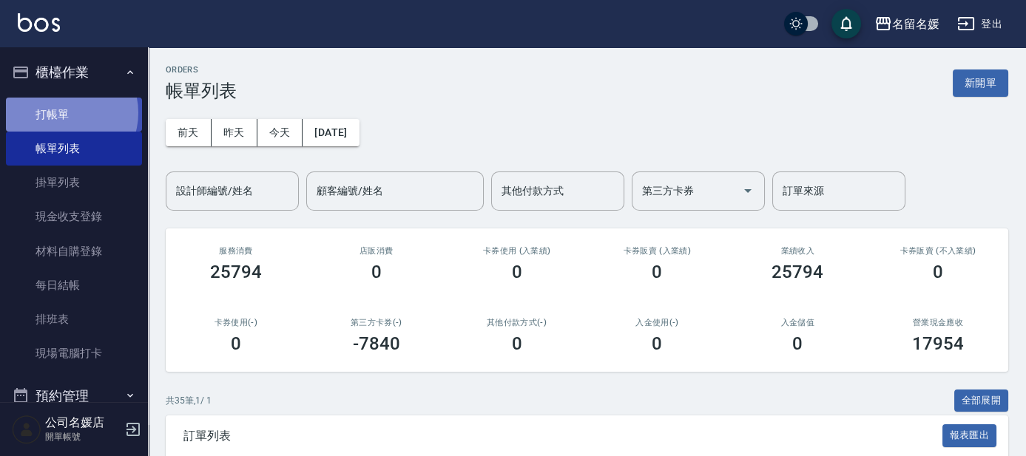
click at [65, 112] on link "打帳單" at bounding box center [74, 115] width 136 height 34
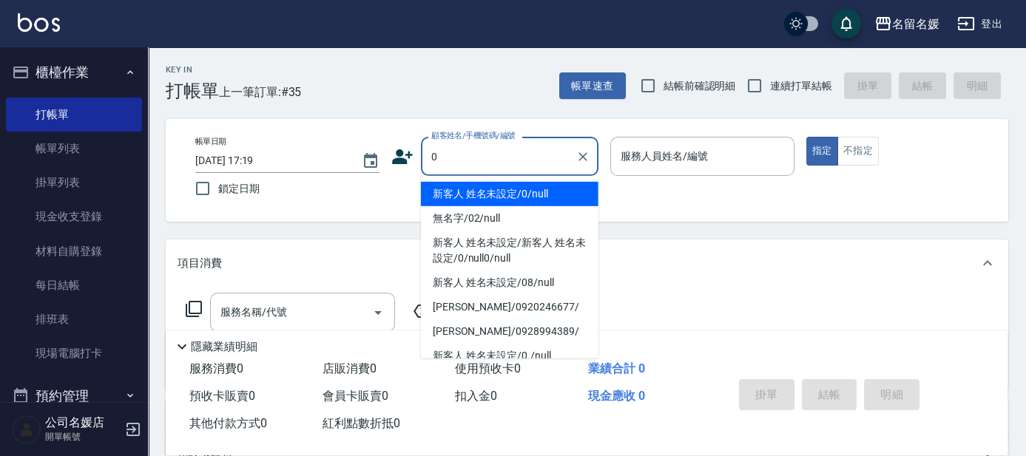
type input "0"
type input "03"
type button "true"
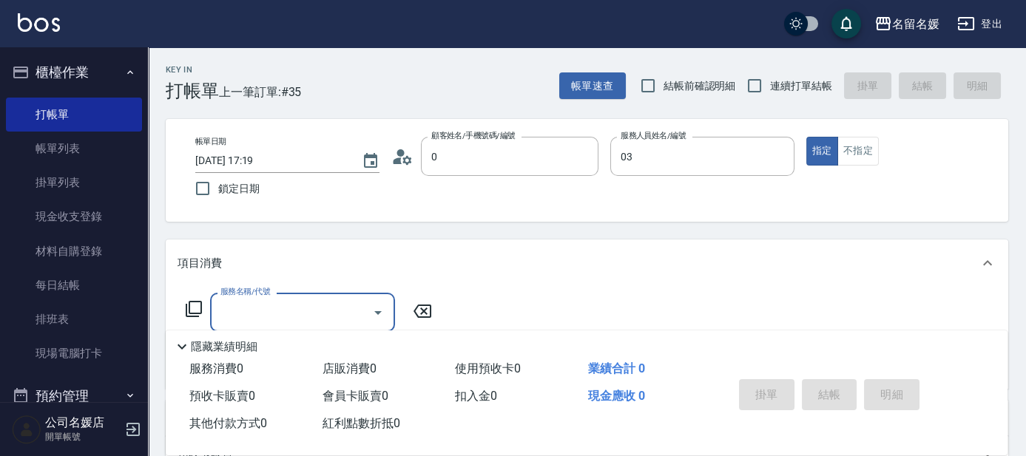
type input "新客人 姓名未設定/0/null"
type input "蔡依芳-03"
type input "2"
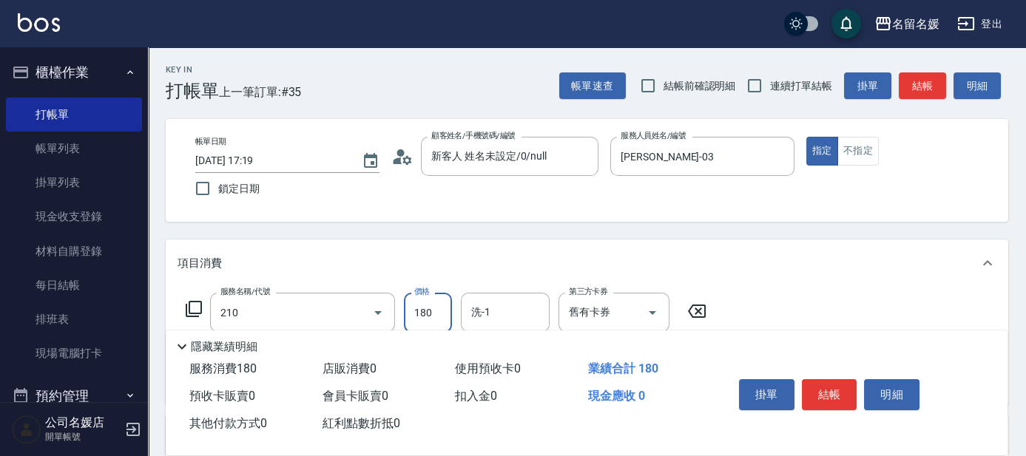
type input "洗券-(卡)180(210)"
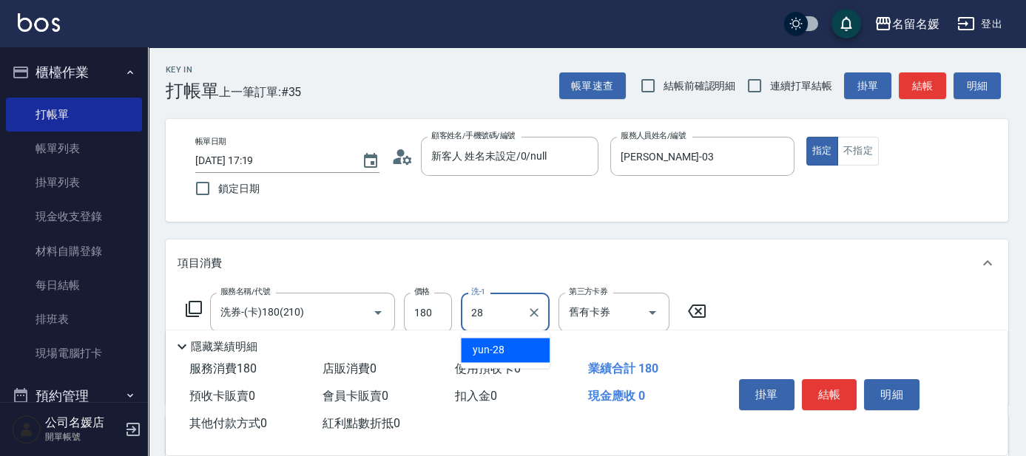
type input "yun-28"
type input "2"
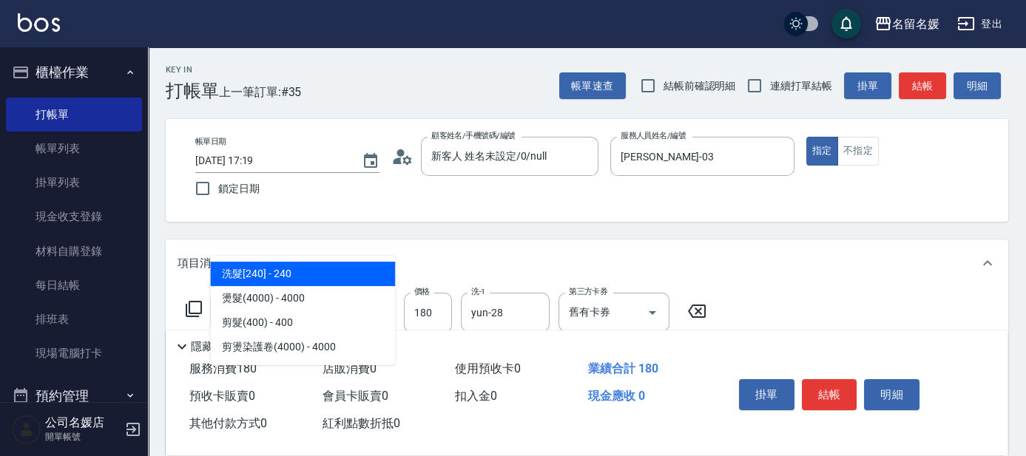
type input "408"
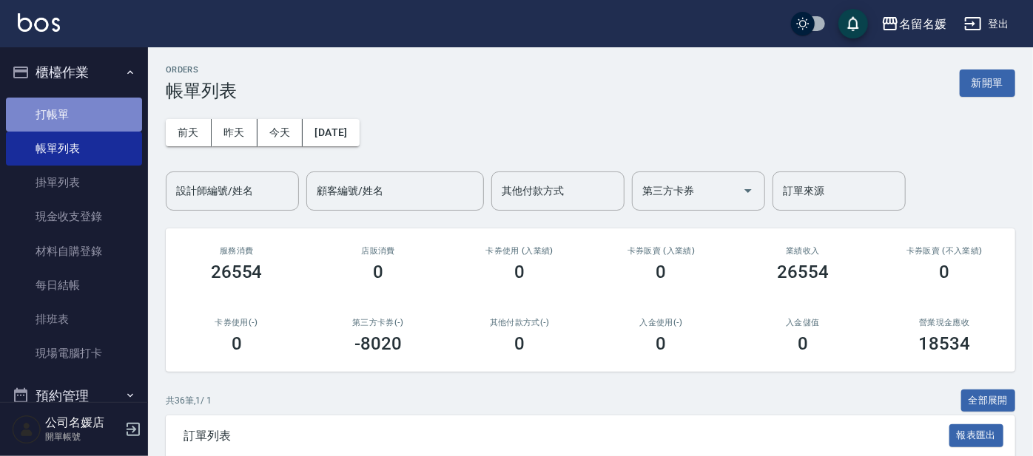
click at [96, 121] on link "打帳單" at bounding box center [74, 115] width 136 height 34
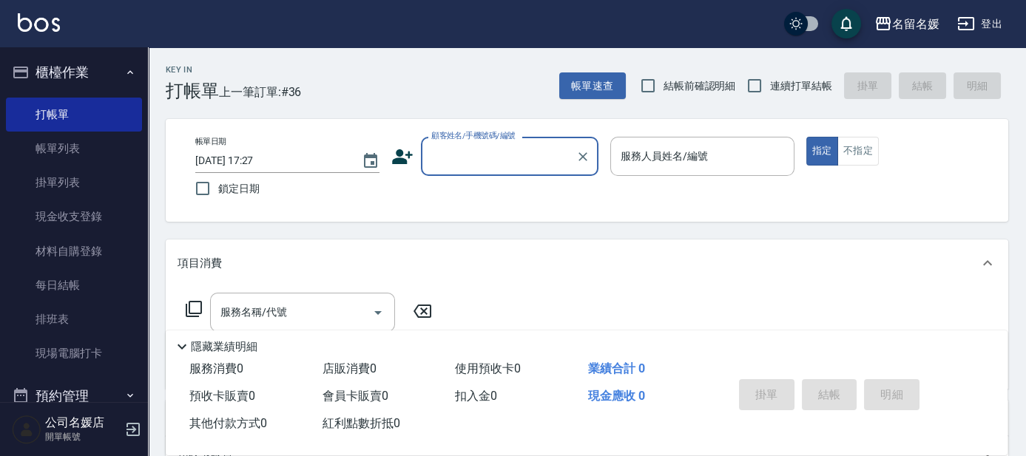
click at [539, 166] on input "顧客姓名/手機號碼/編號" at bounding box center [499, 157] width 142 height 26
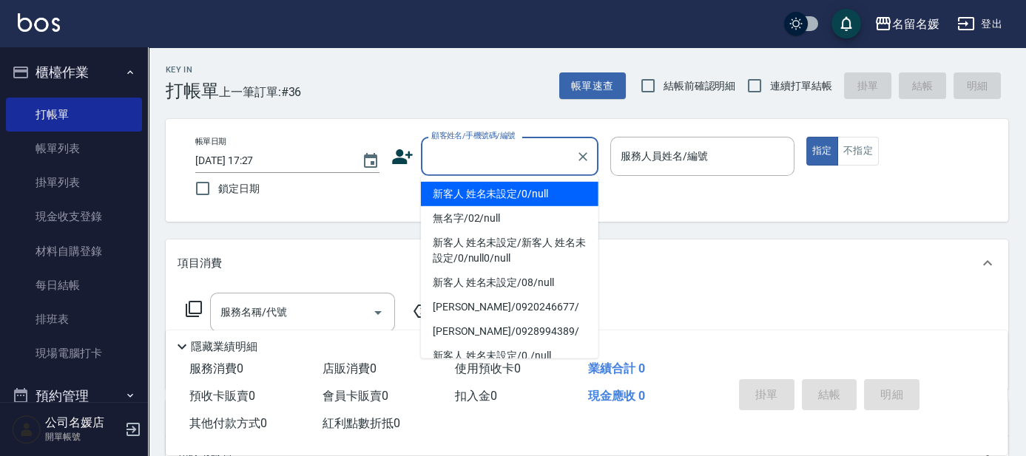
drag, startPoint x: 528, startPoint y: 188, endPoint x: 691, endPoint y: 152, distance: 166.6
click at [527, 182] on li "新客人 姓名未設定/0/null" at bounding box center [510, 194] width 178 height 24
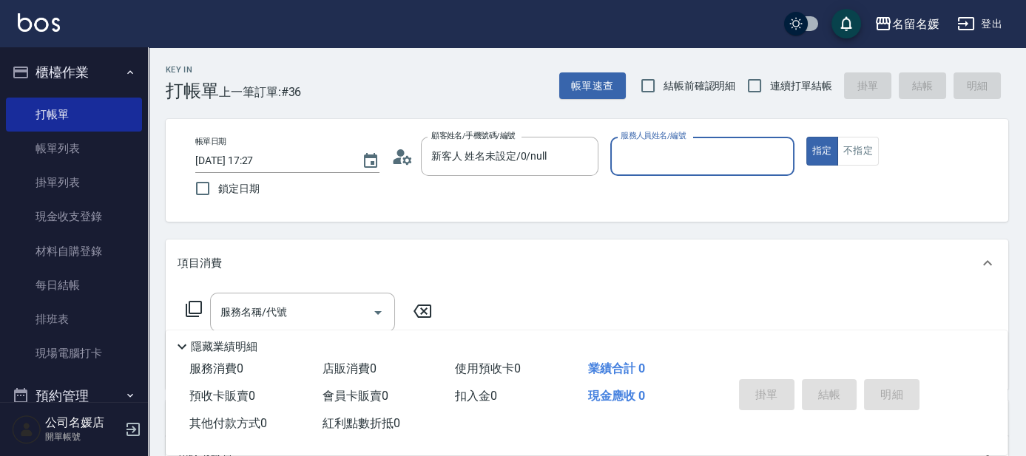
type input "新客人 姓名未設定/0/null"
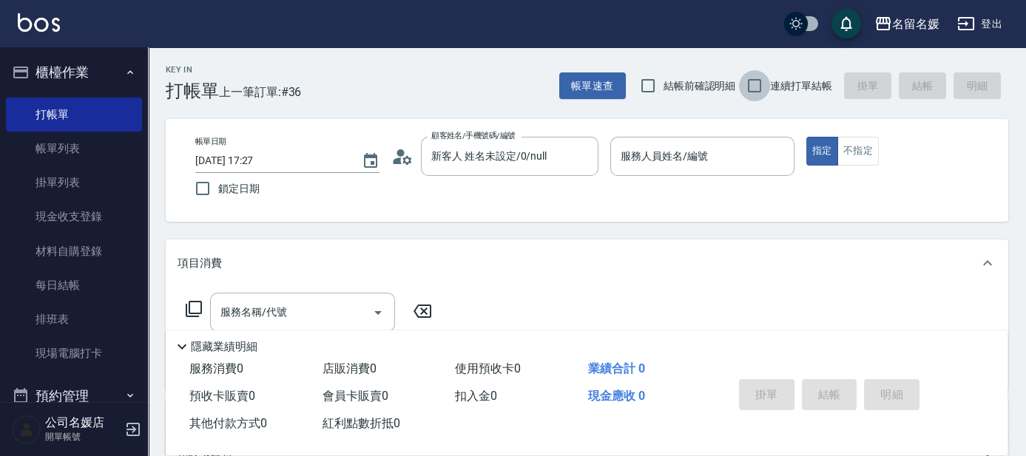
click at [746, 78] on input "連續打單結帳" at bounding box center [754, 85] width 31 height 31
checkbox input "true"
click at [729, 189] on p at bounding box center [702, 184] width 184 height 16
click at [729, 158] on input "服務人員姓名/編號" at bounding box center [702, 157] width 171 height 26
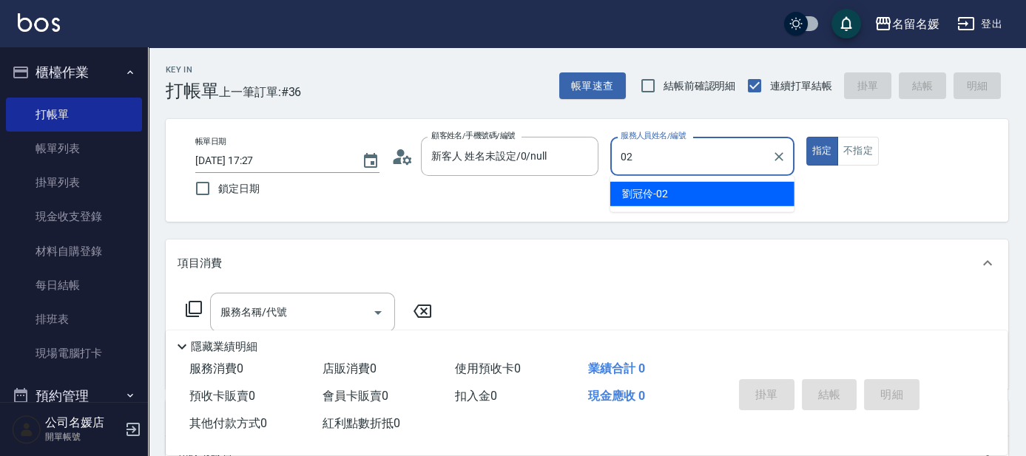
type input "02"
type button "true"
type input "劉冠伶-02"
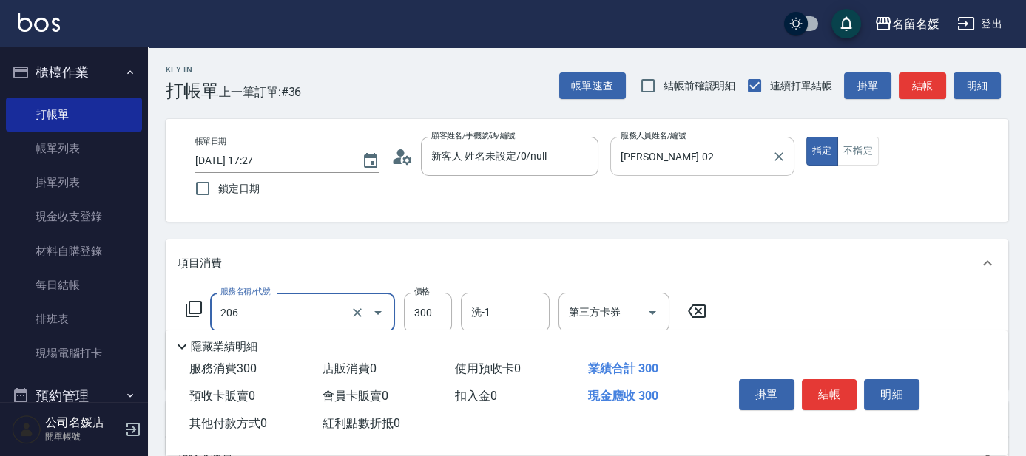
type input "洗髮[300](206)"
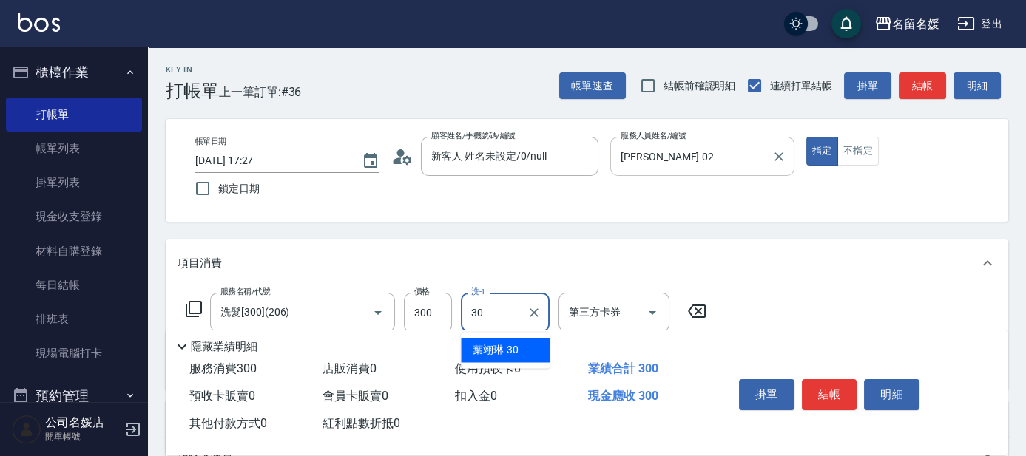
type input "葉翊琳-30"
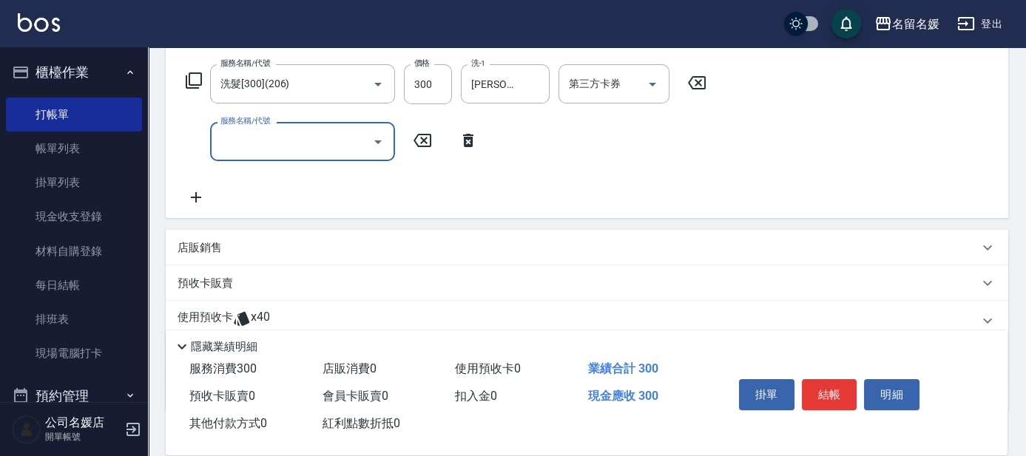
scroll to position [269, 0]
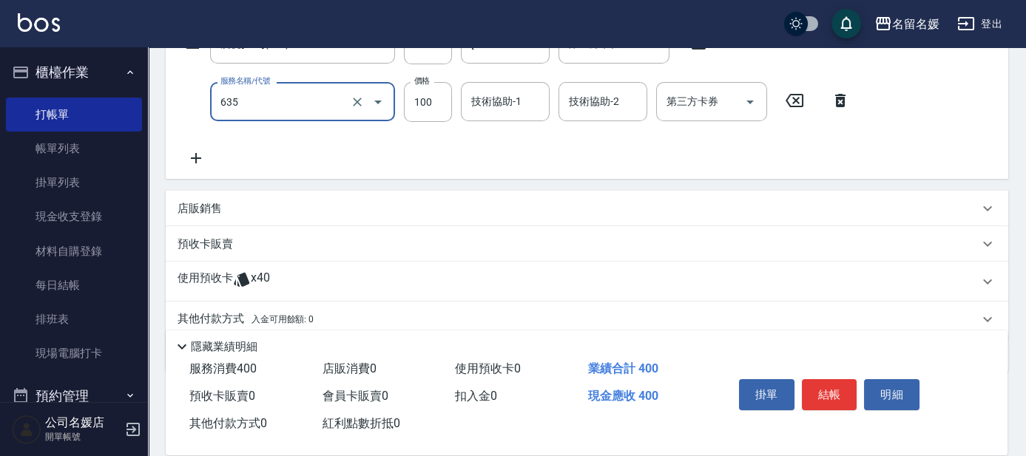
type input "煥彩.玻酸.晶膜.水療(635)"
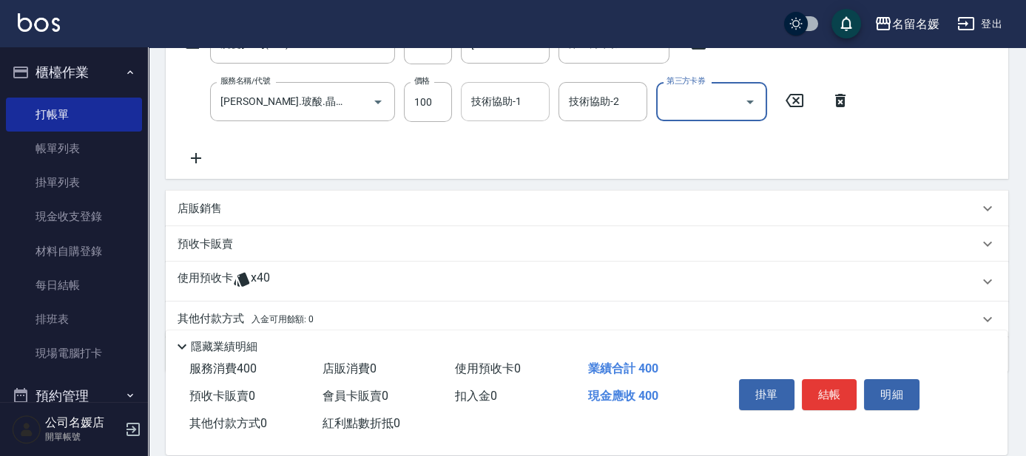
click at [495, 91] on input "技術協助-1" at bounding box center [505, 102] width 75 height 26
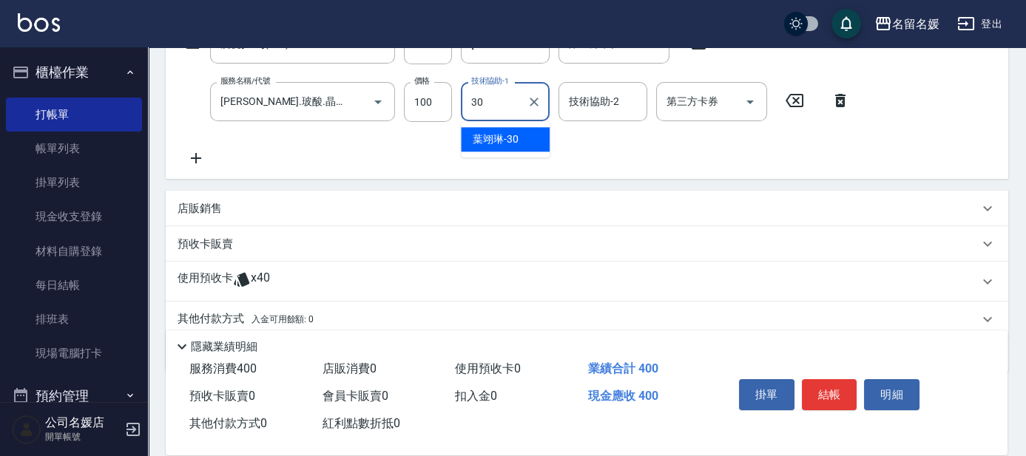
type input "葉翊琳-30"
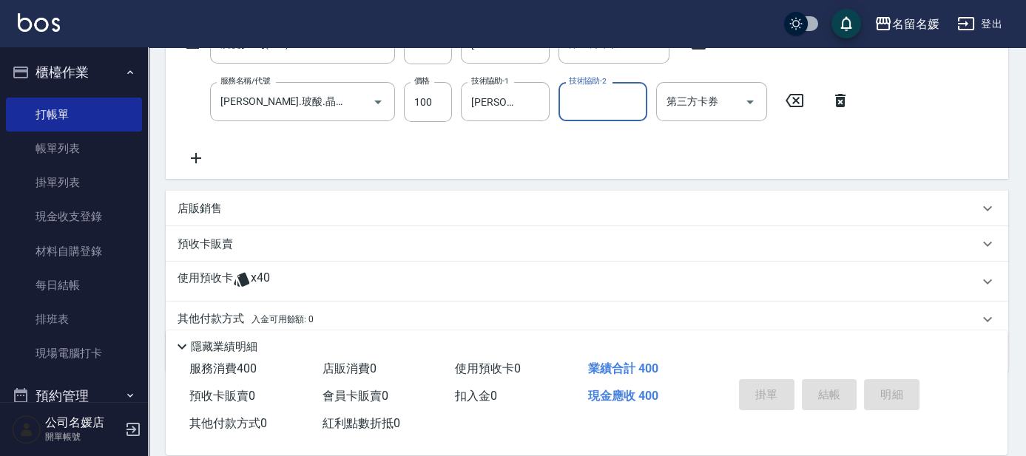
type input "2025/10/09 17:42"
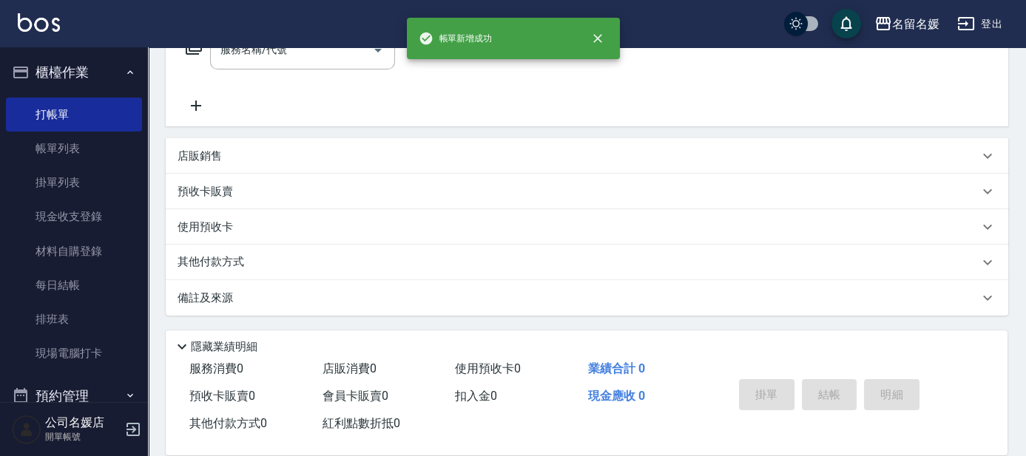
scroll to position [0, 0]
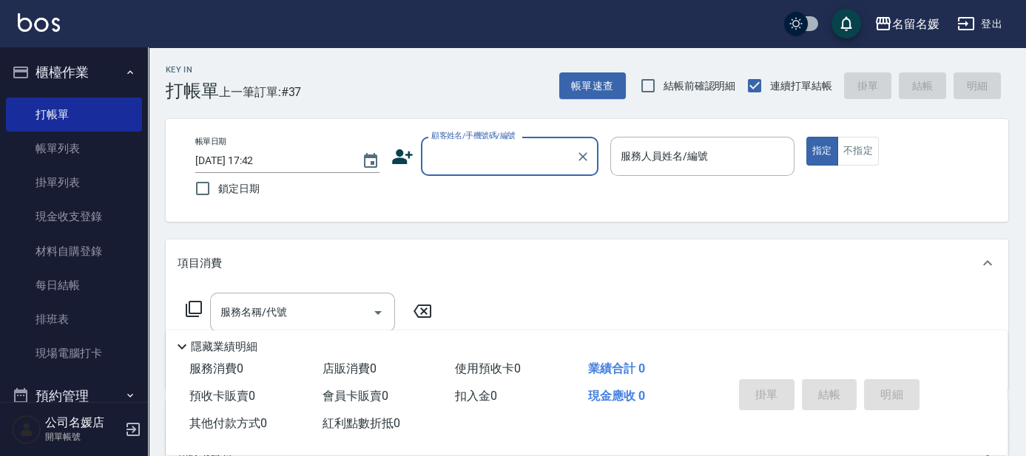
click at [495, 157] on input "顧客姓名/手機號碼/編號" at bounding box center [499, 157] width 142 height 26
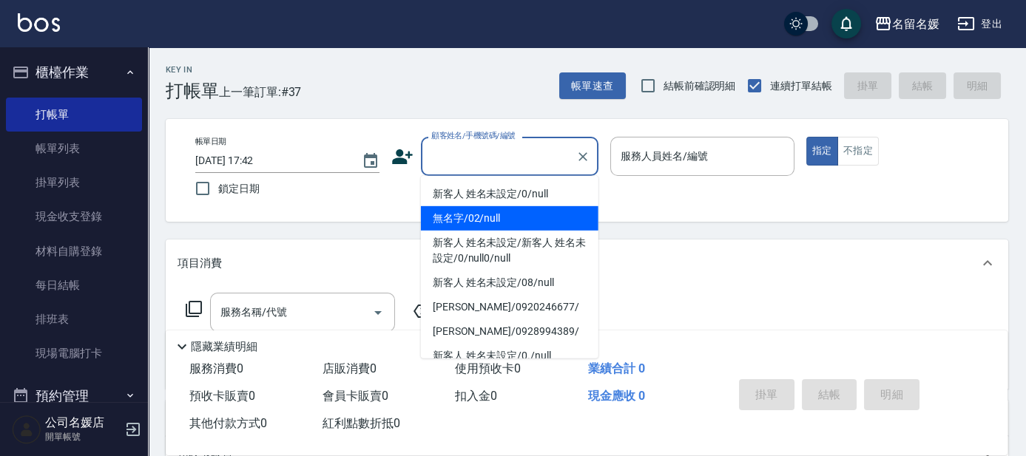
click at [509, 215] on li "無名字/02/null" at bounding box center [510, 218] width 178 height 24
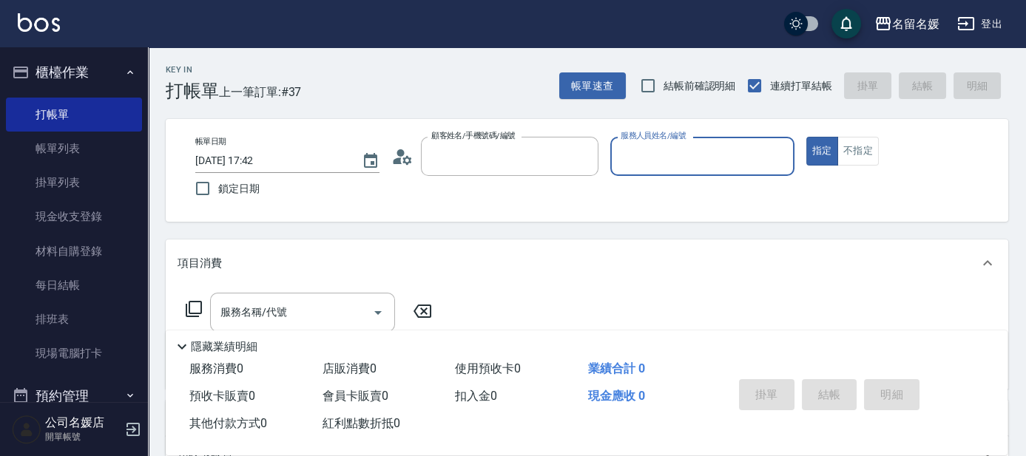
type input "無名字/02/null"
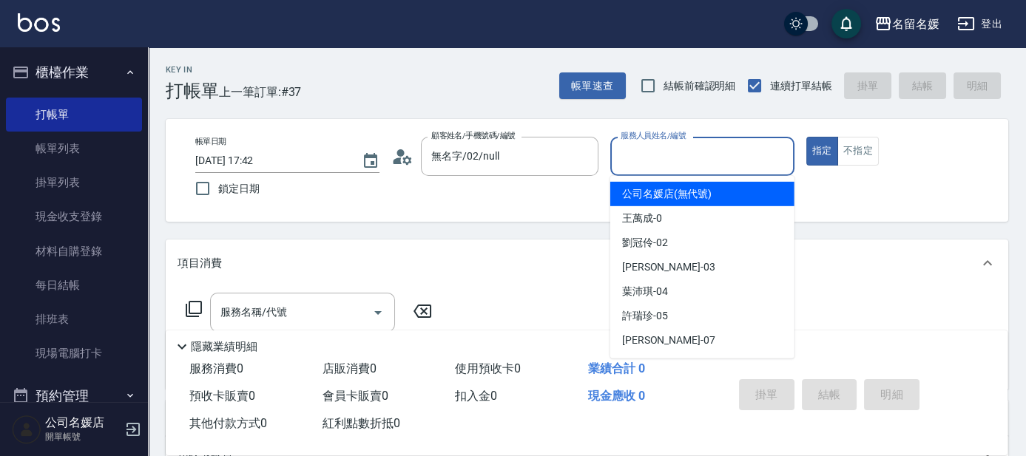
click at [679, 152] on input "服務人員姓名/編號" at bounding box center [702, 157] width 171 height 26
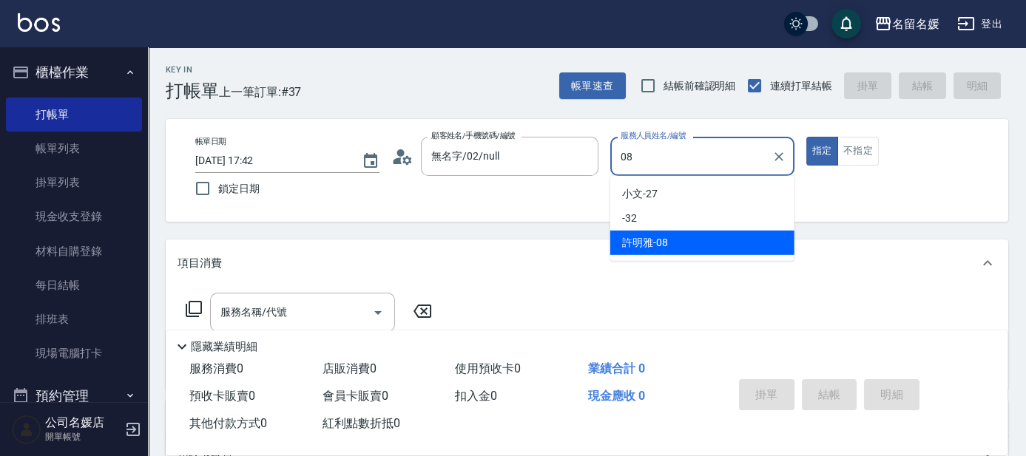
click at [673, 249] on div "許明雅 -08" at bounding box center [702, 243] width 184 height 24
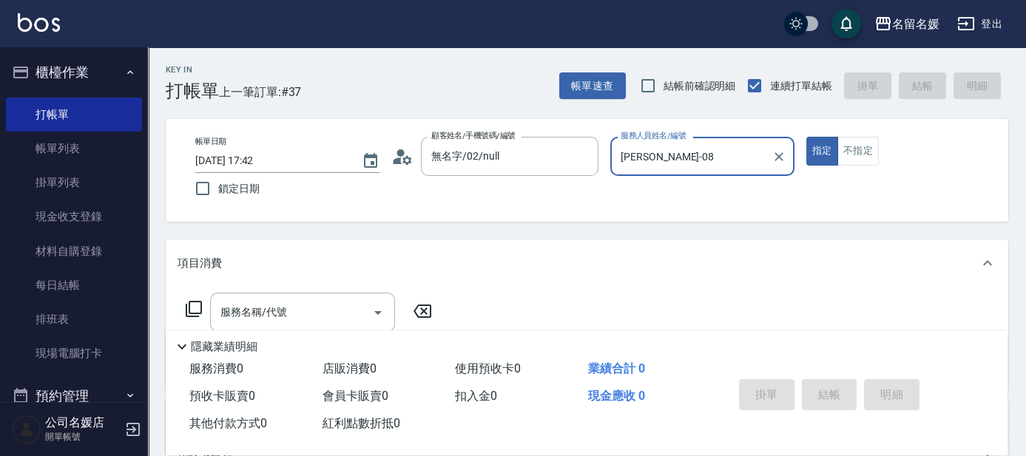
scroll to position [67, 0]
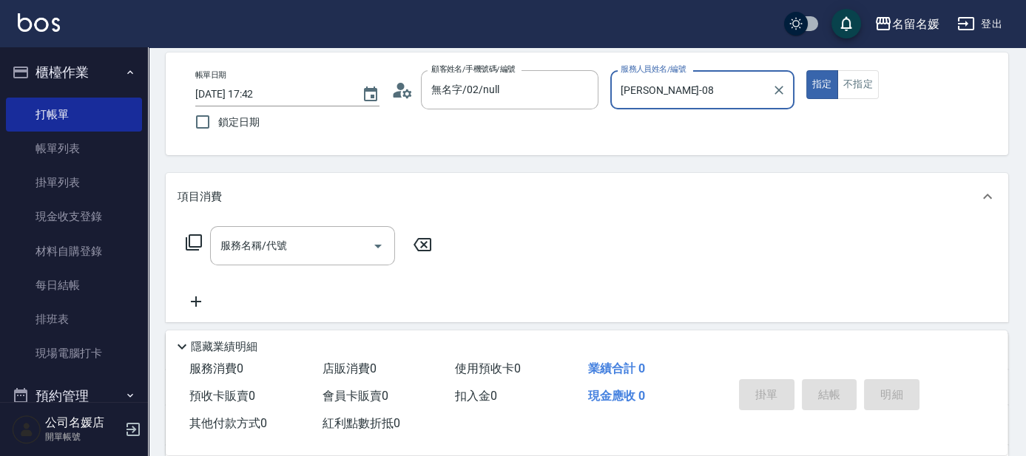
type input "許明雅-08"
click at [196, 239] on icon at bounding box center [194, 243] width 18 height 18
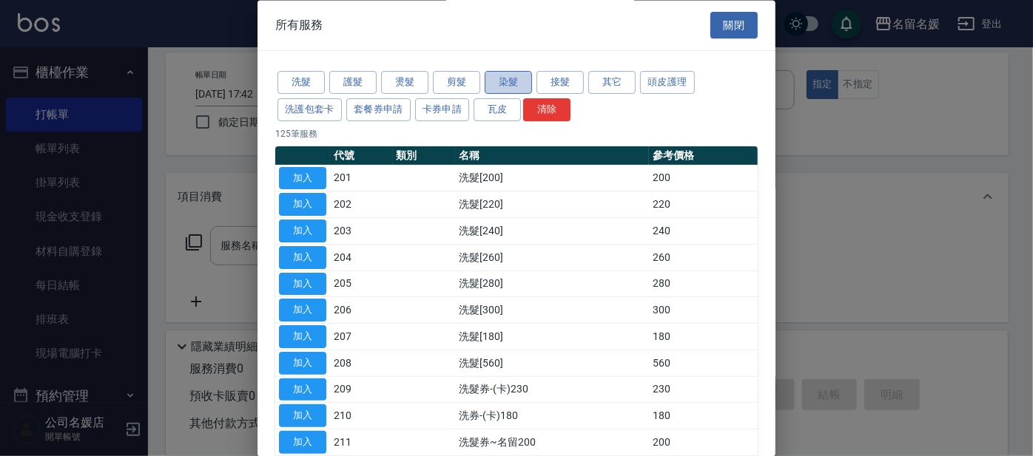
click at [511, 79] on button "染髮" at bounding box center [508, 83] width 47 height 23
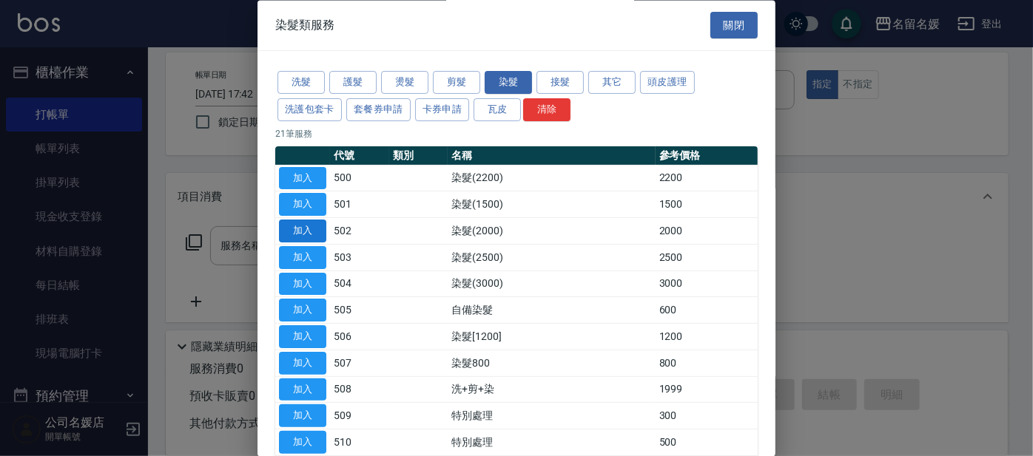
click at [302, 226] on button "加入" at bounding box center [302, 231] width 47 height 23
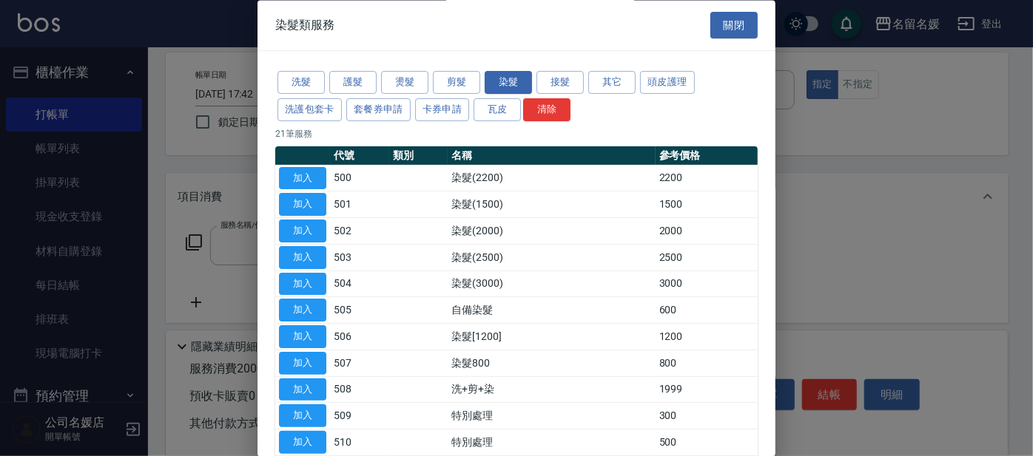
type input "染髮(2000)(502)"
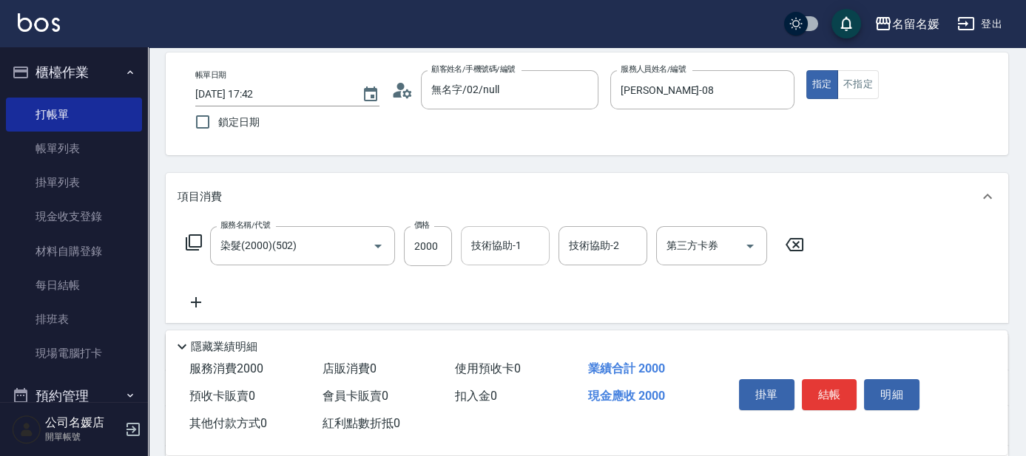
click at [522, 242] on input "技術協助-1" at bounding box center [505, 246] width 75 height 26
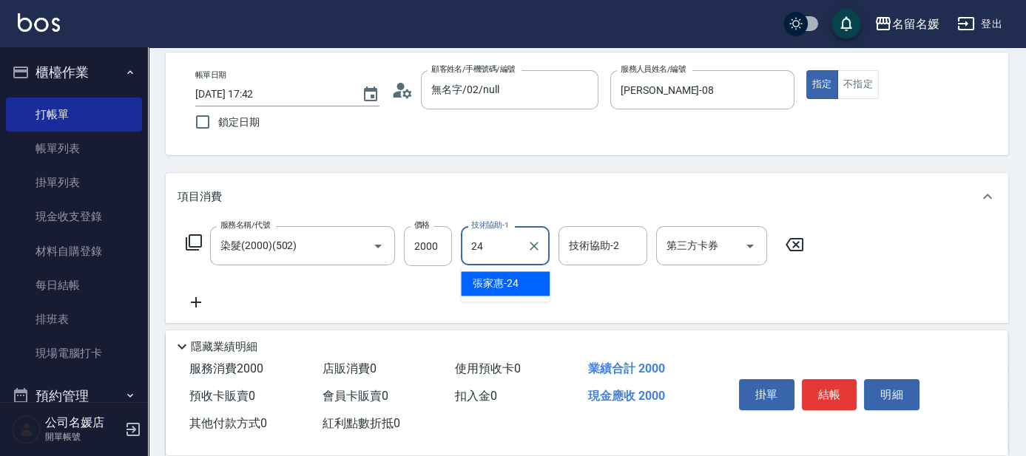
click at [493, 277] on span "張家惠 -24" at bounding box center [496, 284] width 46 height 16
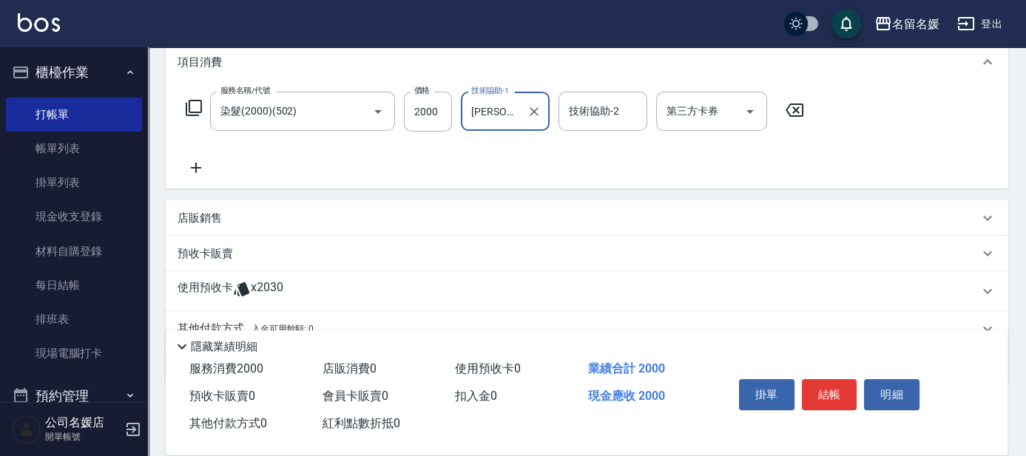
type input "張家惠-24"
click at [195, 166] on icon at bounding box center [196, 168] width 37 height 18
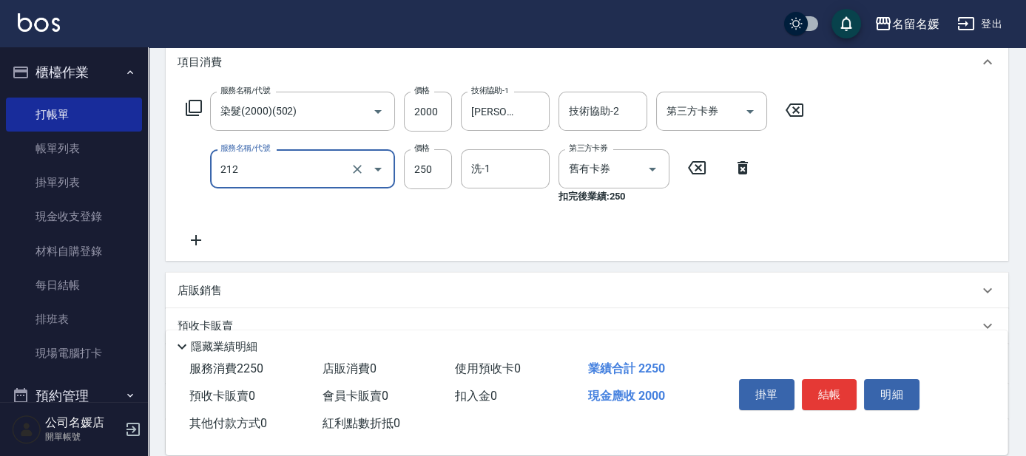
drag, startPoint x: 280, startPoint y: 172, endPoint x: 284, endPoint y: 181, distance: 8.9
click at [282, 174] on input "212" at bounding box center [282, 169] width 130 height 26
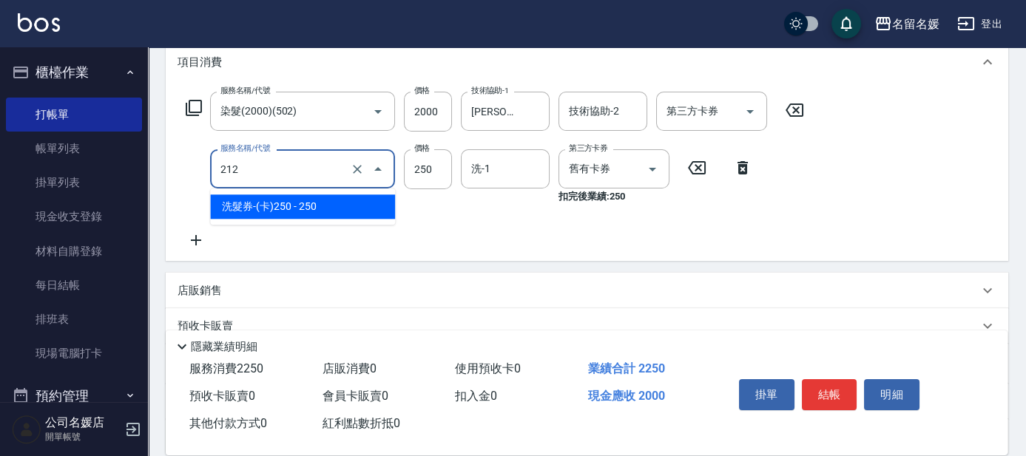
click at [286, 207] on span "洗髮券-(卡)250 - 250" at bounding box center [302, 207] width 185 height 24
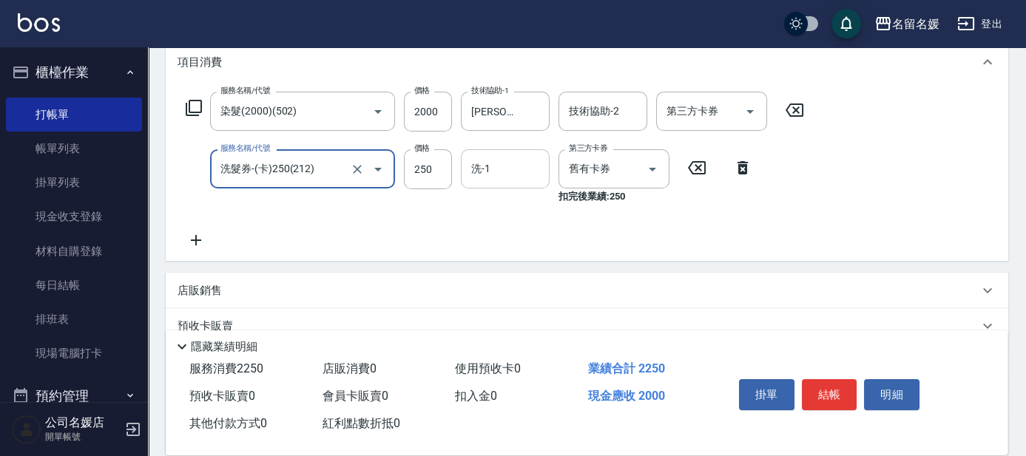
type input "洗髮券-(卡)250(212)"
click at [500, 166] on input "洗-1" at bounding box center [505, 169] width 75 height 26
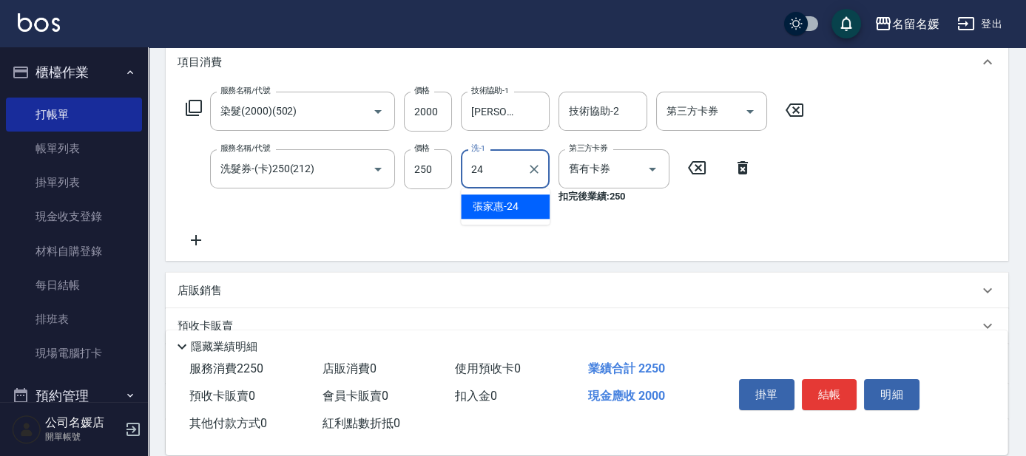
click at [525, 209] on div "張家惠 -24" at bounding box center [505, 207] width 89 height 24
type input "張家惠-24"
click at [194, 239] on icon at bounding box center [196, 241] width 37 height 18
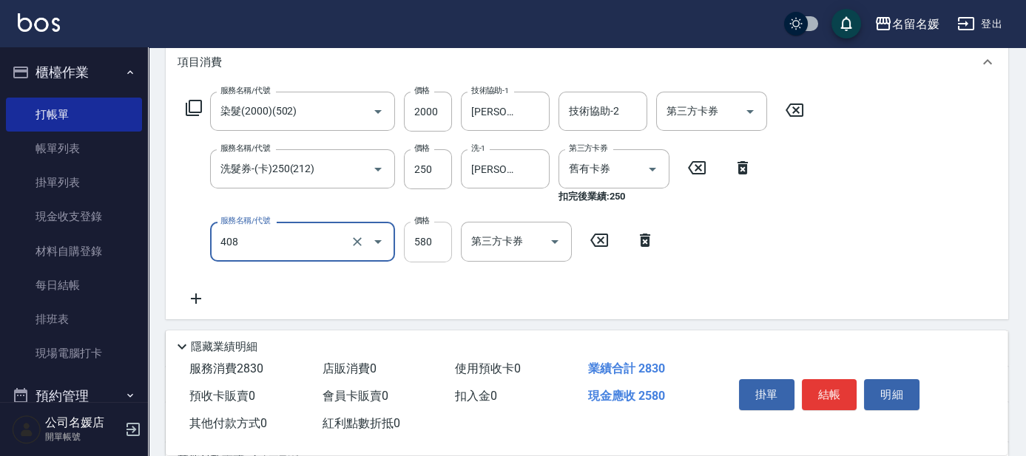
click at [439, 241] on input "580" at bounding box center [428, 242] width 48 height 40
type input "剪髮(580)(408)"
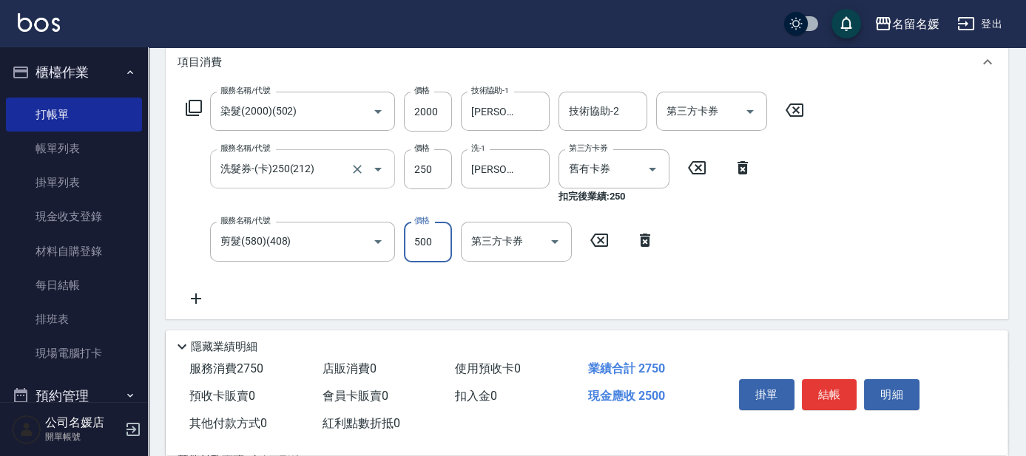
type input "500"
click at [322, 166] on input "洗髮券-(卡)250(212)" at bounding box center [282, 169] width 130 height 26
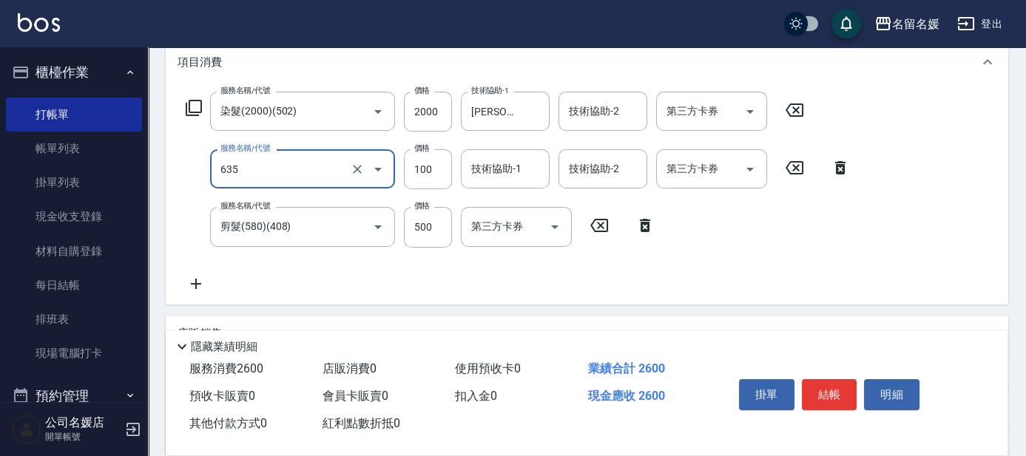
click at [319, 170] on input "635" at bounding box center [282, 169] width 130 height 26
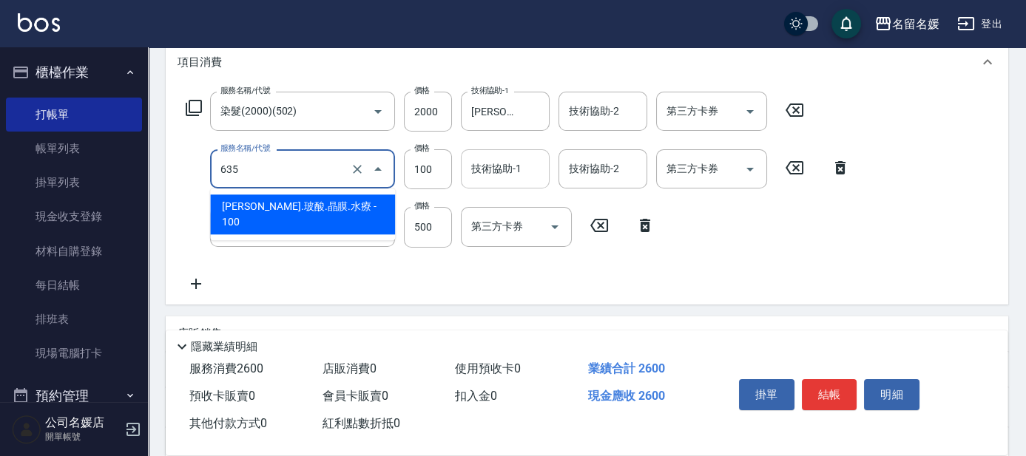
click at [489, 166] on div "技術協助-1 技術協助-1" at bounding box center [505, 168] width 89 height 39
type input "煥彩.玻酸.晶膜.水療(635)"
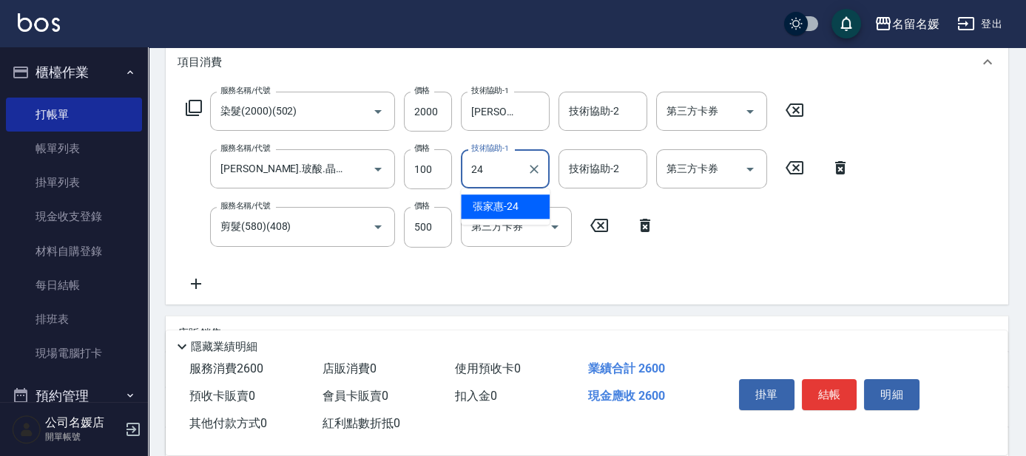
click at [513, 205] on span "張家惠 -24" at bounding box center [496, 207] width 46 height 16
type input "張家惠-24"
click at [827, 388] on button "結帳" at bounding box center [829, 395] width 55 height 31
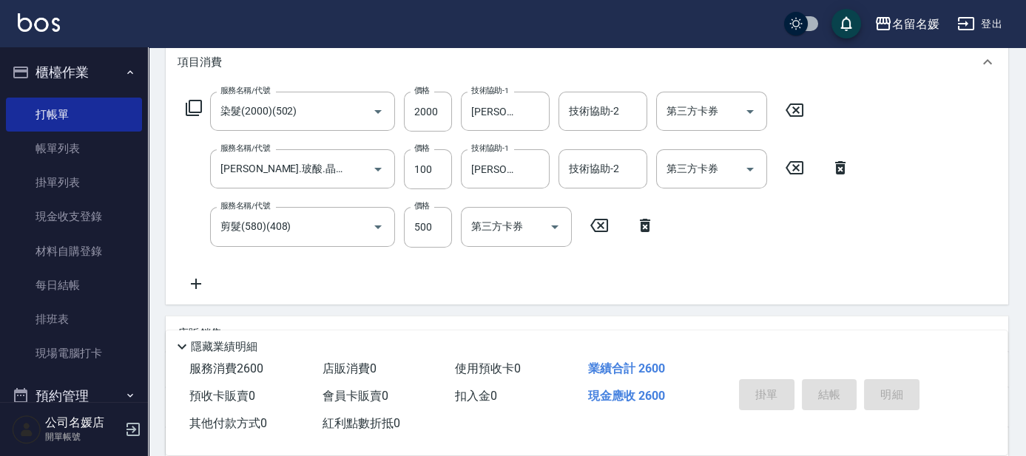
type input "2025/10/09 17:51"
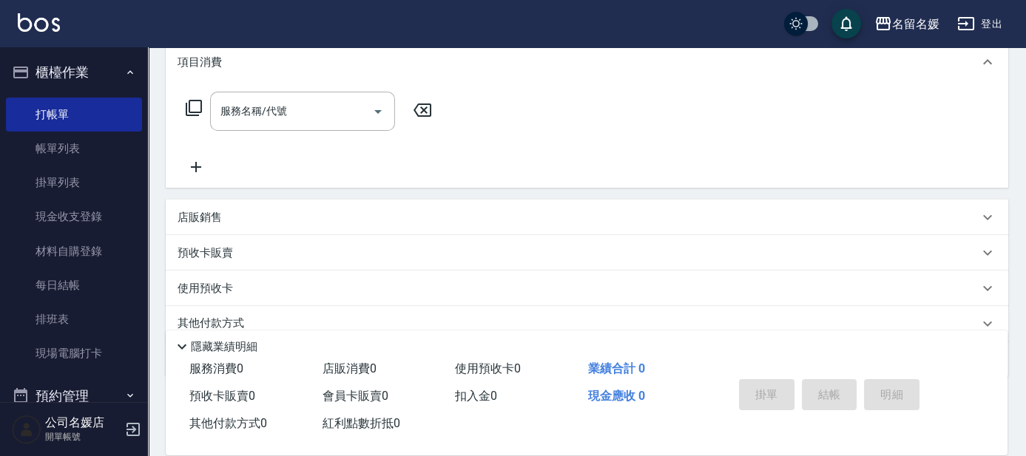
scroll to position [0, 0]
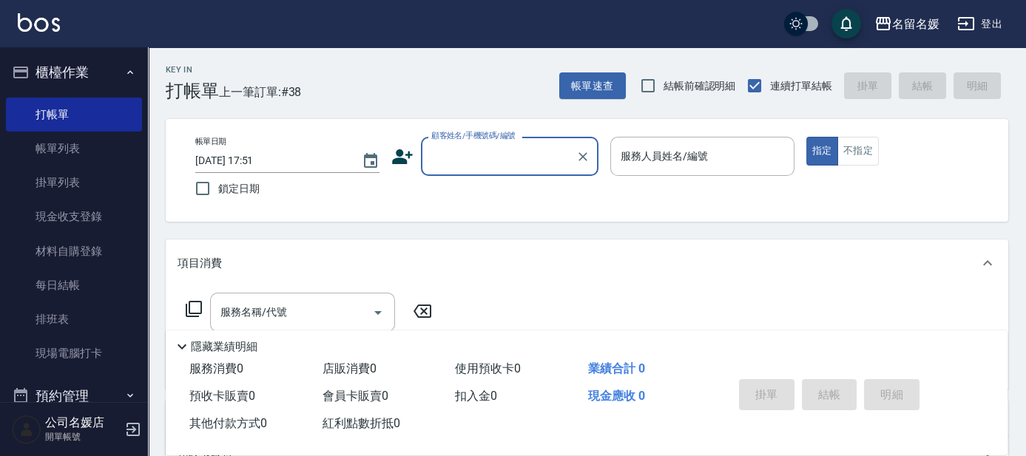
click at [517, 155] on div "顧客姓名/手機號碼/編號 顧客姓名/手機號碼/編號" at bounding box center [510, 156] width 178 height 39
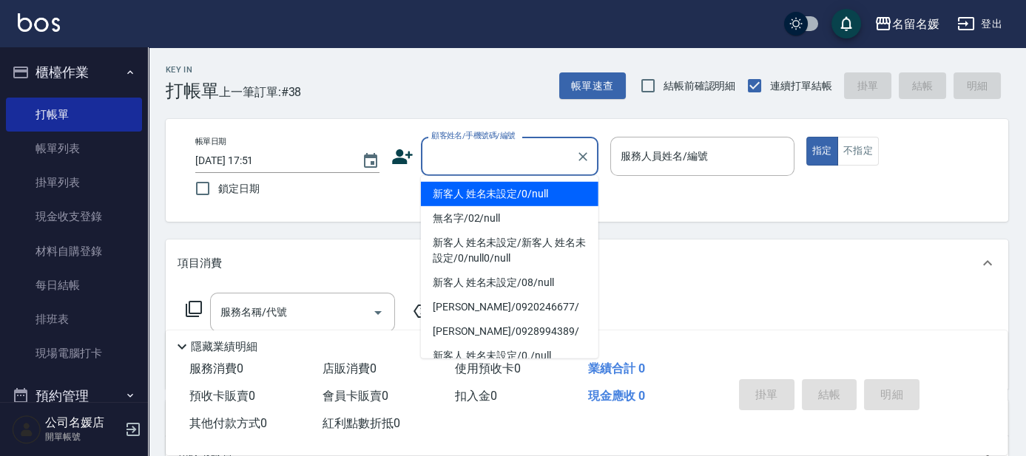
click at [505, 161] on input "顧客姓名/手機號碼/編號" at bounding box center [499, 157] width 142 height 26
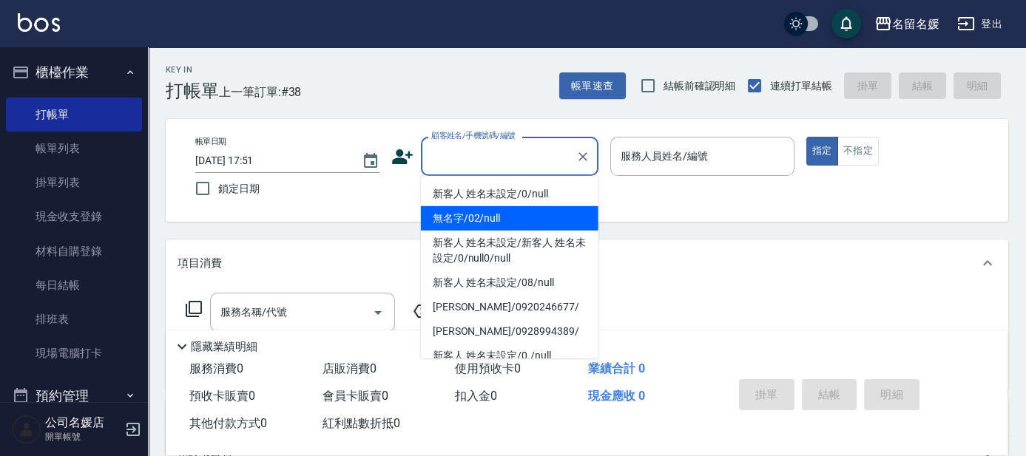
drag, startPoint x: 493, startPoint y: 214, endPoint x: 668, endPoint y: 150, distance: 186.5
click at [501, 207] on li "無名字/02/null" at bounding box center [510, 218] width 178 height 24
click at [668, 150] on label "服務人員姓名/編號" at bounding box center [664, 156] width 87 height 15
click at [668, 150] on input "服務人員姓名/編號" at bounding box center [702, 157] width 171 height 26
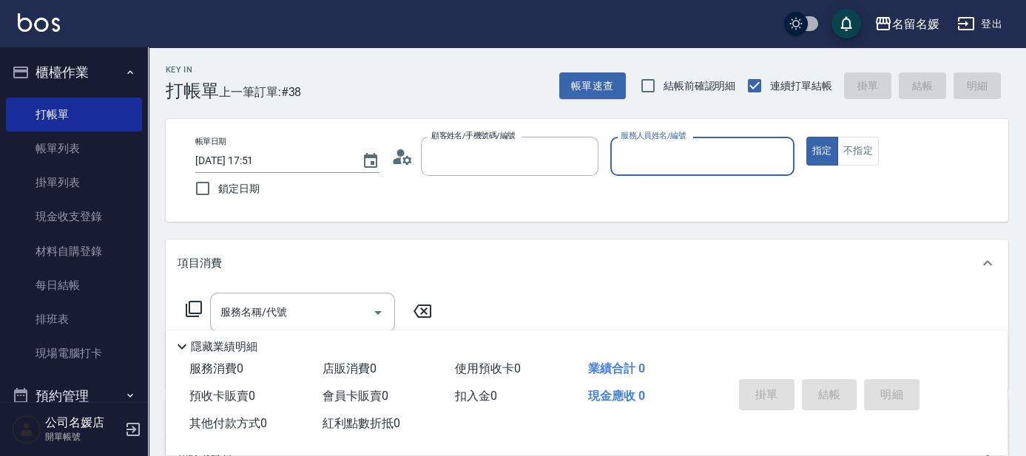
type input "無名字/02/null"
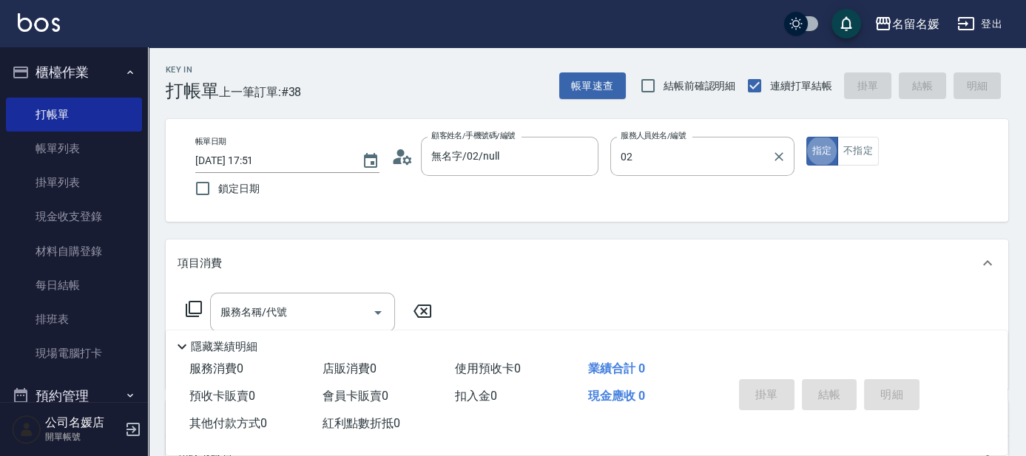
type input "劉冠伶-02"
click at [271, 313] on div "服務名稱/代號 服務名稱/代號" at bounding box center [302, 312] width 185 height 39
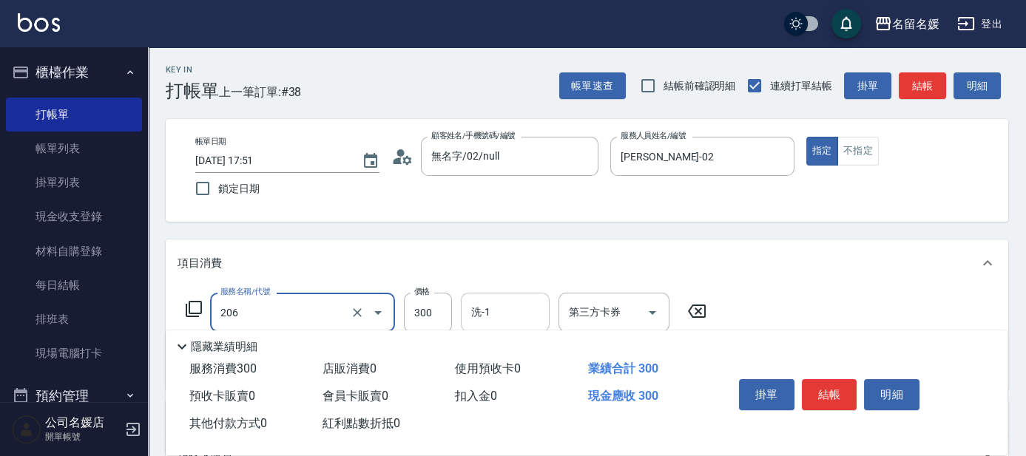
click at [510, 313] on input "洗-1" at bounding box center [505, 313] width 75 height 26
type input "洗髮[300](206)"
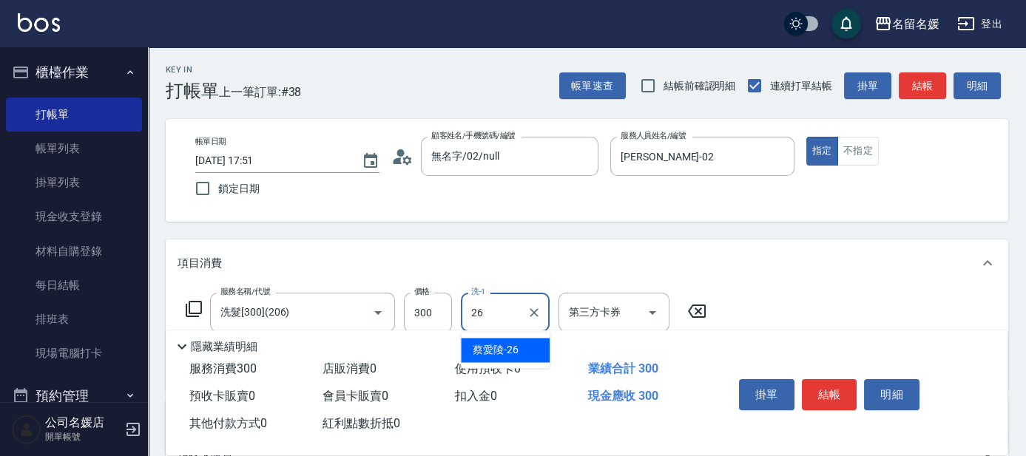
type input "蔡愛陵-26"
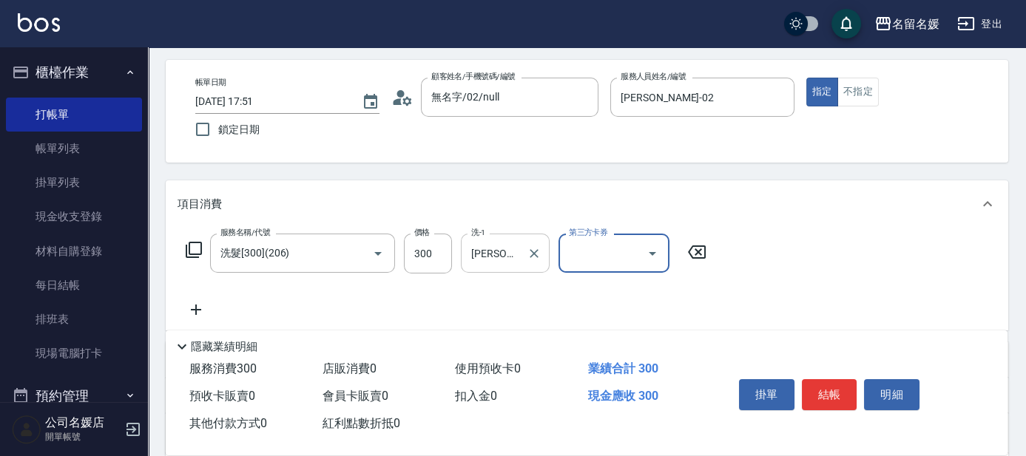
scroll to position [67, 0]
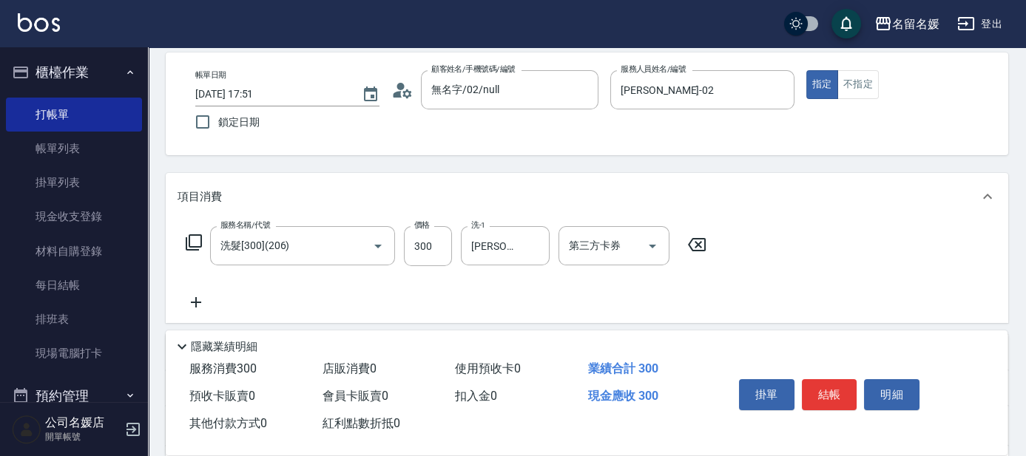
click at [195, 305] on icon at bounding box center [196, 302] width 10 height 10
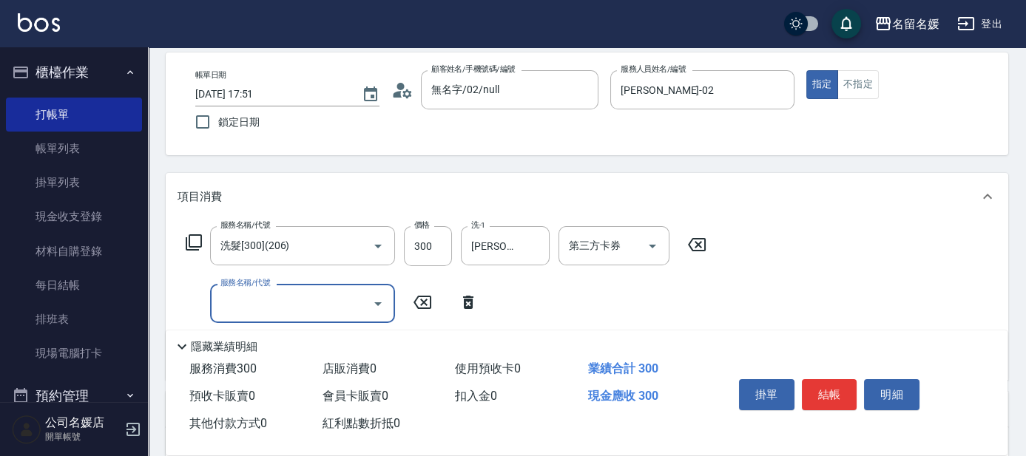
click at [290, 297] on input "服務名稱/代號" at bounding box center [291, 304] width 149 height 26
click at [512, 307] on input "洗-1" at bounding box center [505, 304] width 75 height 26
type input "潤絲(801)"
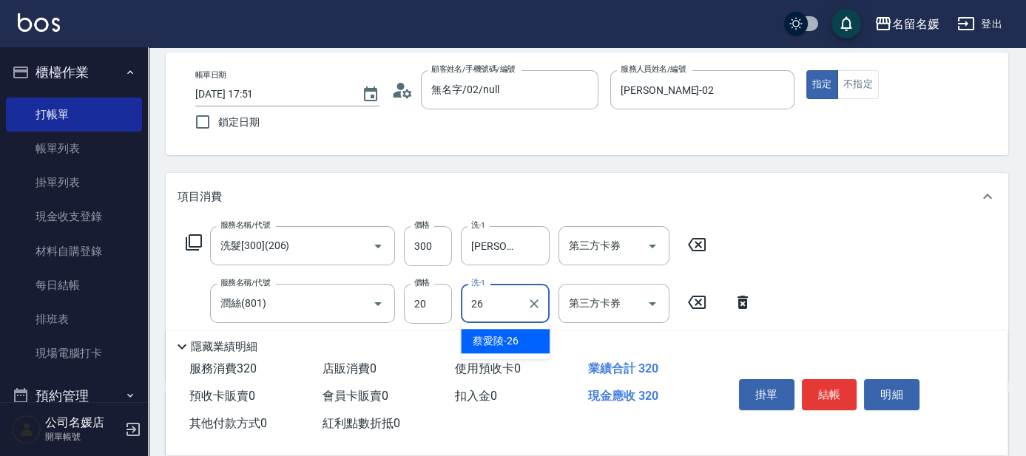
type input "蔡愛陵-26"
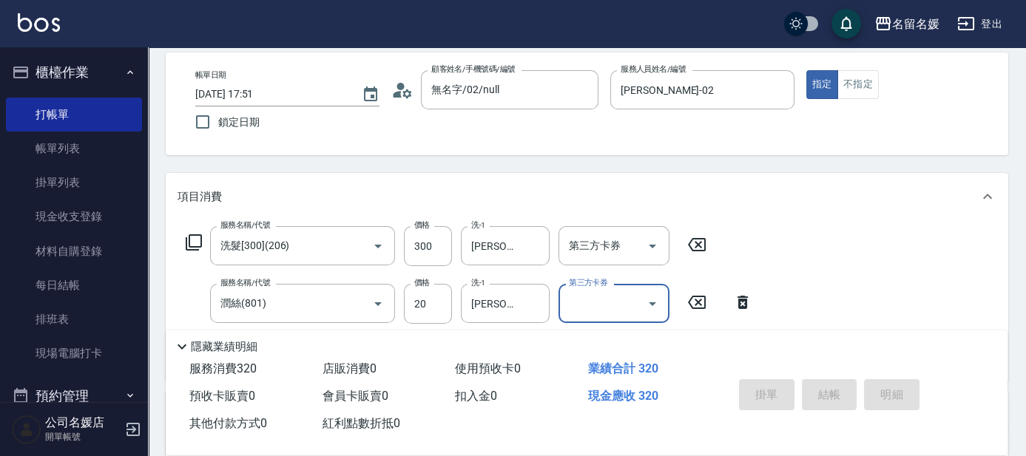
type input "2025/10/09 18:03"
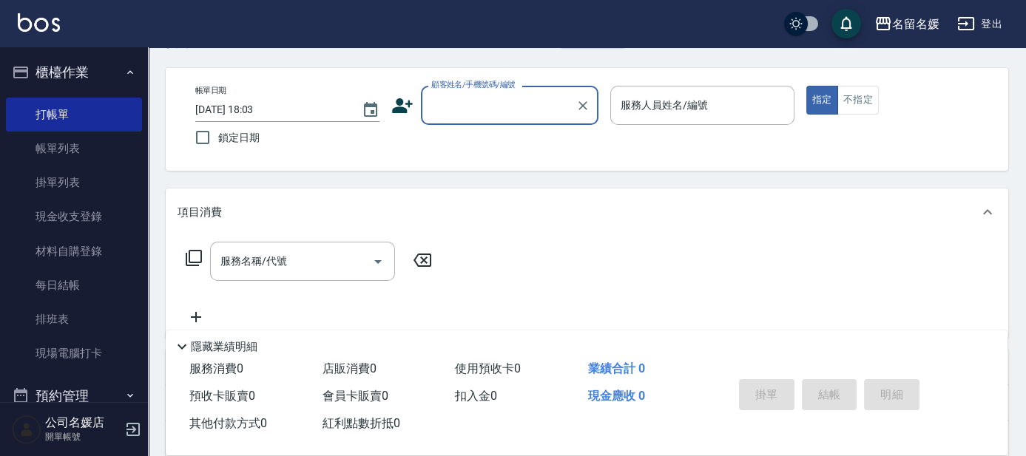
scroll to position [0, 0]
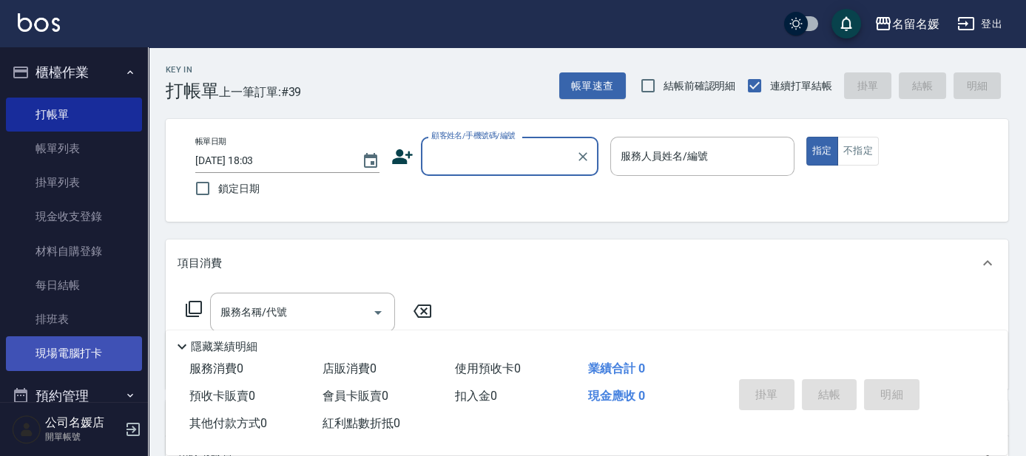
click at [96, 360] on link "現場電腦打卡" at bounding box center [74, 354] width 136 height 34
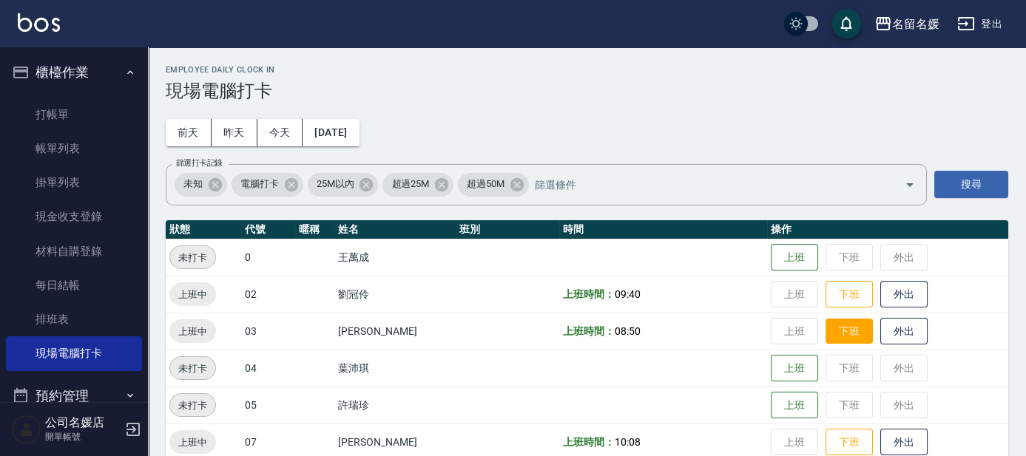
click at [857, 336] on button "下班" at bounding box center [849, 332] width 47 height 26
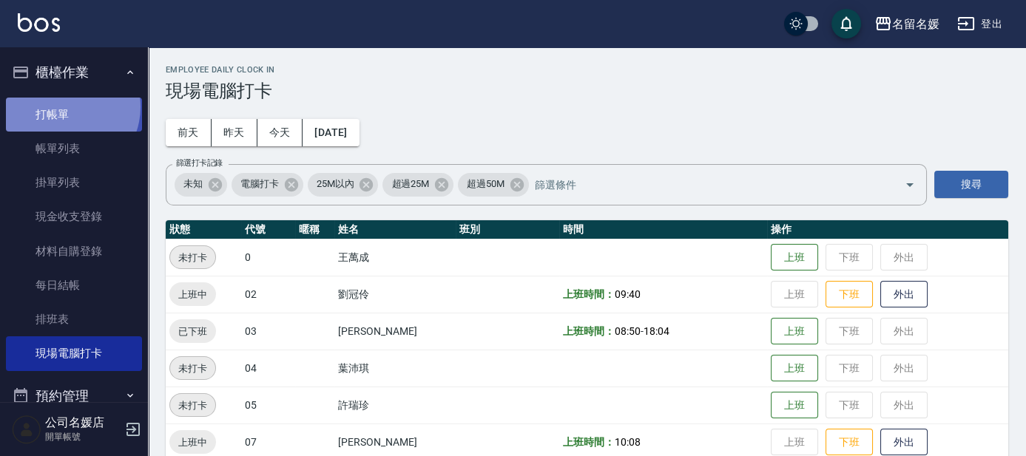
click at [63, 107] on link "打帳單" at bounding box center [74, 115] width 136 height 34
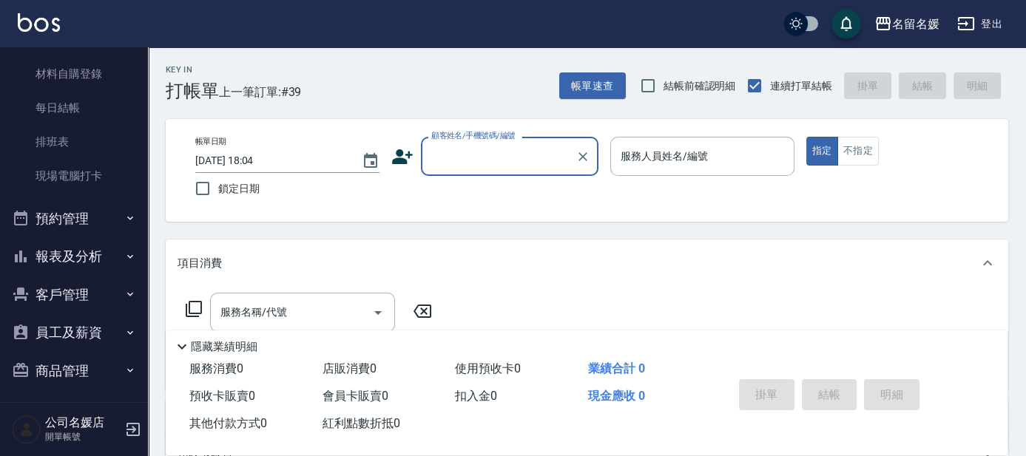
scroll to position [183, 0]
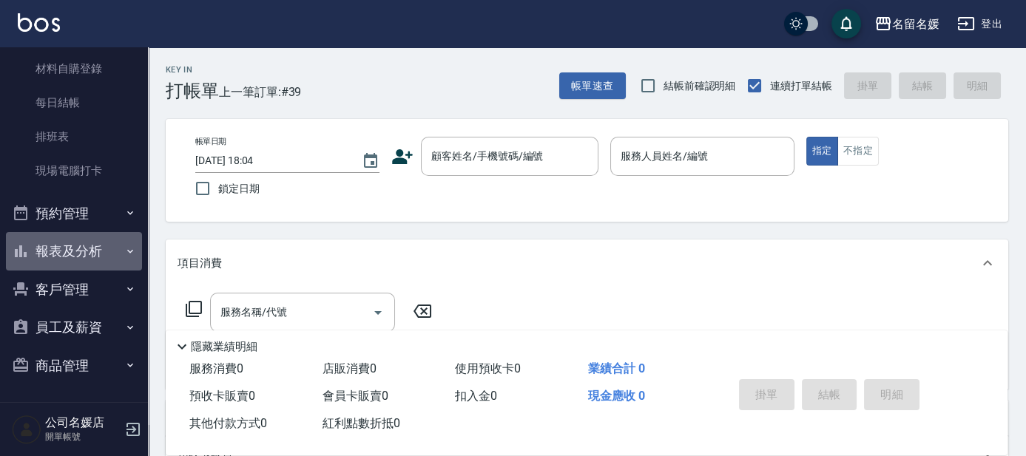
click at [93, 249] on button "報表及分析" at bounding box center [74, 251] width 136 height 38
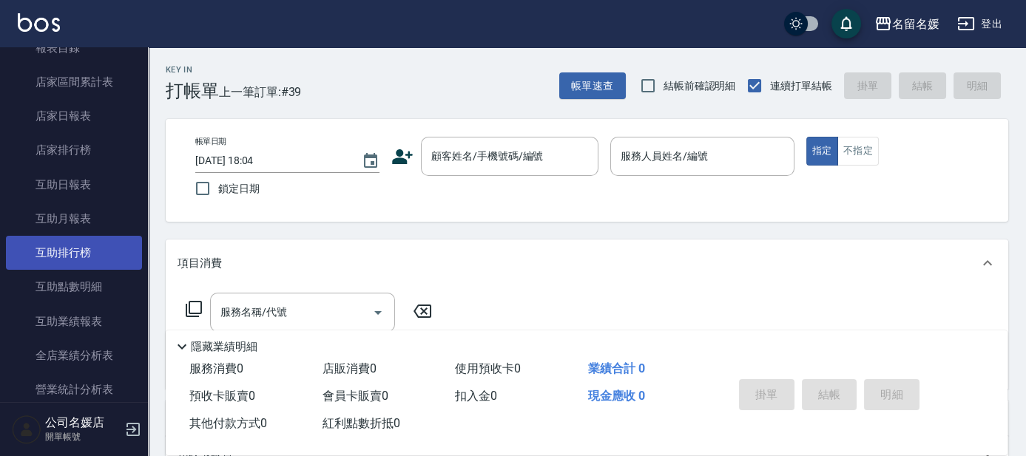
scroll to position [451, 0]
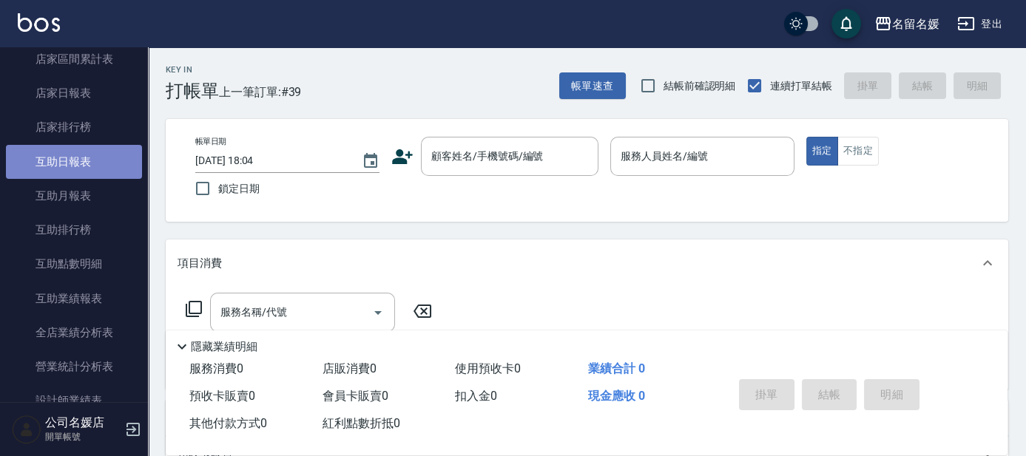
click at [108, 154] on link "互助日報表" at bounding box center [74, 162] width 136 height 34
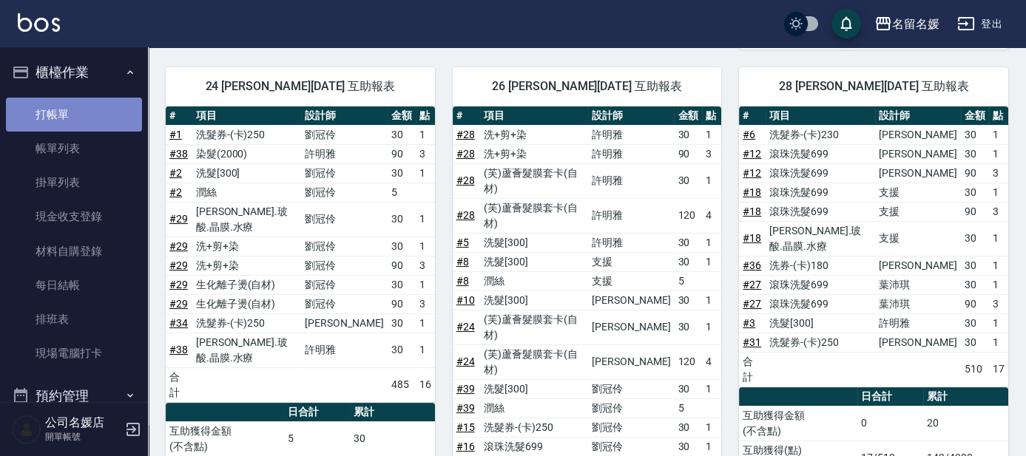
click at [92, 112] on link "打帳單" at bounding box center [74, 115] width 136 height 34
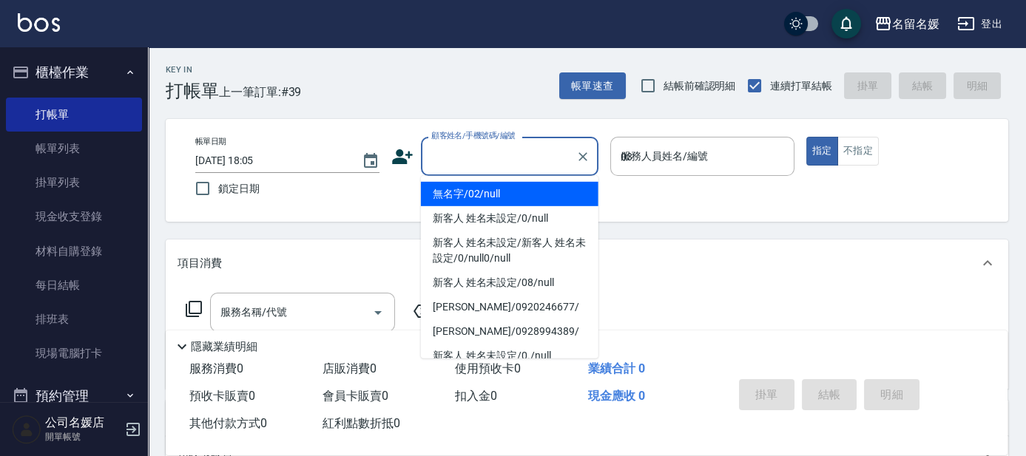
type input "03"
type button "true"
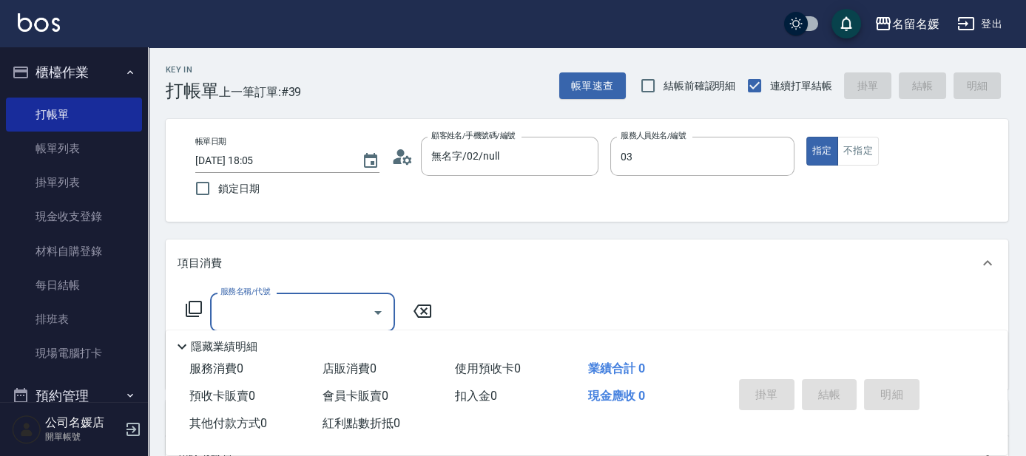
type input "無名字/02/null"
type input "蔡依芳-03"
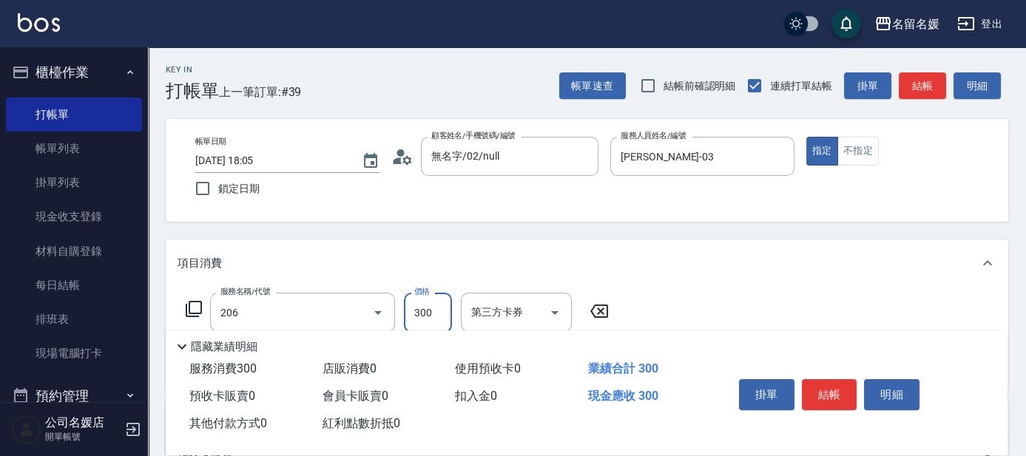
type input "洗髮[300](206)"
type input "3"
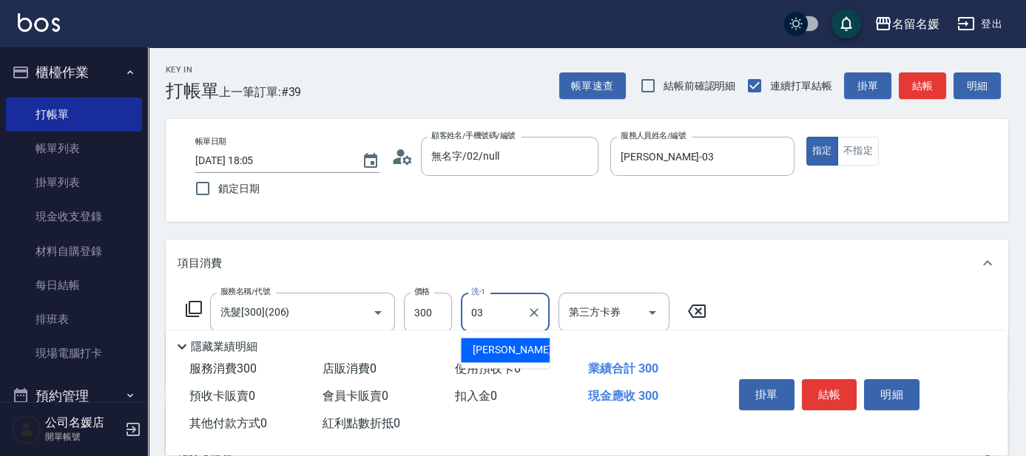
type input "蔡依芳-03"
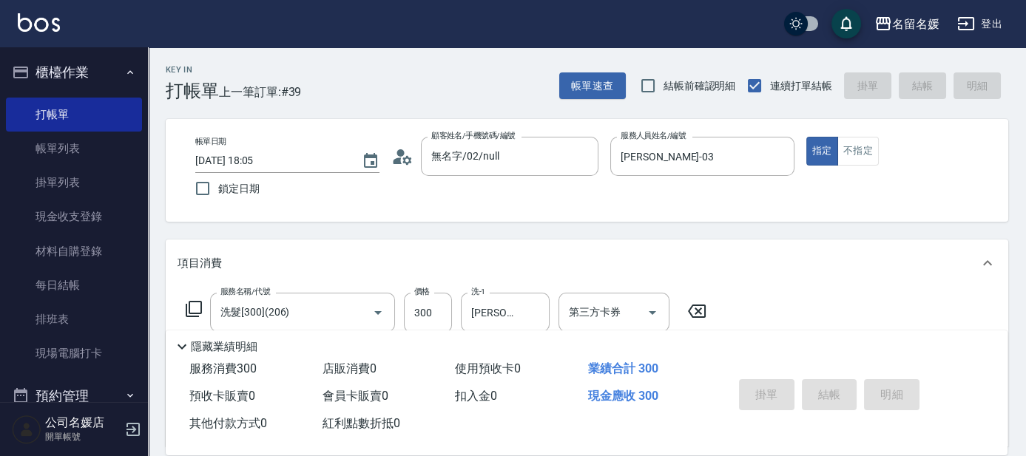
type input "2025/10/09 18:07"
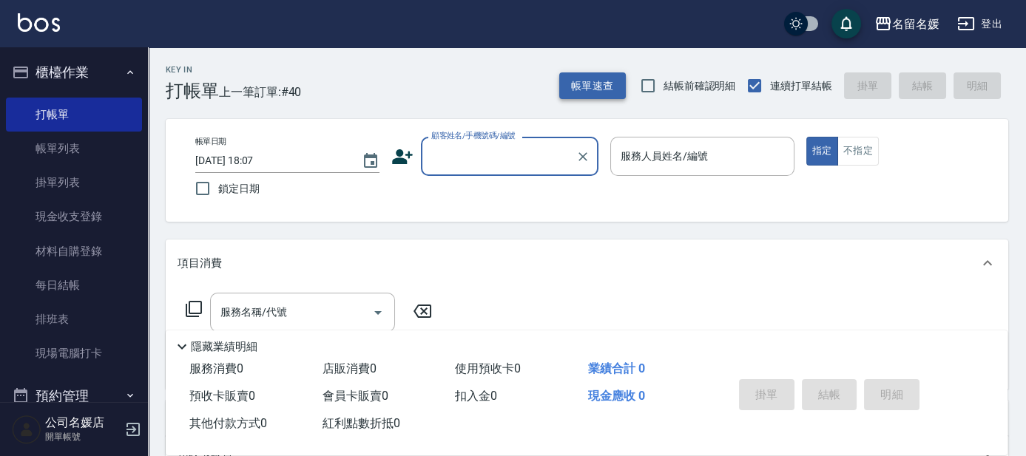
click at [602, 81] on button "帳單速查" at bounding box center [592, 85] width 67 height 27
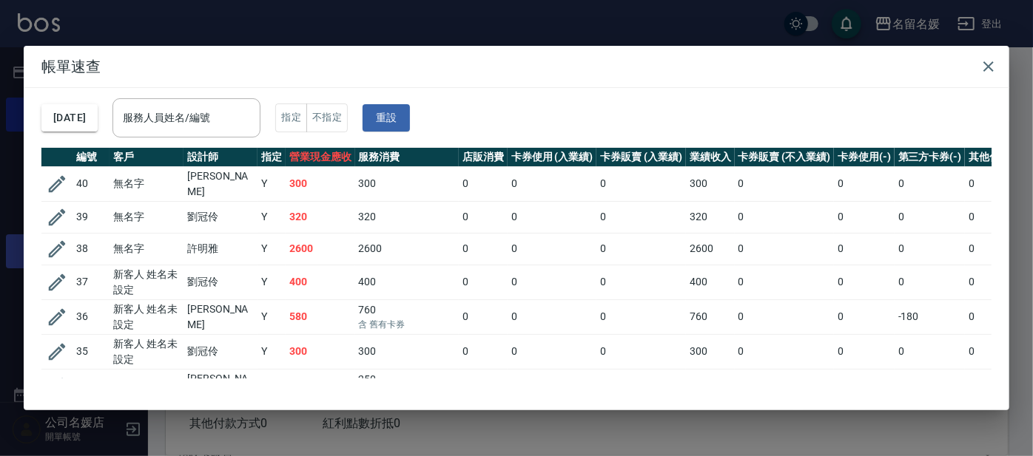
click at [54, 247] on icon "button" at bounding box center [57, 249] width 17 height 17
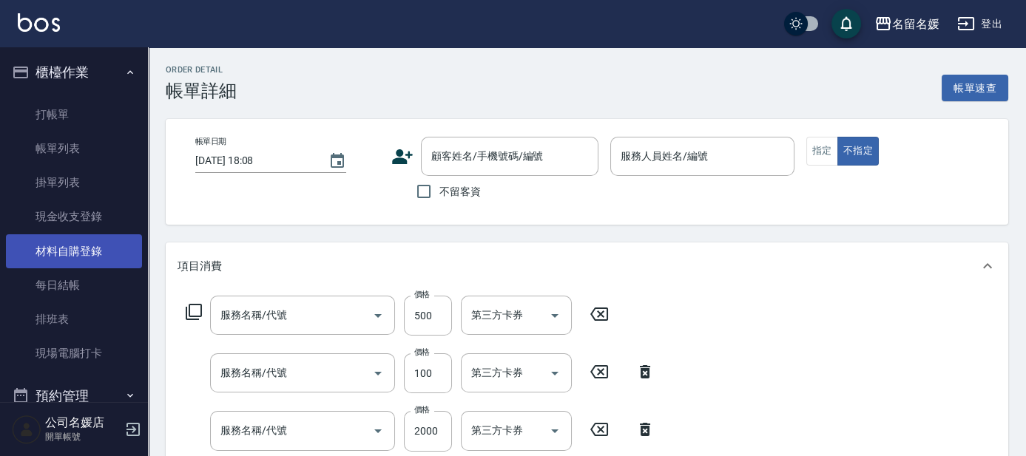
type input "2025/10/09 17:42"
type input "許明雅-08"
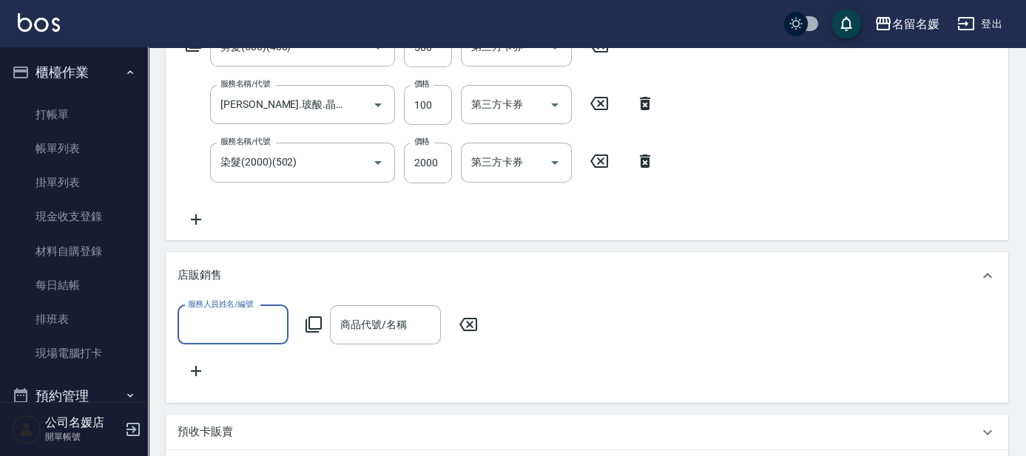
type input "剪髮(580)(408)"
type input "煥彩.玻酸.晶膜.水療(635)"
type input "染髮(2000)(502)"
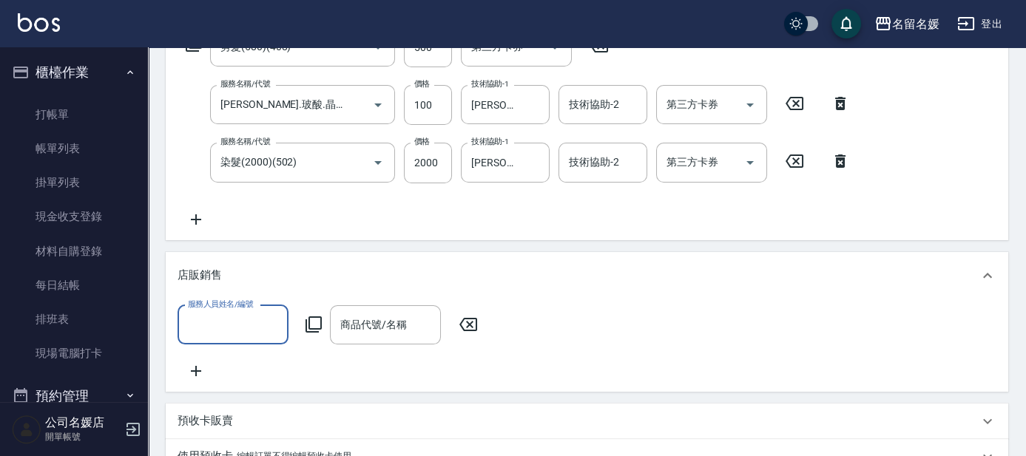
type input "0"
type input "無名字/02/null"
drag, startPoint x: 240, startPoint y: 367, endPoint x: 317, endPoint y: 331, distance: 84.7
click at [240, 366] on div "許明雅 -08" at bounding box center [233, 362] width 111 height 24
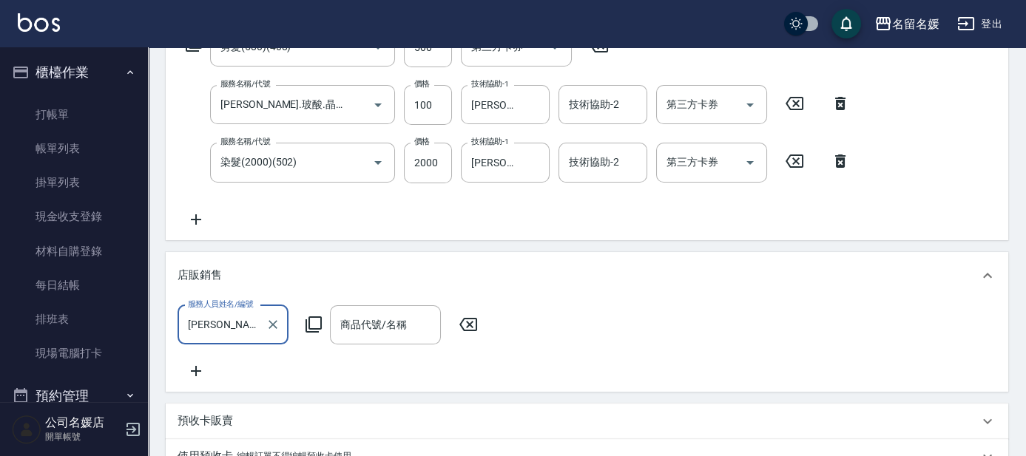
type input "許明雅-08"
click at [317, 320] on icon at bounding box center [314, 325] width 18 height 18
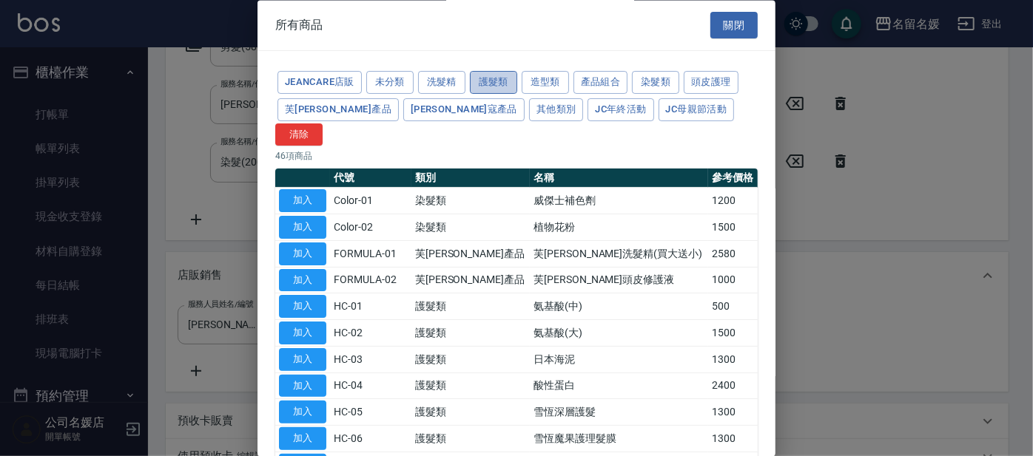
click at [498, 84] on button "護髮類" at bounding box center [493, 83] width 47 height 23
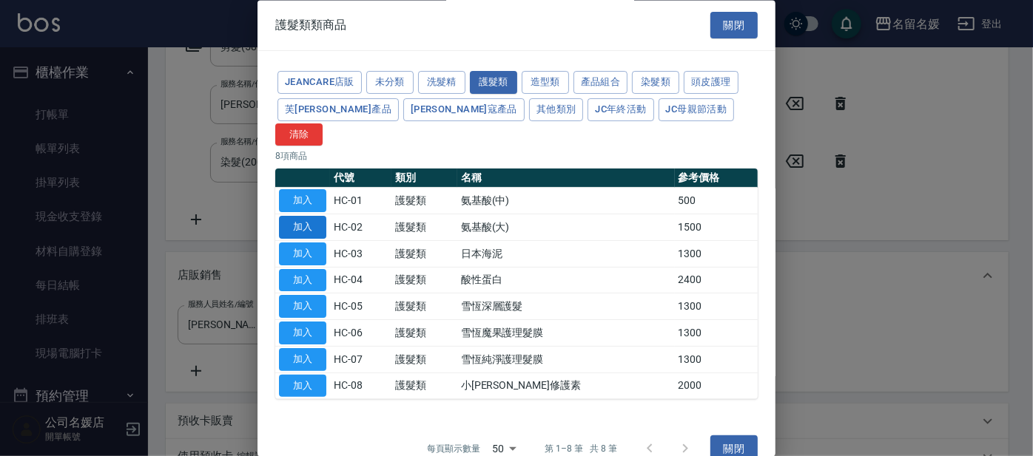
click at [317, 217] on button "加入" at bounding box center [302, 228] width 47 height 23
type input "氨基酸(大)"
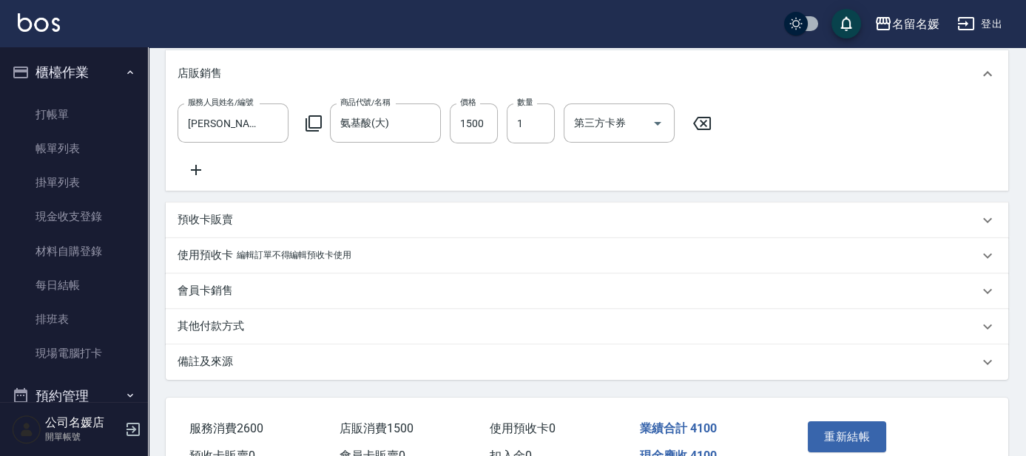
scroll to position [538, 0]
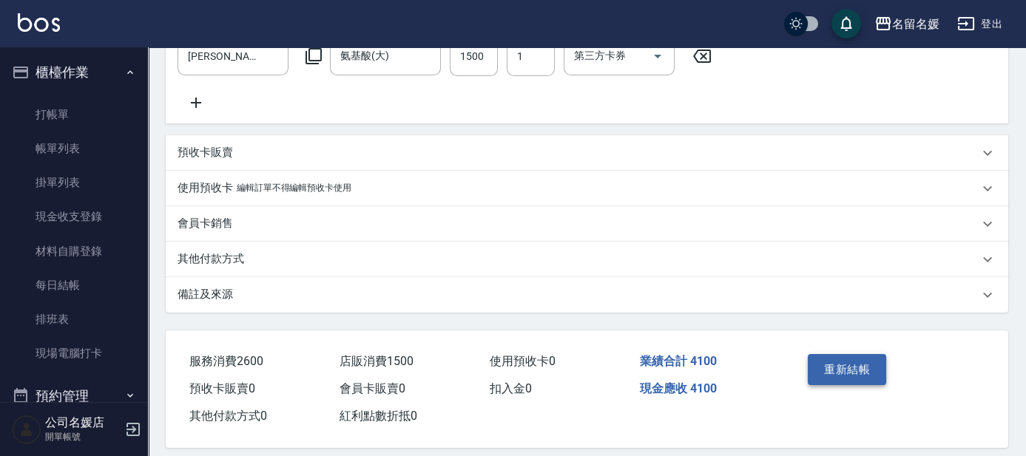
click at [851, 379] on button "重新結帳" at bounding box center [847, 369] width 78 height 31
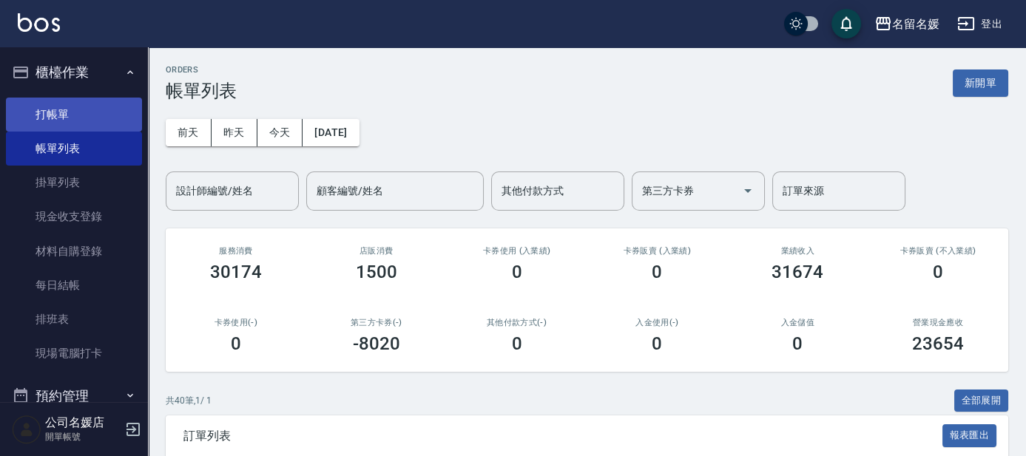
click at [36, 112] on link "打帳單" at bounding box center [74, 115] width 136 height 34
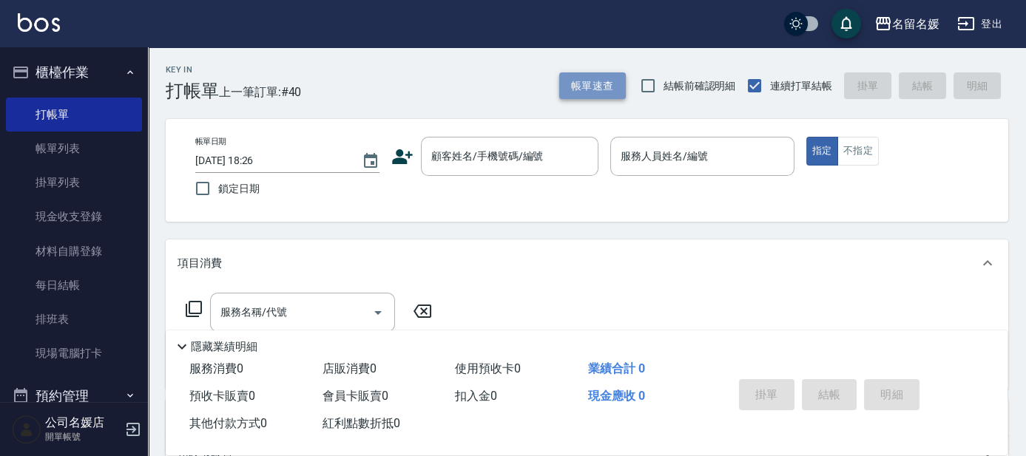
click at [588, 85] on button "帳單速查" at bounding box center [592, 85] width 67 height 27
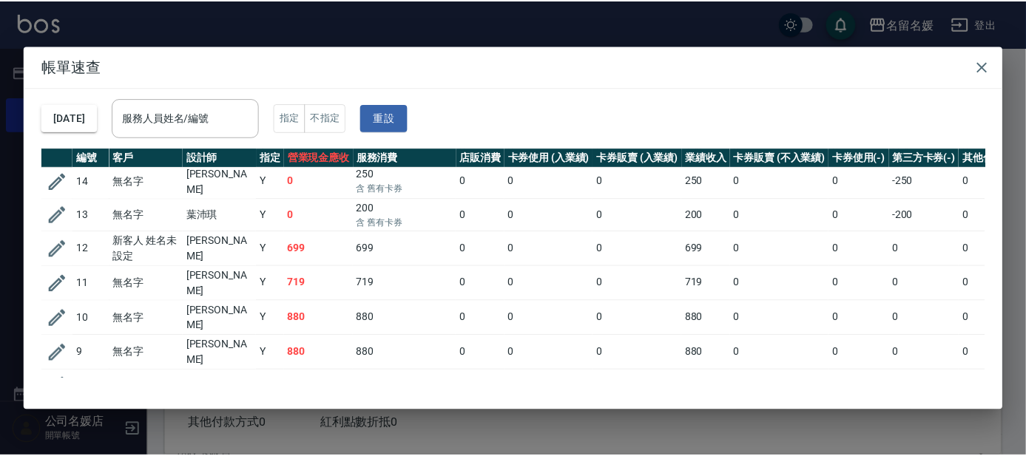
scroll to position [1127, 0]
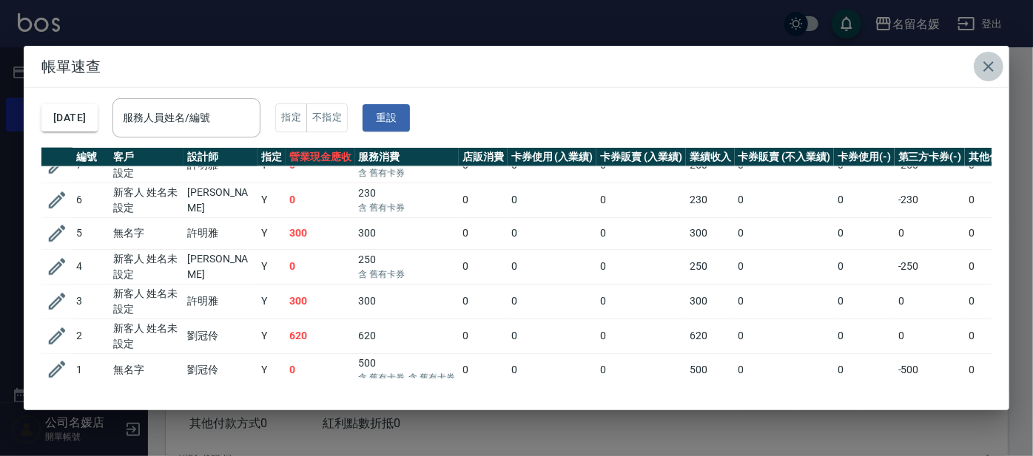
click at [985, 64] on icon "button" at bounding box center [988, 66] width 10 height 10
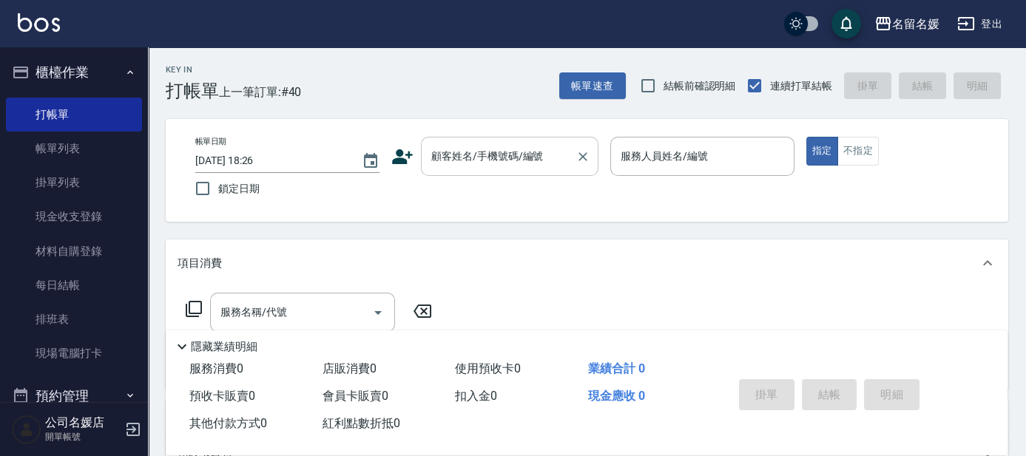
click at [481, 147] on div "顧客姓名/手機號碼/編號 顧客姓名/手機號碼/編號" at bounding box center [510, 156] width 178 height 39
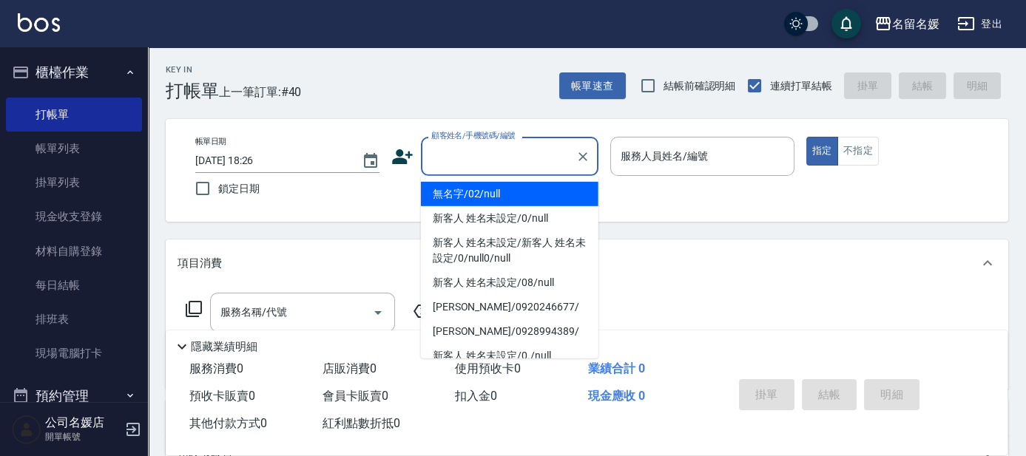
click at [505, 193] on li "無名字/02/null" at bounding box center [510, 194] width 178 height 24
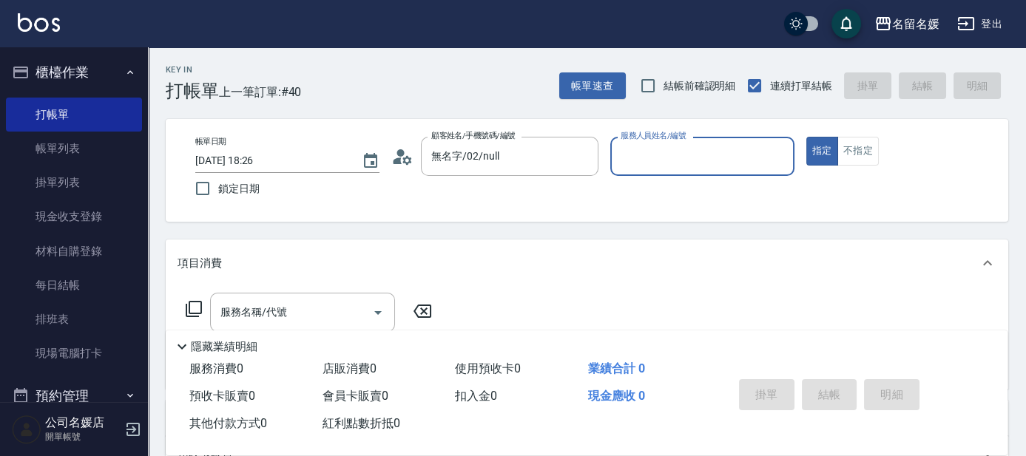
type input "無名字/02/null"
click at [663, 155] on input "服務人員姓名/編號" at bounding box center [702, 157] width 171 height 26
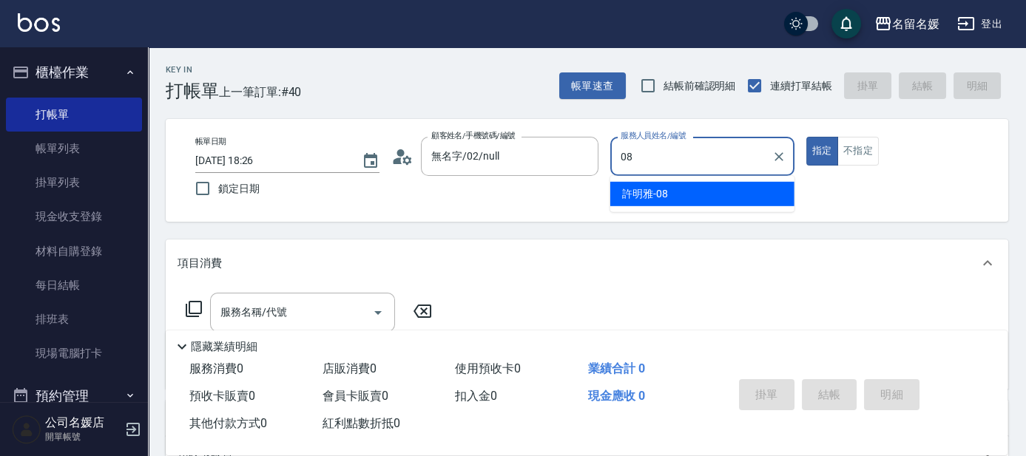
click at [729, 195] on div "許明雅 -08" at bounding box center [702, 194] width 184 height 24
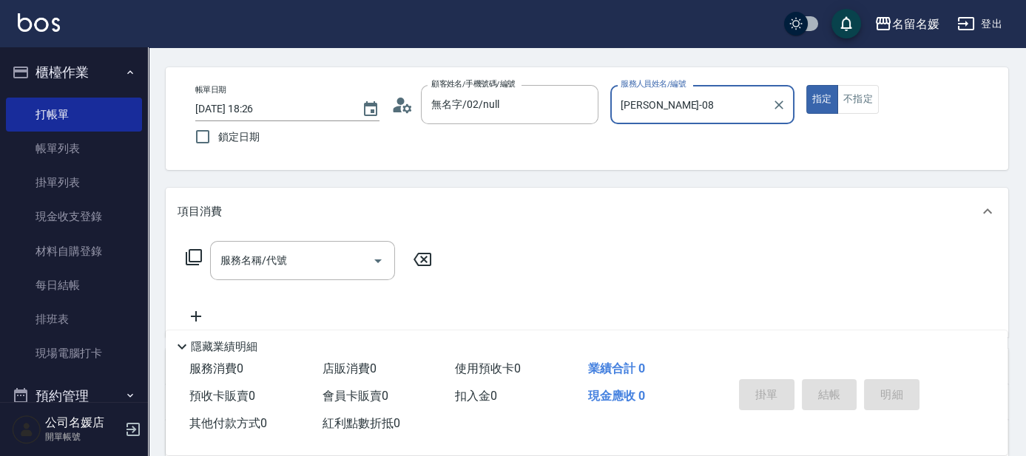
scroll to position [67, 0]
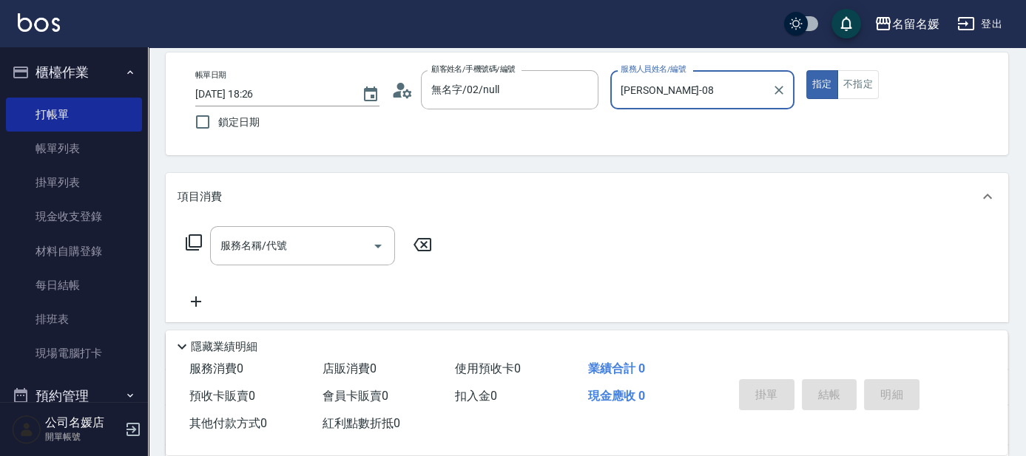
type input "許明雅-08"
click at [194, 242] on icon at bounding box center [194, 243] width 18 height 18
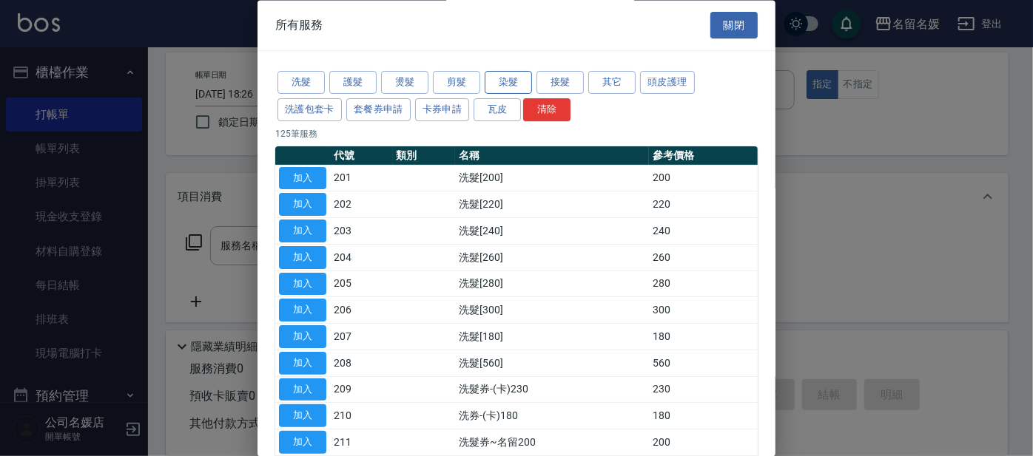
click at [511, 77] on button "染髮" at bounding box center [508, 83] width 47 height 23
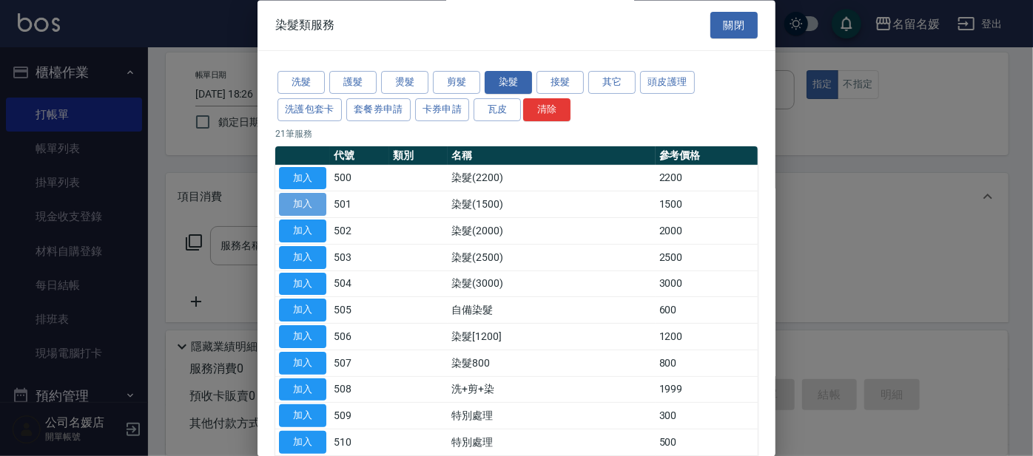
click at [300, 198] on button "加入" at bounding box center [302, 205] width 47 height 23
type input "染髮(1500)(501)"
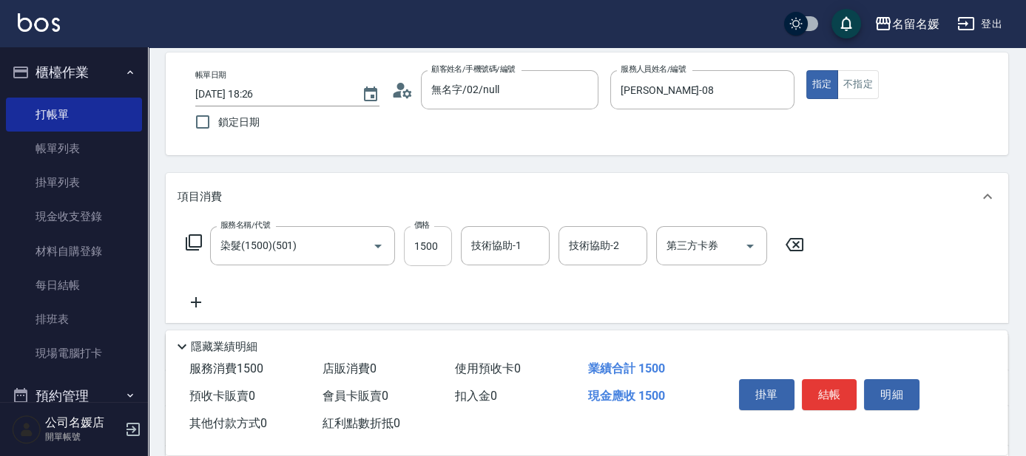
click at [444, 243] on input "1500" at bounding box center [428, 246] width 48 height 40
type input "1200"
click at [485, 245] on div "技術協助-1 技術協助-1" at bounding box center [505, 245] width 89 height 39
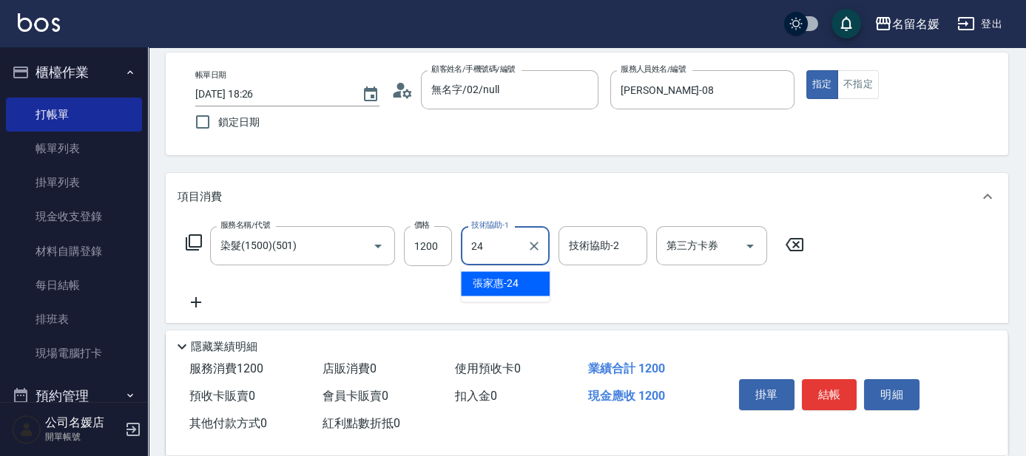
drag, startPoint x: 497, startPoint y: 279, endPoint x: 428, endPoint y: 278, distance: 69.5
click at [498, 279] on span "張家惠 -24" at bounding box center [496, 284] width 46 height 16
type input "張家惠-24"
click at [195, 302] on icon at bounding box center [196, 302] width 10 height 10
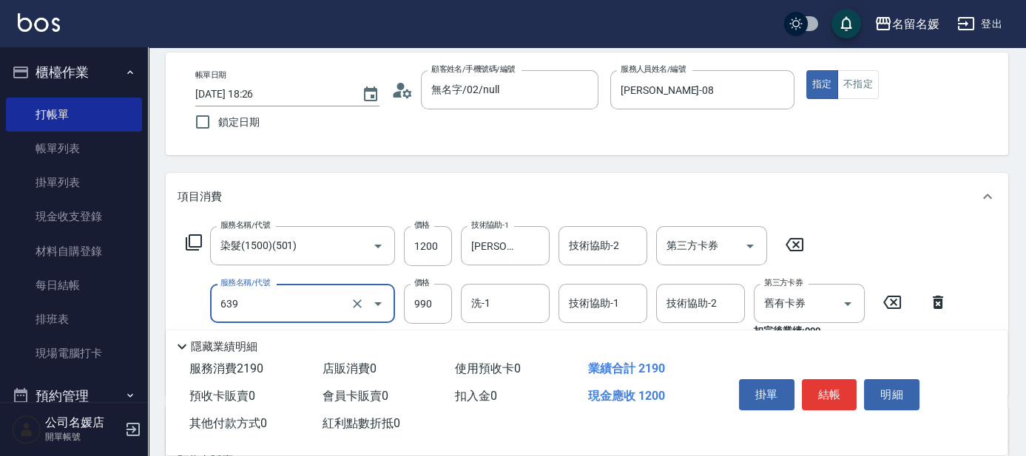
click at [316, 308] on input "639" at bounding box center [282, 304] width 130 height 26
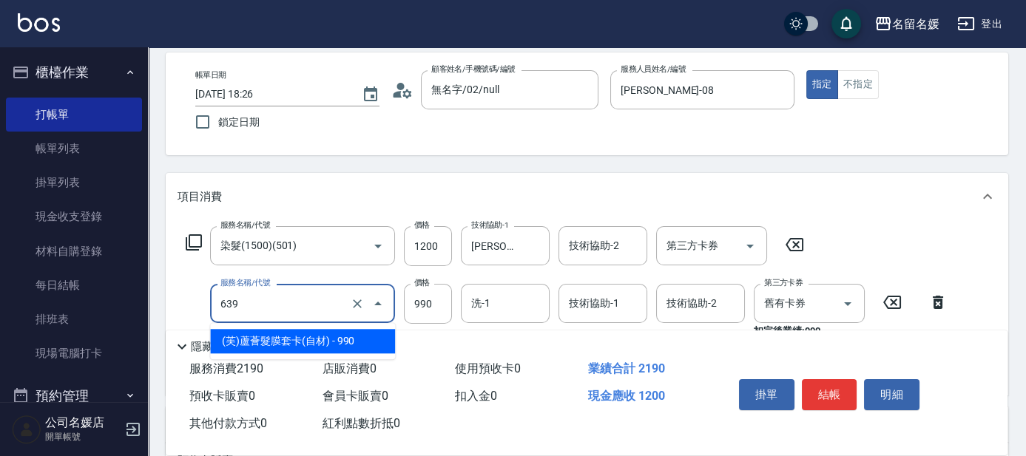
click at [314, 335] on span "(芙)蘆薈髮膜套卡(自材) - 990" at bounding box center [302, 341] width 185 height 24
type input "(芙)蘆薈髮膜套卡(自材)(639)"
click at [314, 338] on div "隱藏業績明細" at bounding box center [590, 347] width 834 height 18
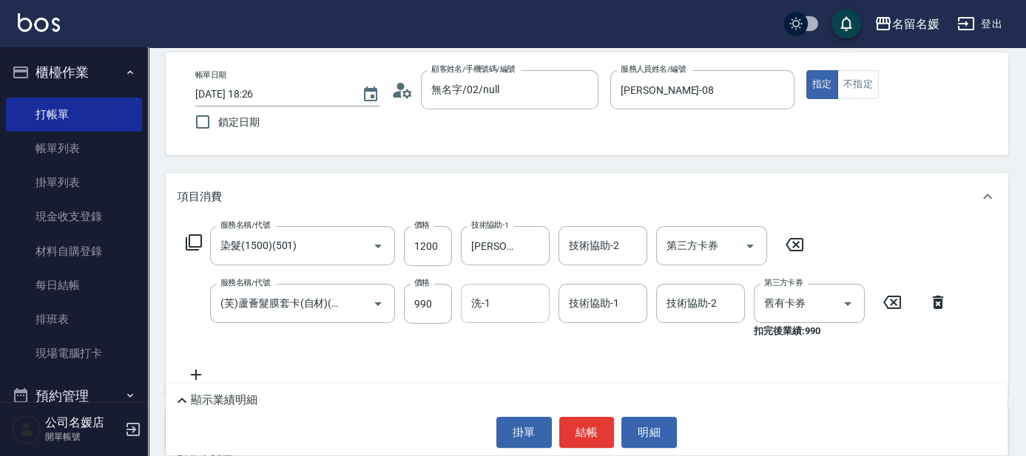
click at [507, 295] on input "洗-1" at bounding box center [505, 304] width 75 height 26
drag, startPoint x: 510, startPoint y: 337, endPoint x: 600, endPoint y: 298, distance: 97.4
click at [513, 336] on span "張家惠 -24" at bounding box center [496, 342] width 46 height 16
type input "張家惠-24"
click at [601, 298] on div "技術協助-1 技術協助-1" at bounding box center [603, 303] width 89 height 39
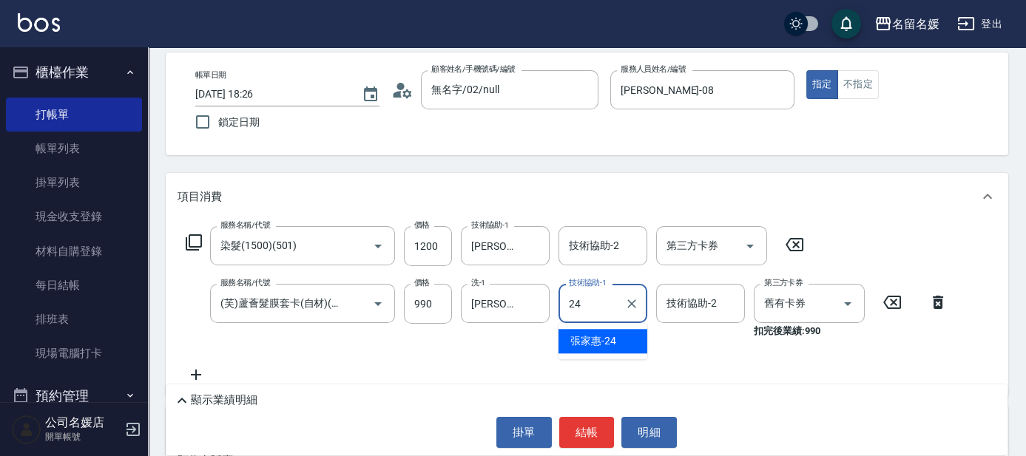
click at [591, 336] on span "張家惠 -24" at bounding box center [593, 342] width 46 height 16
type input "張家惠-24"
click at [576, 431] on button "結帳" at bounding box center [586, 432] width 55 height 31
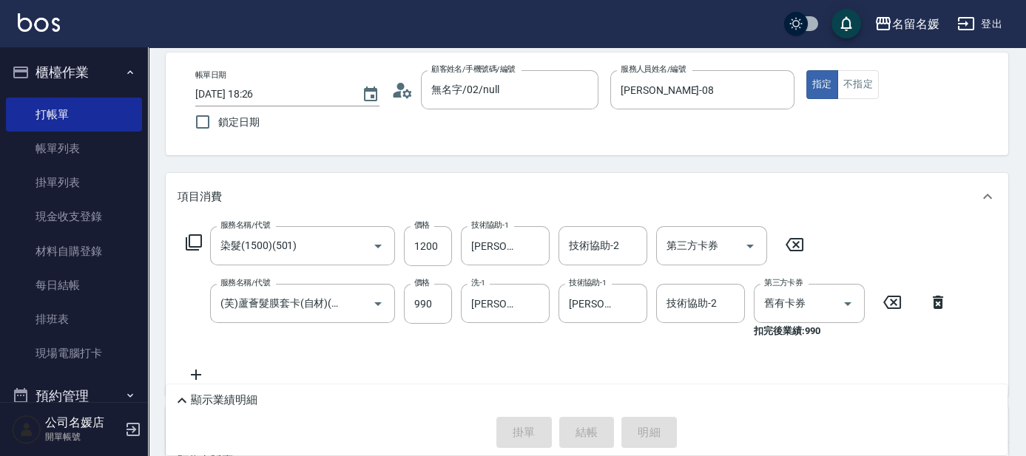
type input "2025/10/09 18:27"
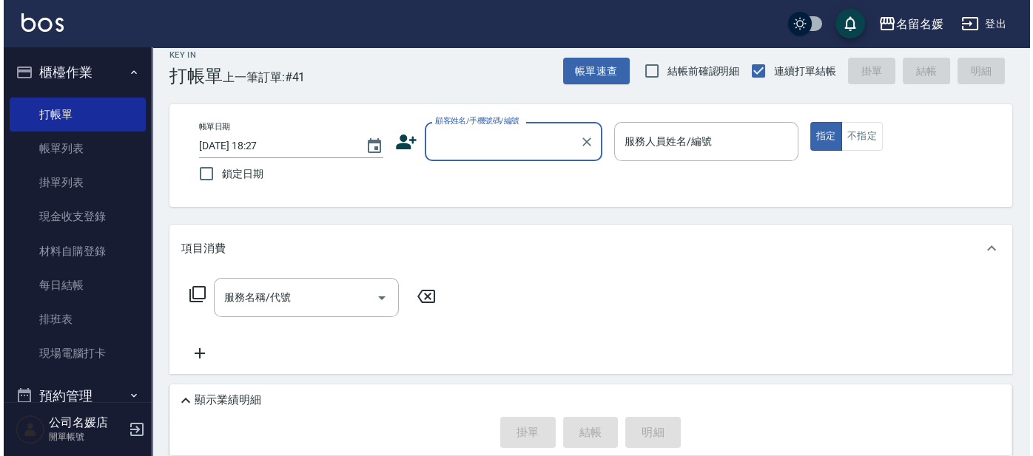
scroll to position [0, 0]
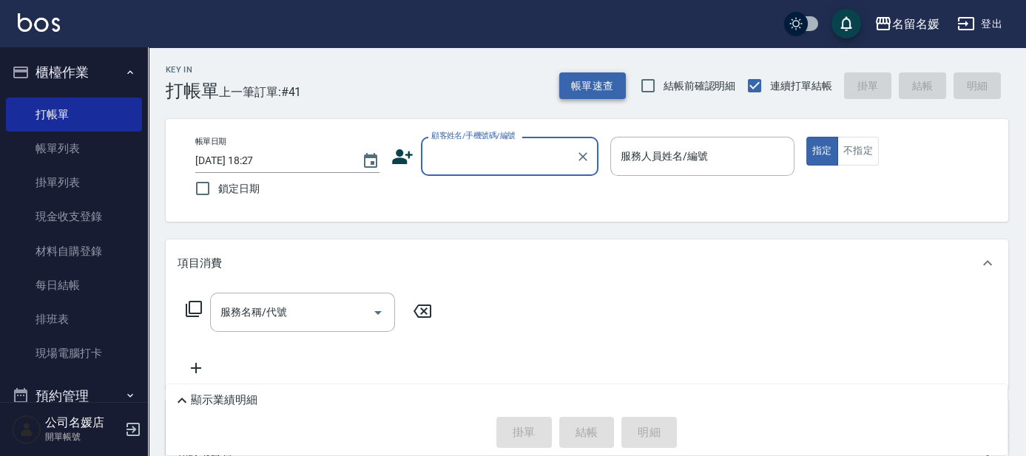
click at [593, 84] on button "帳單速查" at bounding box center [592, 85] width 67 height 27
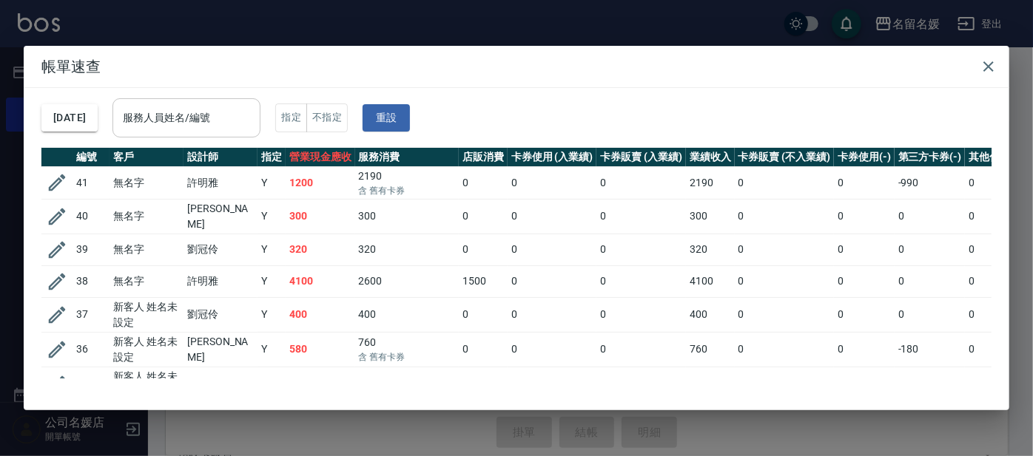
click at [231, 121] on input "服務人員姓名/編號" at bounding box center [186, 118] width 135 height 26
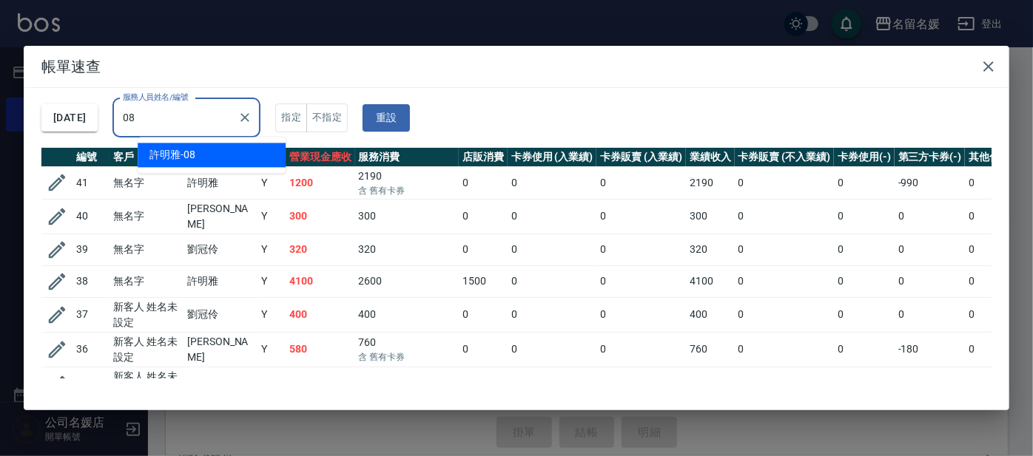
click at [223, 149] on div "許明雅 -08" at bounding box center [212, 155] width 148 height 24
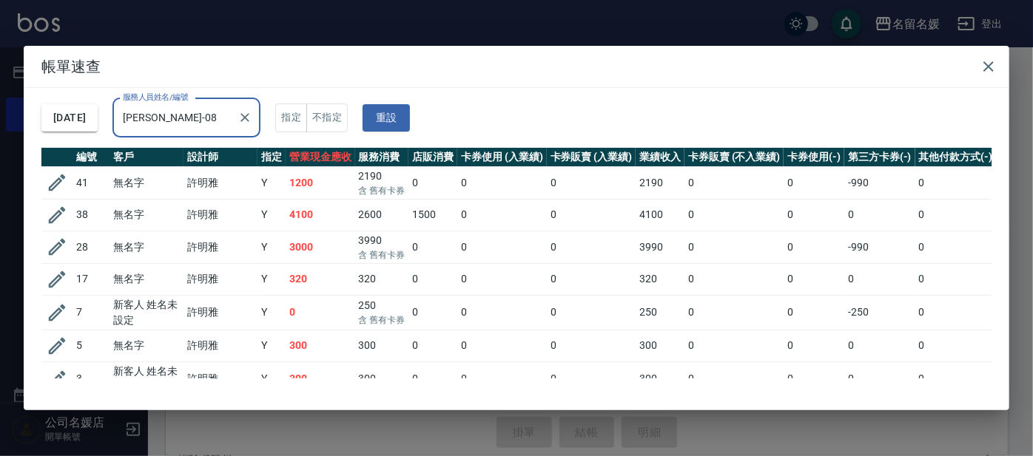
scroll to position [47, 0]
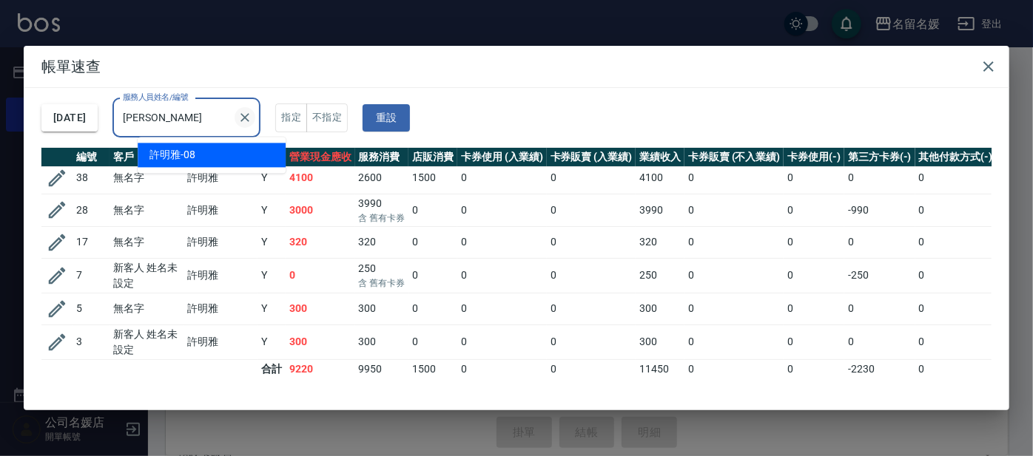
type input "許"
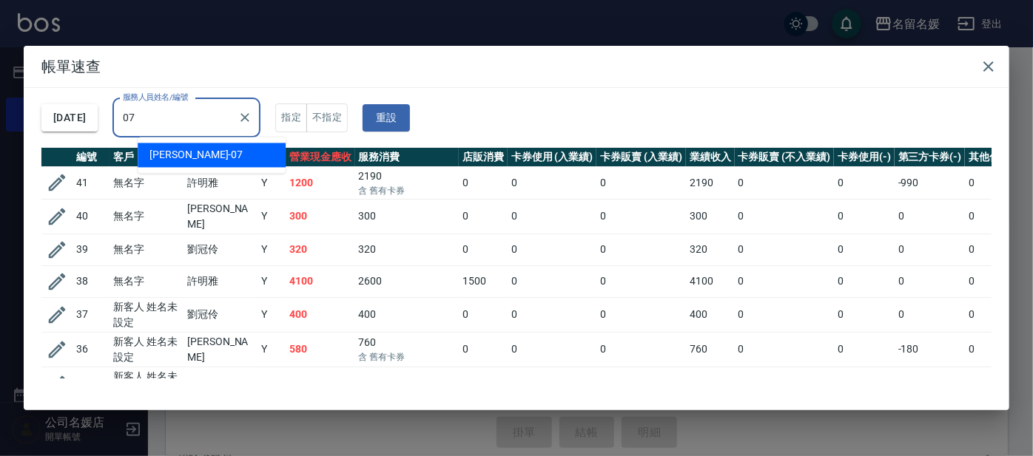
click at [279, 156] on div "廖佳惠 -07" at bounding box center [212, 155] width 148 height 24
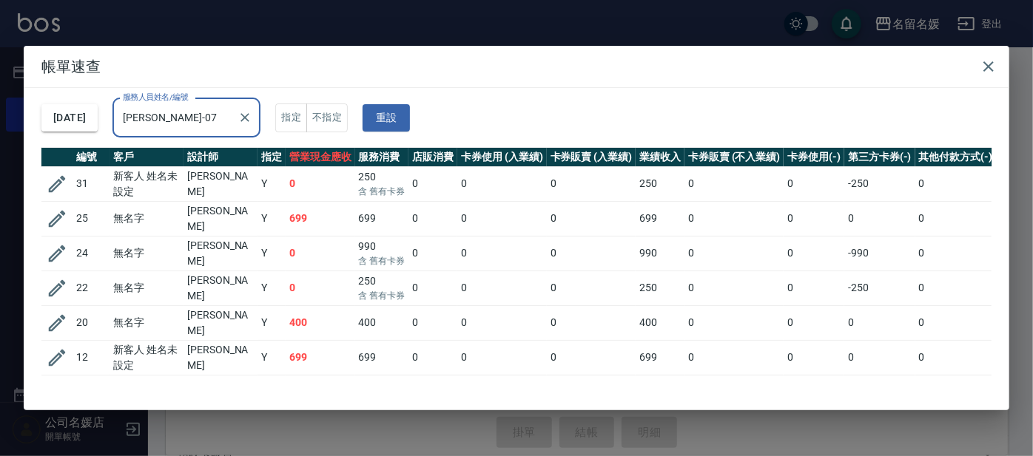
scroll to position [144, 0]
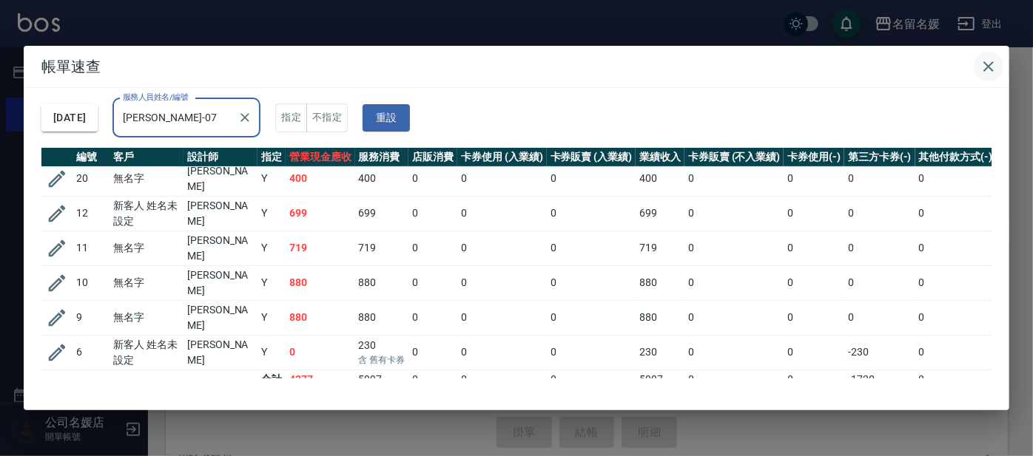
type input "廖佳惠-07"
click at [985, 65] on icon "button" at bounding box center [988, 67] width 18 height 18
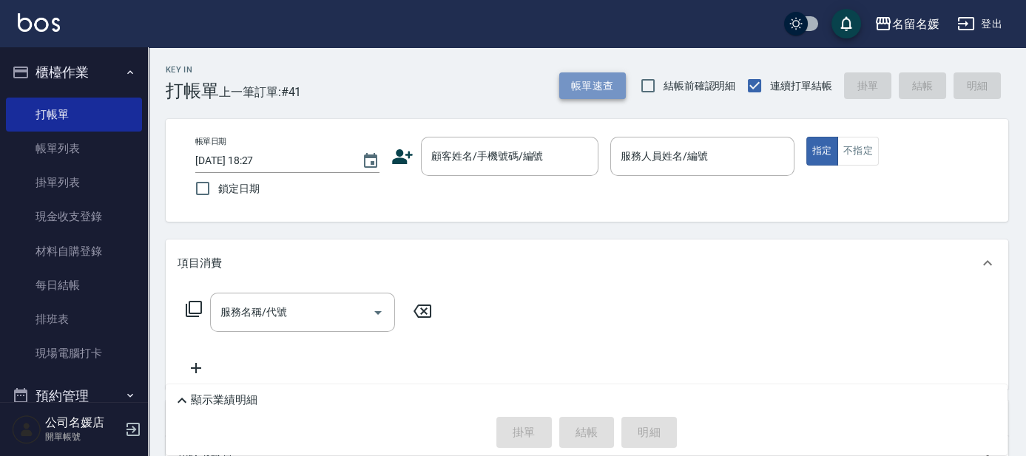
click at [564, 83] on button "帳單速查" at bounding box center [592, 85] width 67 height 27
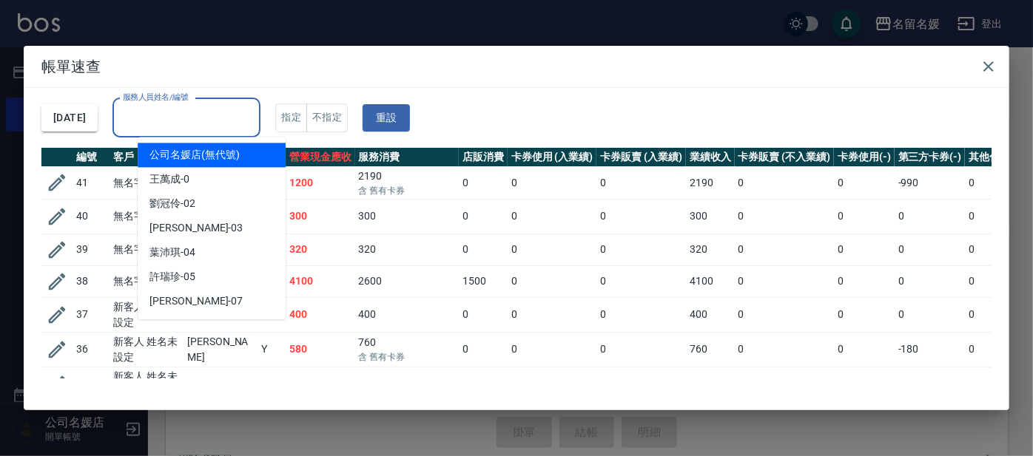
click at [161, 123] on input "服務人員姓名/編號" at bounding box center [186, 118] width 135 height 26
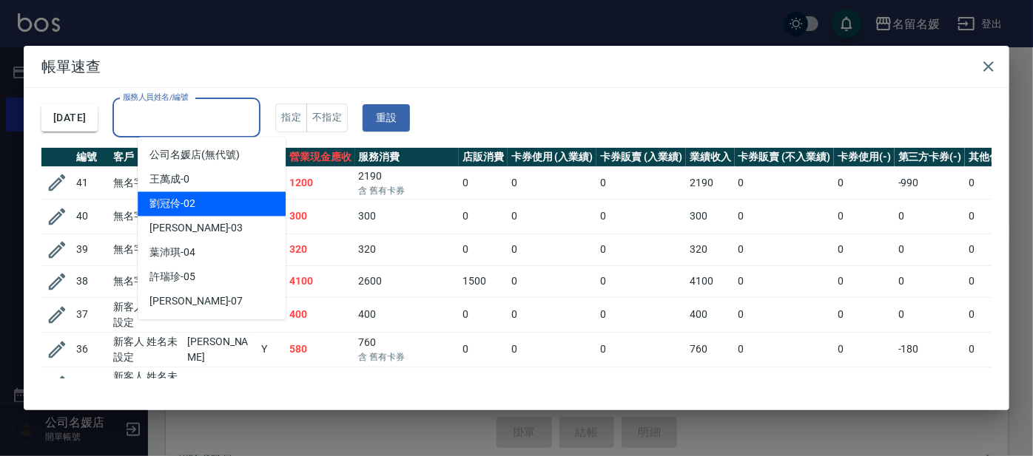
click at [223, 198] on div "劉冠伶 -02" at bounding box center [212, 204] width 148 height 24
type input "劉冠伶-02"
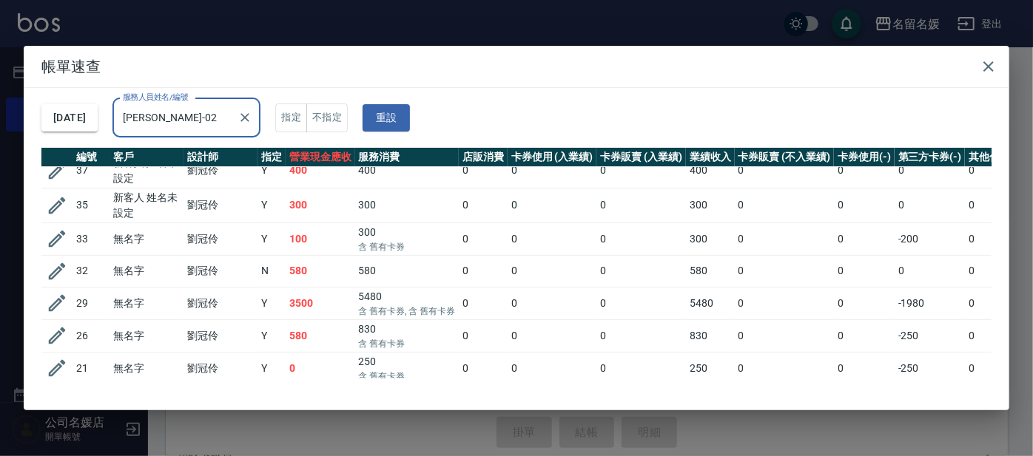
scroll to position [0, 0]
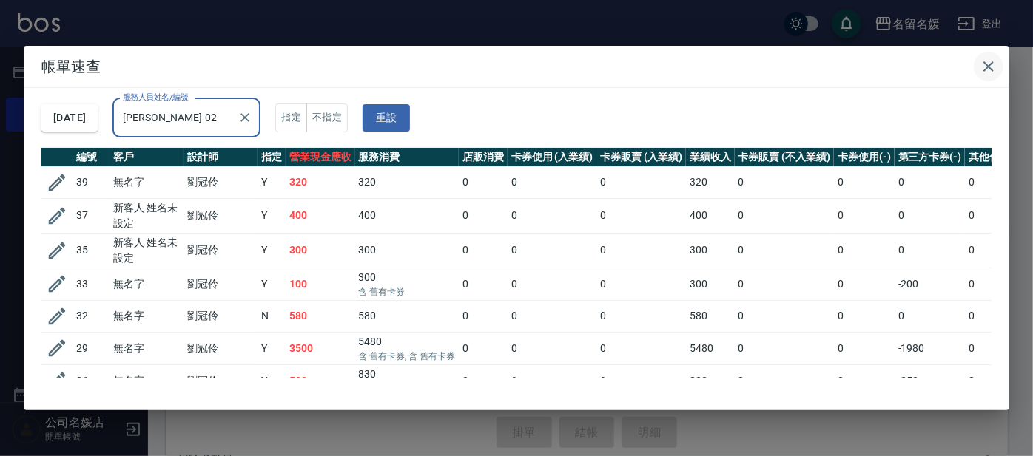
click at [988, 63] on icon "button" at bounding box center [988, 67] width 18 height 18
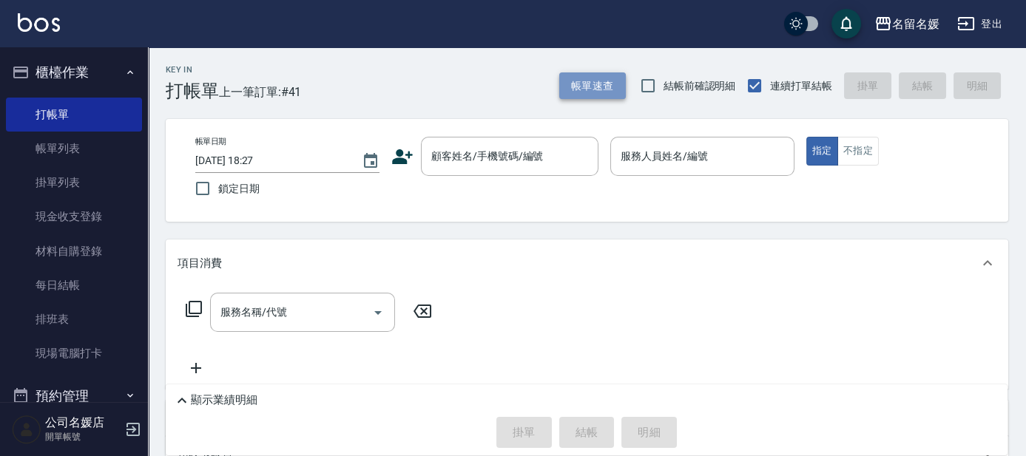
click at [598, 85] on button "帳單速查" at bounding box center [592, 85] width 67 height 27
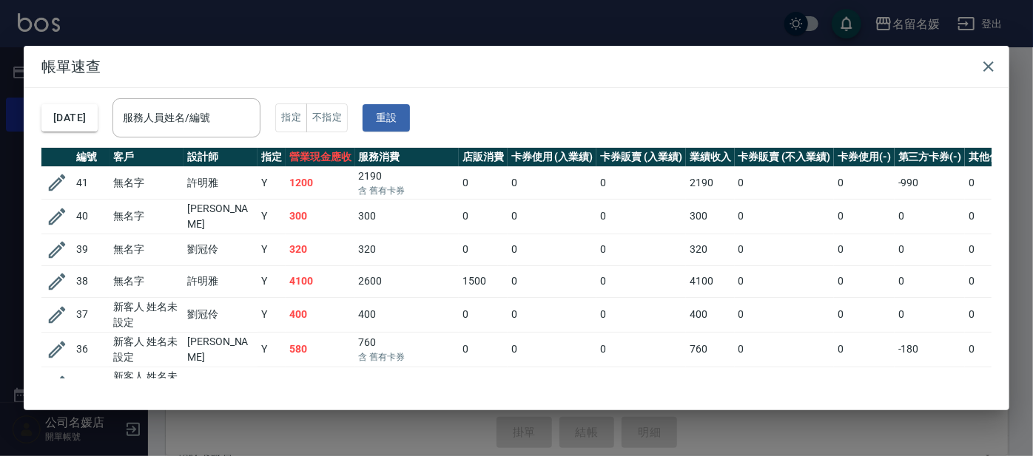
click at [197, 117] on div "服務人員姓名/編號 服務人員姓名/編號" at bounding box center [186, 117] width 148 height 39
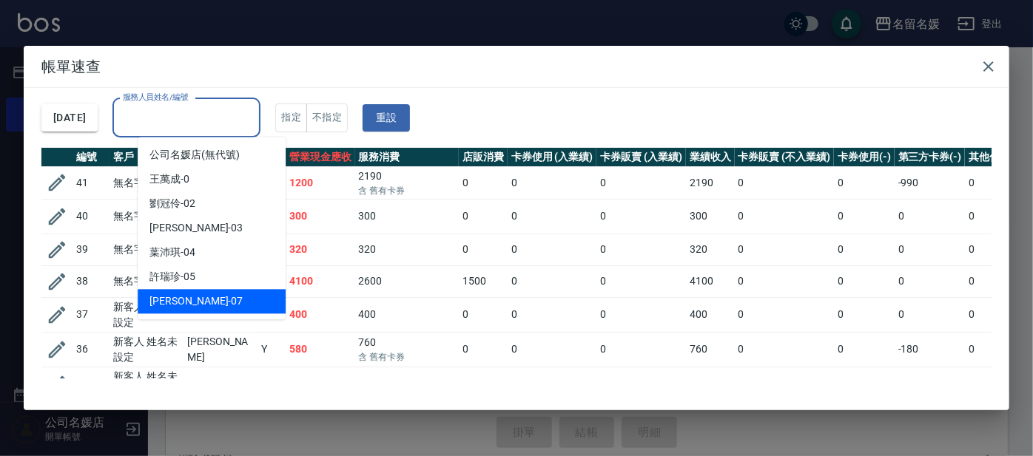
click at [222, 301] on div "廖佳惠 -07" at bounding box center [212, 301] width 148 height 24
type input "廖佳惠-07"
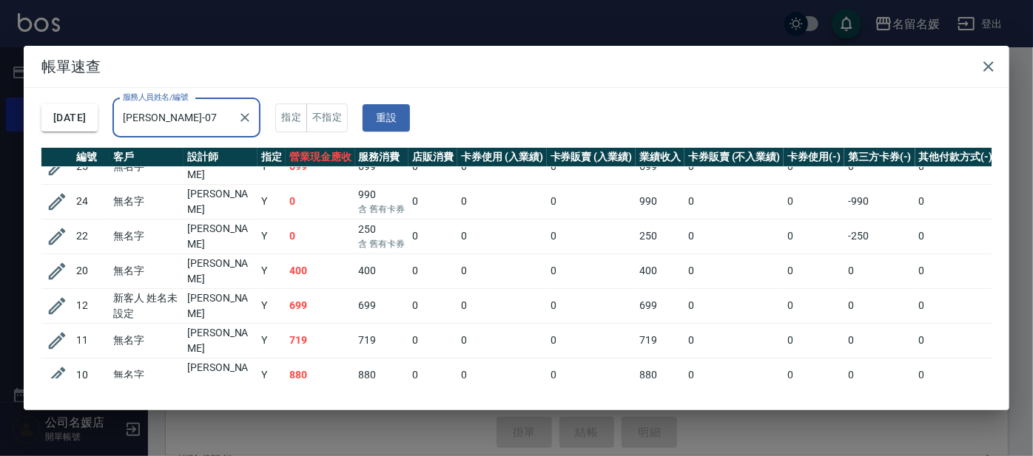
scroll to position [144, 0]
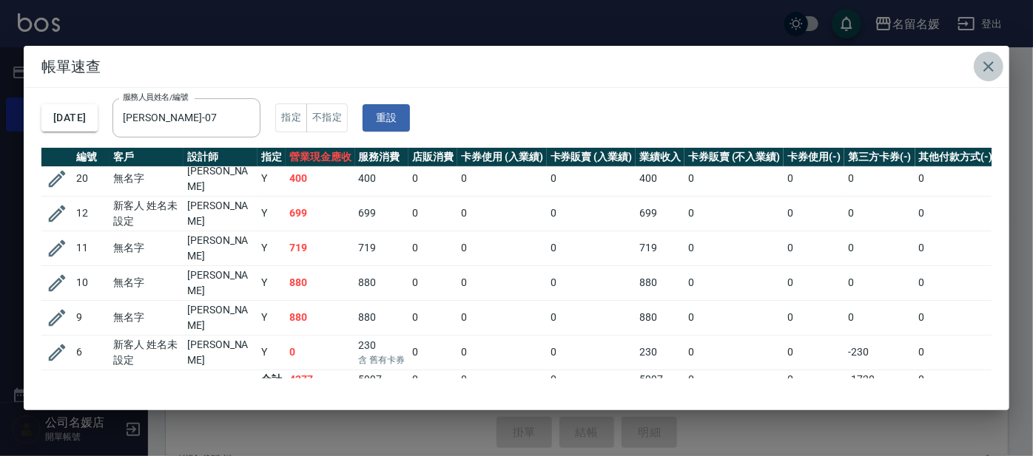
click at [989, 68] on icon "button" at bounding box center [988, 67] width 18 height 18
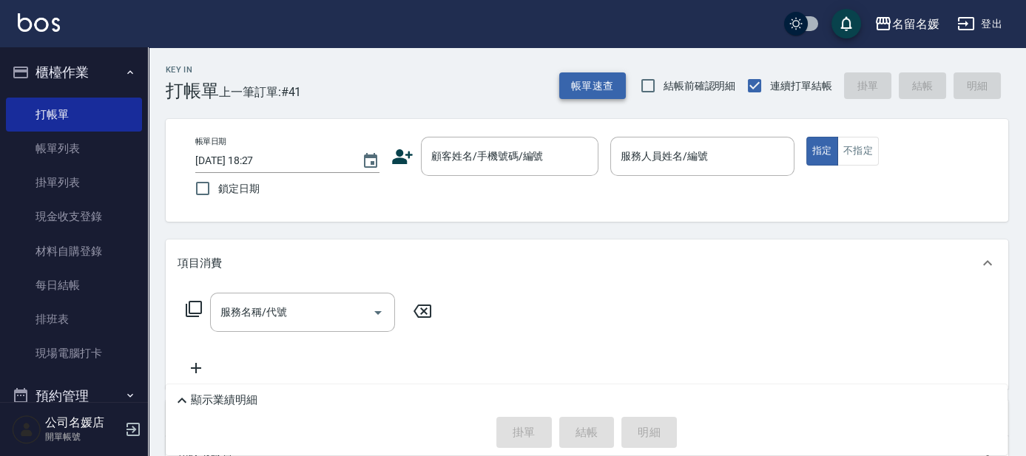
click at [586, 90] on button "帳單速查" at bounding box center [592, 85] width 67 height 27
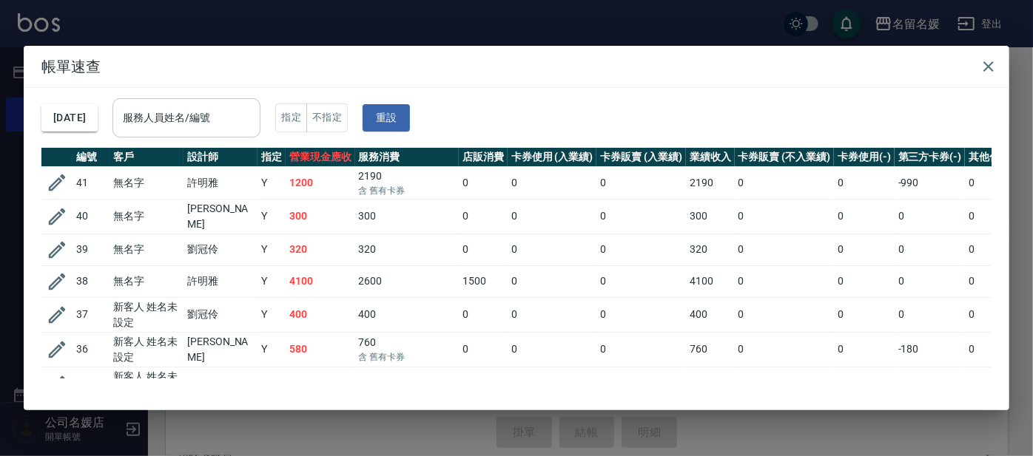
click at [183, 116] on div "服務人員姓名/編號 服務人員姓名/編號" at bounding box center [186, 117] width 148 height 39
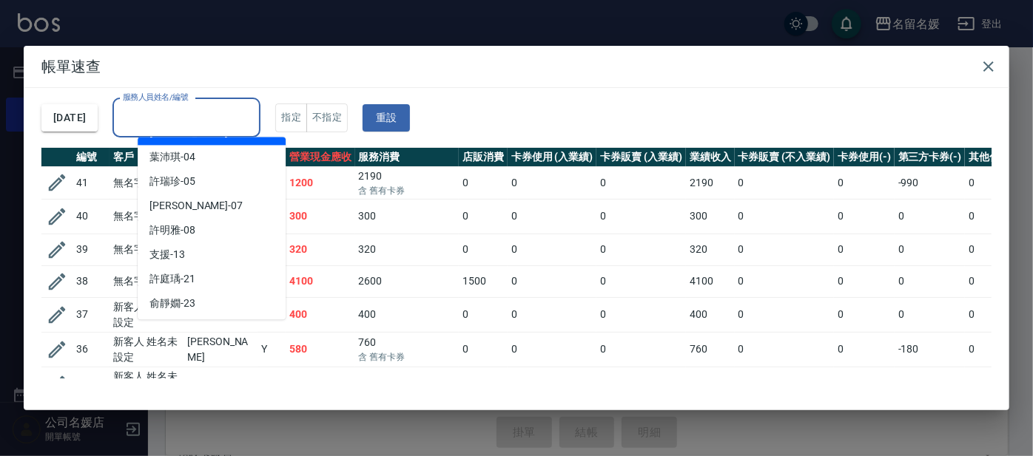
scroll to position [134, 0]
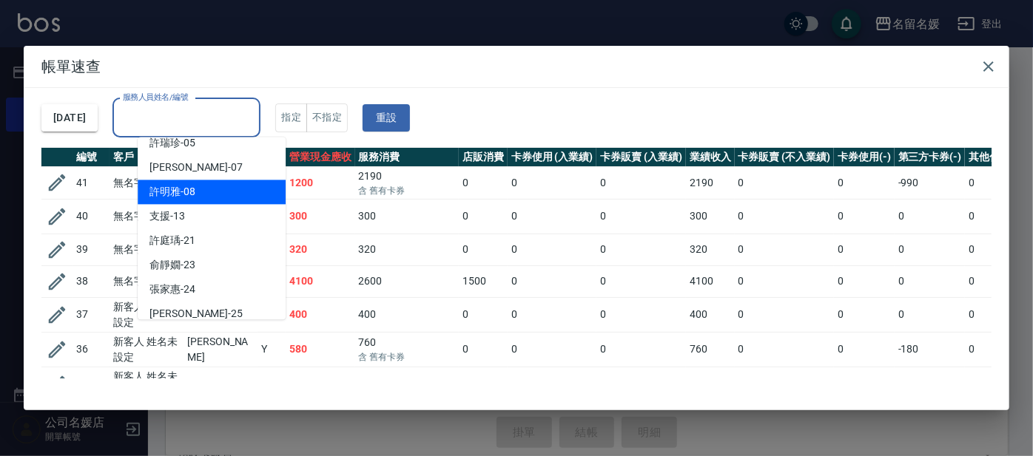
click at [200, 195] on div "許明雅 -08" at bounding box center [212, 192] width 148 height 24
type input "許明雅-08"
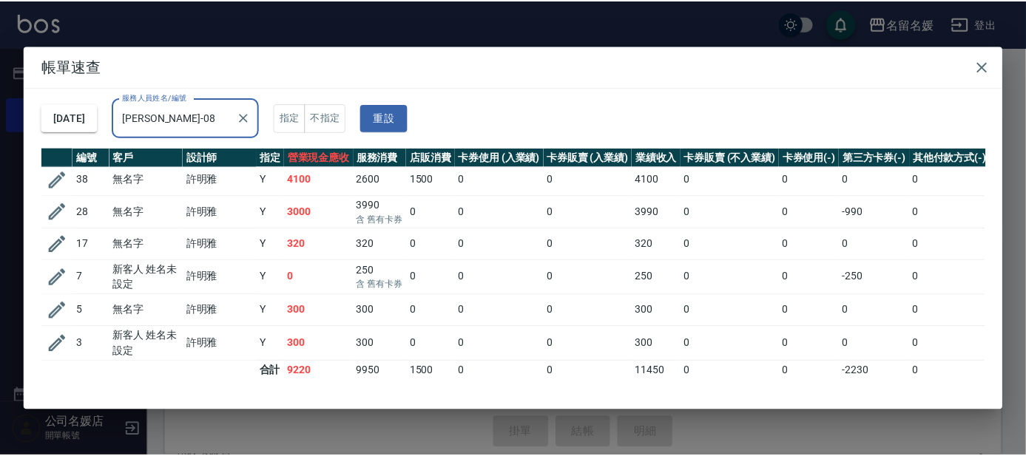
scroll to position [47, 0]
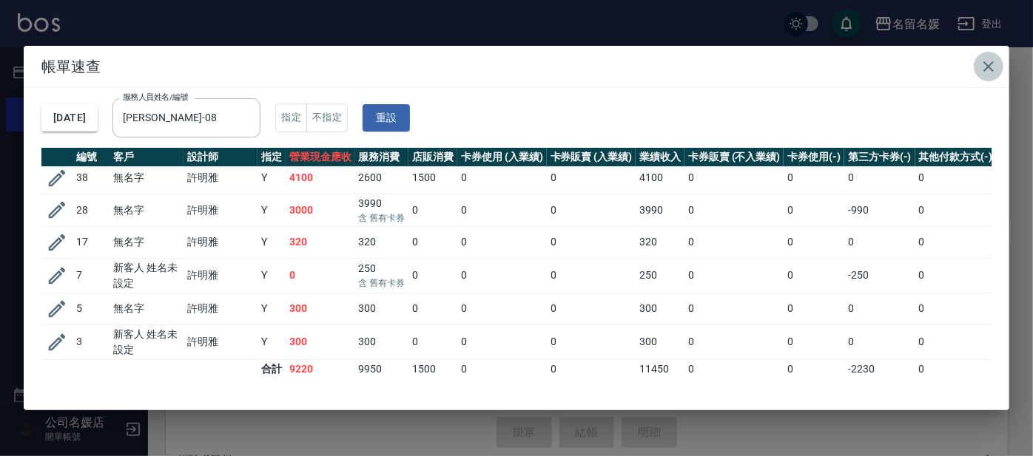
click at [989, 65] on icon "button" at bounding box center [988, 66] width 10 height 10
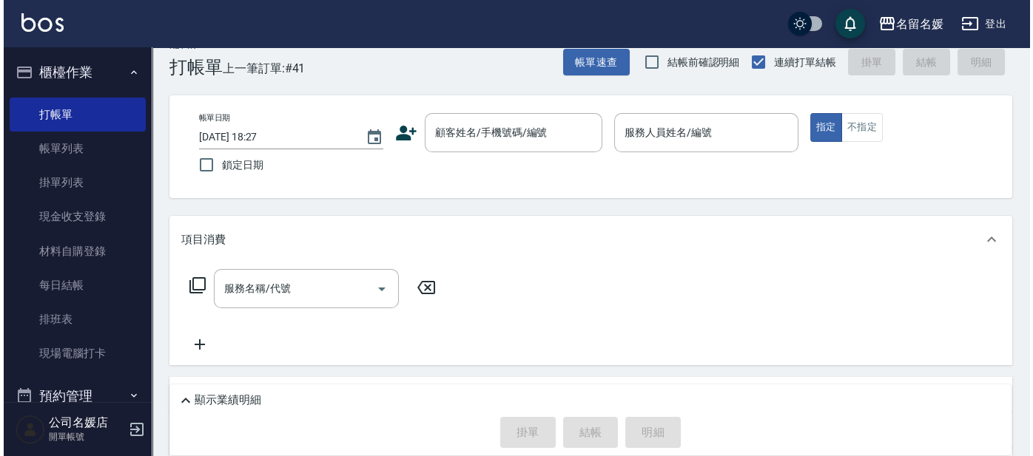
scroll to position [27, 0]
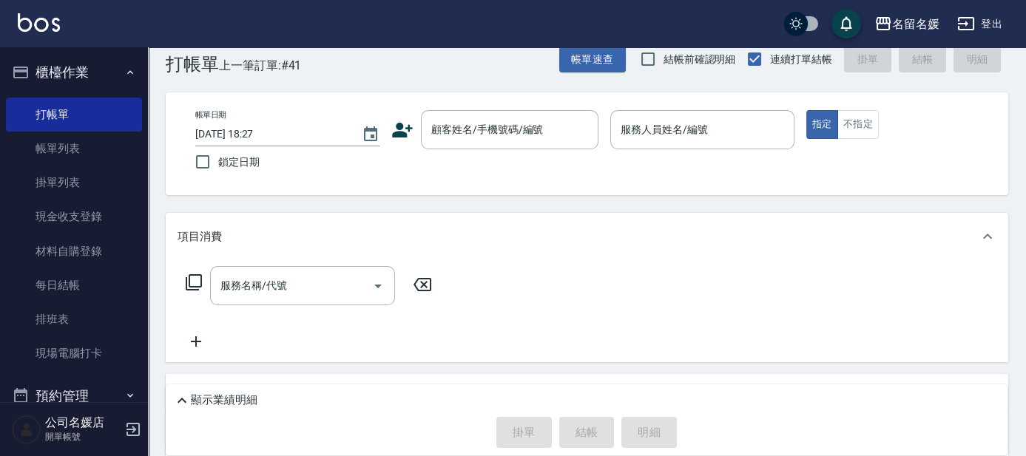
click at [559, 46] on button "帳單速查" at bounding box center [592, 59] width 67 height 27
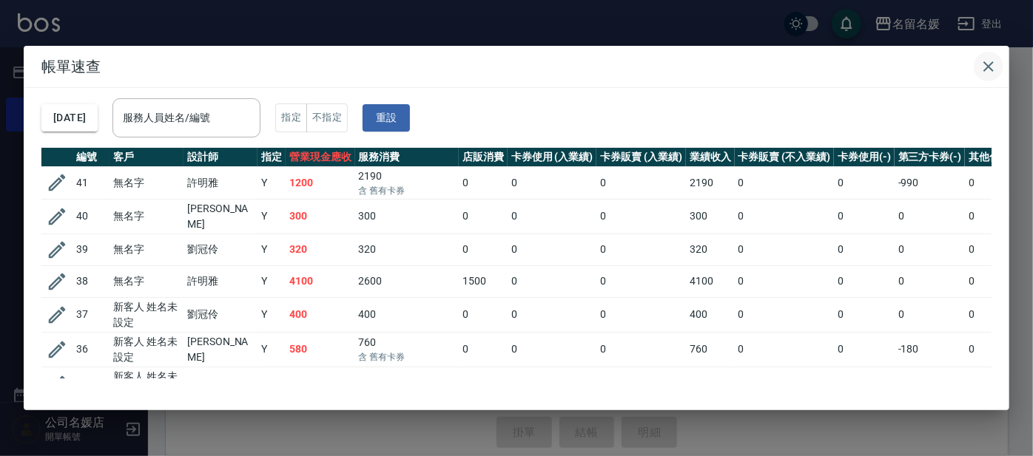
click at [989, 70] on icon "button" at bounding box center [988, 67] width 18 height 18
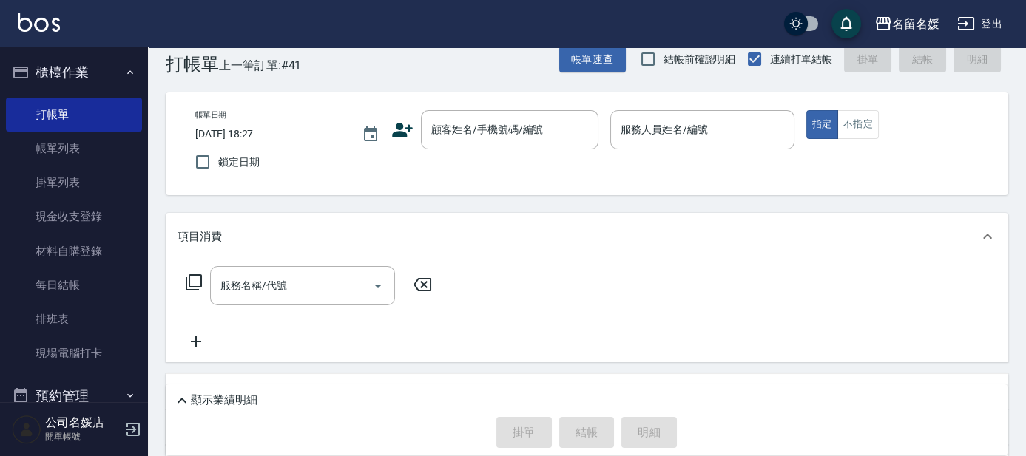
click at [669, 55] on span "結帳前確認明細" at bounding box center [700, 60] width 72 height 16
click at [664, 55] on input "結帳前確認明細" at bounding box center [648, 59] width 31 height 31
checkbox input "true"
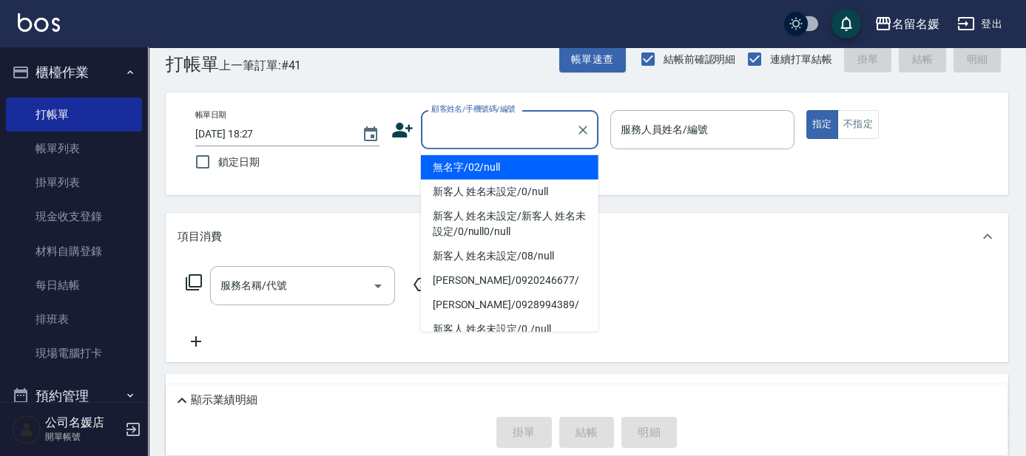
click at [535, 129] on input "顧客姓名/手機號碼/編號" at bounding box center [499, 130] width 142 height 26
type input "0"
type input "無名字/02/null"
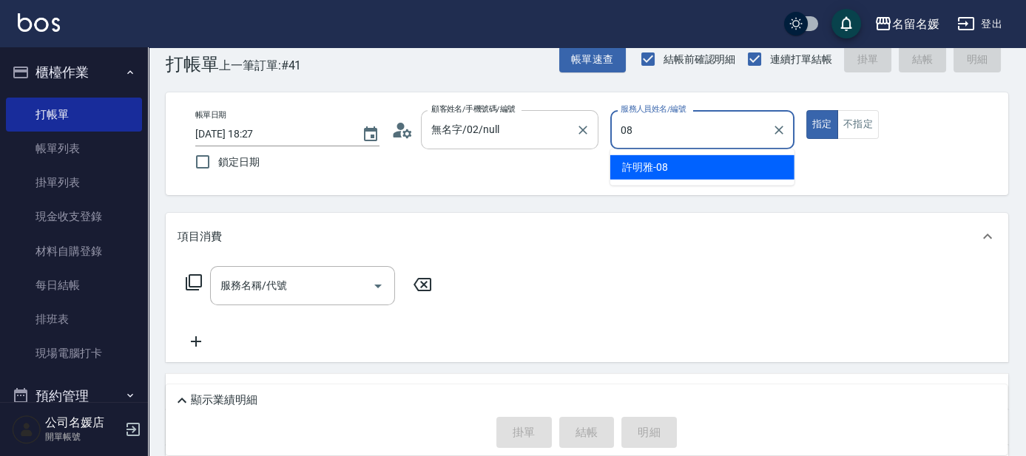
type input "08"
type button "true"
type input "許明雅-08"
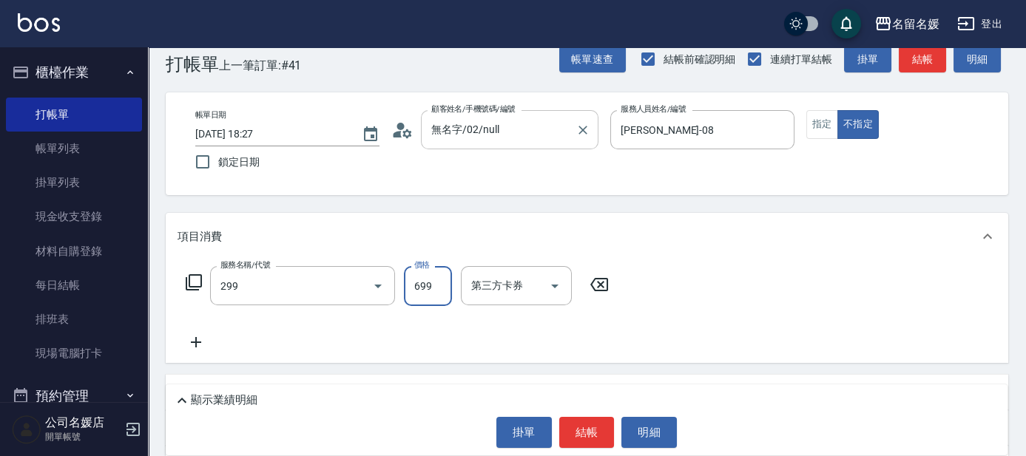
type input "滾珠洗髮699(299)"
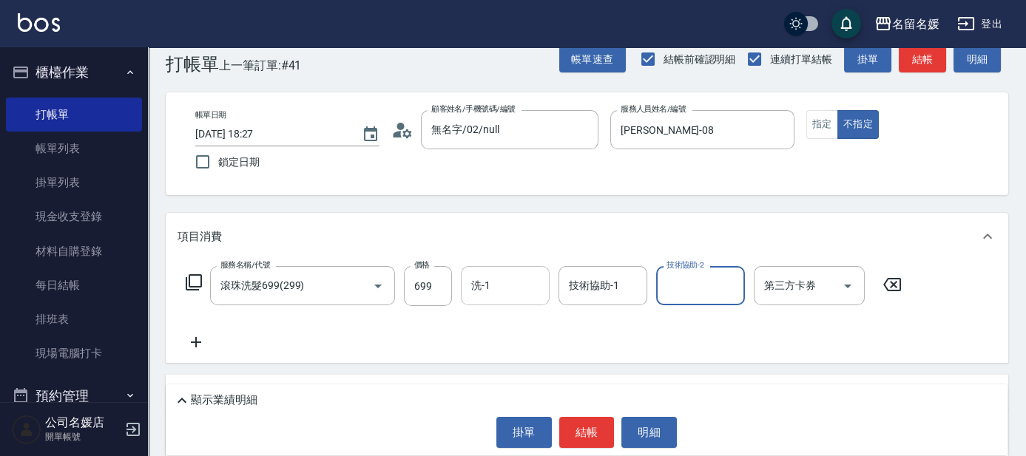
click at [480, 286] on div "洗-1 洗-1" at bounding box center [505, 285] width 89 height 39
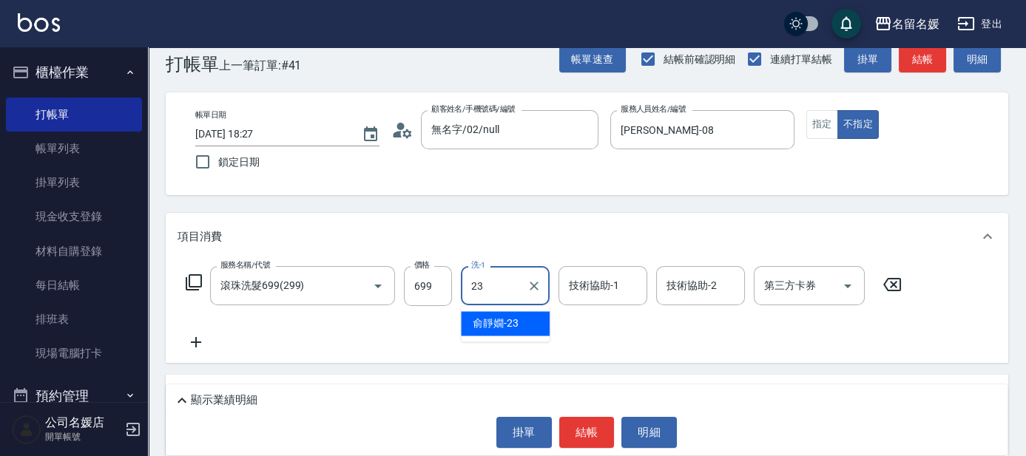
type input "俞靜嫺-23"
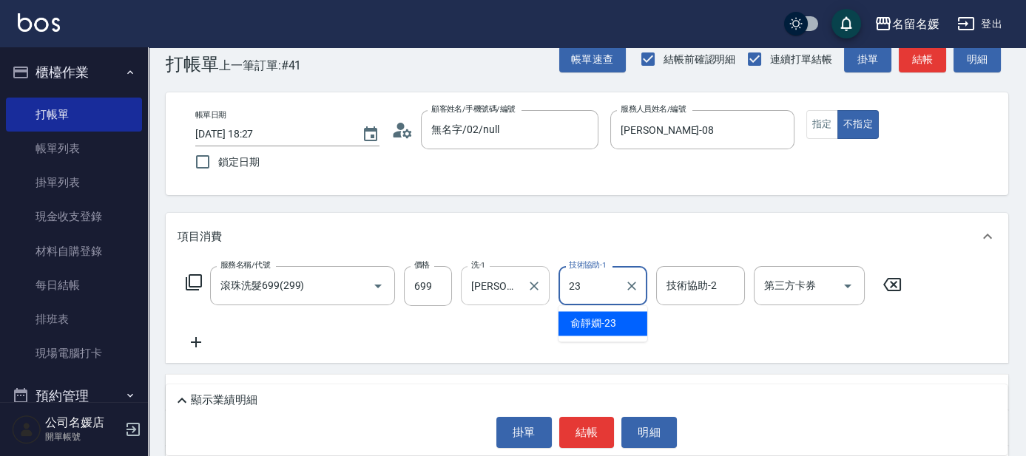
type input "俞靜嫺-23"
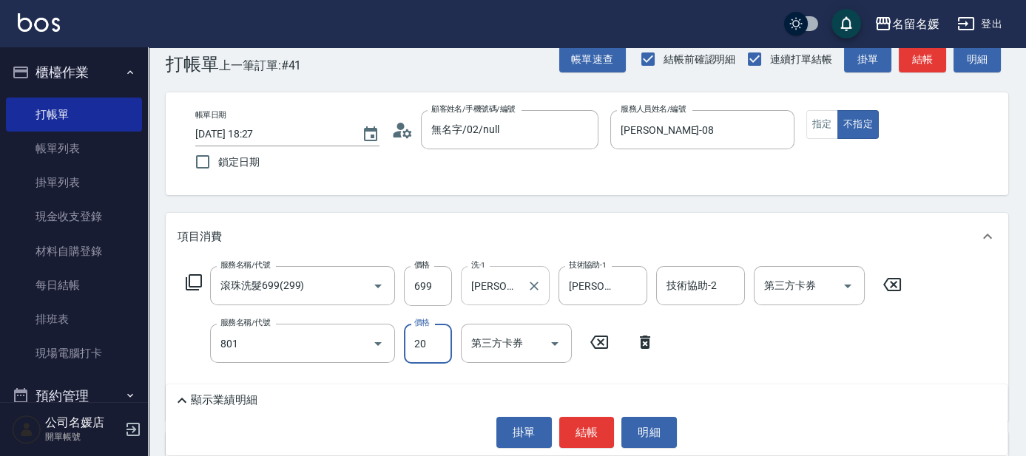
type input "潤絲(801)"
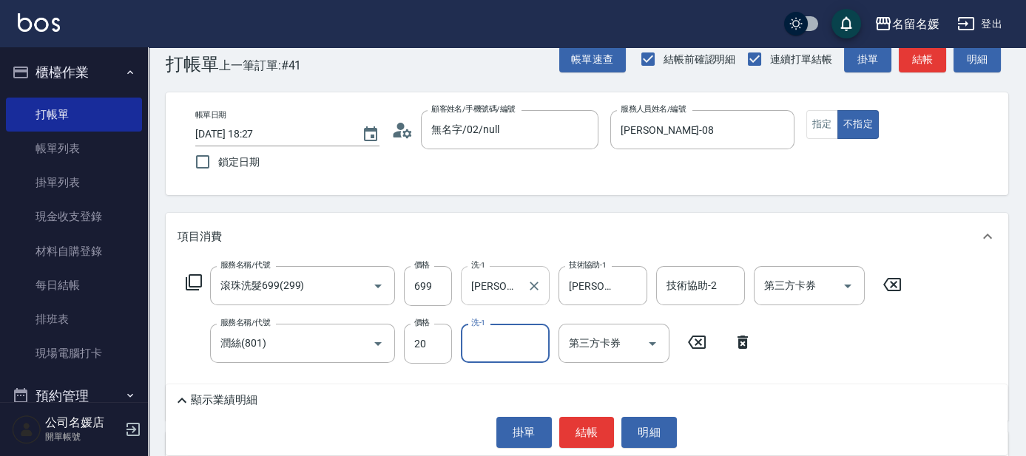
type input "3"
type input "俞靜嫺-23"
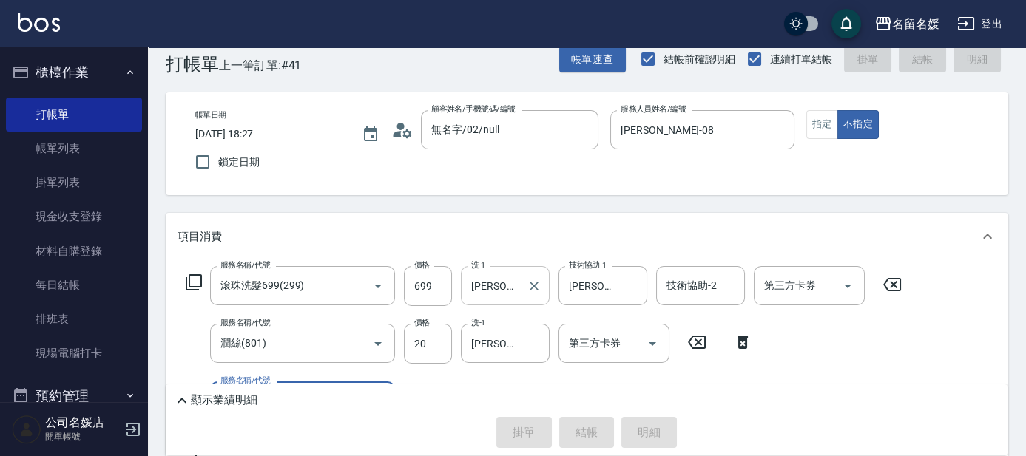
type input "2025/10/09 18:45"
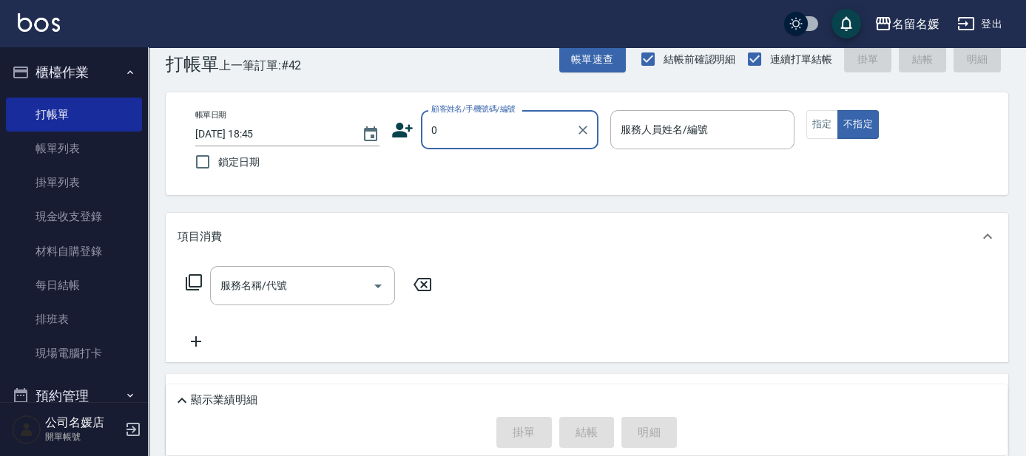
type input "0"
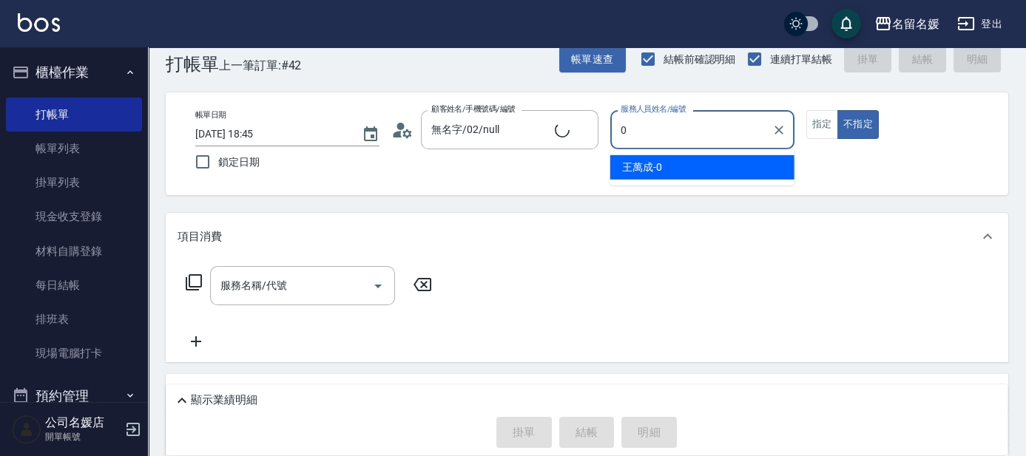
type input "新客人 姓名未設定/0/null"
type input "劉冠伶-02"
type button "false"
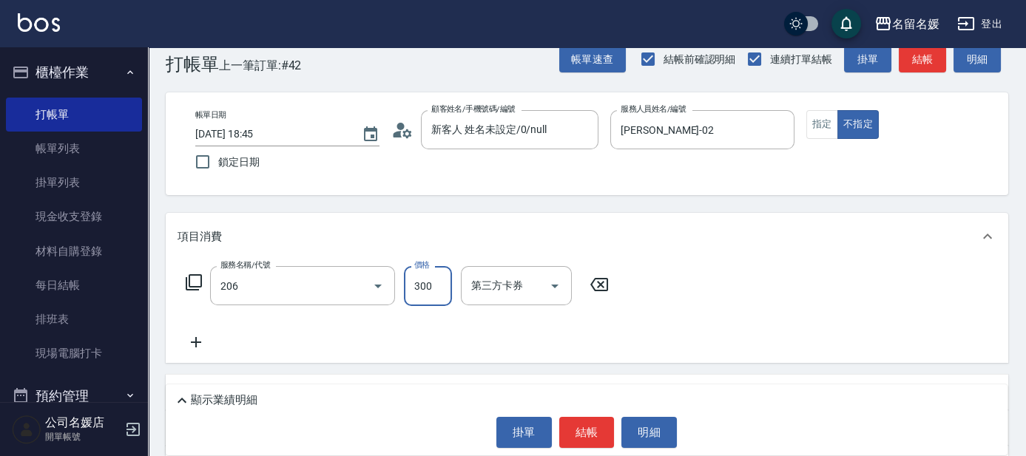
type input "洗髮[300](206)"
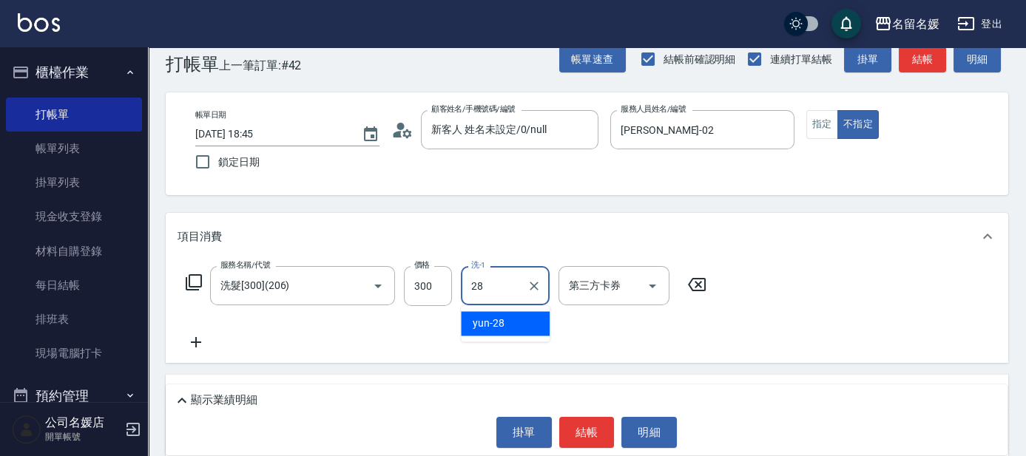
type input "yun-28"
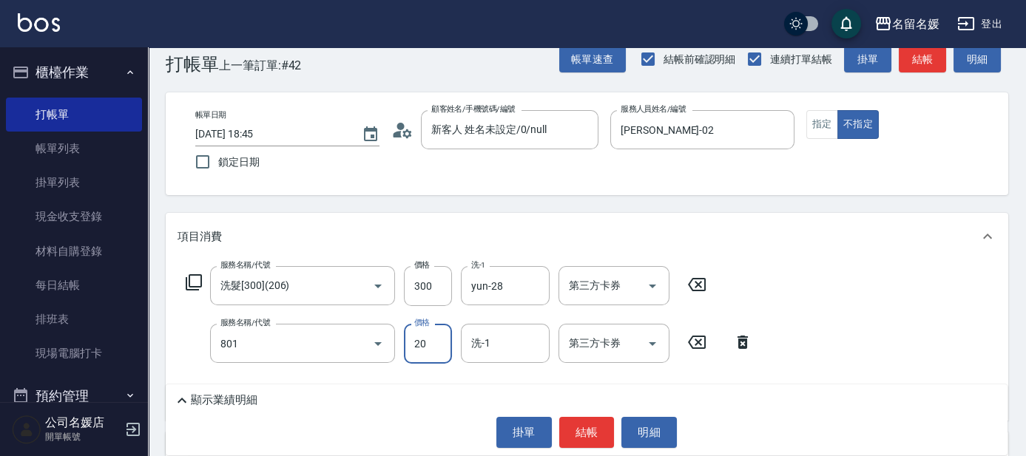
type input "潤絲(801)"
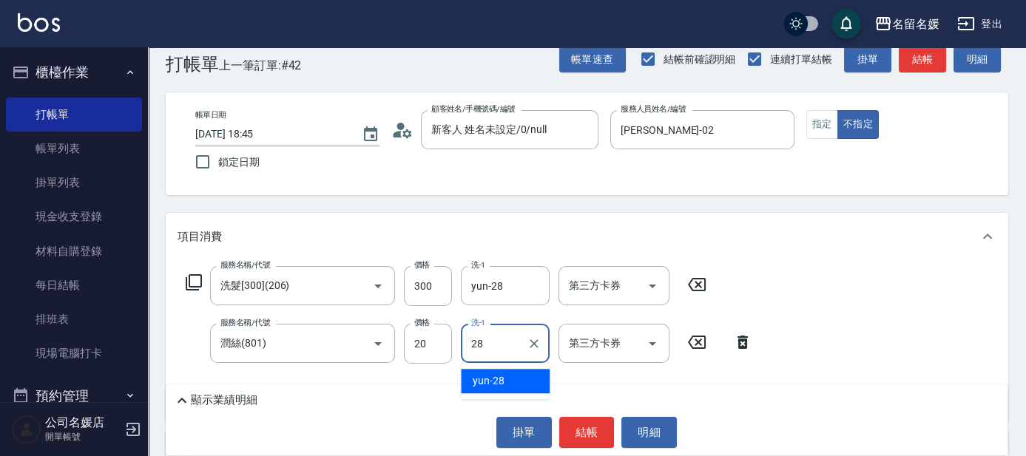
type input "yun-28"
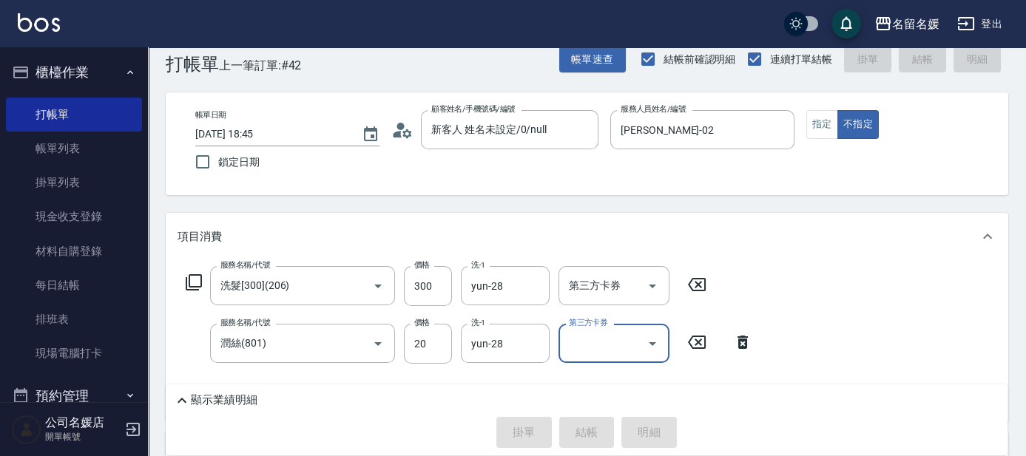
type input "2025/10/09 18:51"
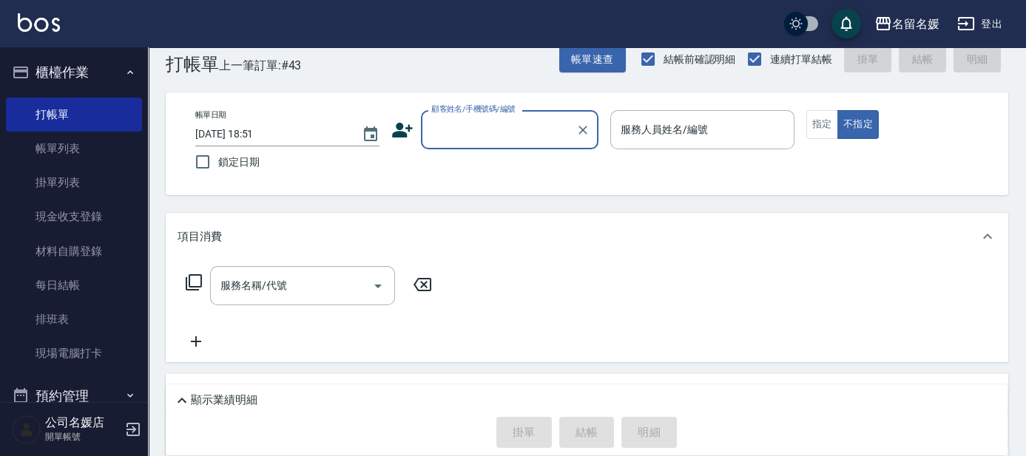
click at [521, 130] on input "顧客姓名/手機號碼/編號" at bounding box center [499, 130] width 142 height 26
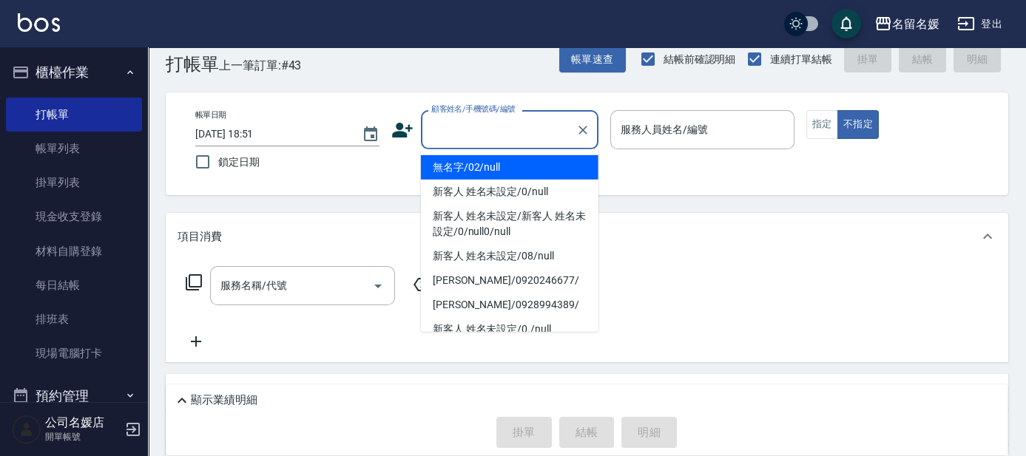
click at [516, 166] on li "無名字/02/null" at bounding box center [510, 167] width 178 height 24
type input "無名字/02/null"
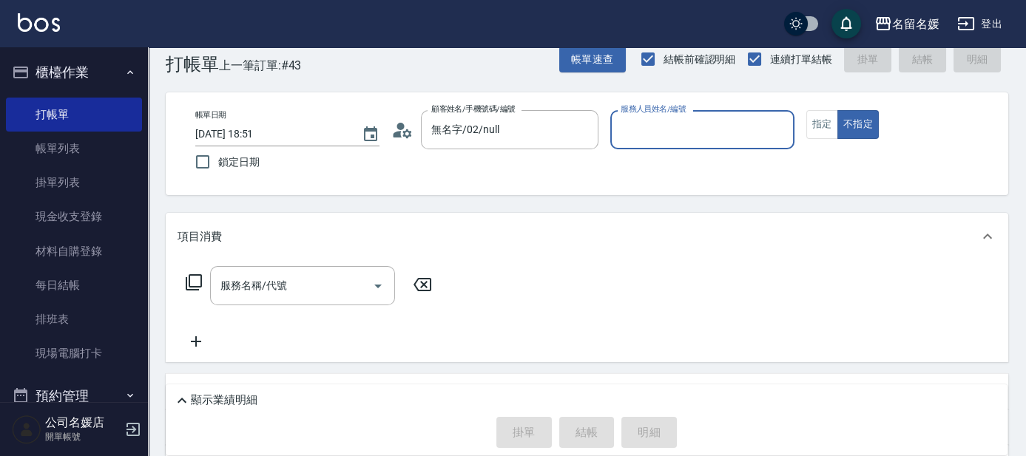
click at [516, 166] on div "帳單日期 2025/10/09 18:51 鎖定日期 顧客姓名/手機號碼/編號 無名字/02/null 顧客姓名/手機號碼/編號 服務人員姓名/編號 服務人員…" at bounding box center [586, 143] width 807 height 67
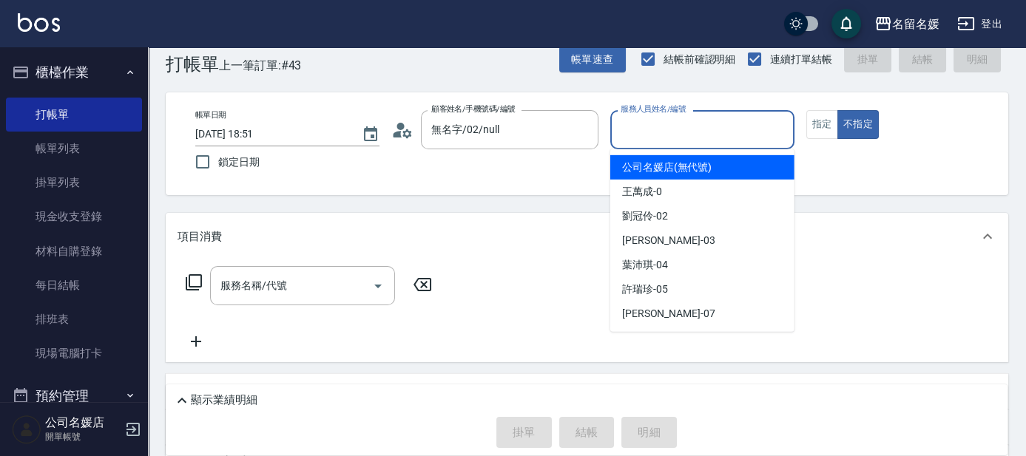
click at [677, 129] on input "服務人員姓名/編號" at bounding box center [702, 130] width 171 height 26
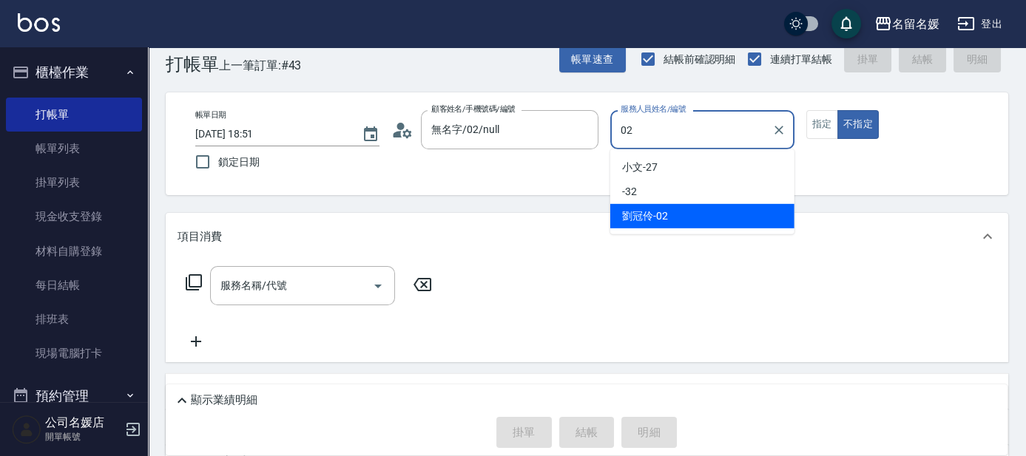
type input "劉冠伶-02"
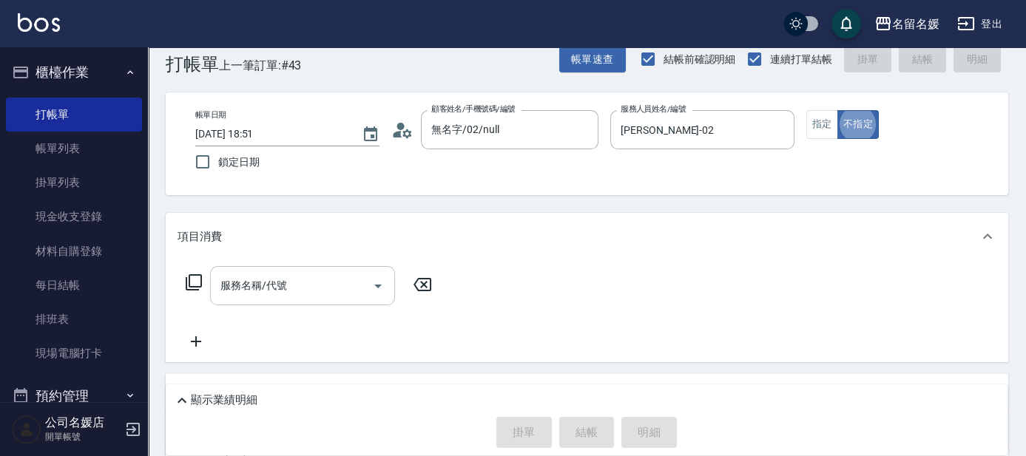
click at [267, 287] on div "服務名稱/代號 服務名稱/代號" at bounding box center [302, 285] width 185 height 39
click at [195, 274] on icon at bounding box center [194, 282] width 16 height 16
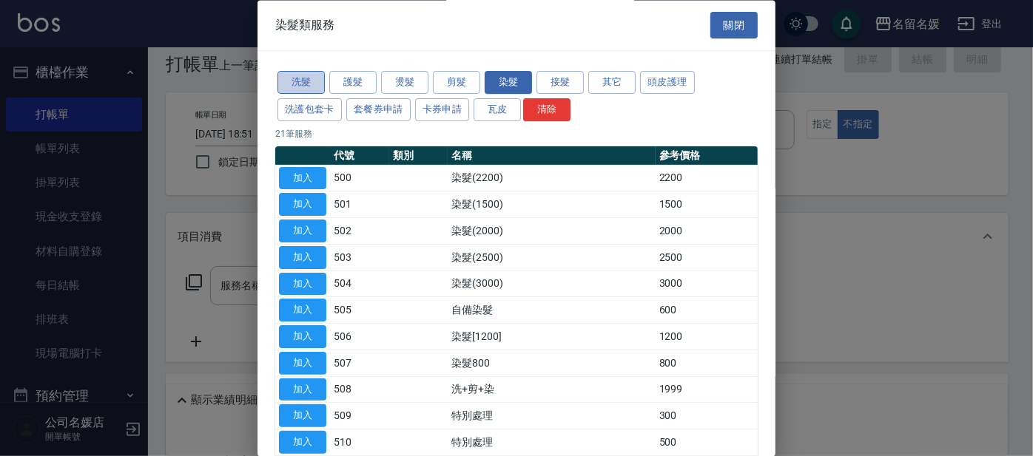
click at [293, 82] on button "洗髮" at bounding box center [300, 83] width 47 height 23
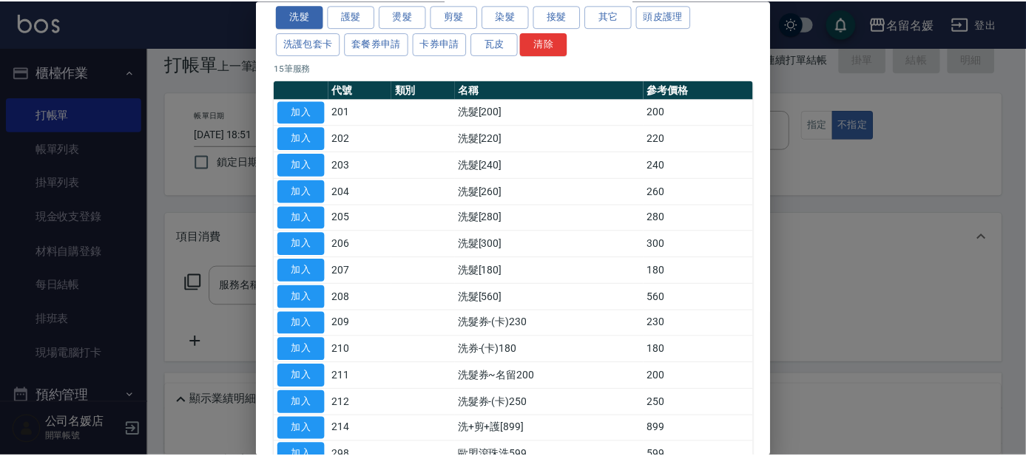
scroll to position [0, 0]
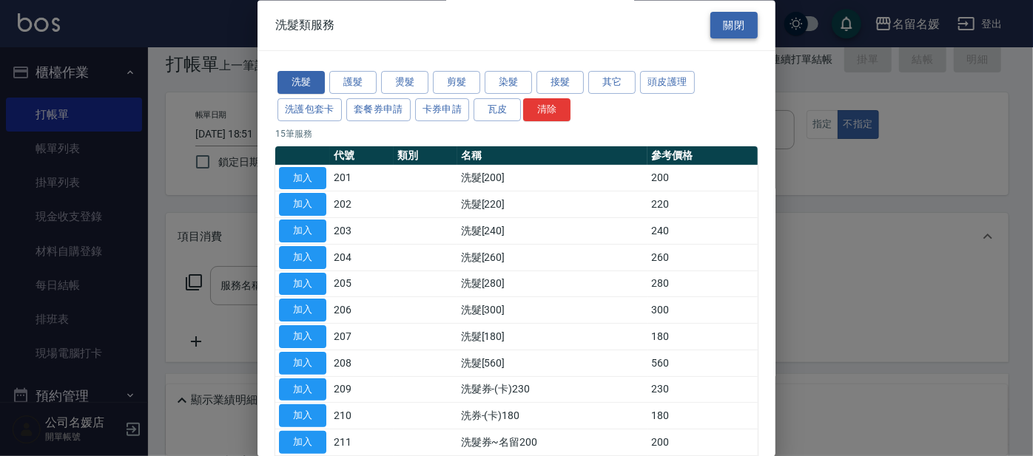
click at [732, 20] on button "關閉" at bounding box center [733, 25] width 47 height 27
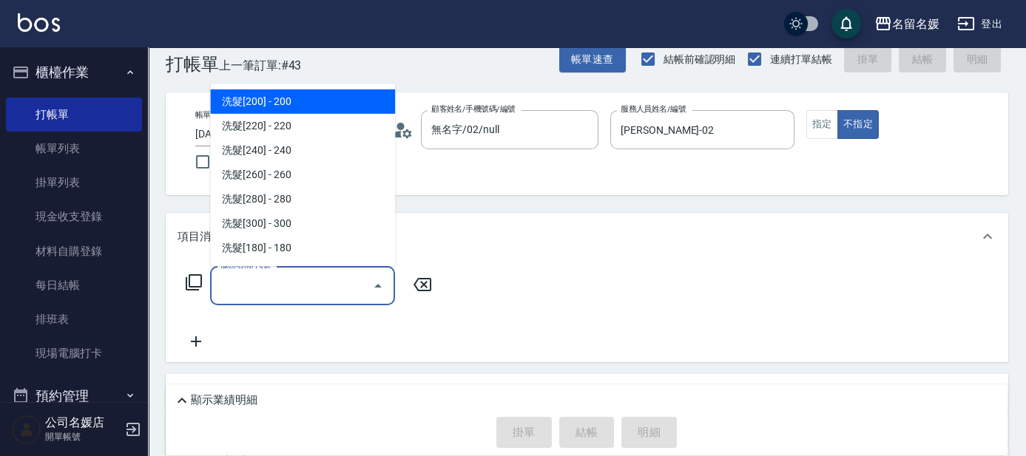
click at [246, 283] on input "服務名稱/代號" at bounding box center [291, 286] width 149 height 26
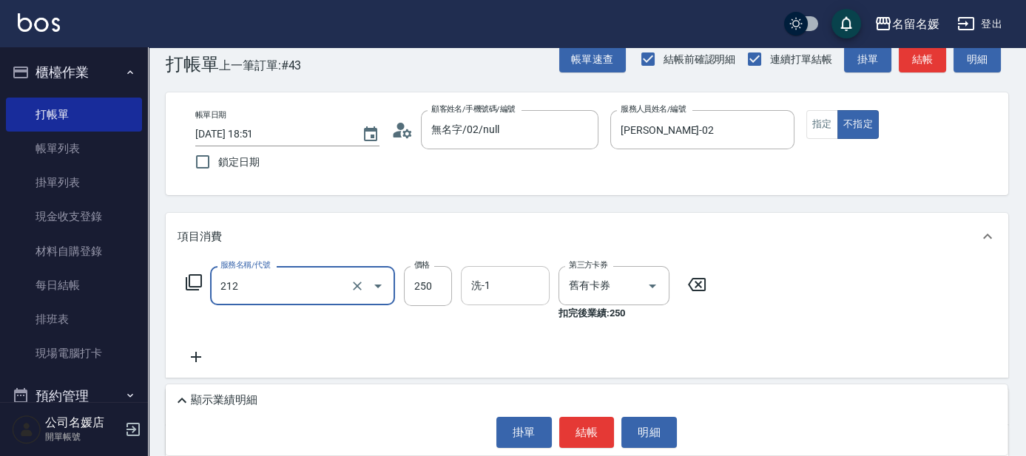
type input "洗髮券-(卡)250(212)"
click at [502, 286] on input "洗-1" at bounding box center [505, 286] width 75 height 26
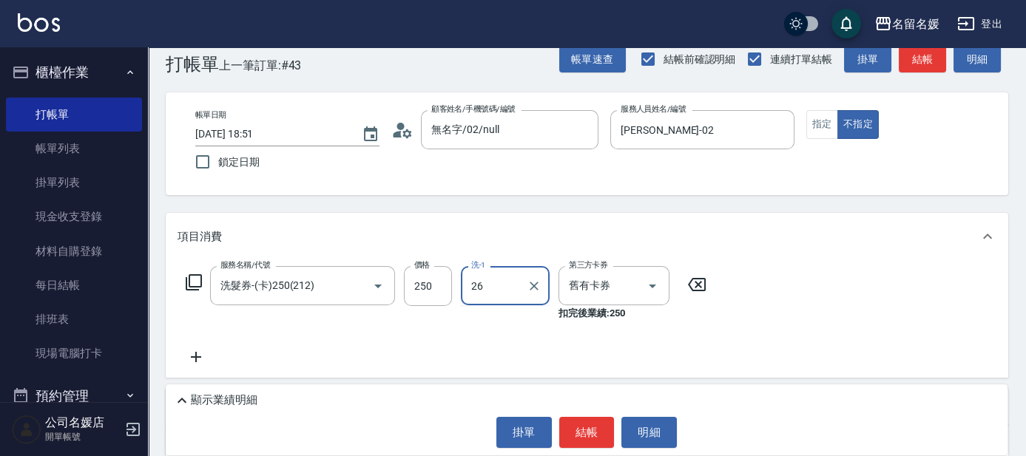
type input "蔡愛陵-26"
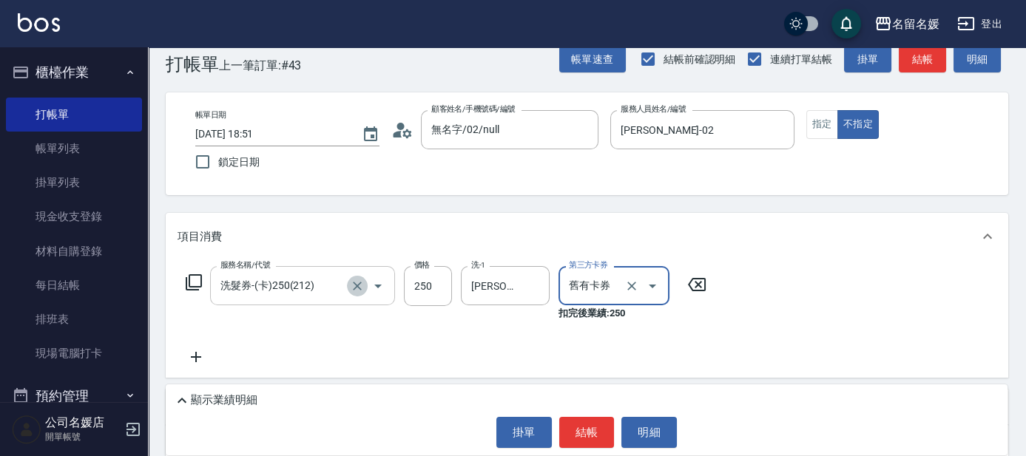
click at [354, 286] on icon "Clear" at bounding box center [357, 286] width 15 height 15
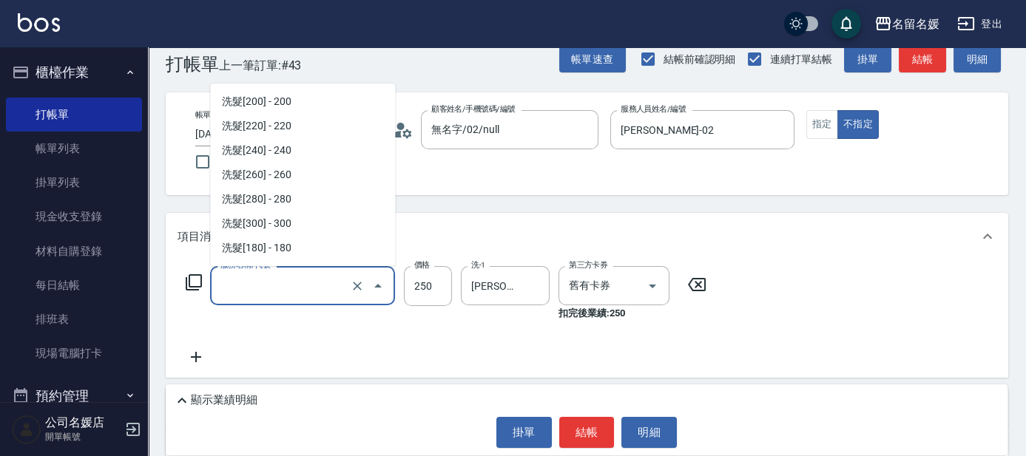
click at [287, 280] on input "服務名稱/代號" at bounding box center [282, 286] width 130 height 26
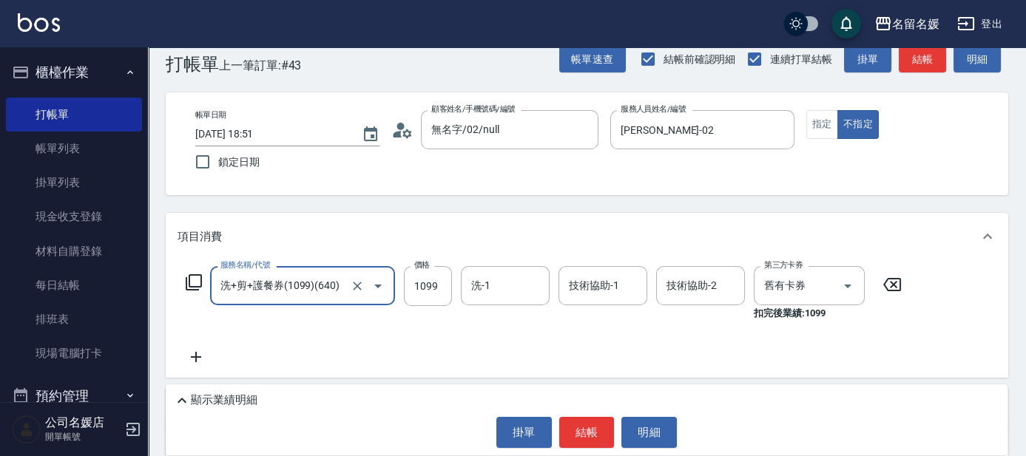
type input "洗+剪+護餐券(1099)(640)"
click at [894, 282] on icon at bounding box center [892, 285] width 37 height 18
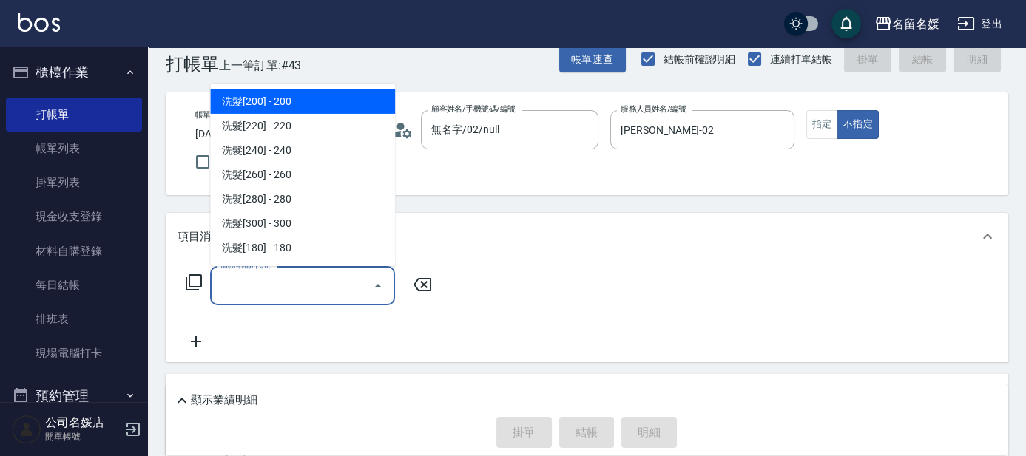
click at [301, 286] on input "服務名稱/代號" at bounding box center [291, 286] width 149 height 26
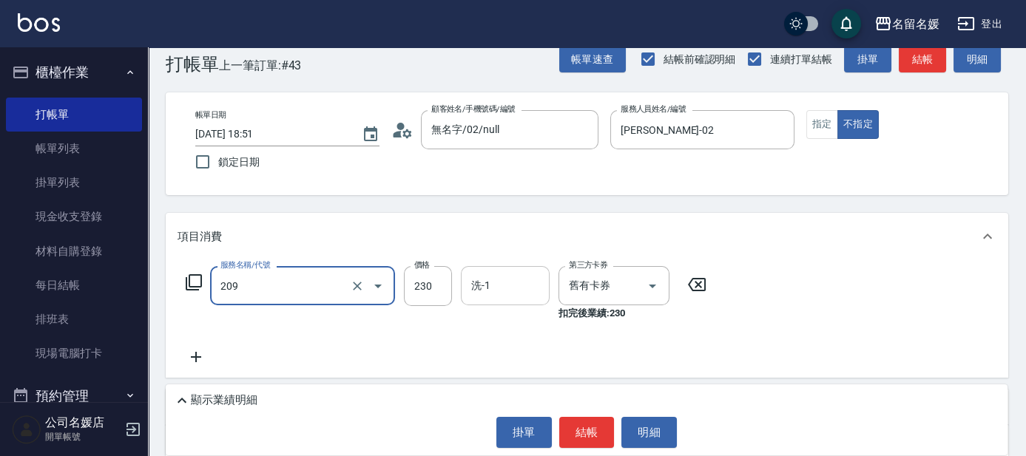
click at [527, 290] on input "洗-1" at bounding box center [505, 286] width 75 height 26
type input "洗髮券-(卡)230(209)"
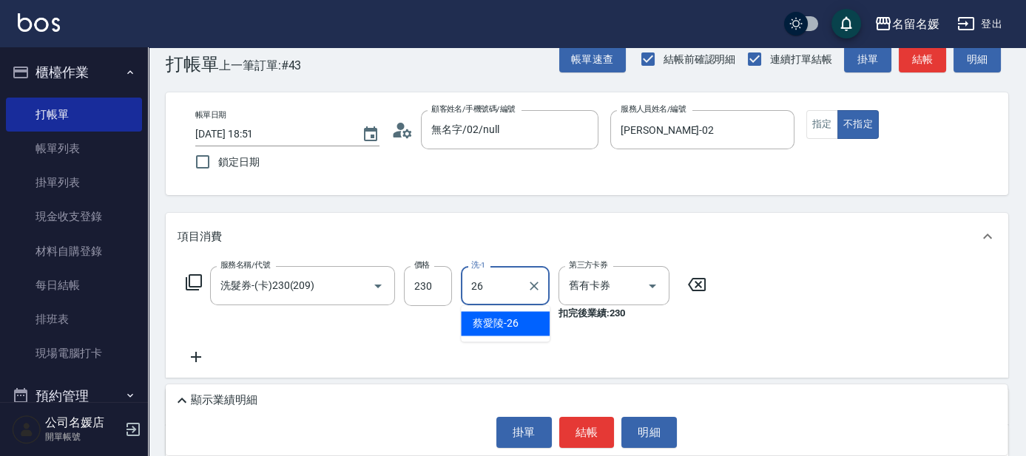
type input "蔡愛陵-26"
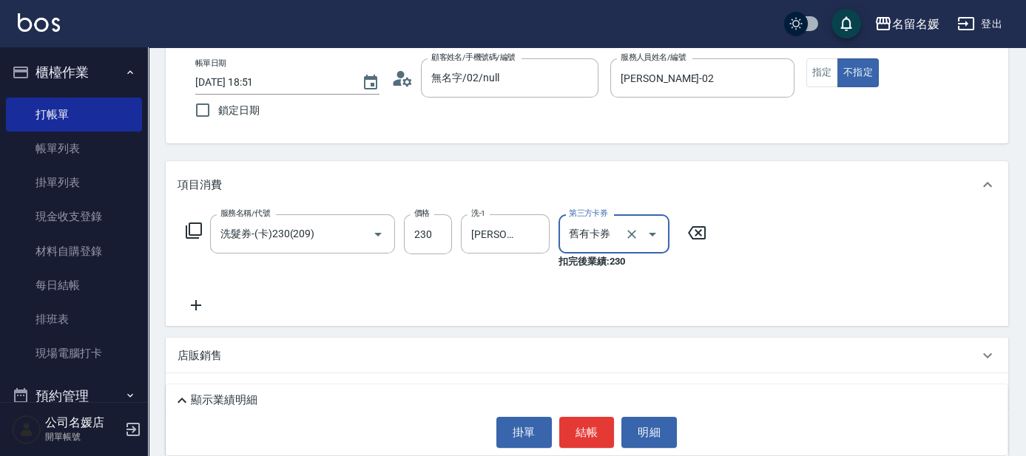
scroll to position [94, 0]
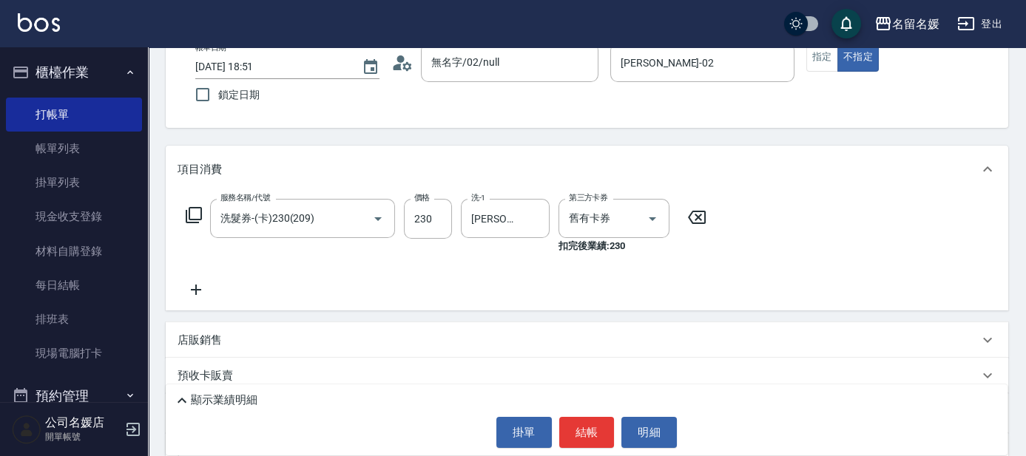
click at [192, 285] on icon at bounding box center [196, 290] width 37 height 18
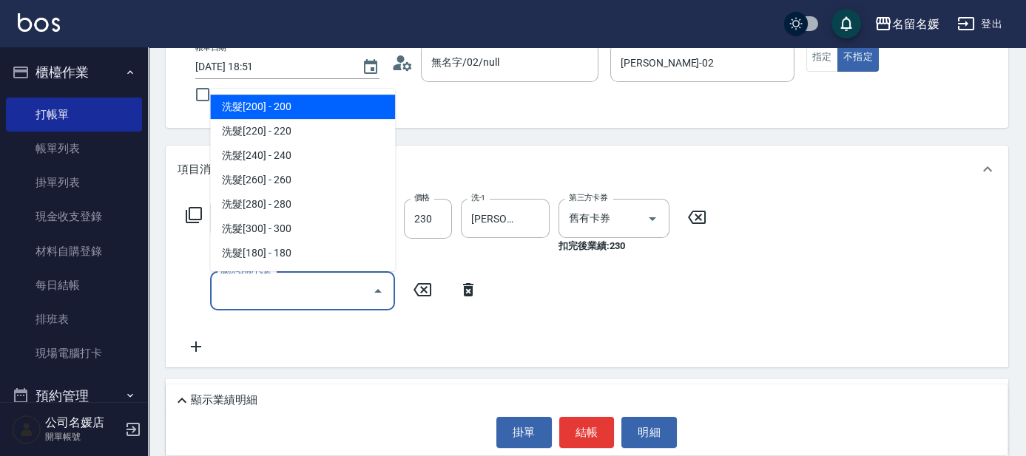
click at [274, 286] on input "服務名稱/代號" at bounding box center [291, 291] width 149 height 26
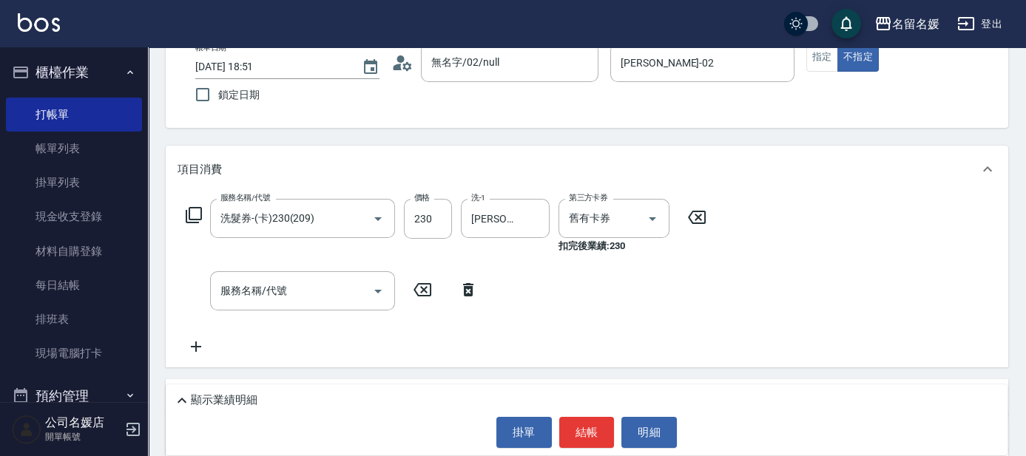
click at [519, 314] on div "服務名稱/代號 洗髮券-(卡)230(209) 服務名稱/代號 價格 230 價格 洗-1 蔡愛陵-26 洗-1 第三方卡券 舊有卡券 第三方卡券 扣完後業績…" at bounding box center [447, 277] width 538 height 157
click at [318, 289] on input "服務名稱/代號" at bounding box center [291, 291] width 149 height 26
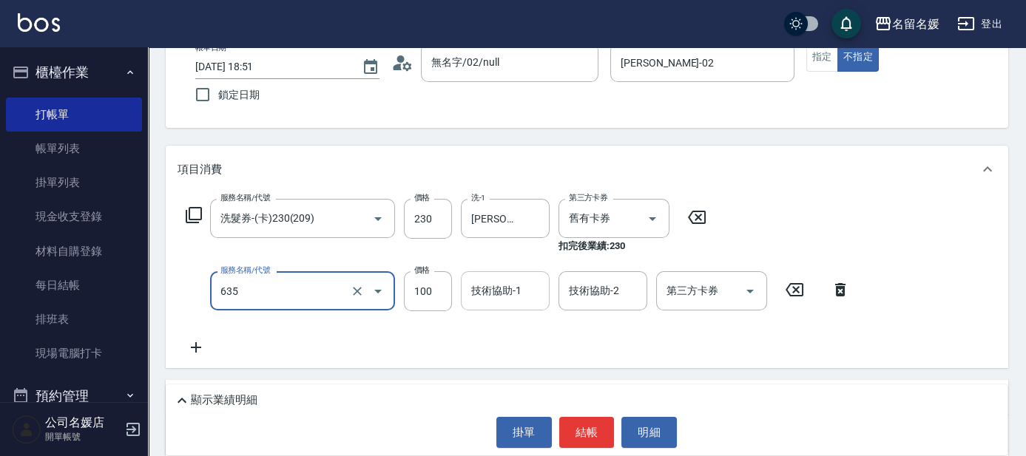
type input "煥彩.玻酸.晶膜.水療(635)"
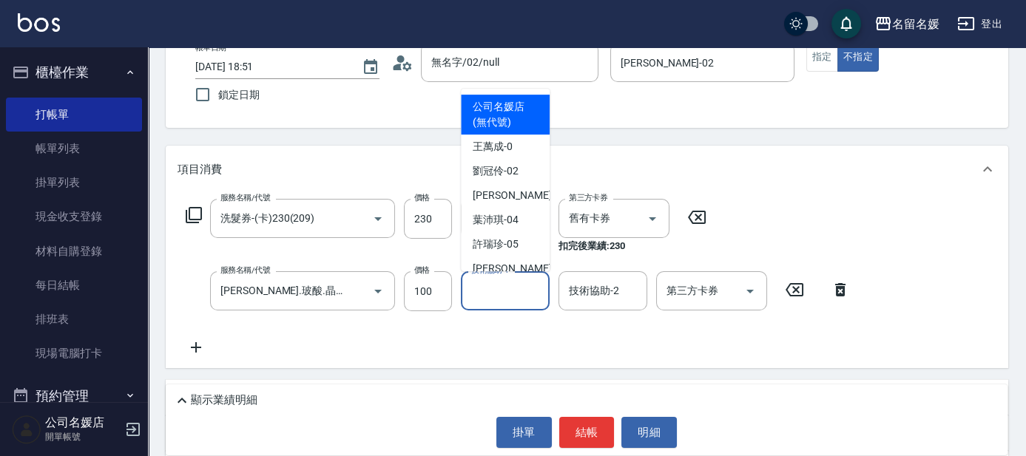
click at [491, 288] on div "技術協助-1 技術協助-1" at bounding box center [505, 290] width 89 height 39
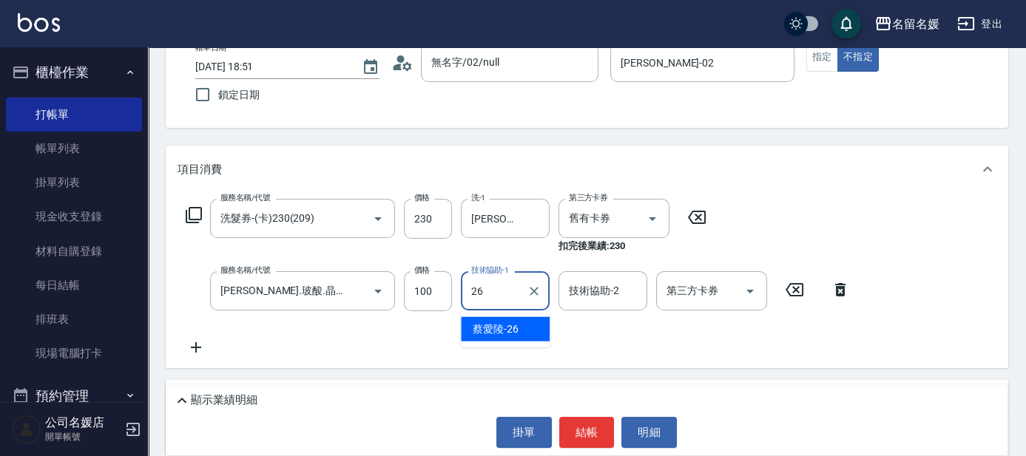
type input "蔡愛陵-26"
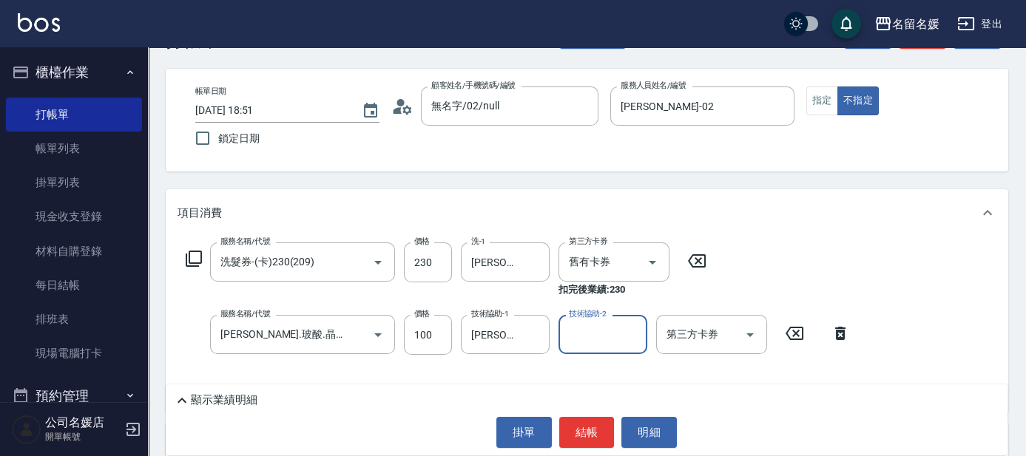
scroll to position [27, 0]
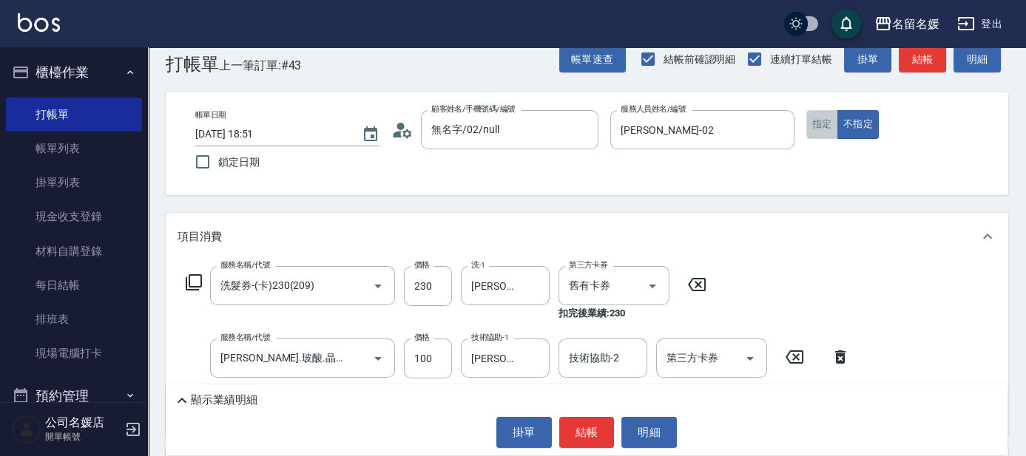
click at [813, 125] on button "指定" at bounding box center [822, 124] width 32 height 29
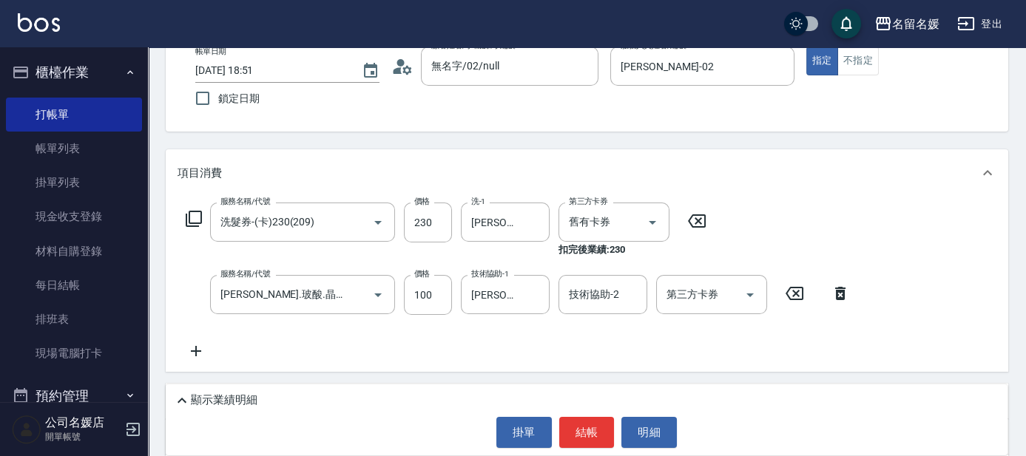
scroll to position [94, 0]
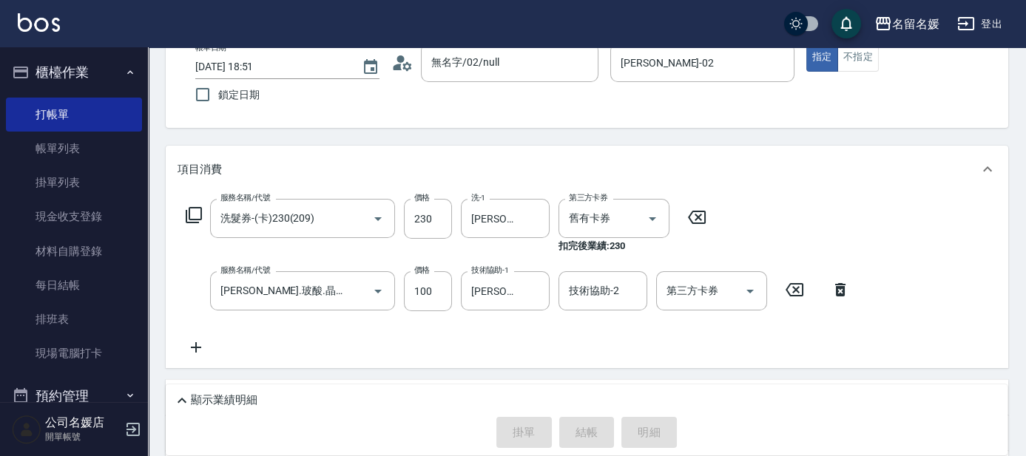
type input "2025/10/09 18:55"
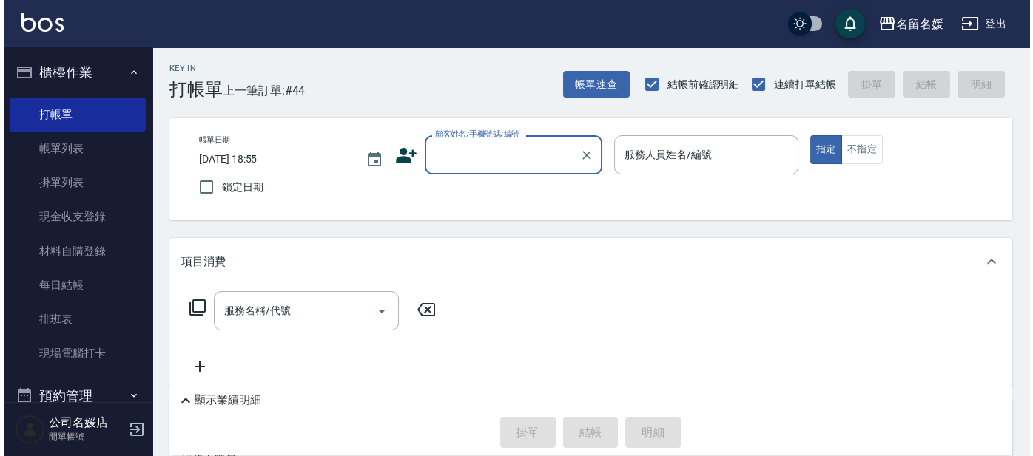
scroll to position [0, 0]
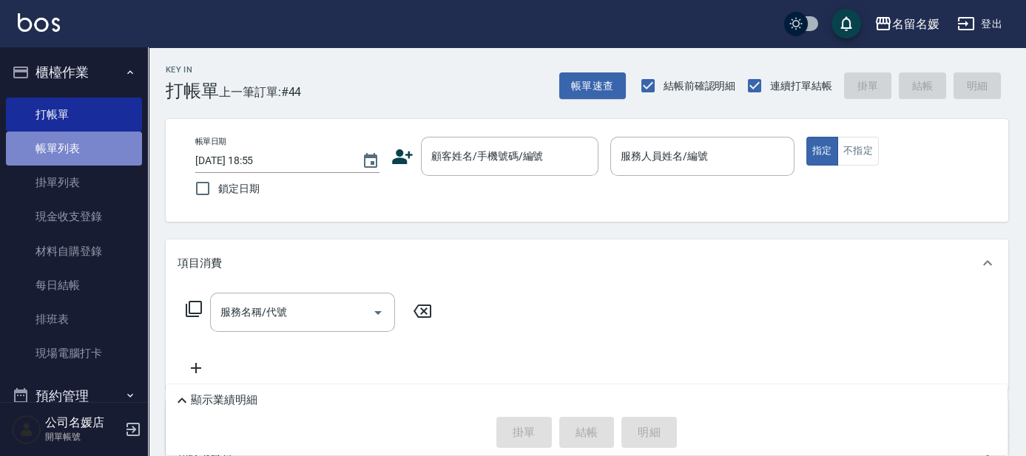
click at [96, 155] on link "帳單列表" at bounding box center [74, 149] width 136 height 34
click at [98, 155] on link "帳單列表" at bounding box center [74, 149] width 136 height 34
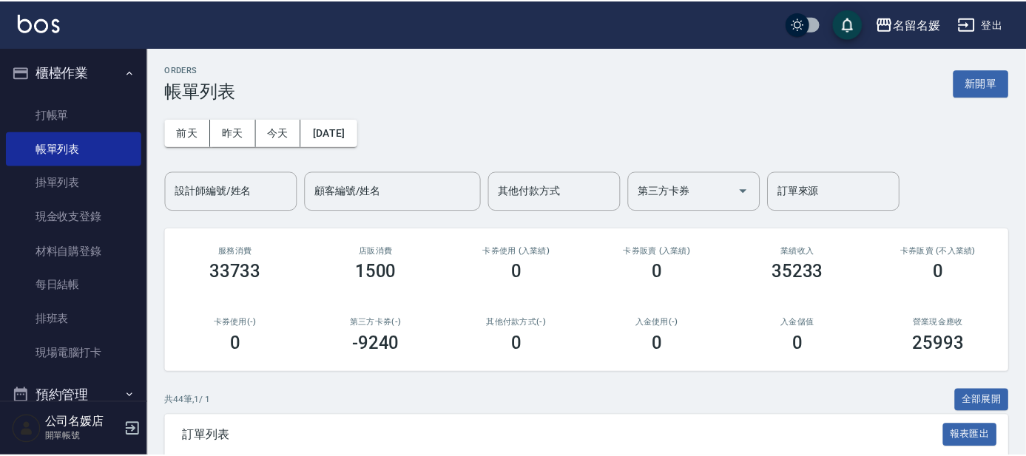
scroll to position [203, 0]
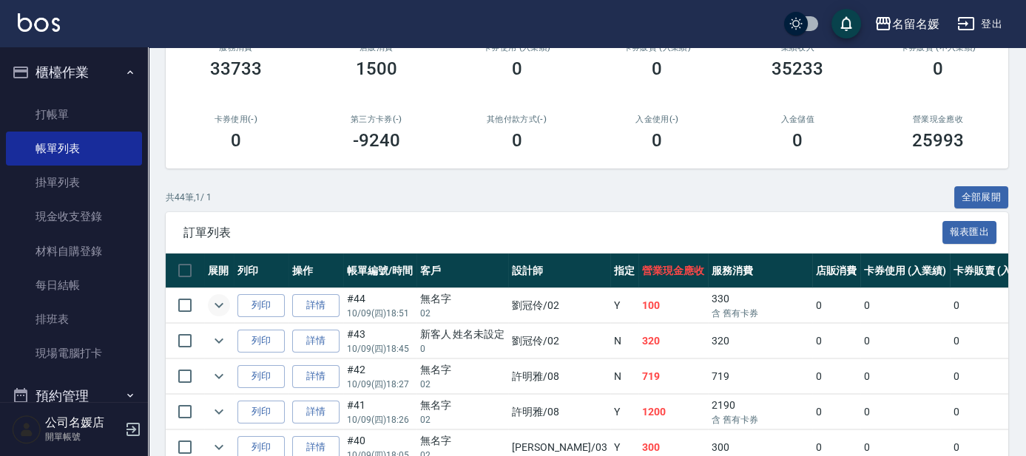
click at [222, 310] on icon "expand row" at bounding box center [219, 306] width 18 height 18
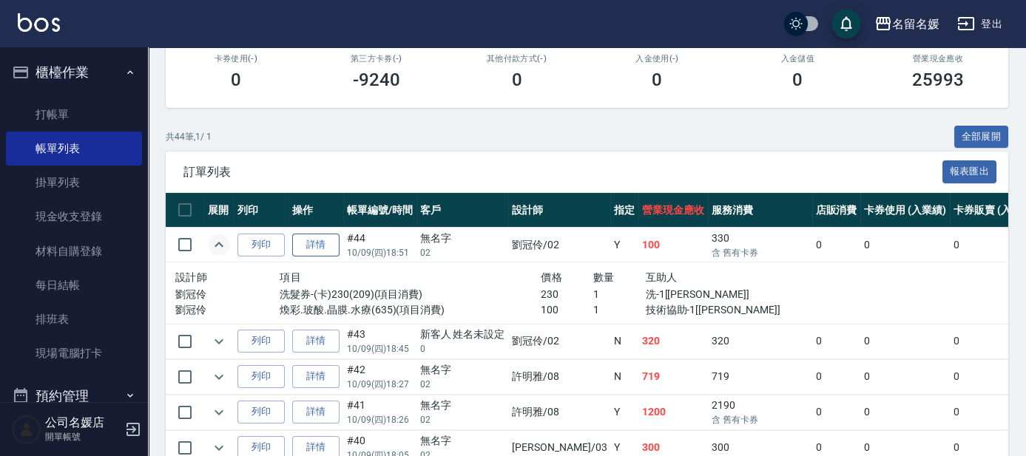
scroll to position [271, 0]
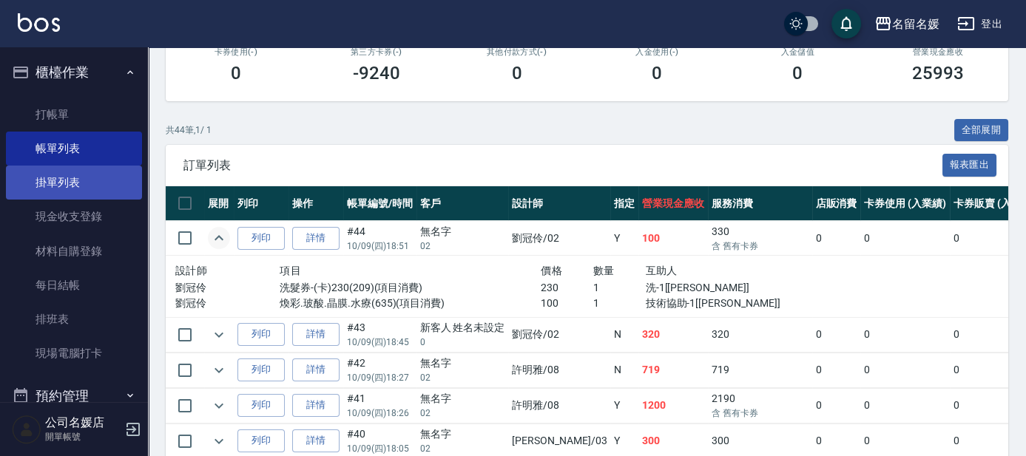
drag, startPoint x: 72, startPoint y: 112, endPoint x: 77, endPoint y: 187, distance: 74.8
click at [72, 112] on link "打帳單" at bounding box center [74, 115] width 136 height 34
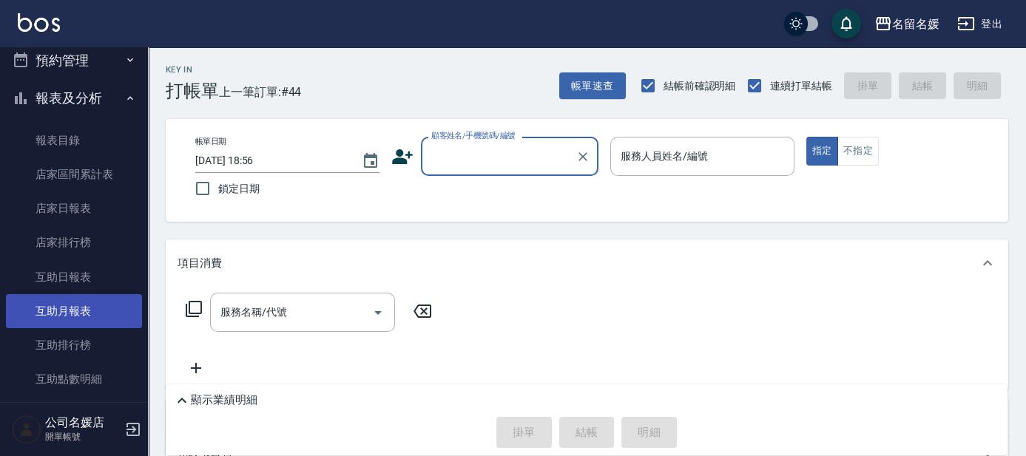
scroll to position [403, 0]
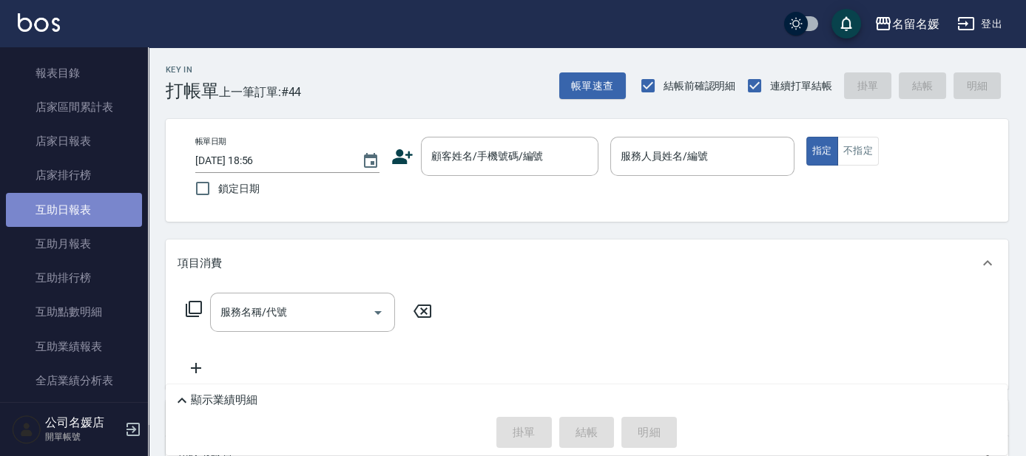
click at [98, 209] on link "互助日報表" at bounding box center [74, 210] width 136 height 34
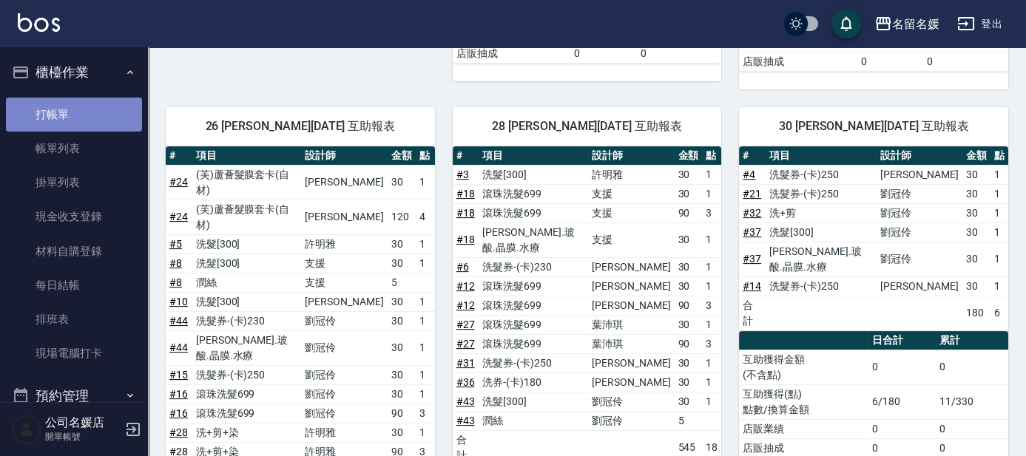
click at [87, 127] on link "打帳單" at bounding box center [74, 115] width 136 height 34
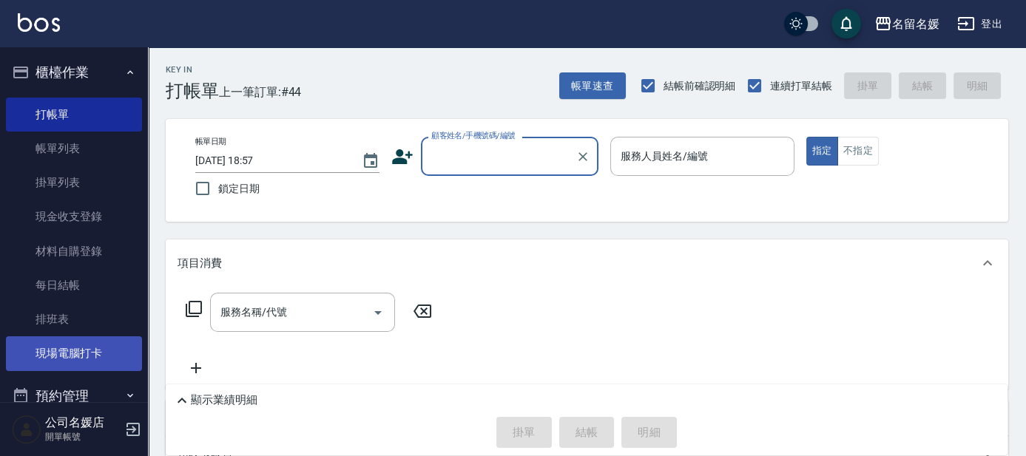
drag, startPoint x: 104, startPoint y: 348, endPoint x: 129, endPoint y: 349, distance: 24.4
click at [104, 348] on link "現場電腦打卡" at bounding box center [74, 354] width 136 height 34
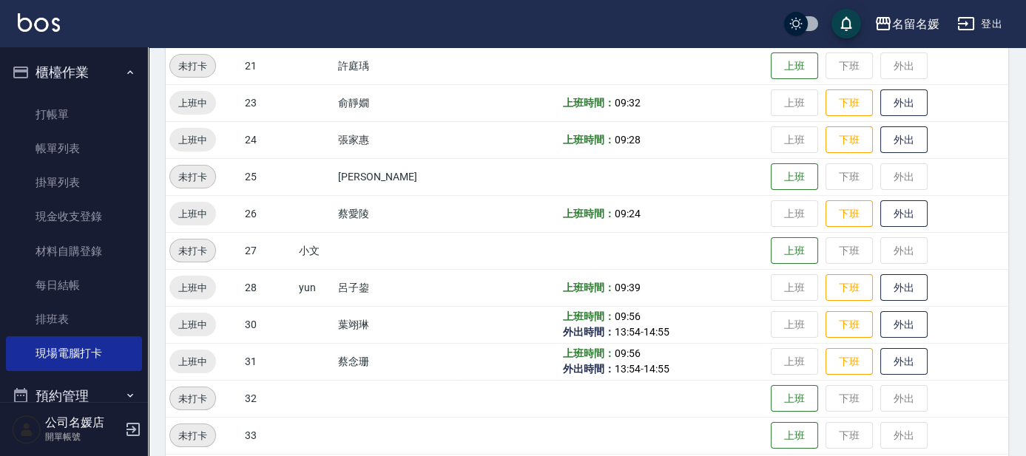
scroll to position [538, 0]
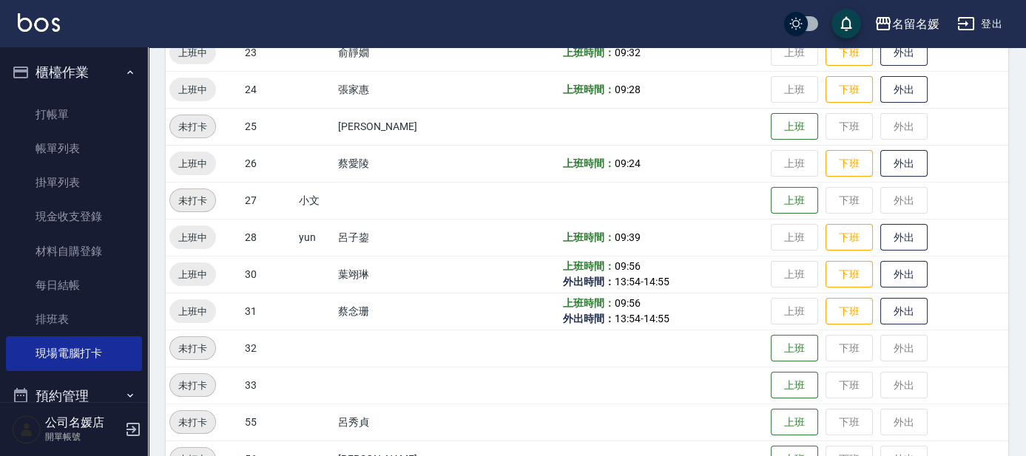
drag, startPoint x: 800, startPoint y: 308, endPoint x: 820, endPoint y: 306, distance: 19.4
click at [809, 304] on td "上班 下班 外出" at bounding box center [887, 311] width 241 height 37
click at [856, 320] on button "下班" at bounding box center [849, 312] width 47 height 26
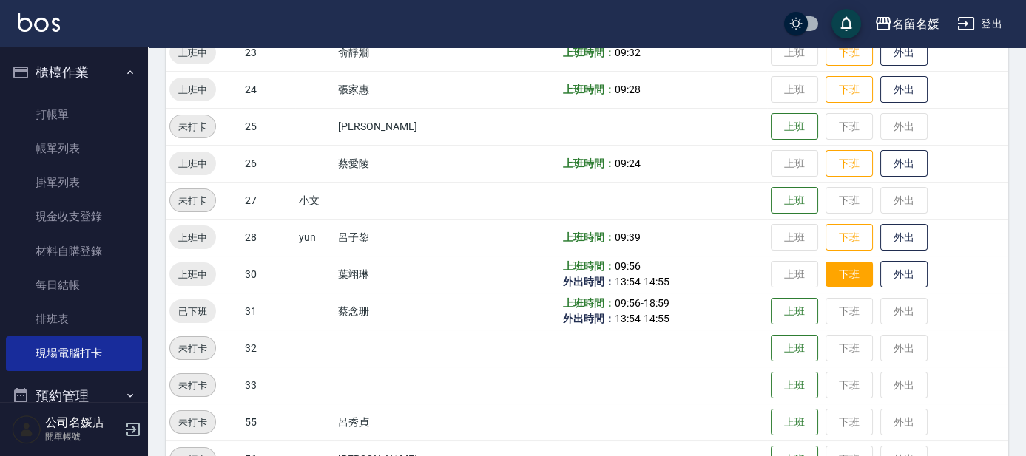
click at [843, 278] on button "下班" at bounding box center [849, 275] width 47 height 26
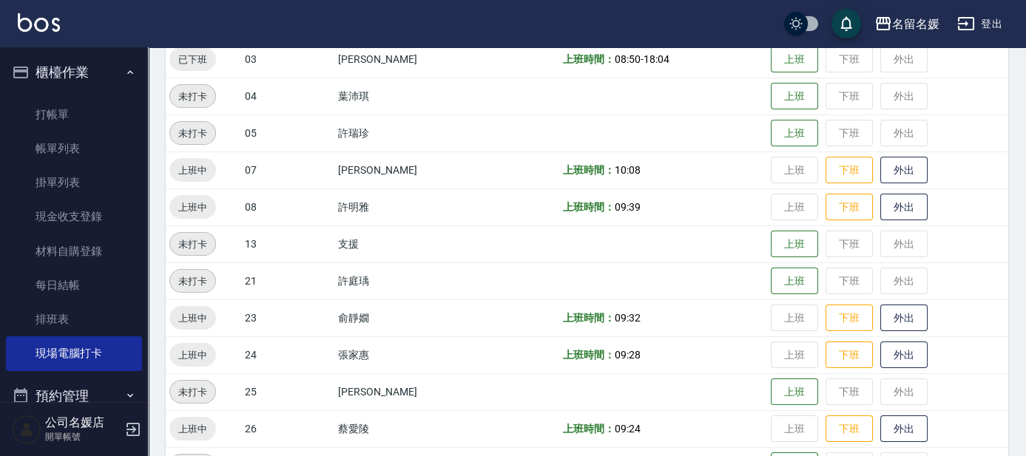
scroll to position [134, 0]
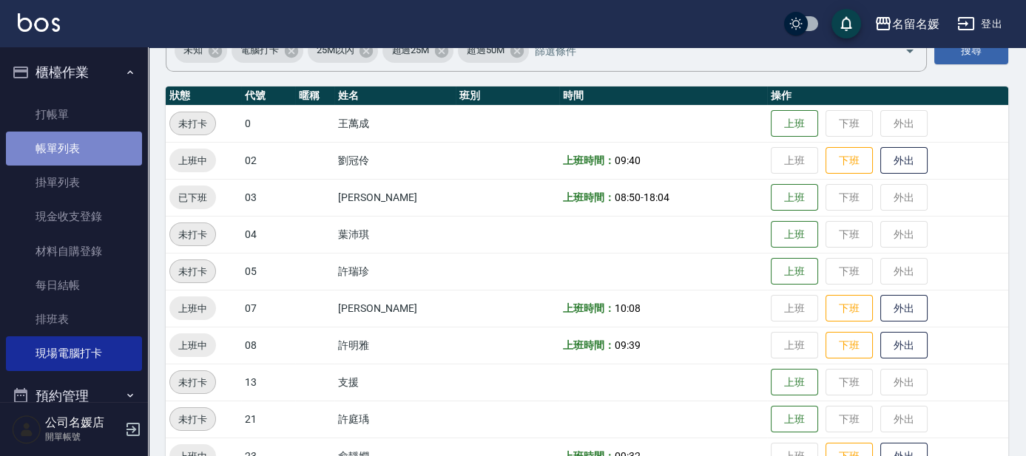
click at [83, 145] on link "帳單列表" at bounding box center [74, 149] width 136 height 34
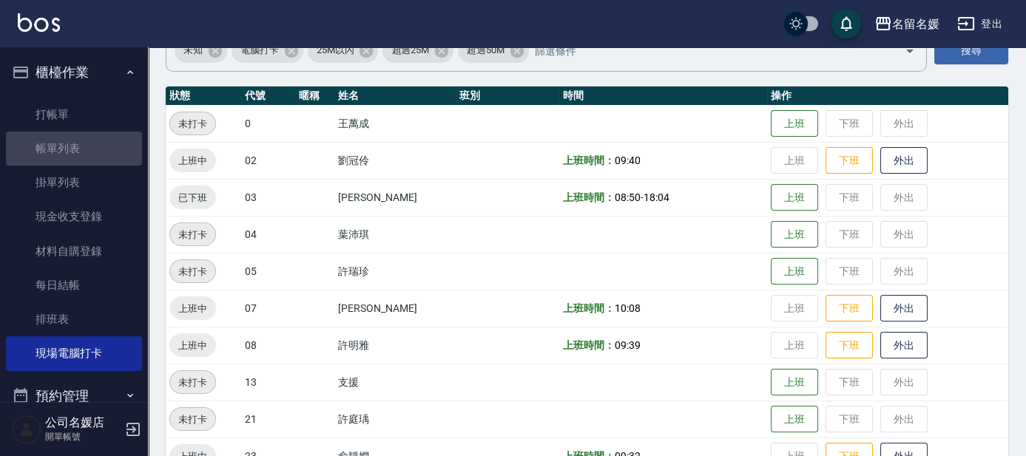
click at [83, 144] on link "帳單列表" at bounding box center [74, 149] width 136 height 34
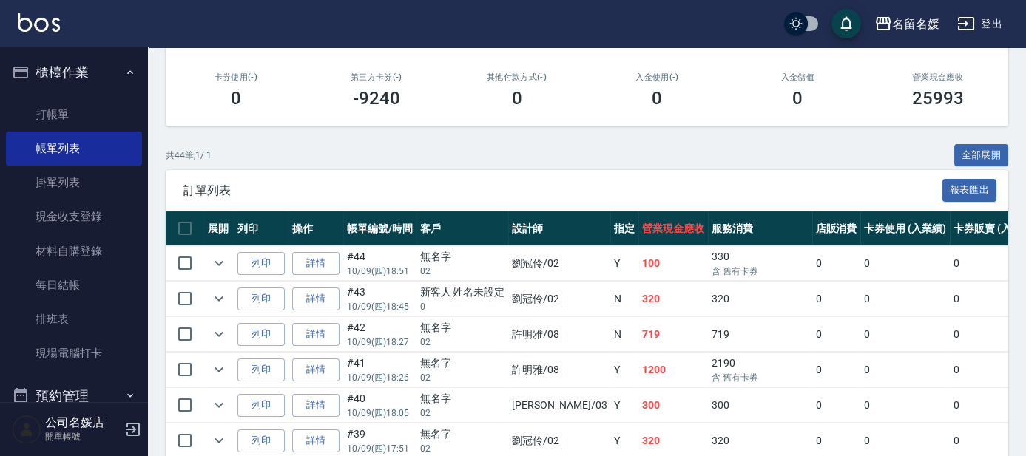
scroll to position [269, 0]
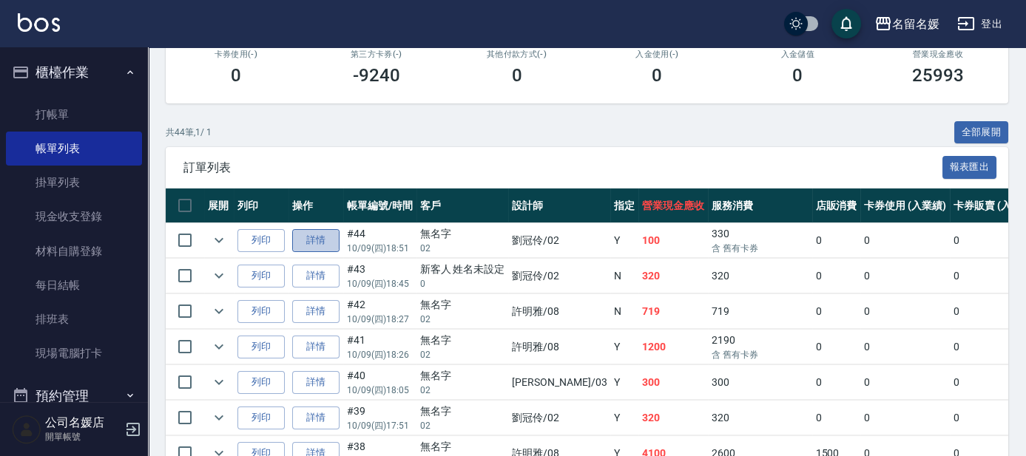
click at [328, 239] on link "詳情" at bounding box center [315, 240] width 47 height 23
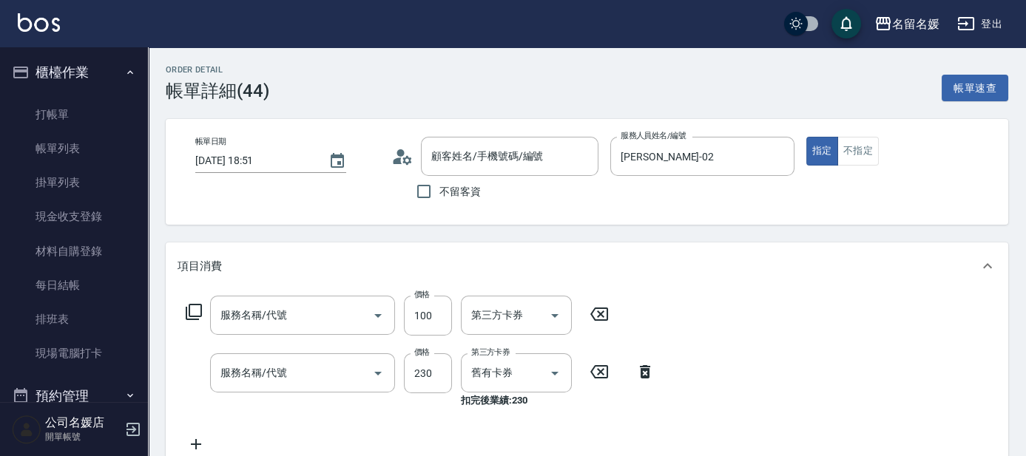
type input "2025/10/09 18:51"
type input "劉冠伶-02"
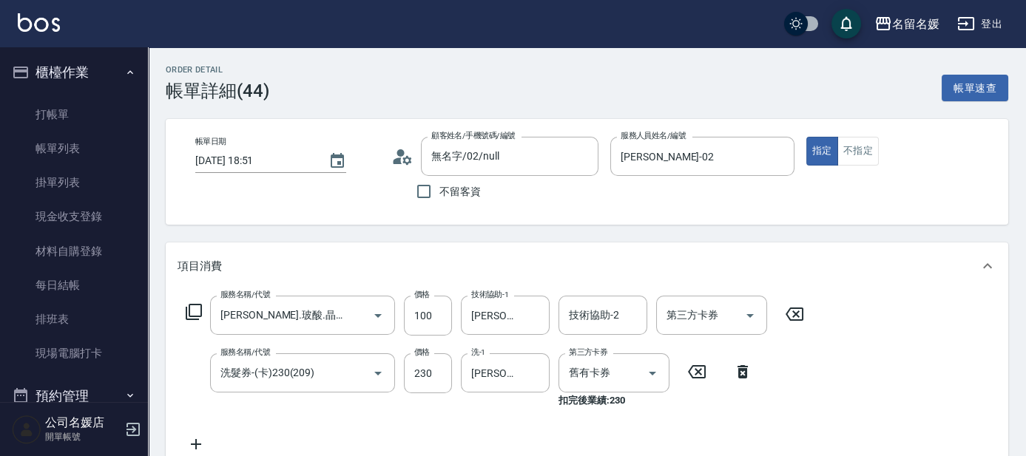
type input "無名字/02/null"
type input "煥彩.玻酸.晶膜.水療(635)"
type input "洗髮券-(卡)230(209)"
click at [746, 371] on icon at bounding box center [743, 371] width 10 height 13
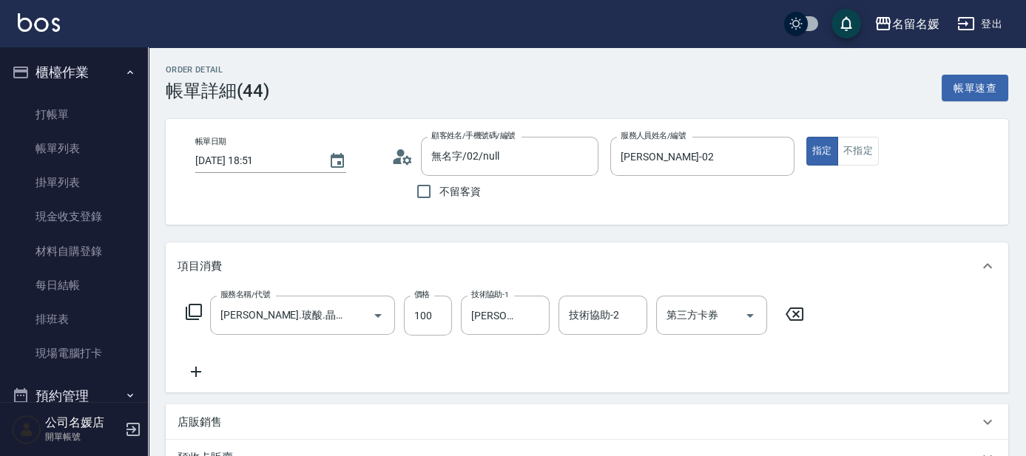
click at [203, 368] on icon at bounding box center [196, 372] width 37 height 18
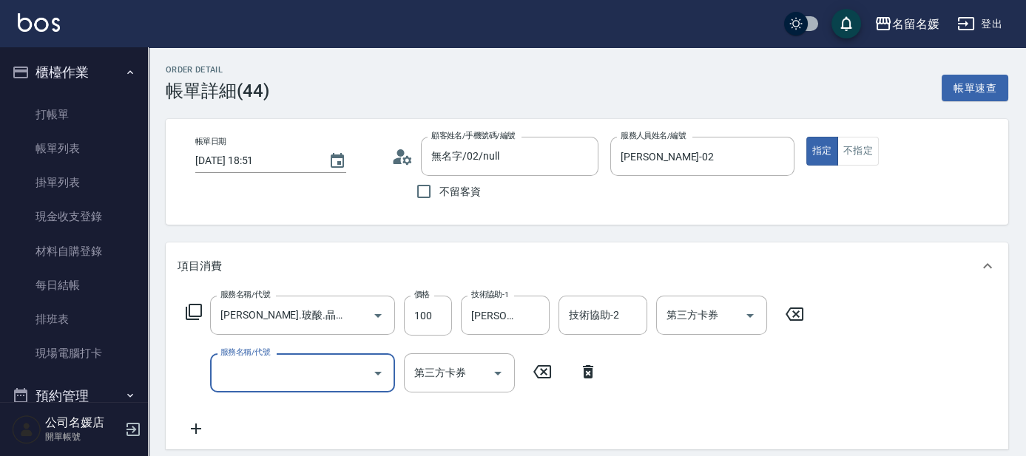
click at [242, 371] on input "服務名稱/代號" at bounding box center [291, 373] width 149 height 26
click at [525, 372] on input "洗-1" at bounding box center [505, 373] width 75 height 26
type input "洗髮[300](206)"
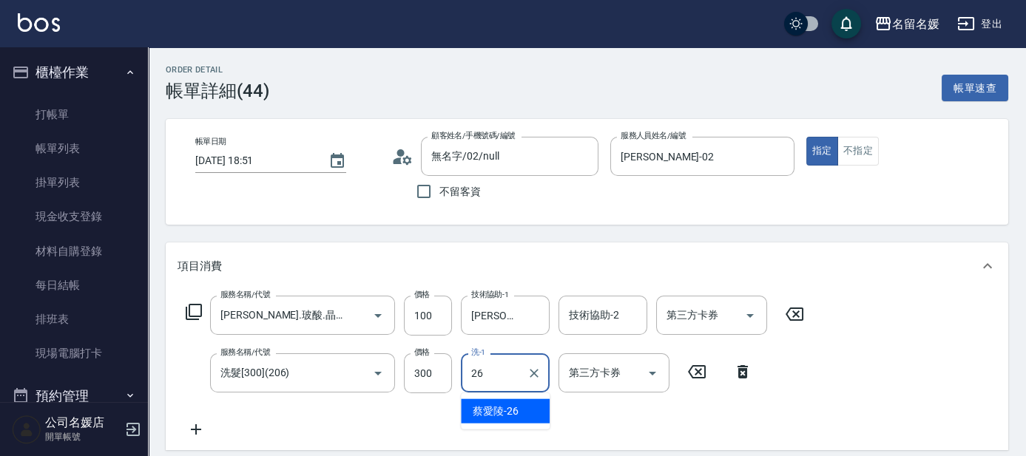
type input "蔡愛陵-26"
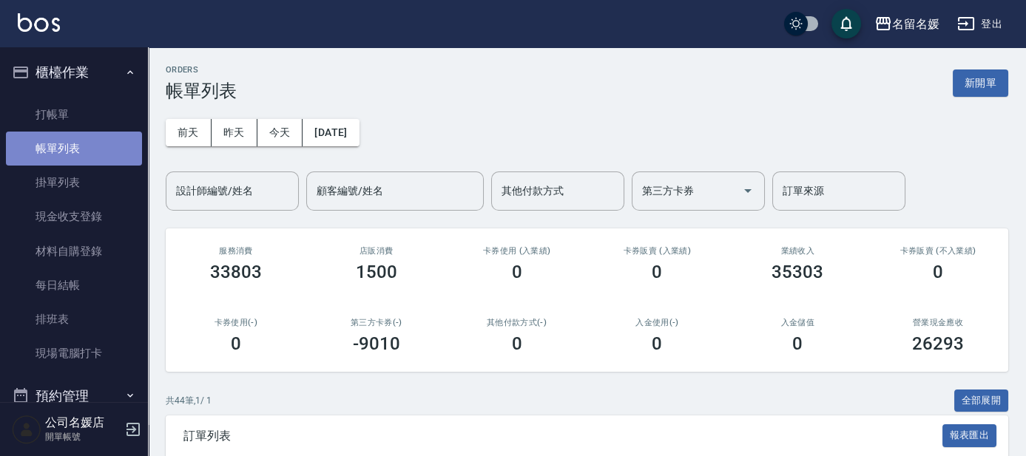
click at [102, 150] on link "帳單列表" at bounding box center [74, 149] width 136 height 34
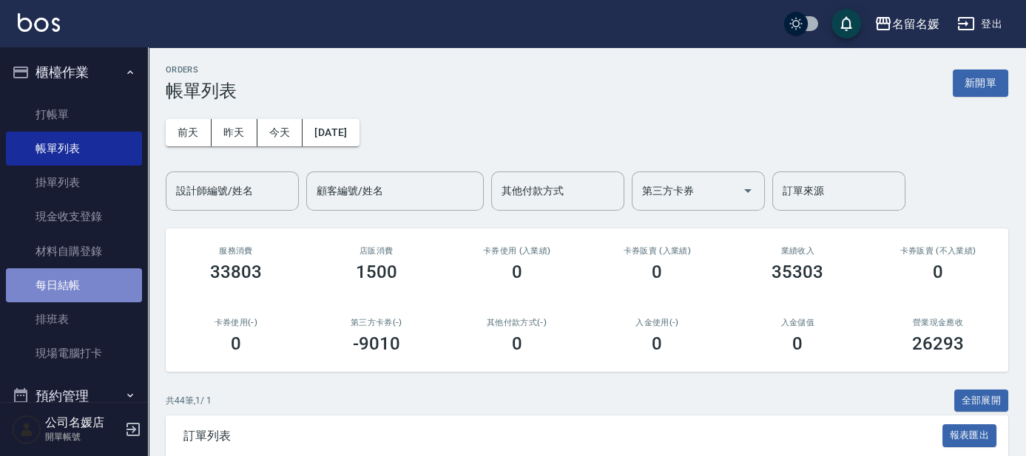
click at [83, 291] on link "每日結帳" at bounding box center [74, 286] width 136 height 34
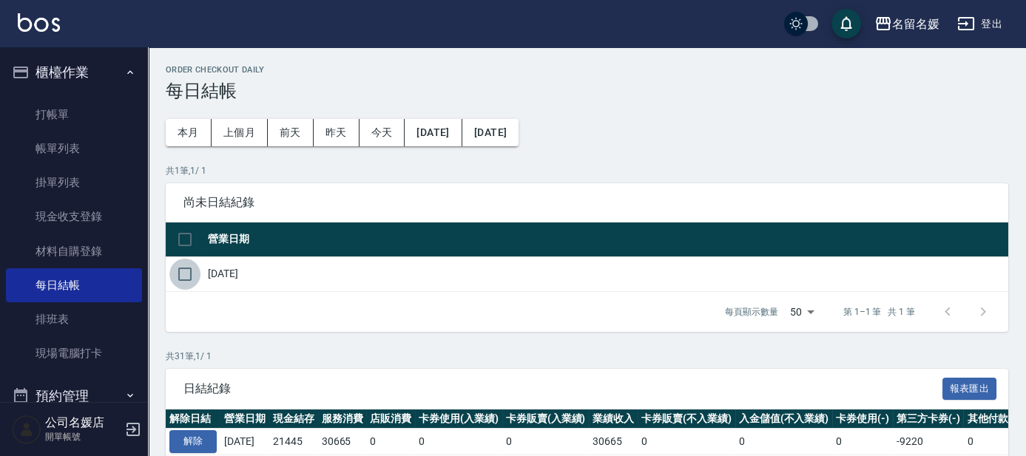
click at [180, 274] on input "checkbox" at bounding box center [184, 274] width 31 height 31
checkbox input "true"
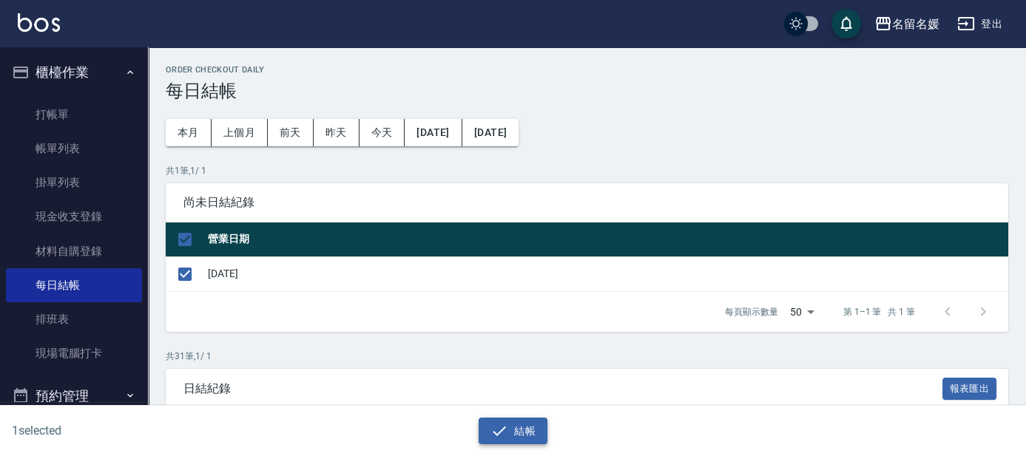
click at [516, 436] on button "結帳" at bounding box center [513, 431] width 69 height 27
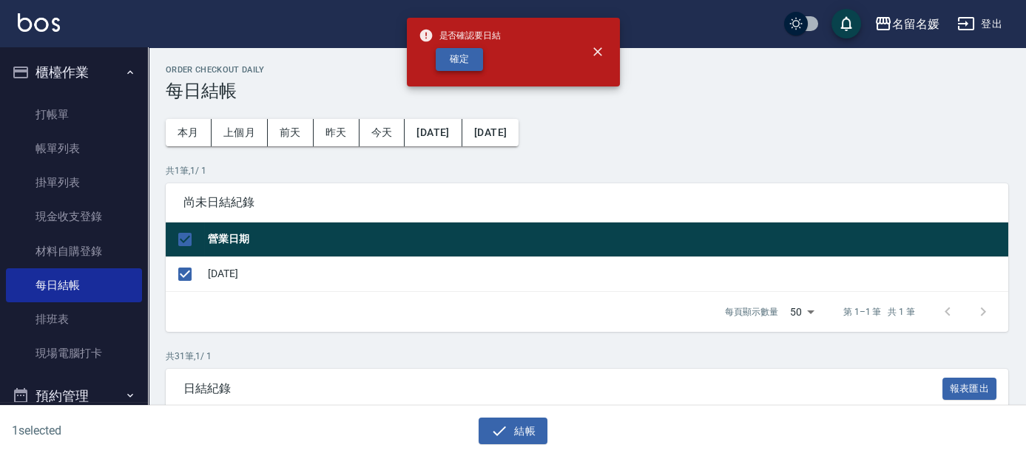
click at [442, 65] on button "確定" at bounding box center [459, 59] width 47 height 23
checkbox input "false"
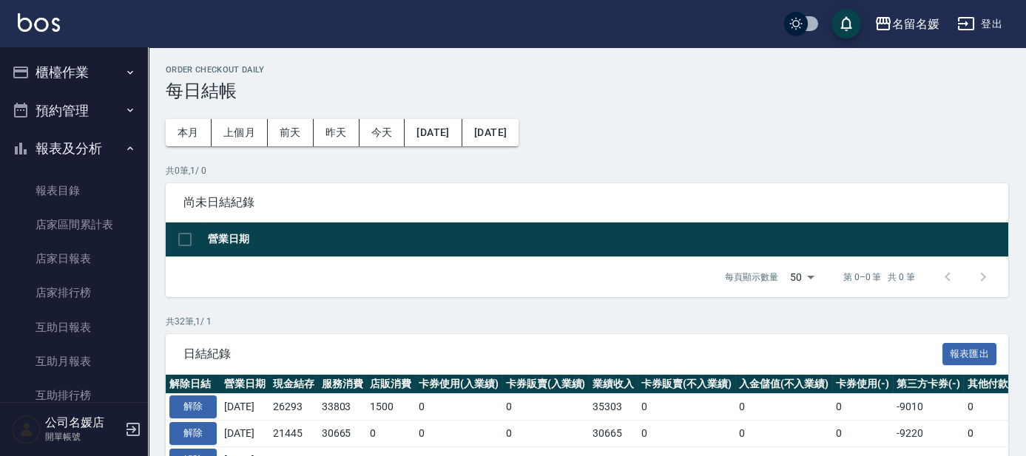
scroll to position [116, 0]
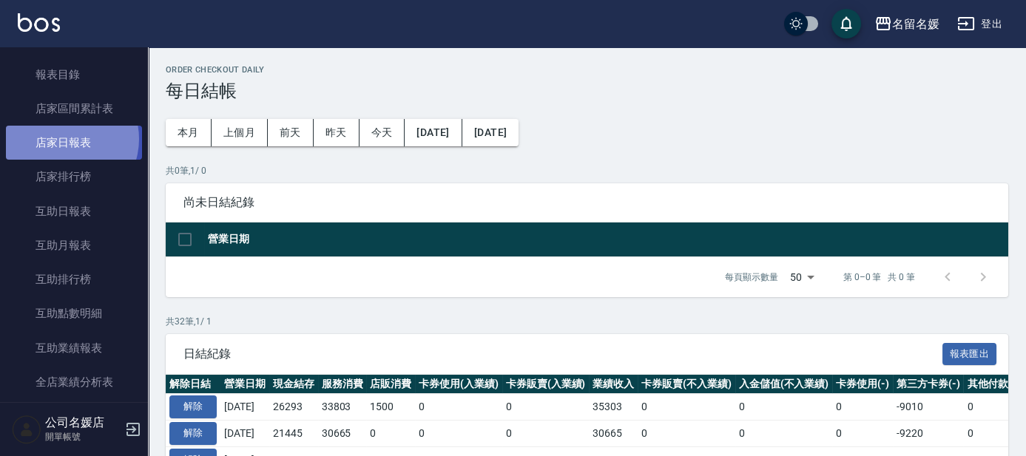
click at [64, 139] on link "店家日報表" at bounding box center [74, 143] width 136 height 34
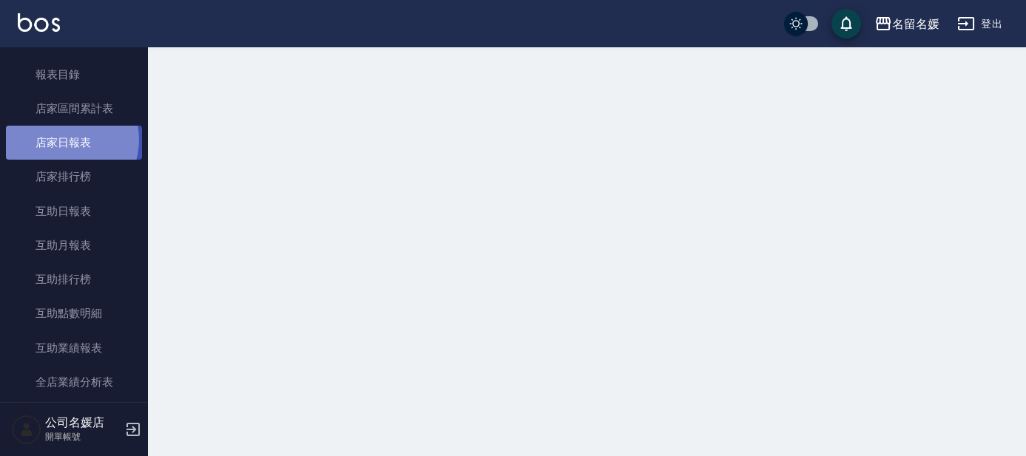
click at [64, 140] on link "店家日報表" at bounding box center [74, 143] width 136 height 34
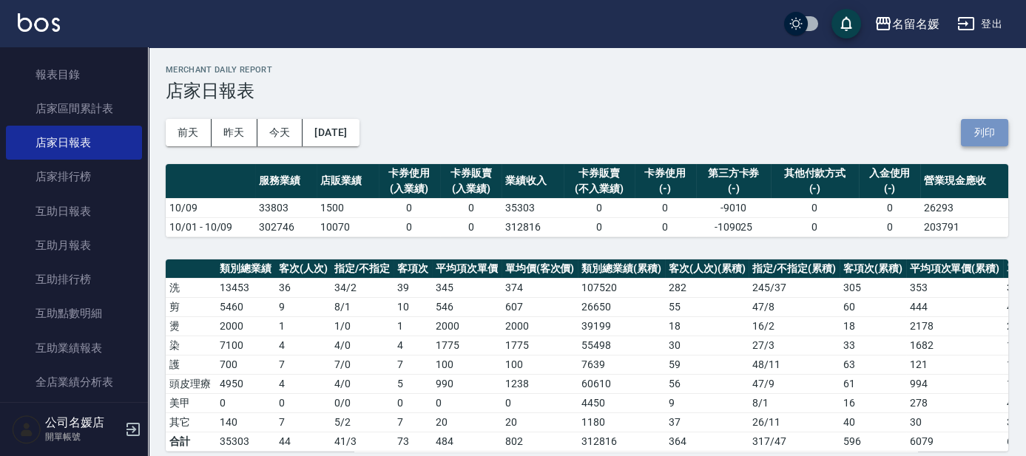
click at [983, 135] on button "列印" at bounding box center [984, 132] width 47 height 27
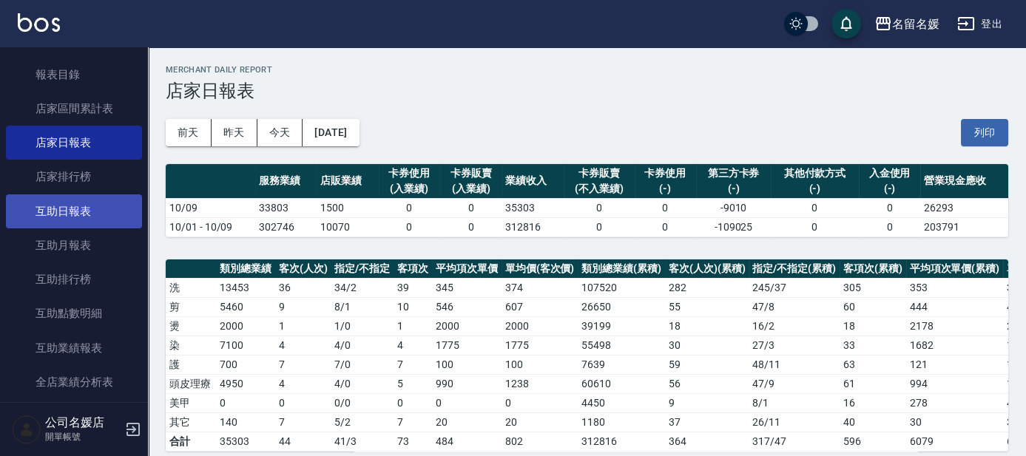
click at [52, 222] on link "互助日報表" at bounding box center [74, 212] width 136 height 34
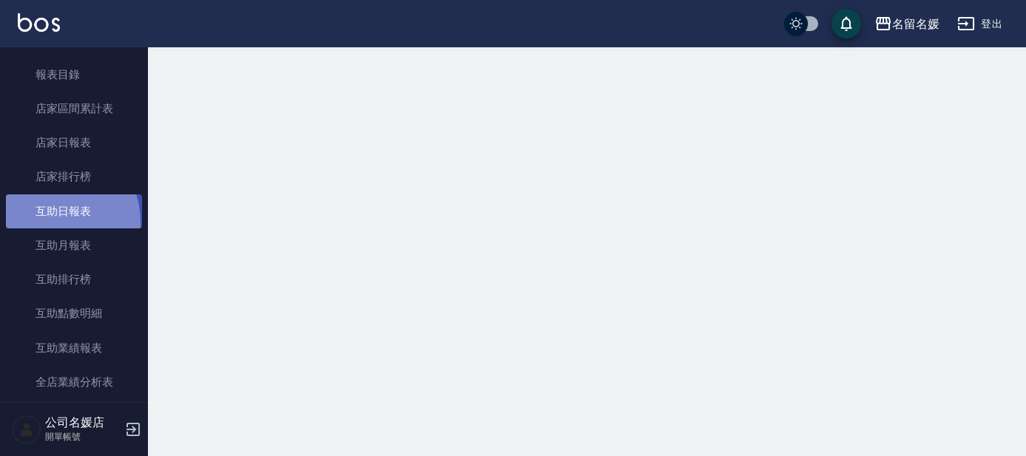
click at [52, 222] on link "互助日報表" at bounding box center [74, 212] width 136 height 34
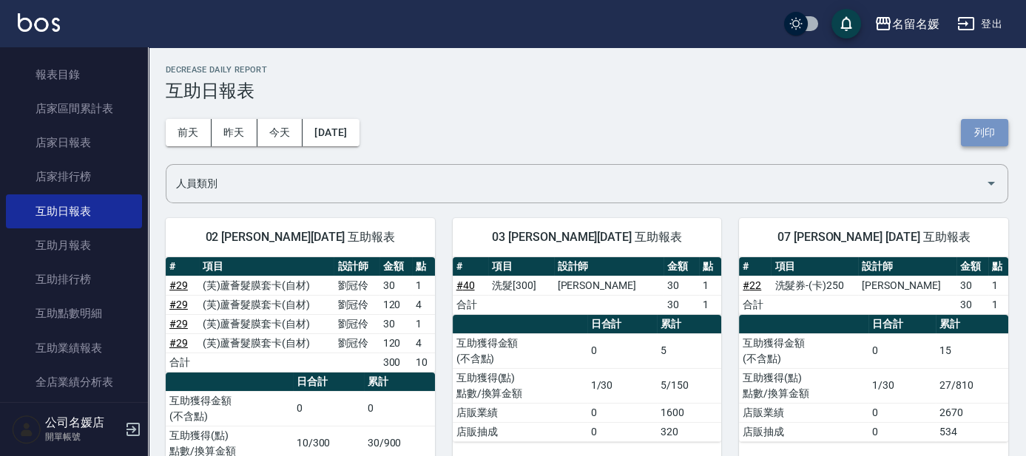
click at [969, 127] on button "列印" at bounding box center [984, 132] width 47 height 27
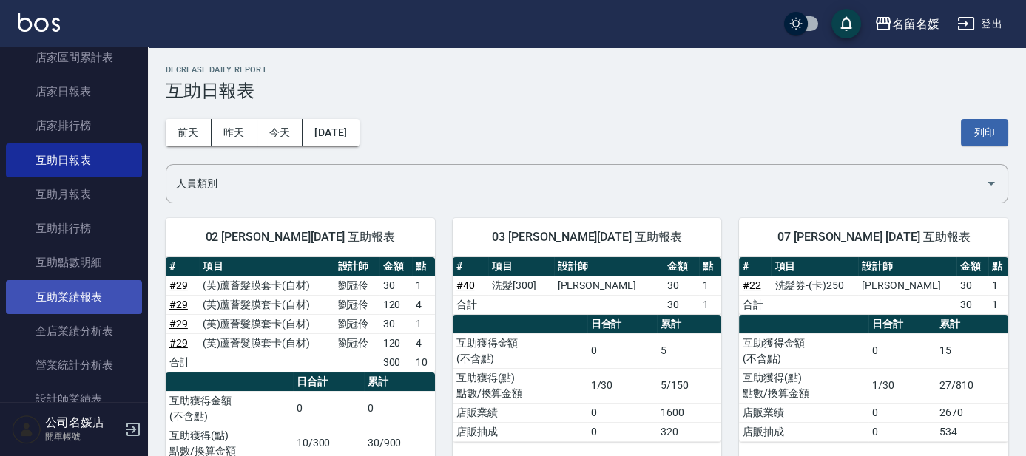
scroll to position [250, 0]
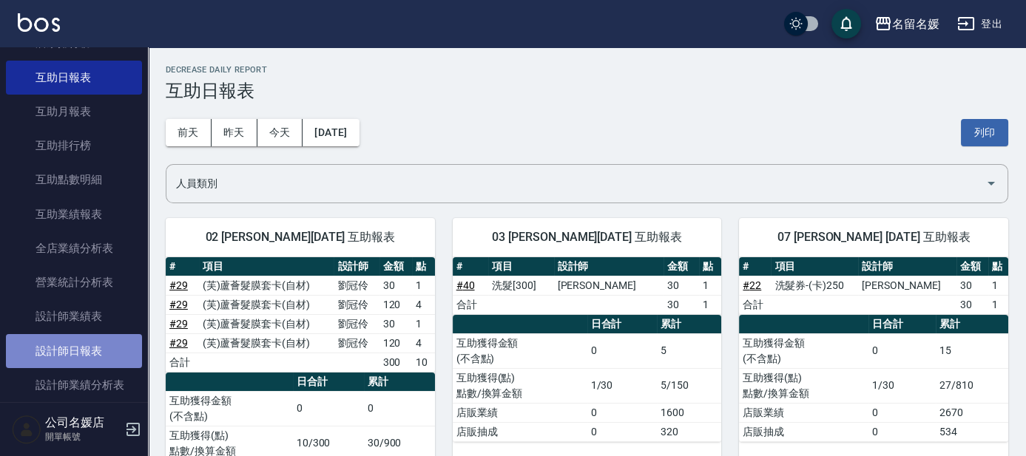
click at [78, 342] on link "設計師日報表" at bounding box center [74, 351] width 136 height 34
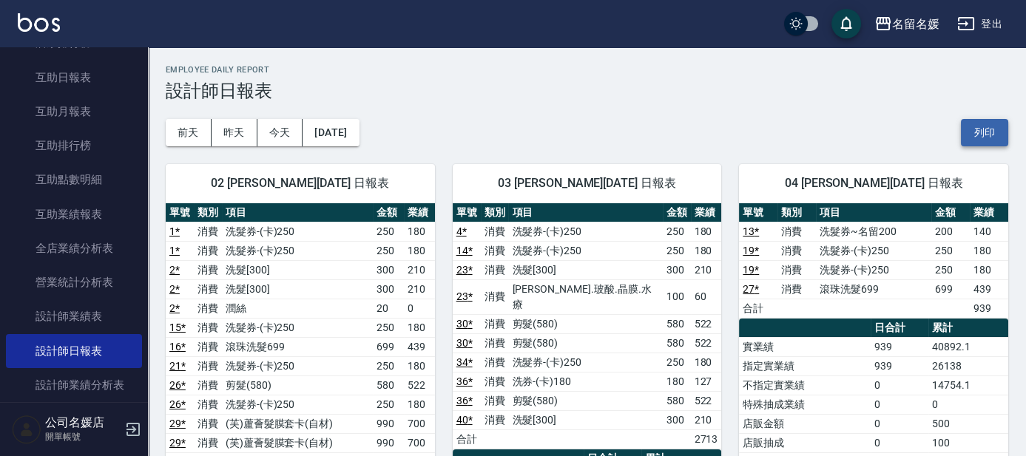
click at [984, 127] on button "列印" at bounding box center [984, 132] width 47 height 27
